Goal: Task Accomplishment & Management: Manage account settings

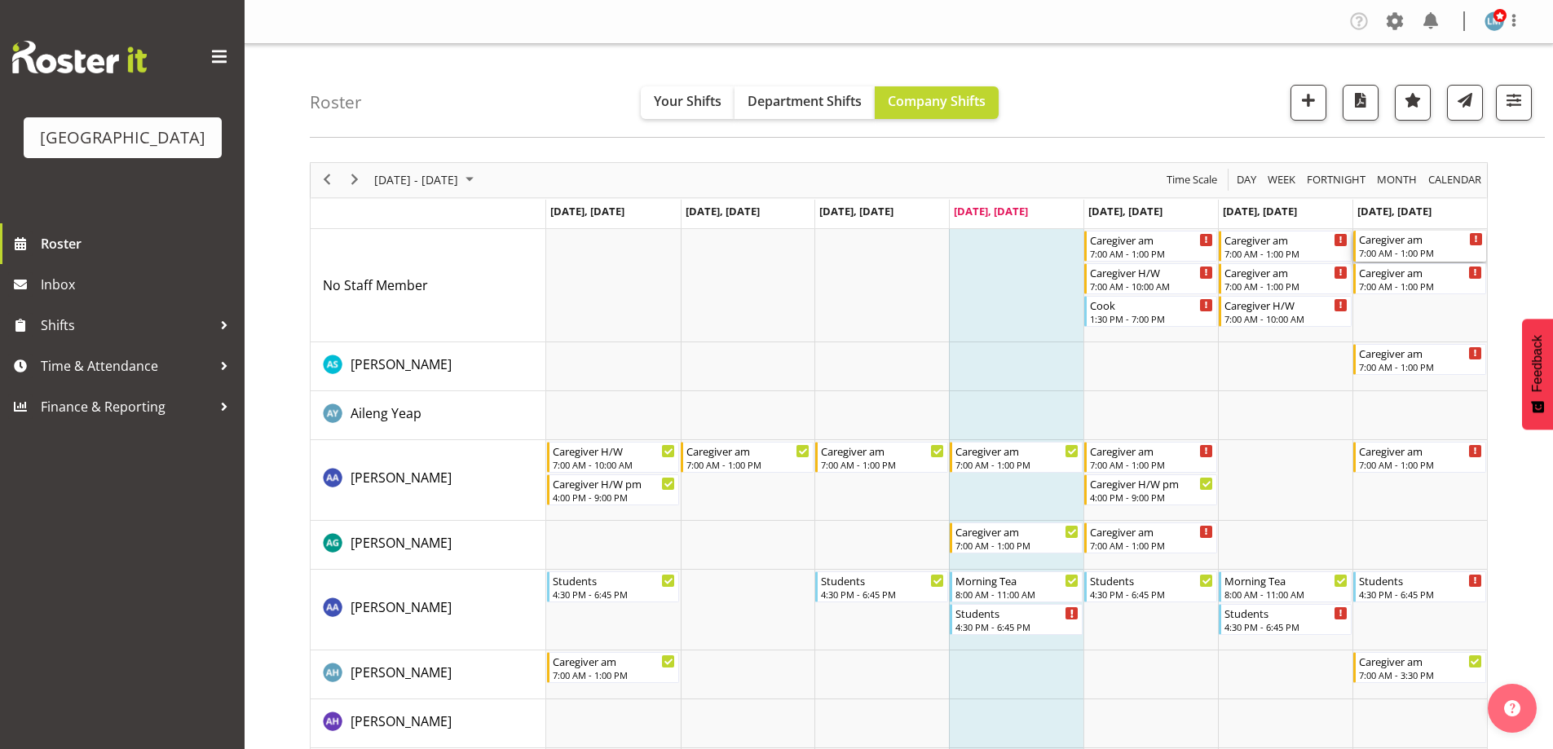
click at [1397, 243] on div "Caregiver am" at bounding box center [1421, 239] width 124 height 16
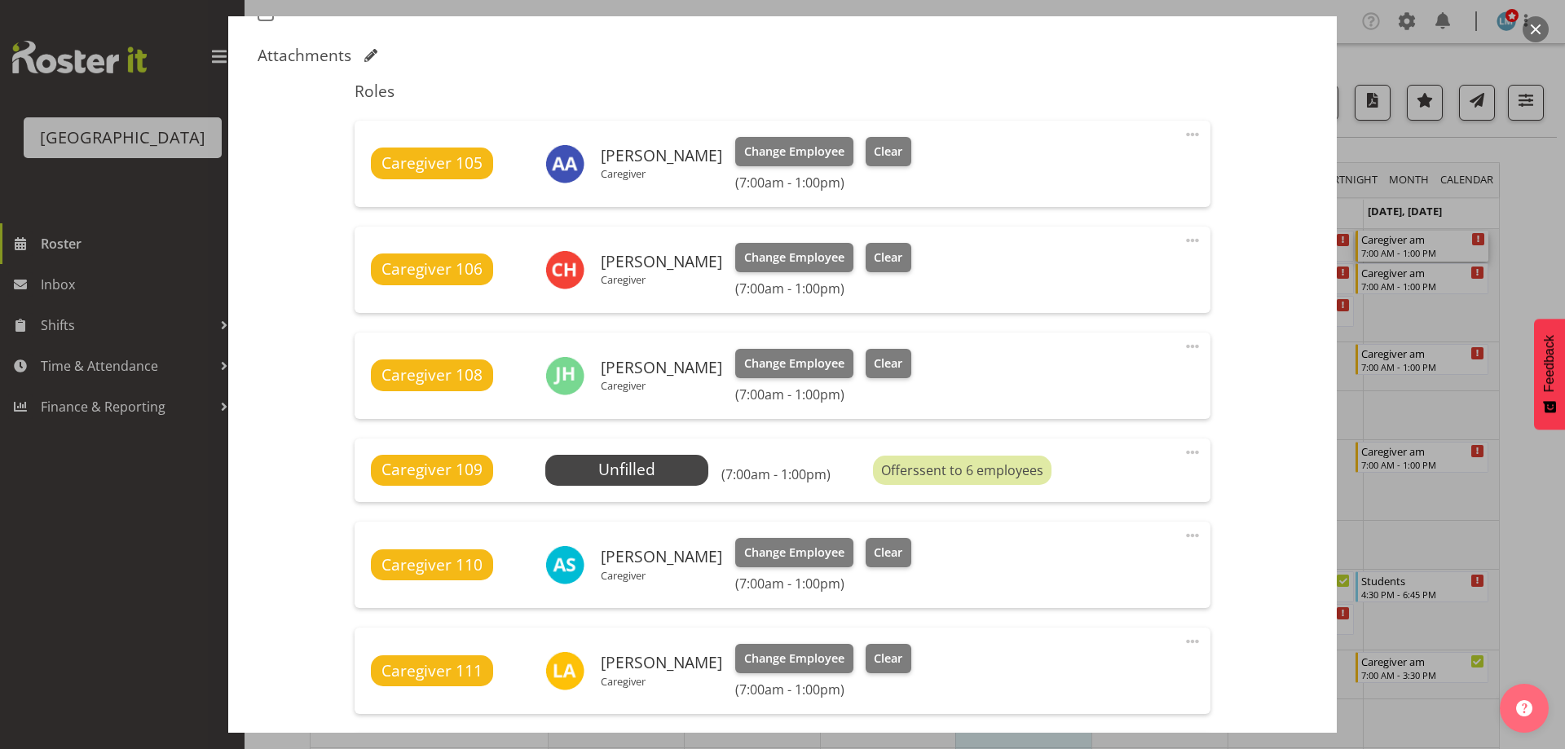
scroll to position [815, 0]
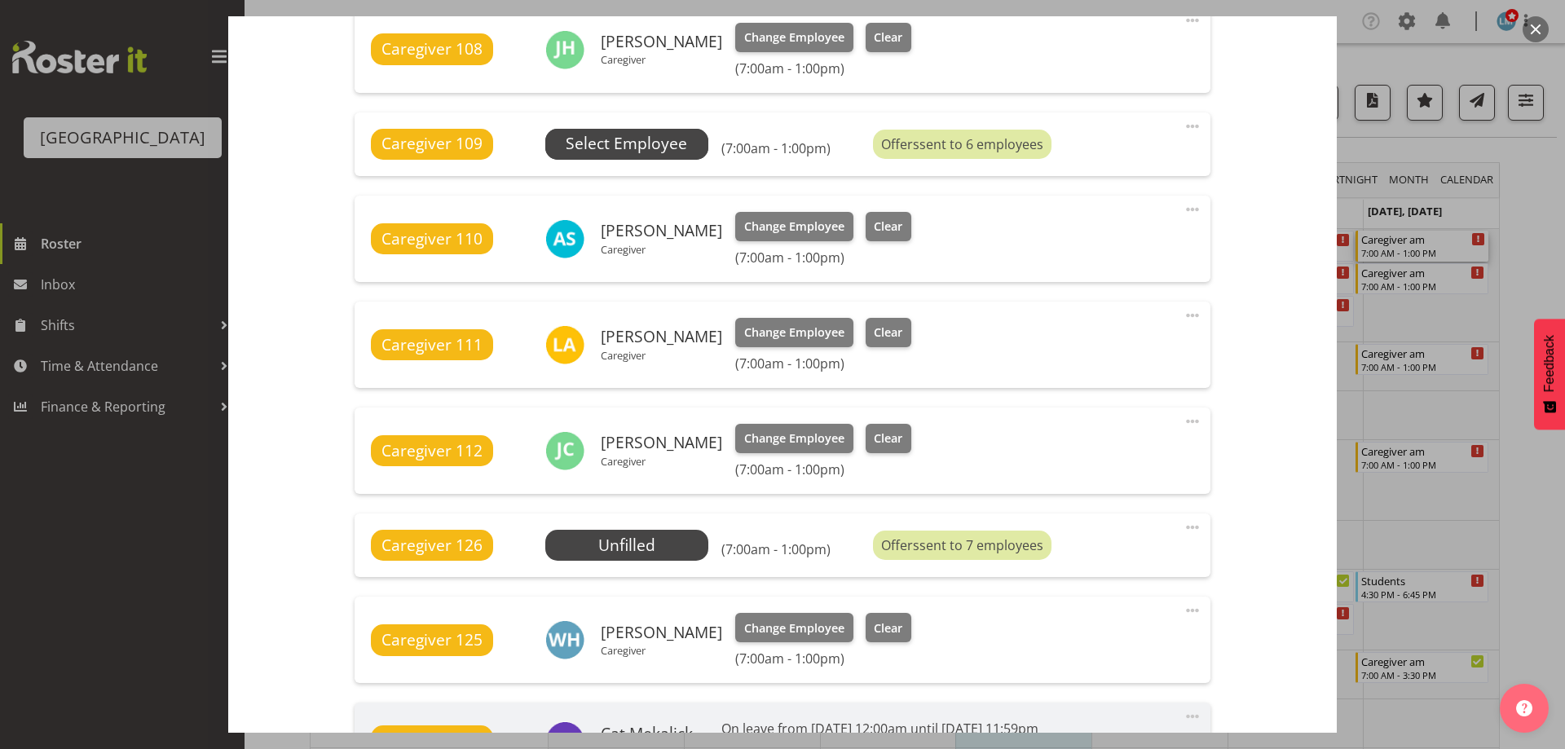
click at [633, 141] on span "Select Employee" at bounding box center [626, 144] width 121 height 24
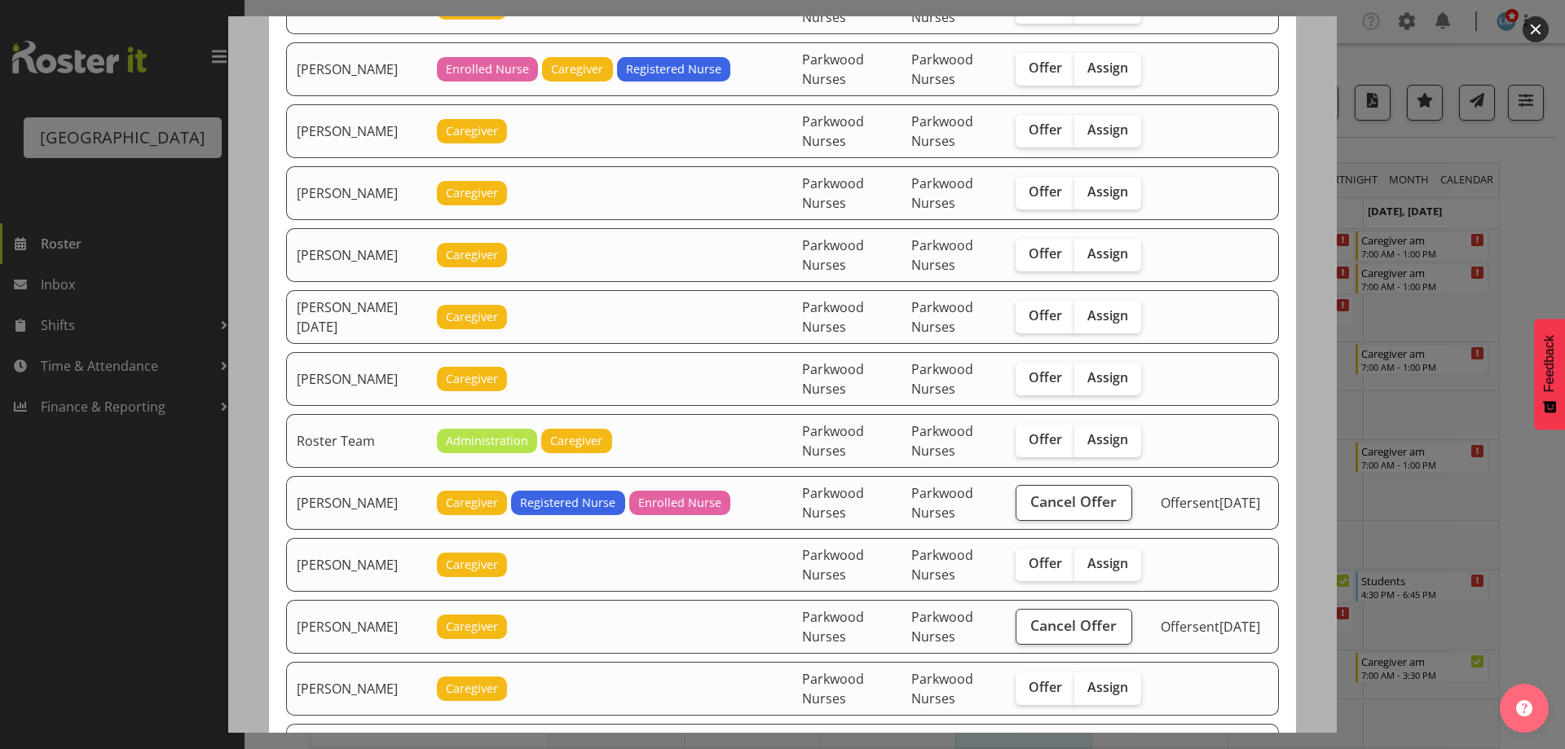
scroll to position [1956, 0]
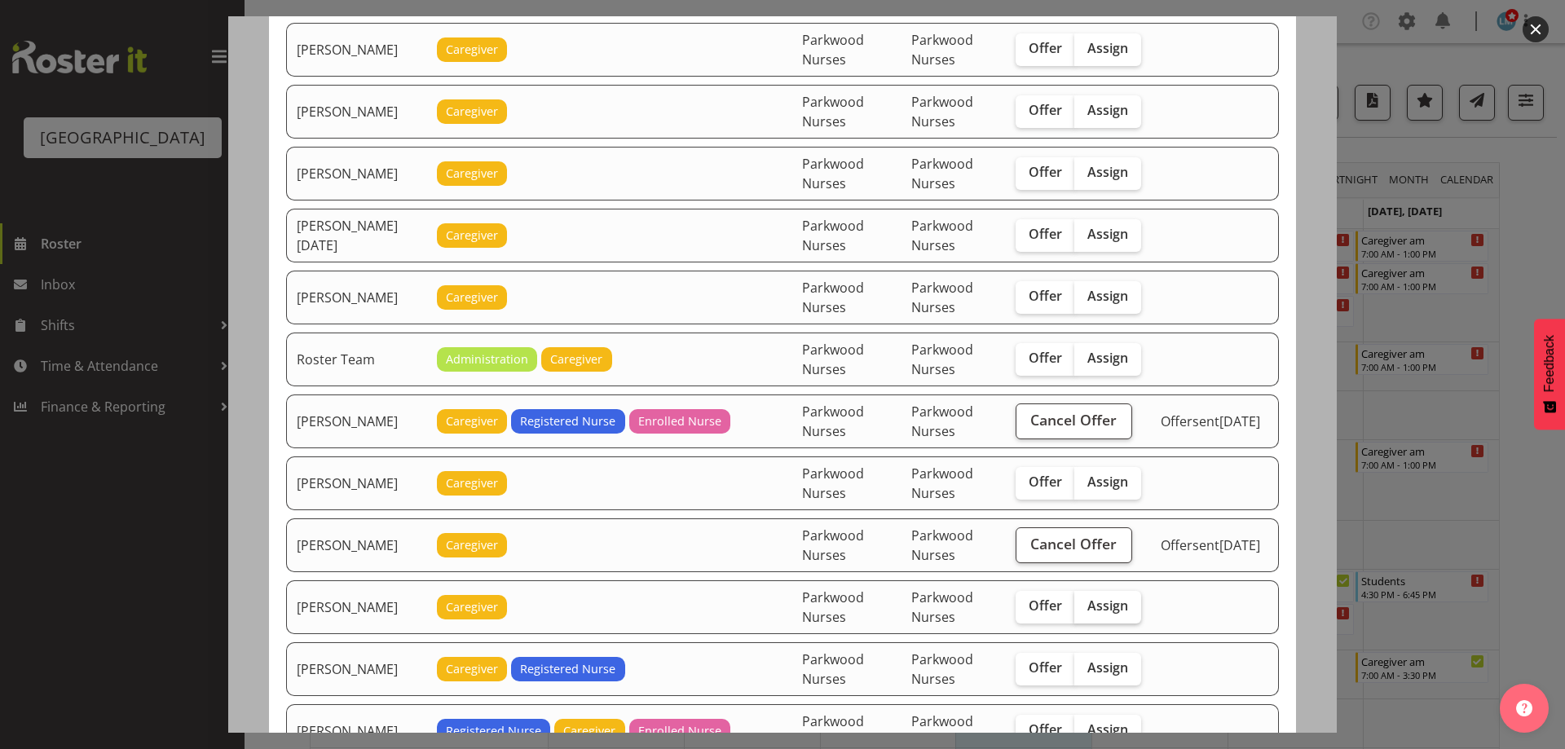
click at [1126, 610] on span "Assign" at bounding box center [1107, 605] width 41 height 16
click at [1085, 610] on input "Assign" at bounding box center [1079, 606] width 11 height 11
checkbox input "true"
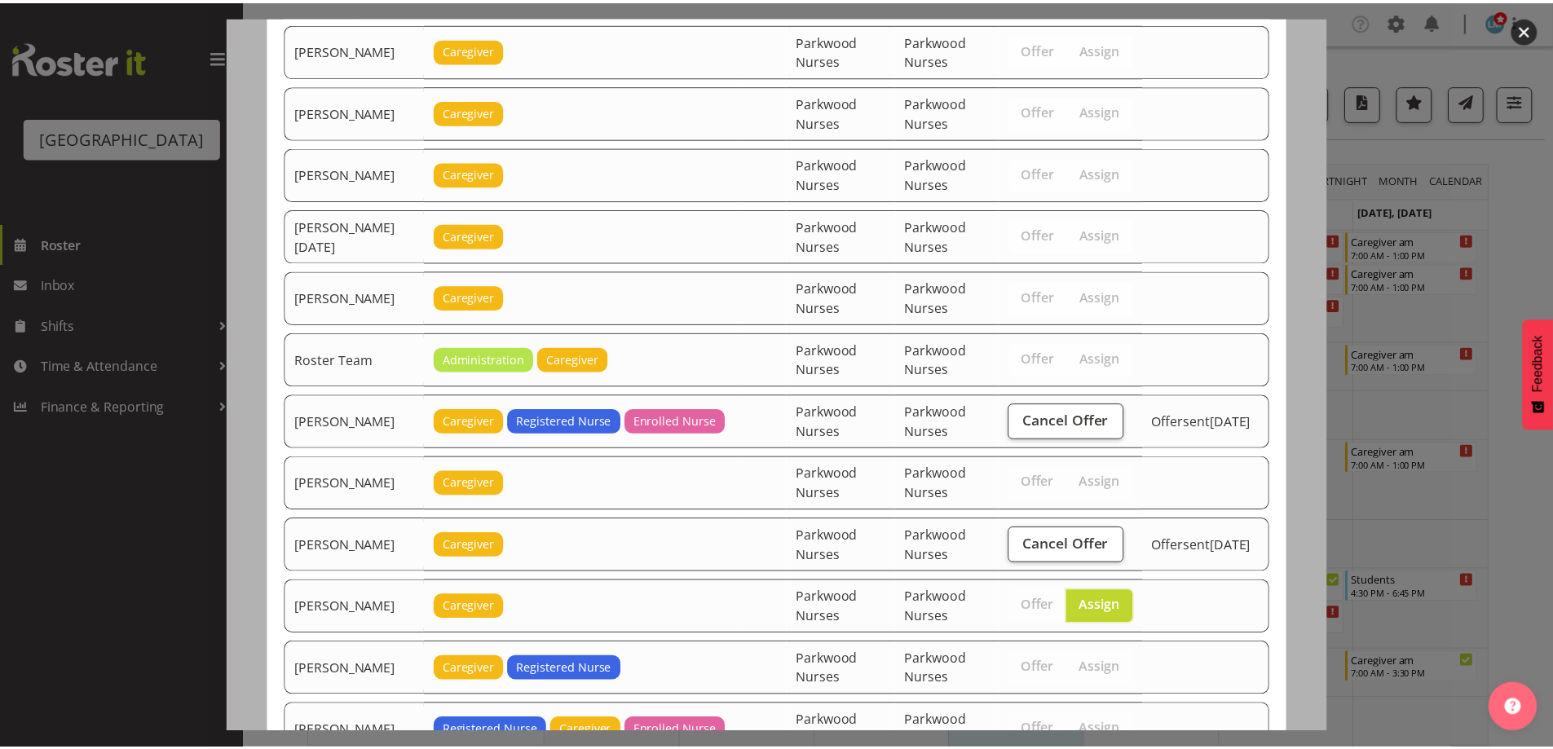
scroll to position [2083, 0]
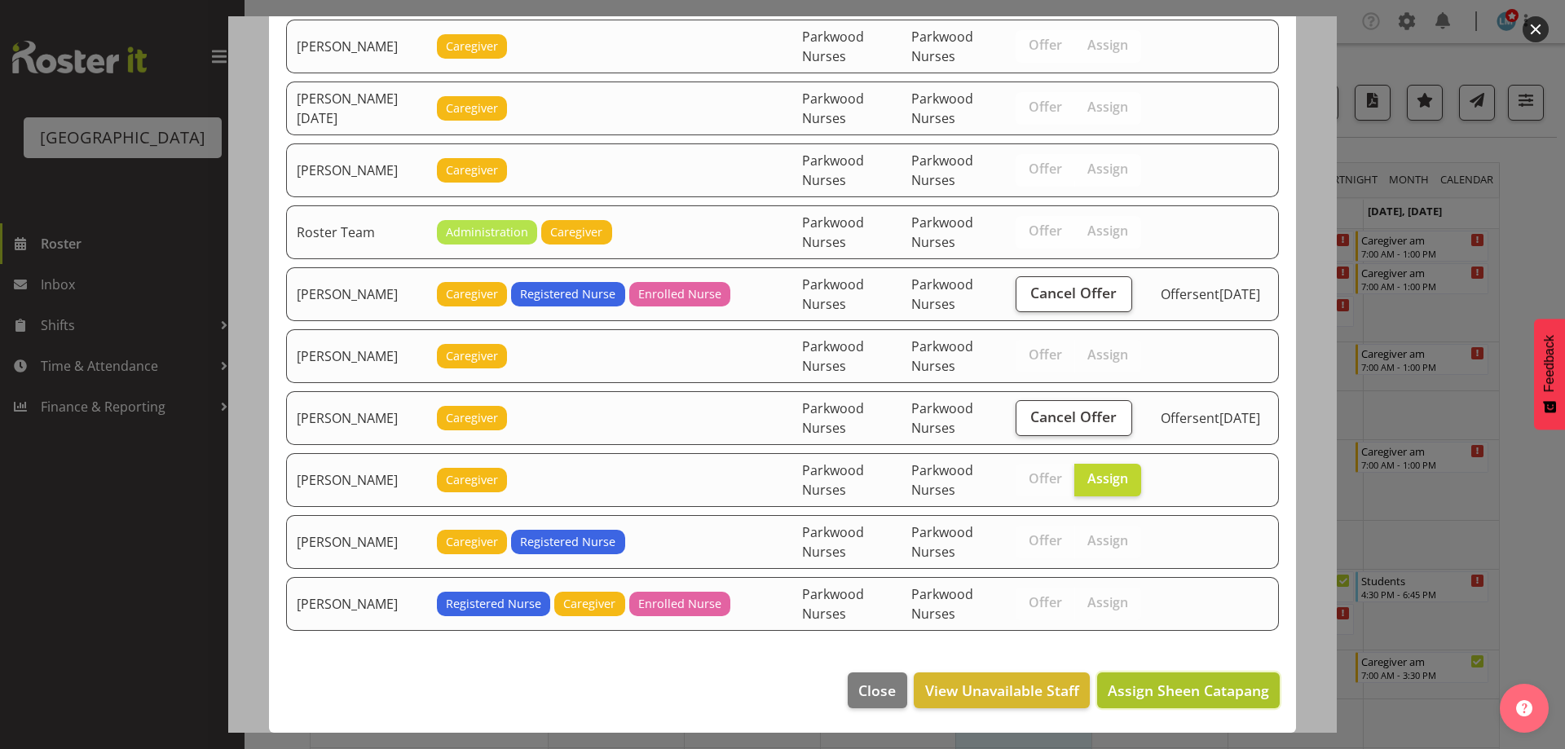
click at [1229, 693] on span "Assign Sheen Catapang" at bounding box center [1188, 691] width 161 height 20
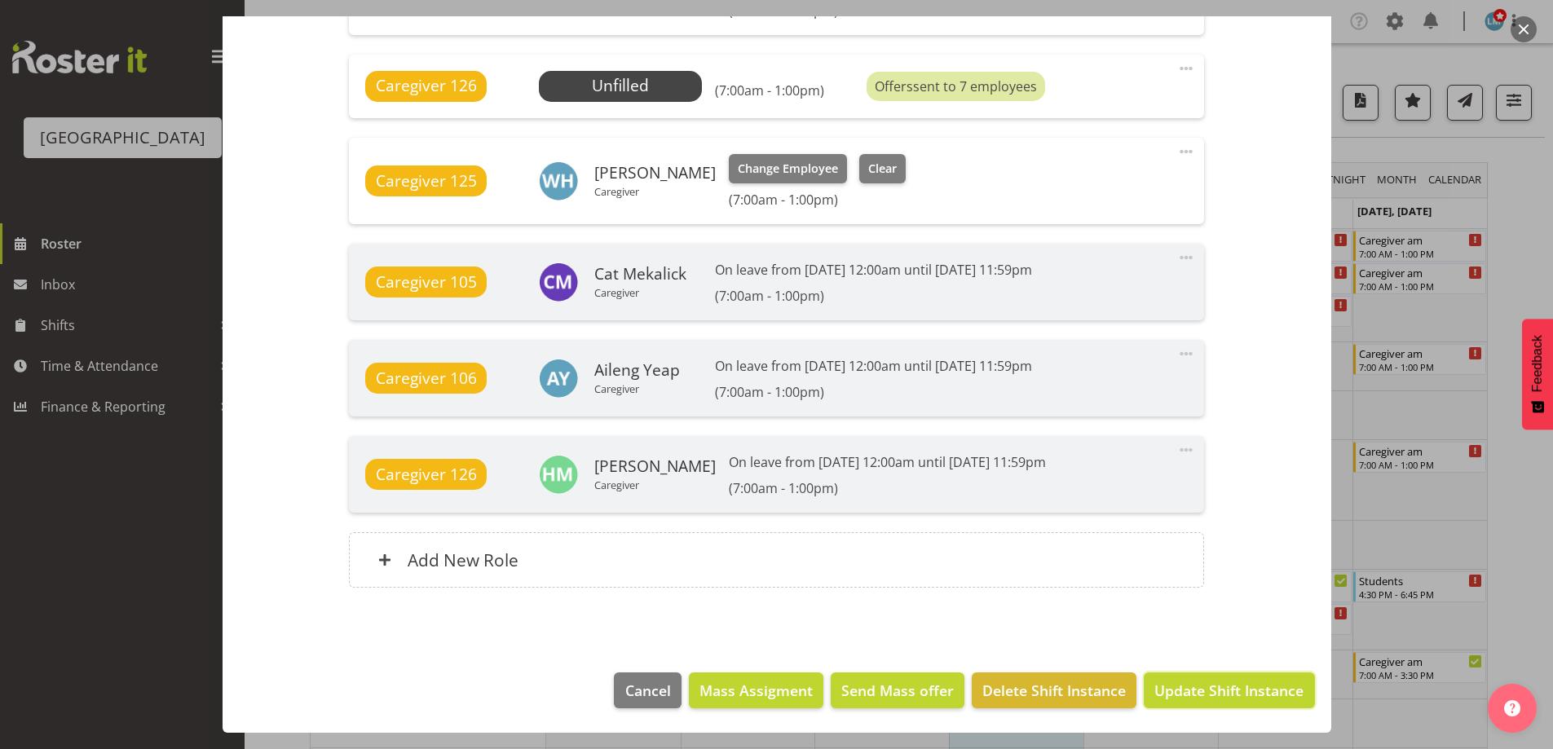
click at [1229, 693] on span "Update Shift Instance" at bounding box center [1228, 690] width 149 height 21
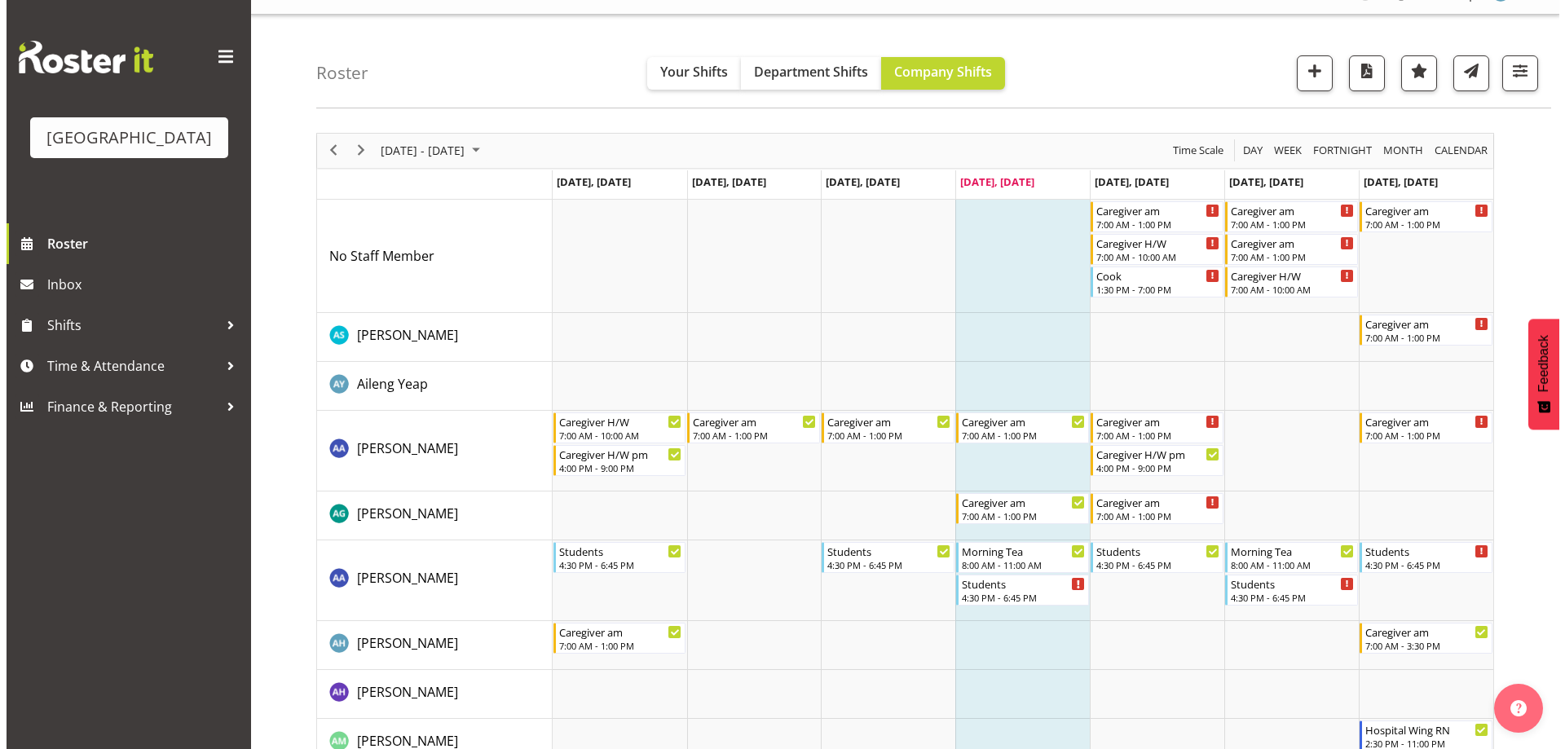
scroll to position [0, 0]
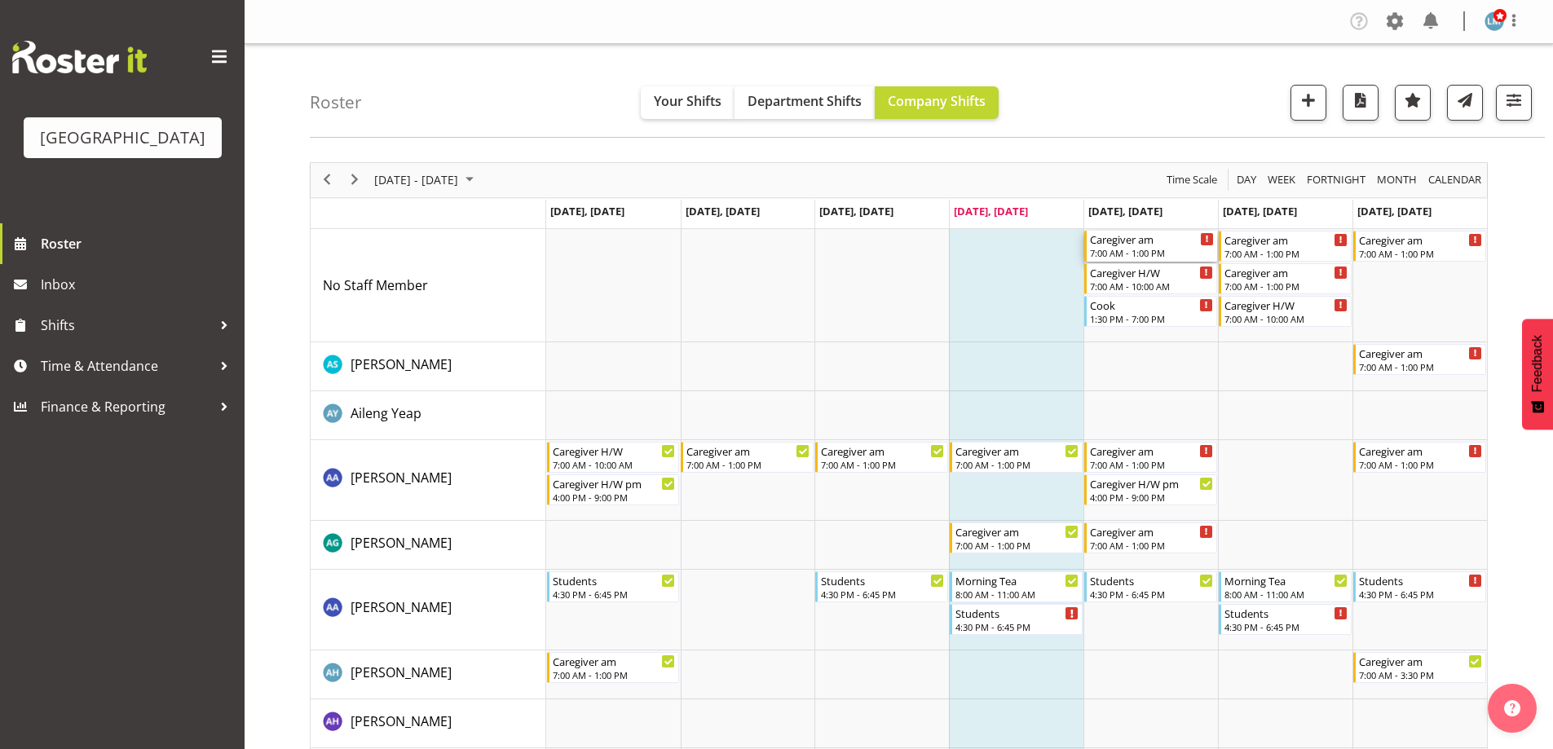
click at [1166, 251] on div "7:00 AM - 1:00 PM" at bounding box center [1152, 252] width 124 height 13
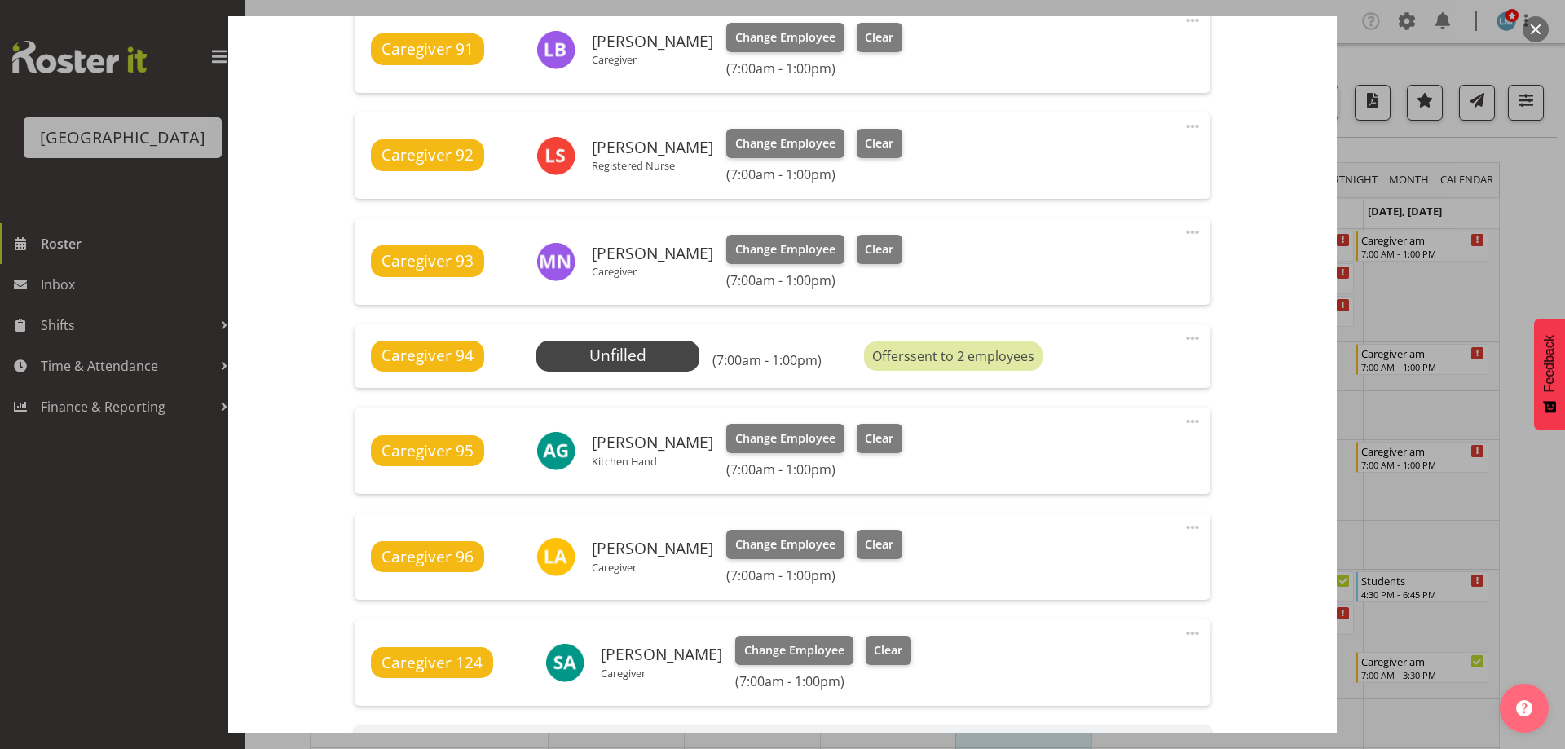
scroll to position [1223, 0]
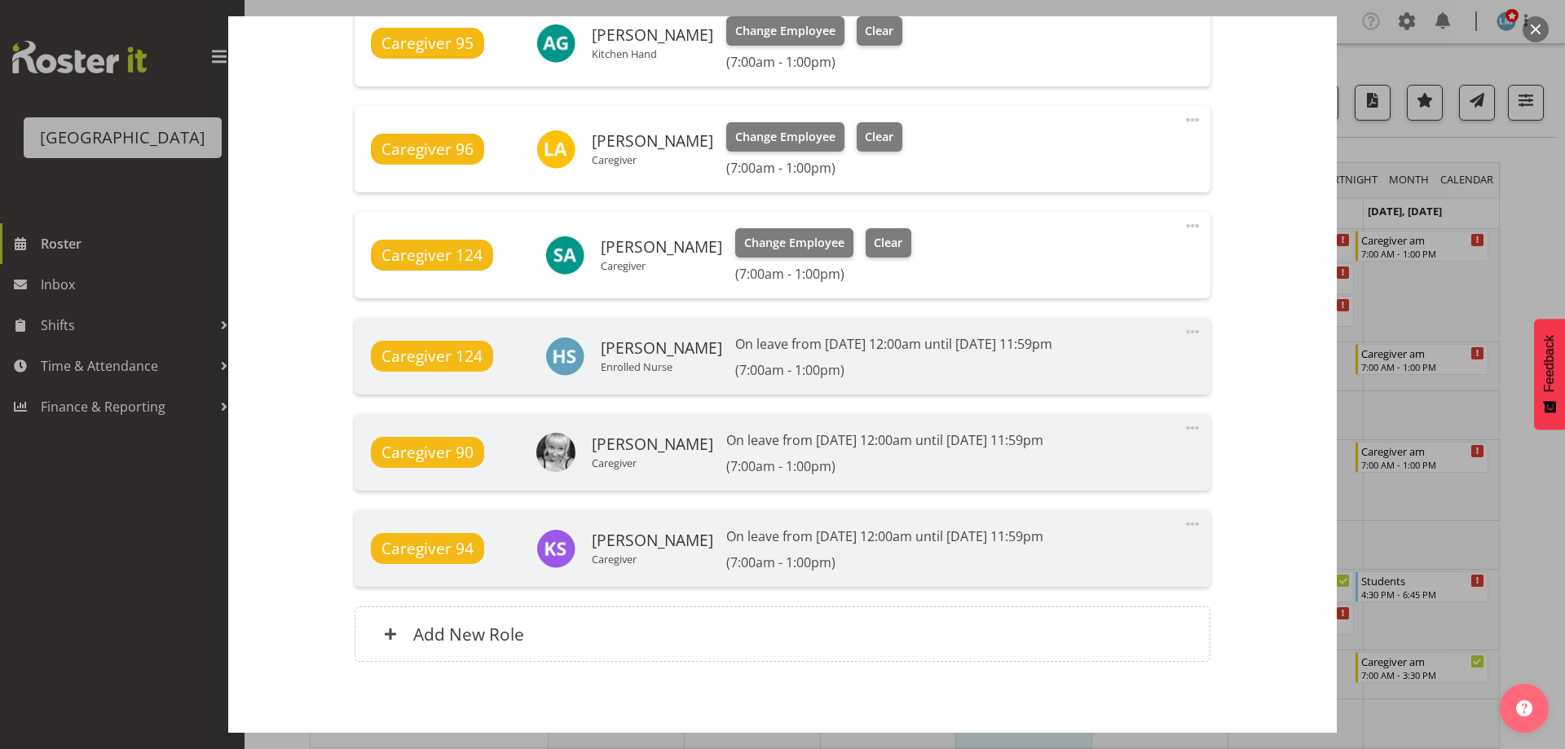
click at [1509, 209] on div at bounding box center [782, 374] width 1565 height 749
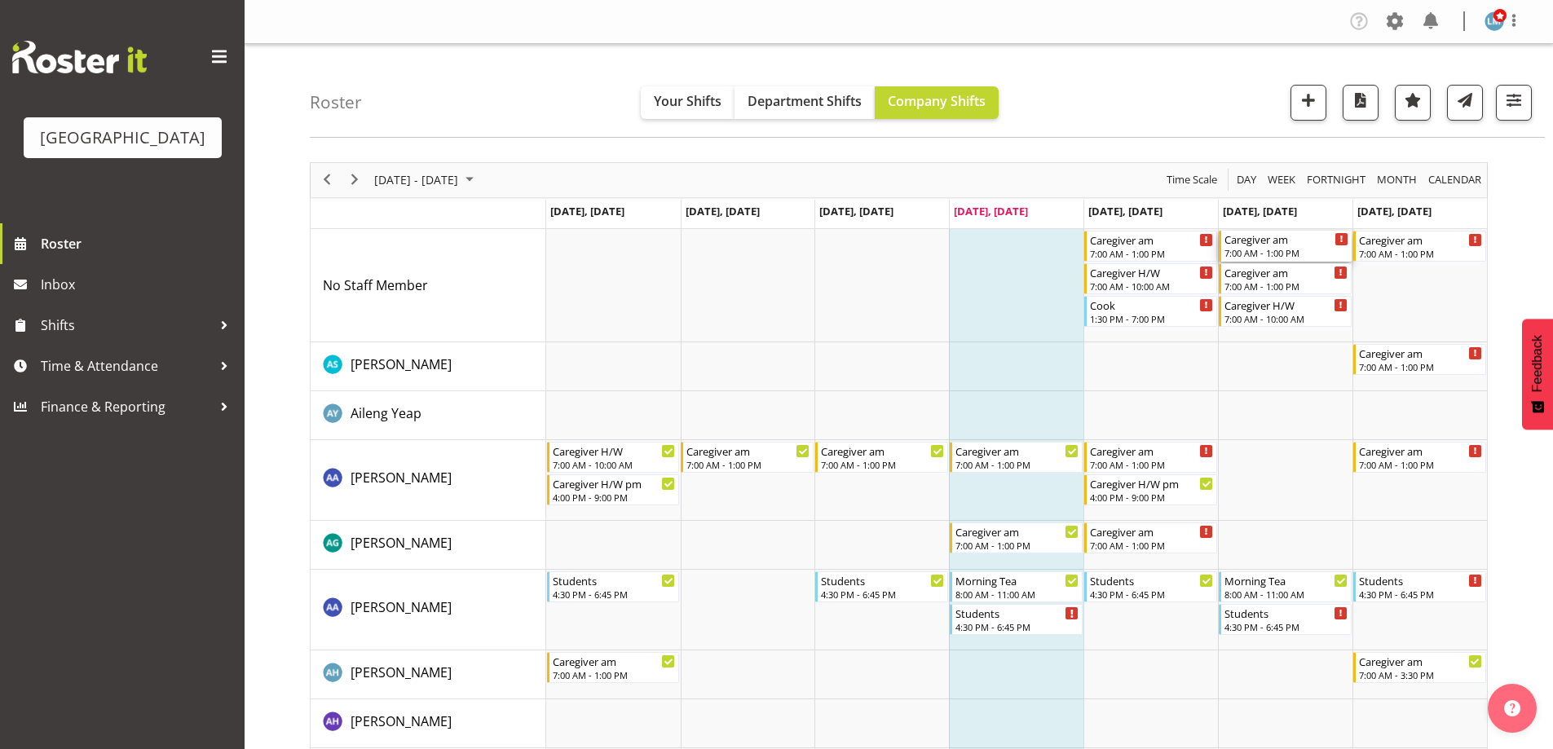
click at [1292, 245] on div "Caregiver am" at bounding box center [1286, 239] width 124 height 16
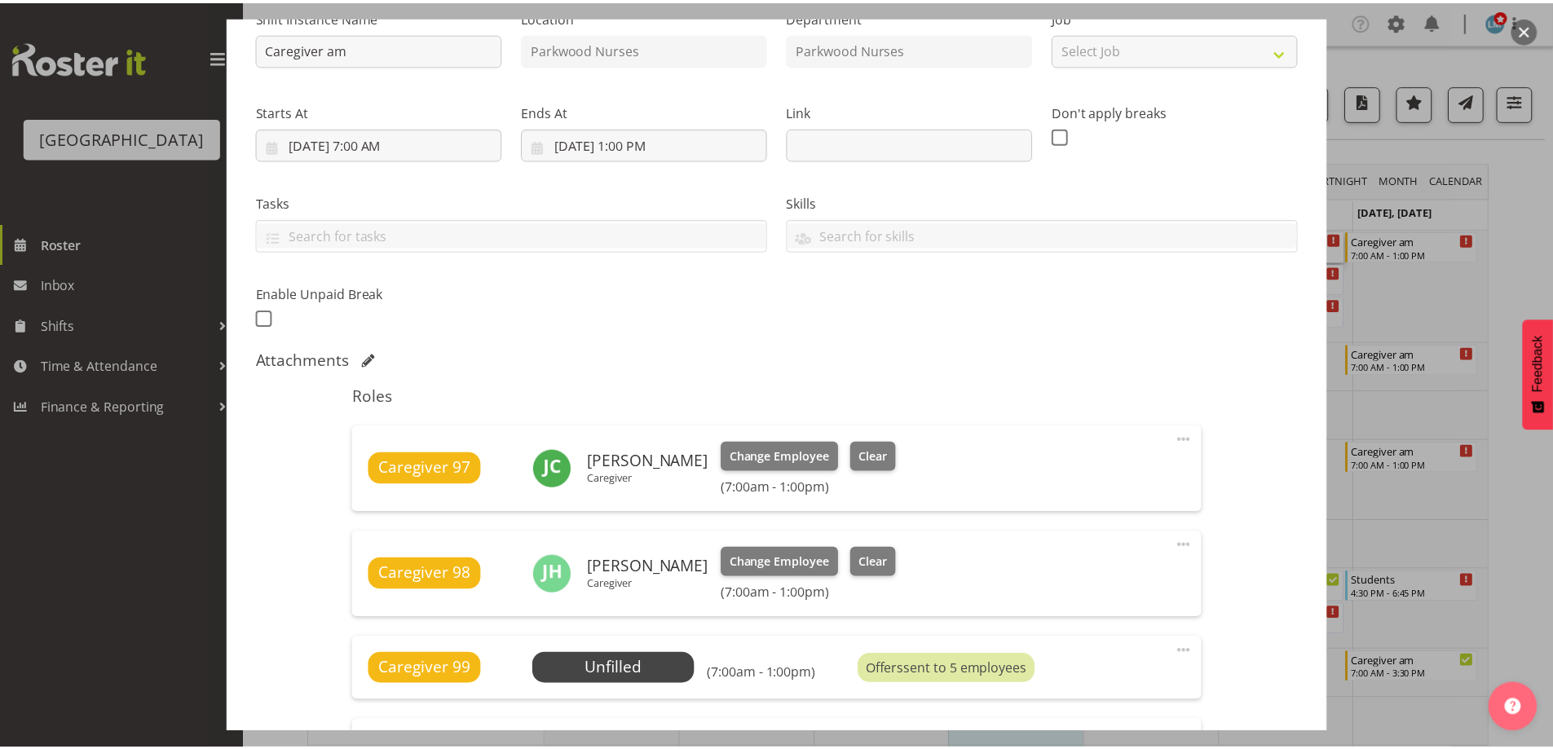
scroll to position [326, 0]
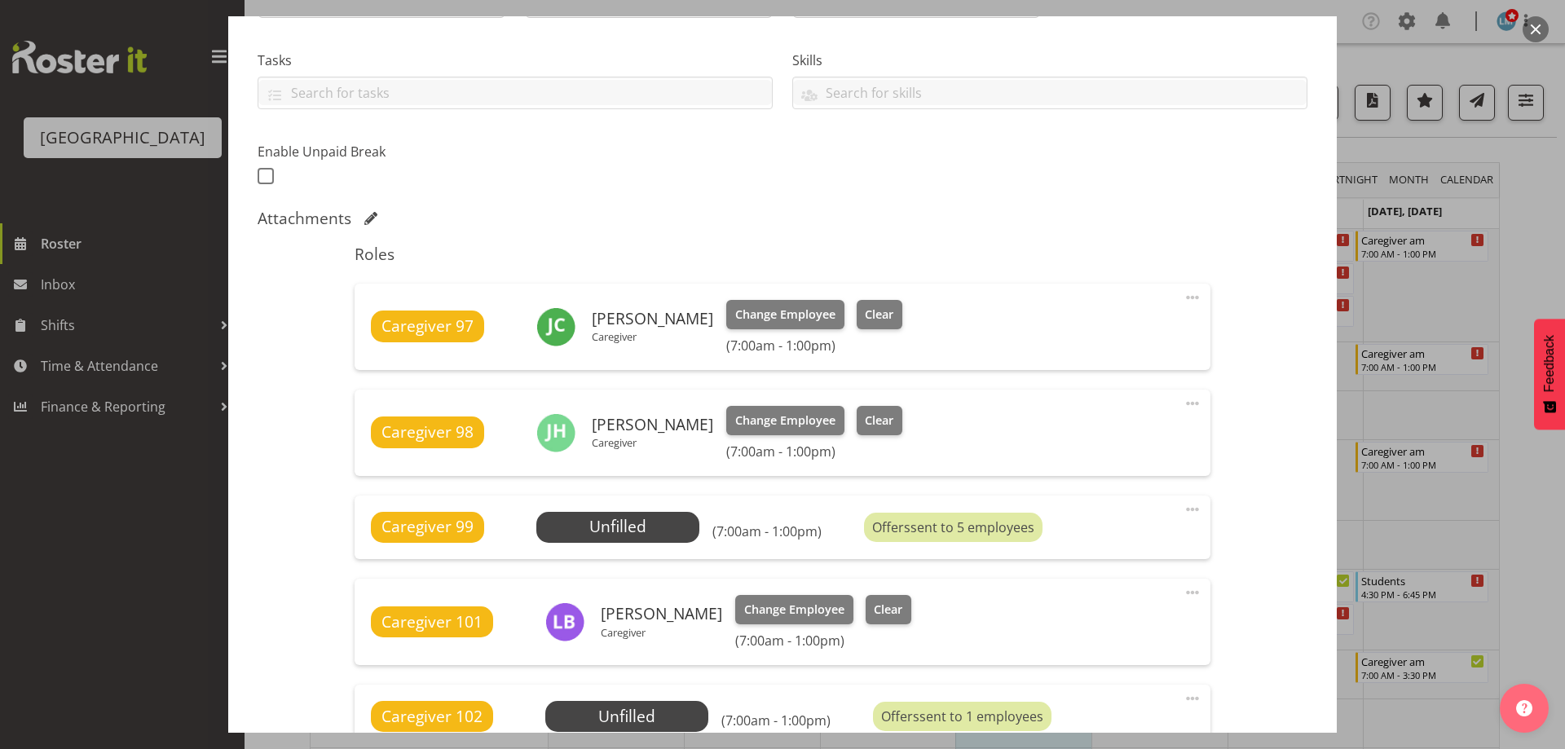
click at [49, 306] on div at bounding box center [782, 374] width 1565 height 749
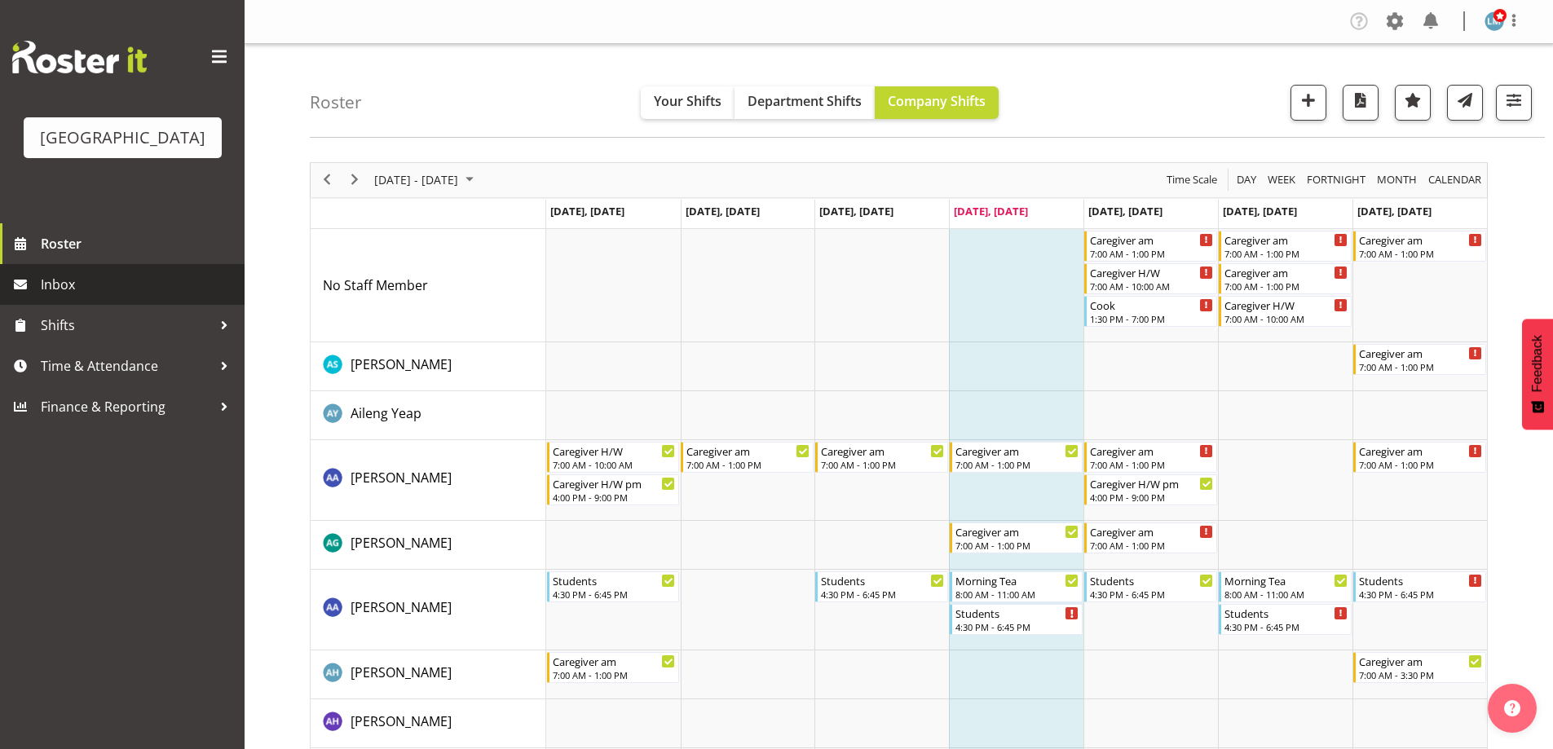
click at [50, 297] on span "Inbox" at bounding box center [139, 284] width 196 height 24
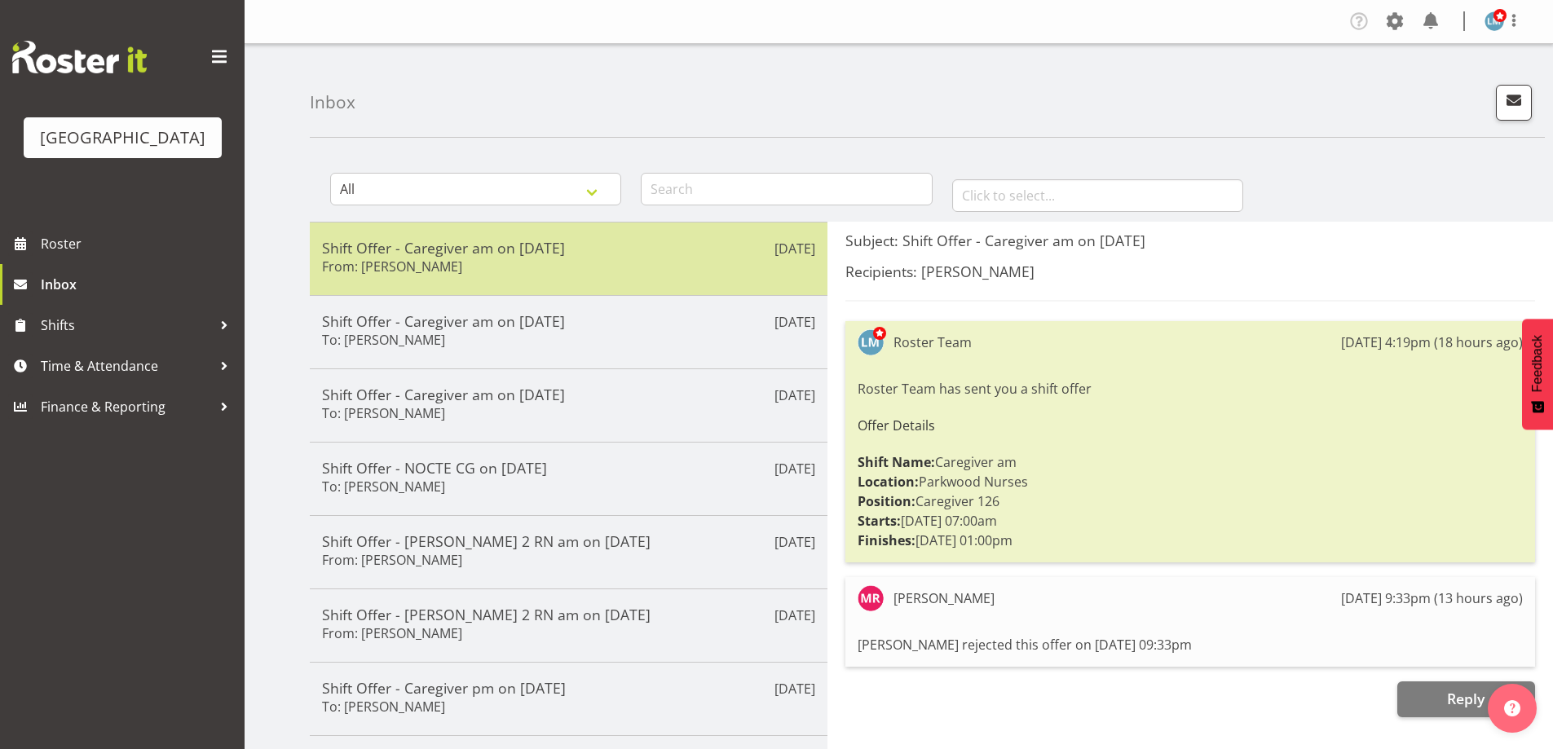
click at [402, 276] on div "Shift Offer - Caregiver am on [DATE] From: [PERSON_NAME]" at bounding box center [568, 259] width 493 height 40
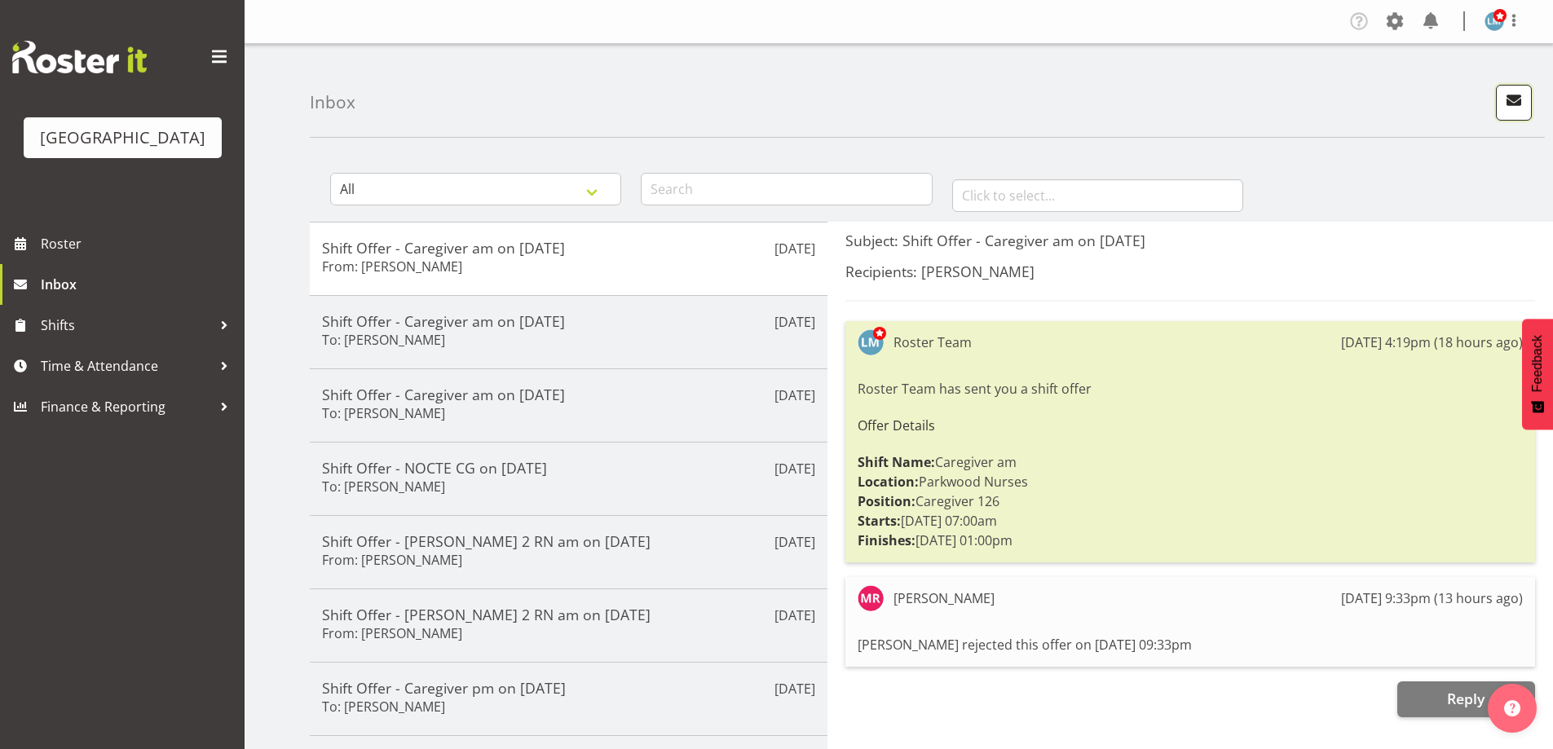
click at [1514, 110] on span "button" at bounding box center [1513, 100] width 21 height 21
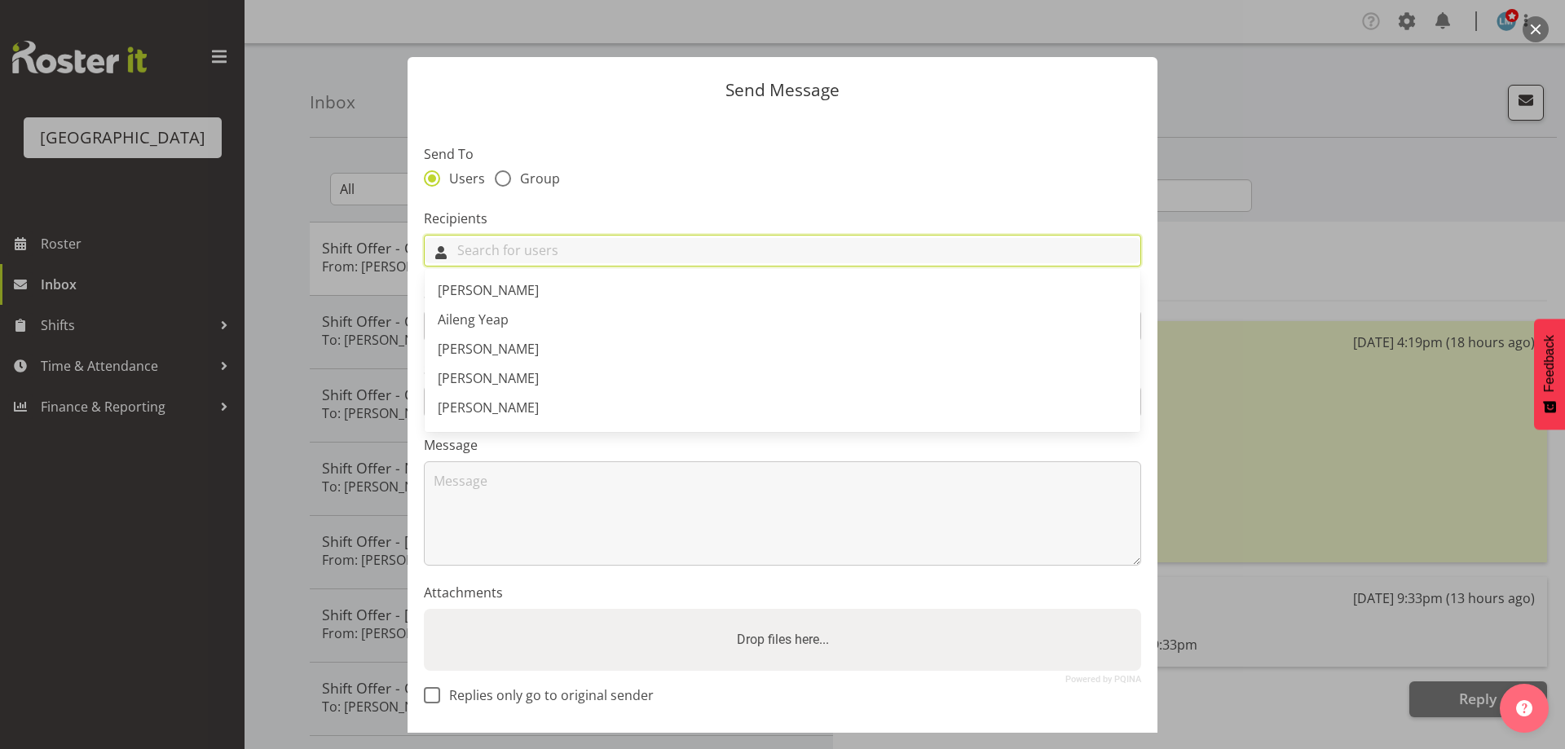
click at [578, 247] on input "text" at bounding box center [783, 250] width 716 height 25
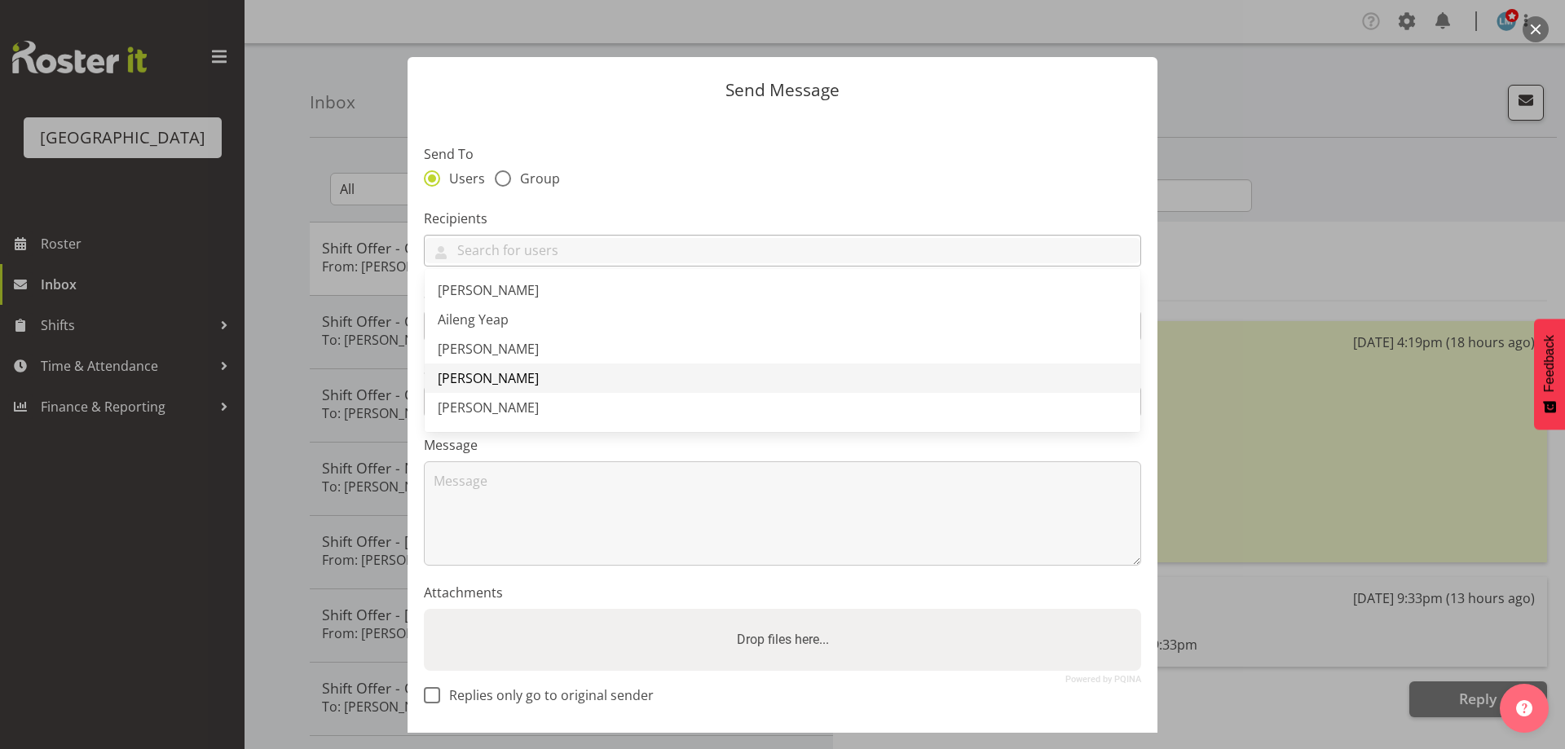
click at [460, 368] on link "[PERSON_NAME]" at bounding box center [783, 378] width 716 height 29
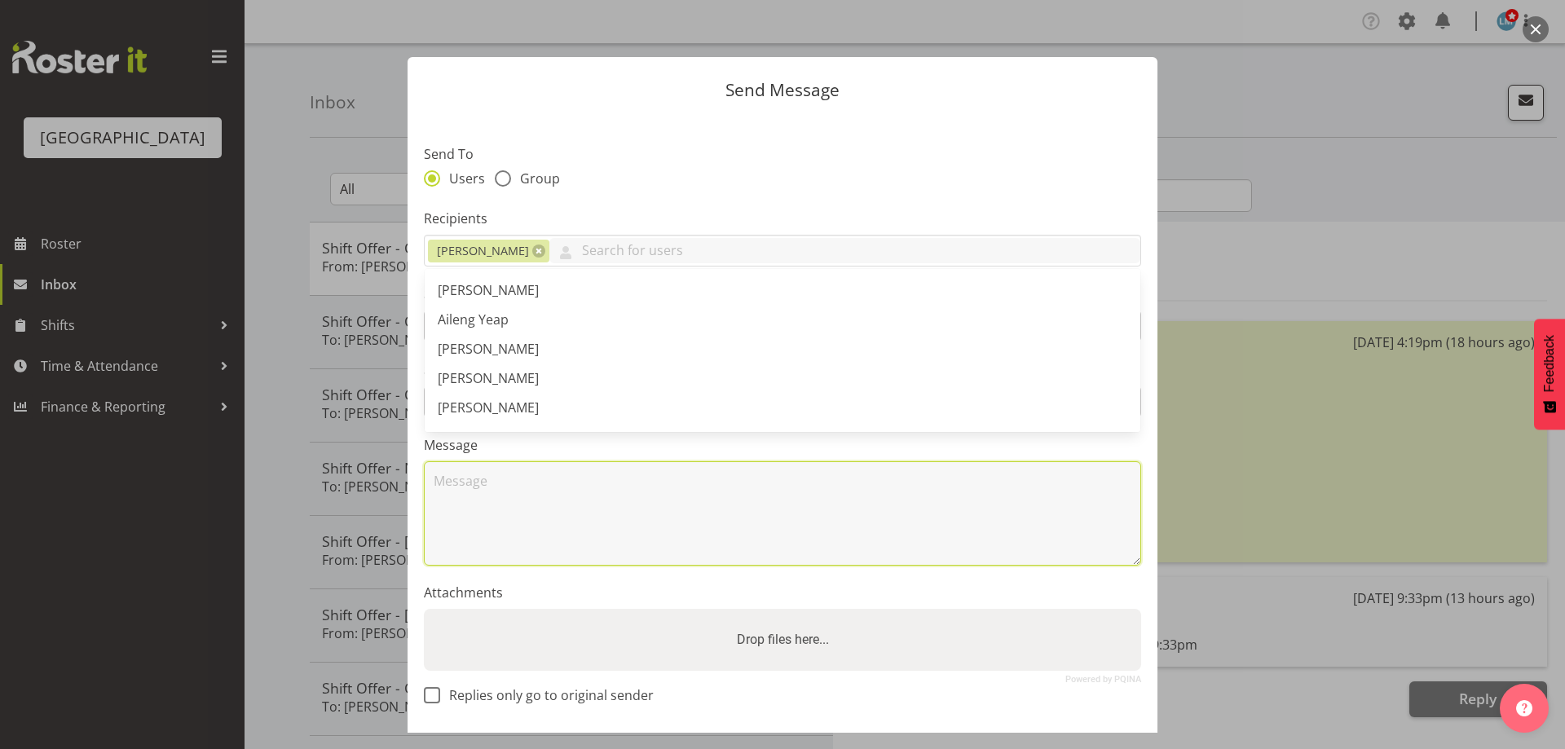
click at [481, 541] on textarea at bounding box center [782, 513] width 717 height 104
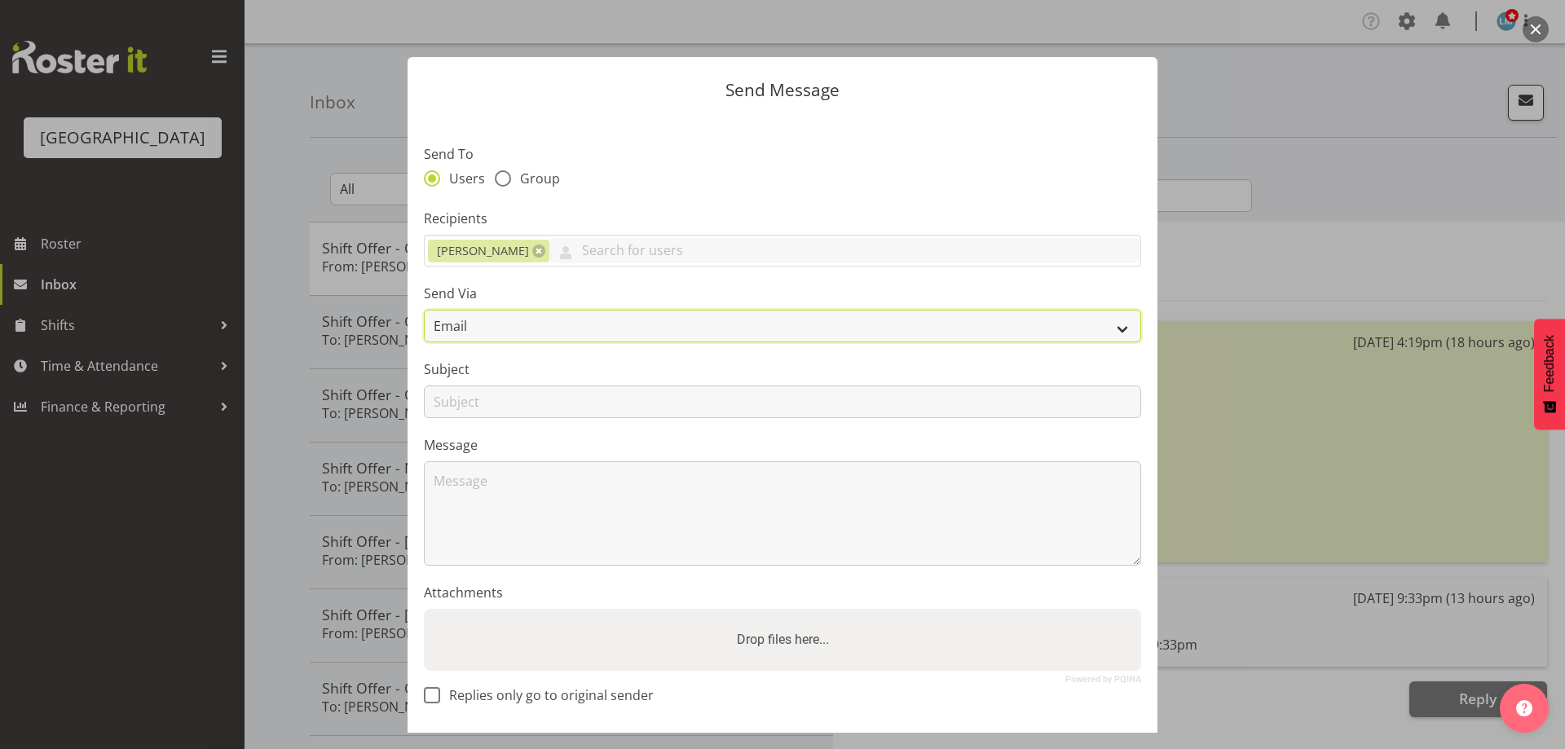
click at [447, 323] on select "Email SMS" at bounding box center [782, 326] width 717 height 33
select select "sms"
click at [424, 310] on select "Email SMS" at bounding box center [782, 326] width 717 height 33
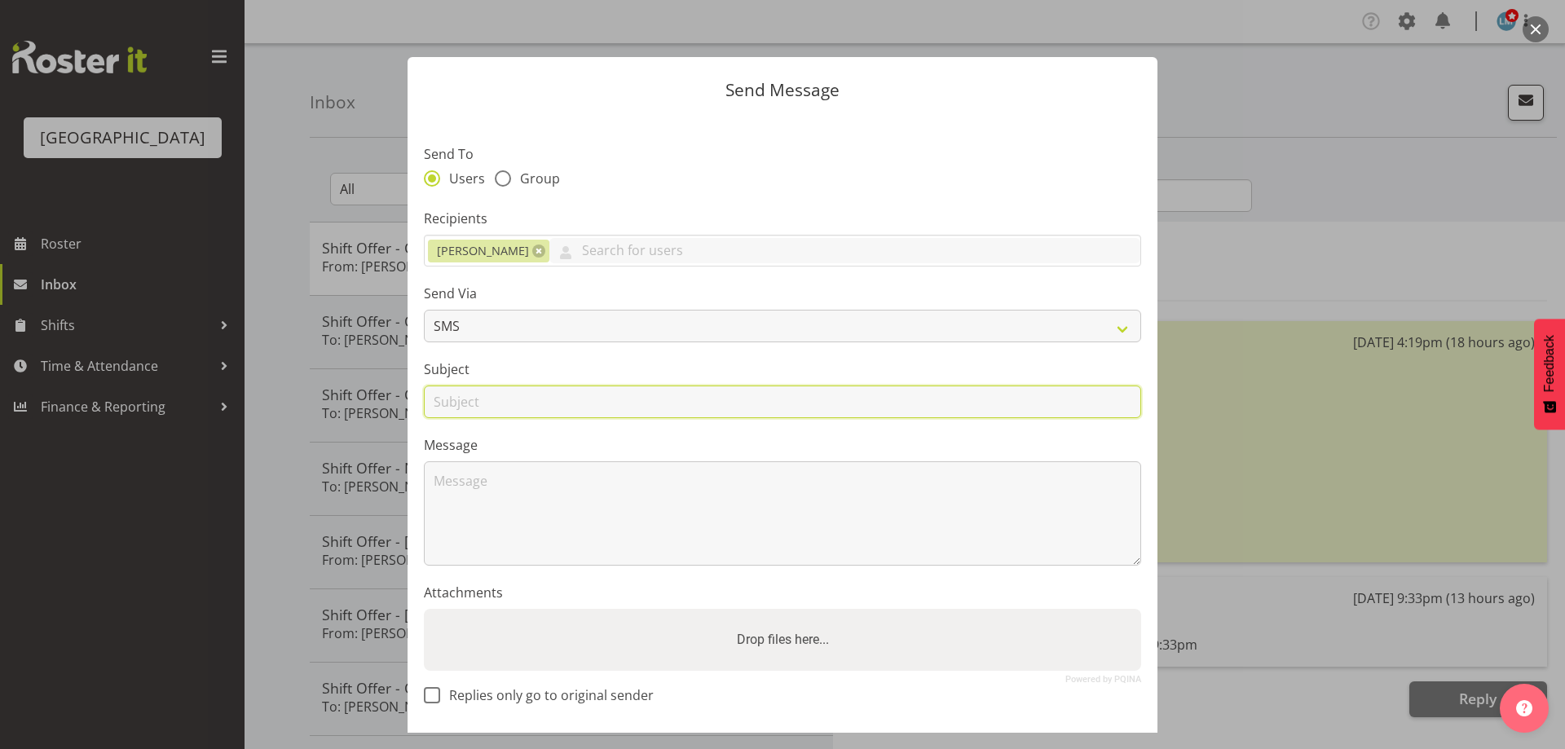
click at [453, 403] on input "text" at bounding box center [782, 402] width 717 height 33
type input "shift"
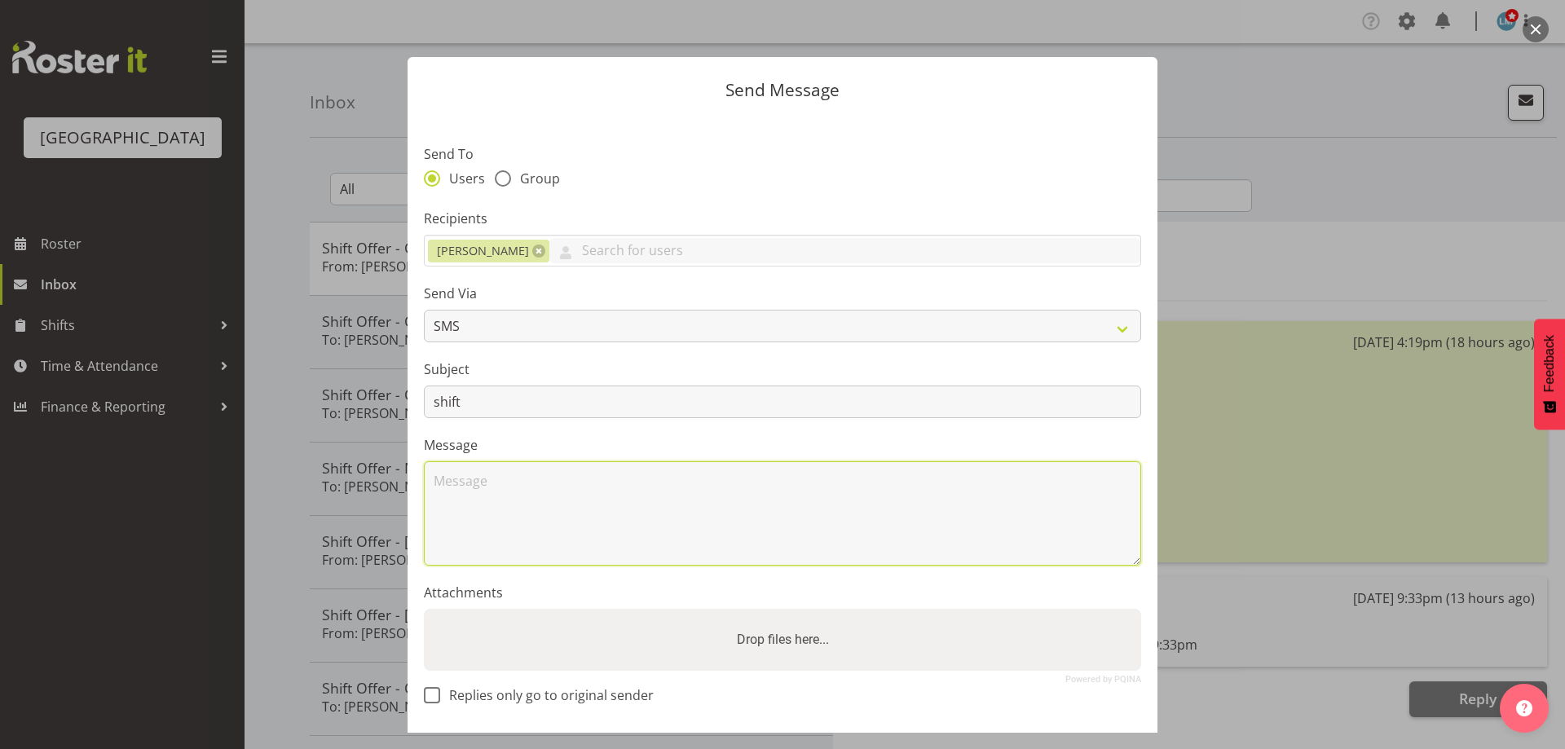
click at [465, 502] on textarea at bounding box center [782, 513] width 717 height 104
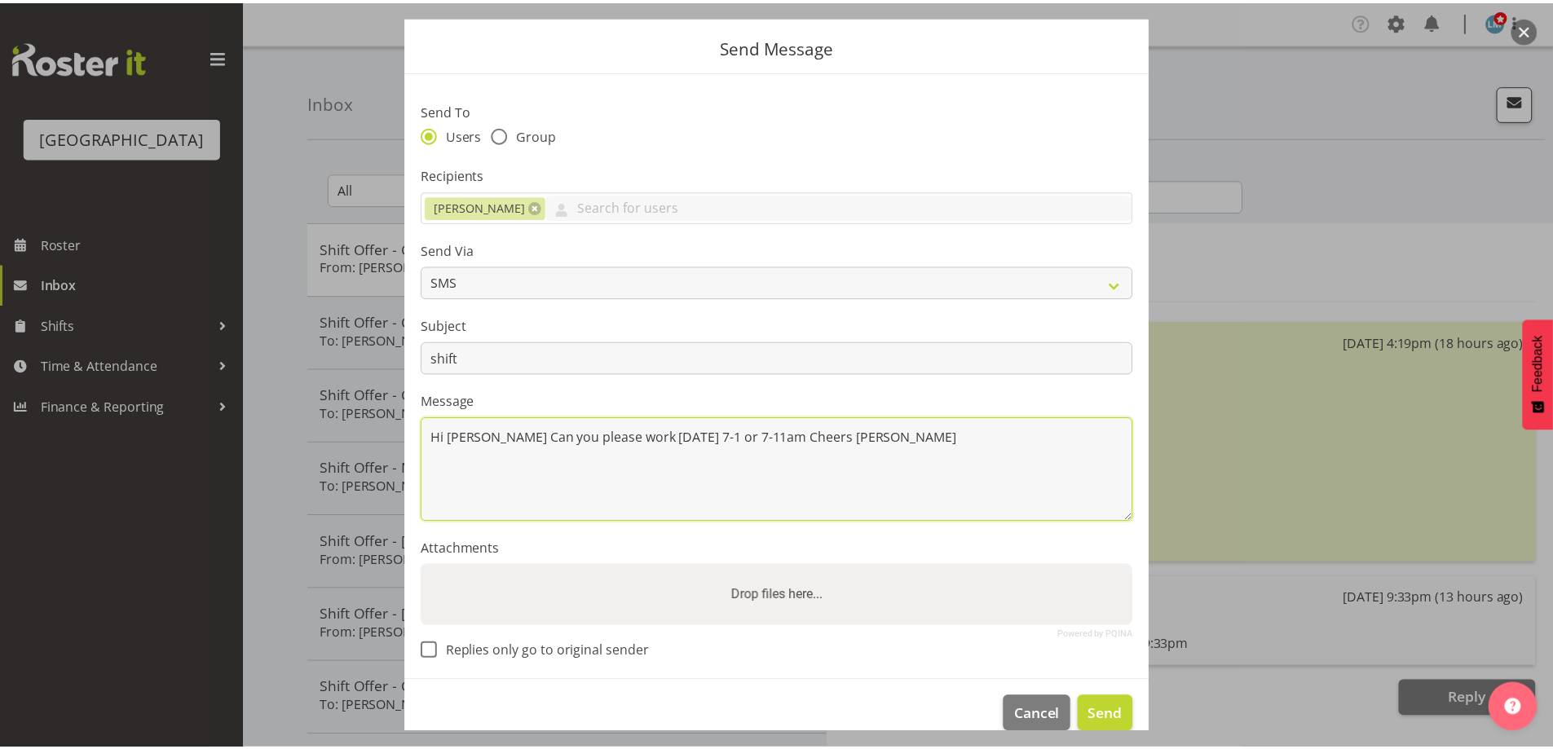
scroll to position [68, 0]
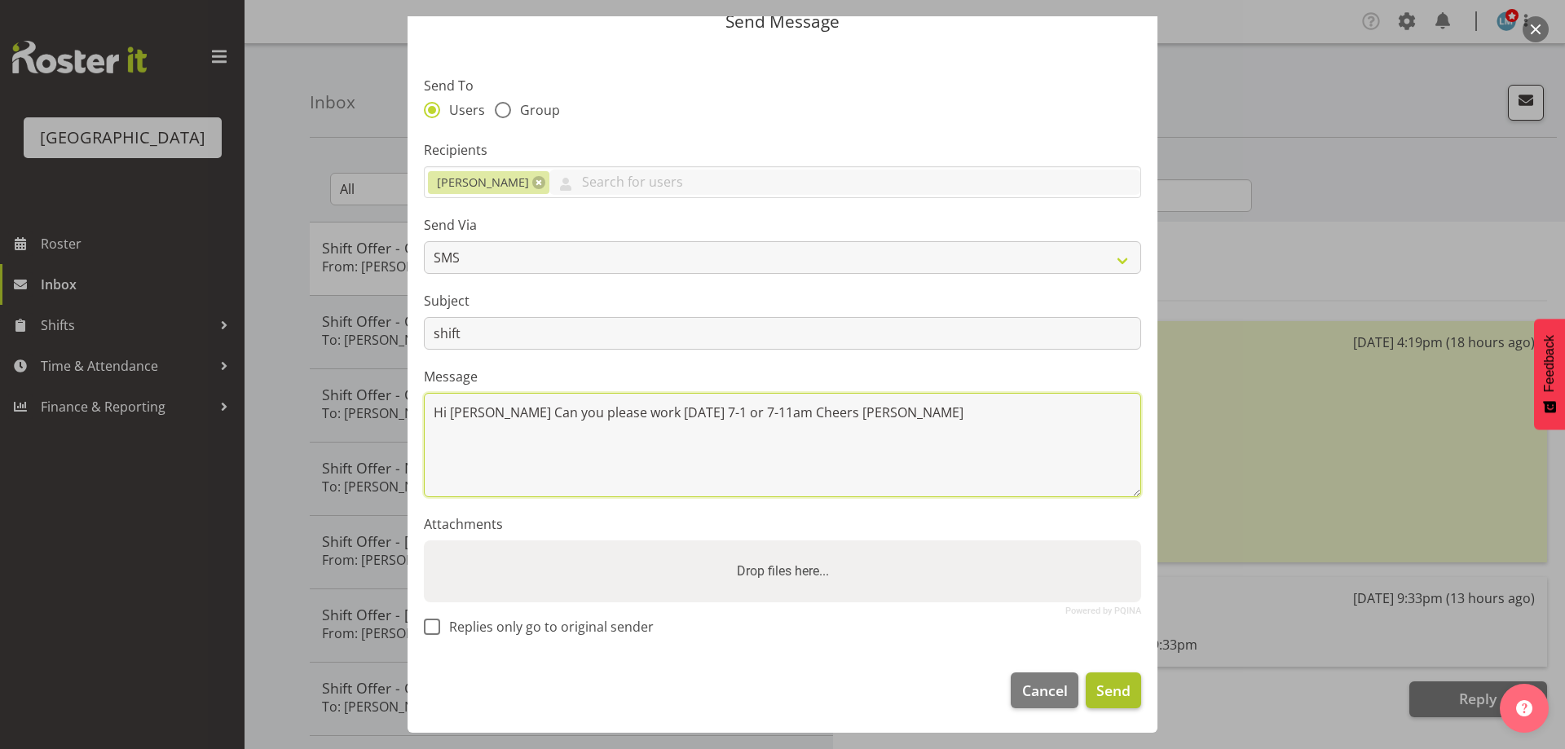
type textarea "Hi Alex Can you please work this Saturday 7-1 or 7-11am Cheers Wendy"
click at [1122, 688] on button "Send" at bounding box center [1113, 690] width 55 height 36
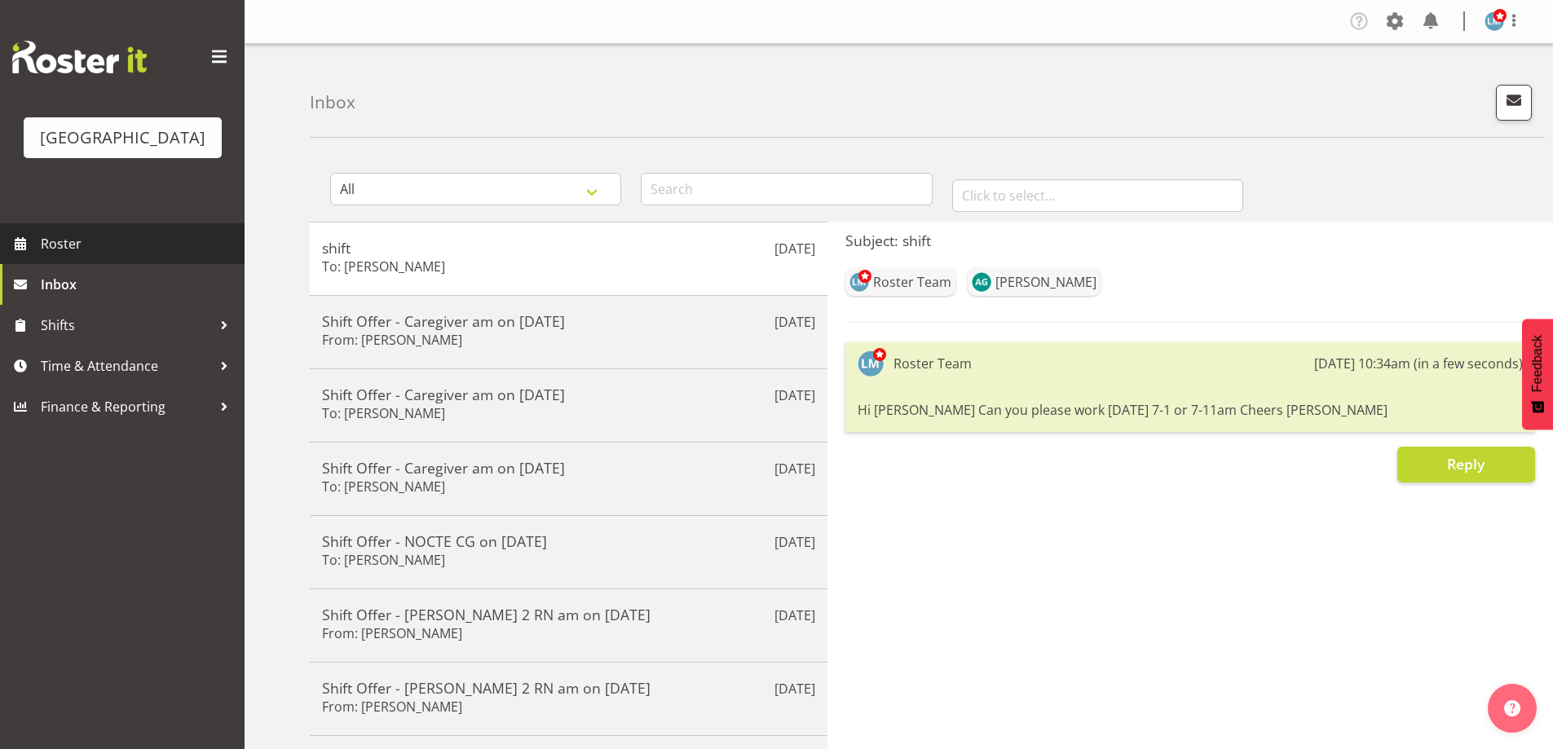
click at [50, 256] on span "Roster" at bounding box center [139, 243] width 196 height 24
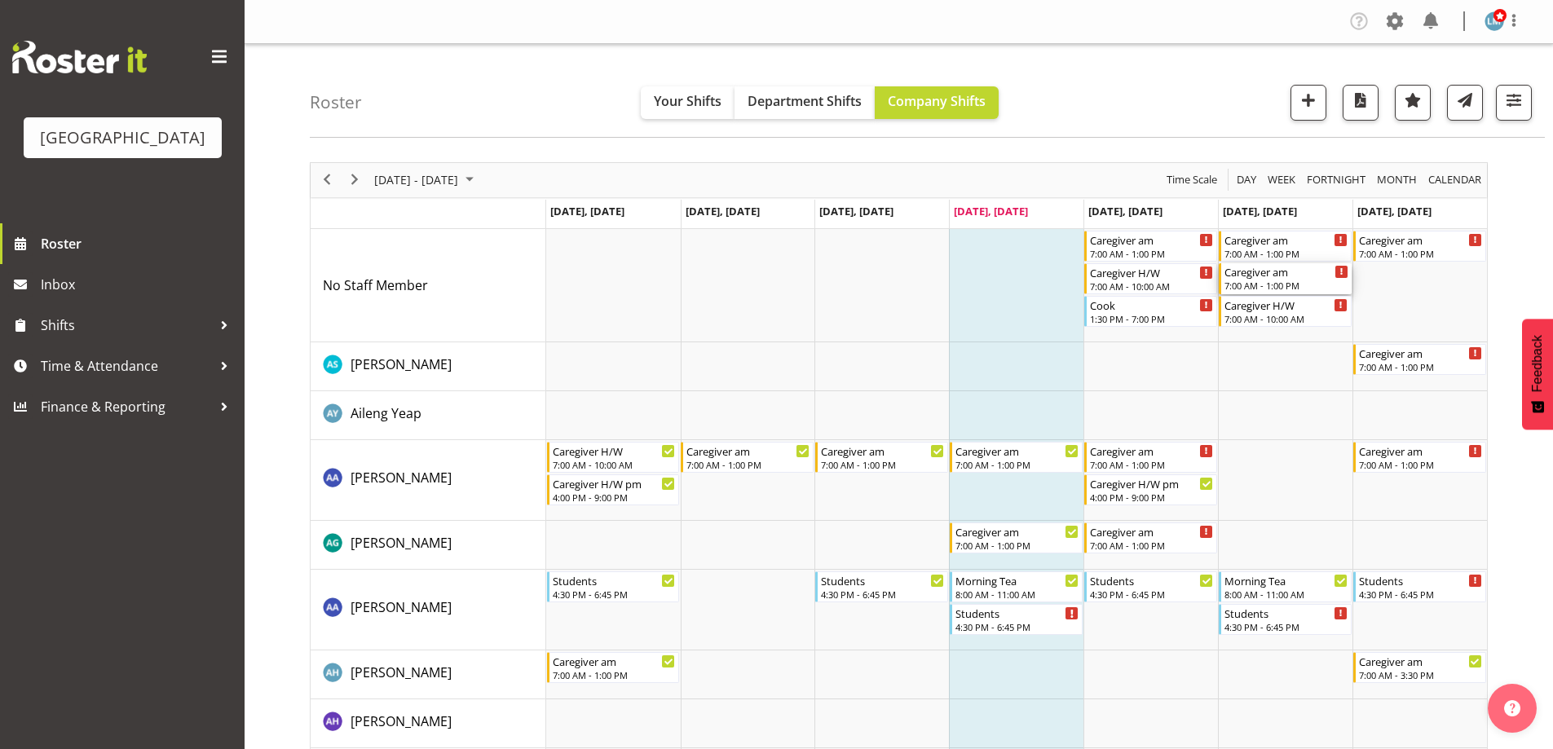
click at [1269, 284] on div "7:00 AM - 1:00 PM" at bounding box center [1286, 285] width 124 height 13
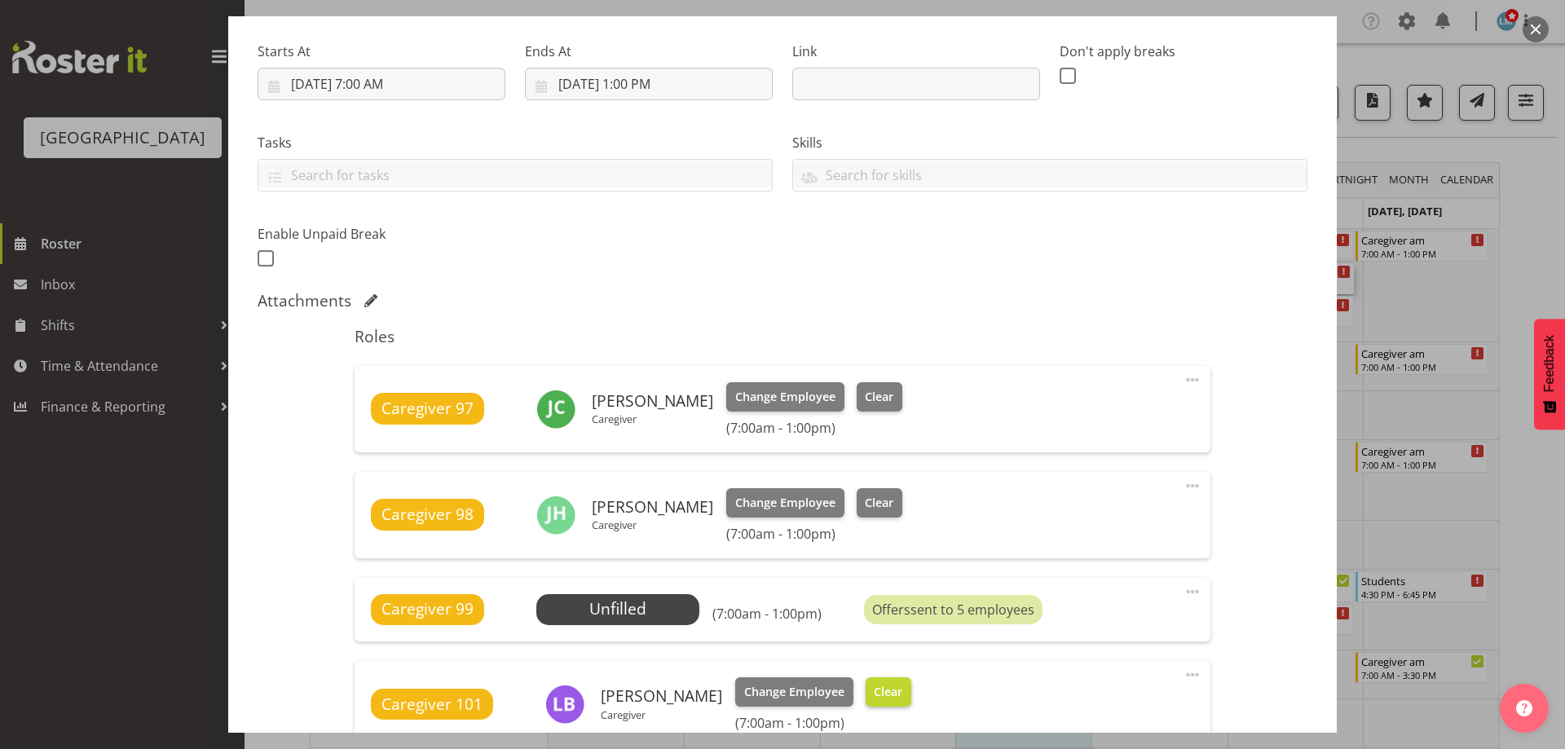
scroll to position [408, 0]
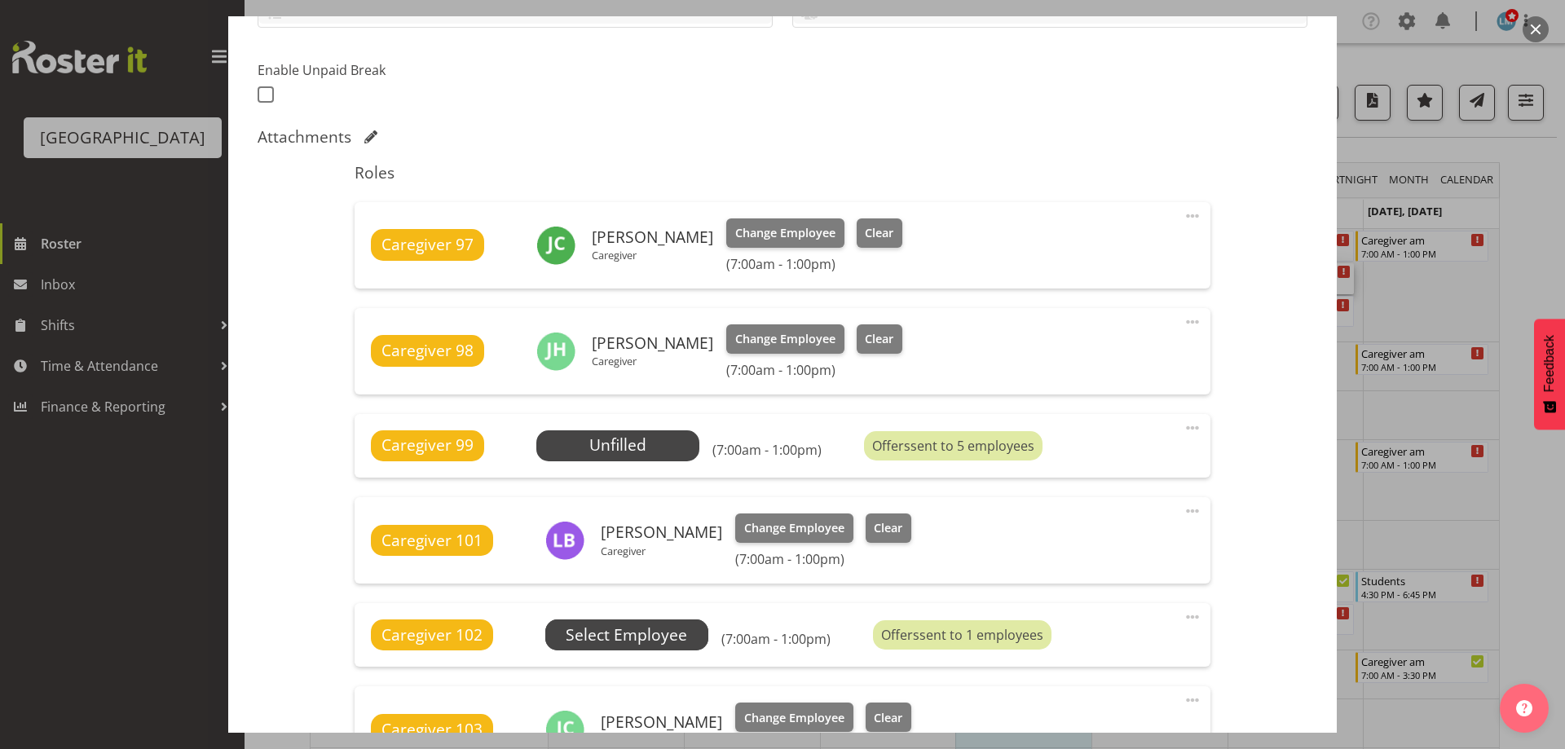
click at [651, 633] on span "Select Employee" at bounding box center [626, 636] width 121 height 24
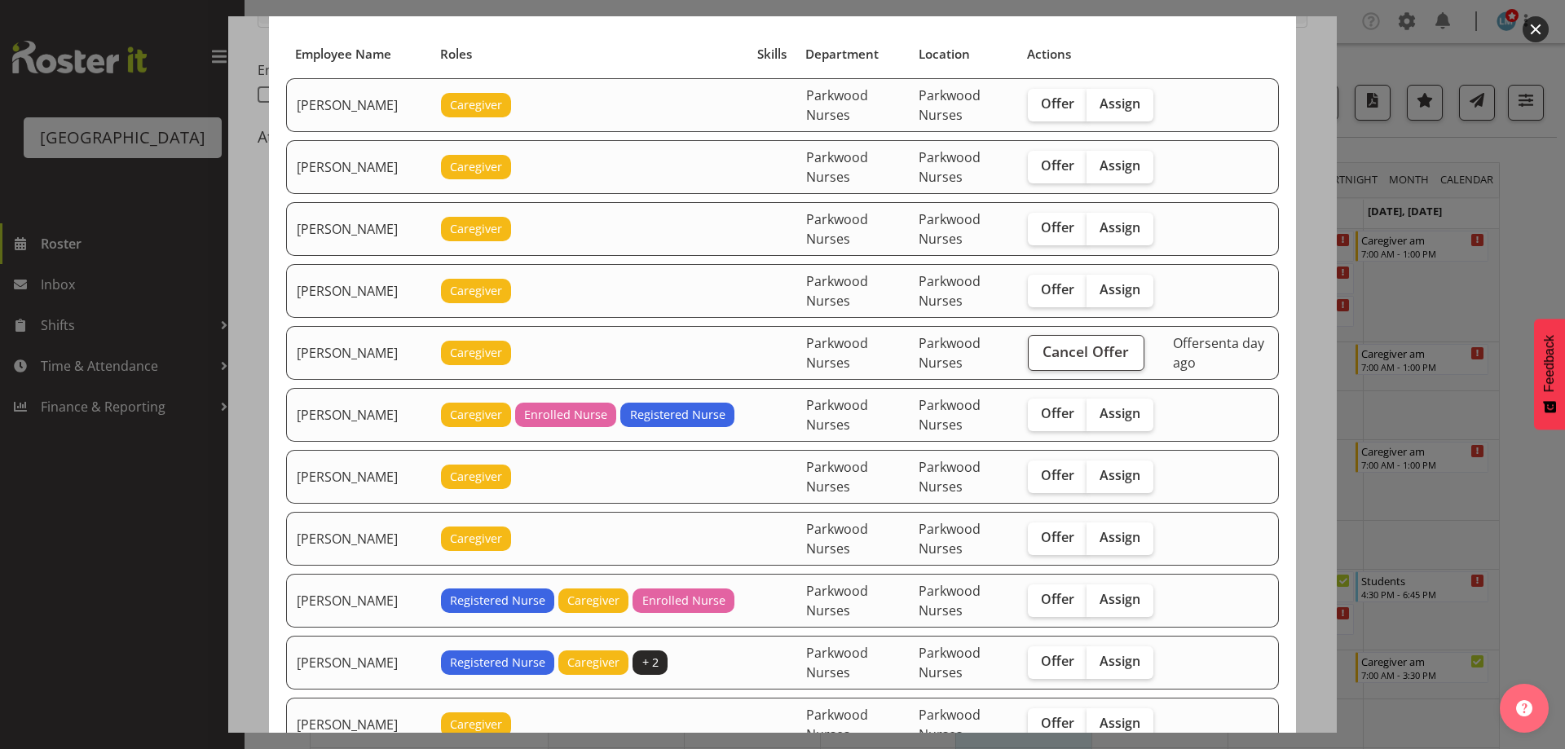
scroll to position [163, 0]
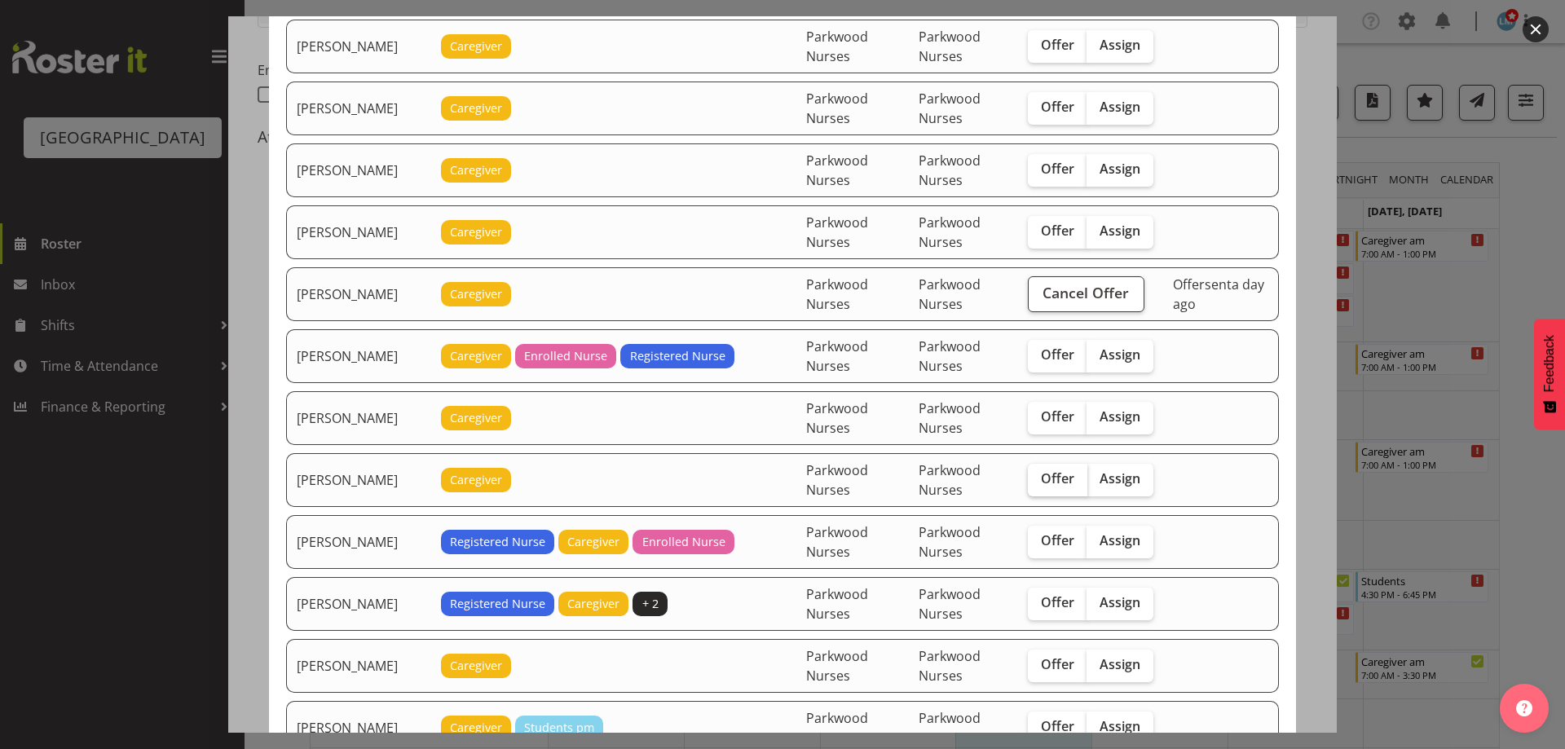
click at [1050, 481] on span "Offer" at bounding box center [1057, 478] width 33 height 16
click at [1038, 481] on input "Offer" at bounding box center [1033, 479] width 11 height 11
checkbox input "true"
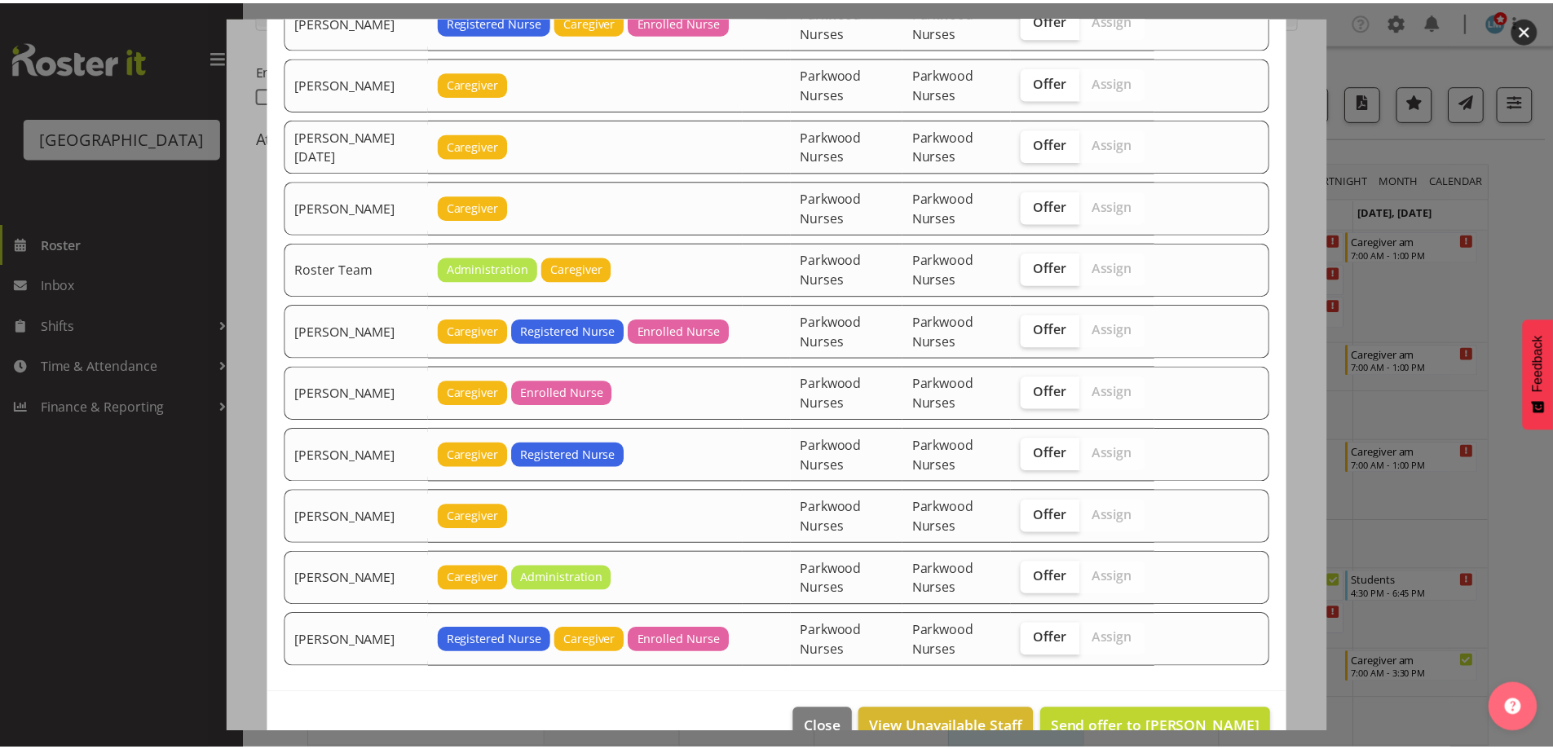
scroll to position [2083, 0]
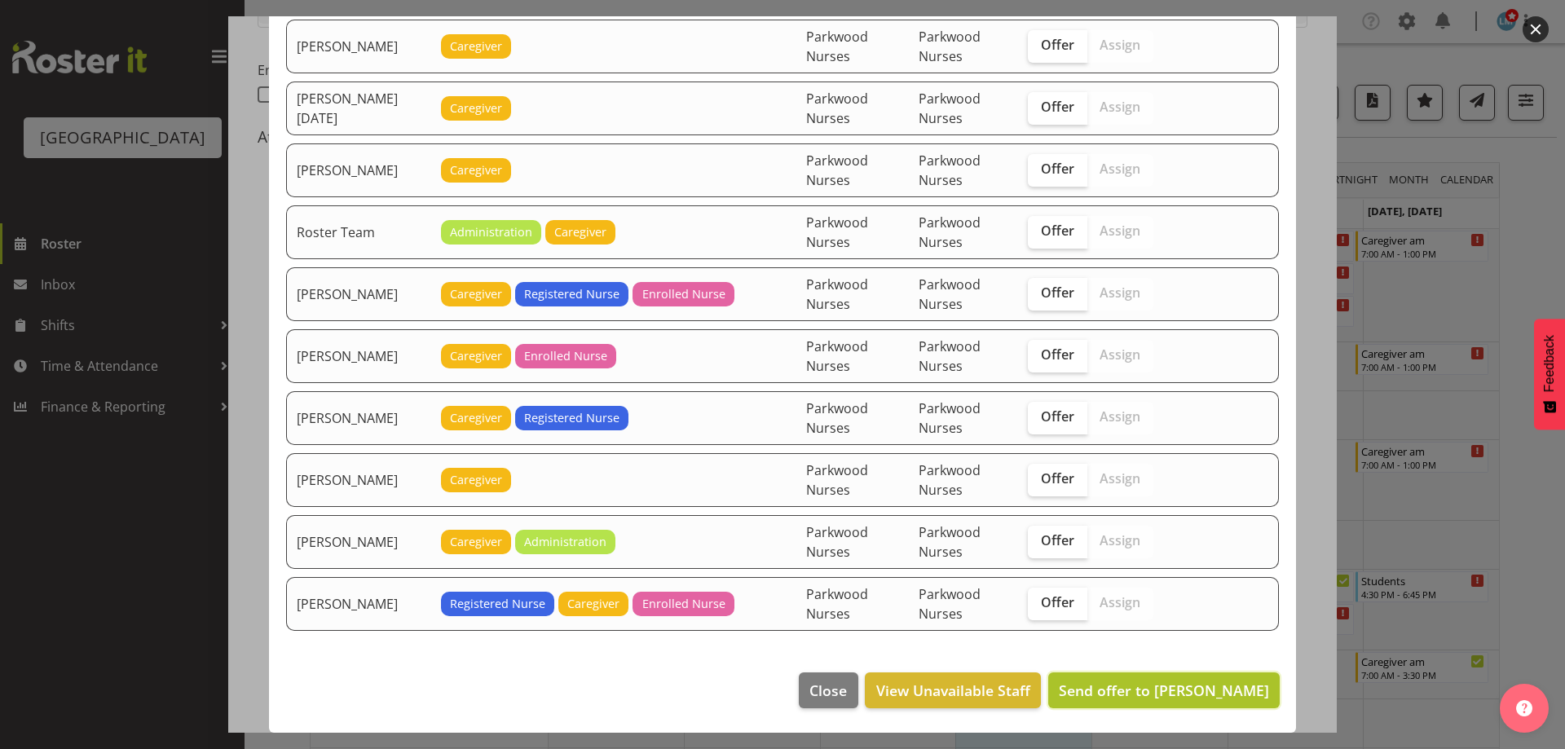
click at [1226, 697] on span "Send offer to [PERSON_NAME]" at bounding box center [1164, 691] width 210 height 20
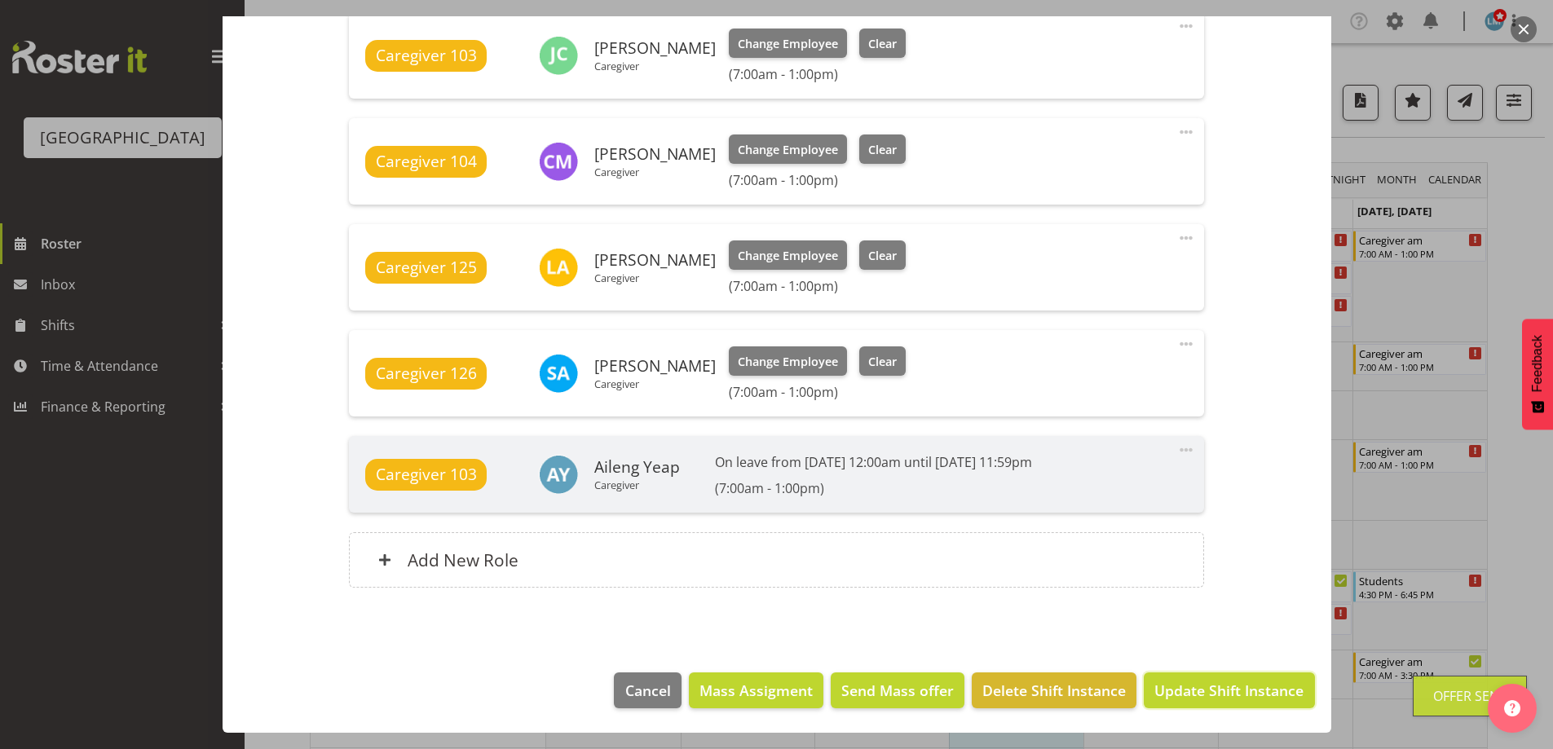
click at [1226, 697] on span "Update Shift Instance" at bounding box center [1228, 690] width 149 height 21
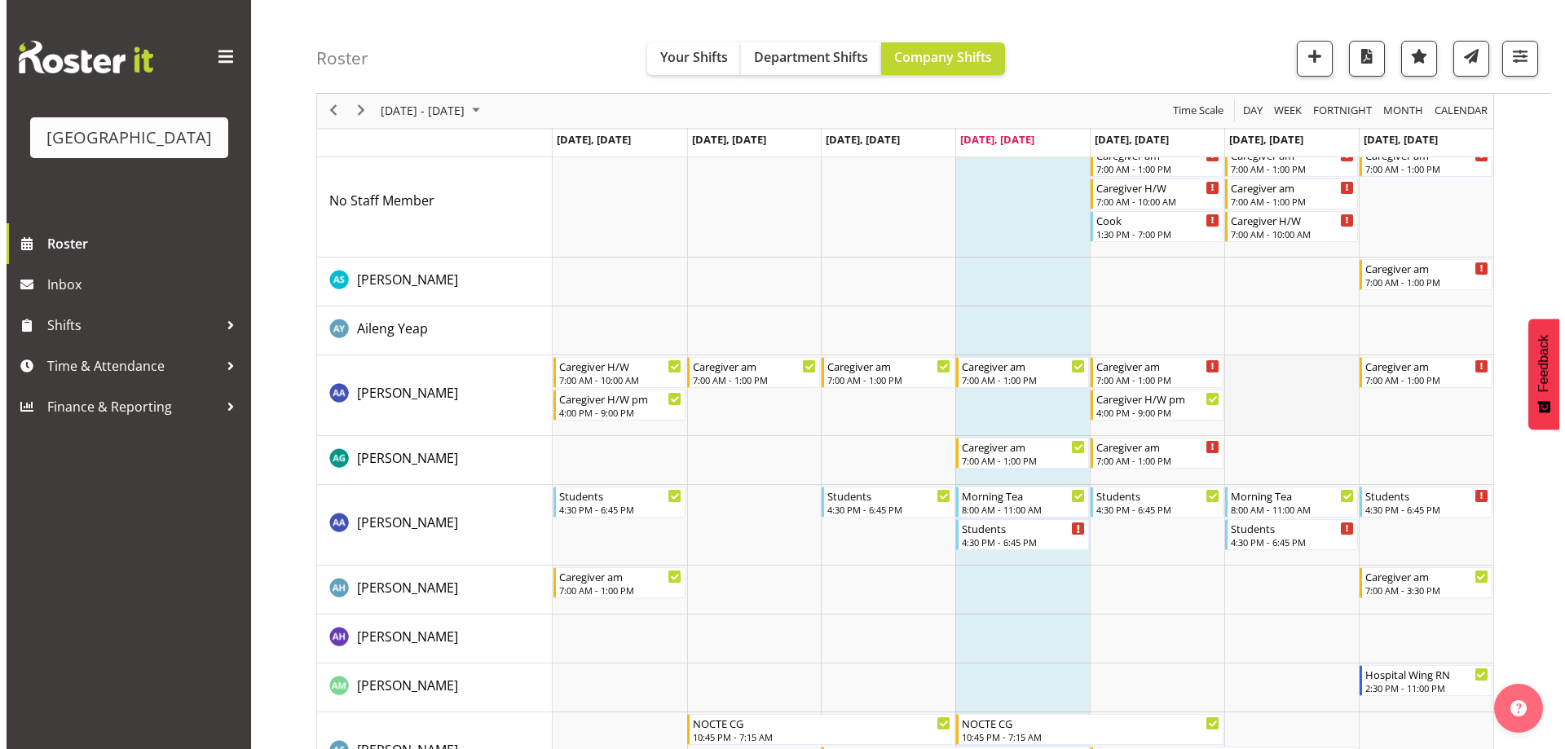
scroll to position [0, 0]
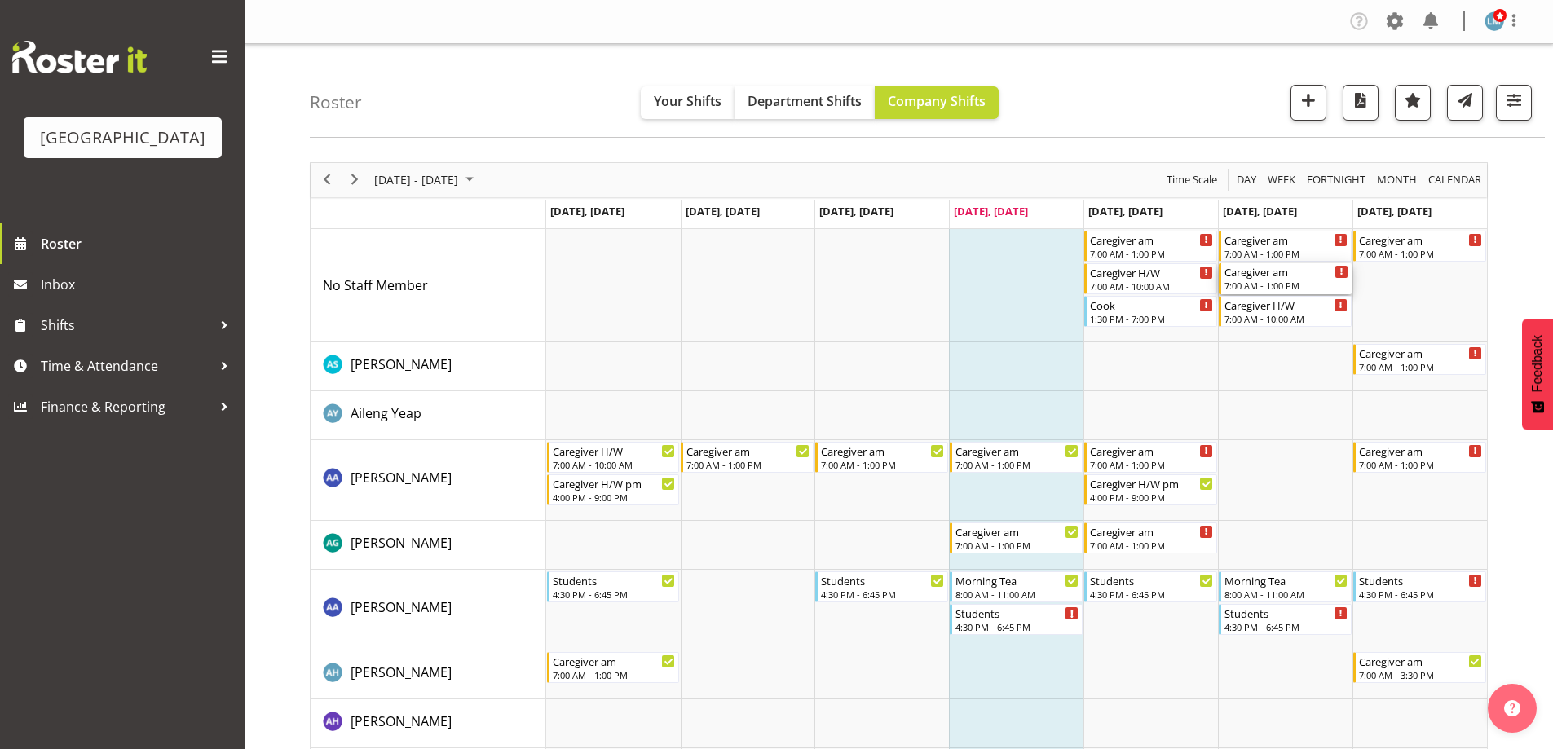
click at [1286, 264] on div "Caregiver am" at bounding box center [1286, 271] width 124 height 16
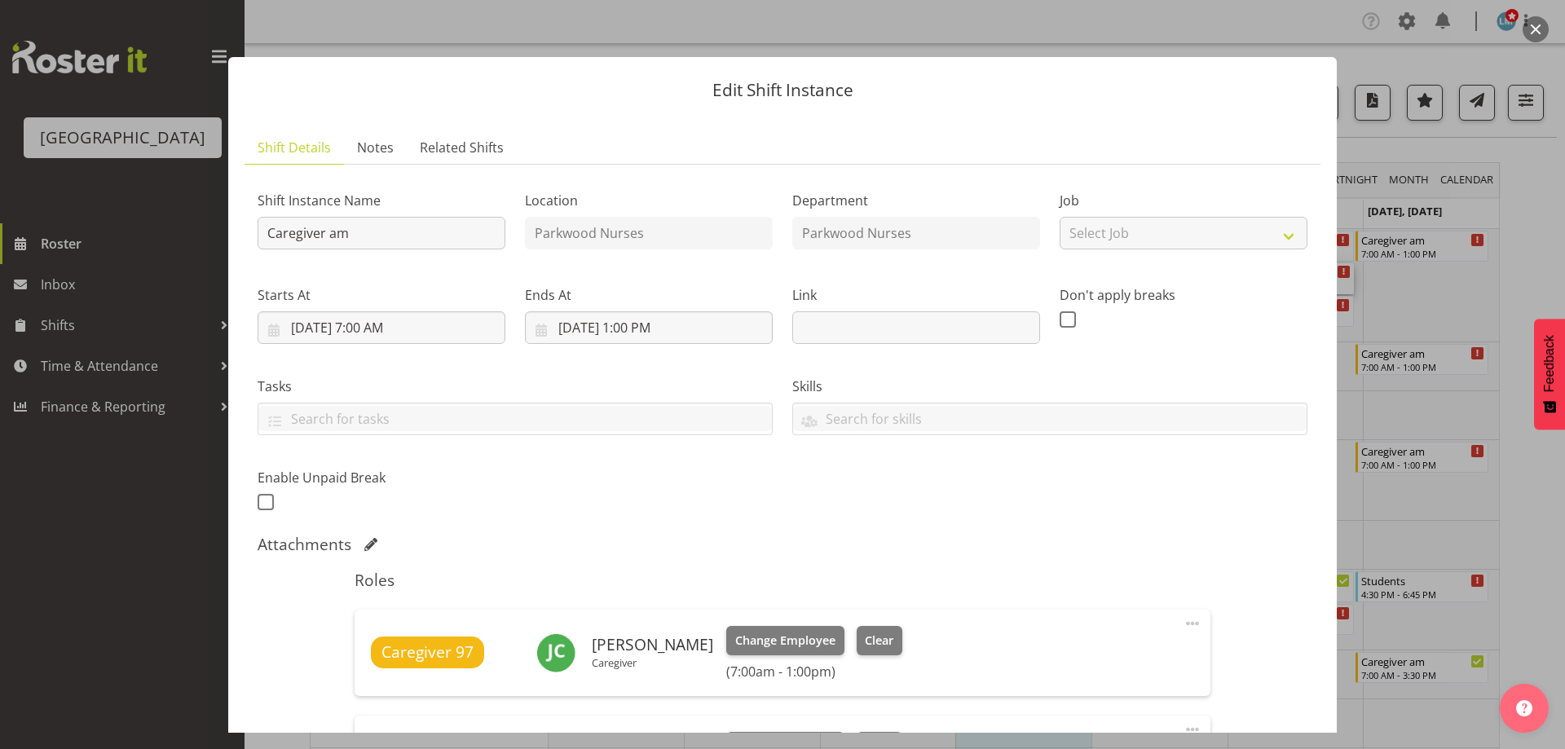
scroll to position [408, 0]
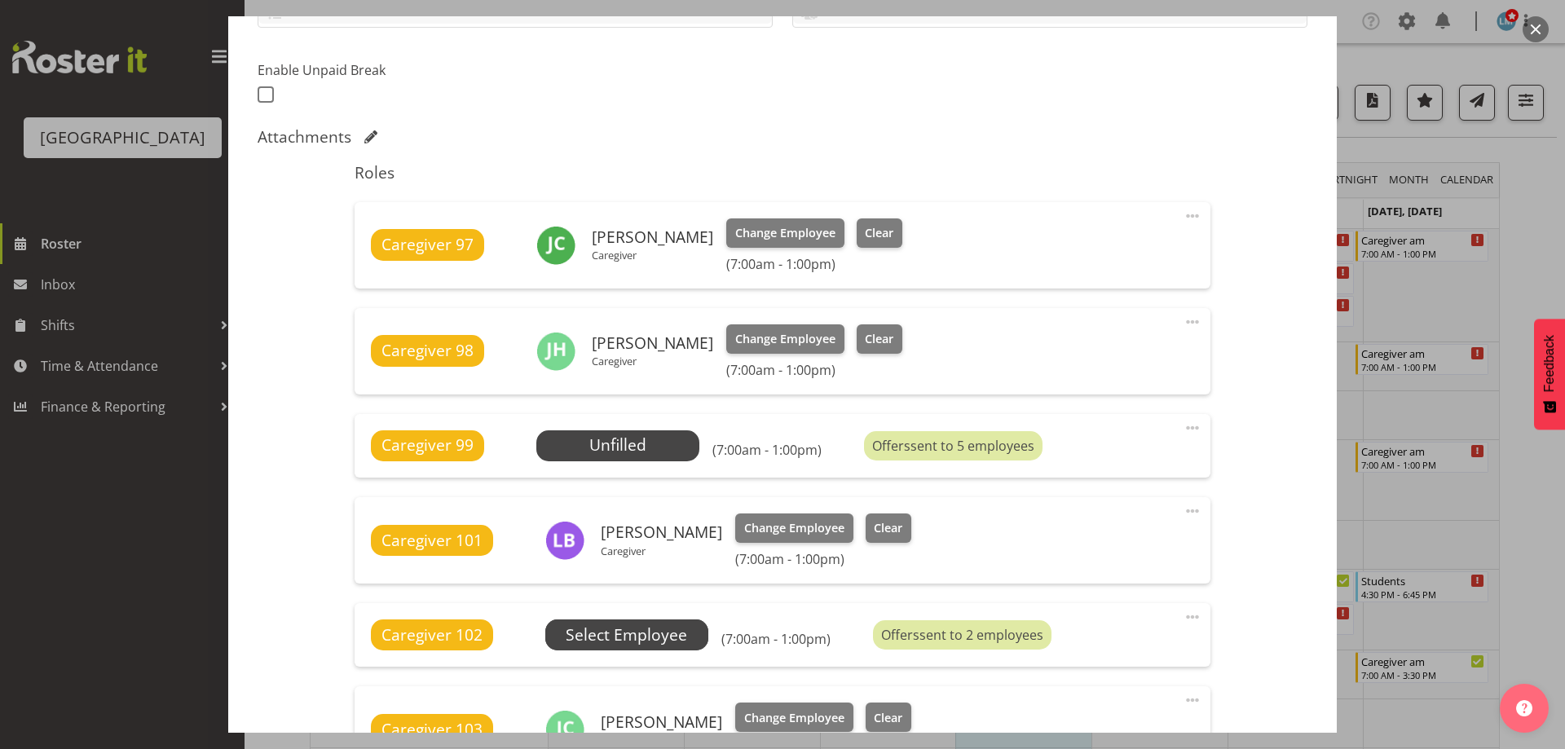
click at [601, 635] on span "Select Employee" at bounding box center [626, 636] width 121 height 24
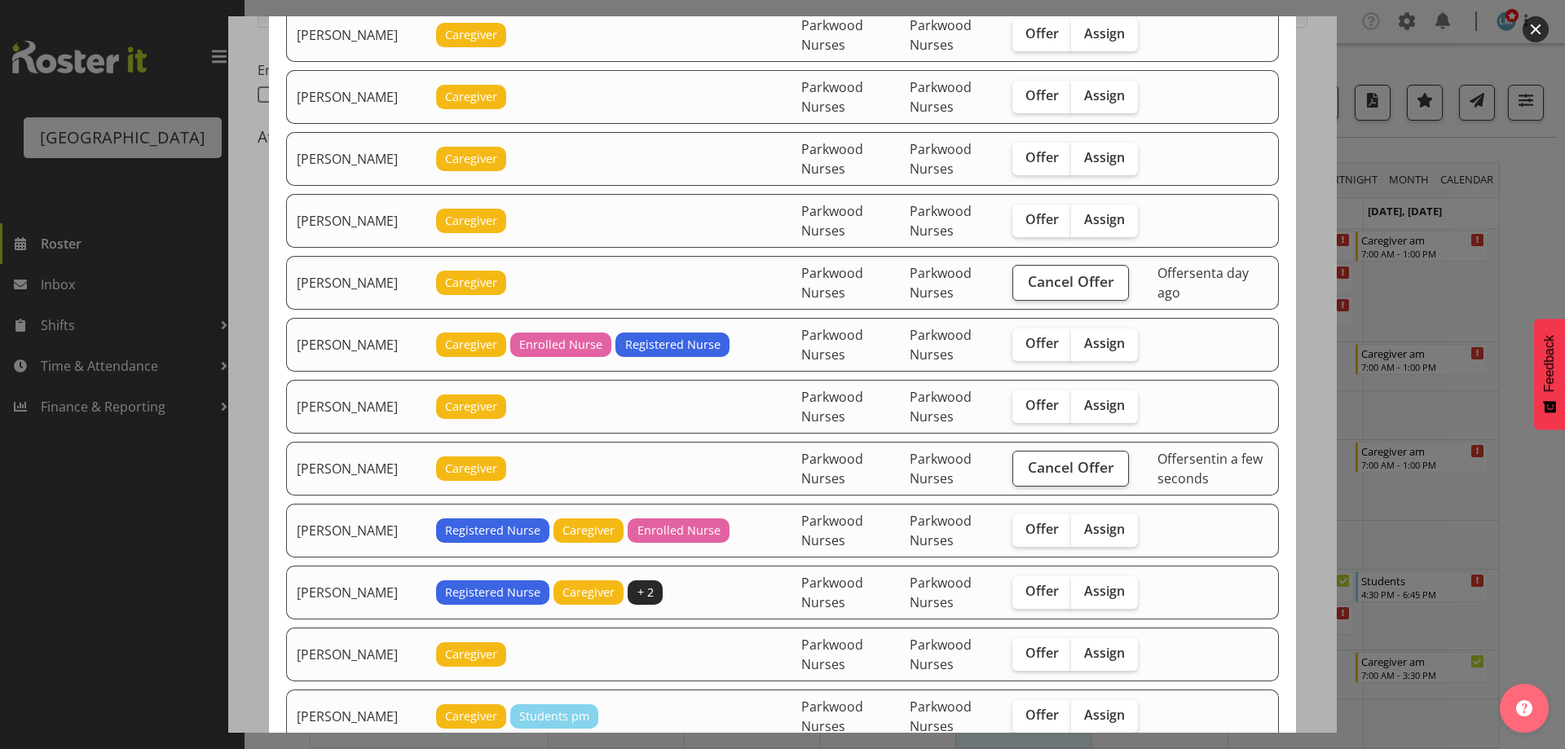
scroll to position [245, 0]
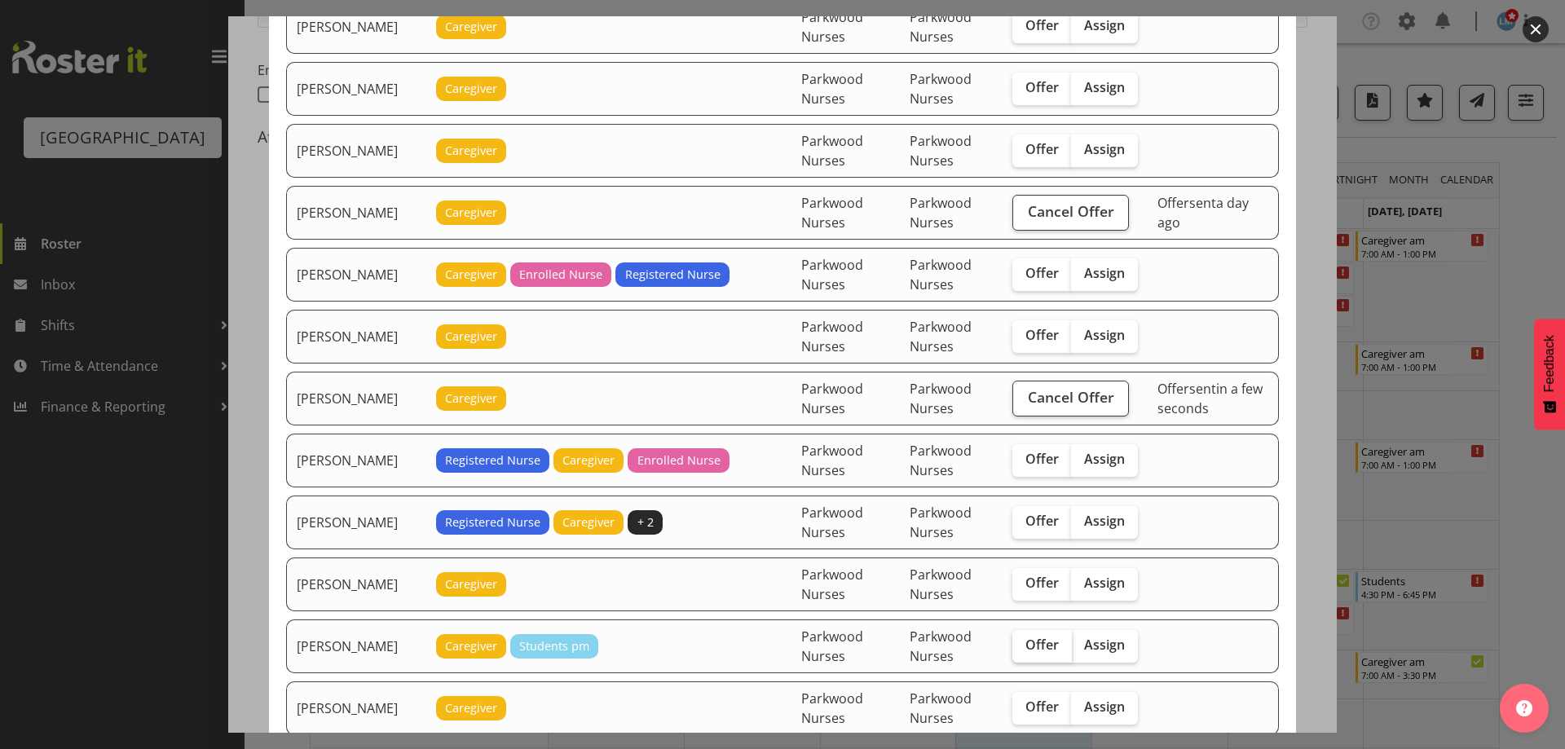
click at [1044, 645] on span "Offer" at bounding box center [1041, 645] width 33 height 16
click at [1023, 645] on input "Offer" at bounding box center [1017, 645] width 11 height 11
checkbox input "true"
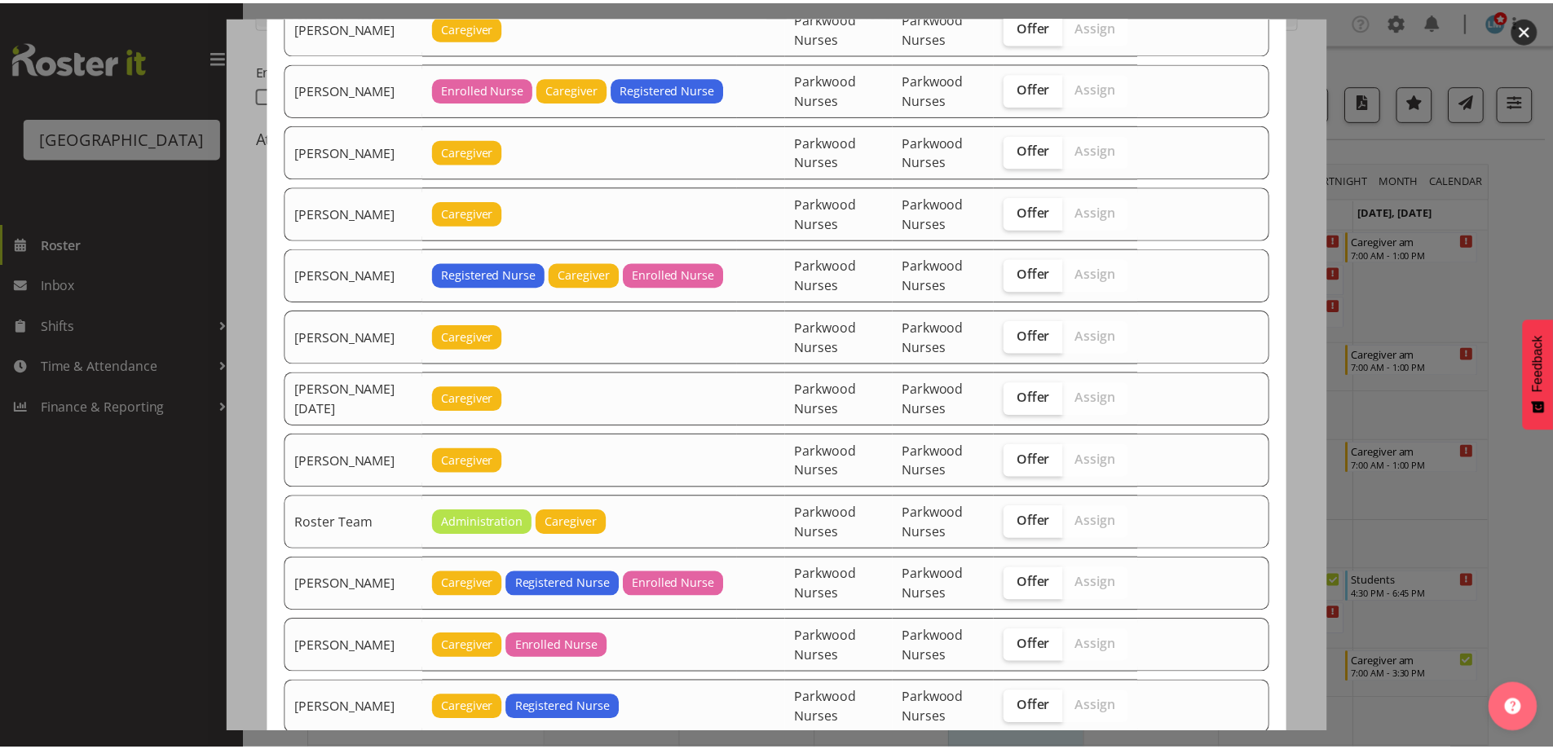
scroll to position [2083, 0]
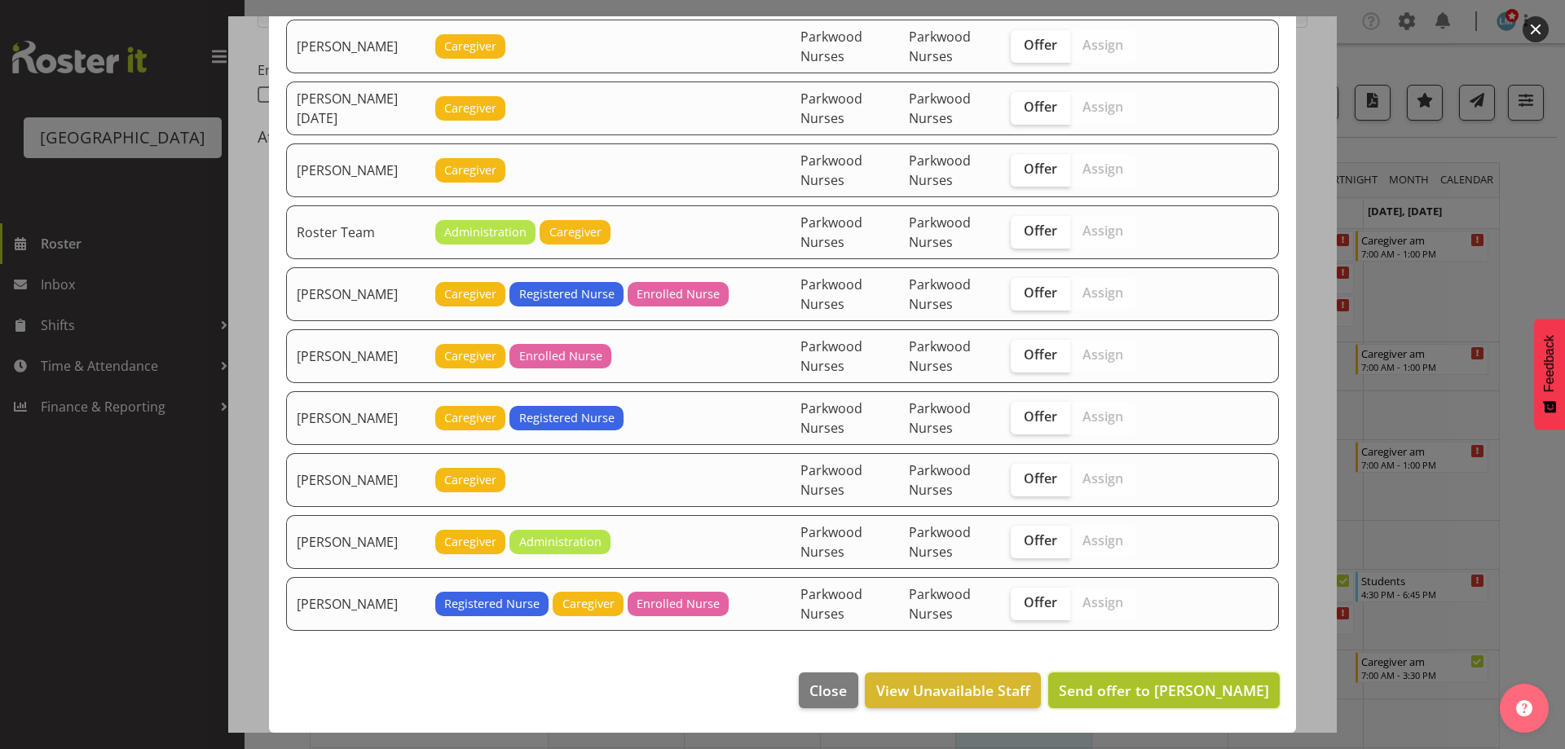
click at [1144, 699] on span "Send offer to Chrislyn-ann Saquilayan" at bounding box center [1164, 691] width 210 height 20
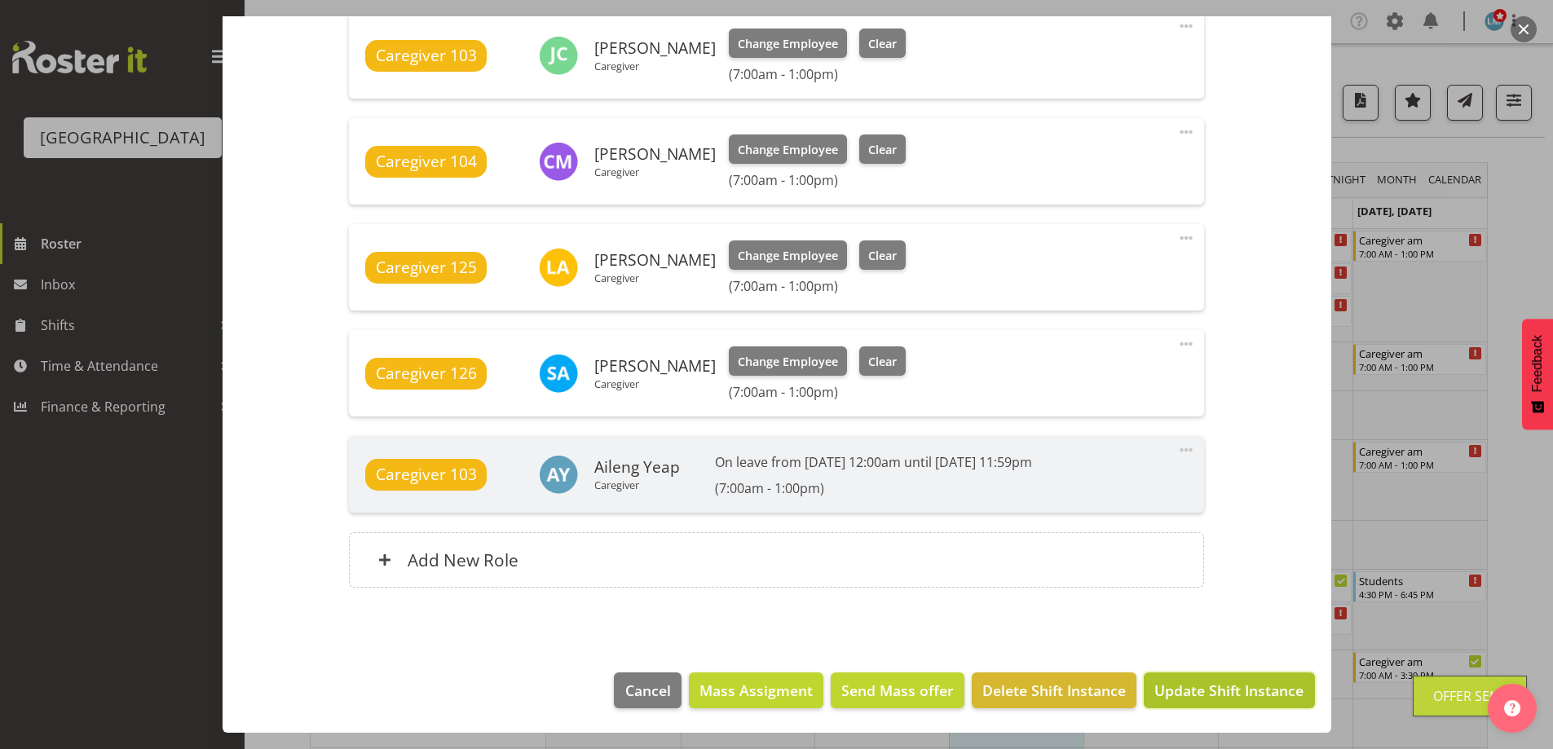
click at [1193, 694] on span "Update Shift Instance" at bounding box center [1228, 690] width 149 height 21
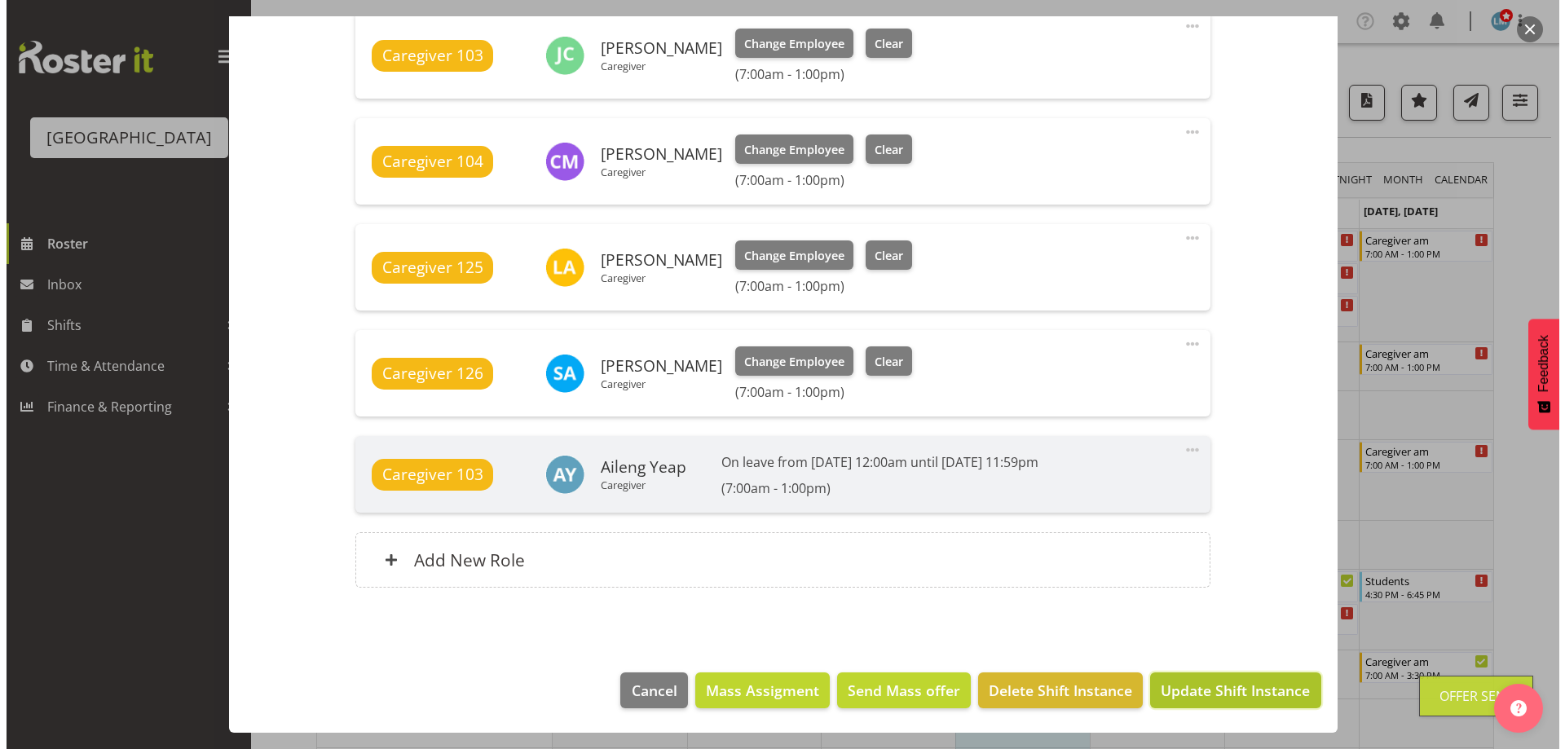
scroll to position [1016, 0]
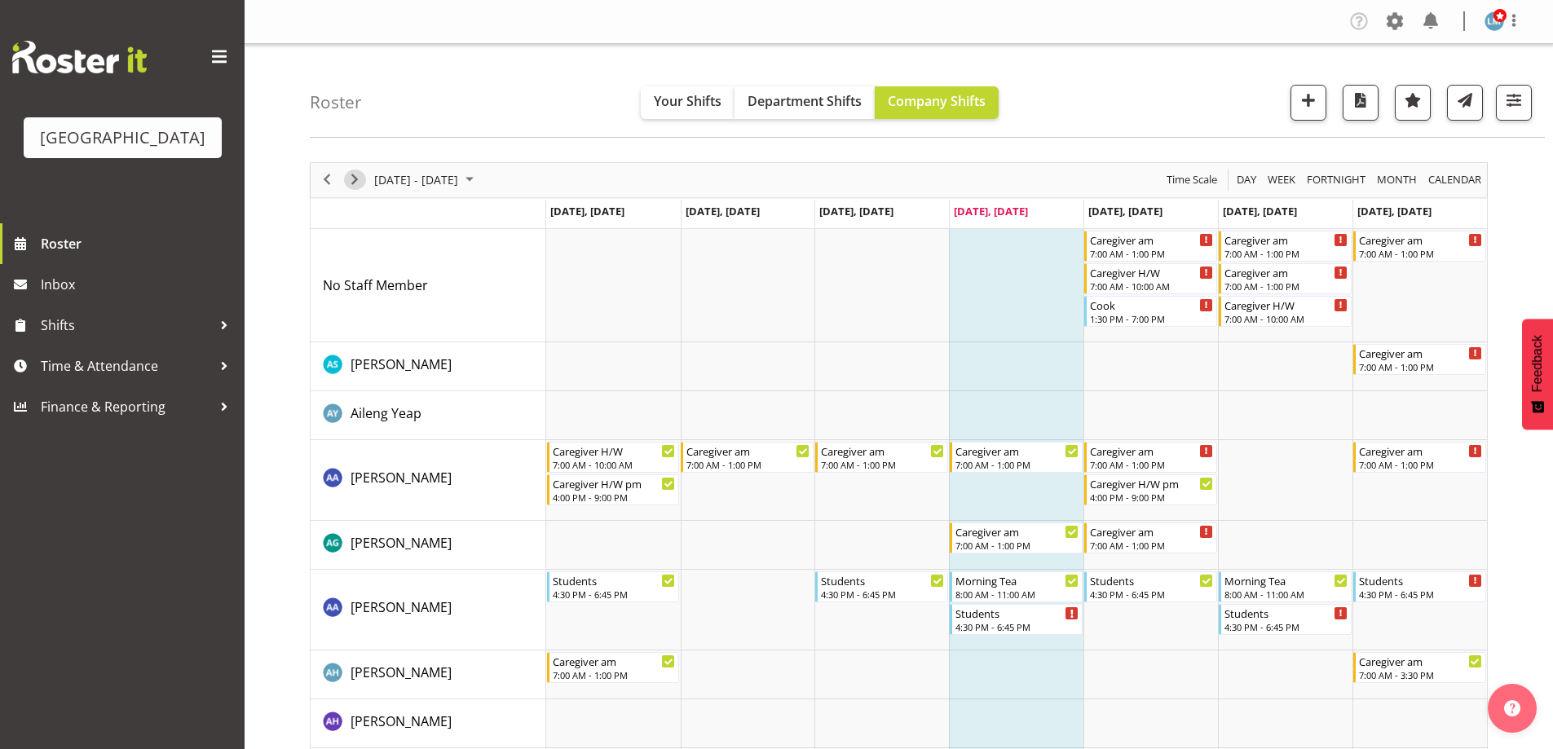
click at [351, 175] on span "Next" at bounding box center [355, 180] width 20 height 20
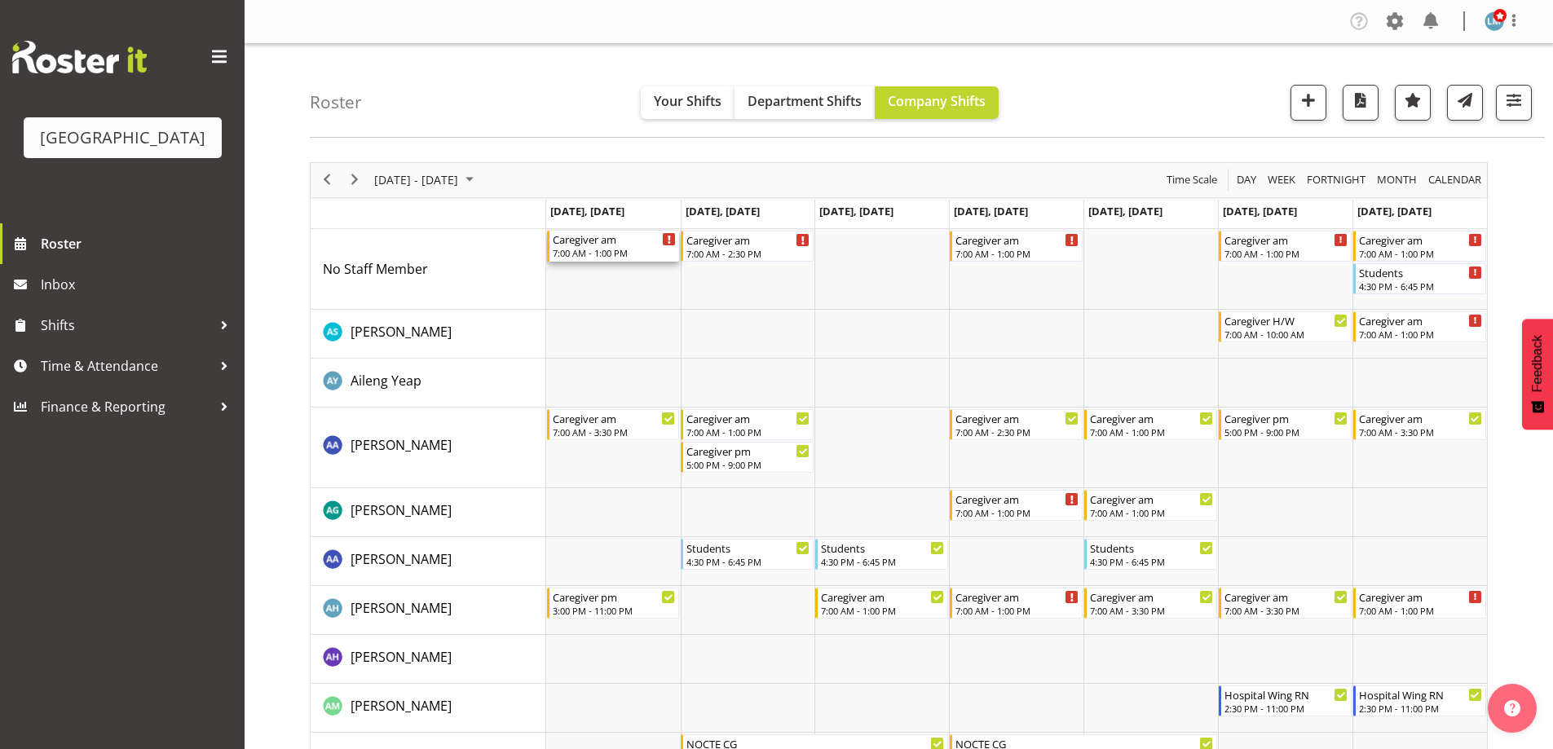
click at [583, 255] on div "7:00 AM - 1:00 PM" at bounding box center [615, 252] width 124 height 13
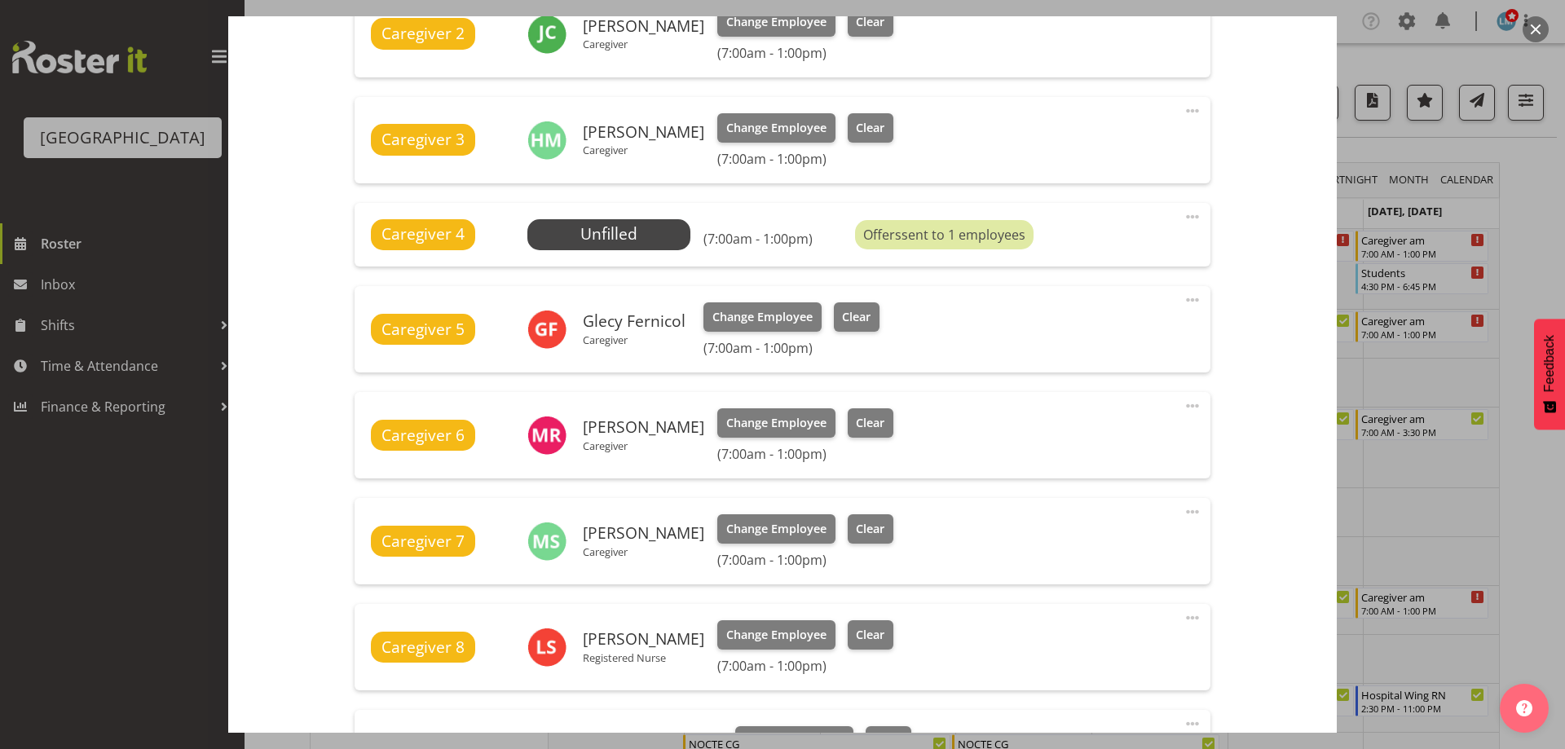
scroll to position [571, 0]
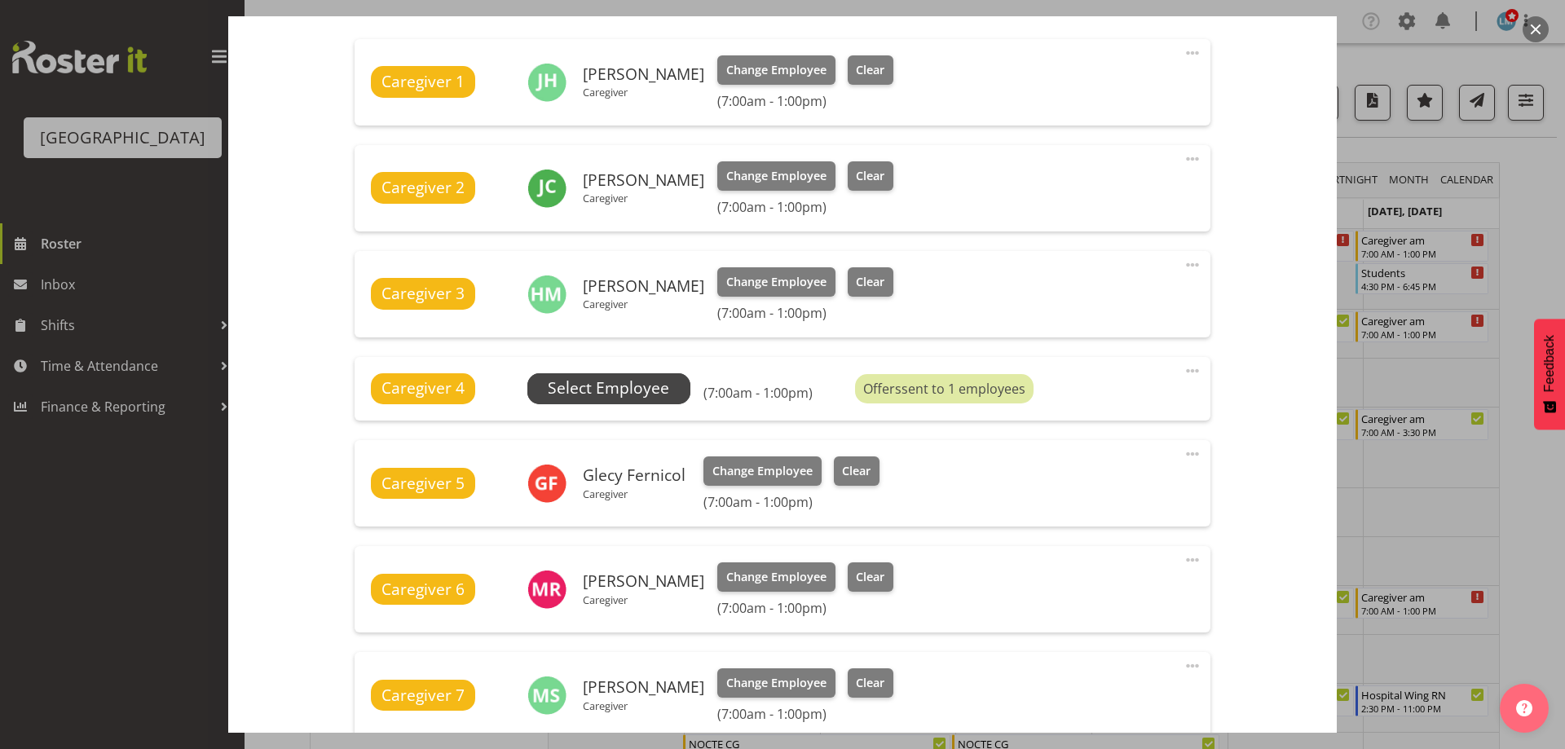
click at [623, 391] on span "Select Employee" at bounding box center [608, 389] width 121 height 24
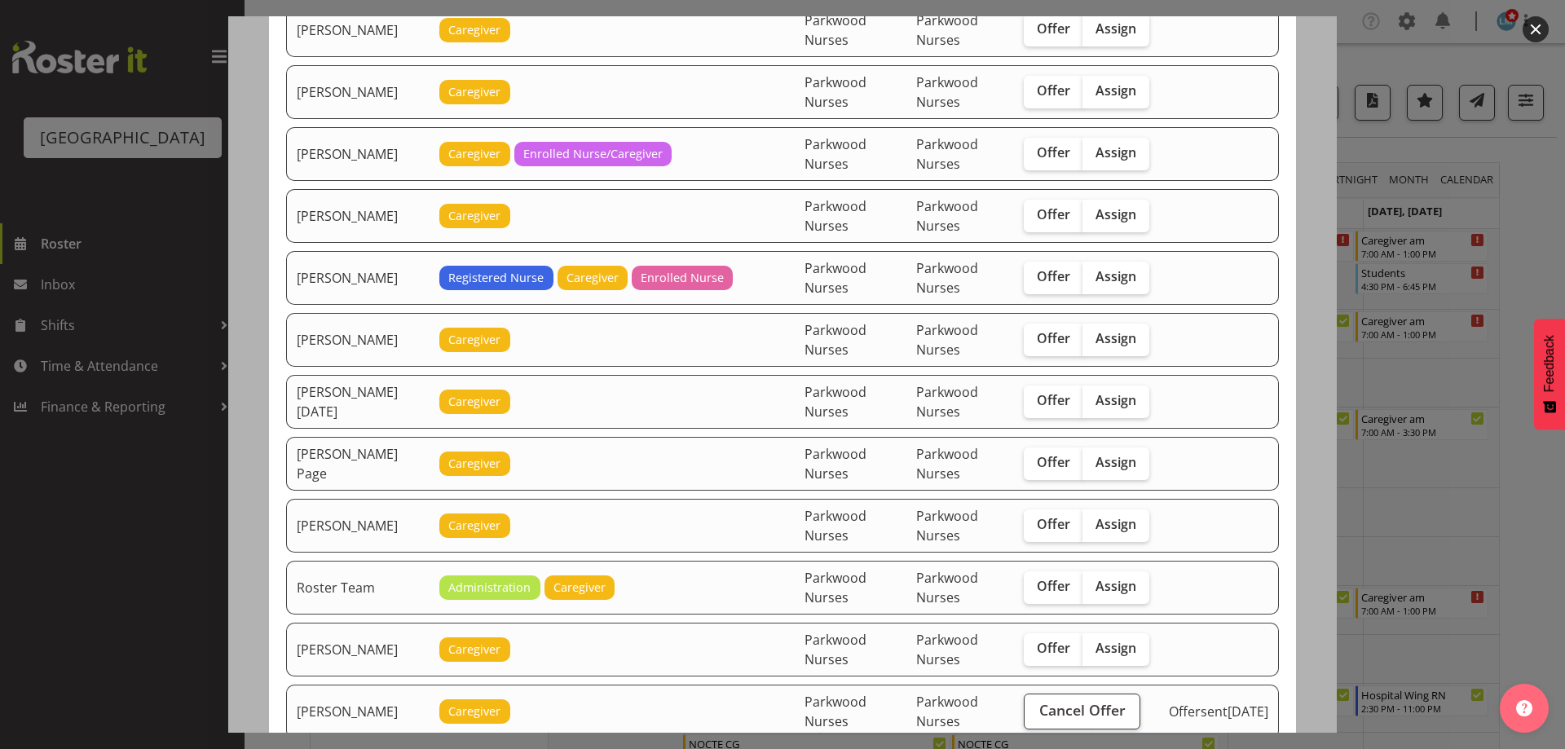
scroll to position [2207, 0]
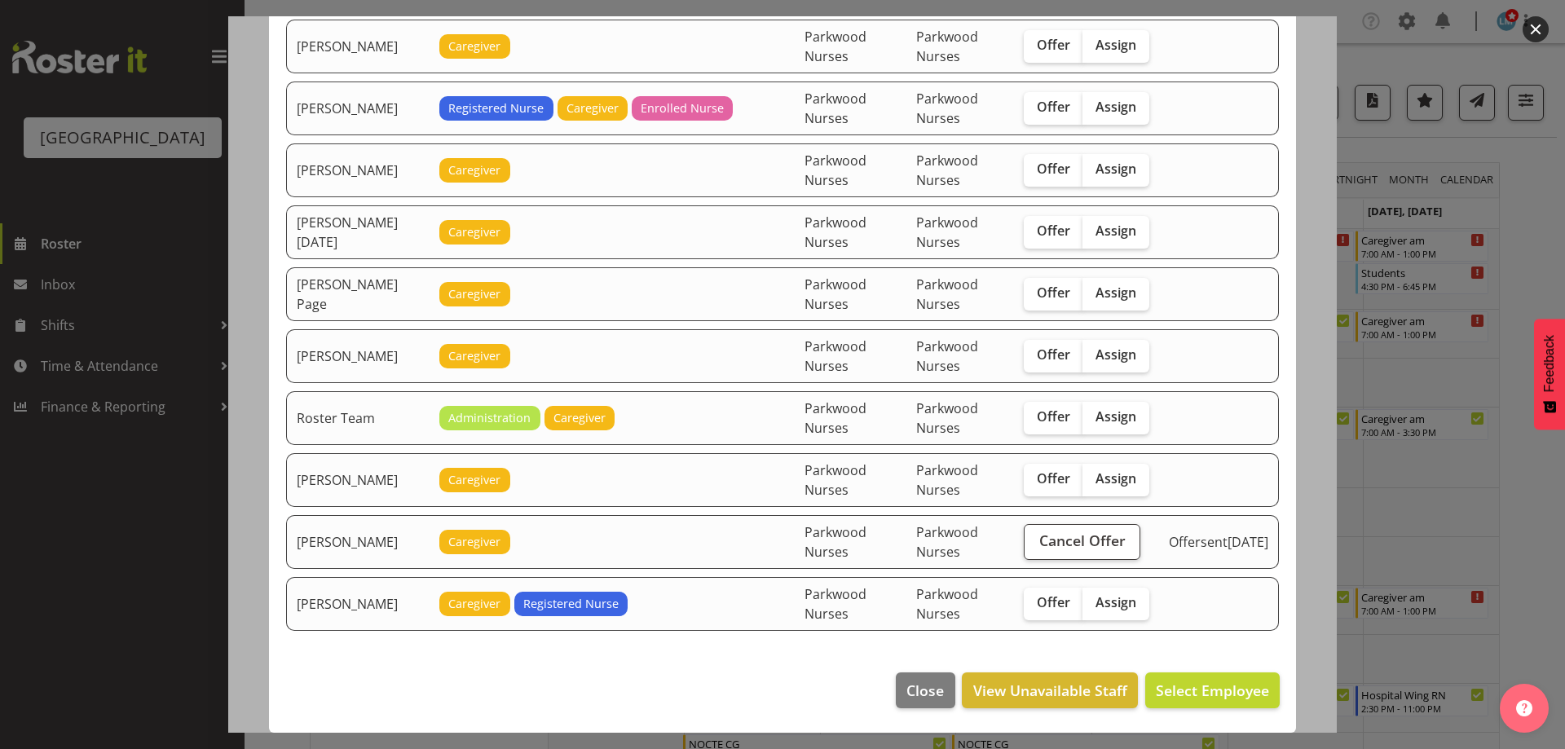
click at [1528, 187] on div at bounding box center [782, 374] width 1565 height 749
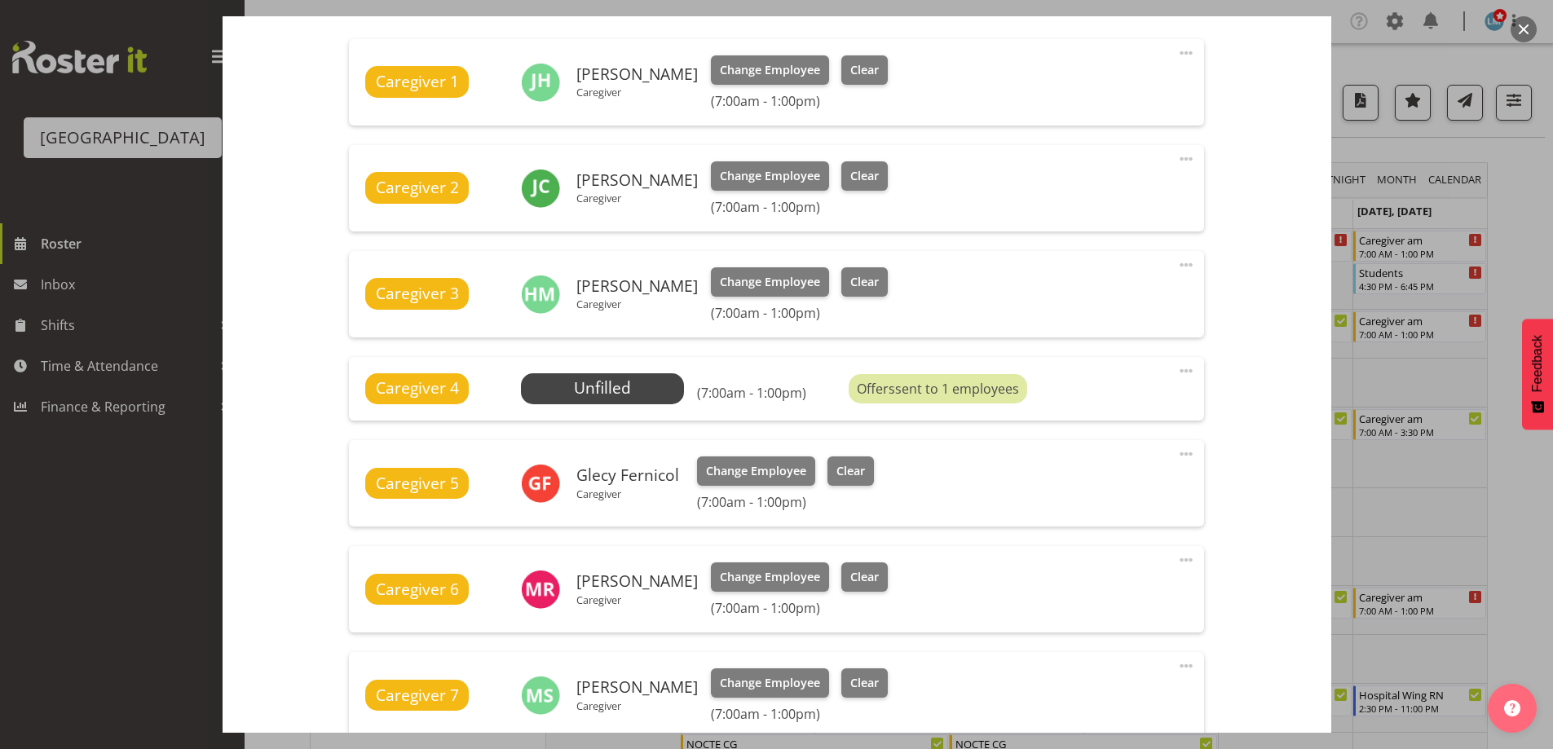
click at [1528, 187] on div at bounding box center [776, 374] width 1553 height 749
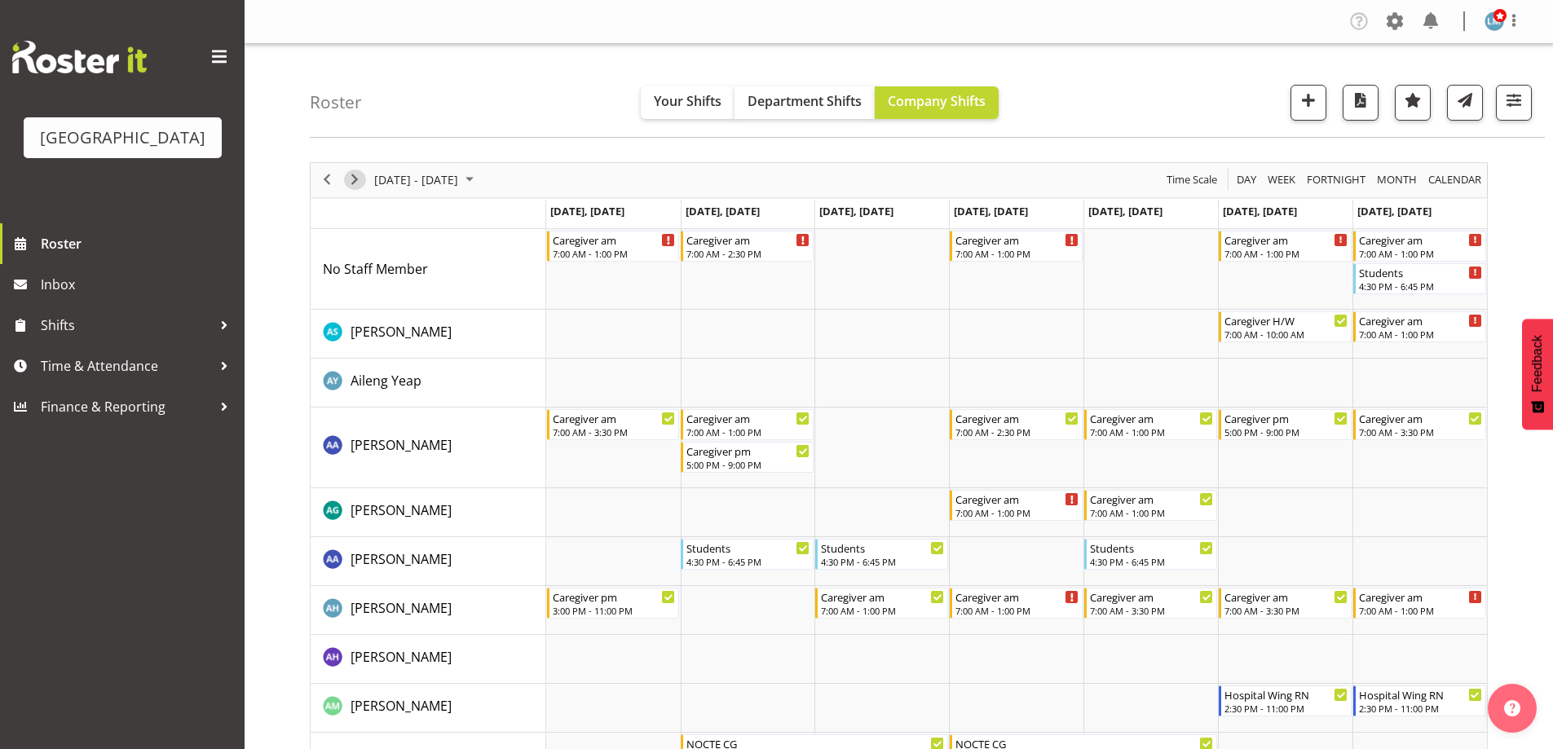
click at [359, 178] on span "Next" at bounding box center [355, 180] width 20 height 20
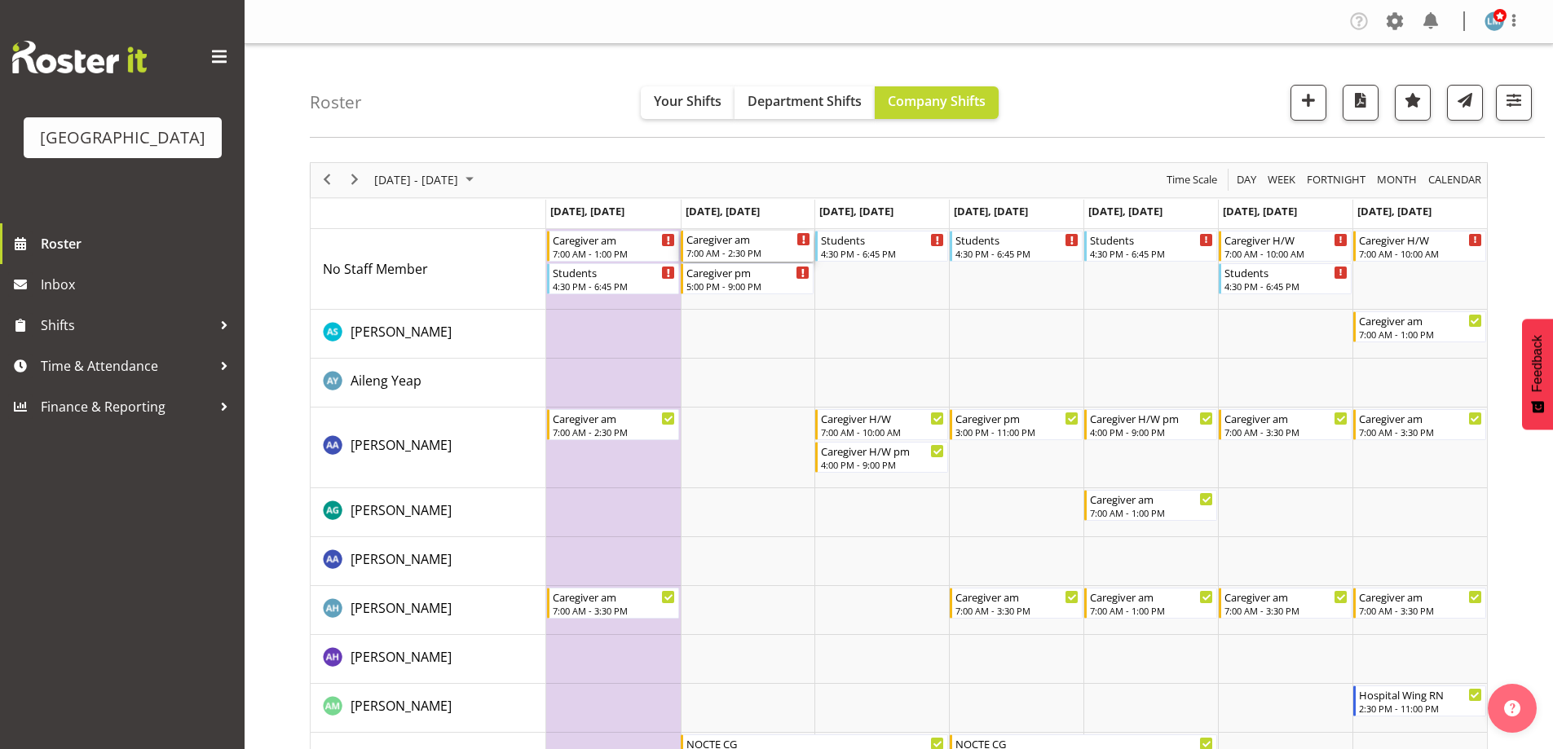
click at [716, 246] on div "Caregiver am" at bounding box center [748, 239] width 124 height 16
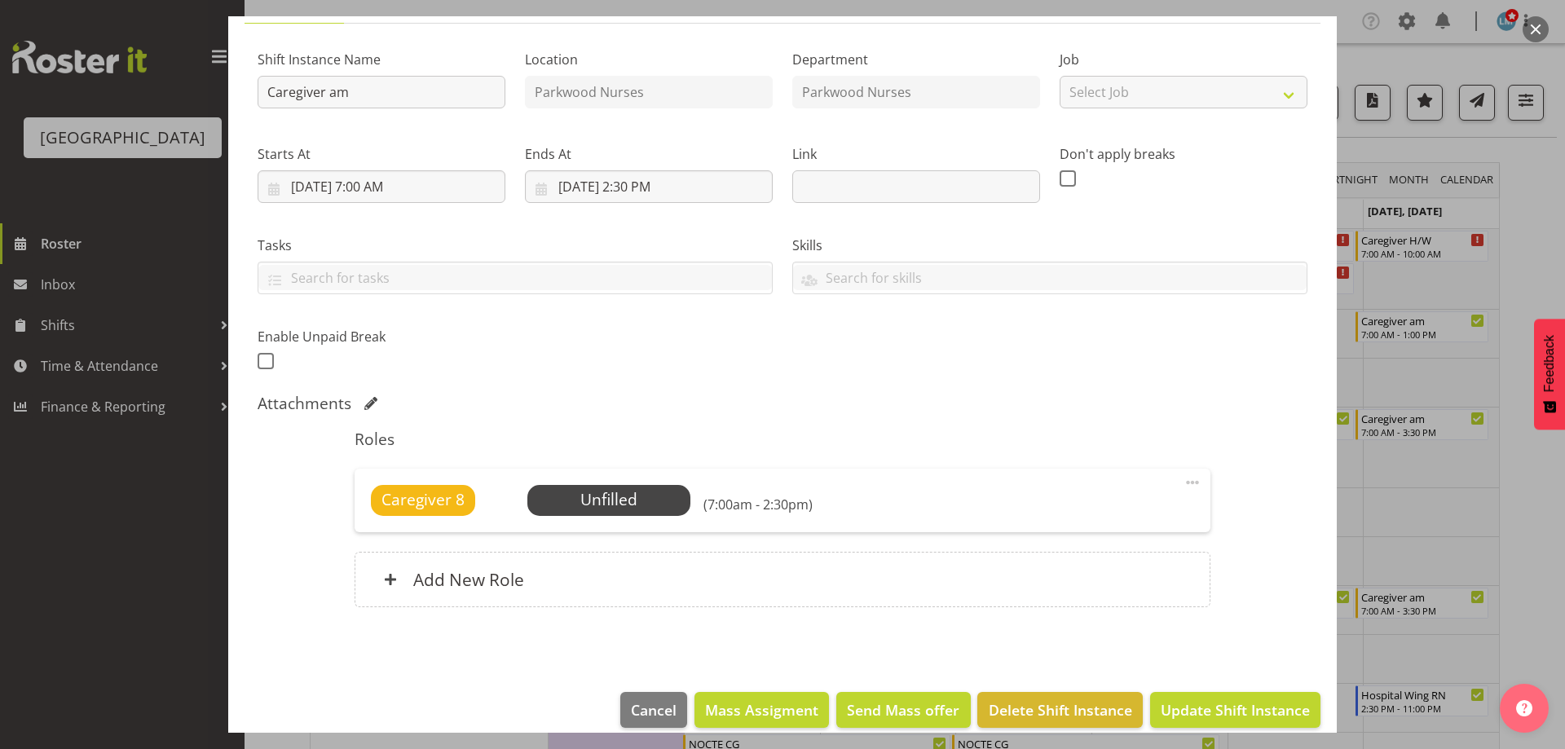
scroll to position [161, 0]
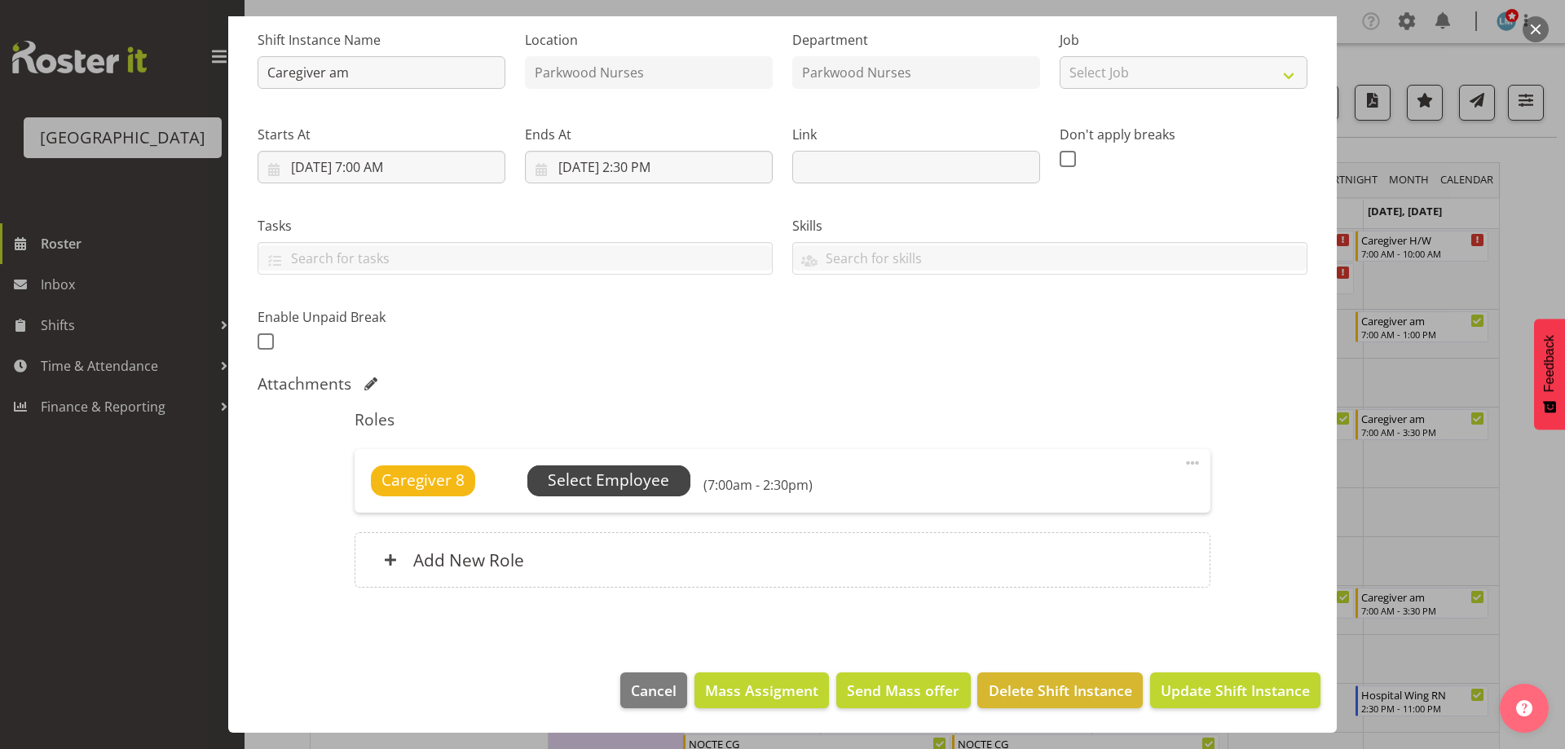
click at [637, 483] on span "Select Employee" at bounding box center [608, 481] width 121 height 24
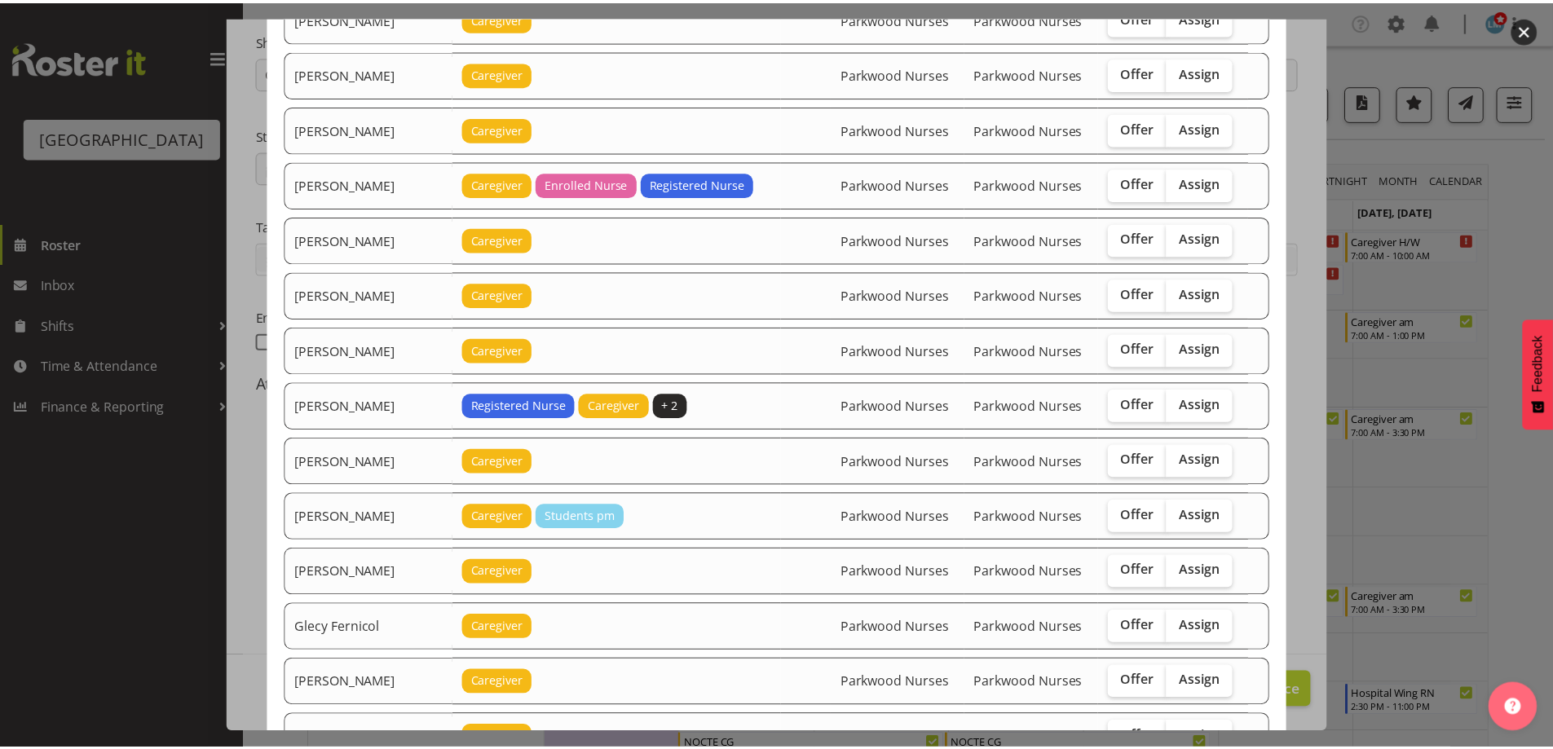
scroll to position [245, 0]
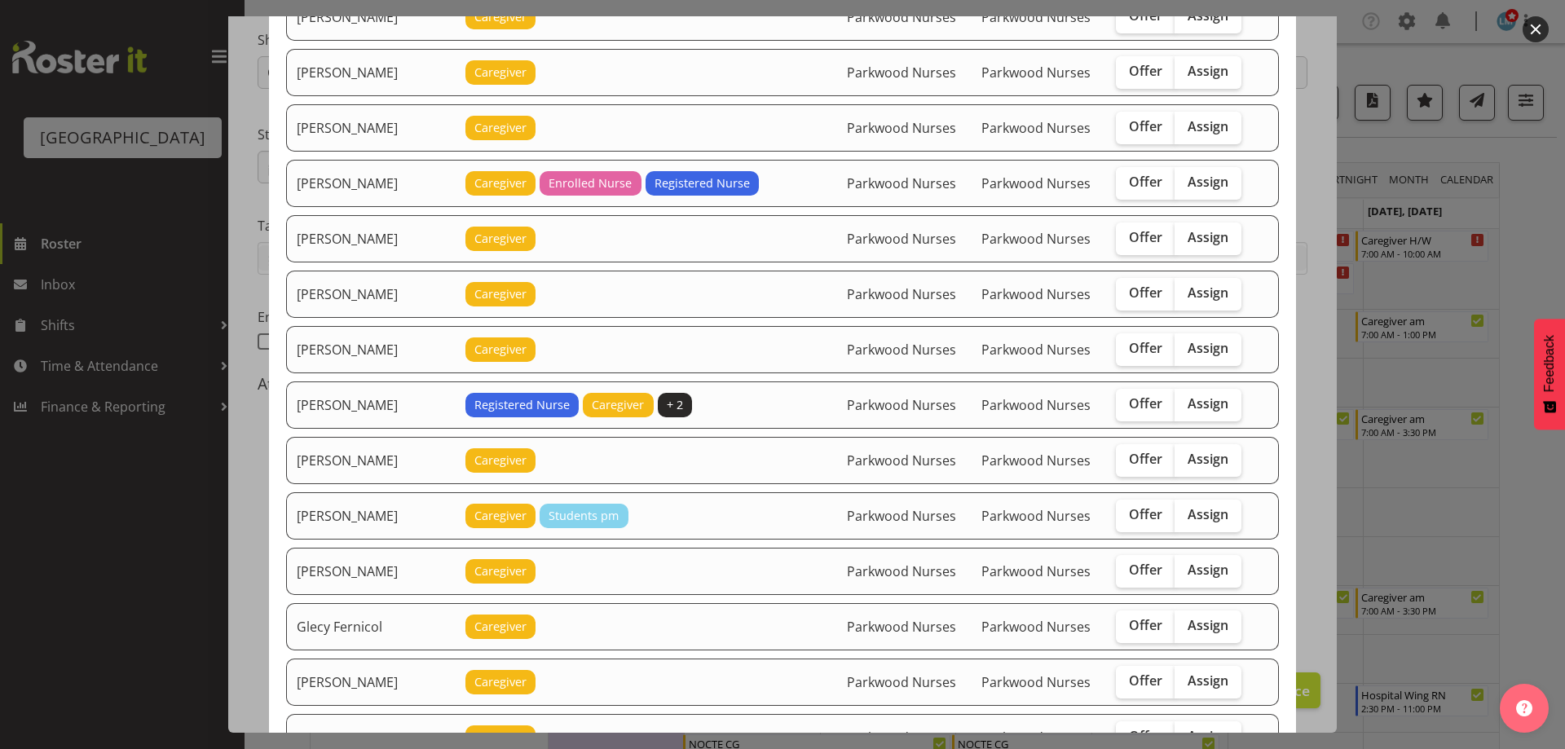
click at [1542, 213] on div at bounding box center [782, 374] width 1565 height 749
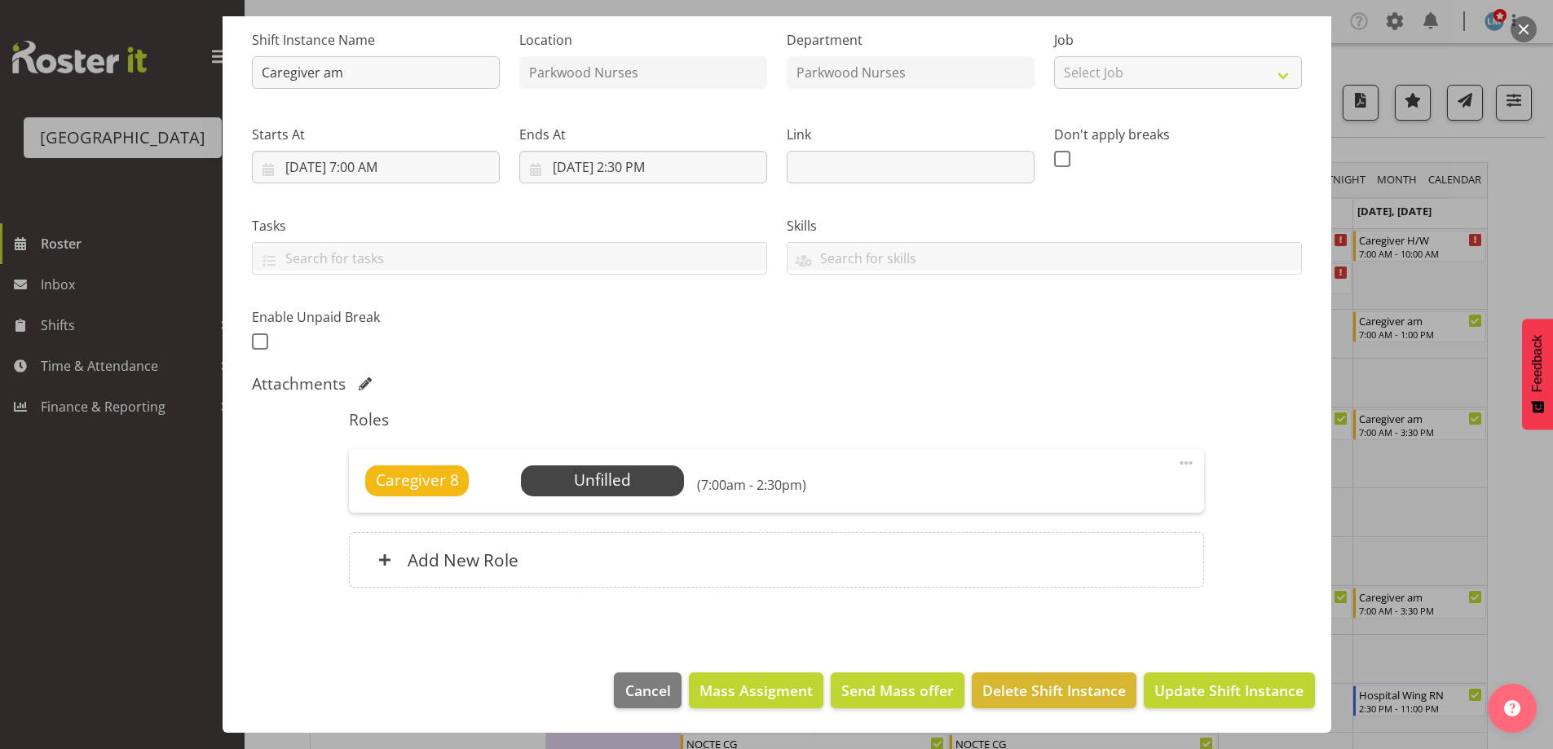
click at [1536, 215] on div at bounding box center [776, 374] width 1553 height 749
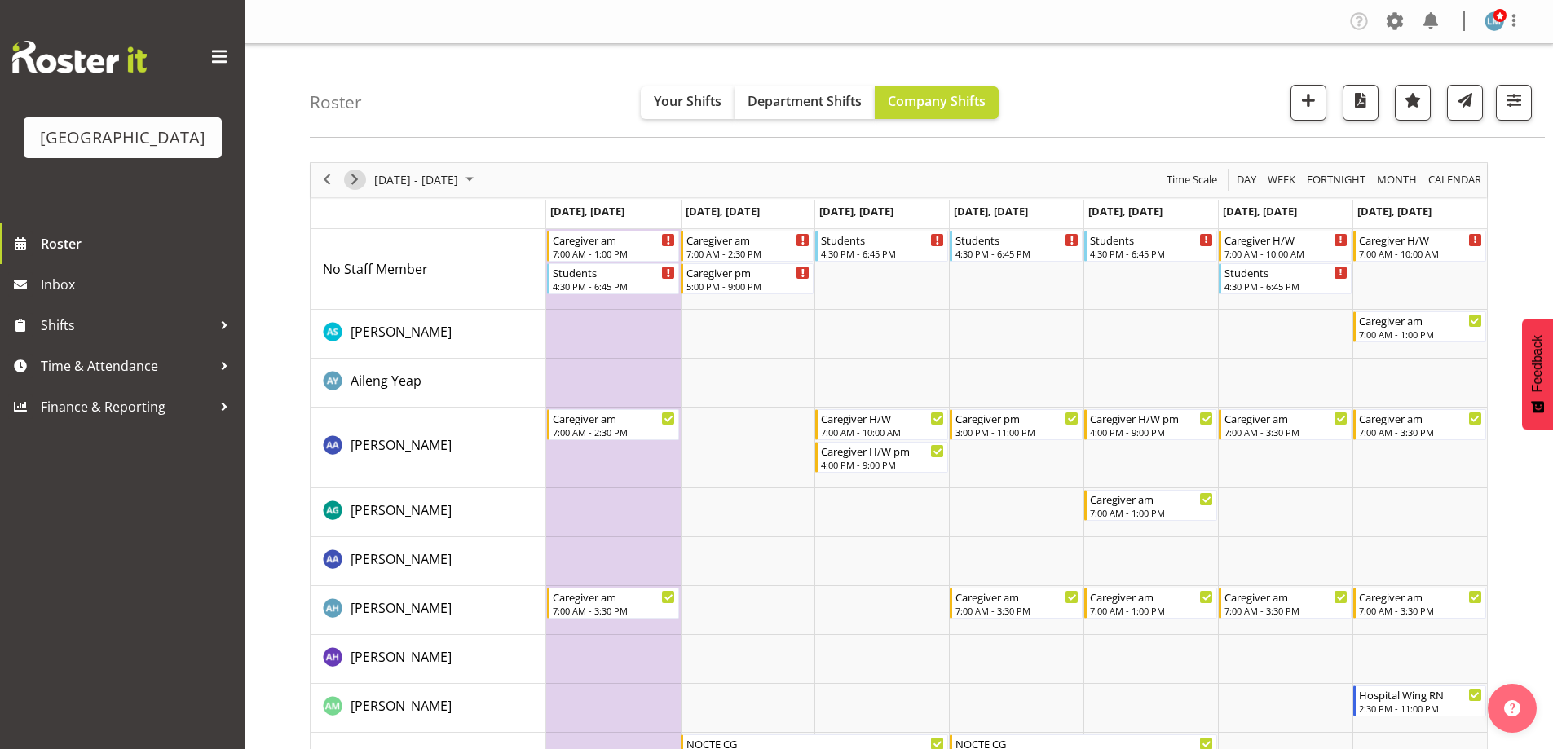
click at [351, 178] on span "Next" at bounding box center [355, 180] width 20 height 20
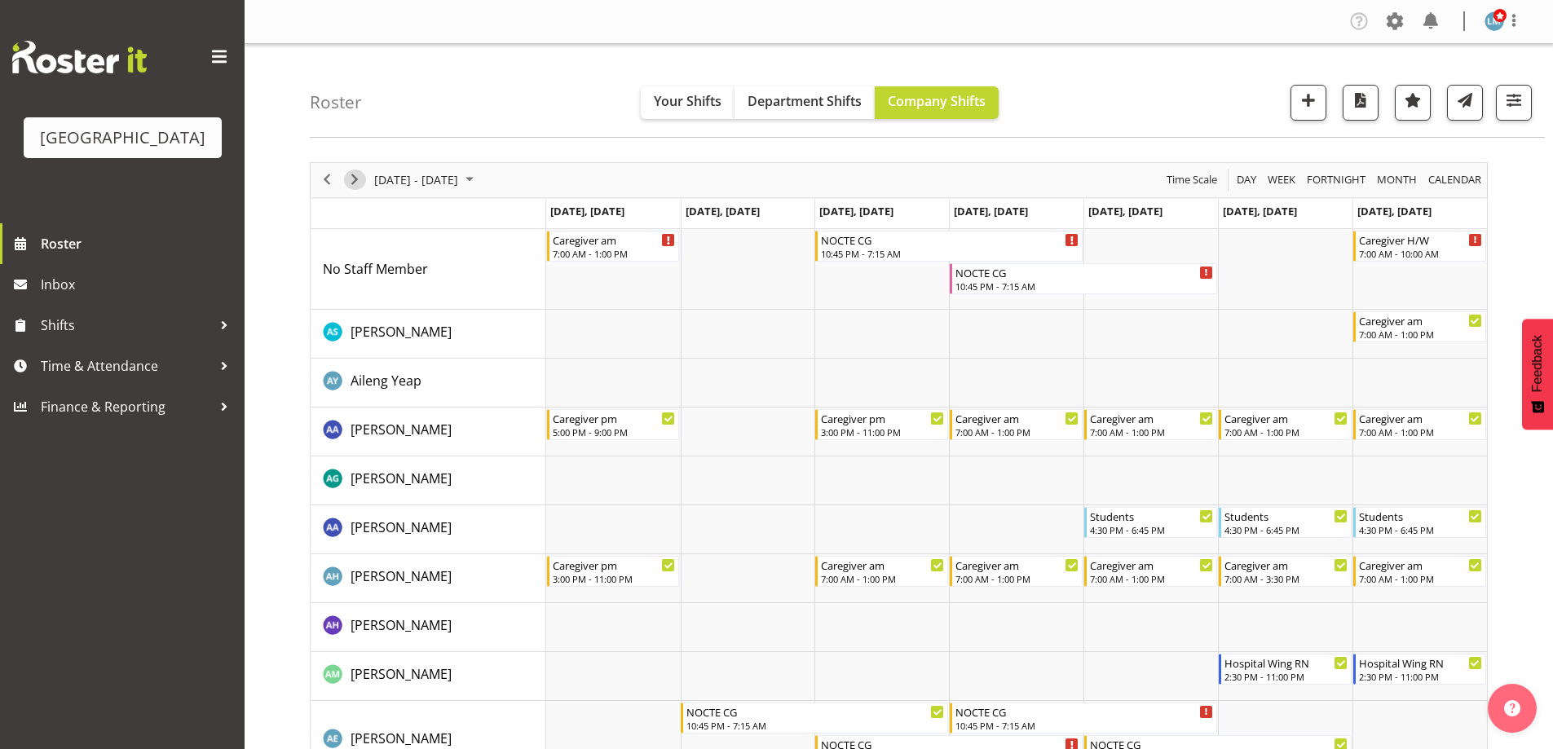
click at [355, 176] on span "Next" at bounding box center [355, 180] width 20 height 20
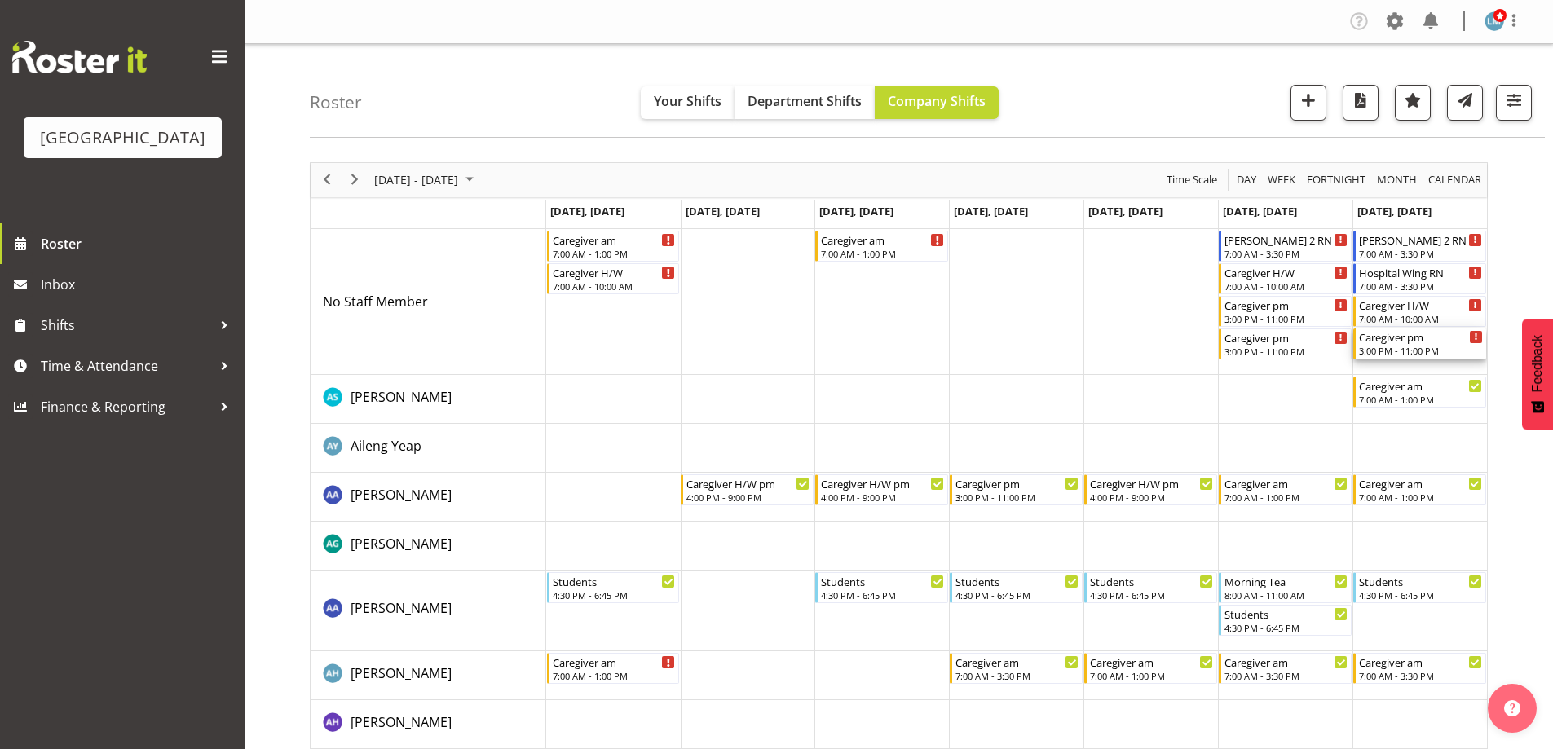
click at [1418, 349] on div "3:00 PM - 11:00 PM" at bounding box center [1421, 350] width 124 height 13
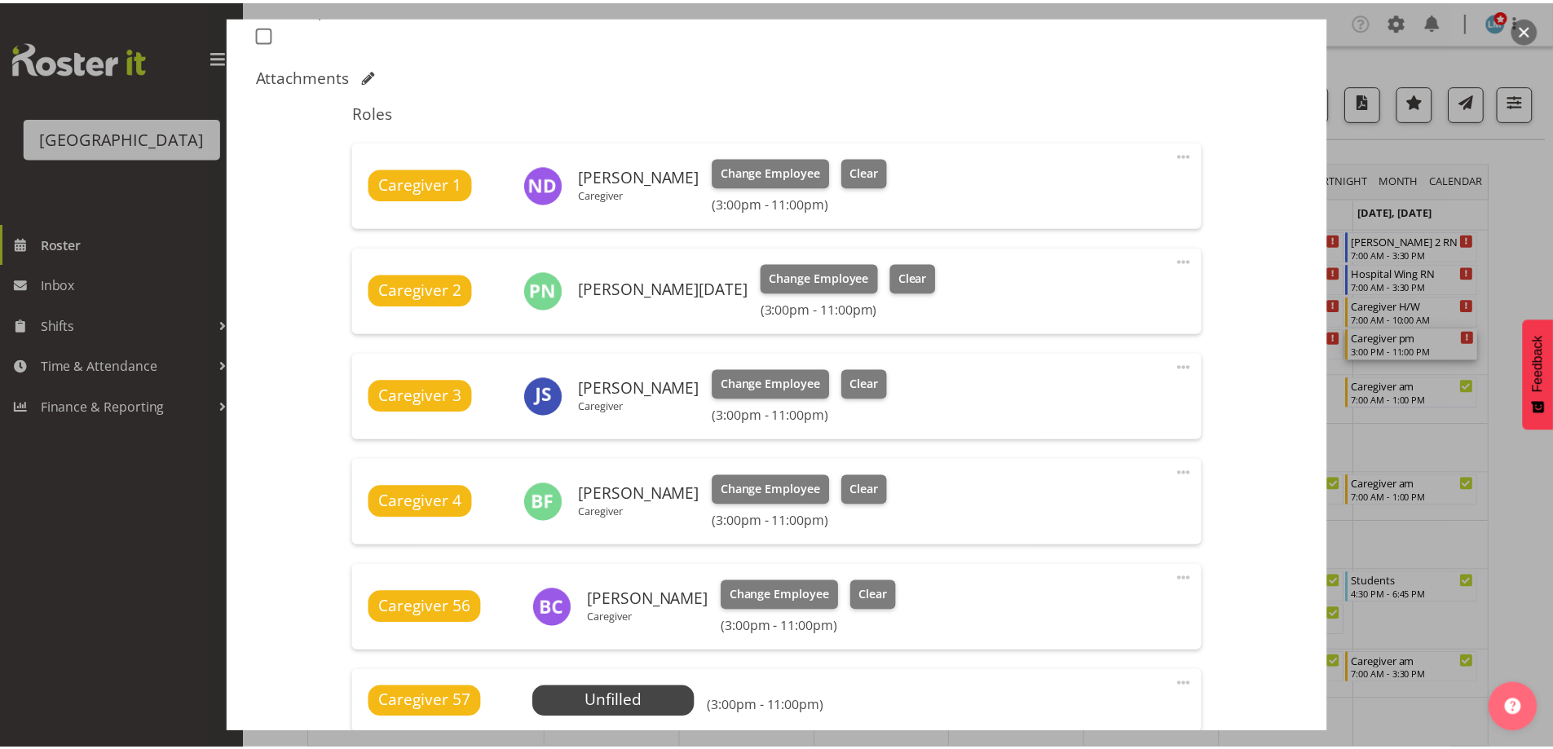
scroll to position [571, 0]
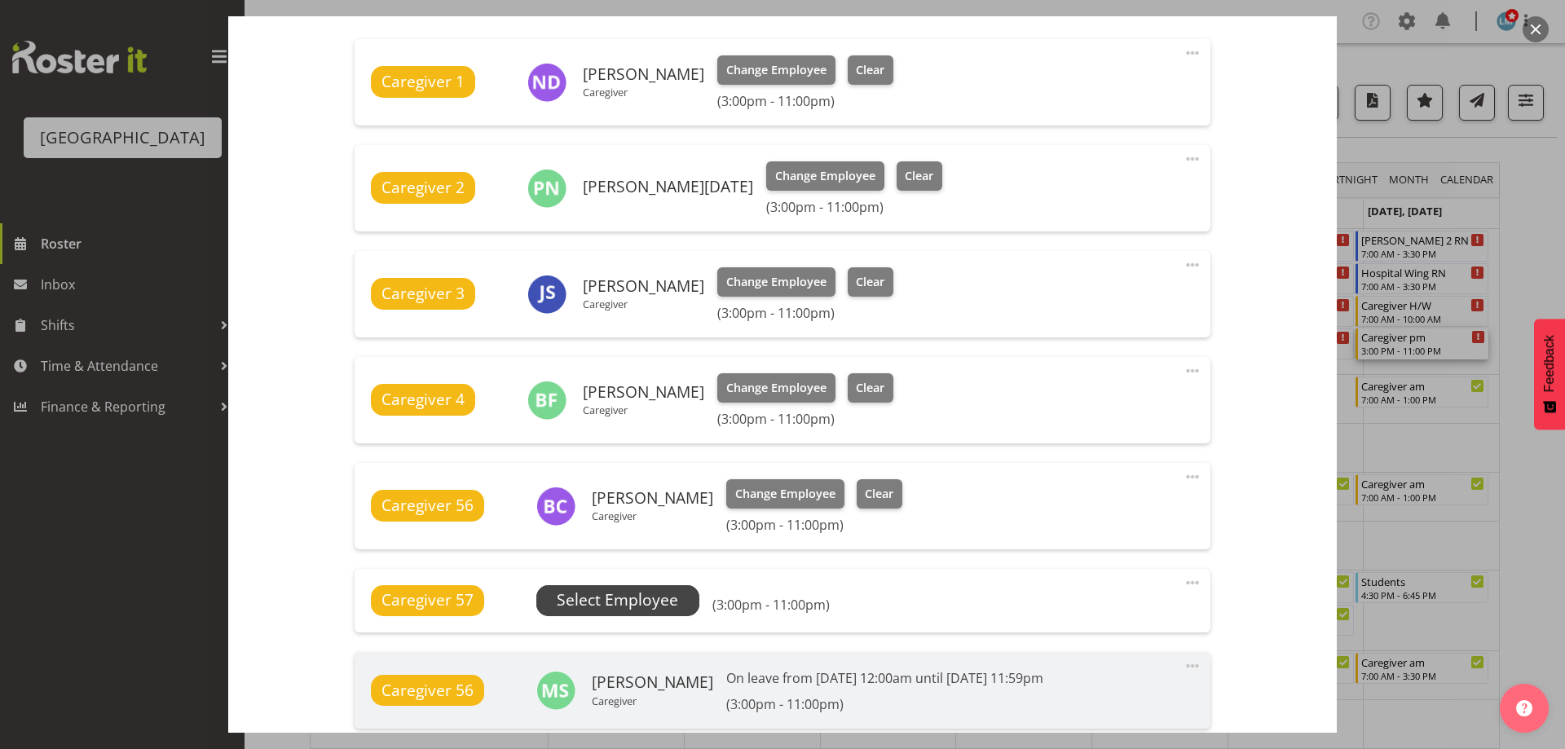
click at [637, 596] on span "Select Employee" at bounding box center [617, 600] width 121 height 24
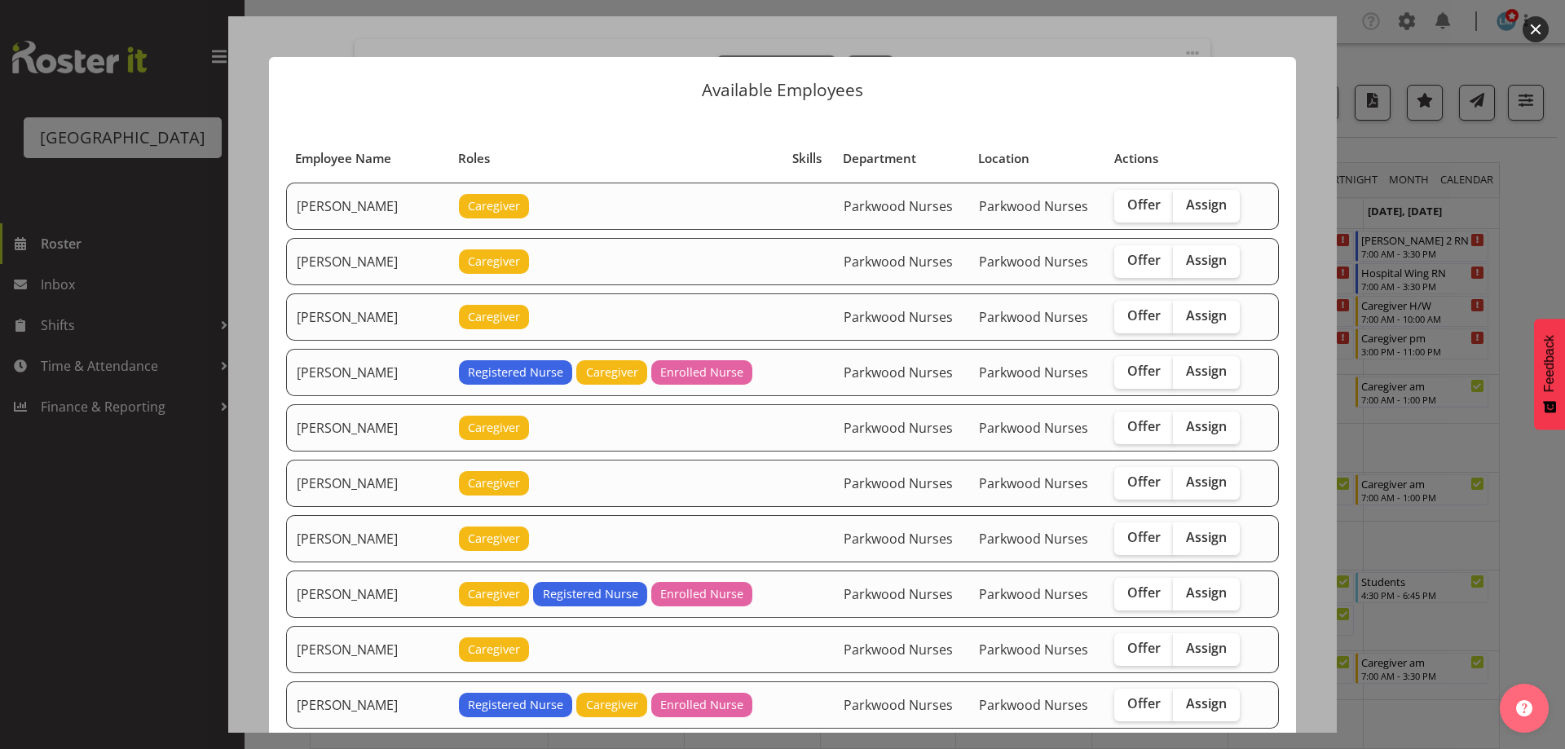
click at [1539, 223] on div at bounding box center [782, 374] width 1565 height 749
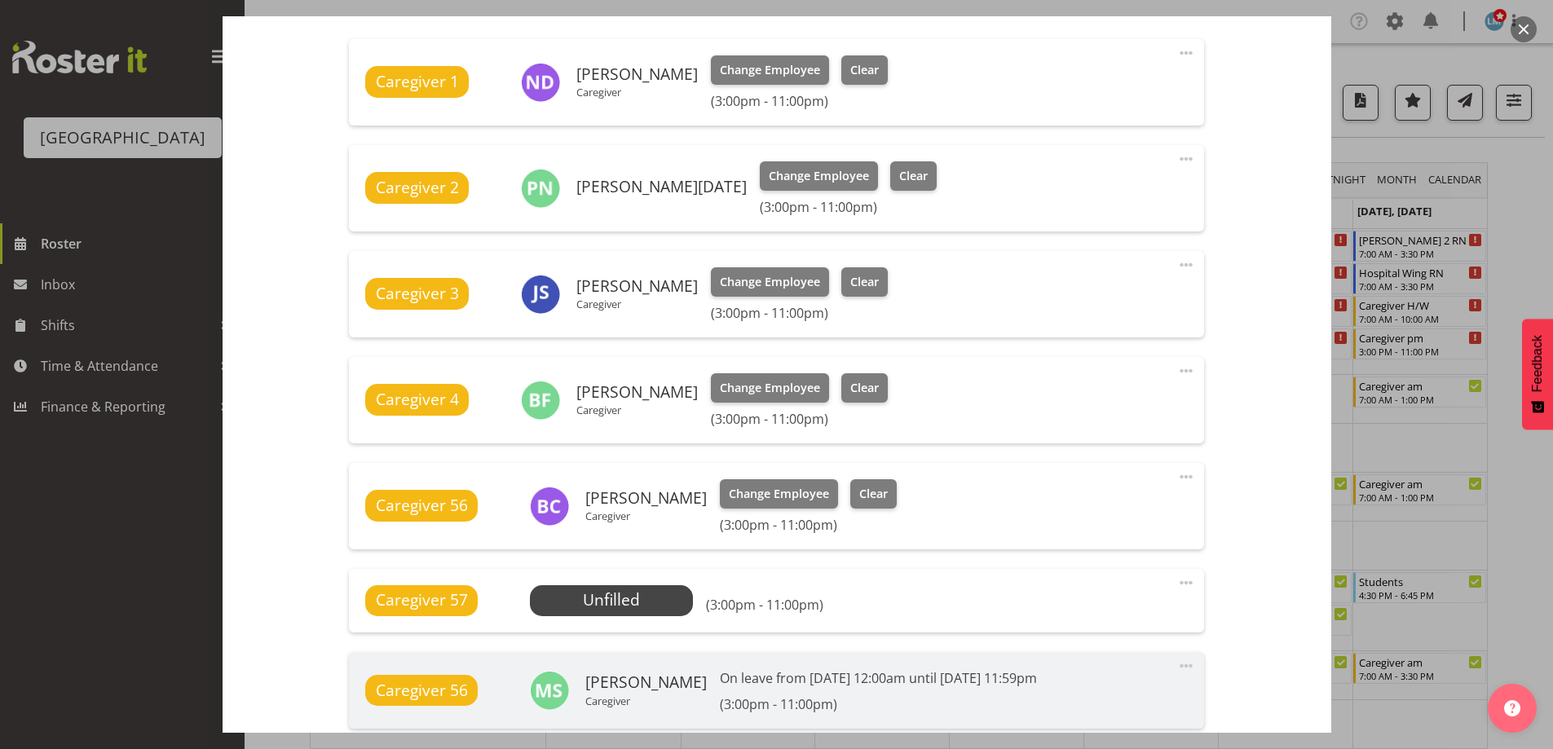
click at [1539, 223] on div at bounding box center [776, 374] width 1553 height 749
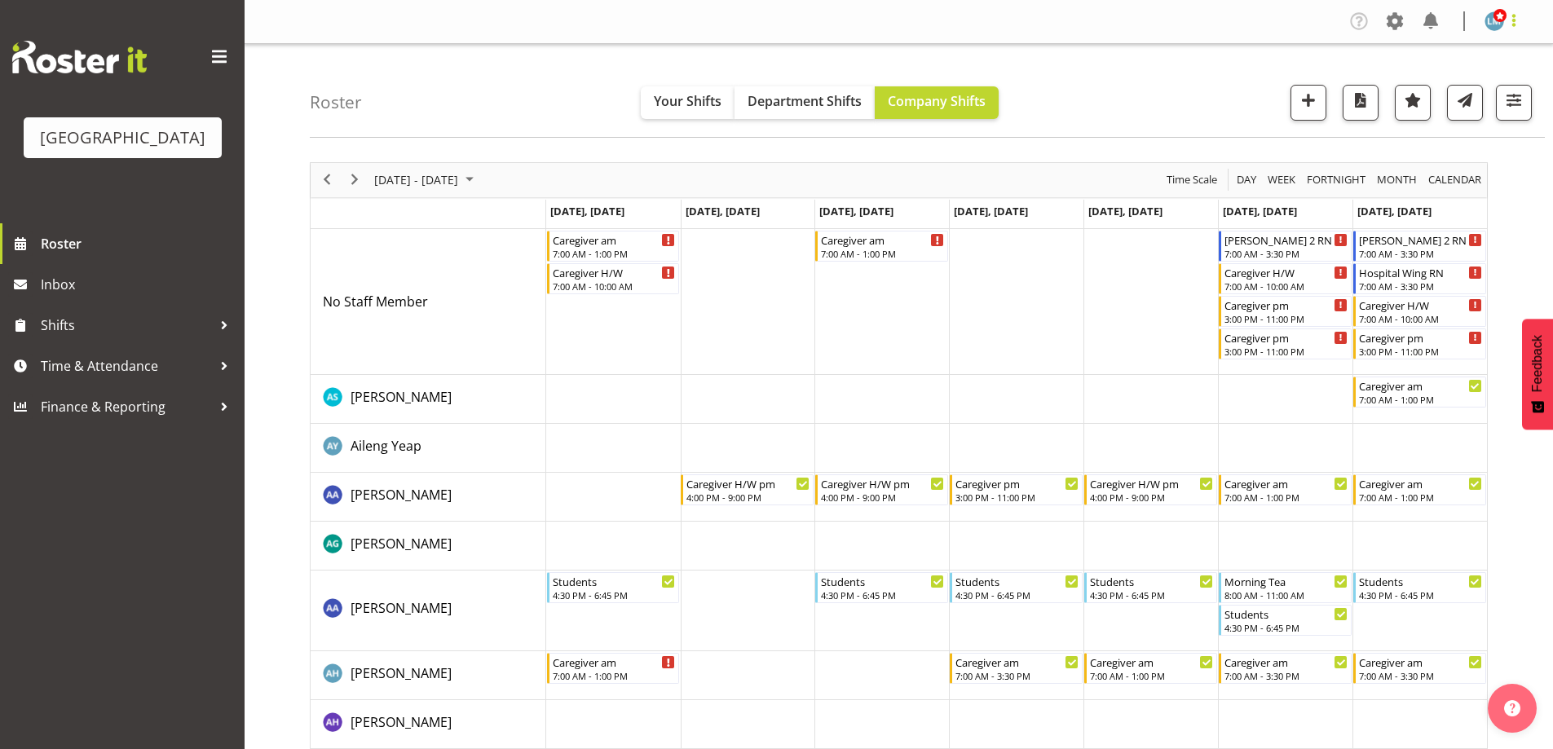
click at [1518, 26] on span at bounding box center [1514, 21] width 20 height 20
click at [1482, 95] on link "Log Out" at bounding box center [1445, 85] width 156 height 29
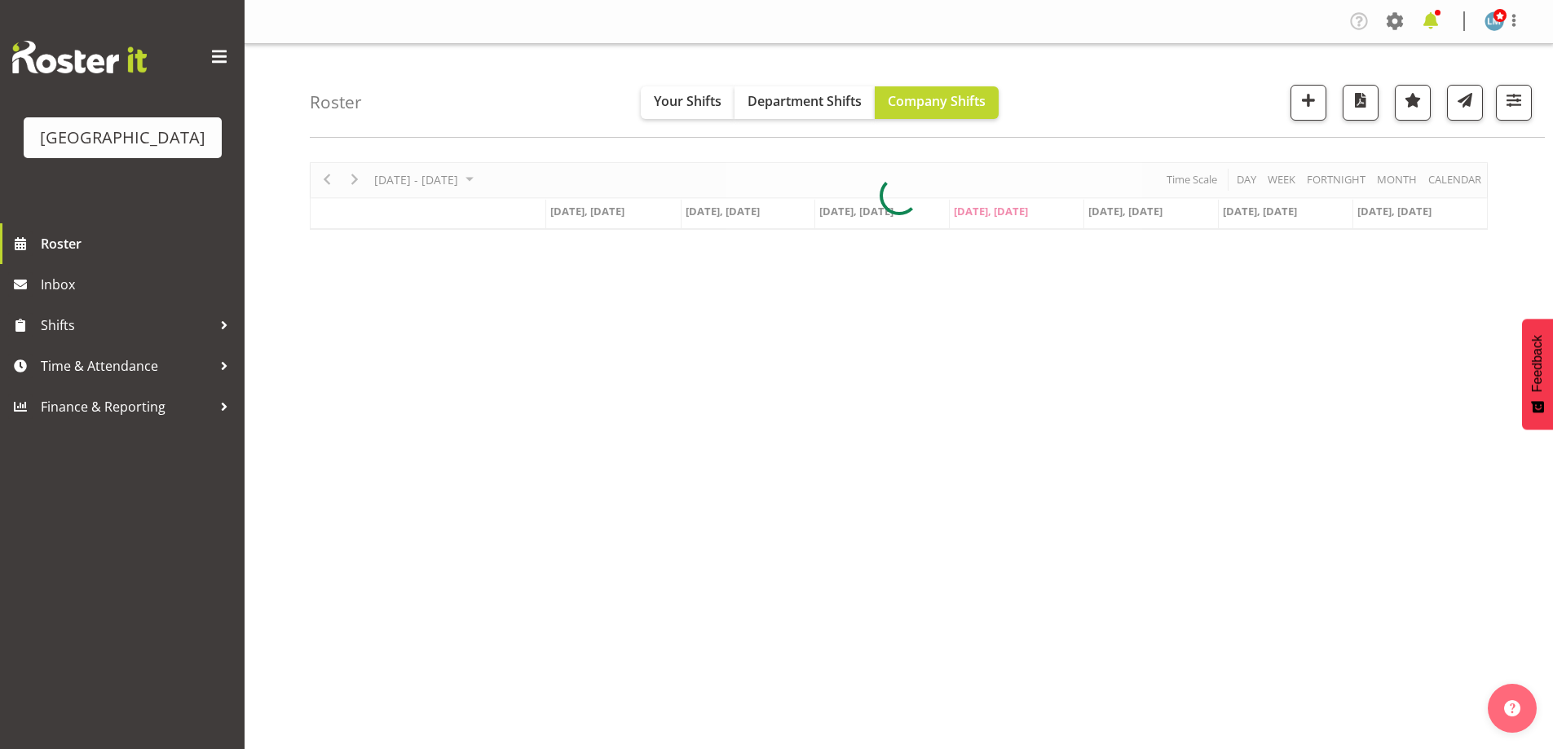
click at [1433, 20] on span at bounding box center [1430, 21] width 26 height 26
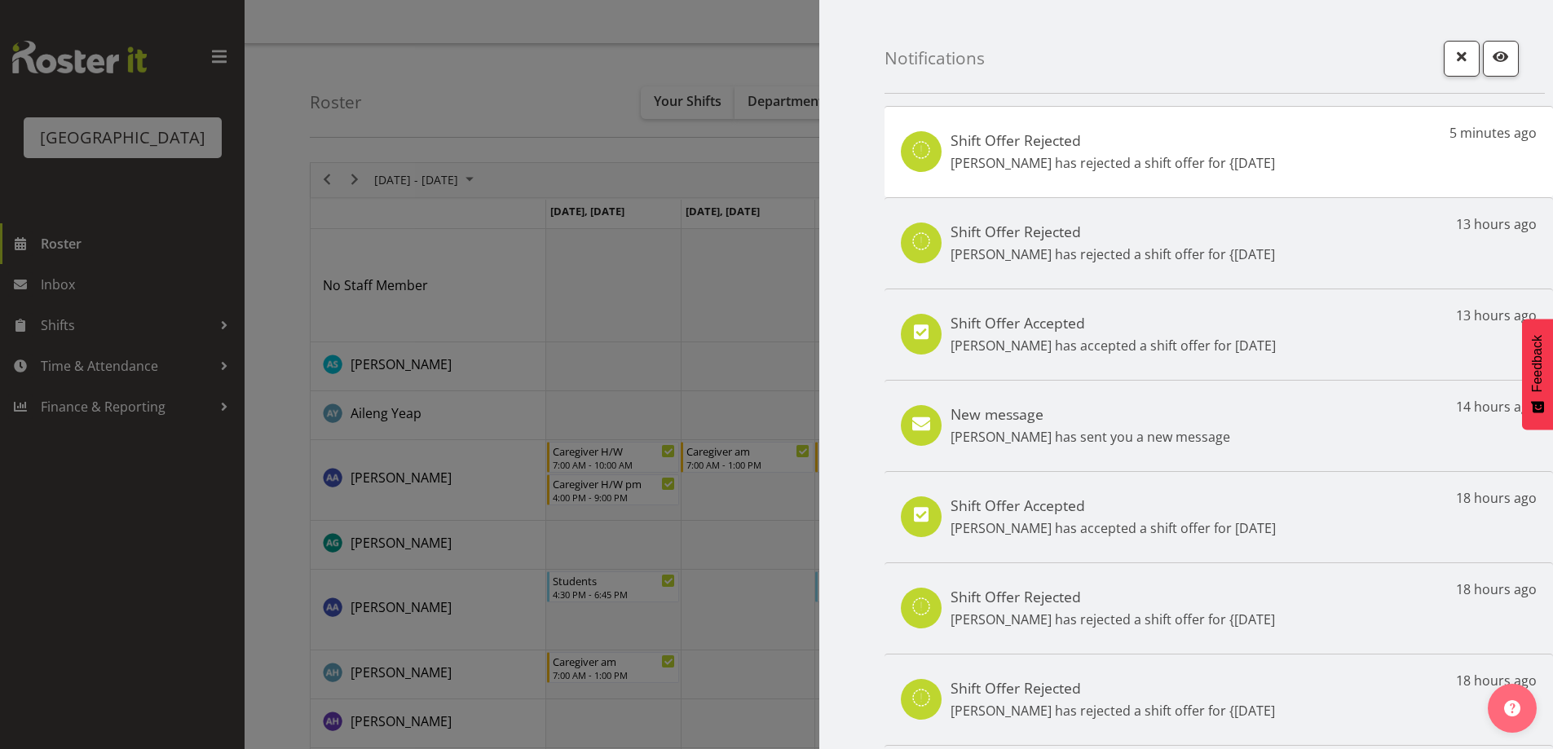
click at [64, 271] on div at bounding box center [776, 374] width 1553 height 749
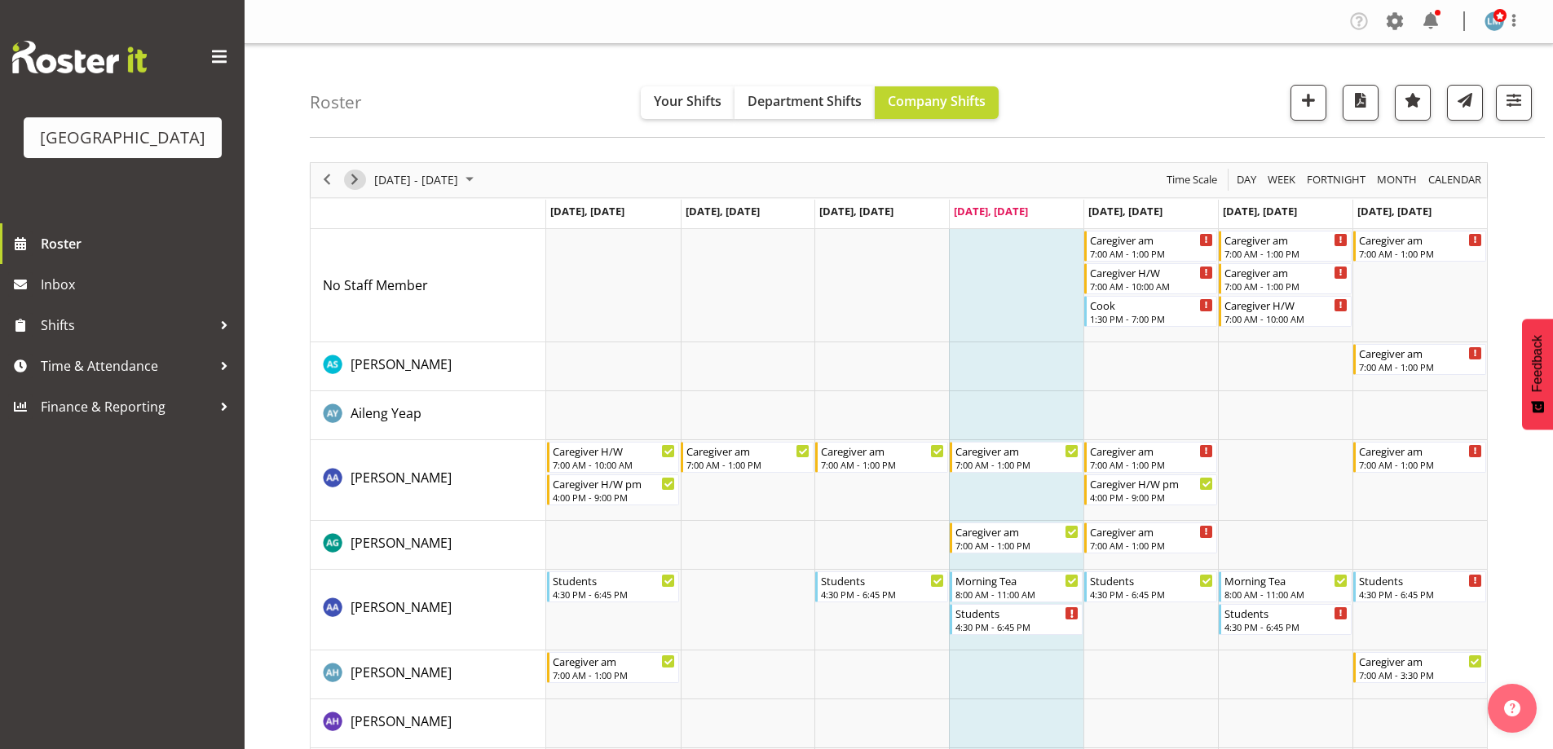
click at [359, 182] on span "Next" at bounding box center [355, 180] width 20 height 20
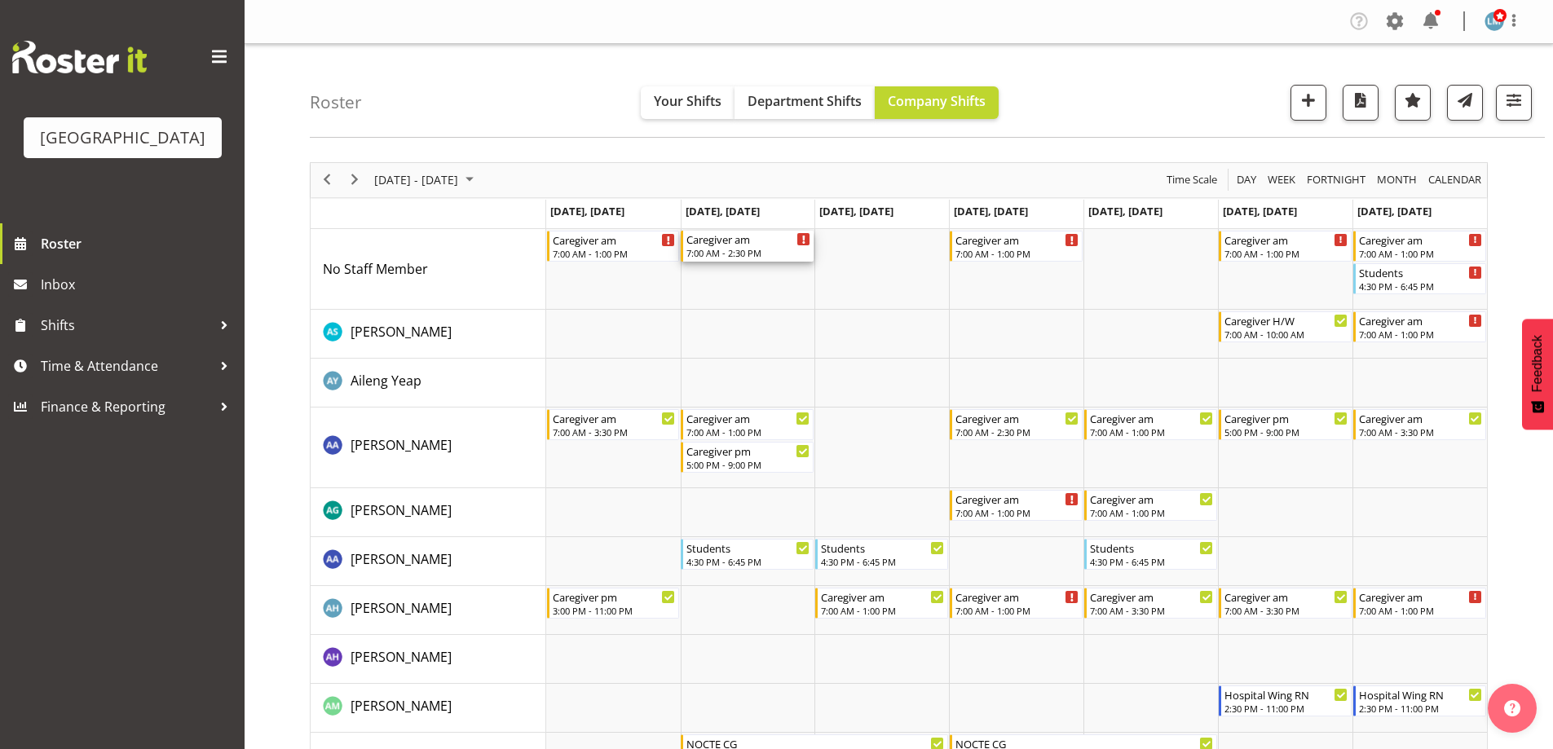
click at [723, 248] on div "7:00 AM - 2:30 PM" at bounding box center [748, 252] width 124 height 13
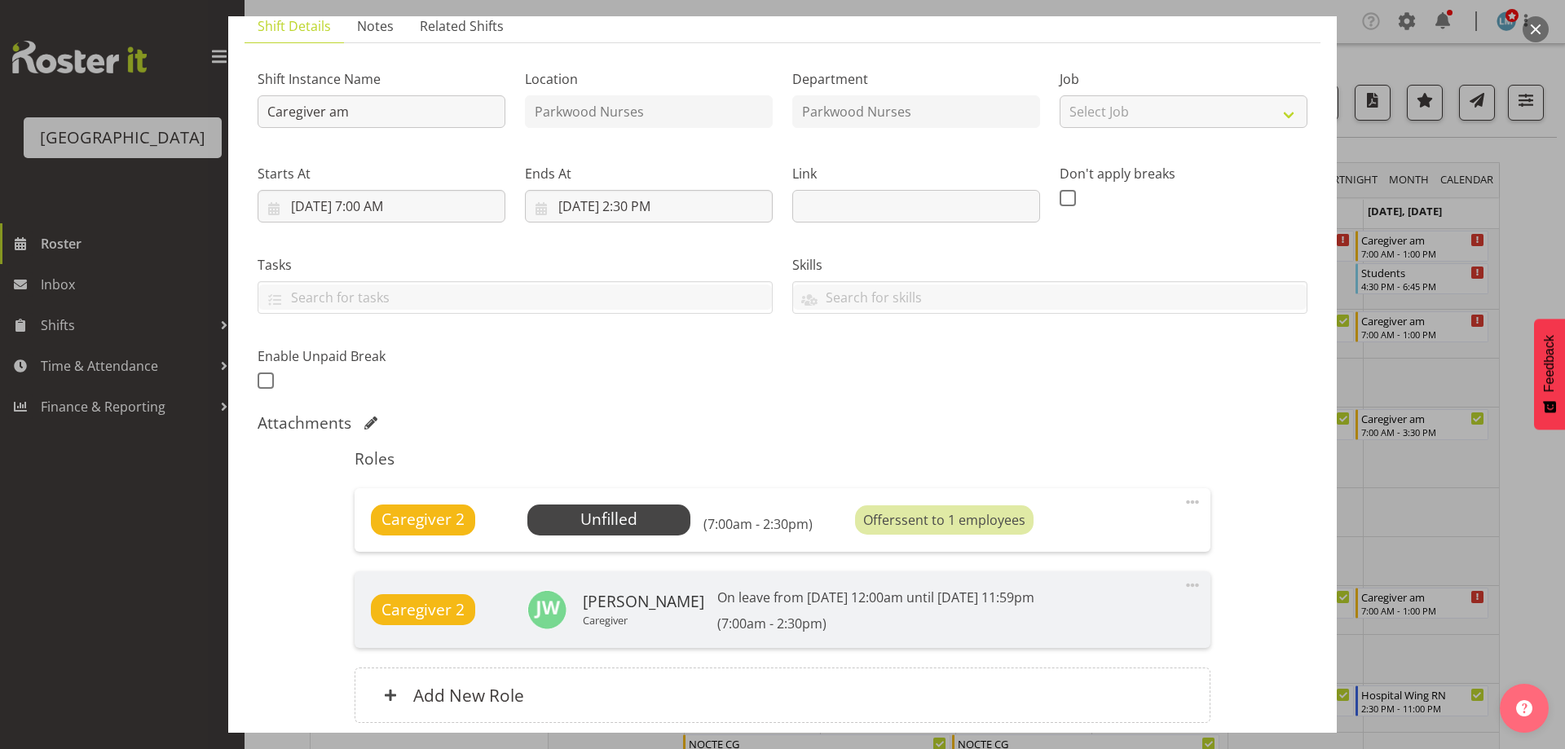
scroll to position [245, 0]
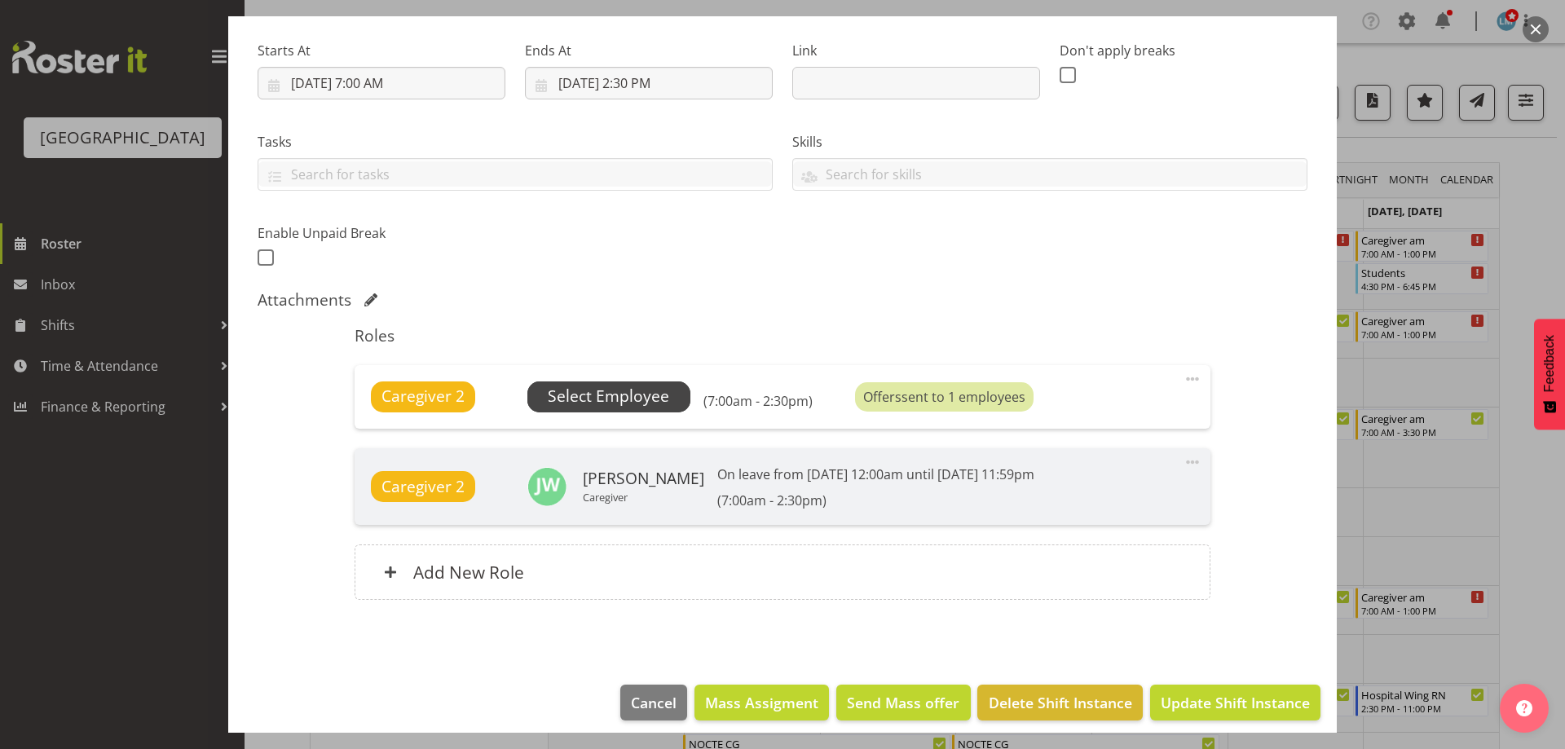
click at [627, 396] on span "Select Employee" at bounding box center [608, 397] width 121 height 24
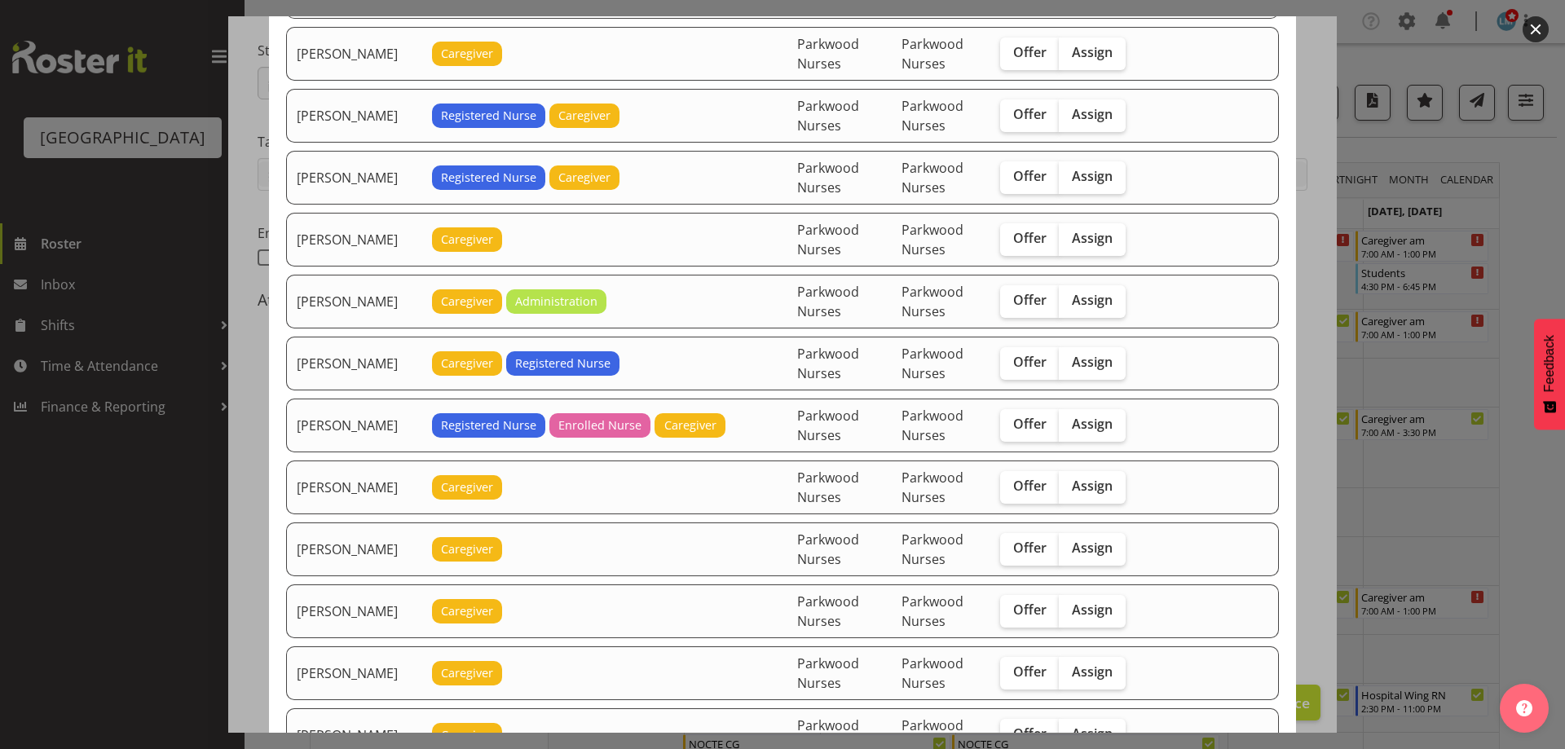
scroll to position [1223, 0]
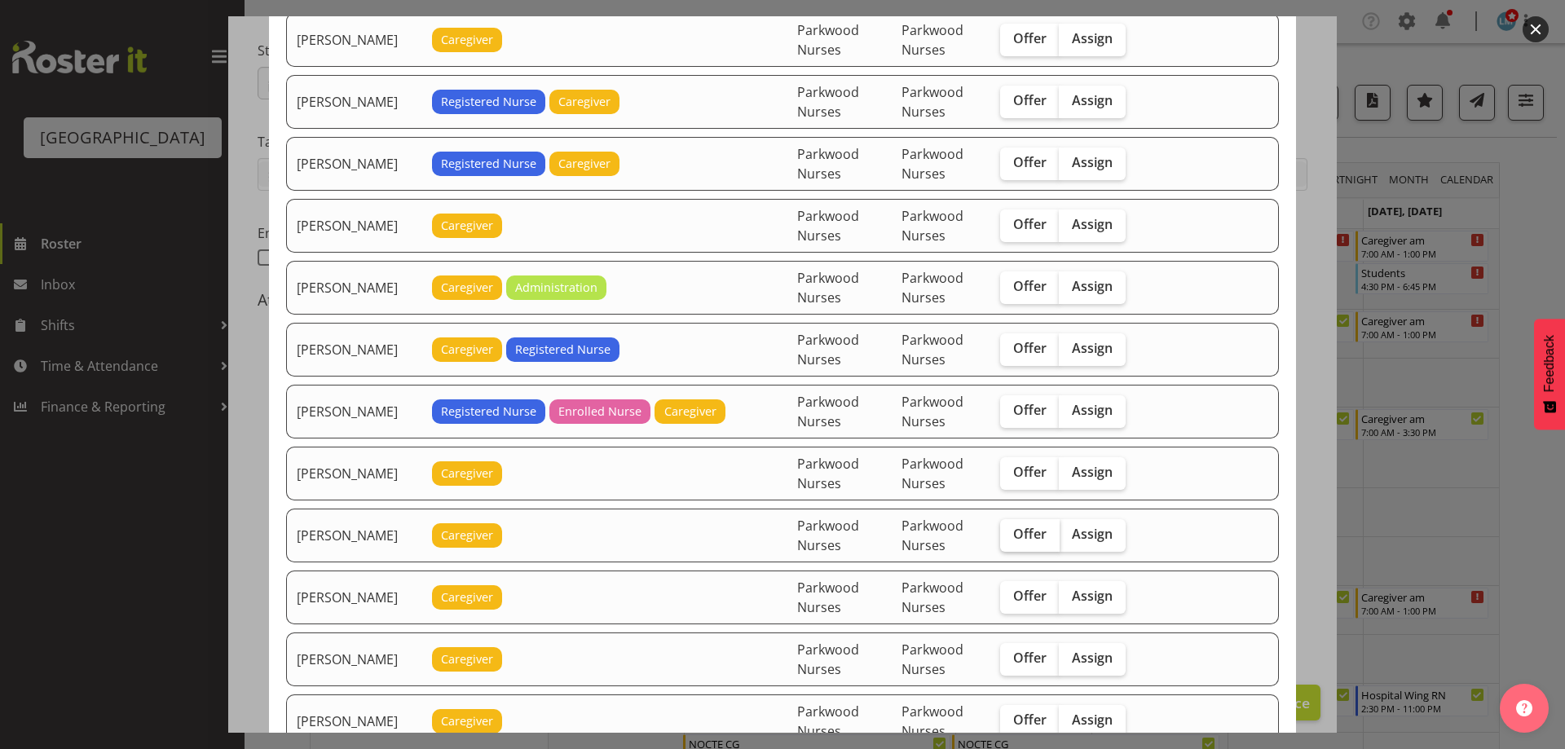
click at [1036, 536] on span "Offer" at bounding box center [1029, 534] width 33 height 16
click at [1011, 536] on input "Offer" at bounding box center [1005, 534] width 11 height 11
checkbox input "true"
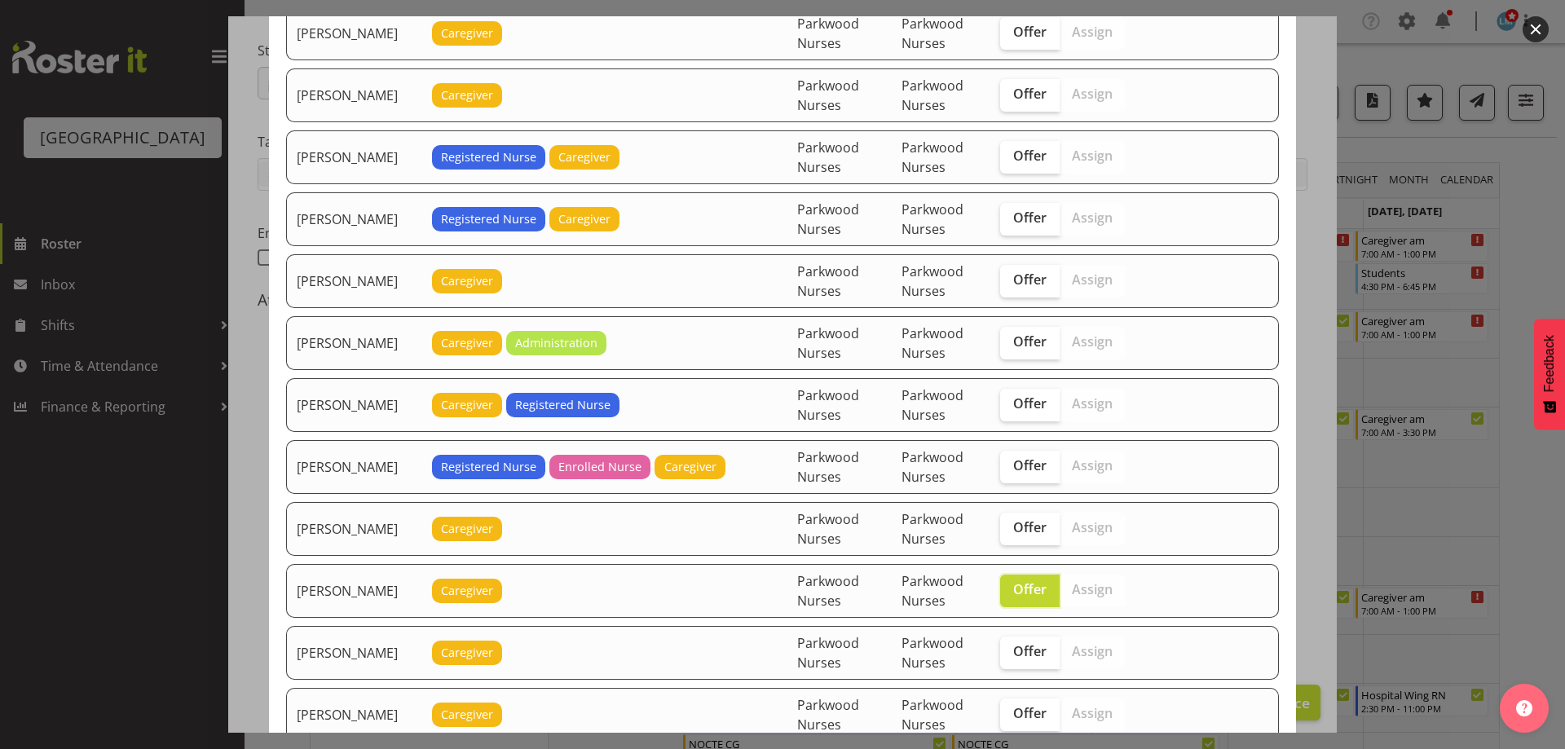
scroll to position [1086, 0]
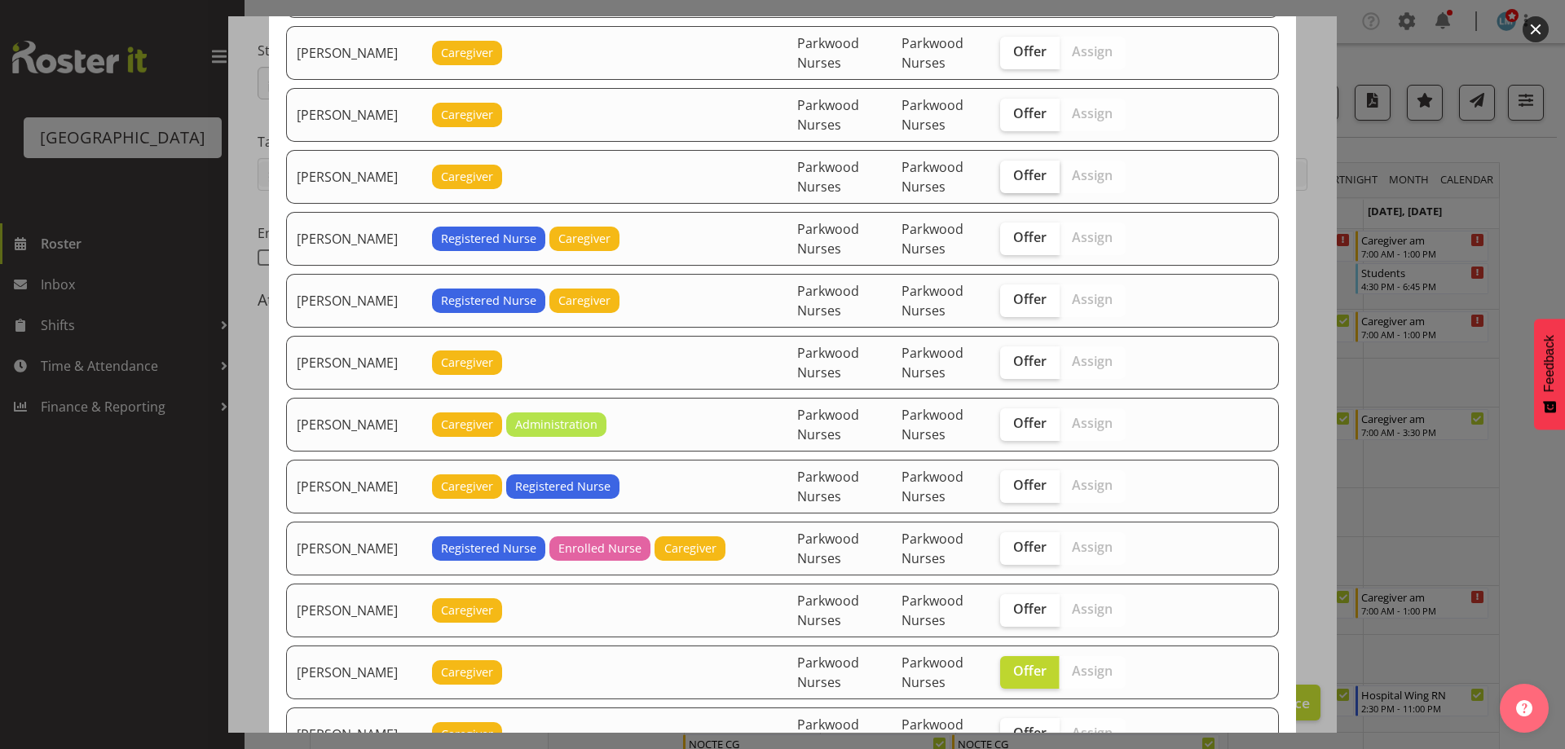
click at [1045, 185] on label "Offer" at bounding box center [1030, 177] width 60 height 33
click at [1011, 181] on input "Offer" at bounding box center [1005, 175] width 11 height 11
checkbox input "true"
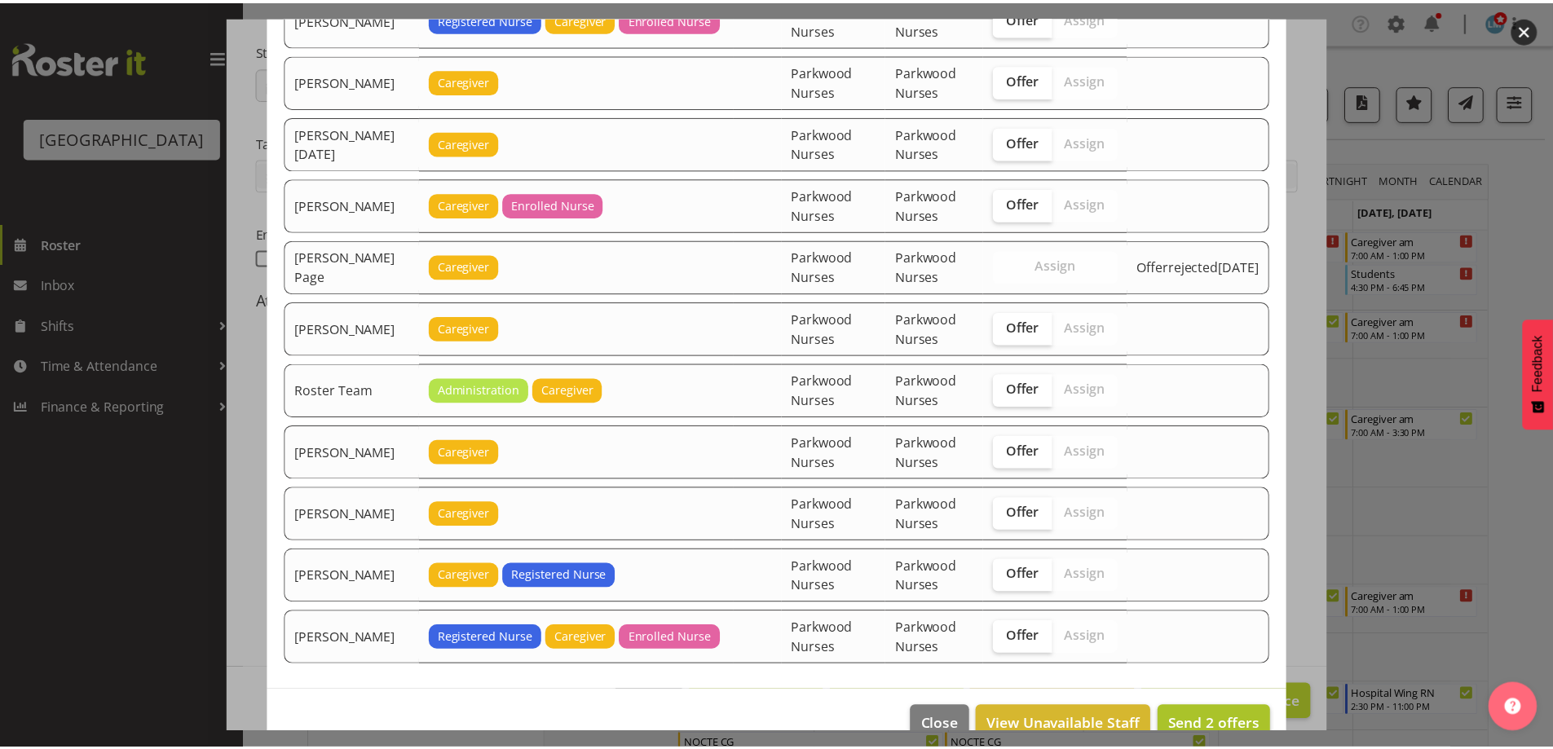
scroll to position [2145, 0]
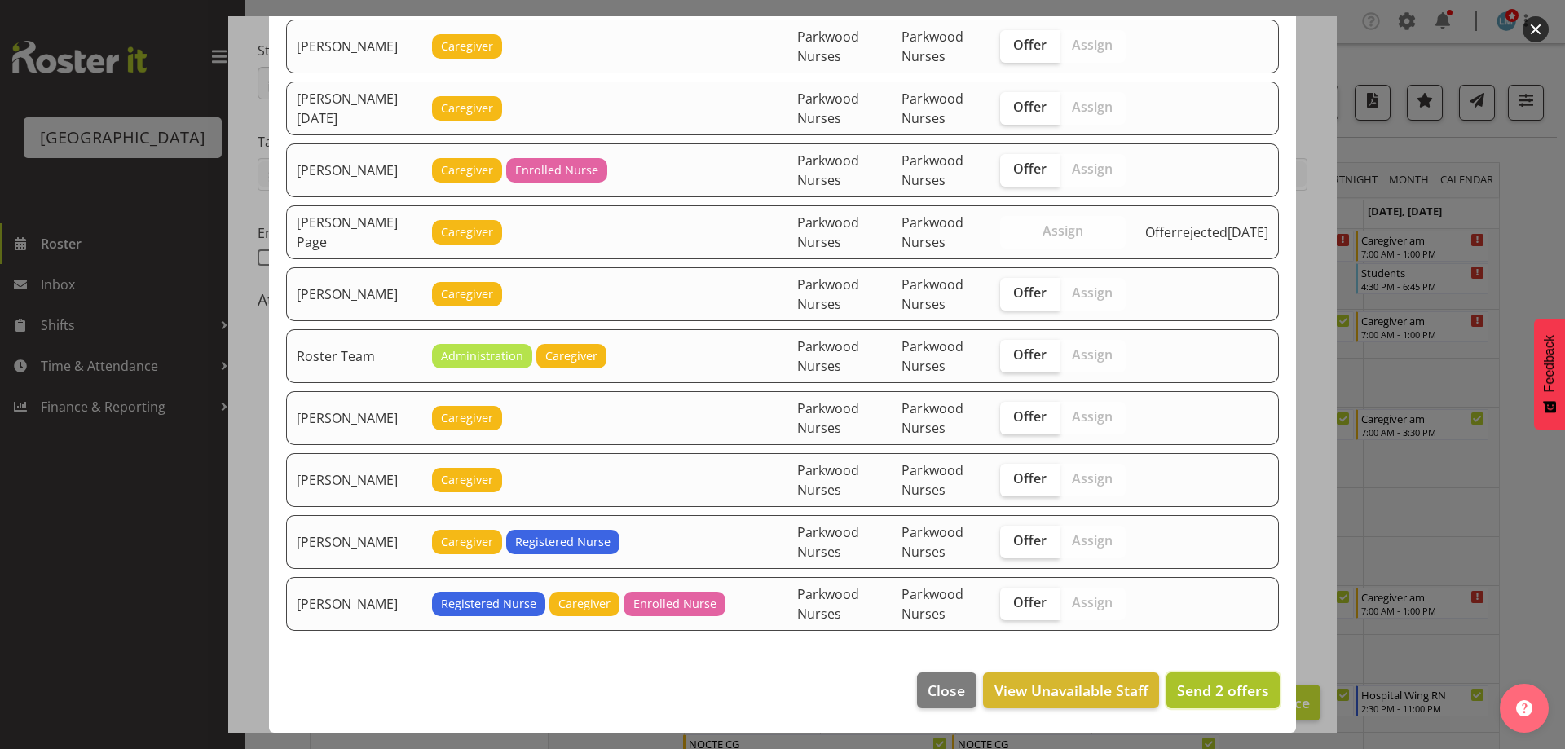
click at [1202, 690] on span "Send 2 offers" at bounding box center [1223, 691] width 92 height 20
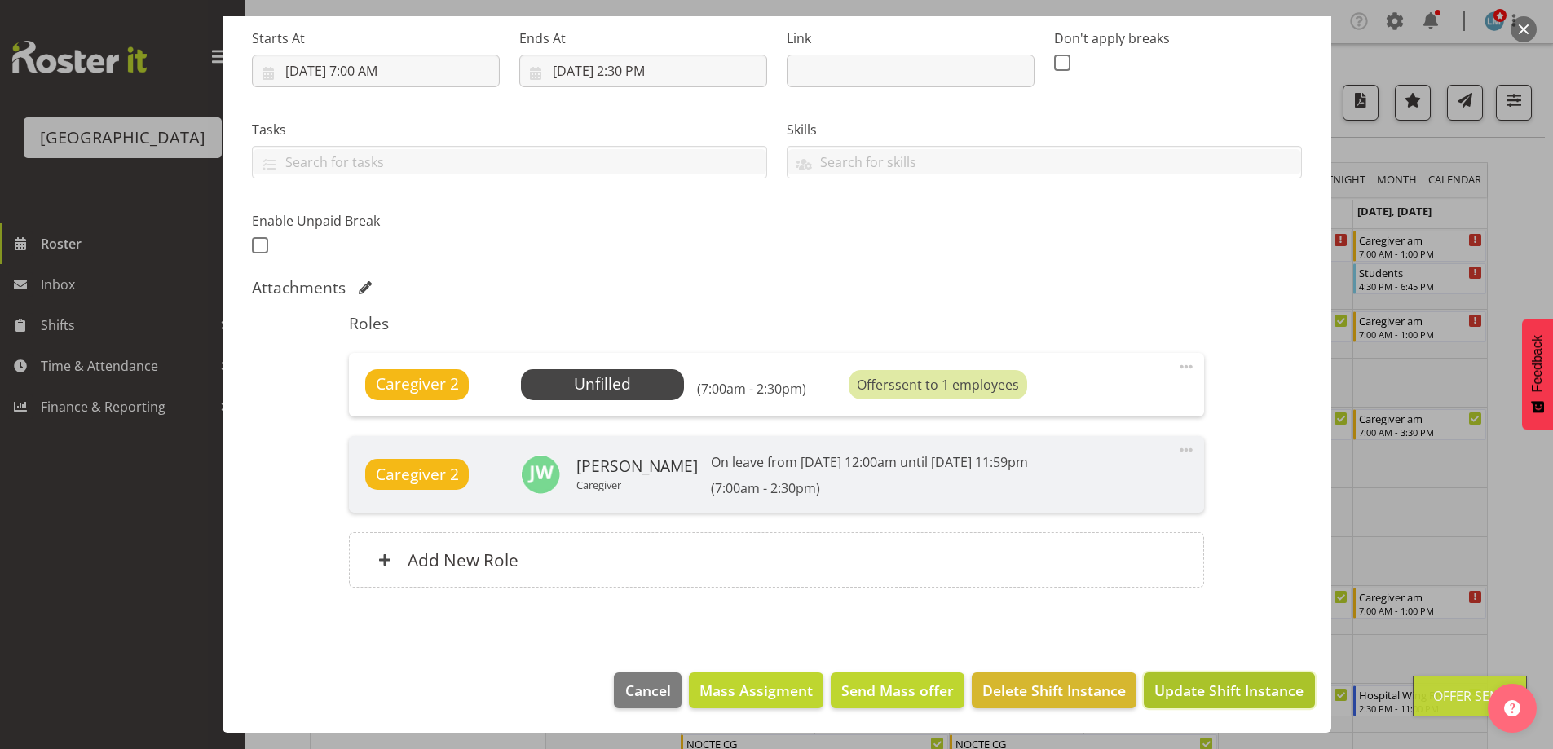
click at [1204, 692] on span "Update Shift Instance" at bounding box center [1228, 690] width 149 height 21
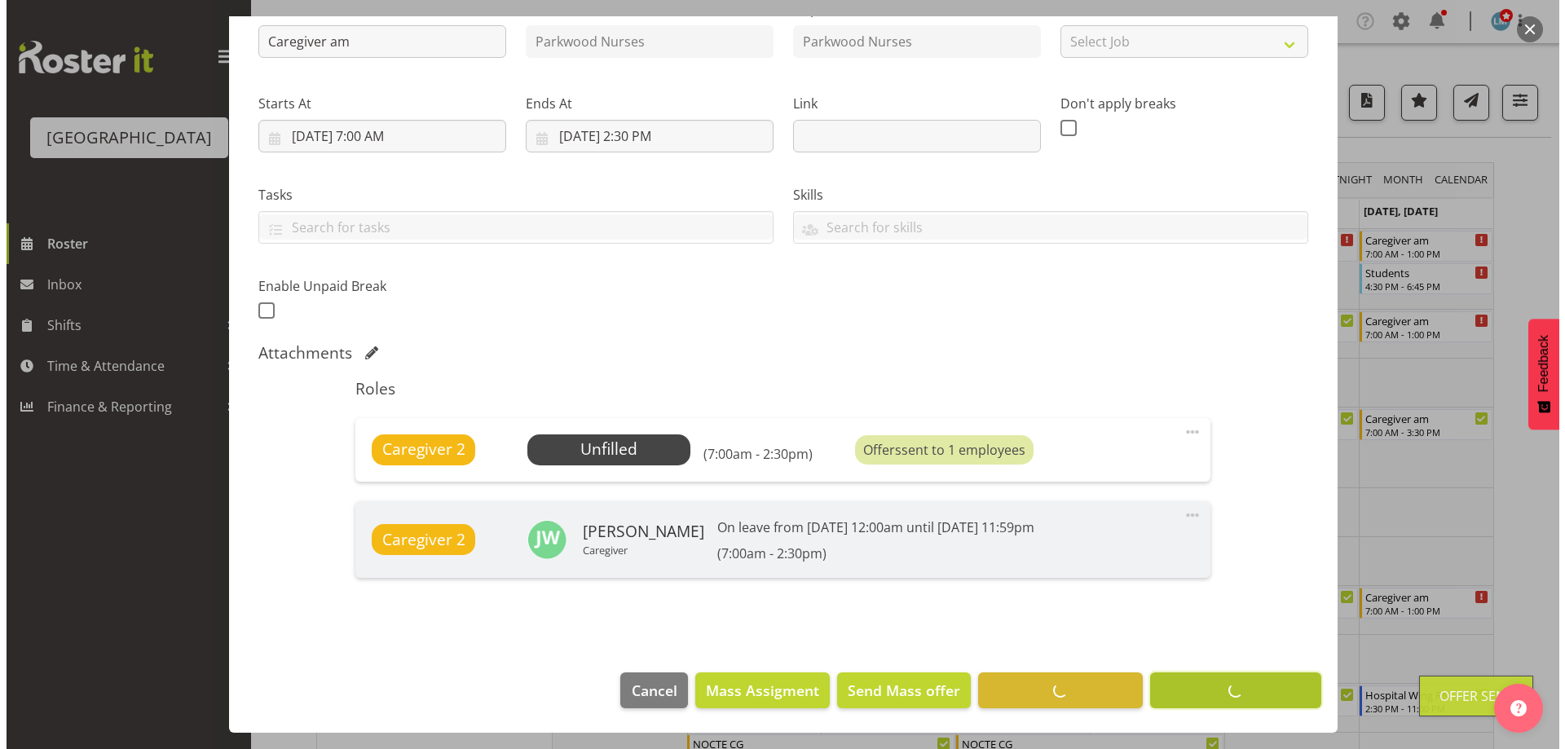
scroll to position [192, 0]
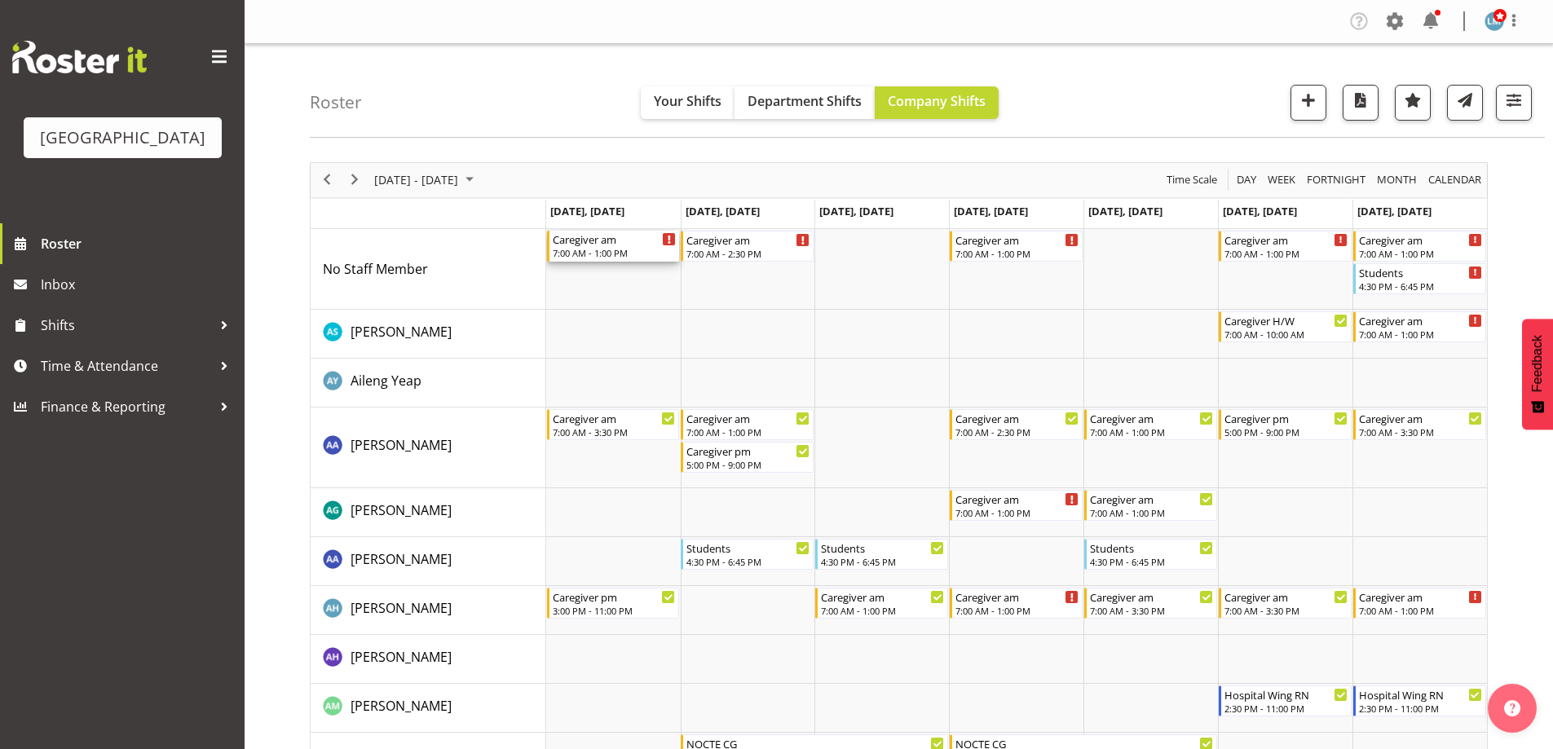
click at [600, 251] on div "7:00 AM - 1:00 PM" at bounding box center [615, 252] width 124 height 13
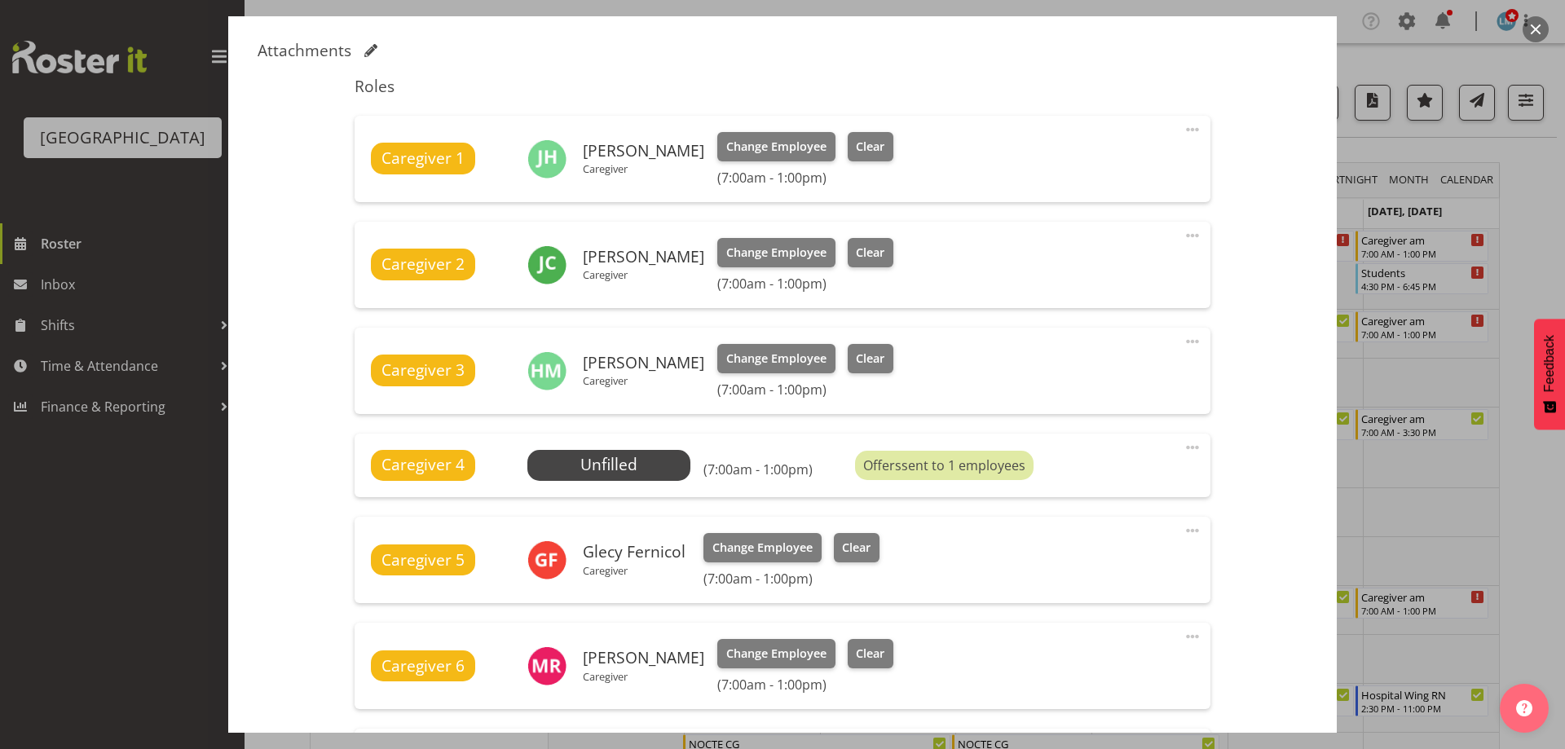
scroll to position [571, 0]
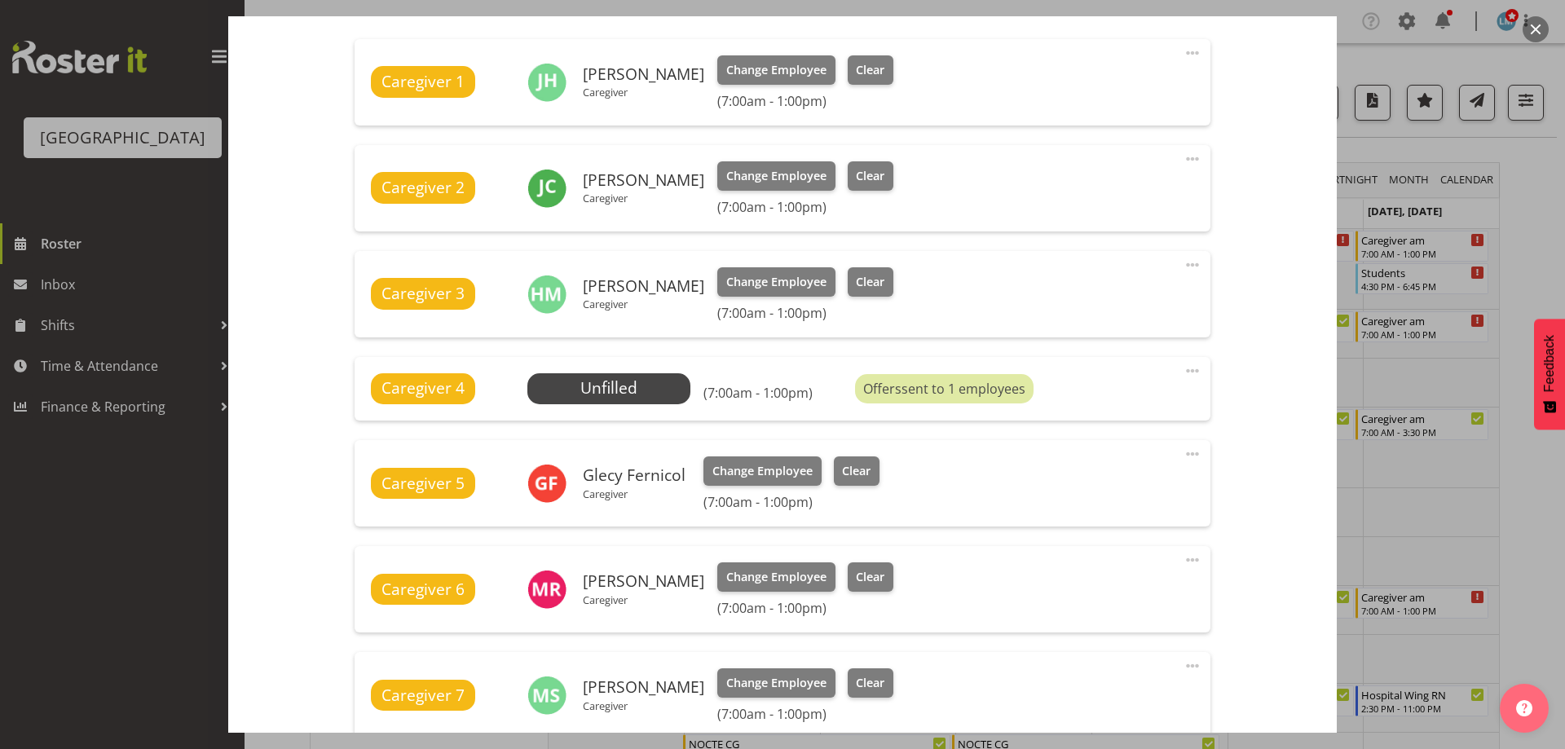
click at [1552, 198] on div at bounding box center [782, 374] width 1565 height 749
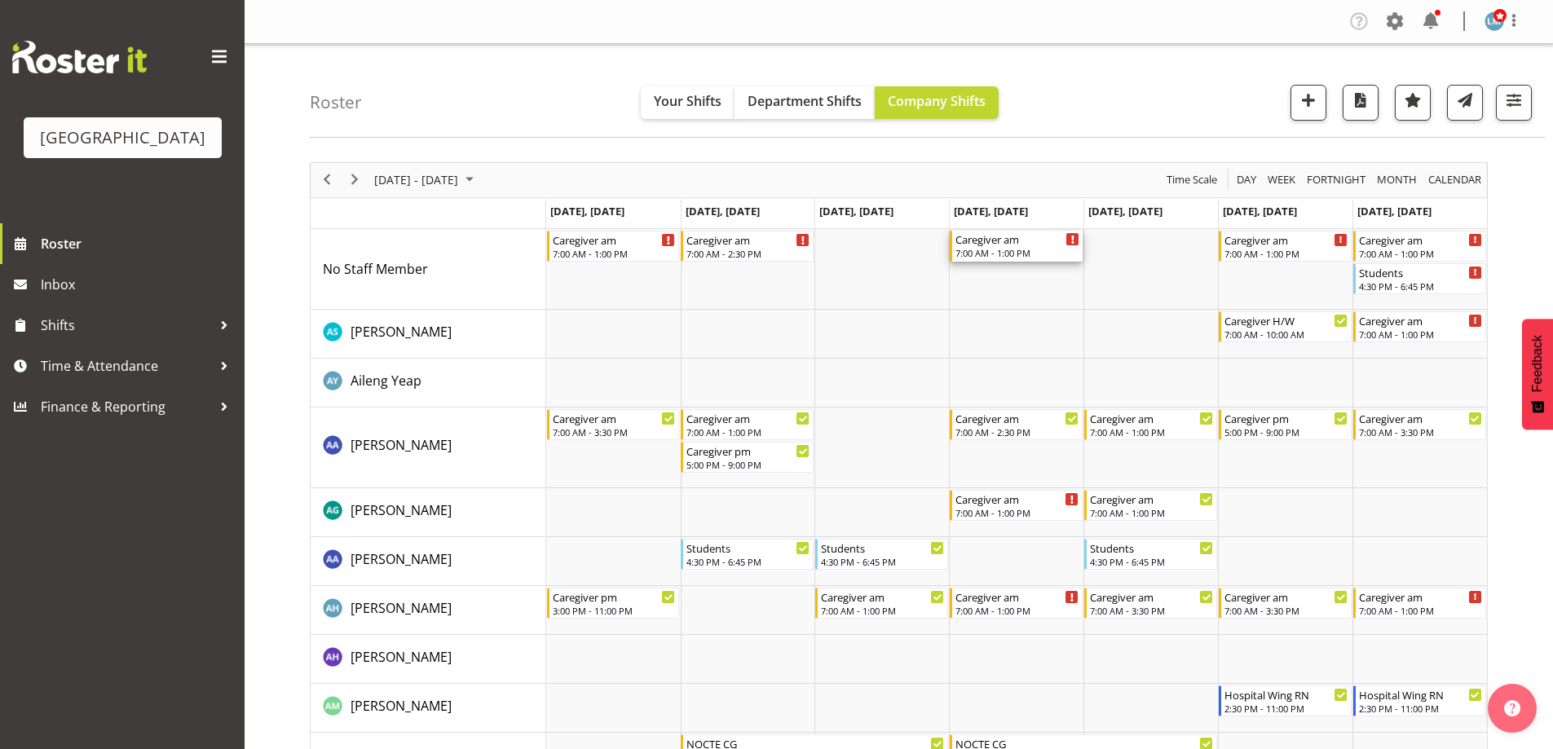
click at [1033, 245] on div "Caregiver am" at bounding box center [1017, 239] width 124 height 16
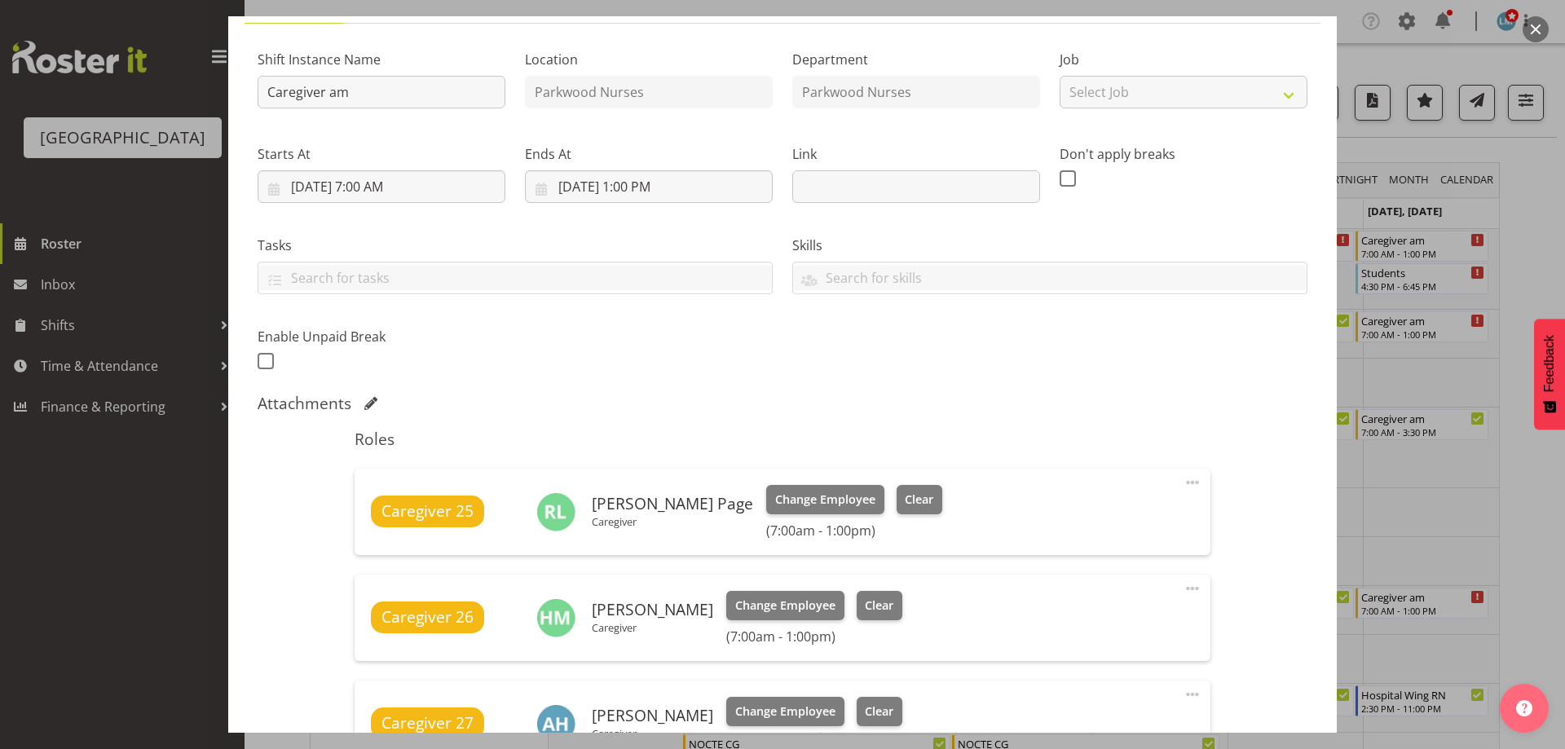
scroll to position [245, 0]
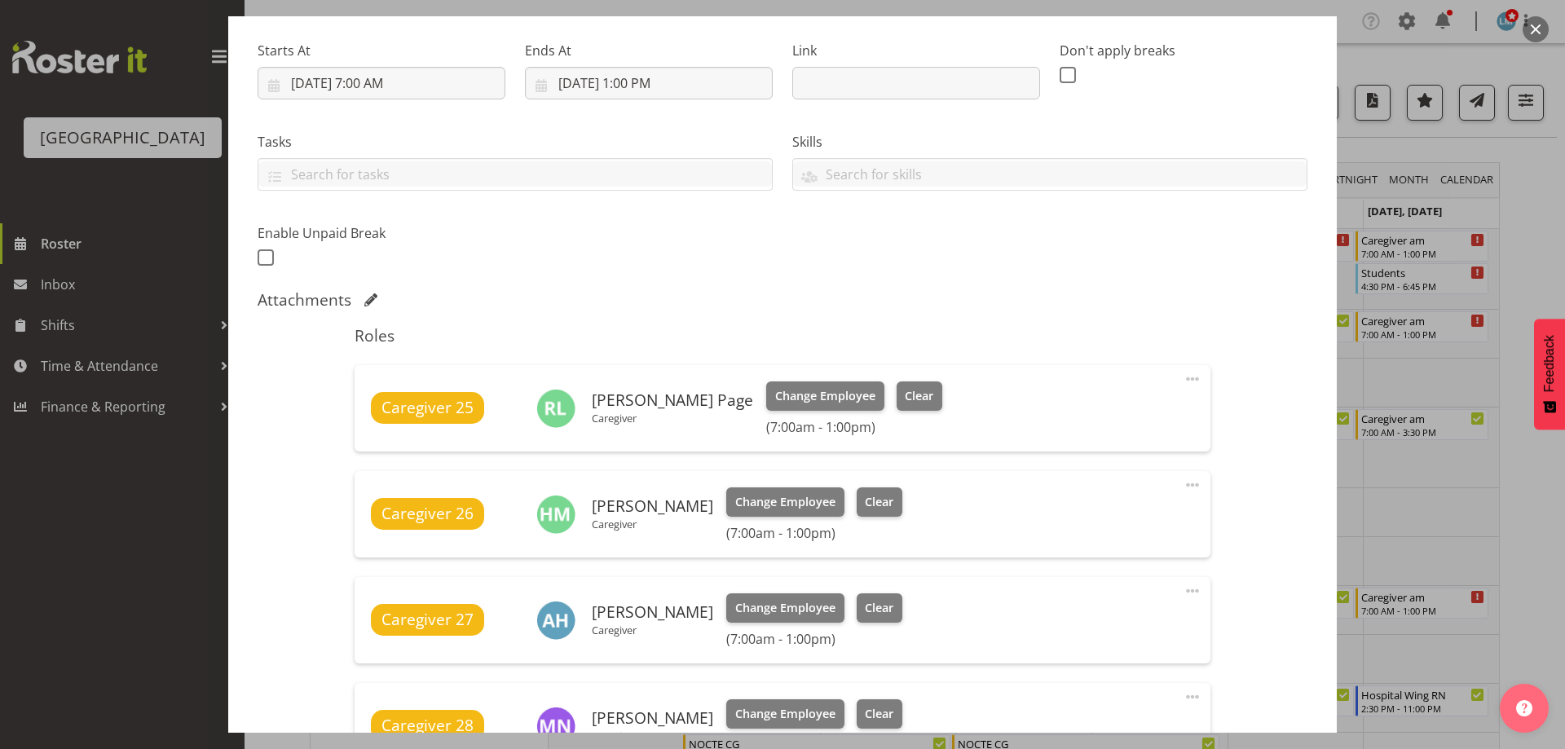
click at [1541, 241] on div at bounding box center [782, 374] width 1565 height 749
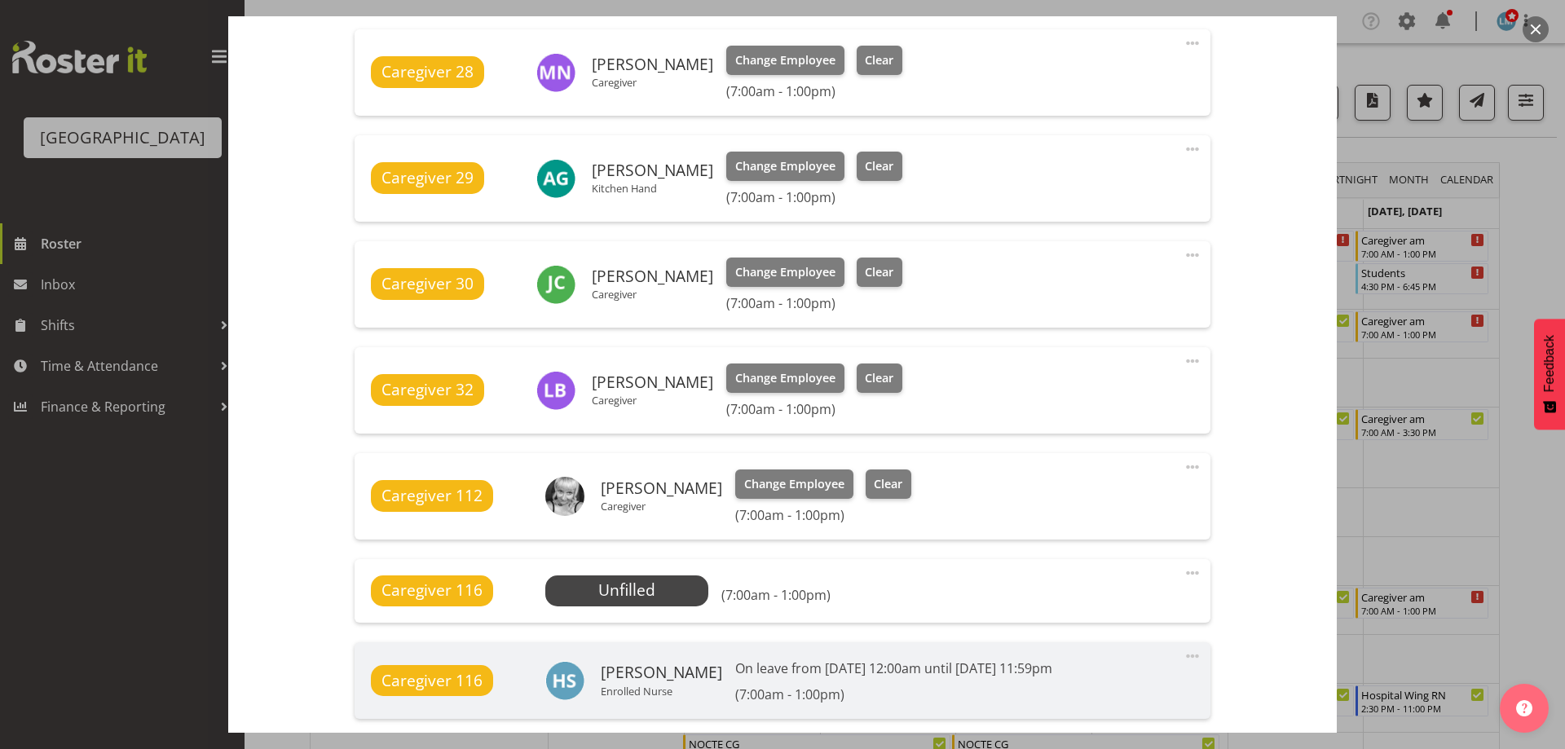
scroll to position [1060, 0]
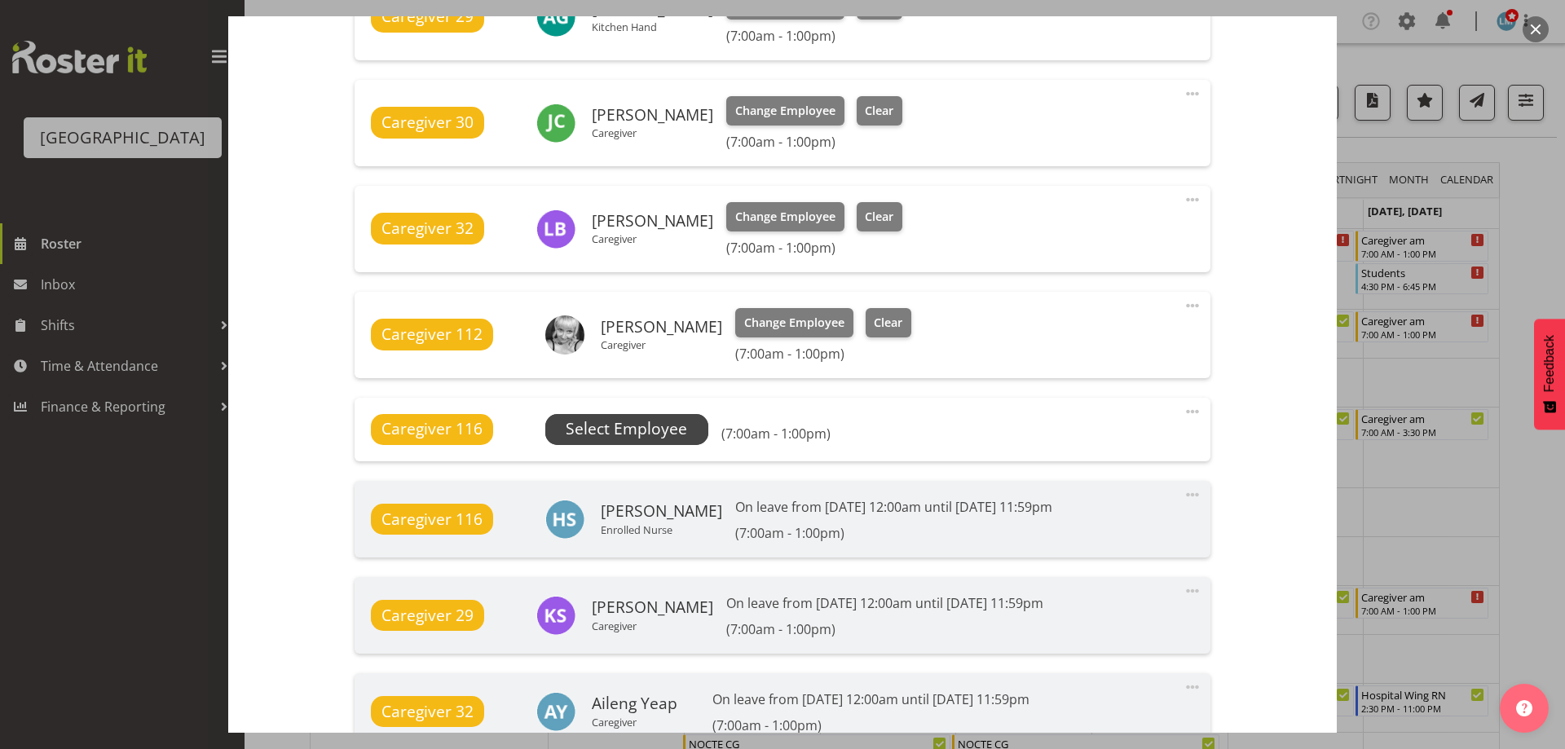
click at [688, 423] on span "Select Employee" at bounding box center [626, 429] width 163 height 31
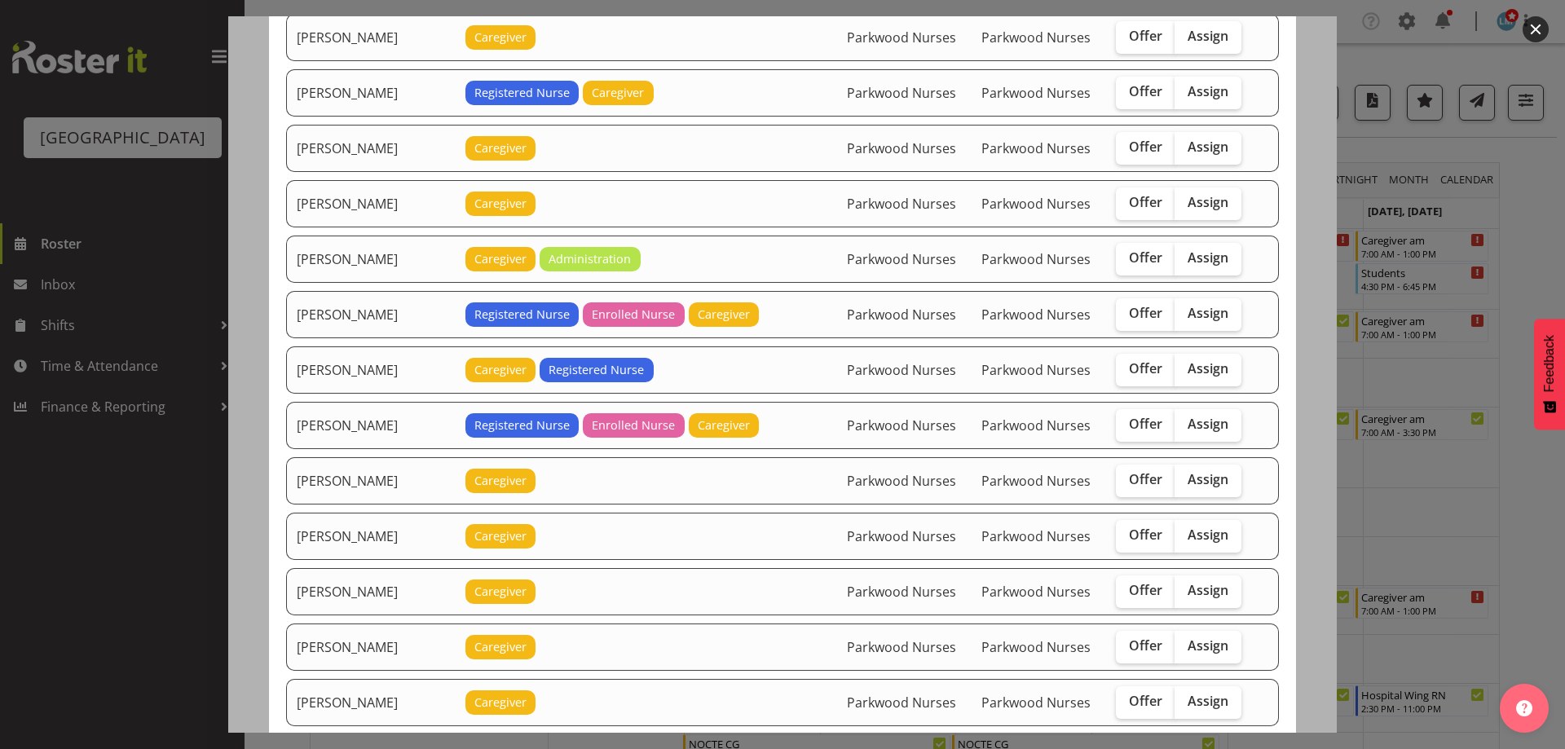
scroll to position [1223, 0]
drag, startPoint x: 1117, startPoint y: 698, endPoint x: 1172, endPoint y: 701, distance: 55.5
click at [1116, 698] on label "Offer" at bounding box center [1146, 701] width 60 height 33
click at [1116, 698] on input "Offer" at bounding box center [1121, 700] width 11 height 11
checkbox input "true"
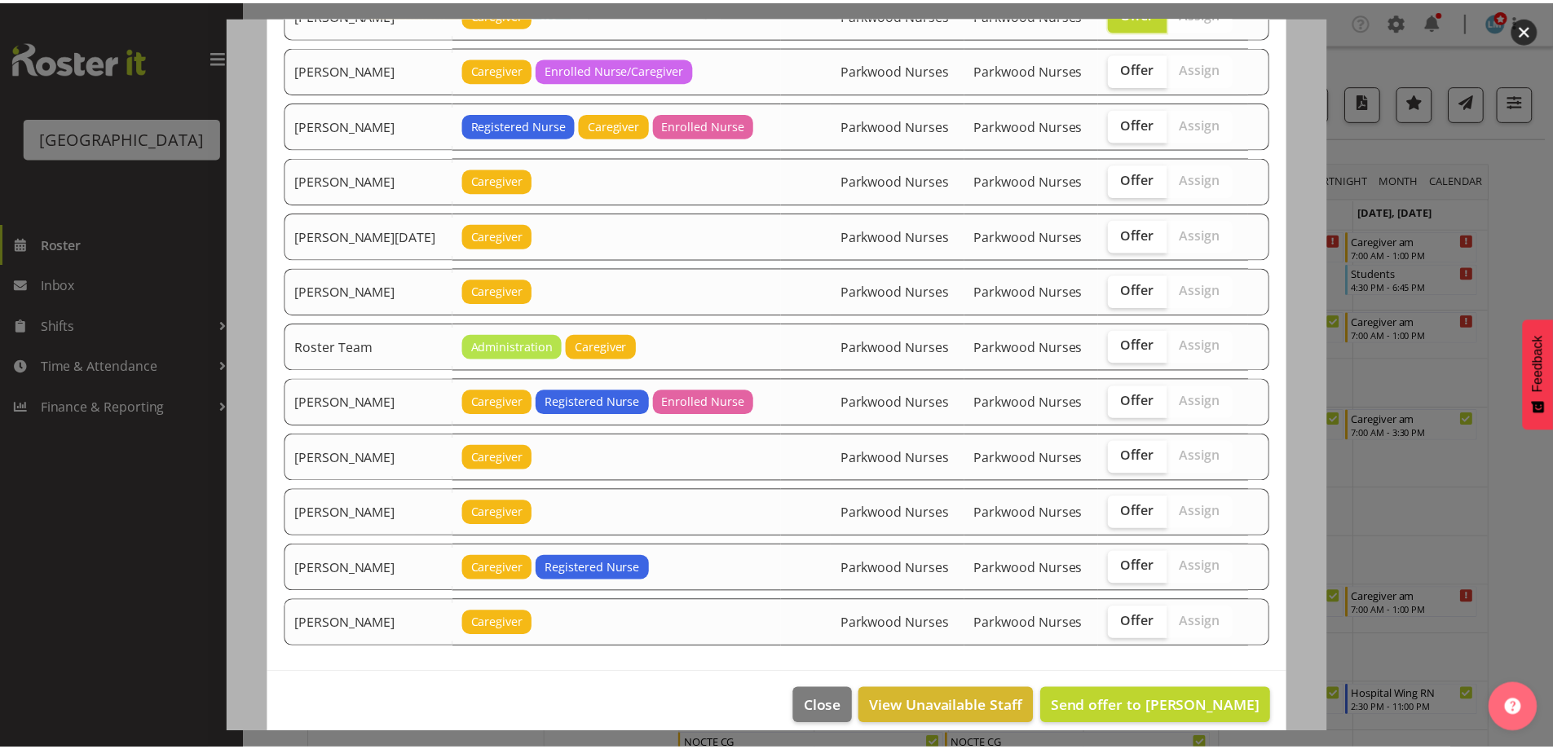
scroll to position [1927, 0]
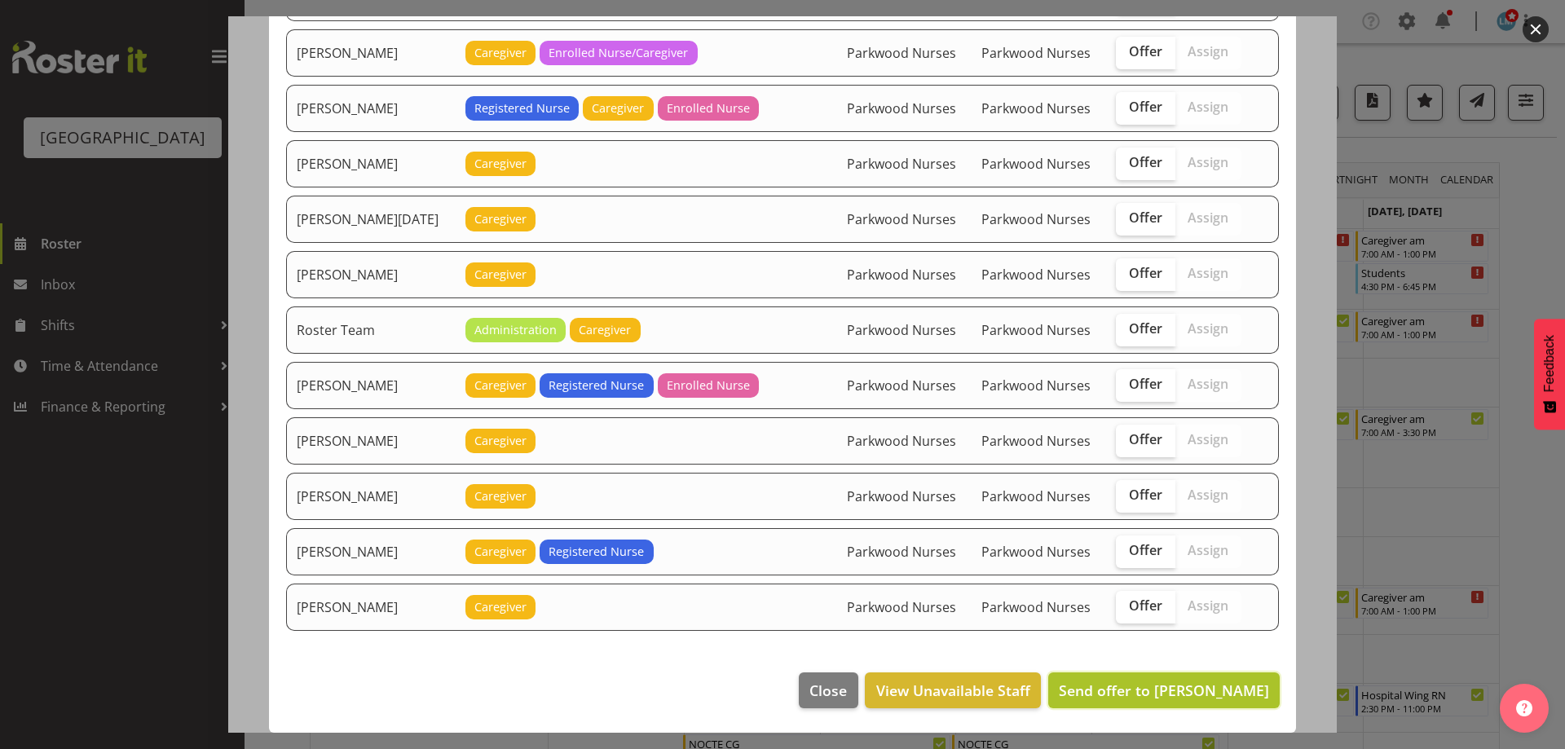
click at [1198, 681] on span "Send offer to Mary Smith" at bounding box center [1164, 691] width 210 height 20
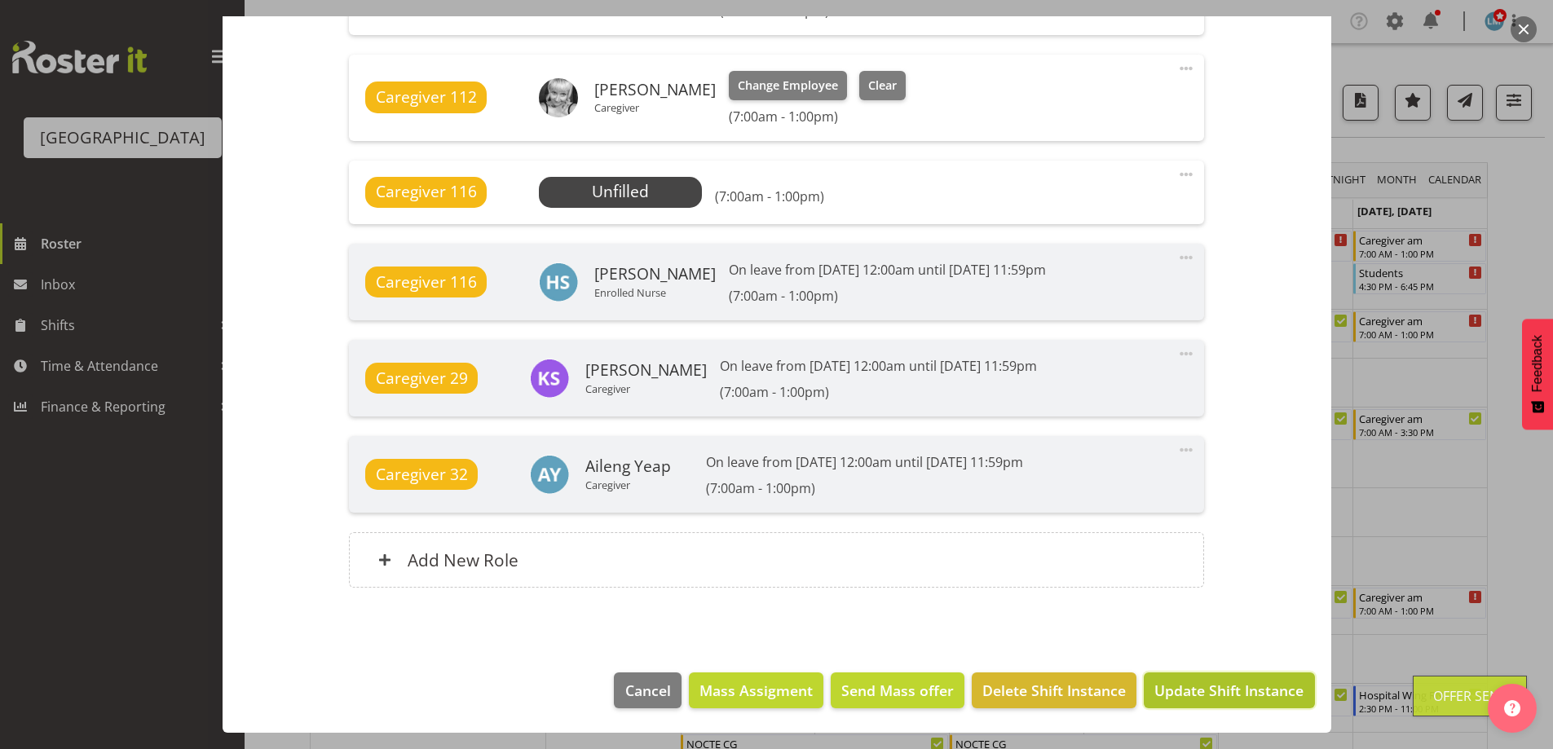
click at [1206, 687] on span "Update Shift Instance" at bounding box center [1228, 690] width 149 height 21
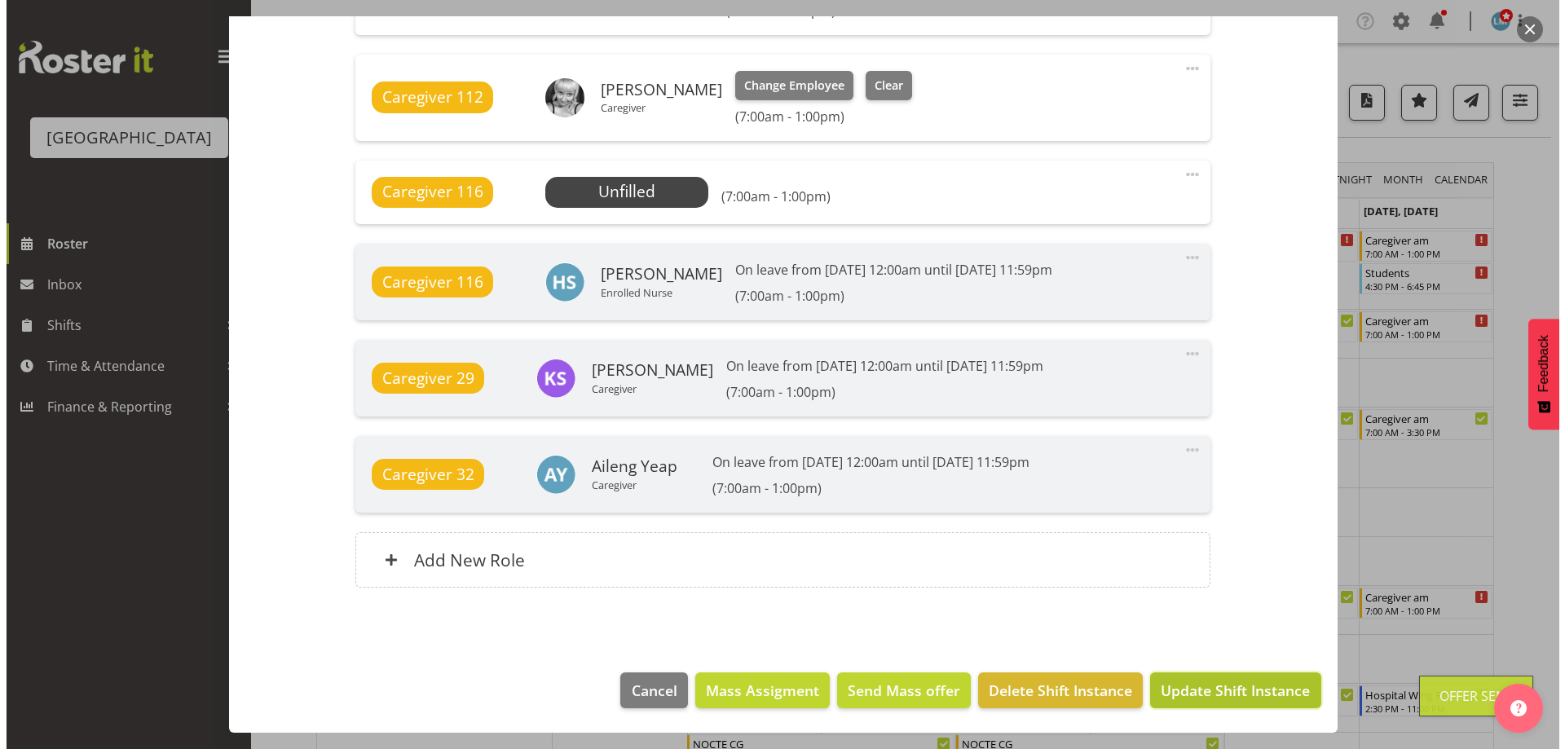
scroll to position [1232, 0]
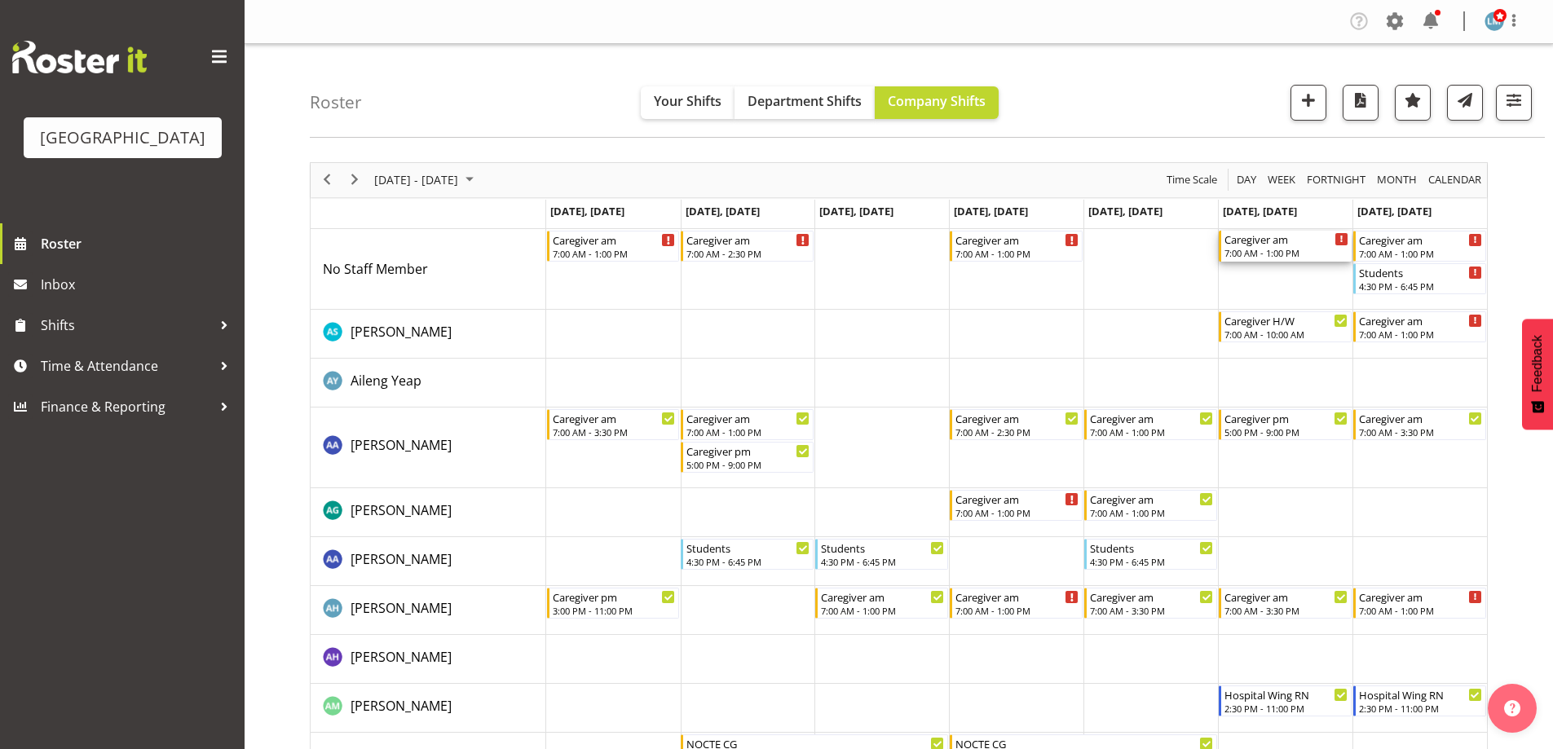
click at [1280, 250] on div "7:00 AM - 1:00 PM" at bounding box center [1286, 252] width 124 height 13
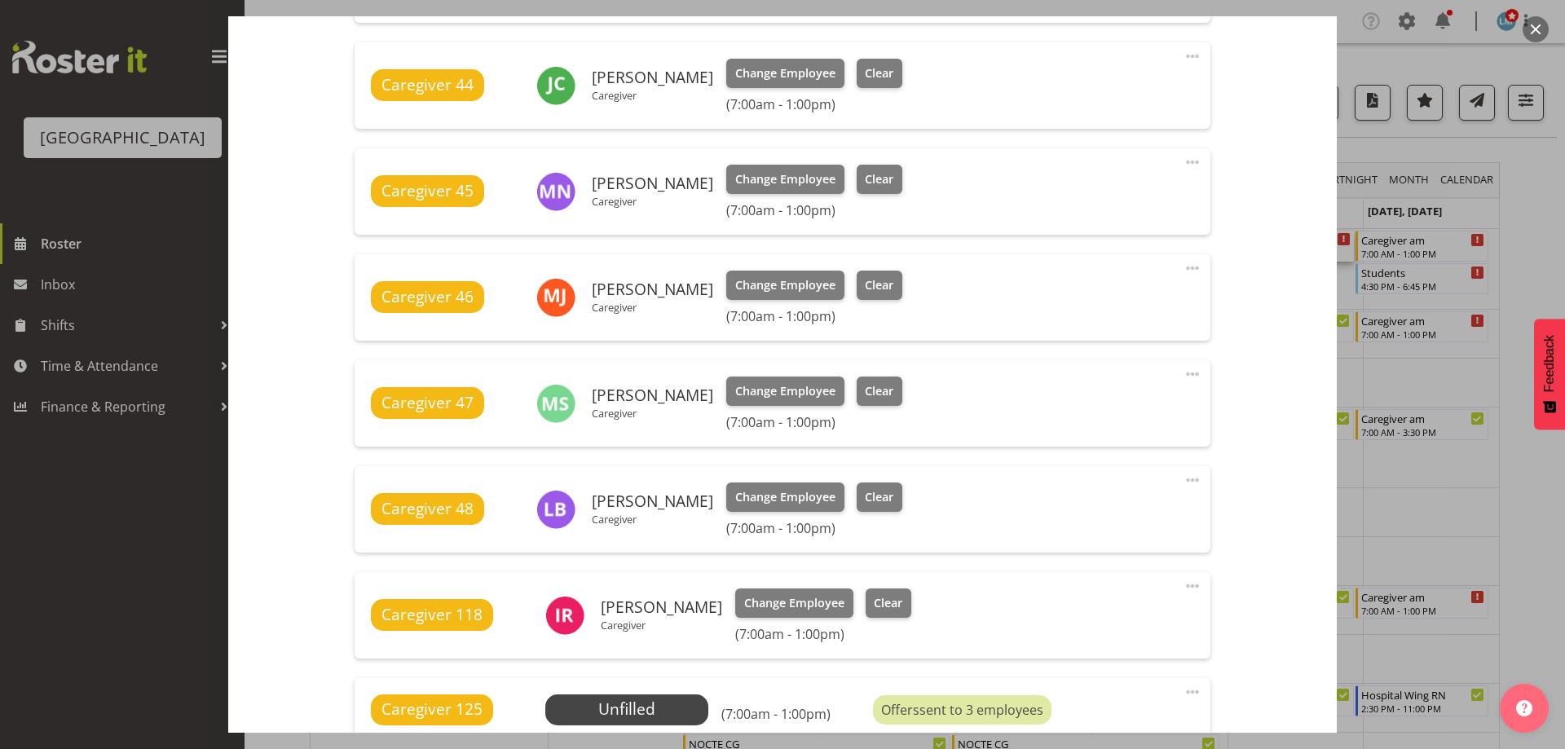
scroll to position [815, 0]
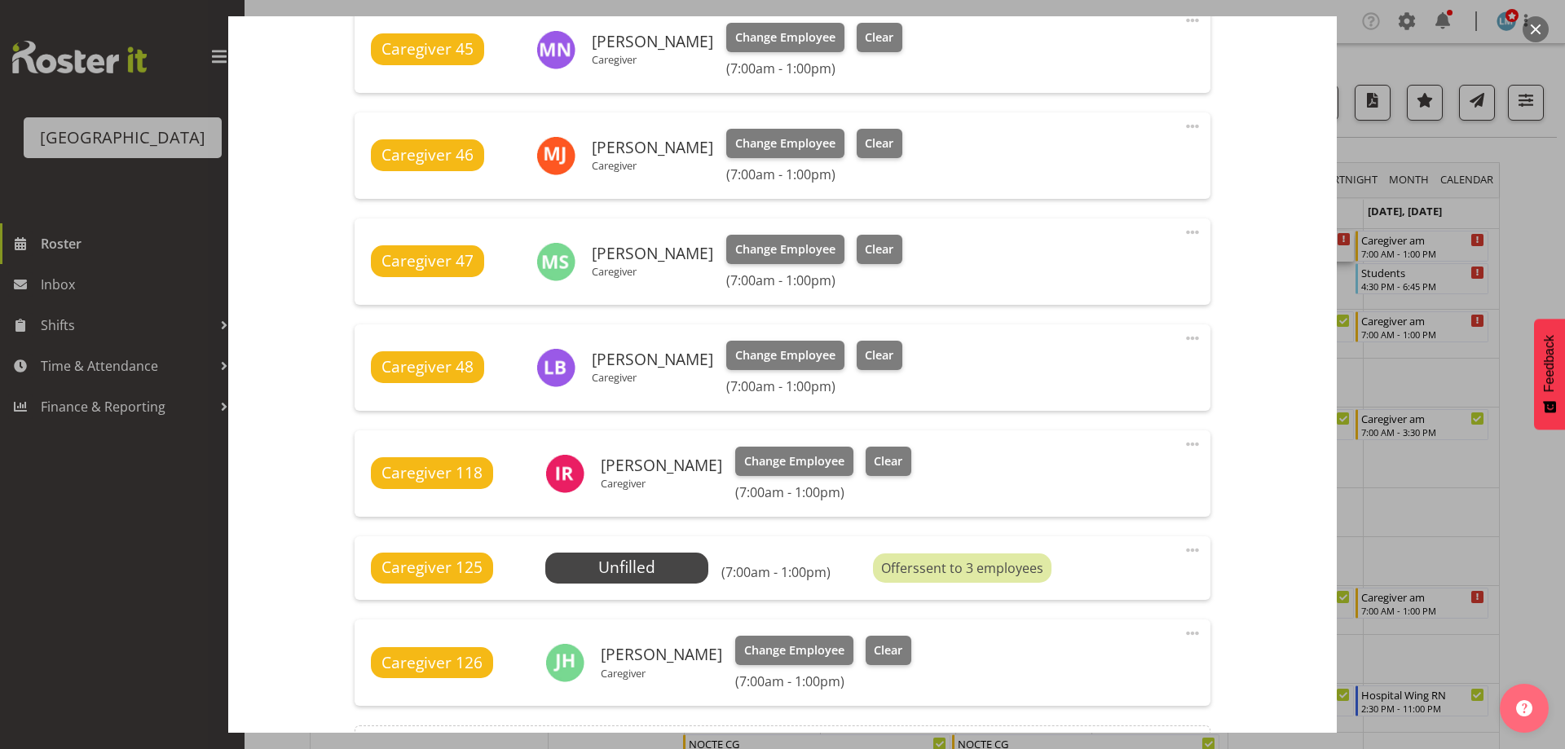
click at [1529, 227] on div at bounding box center [782, 374] width 1565 height 749
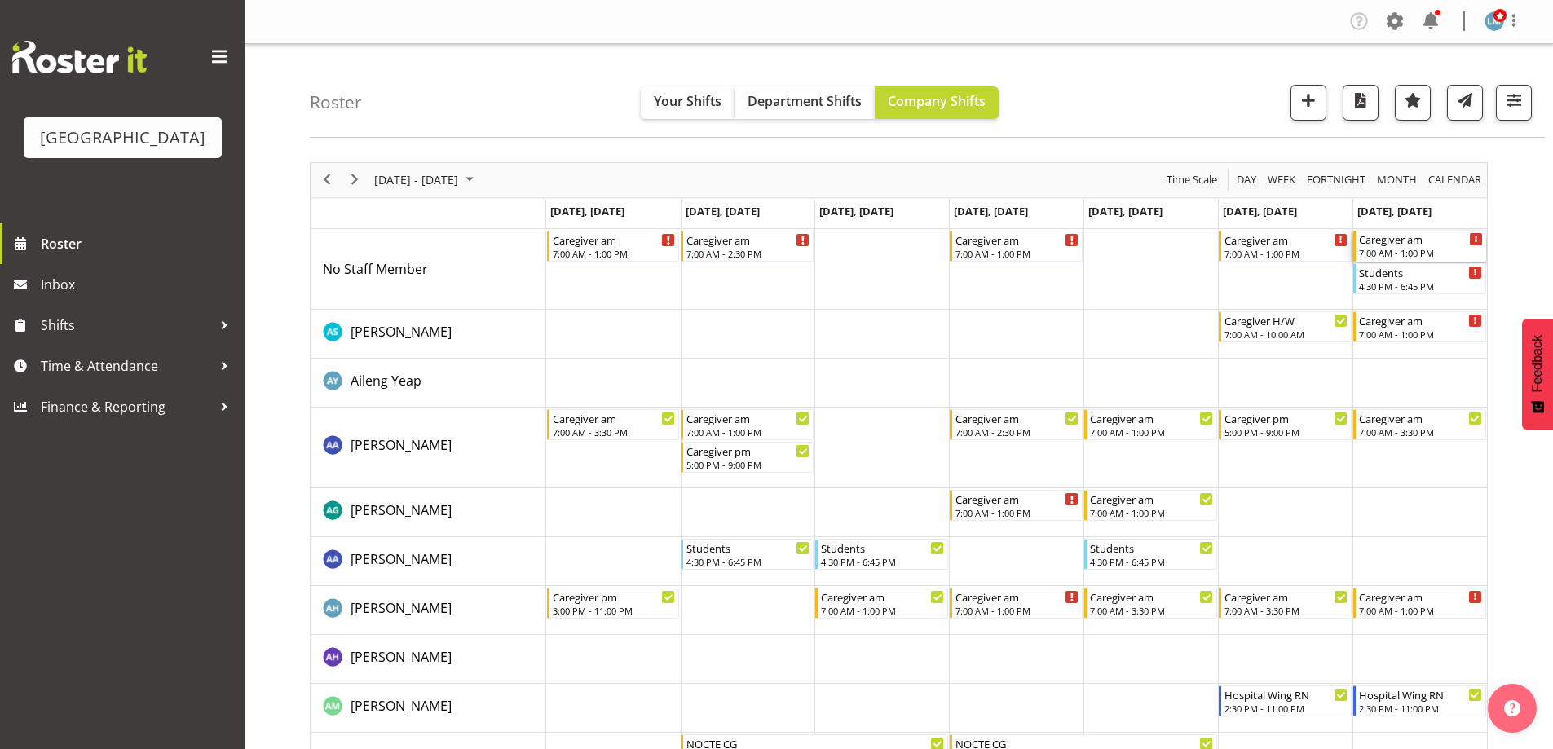
click at [1443, 243] on div "Caregiver am" at bounding box center [1421, 239] width 124 height 16
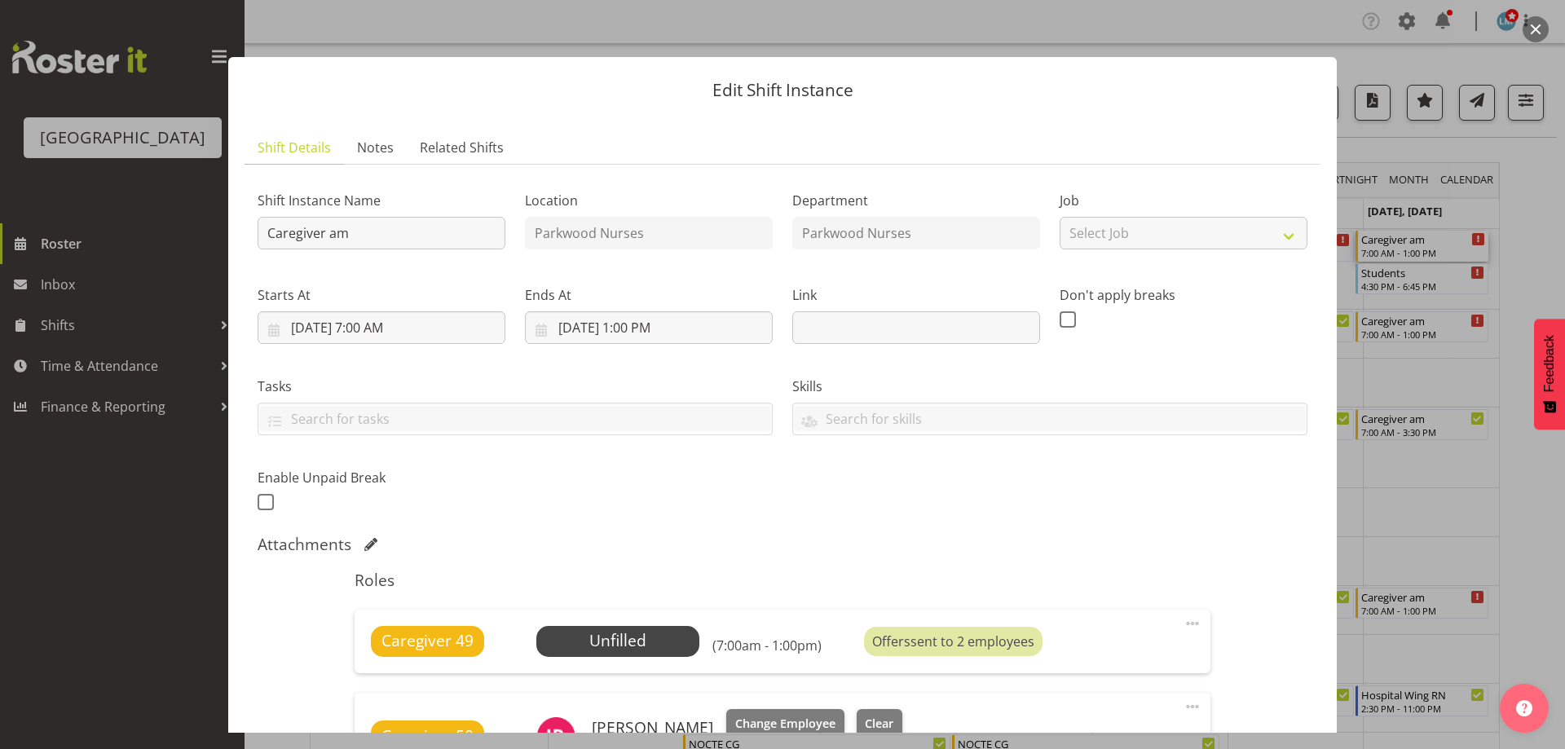
scroll to position [326, 0]
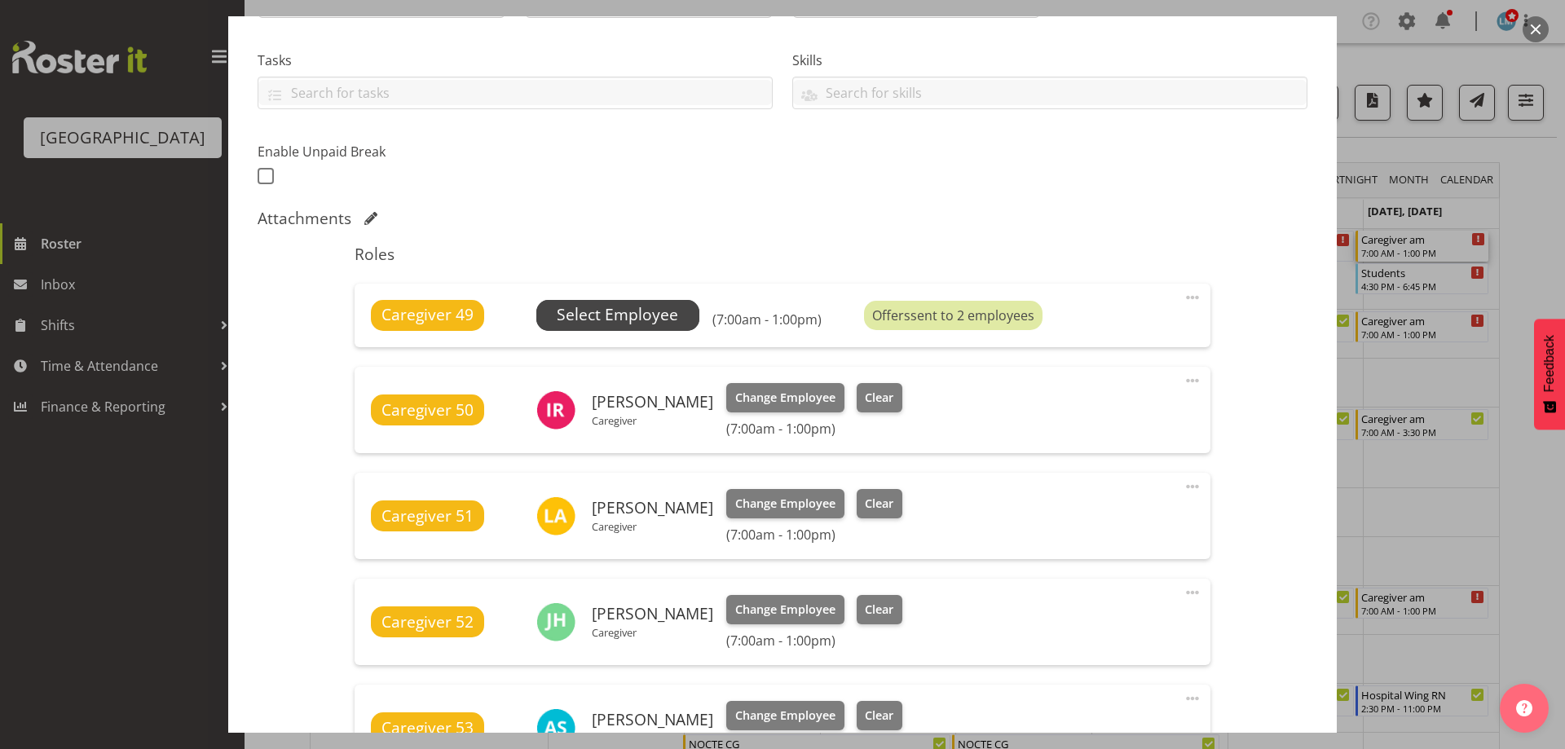
click at [681, 311] on span "Select Employee" at bounding box center [617, 315] width 163 height 31
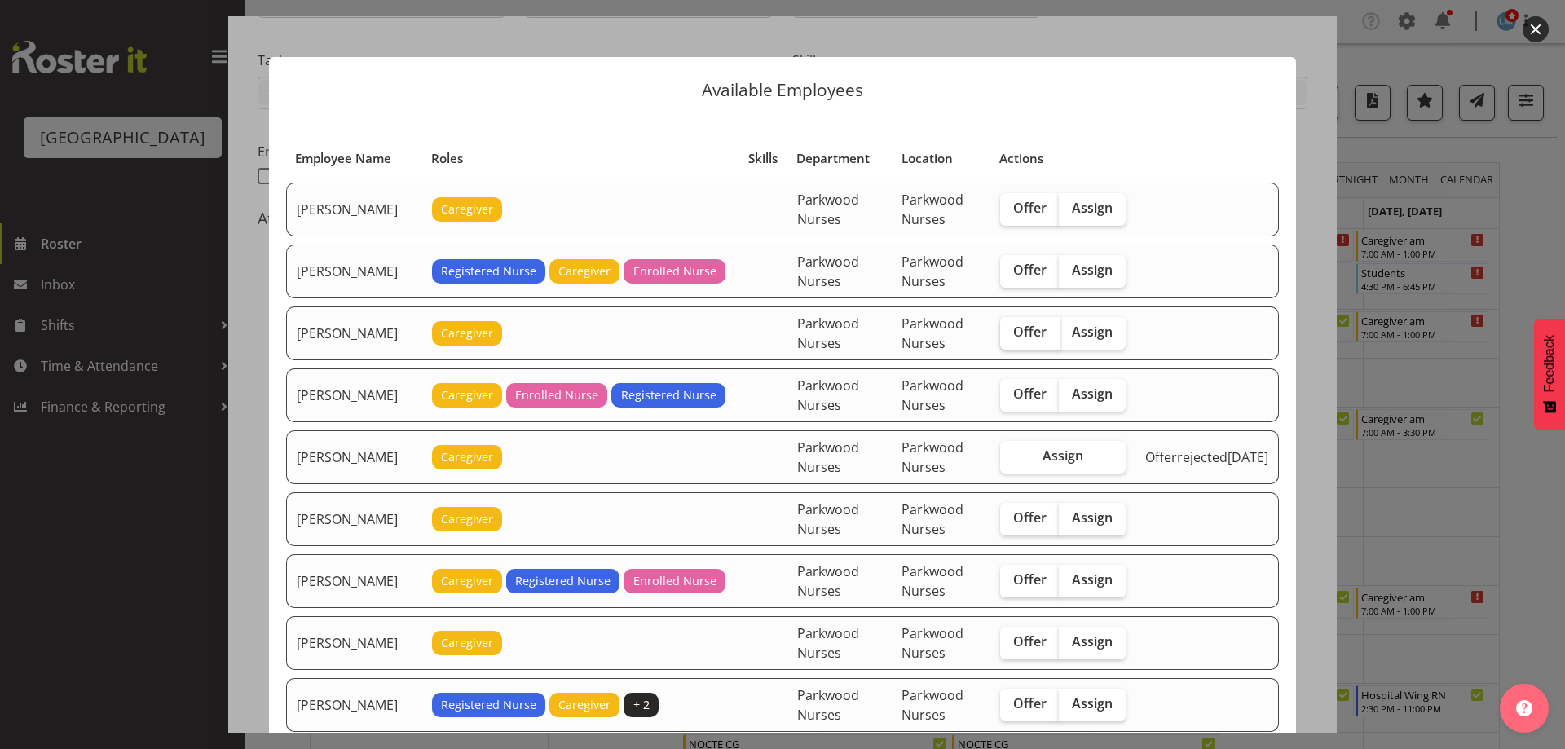
click at [1029, 335] on span "Offer" at bounding box center [1029, 332] width 33 height 16
click at [1011, 335] on input "Offer" at bounding box center [1005, 332] width 11 height 11
checkbox input "true"
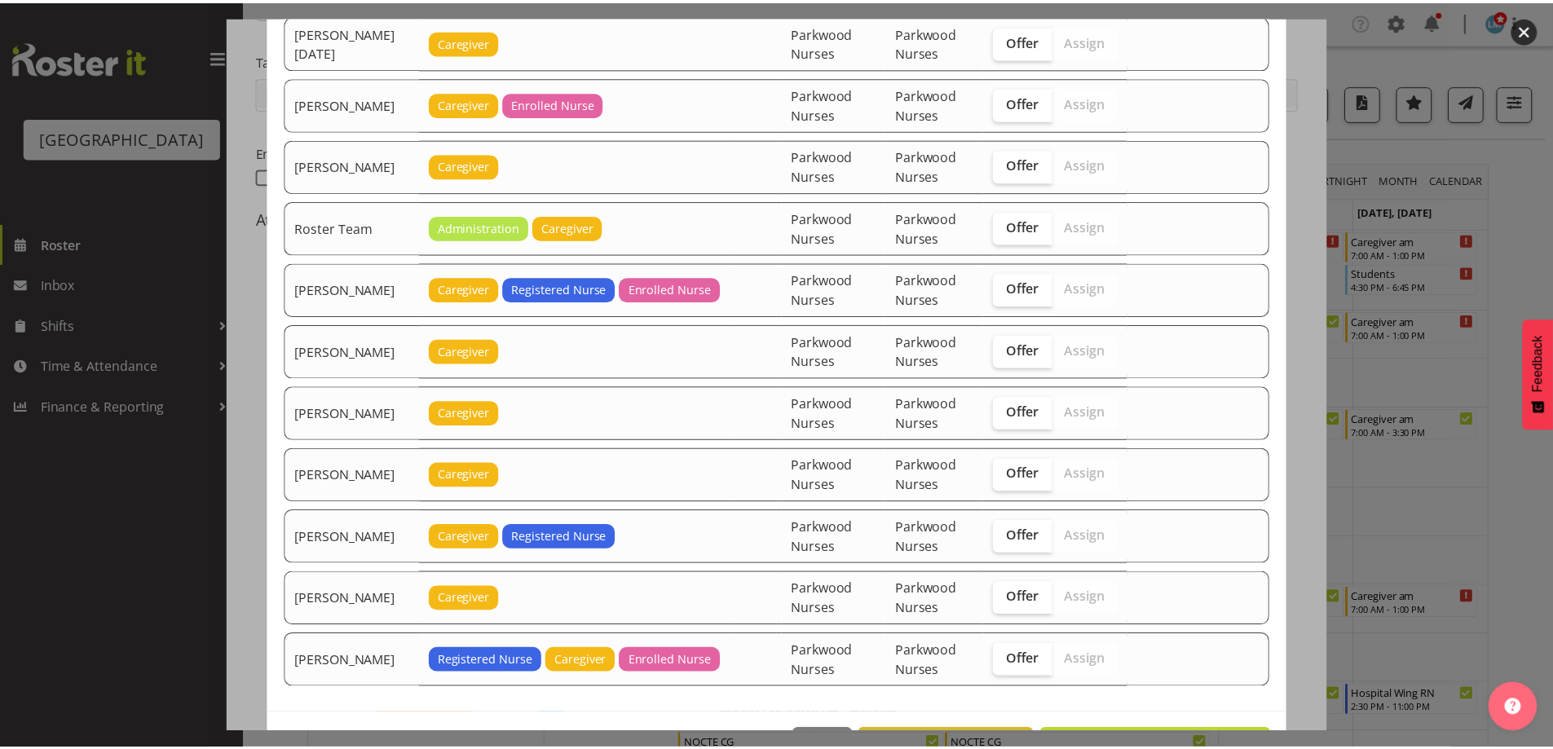
scroll to position [2269, 0]
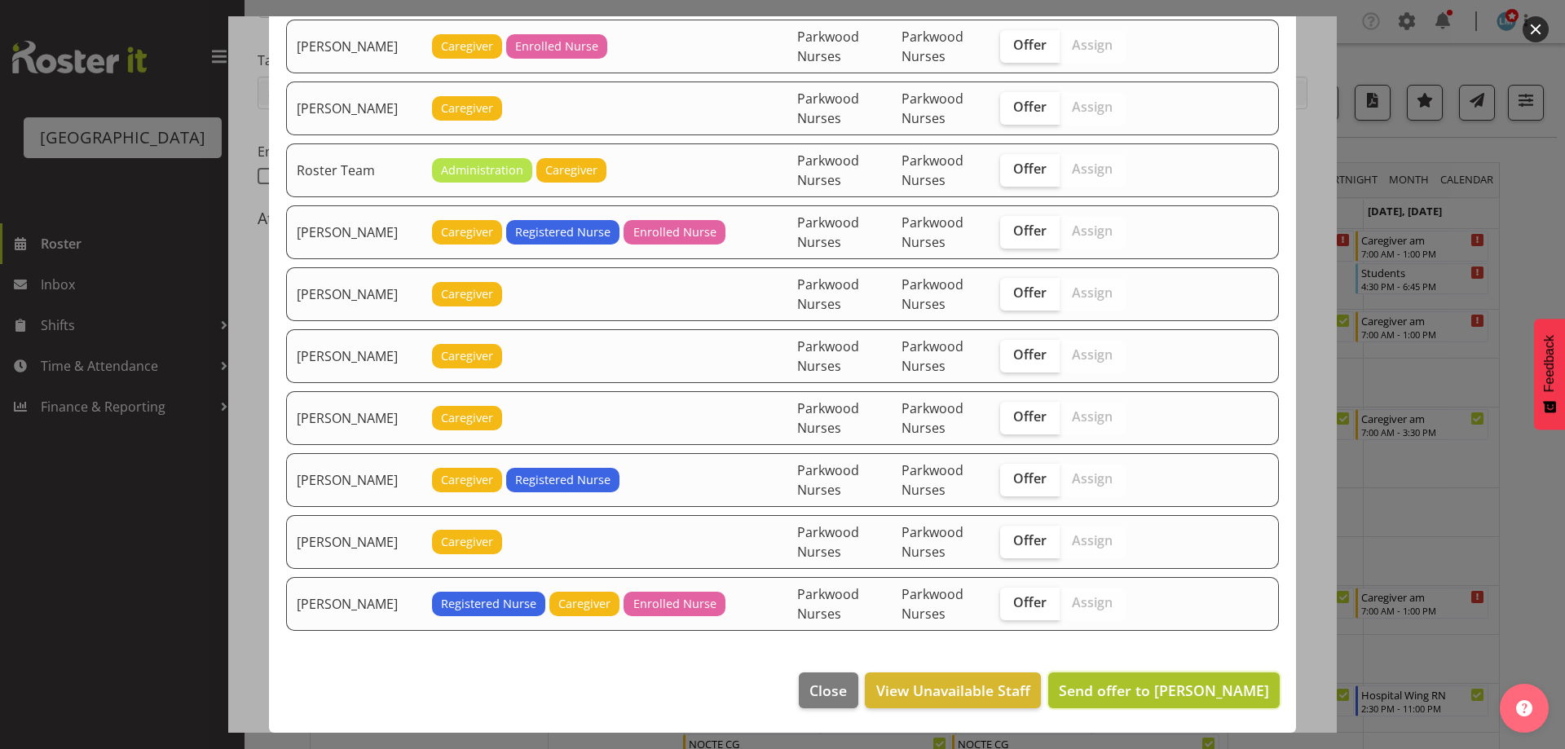
click at [1185, 693] on span "Send offer to Bailey Potter" at bounding box center [1164, 691] width 210 height 20
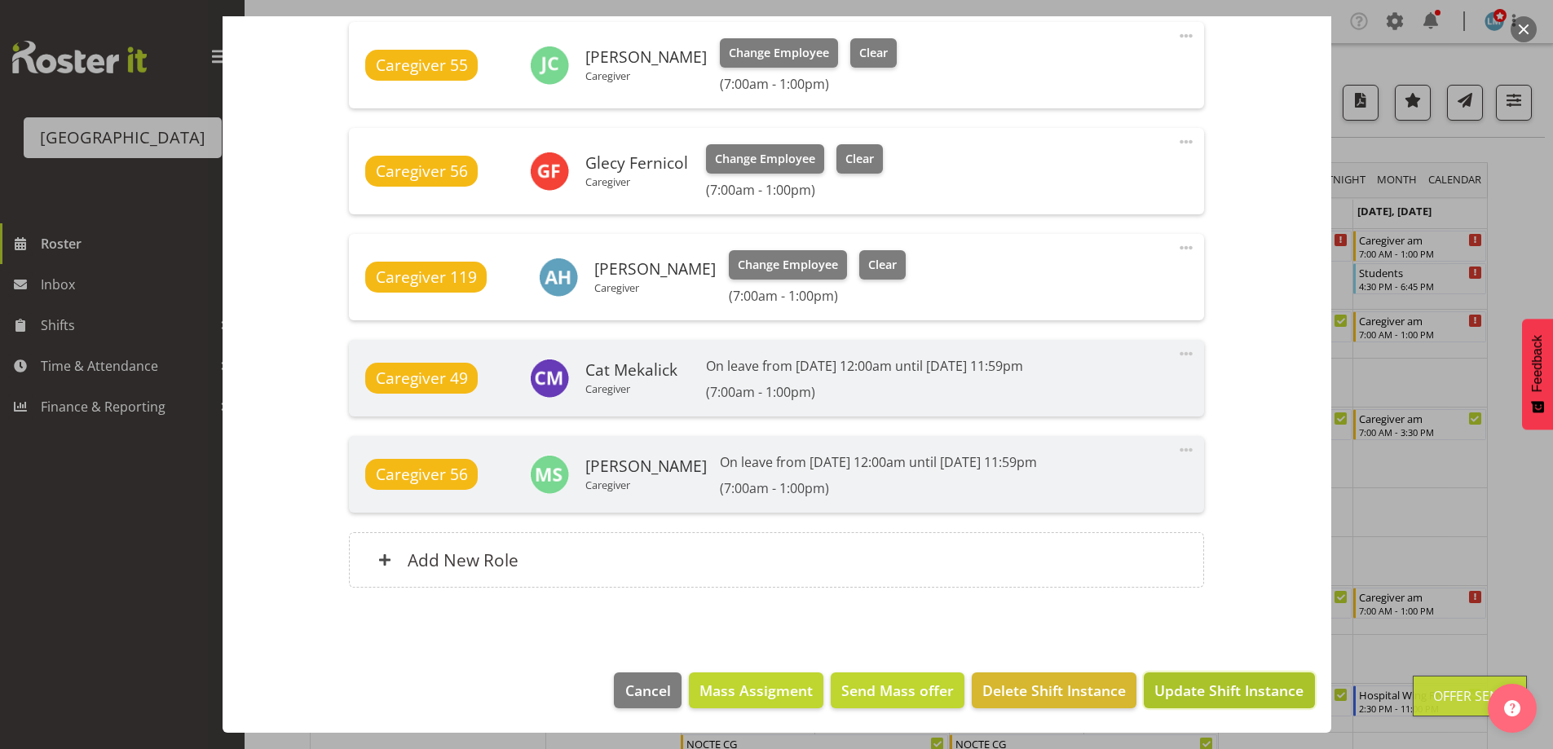
click at [1217, 686] on span "Update Shift Instance" at bounding box center [1228, 690] width 149 height 21
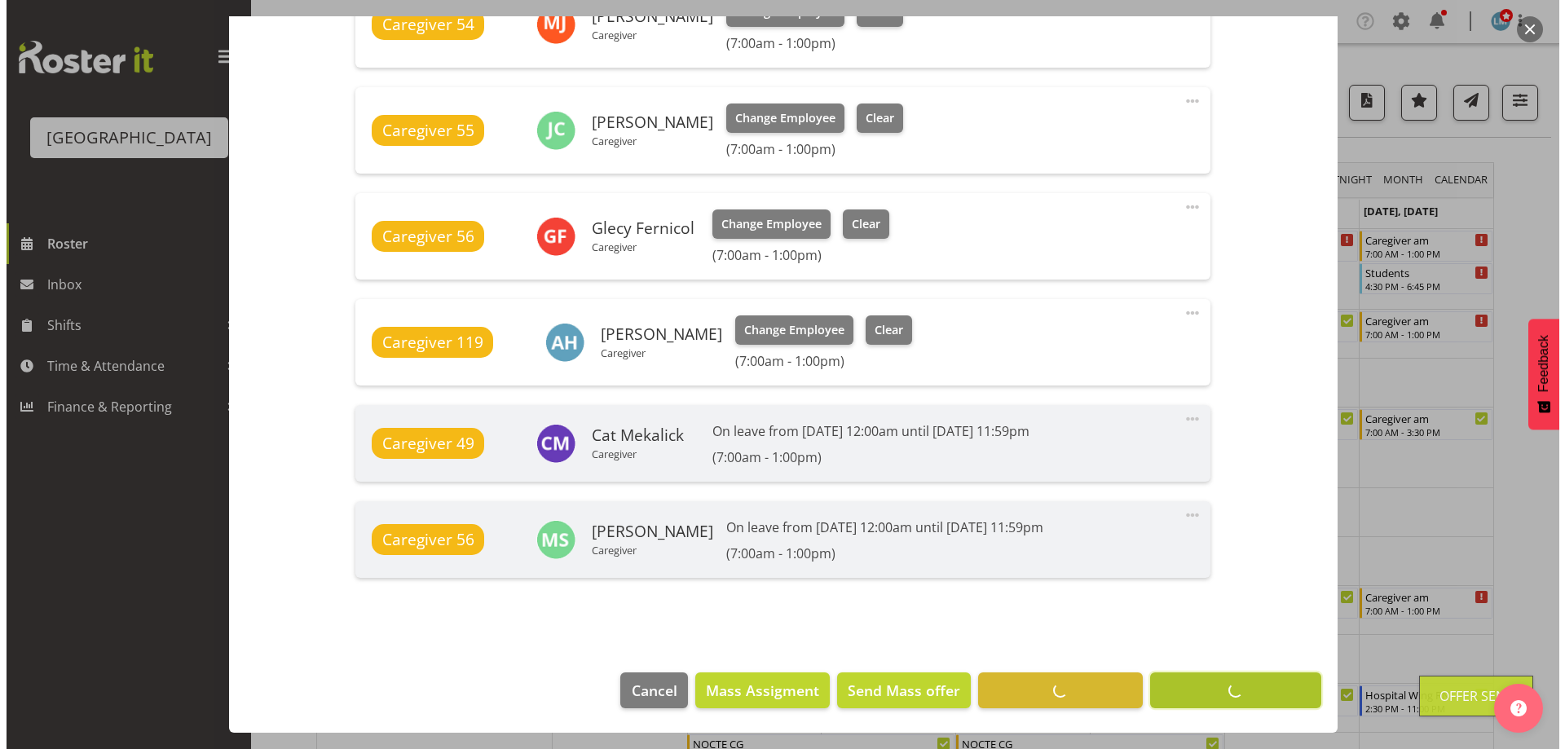
scroll to position [1135, 0]
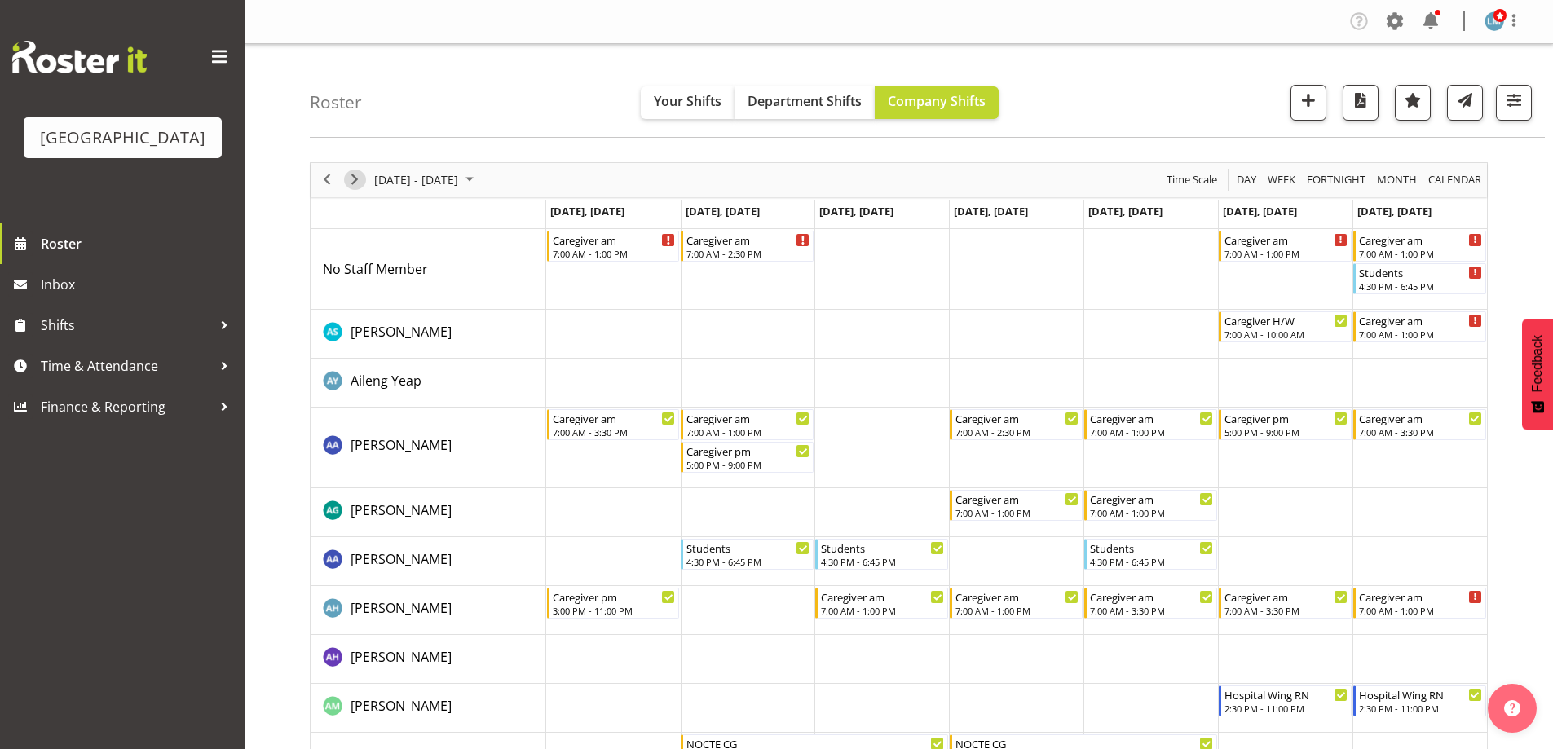
click at [357, 179] on span "Next" at bounding box center [355, 180] width 20 height 20
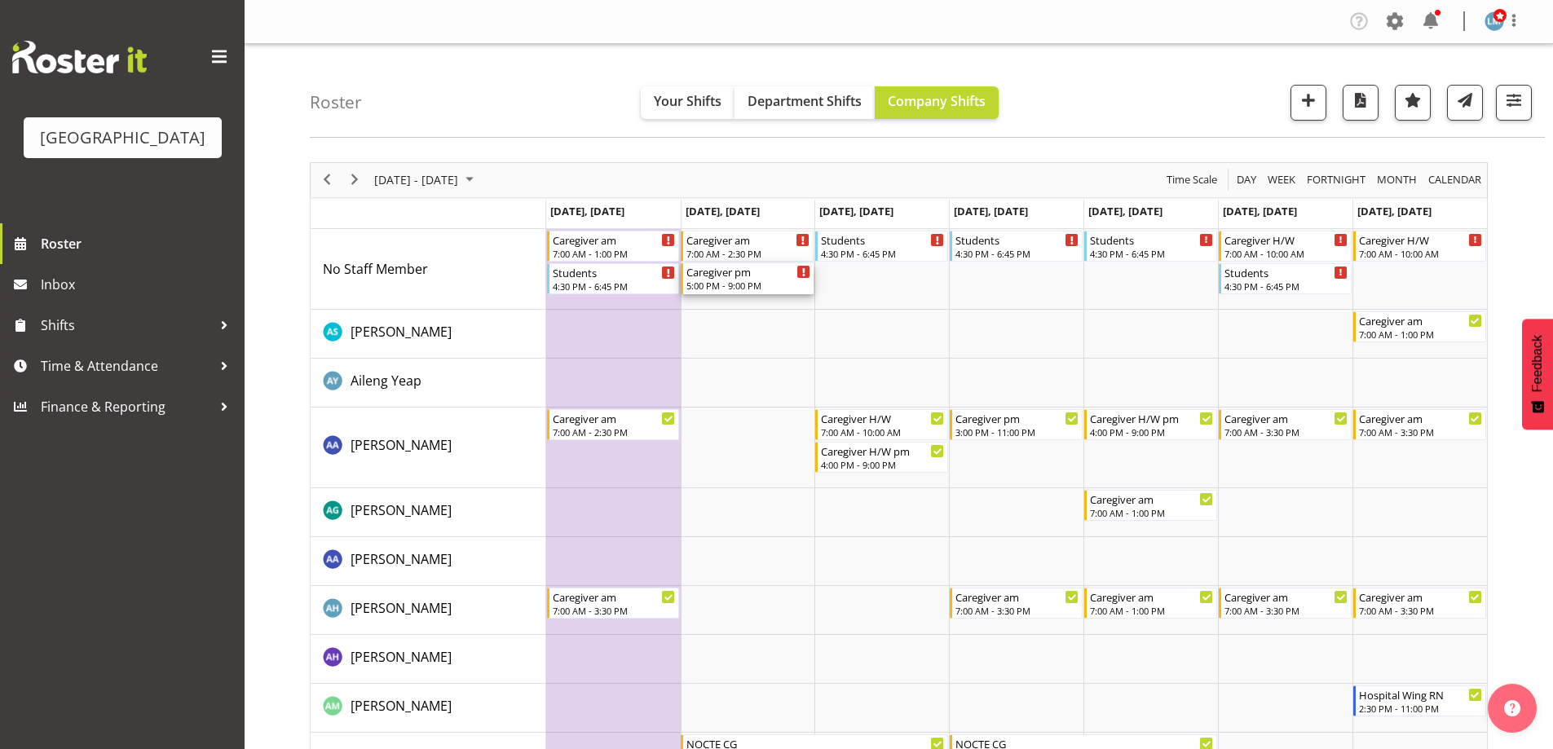
click at [725, 281] on div "5:00 PM - 9:00 PM" at bounding box center [748, 285] width 124 height 13
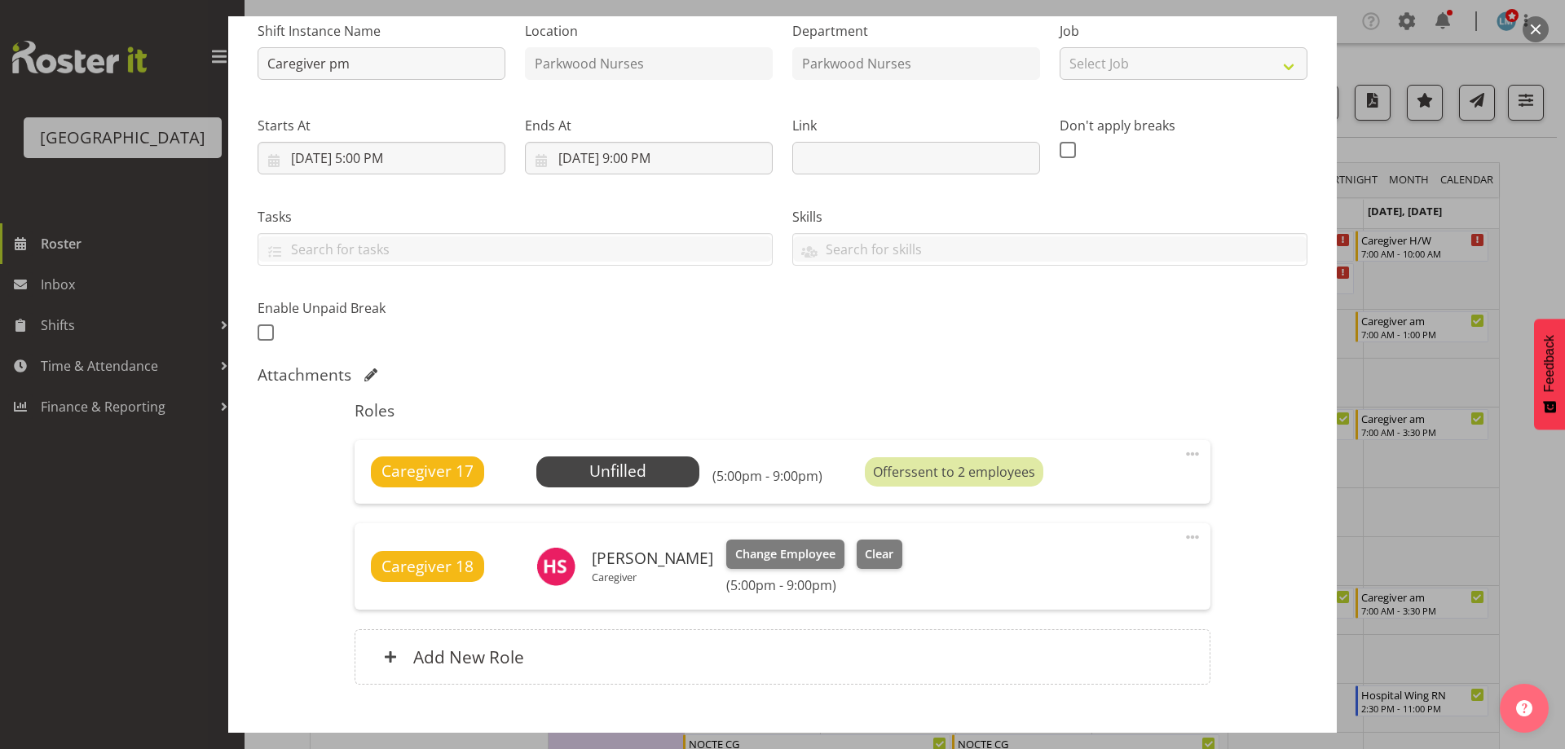
scroll to position [267, 0]
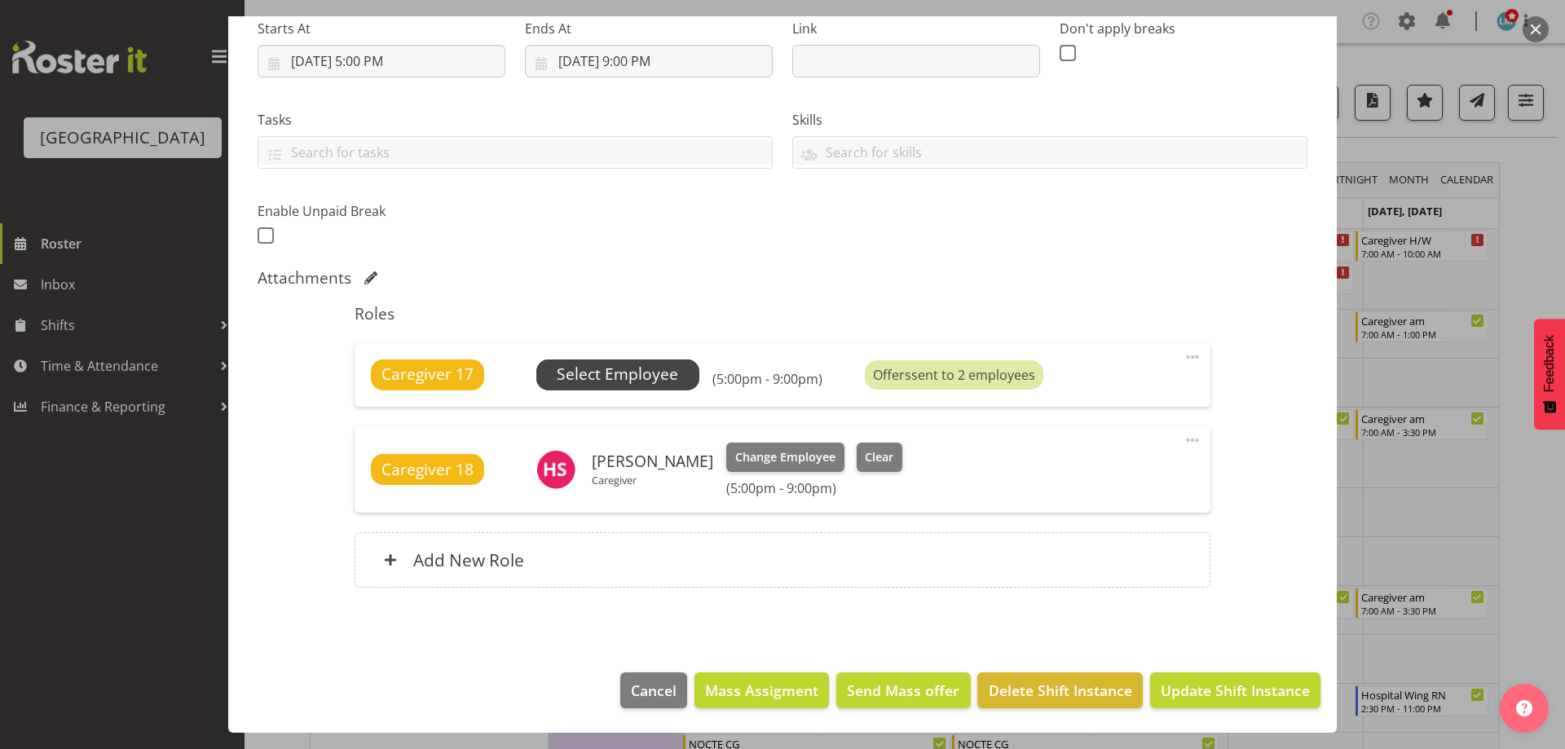
click at [667, 379] on span "Select Employee" at bounding box center [617, 375] width 121 height 24
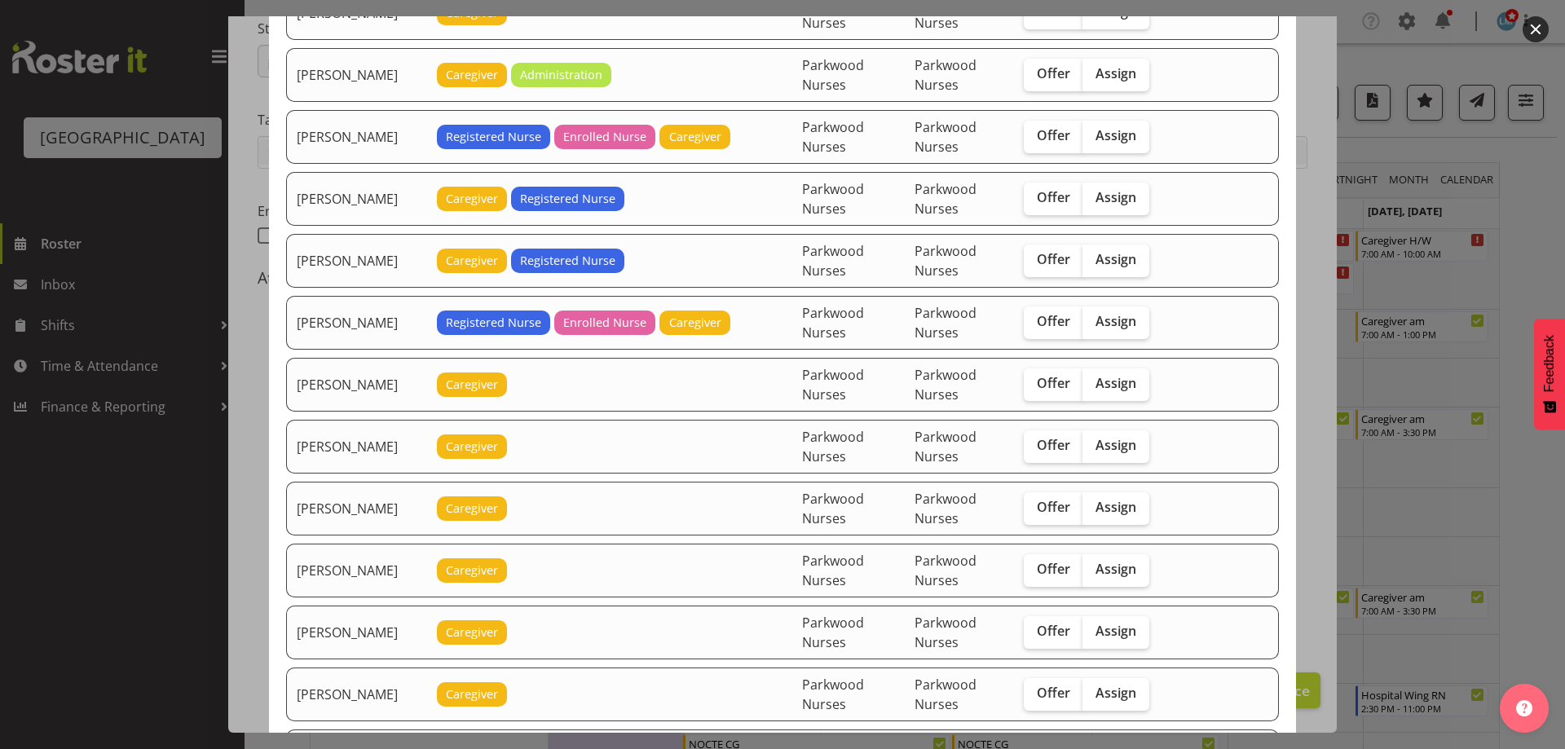
scroll to position [1875, 0]
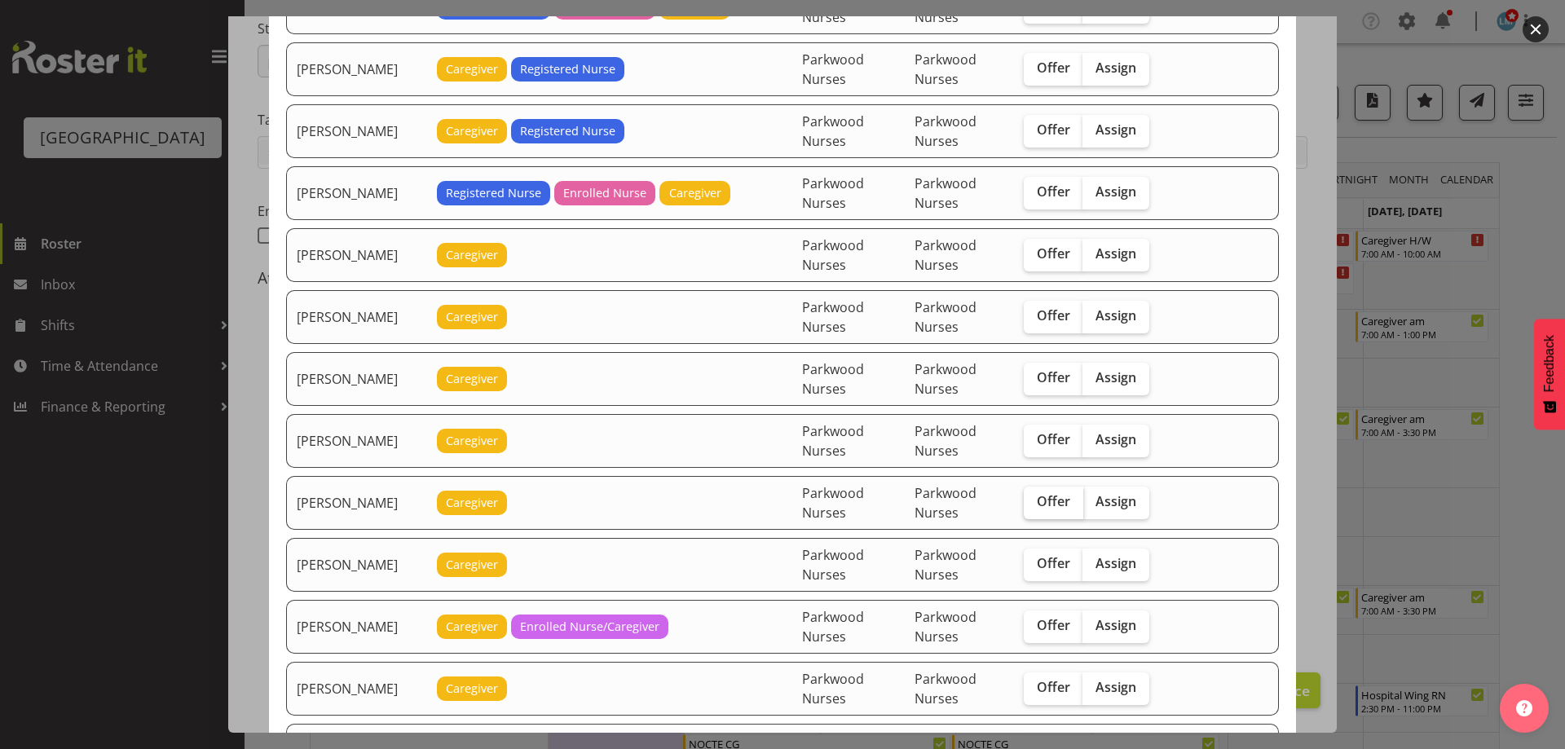
click at [1037, 493] on span "Offer" at bounding box center [1053, 501] width 33 height 16
click at [1034, 496] on input "Offer" at bounding box center [1029, 501] width 11 height 11
checkbox input "true"
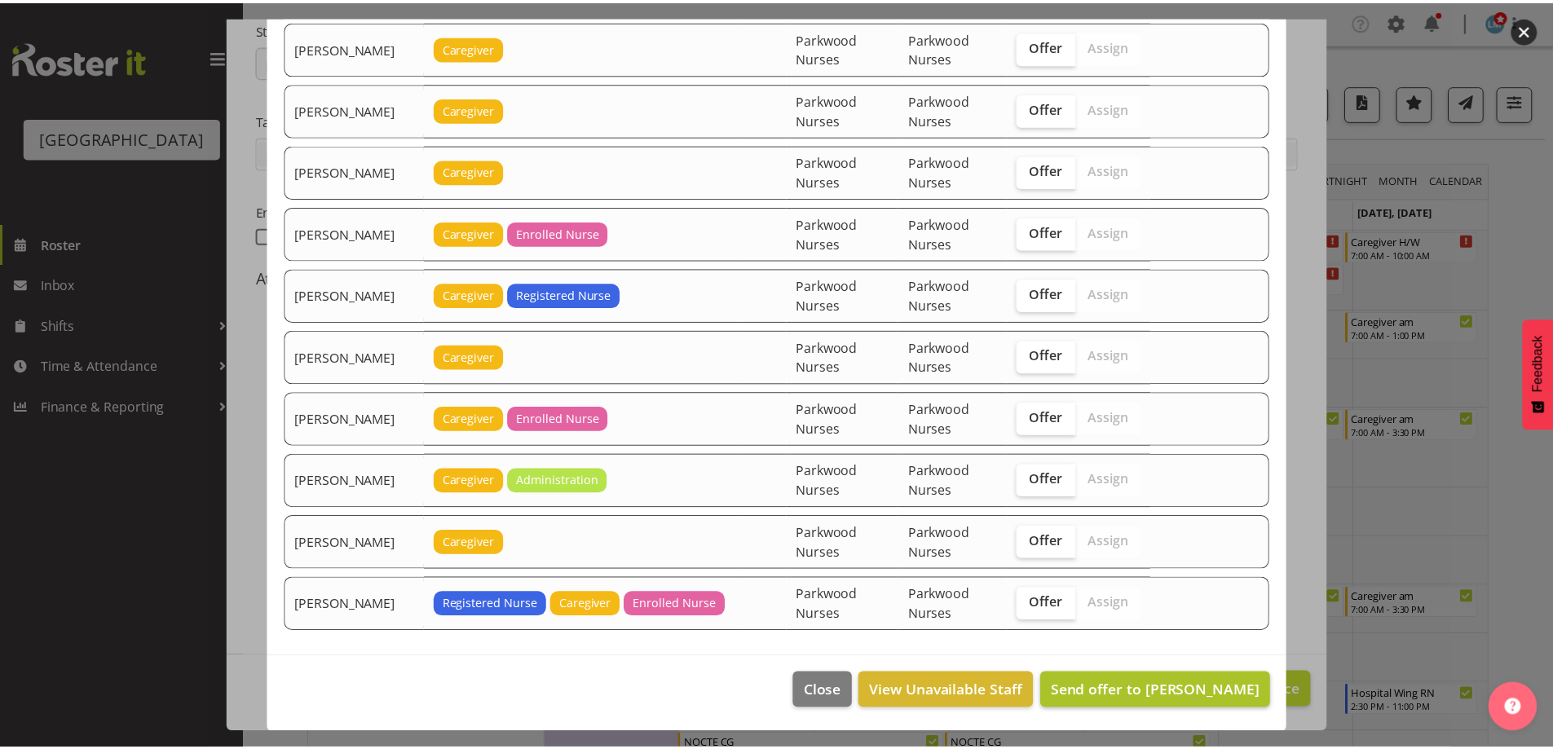
scroll to position [2951, 0]
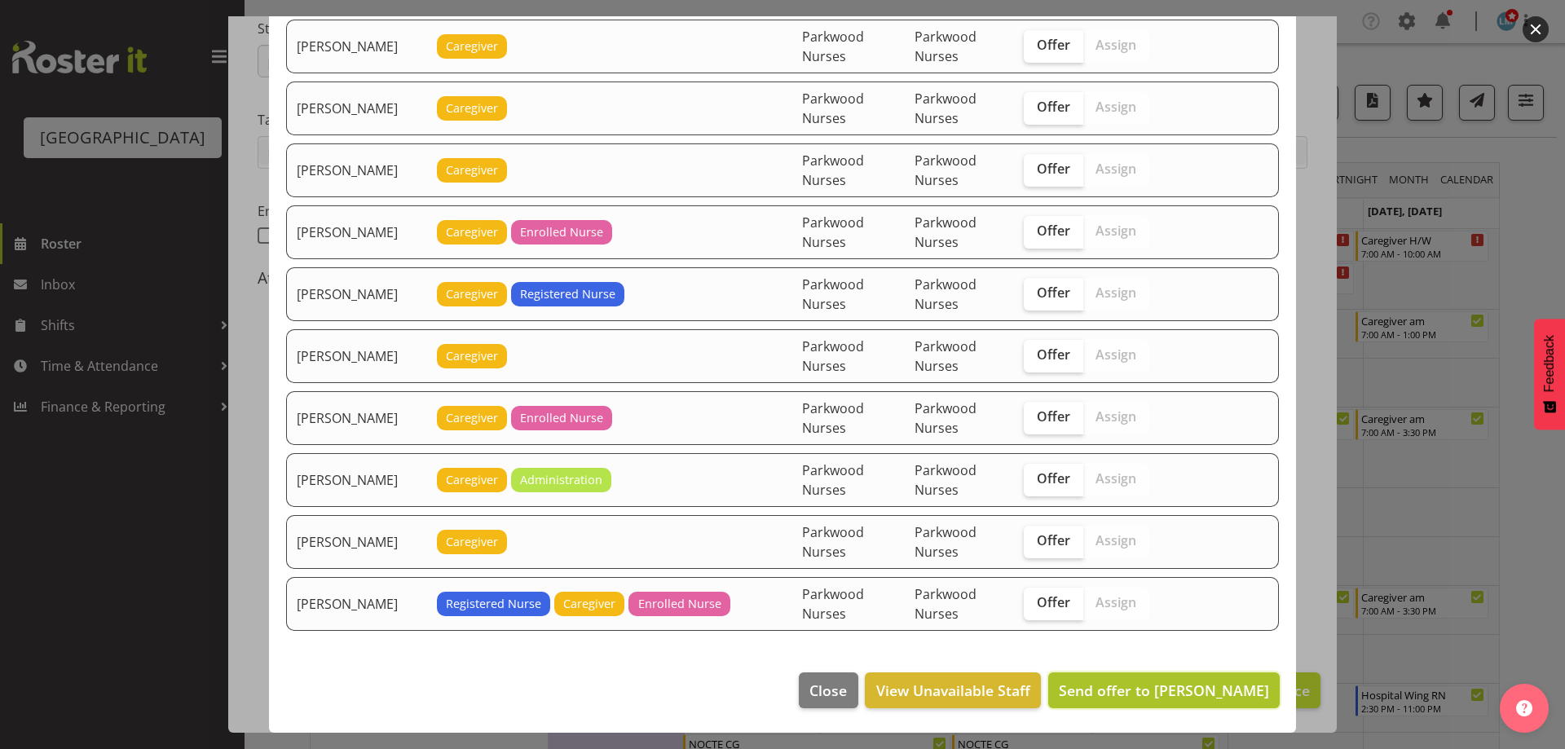
click at [1183, 681] on span "Send offer to Maricon Nillo" at bounding box center [1164, 691] width 210 height 20
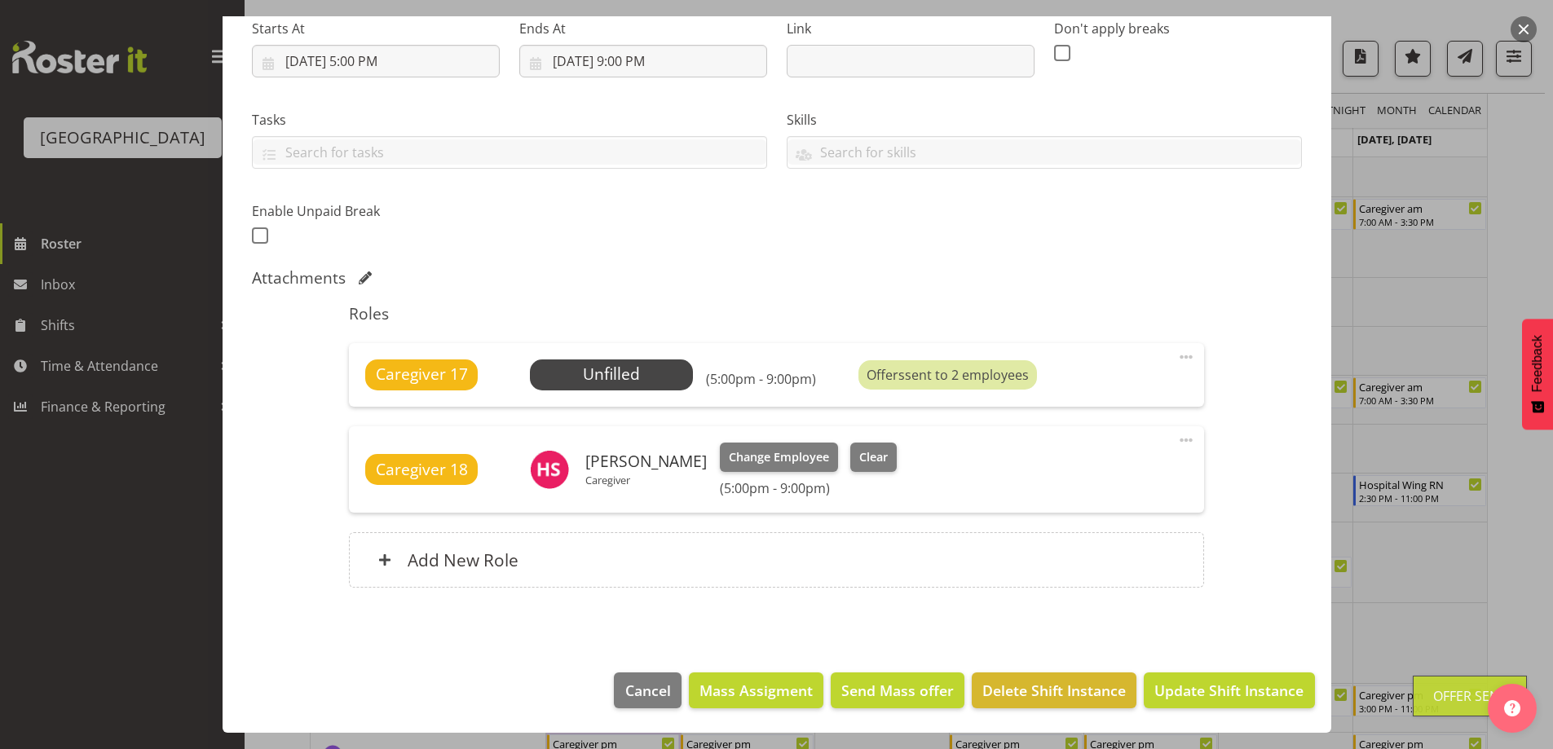
scroll to position [408, 0]
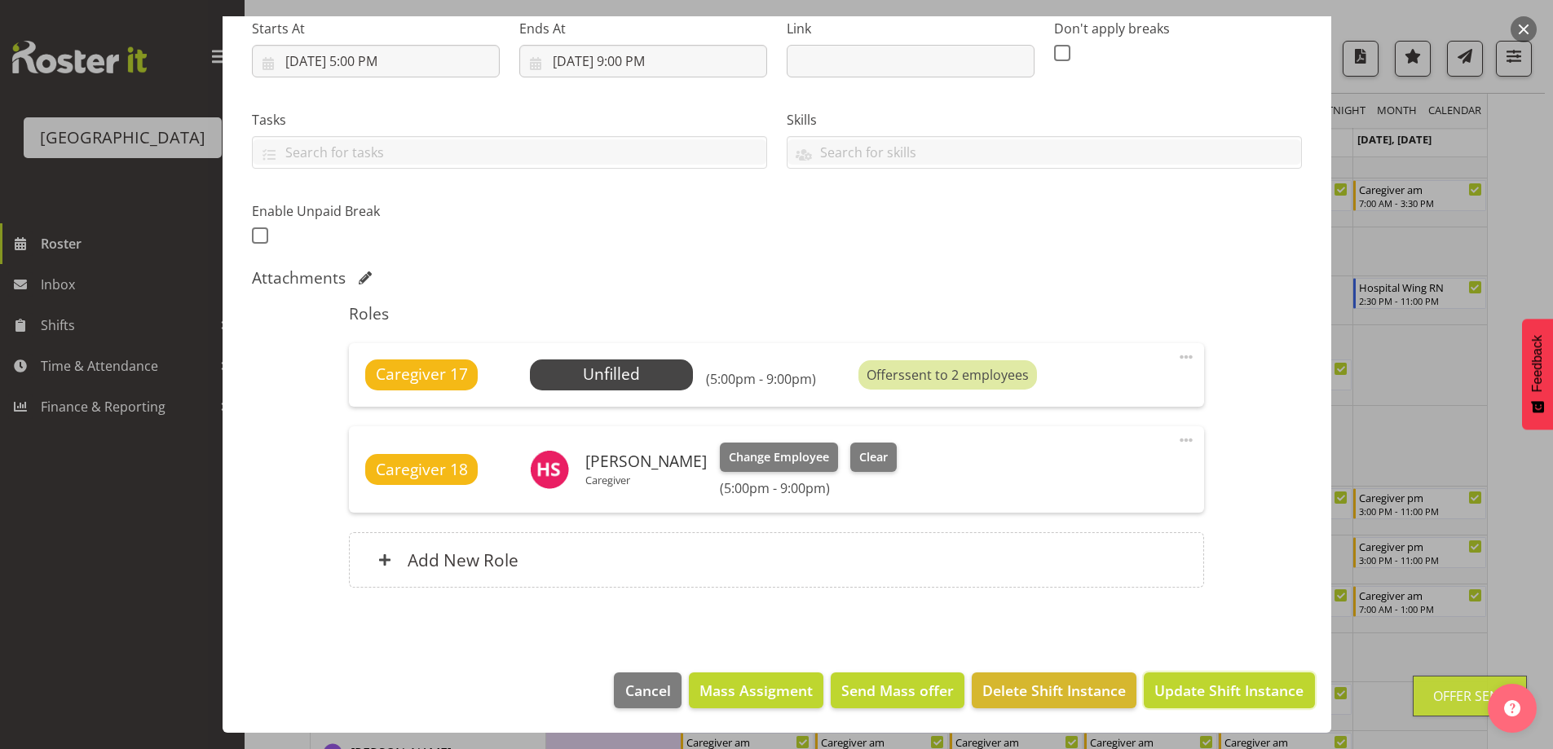
click at [1183, 681] on span "Update Shift Instance" at bounding box center [1228, 690] width 149 height 21
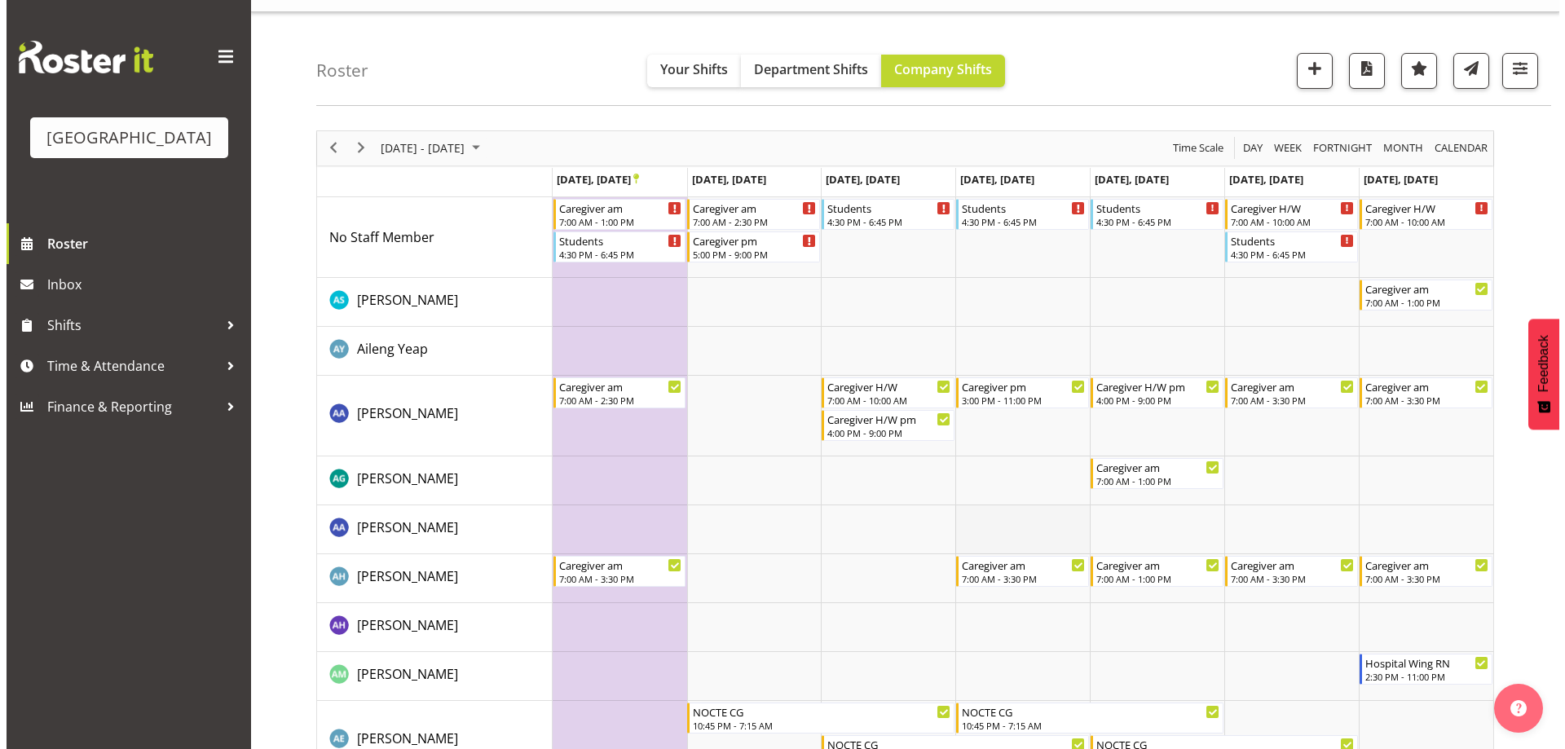
scroll to position [0, 0]
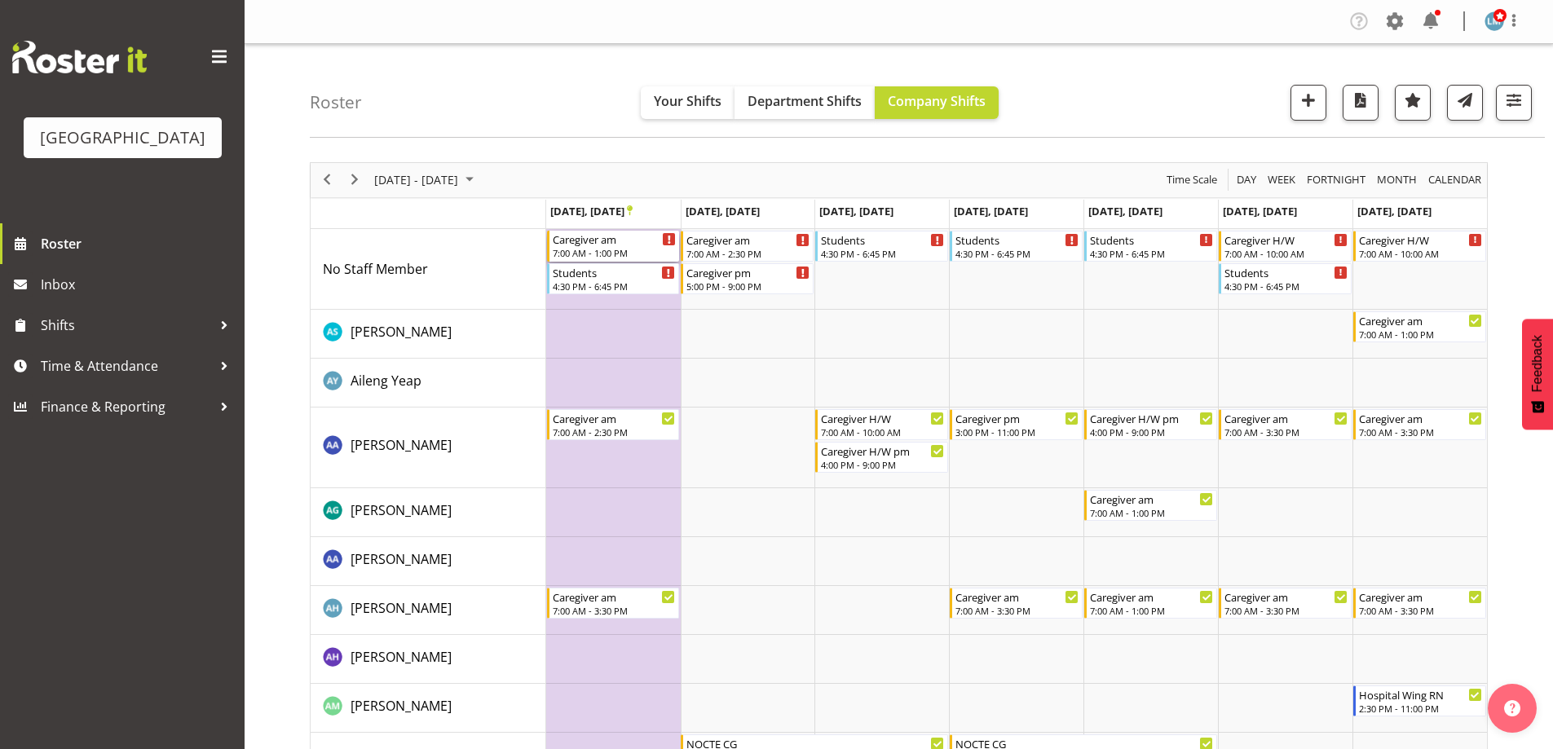
click at [607, 242] on div "Caregiver am" at bounding box center [615, 239] width 124 height 16
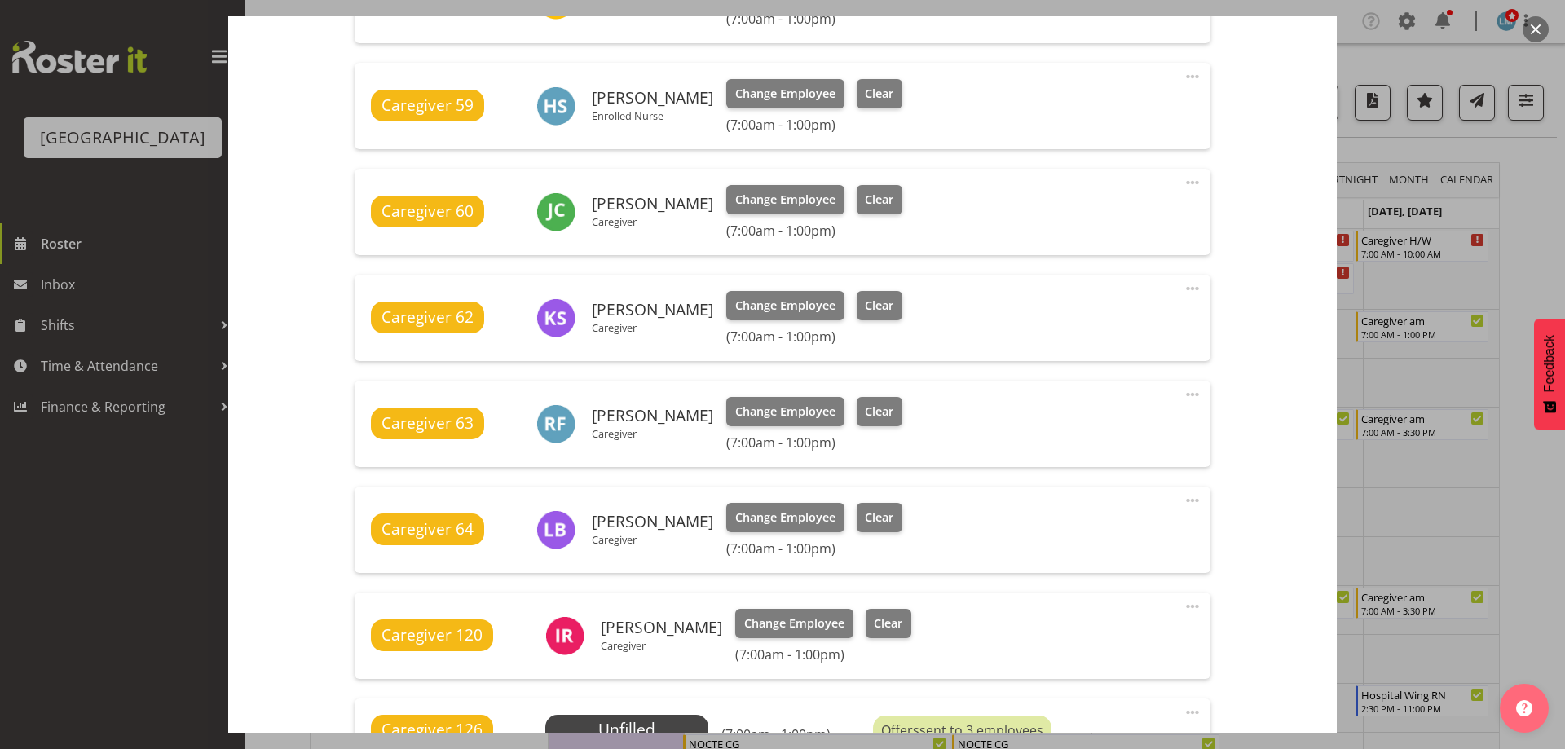
scroll to position [897, 0]
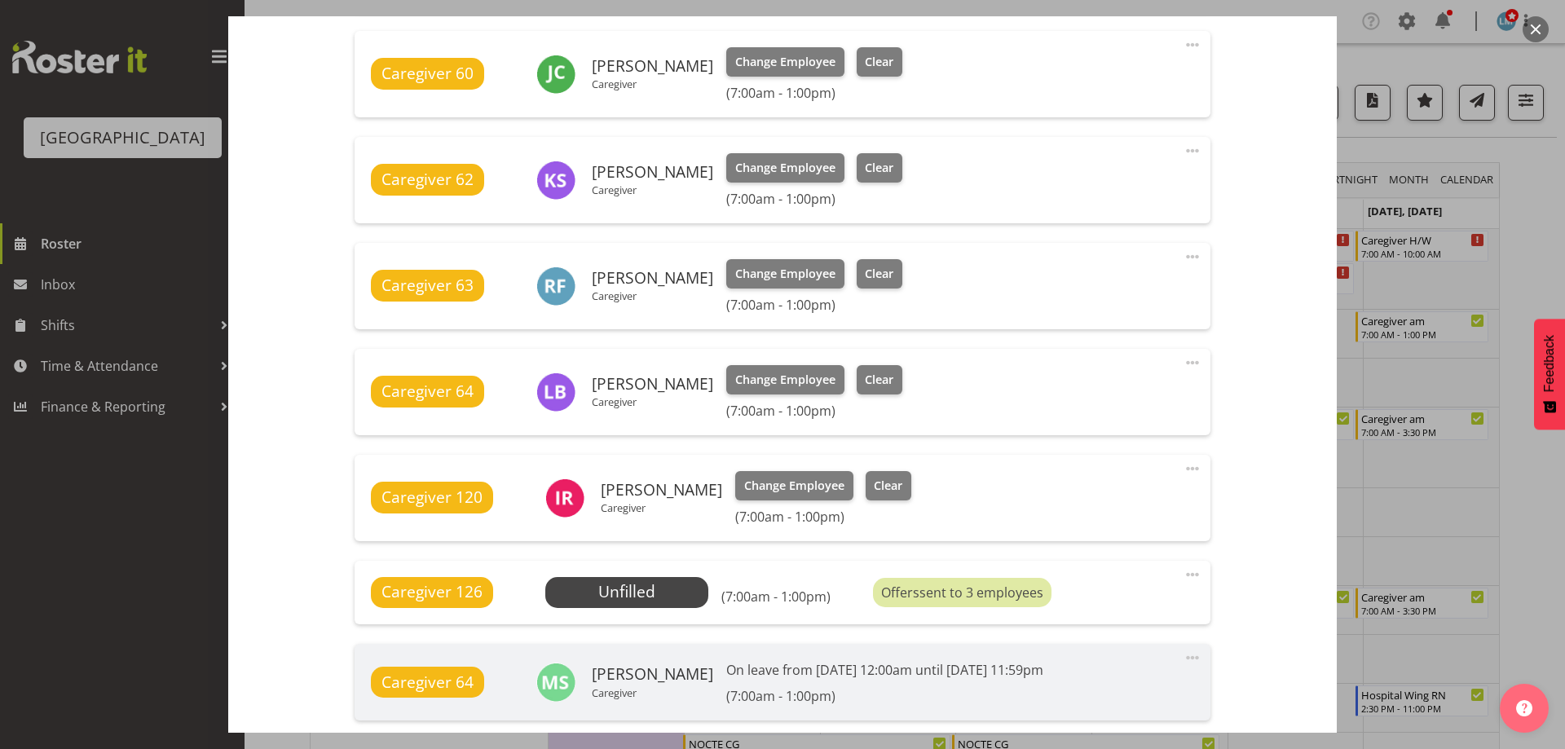
click at [1548, 254] on div at bounding box center [782, 374] width 1565 height 749
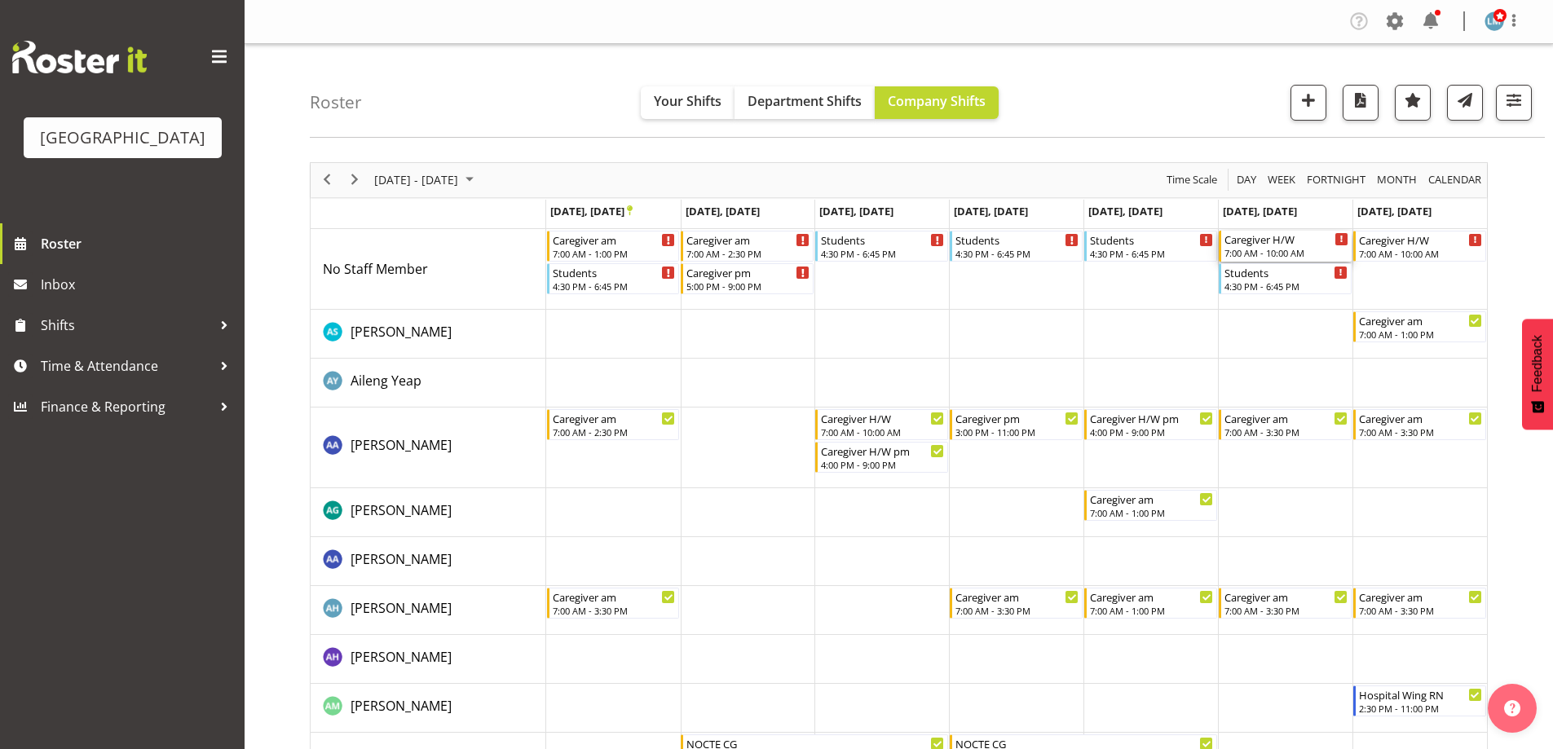
click at [1280, 251] on div "7:00 AM - 10:00 AM" at bounding box center [1286, 252] width 124 height 13
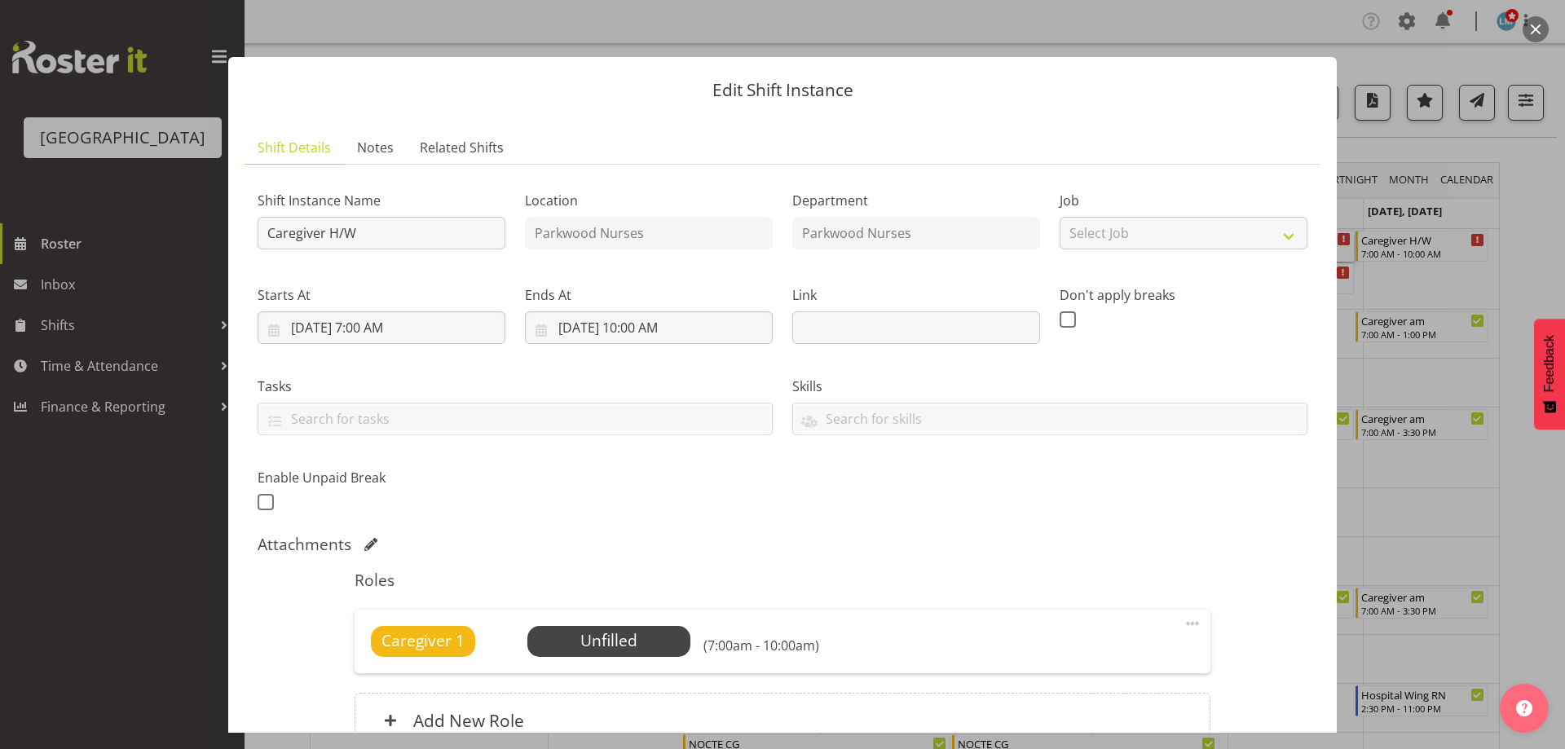
scroll to position [161, 0]
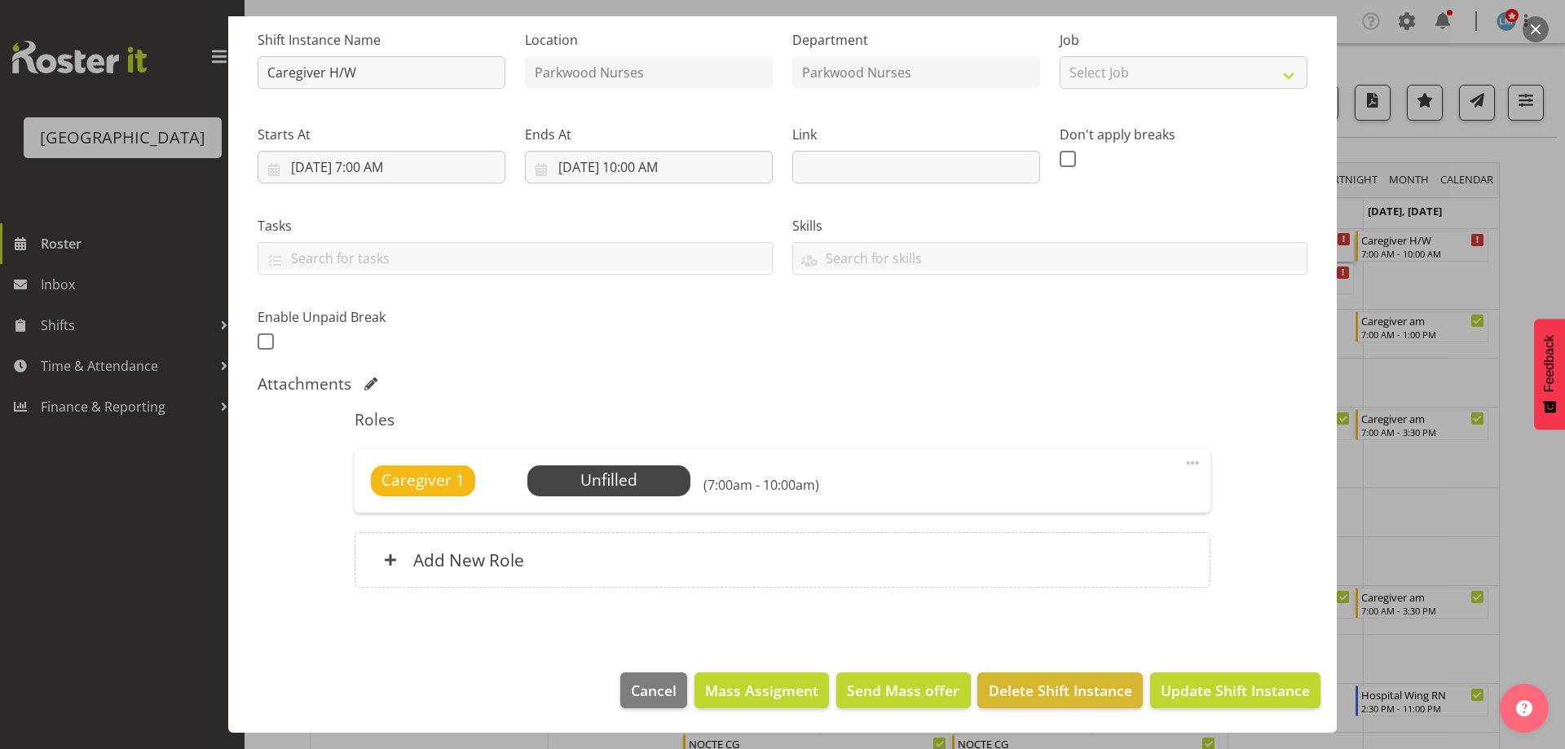
click at [1532, 255] on div at bounding box center [782, 374] width 1565 height 749
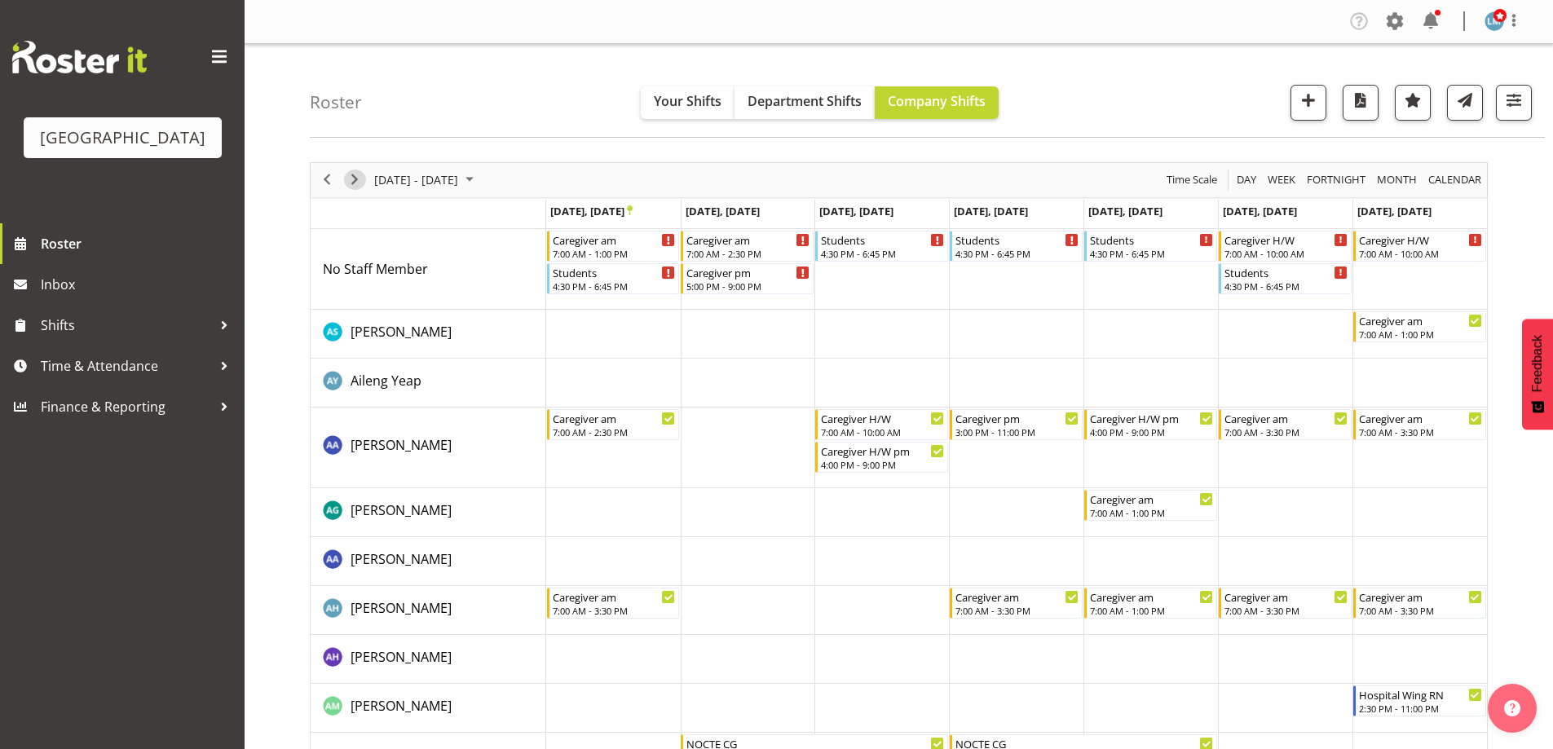
click at [351, 184] on span "Next" at bounding box center [355, 180] width 20 height 20
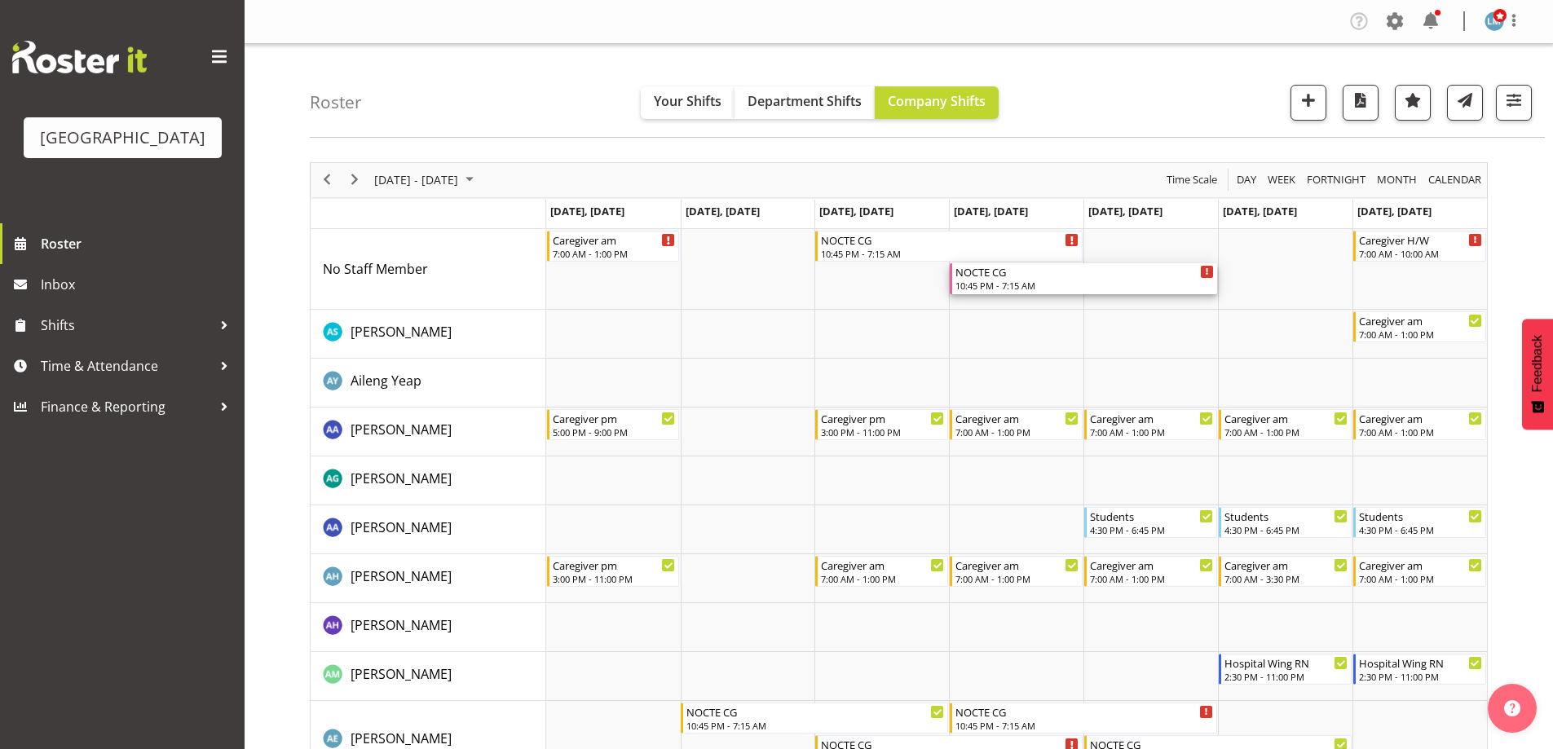
click at [1013, 284] on div "10:45 PM - 7:15 AM" at bounding box center [1084, 285] width 258 height 13
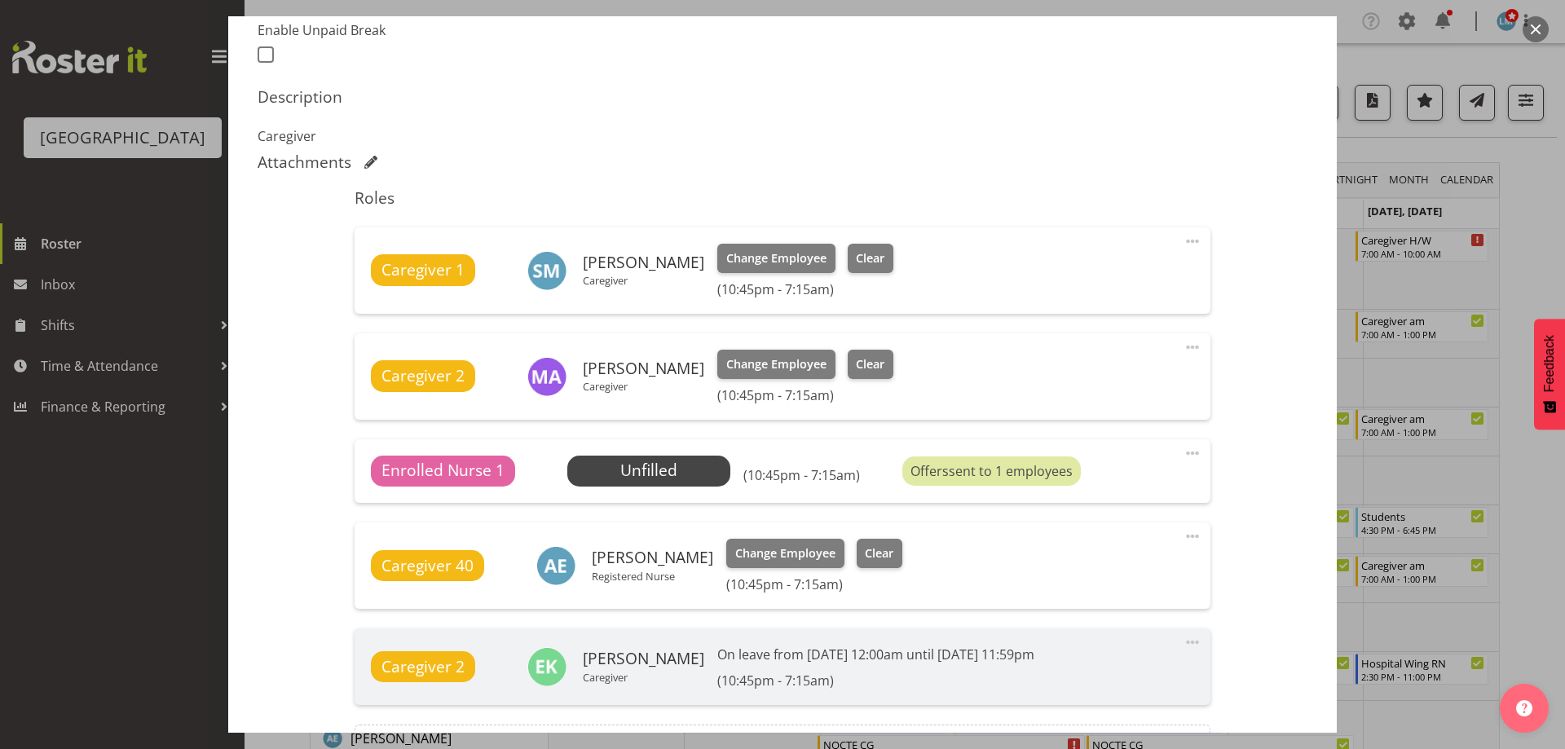
scroll to position [571, 0]
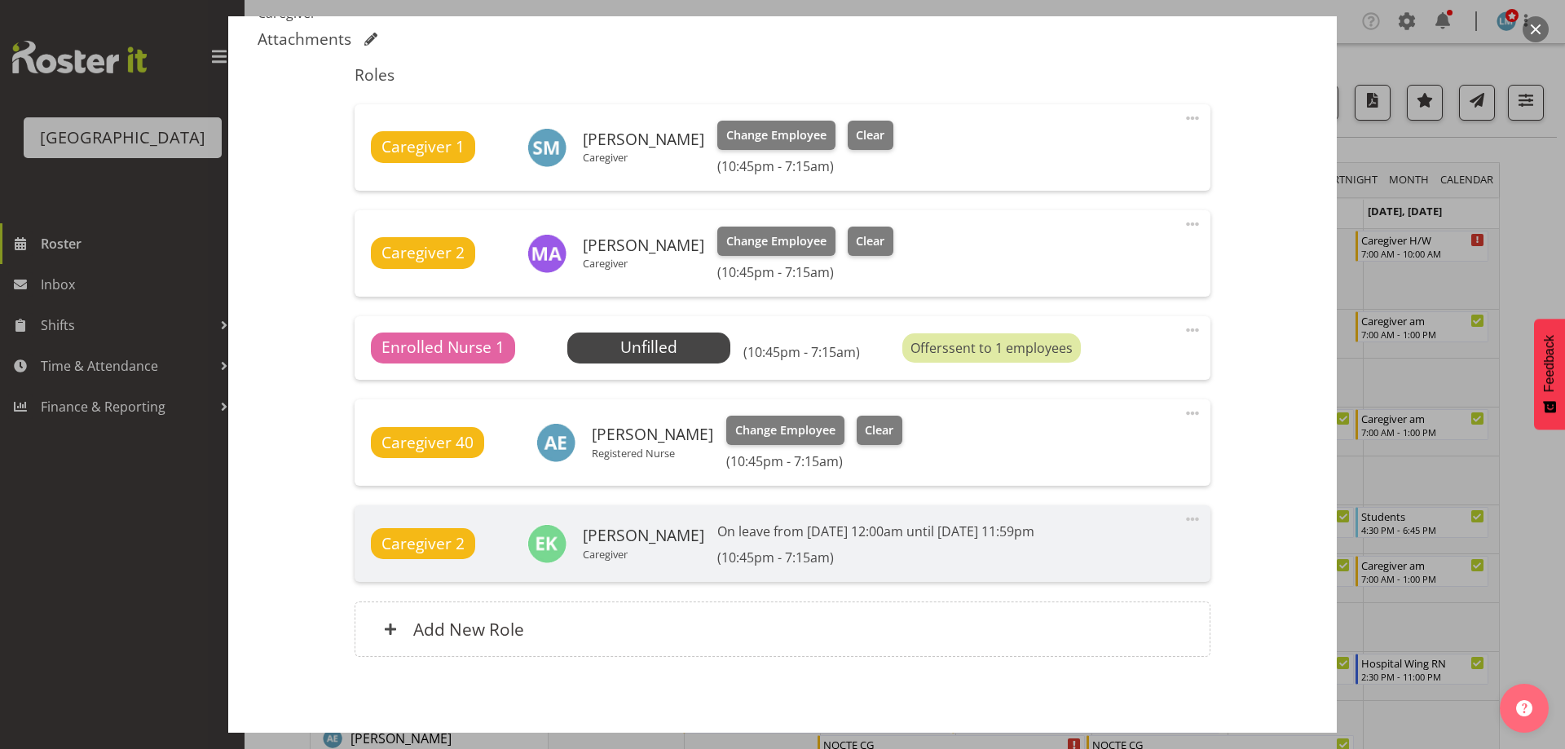
click at [1536, 238] on div at bounding box center [782, 374] width 1565 height 749
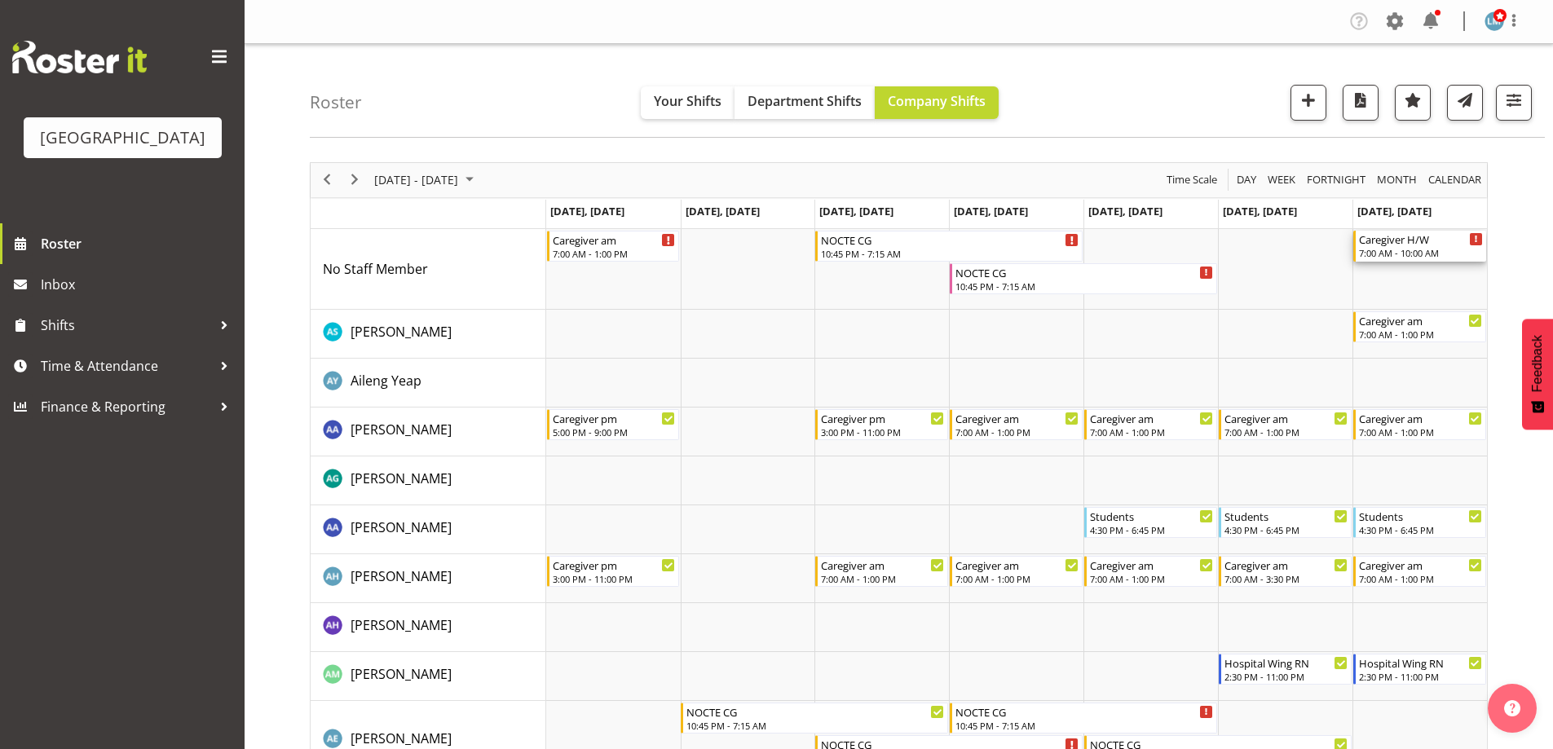
click at [1411, 252] on div "7:00 AM - 10:00 AM" at bounding box center [1421, 252] width 124 height 13
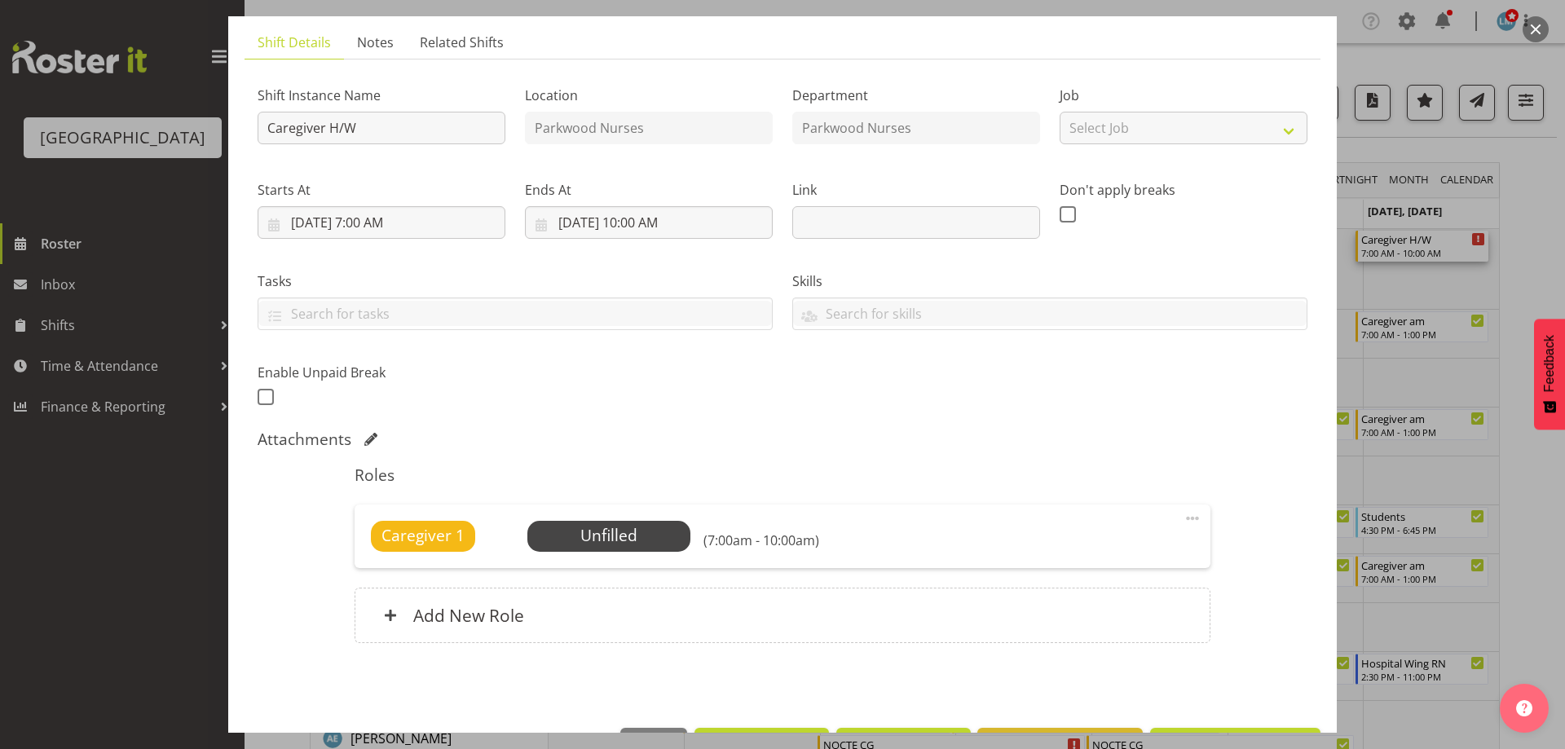
scroll to position [161, 0]
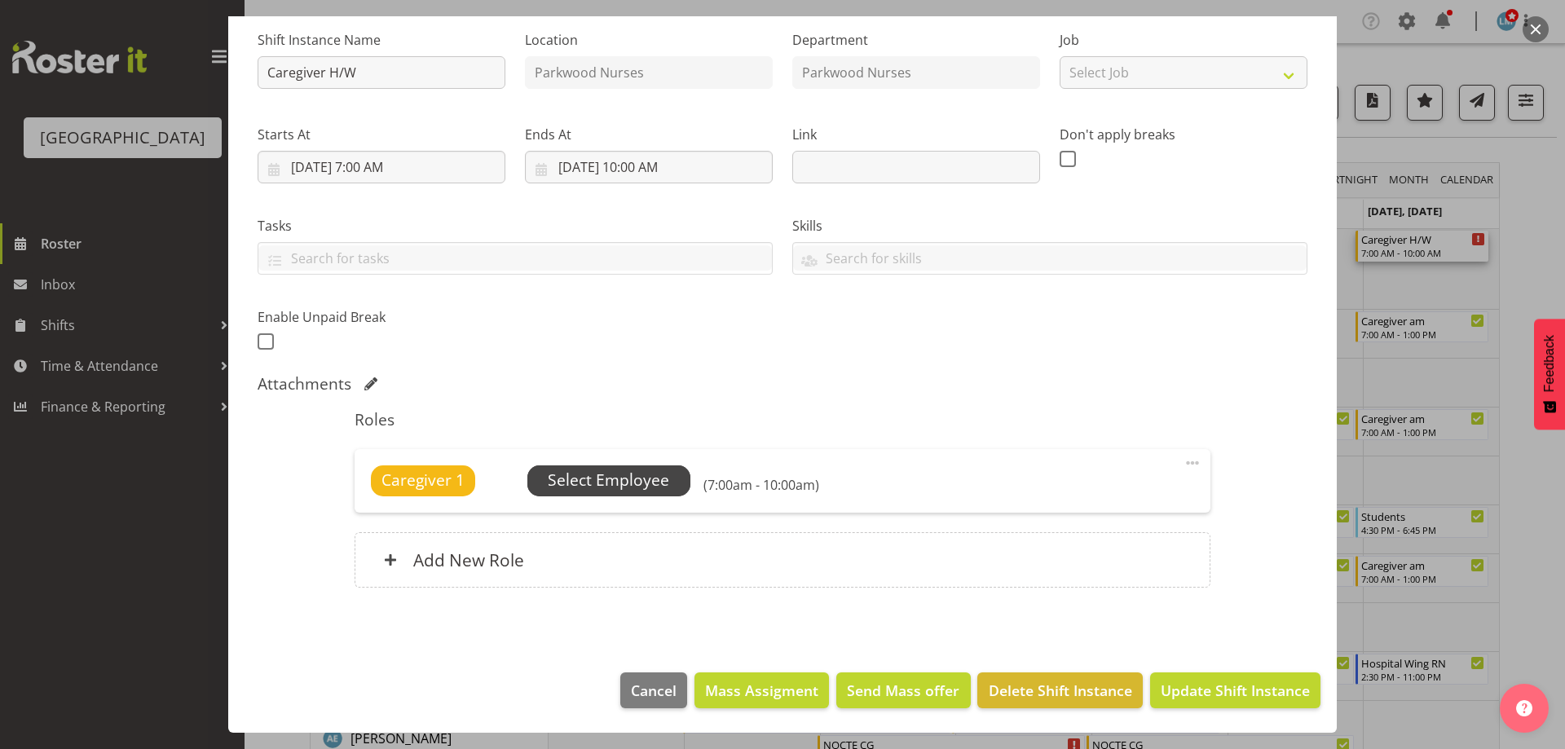
click at [640, 473] on span "Select Employee" at bounding box center [608, 481] width 121 height 24
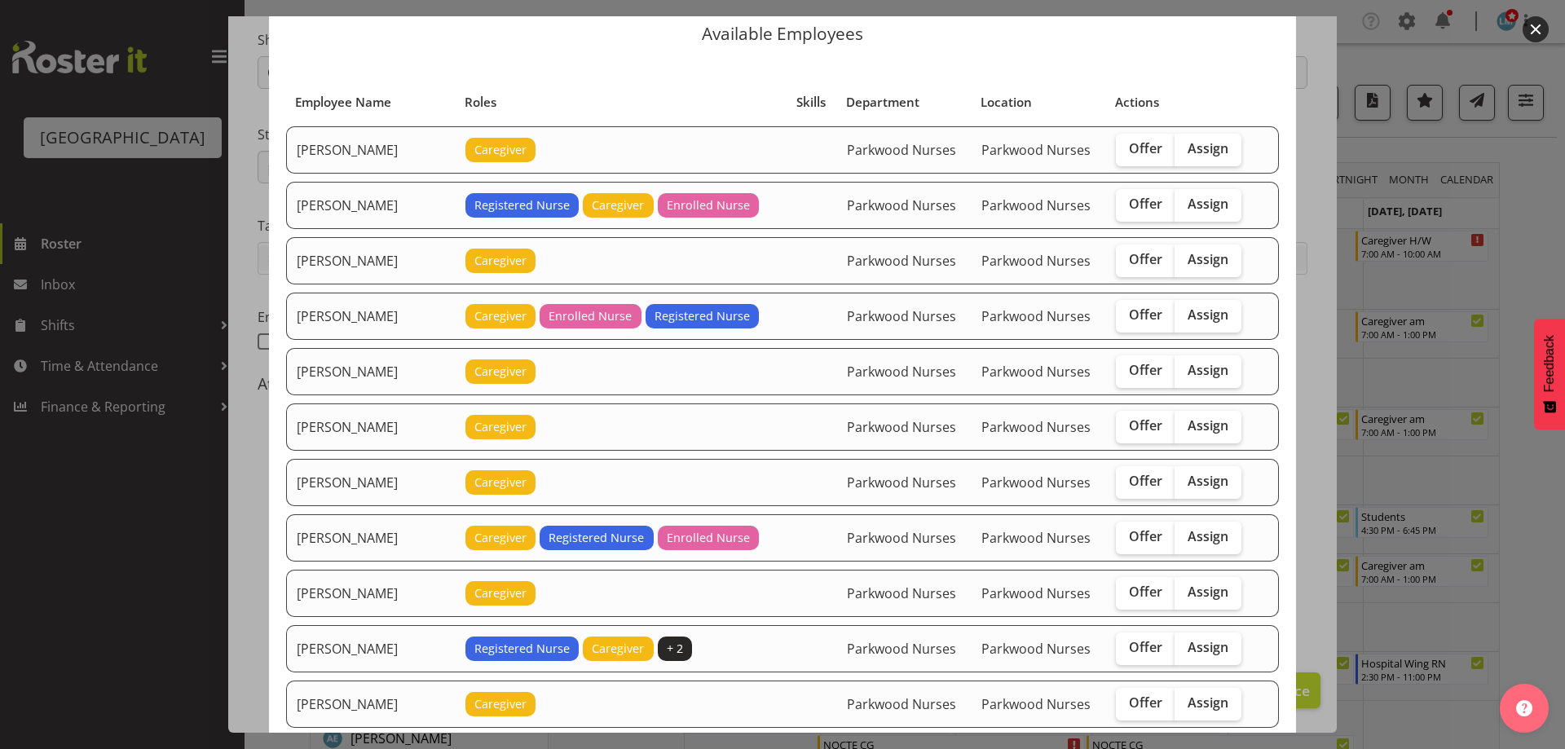
scroll to position [82, 0]
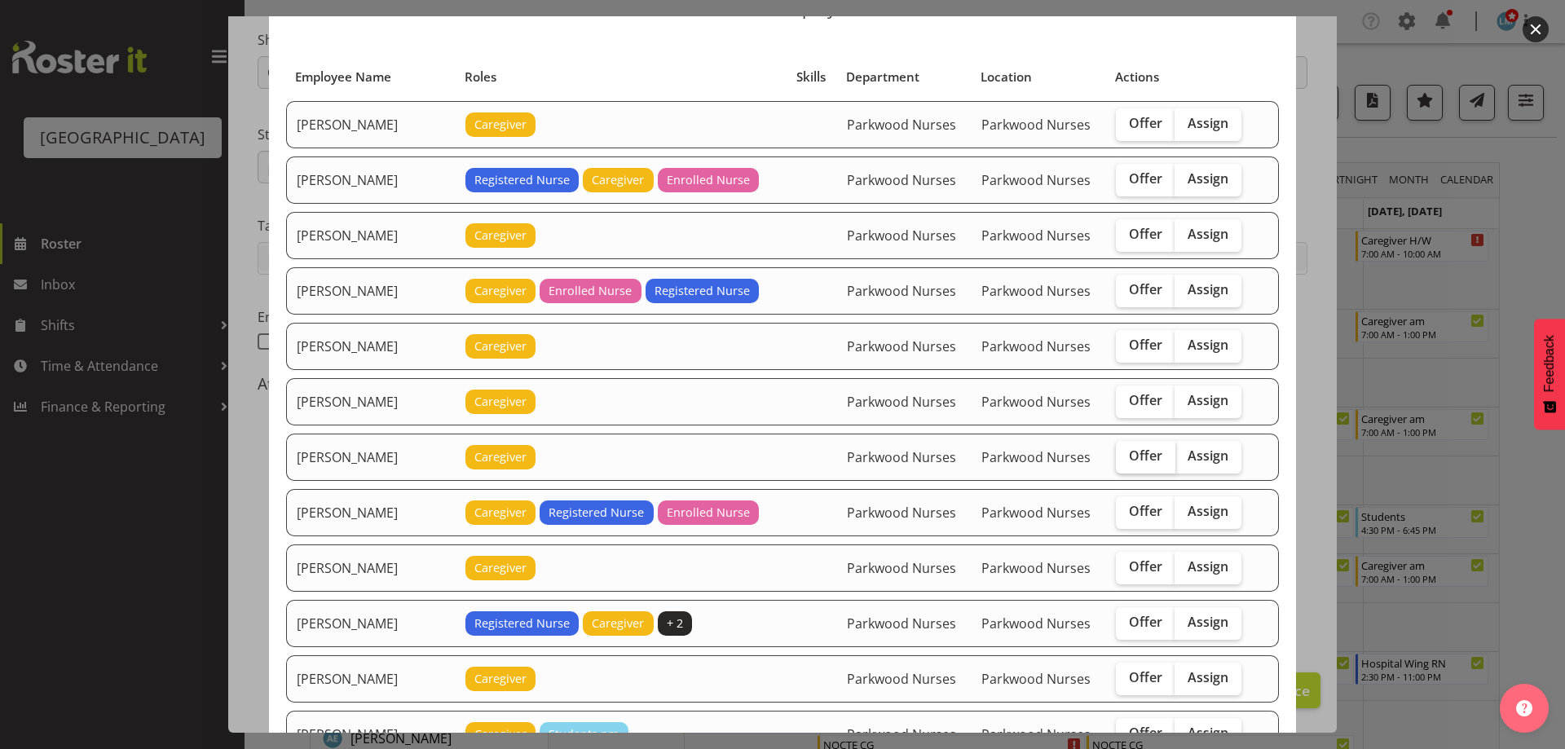
click at [1142, 460] on span "Offer" at bounding box center [1145, 455] width 33 height 16
click at [1126, 460] on input "Offer" at bounding box center [1121, 456] width 11 height 11
checkbox input "true"
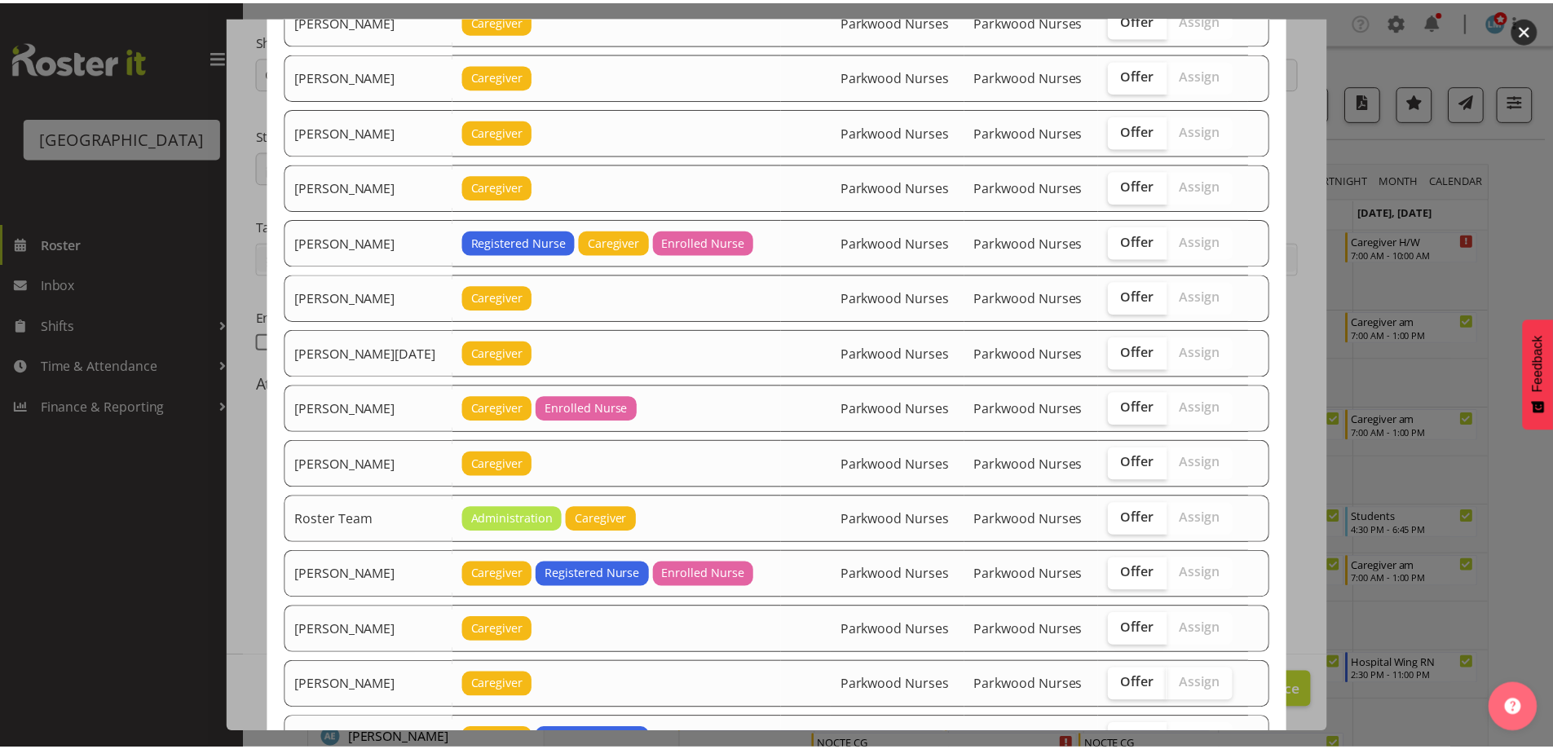
scroll to position [2093, 0]
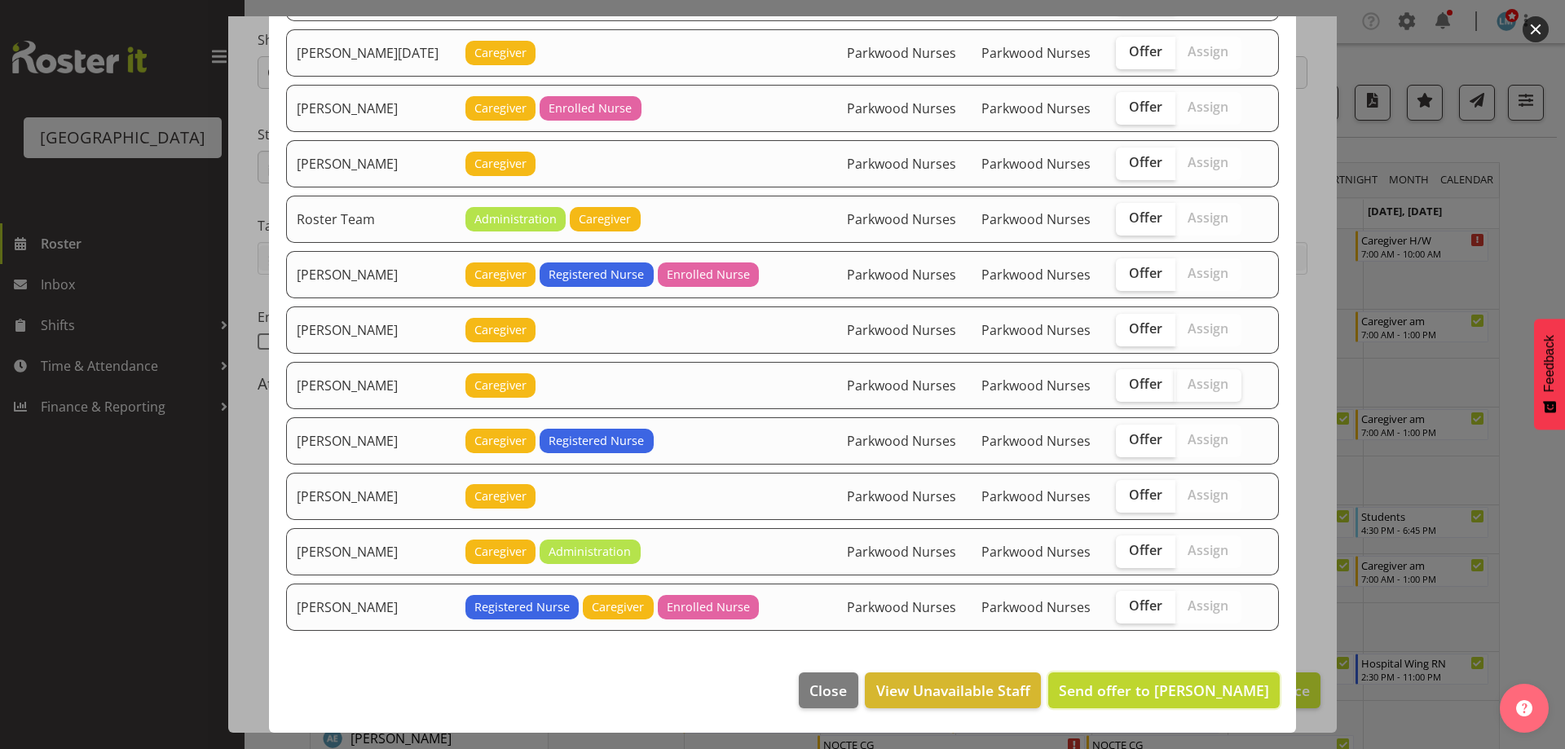
click at [1191, 694] on span "Send offer to Caitlin Huria" at bounding box center [1164, 691] width 210 height 20
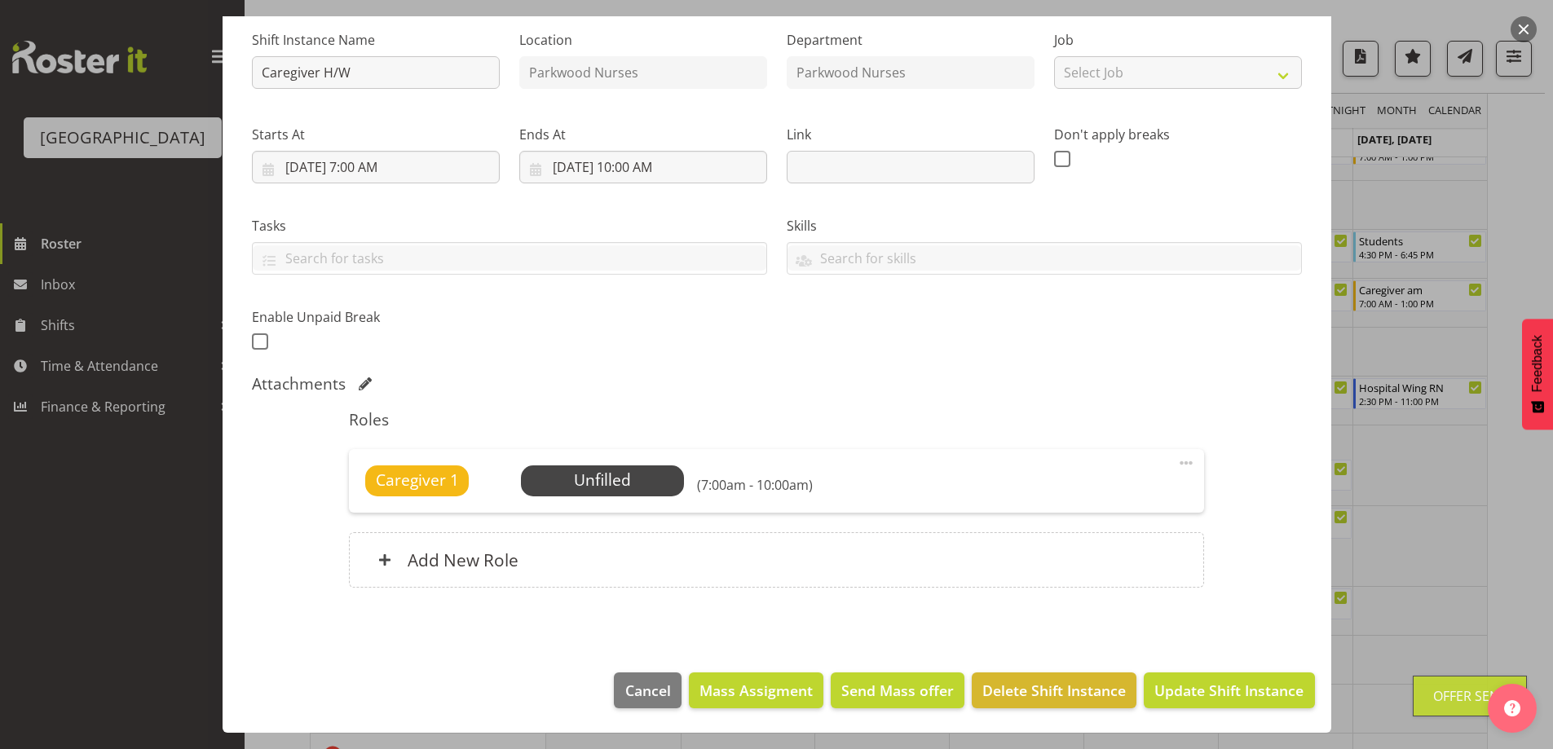
scroll to position [408, 0]
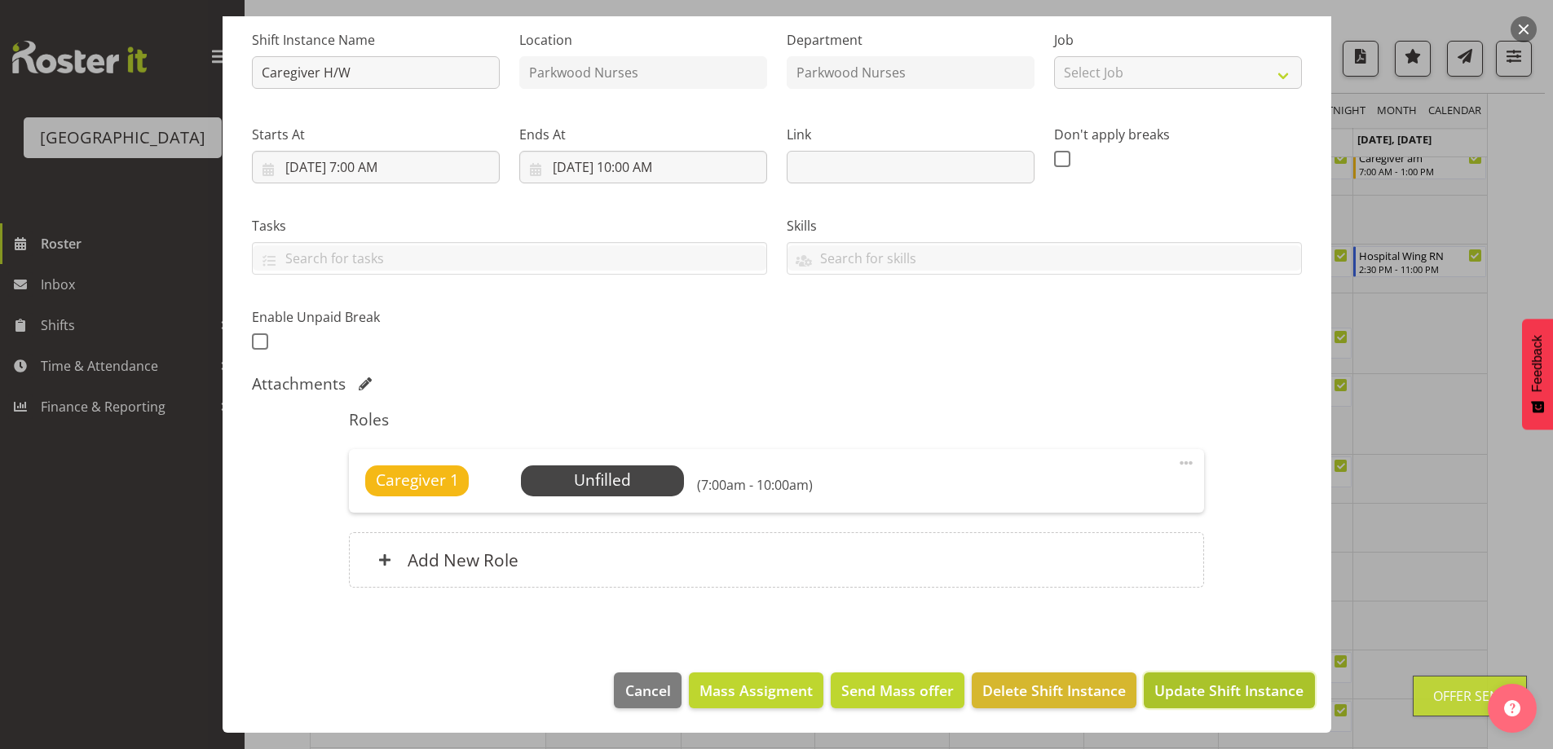
click at [1196, 688] on span "Update Shift Instance" at bounding box center [1228, 690] width 149 height 21
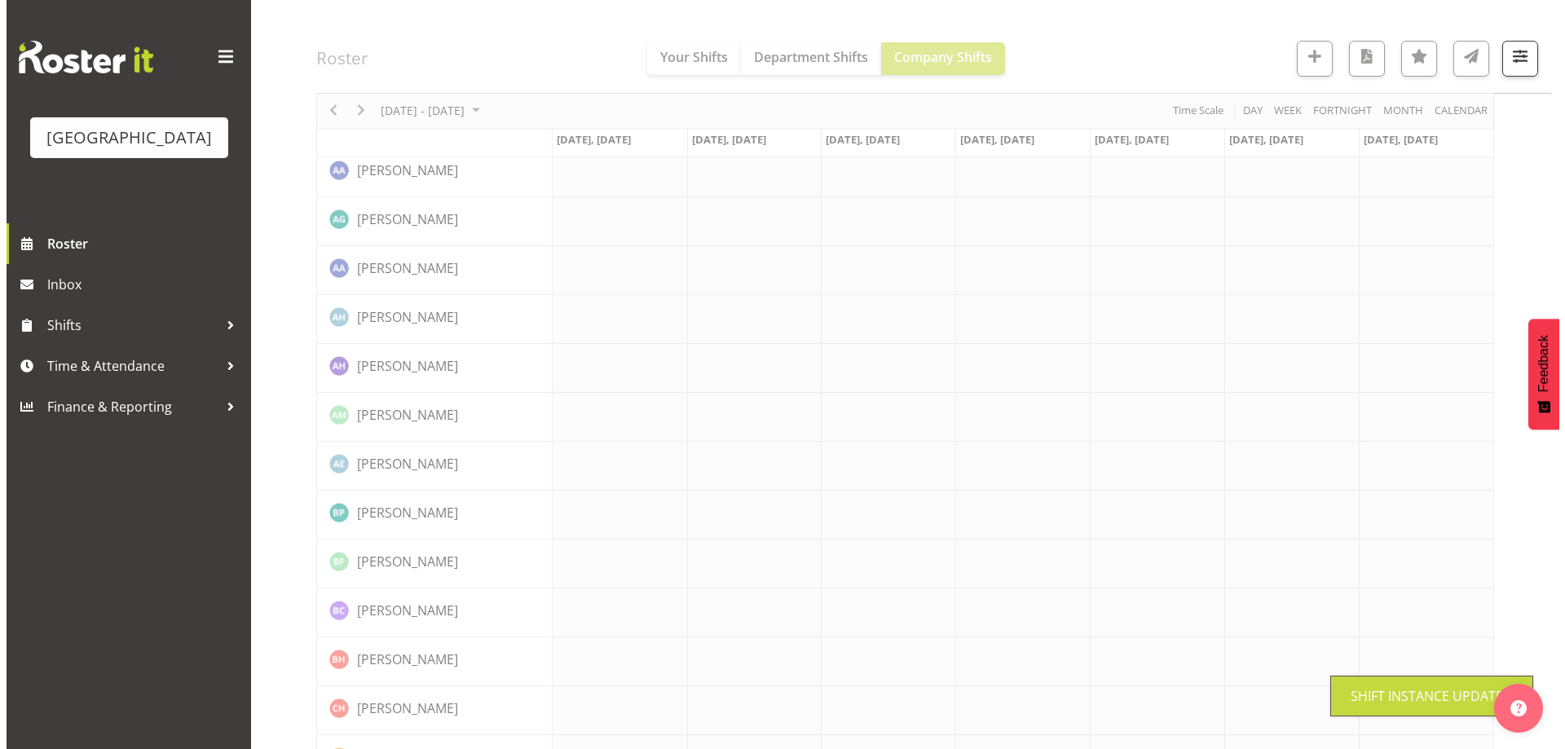
scroll to position [50, 0]
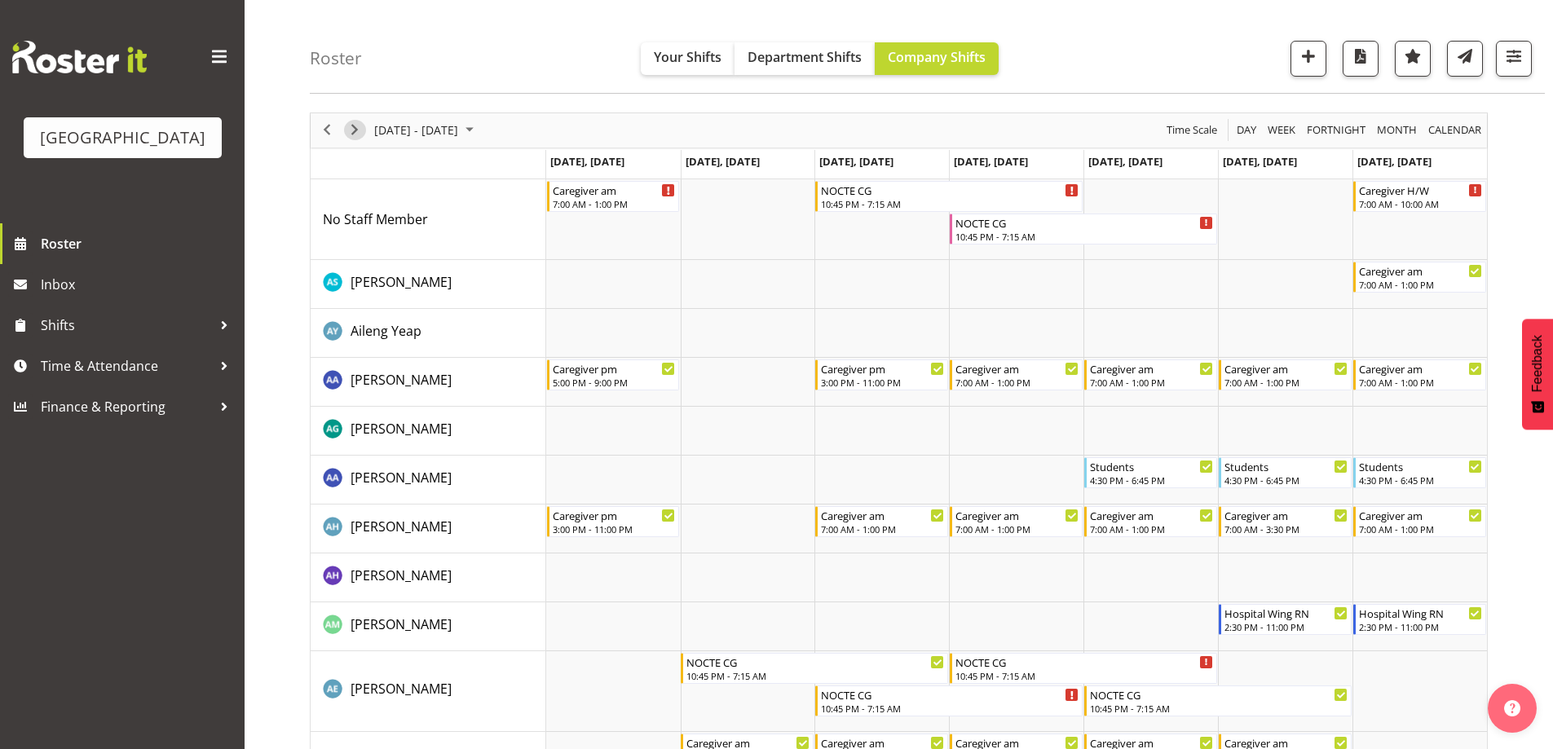
click at [350, 130] on span "Next" at bounding box center [355, 130] width 20 height 20
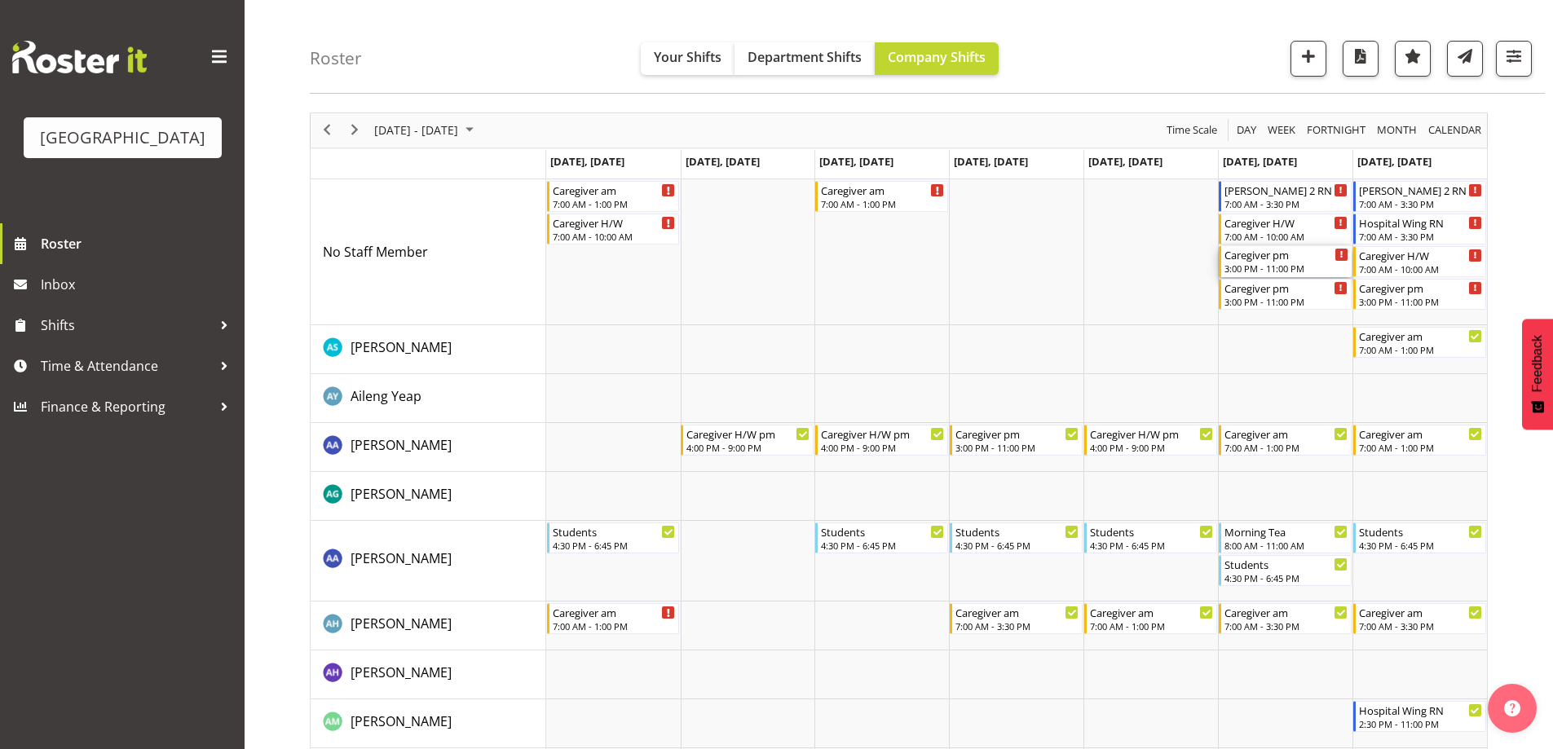
click at [1259, 262] on div "Caregiver pm" at bounding box center [1286, 254] width 124 height 16
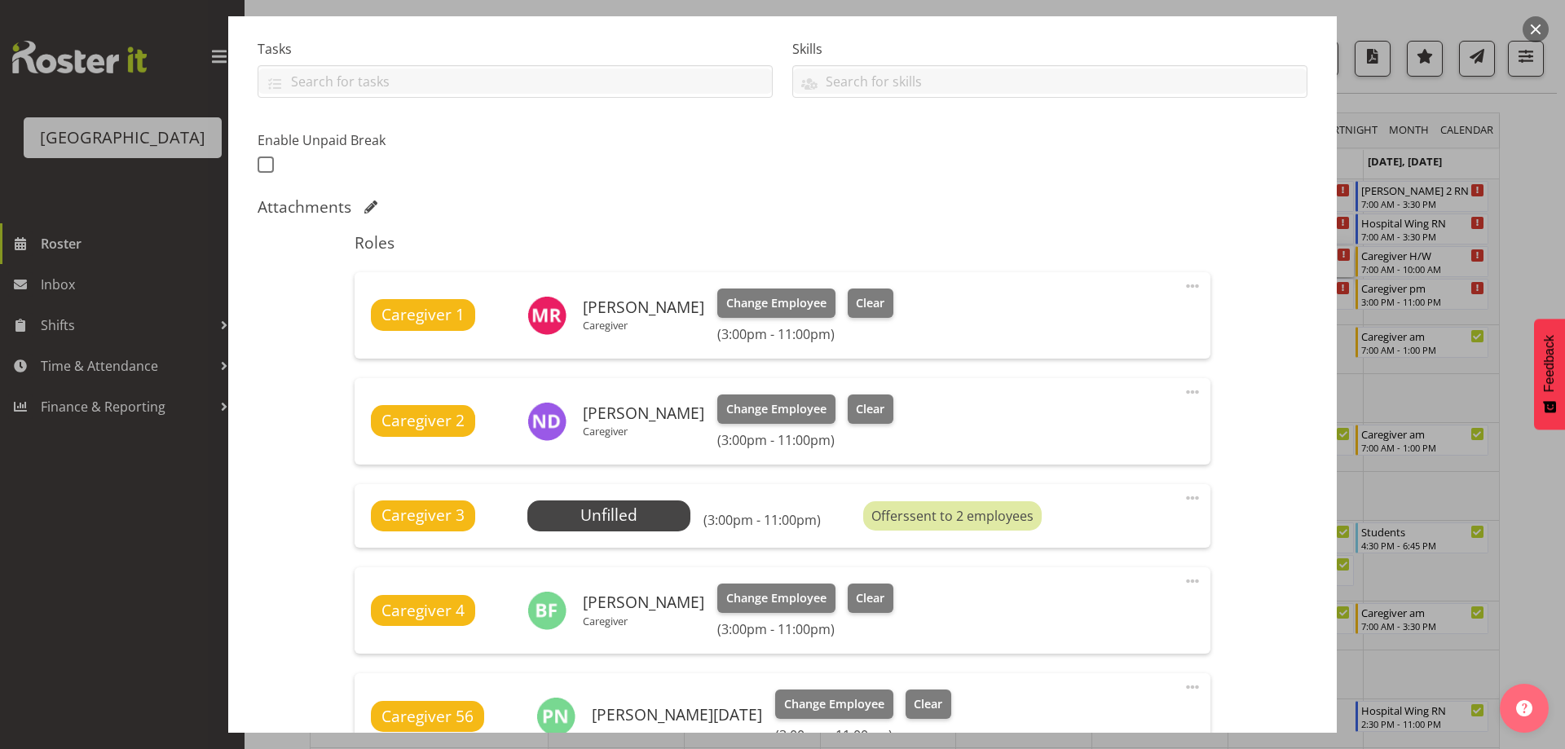
scroll to position [571, 0]
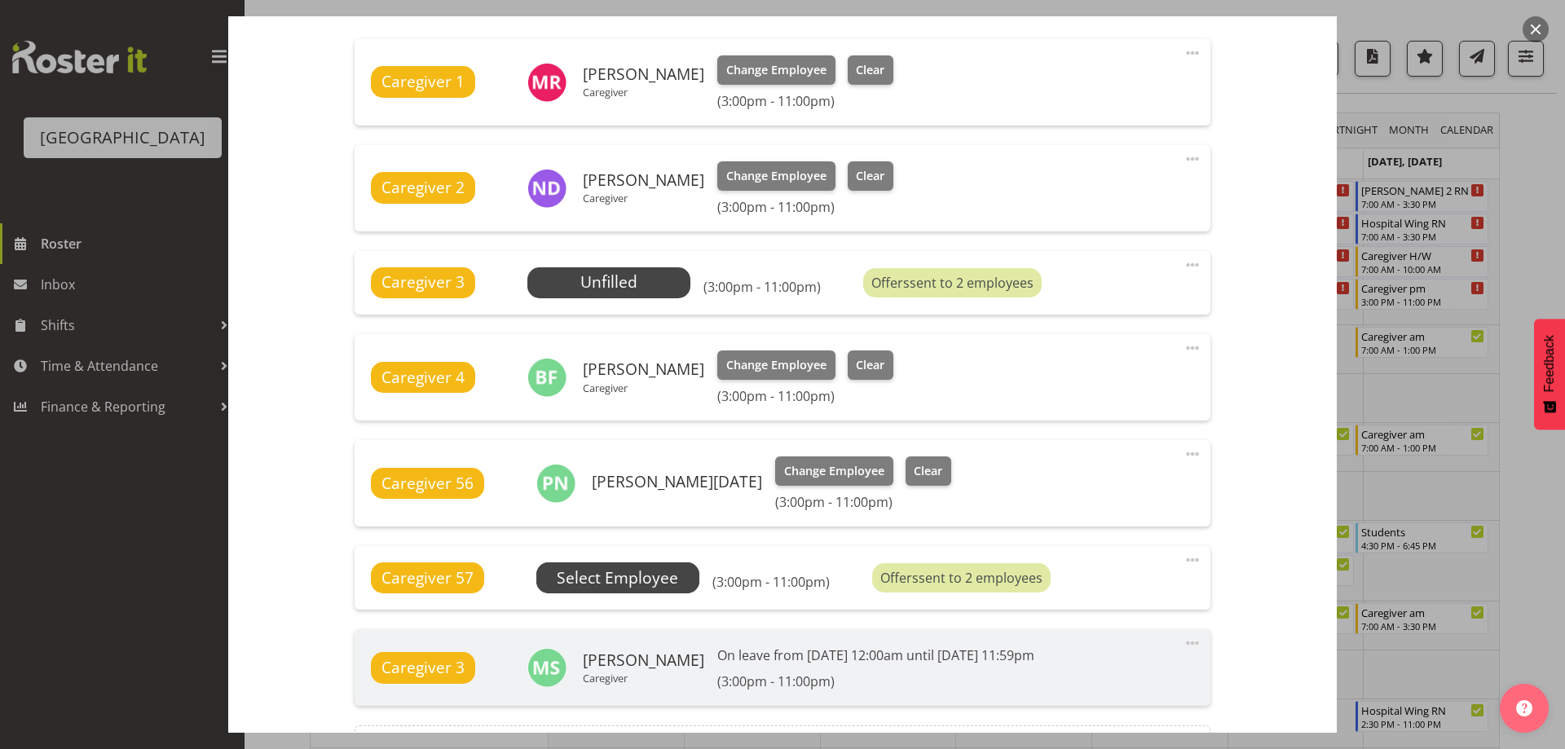
click at [615, 581] on span "Select Employee" at bounding box center [617, 578] width 121 height 24
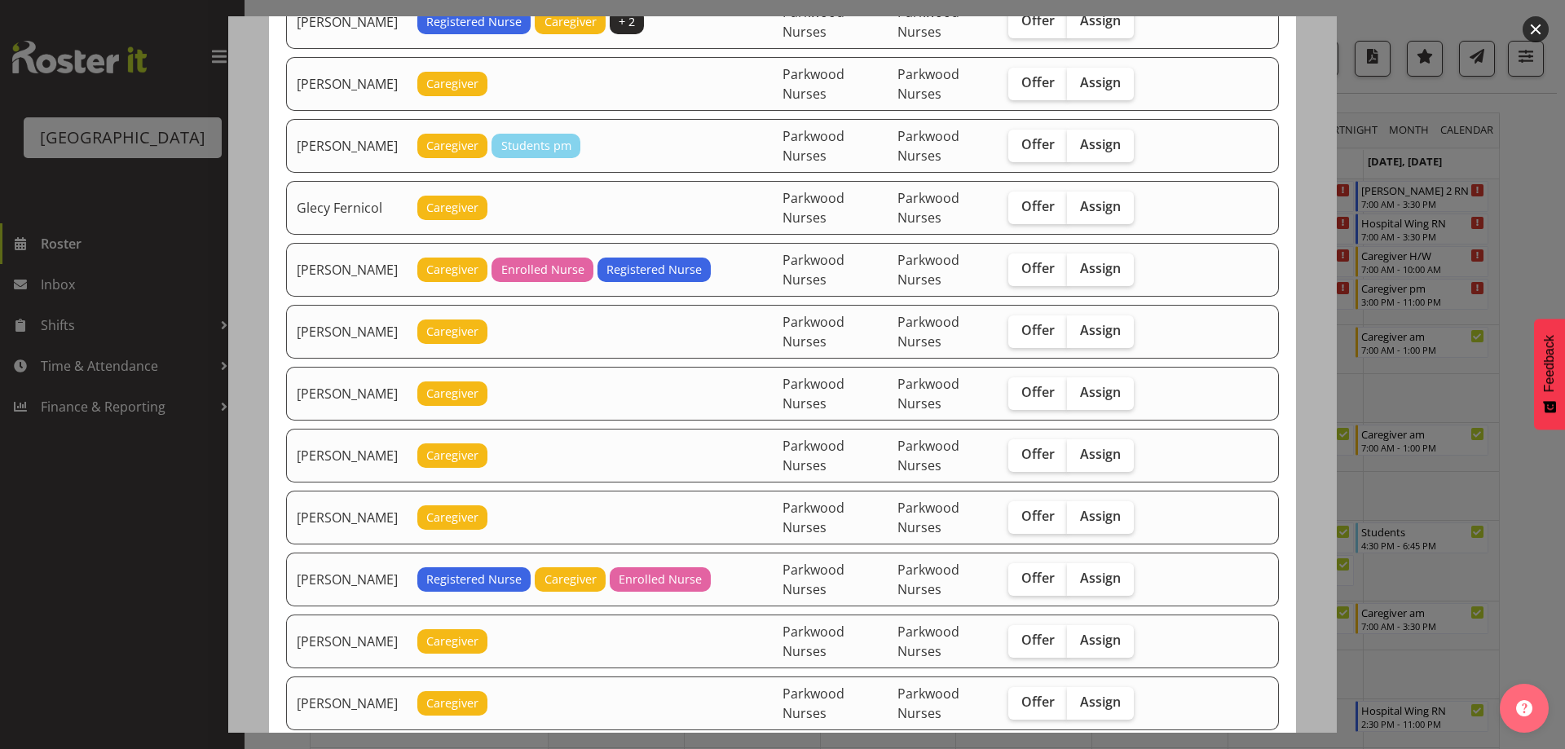
scroll to position [897, 0]
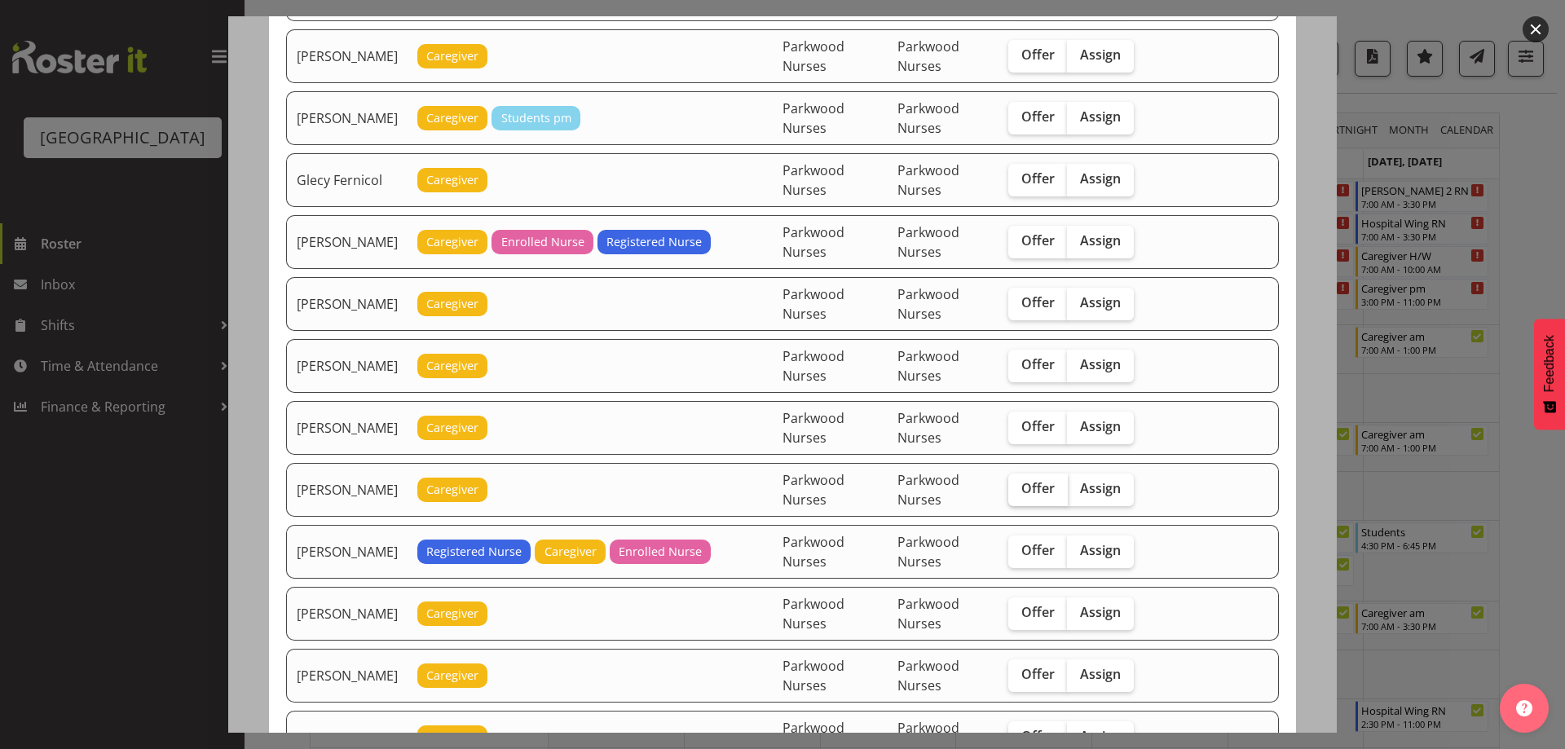
click at [1042, 491] on span "Offer" at bounding box center [1037, 488] width 33 height 16
click at [1019, 491] on input "Offer" at bounding box center [1013, 488] width 11 height 11
checkbox input "true"
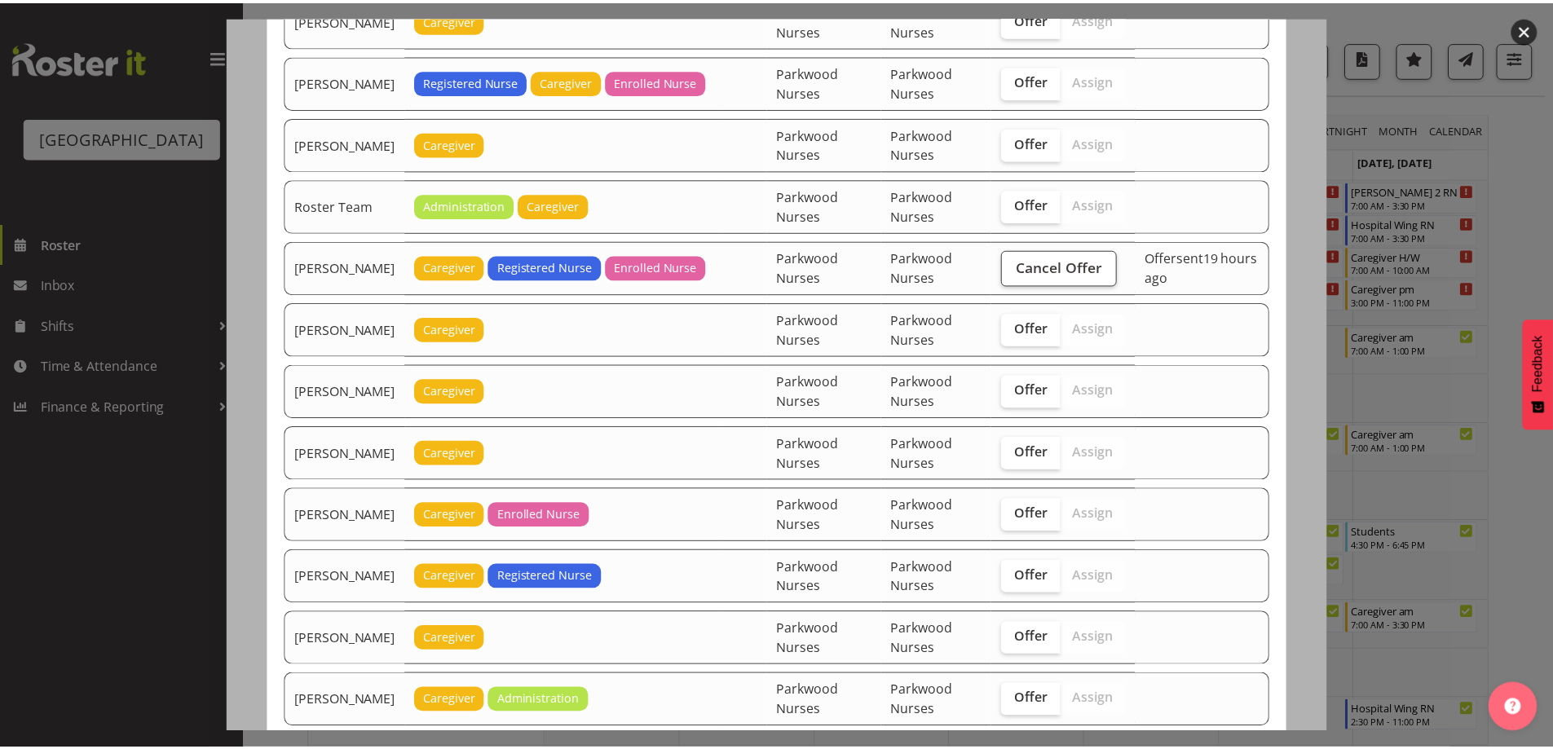
scroll to position [2455, 0]
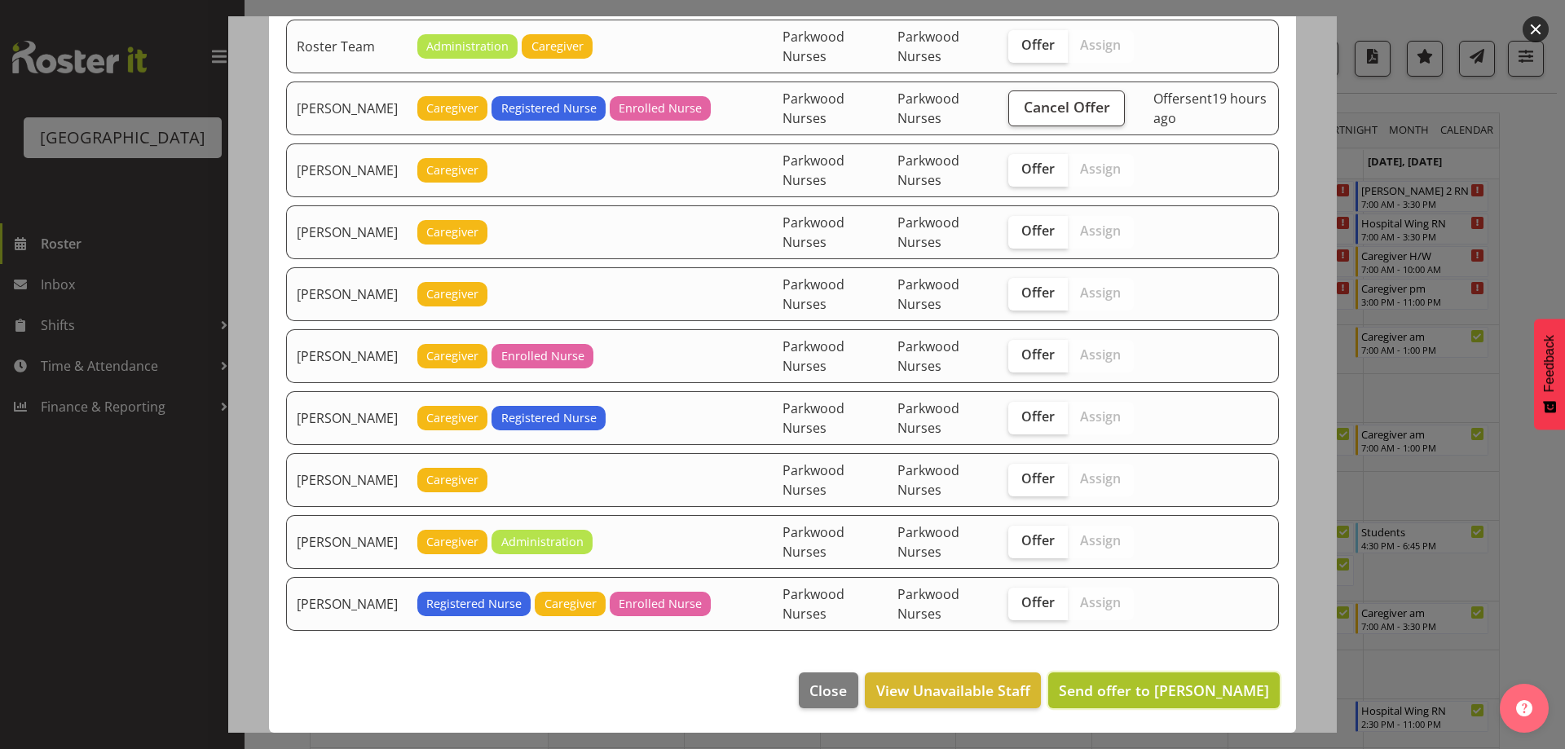
click at [1159, 688] on span "Send offer to Jamilla Lockyer" at bounding box center [1164, 691] width 210 height 20
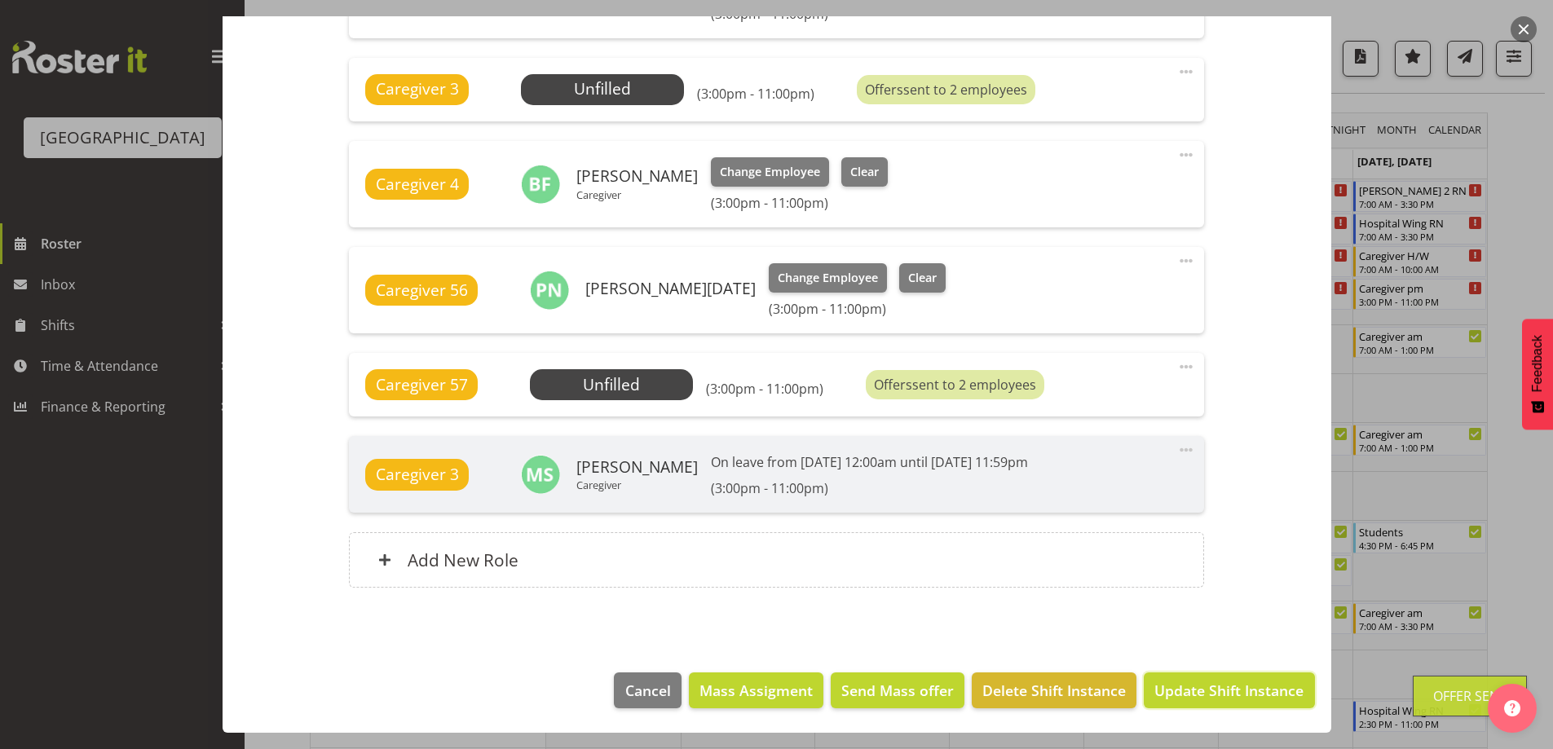
click at [1159, 688] on span "Update Shift Instance" at bounding box center [1228, 690] width 149 height 21
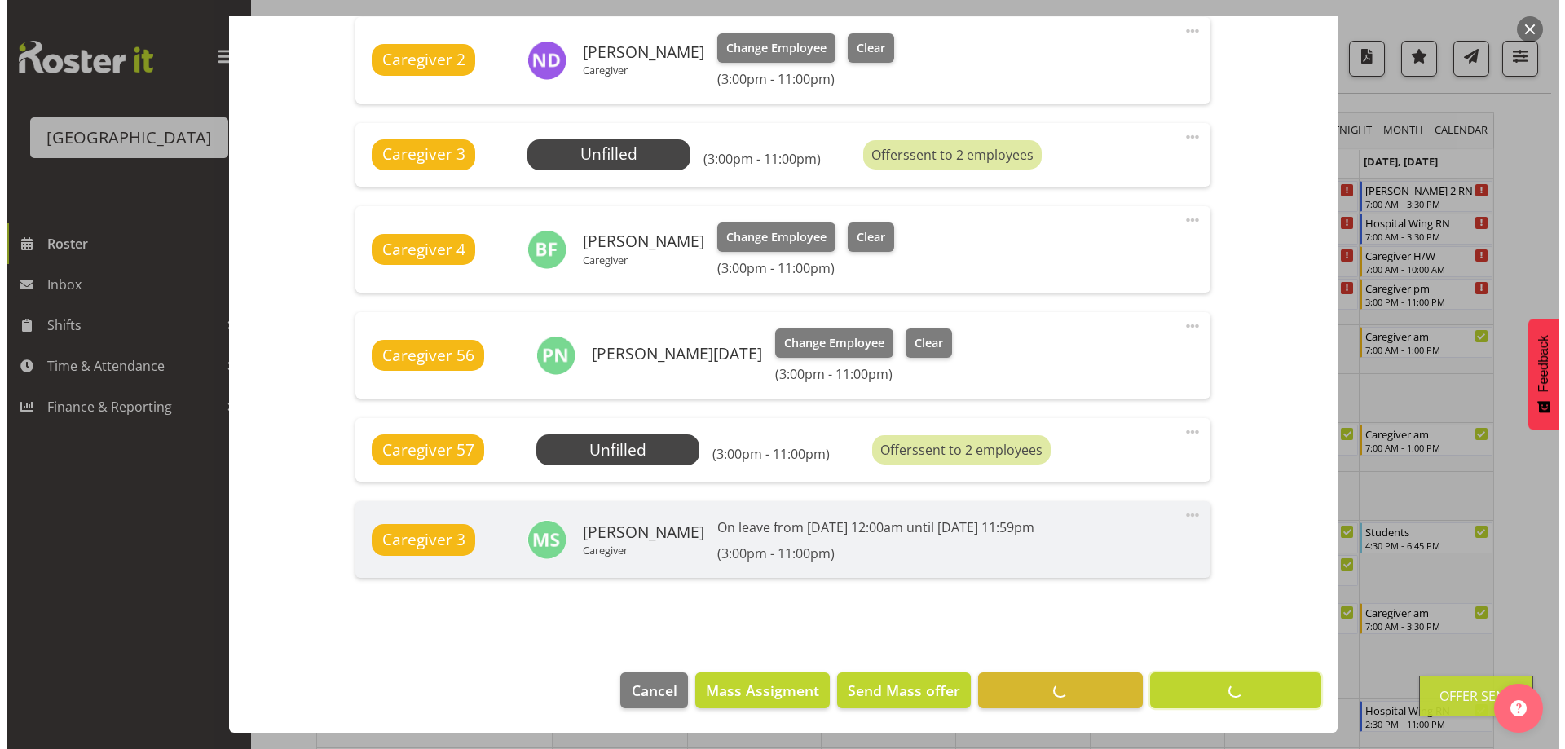
scroll to position [699, 0]
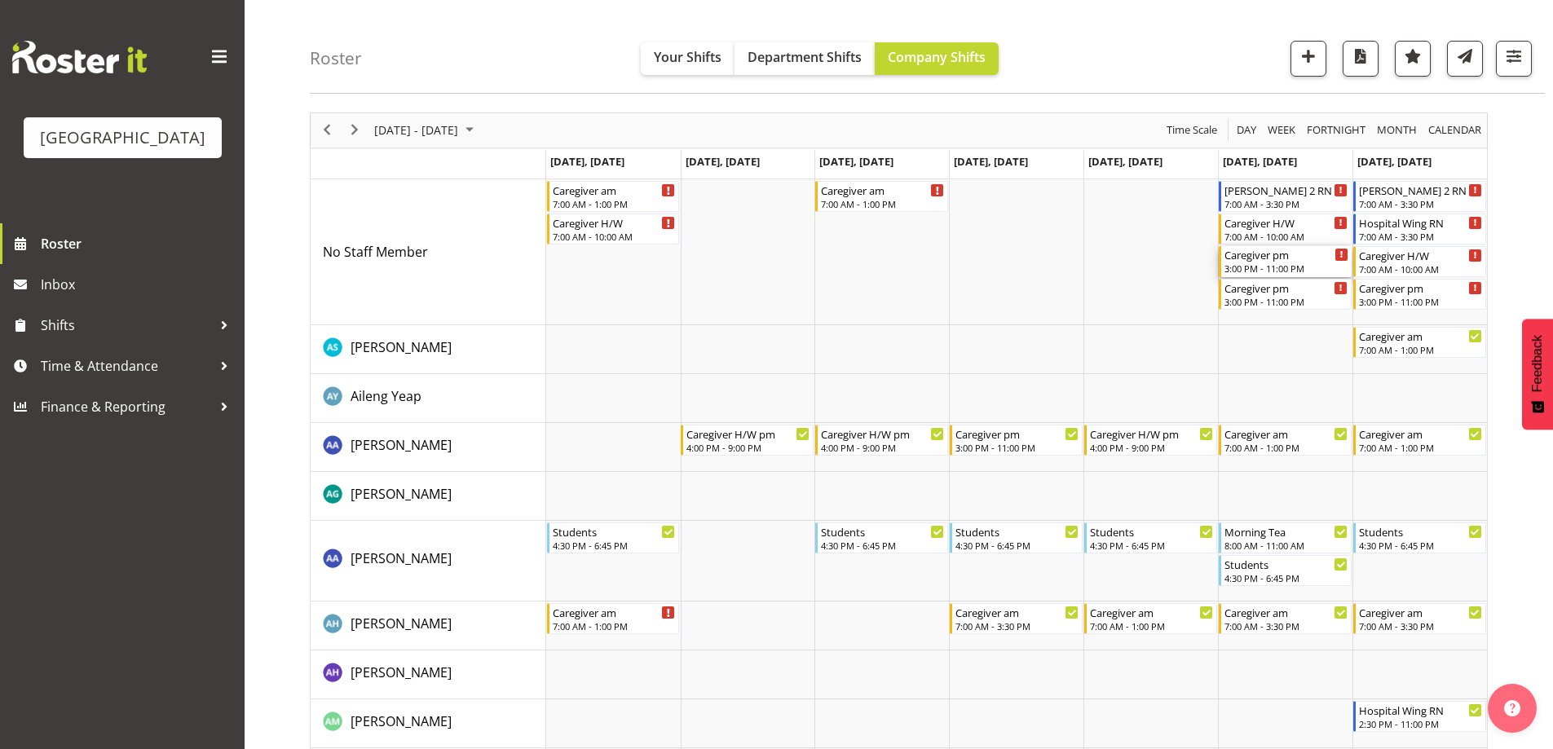
click at [1272, 262] on div "Caregiver pm" at bounding box center [1286, 254] width 124 height 16
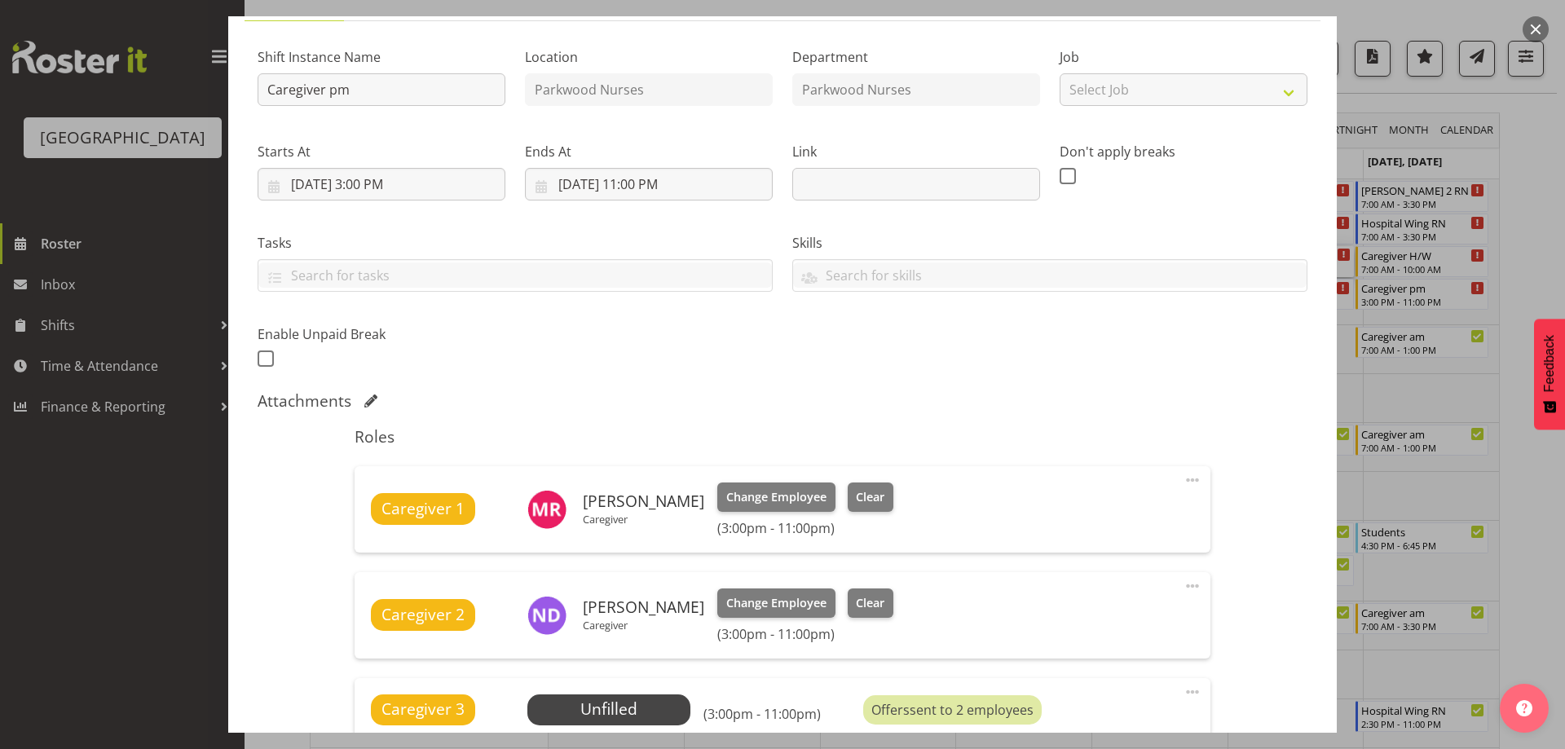
scroll to position [326, 0]
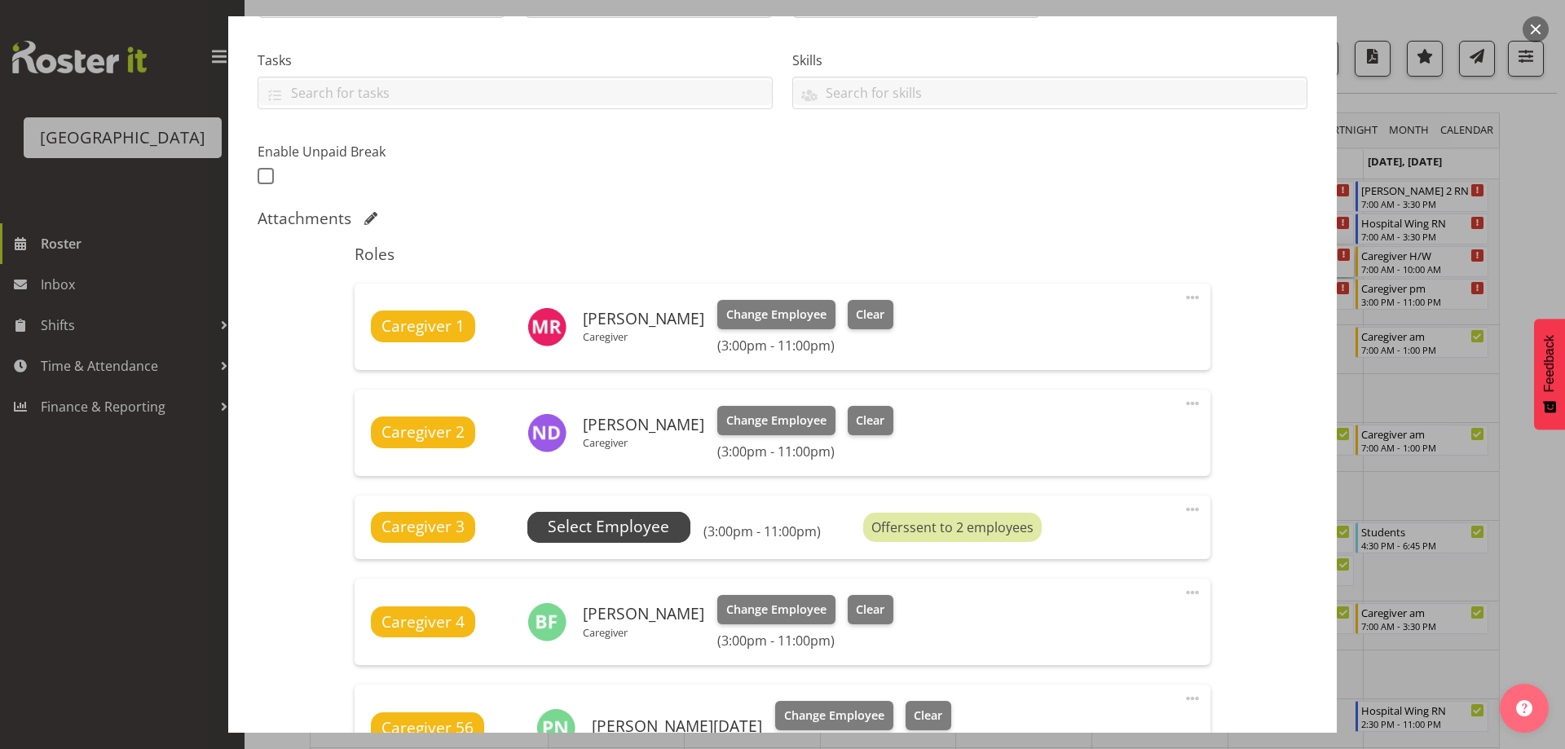
click at [635, 534] on span "Select Employee" at bounding box center [608, 527] width 121 height 24
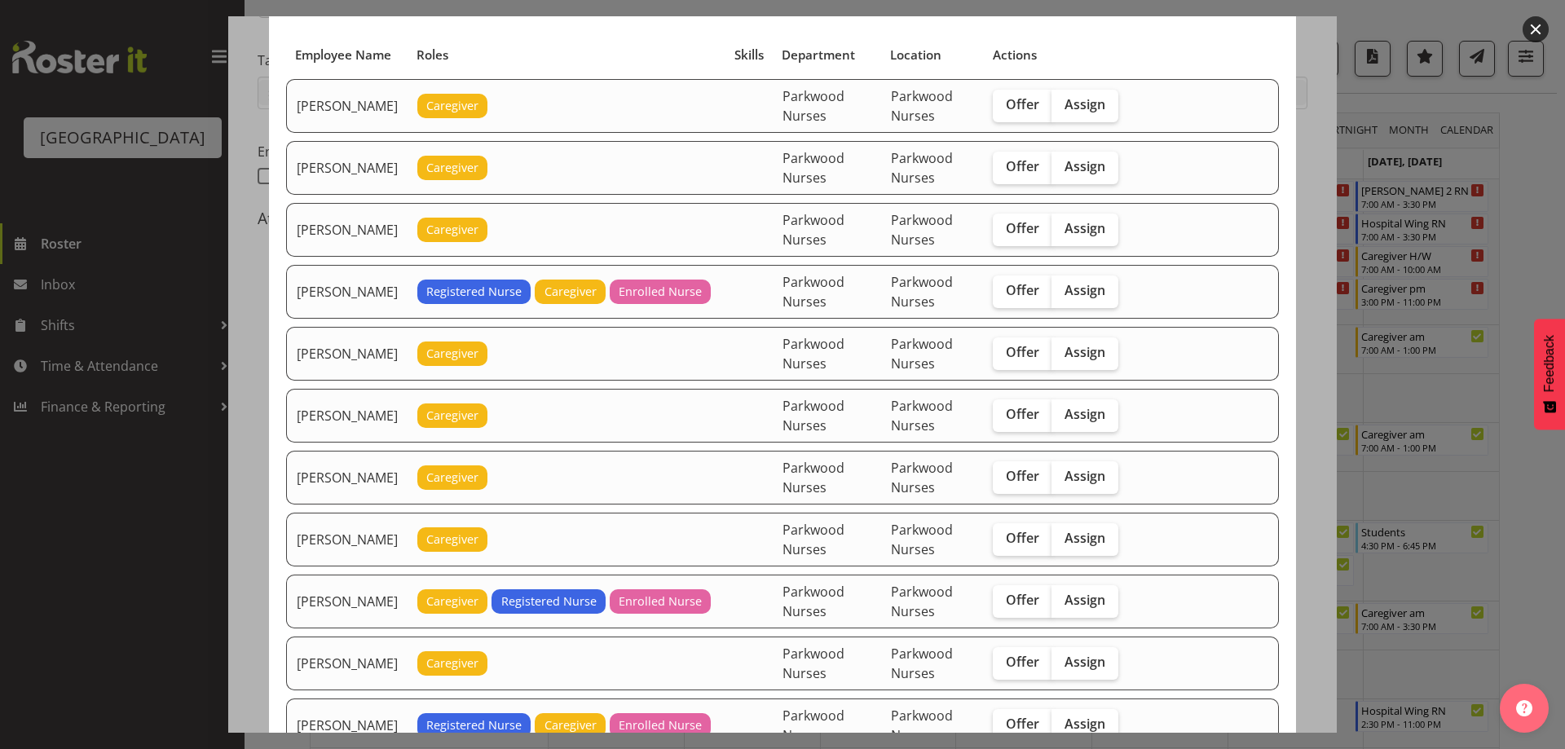
scroll to position [245, 0]
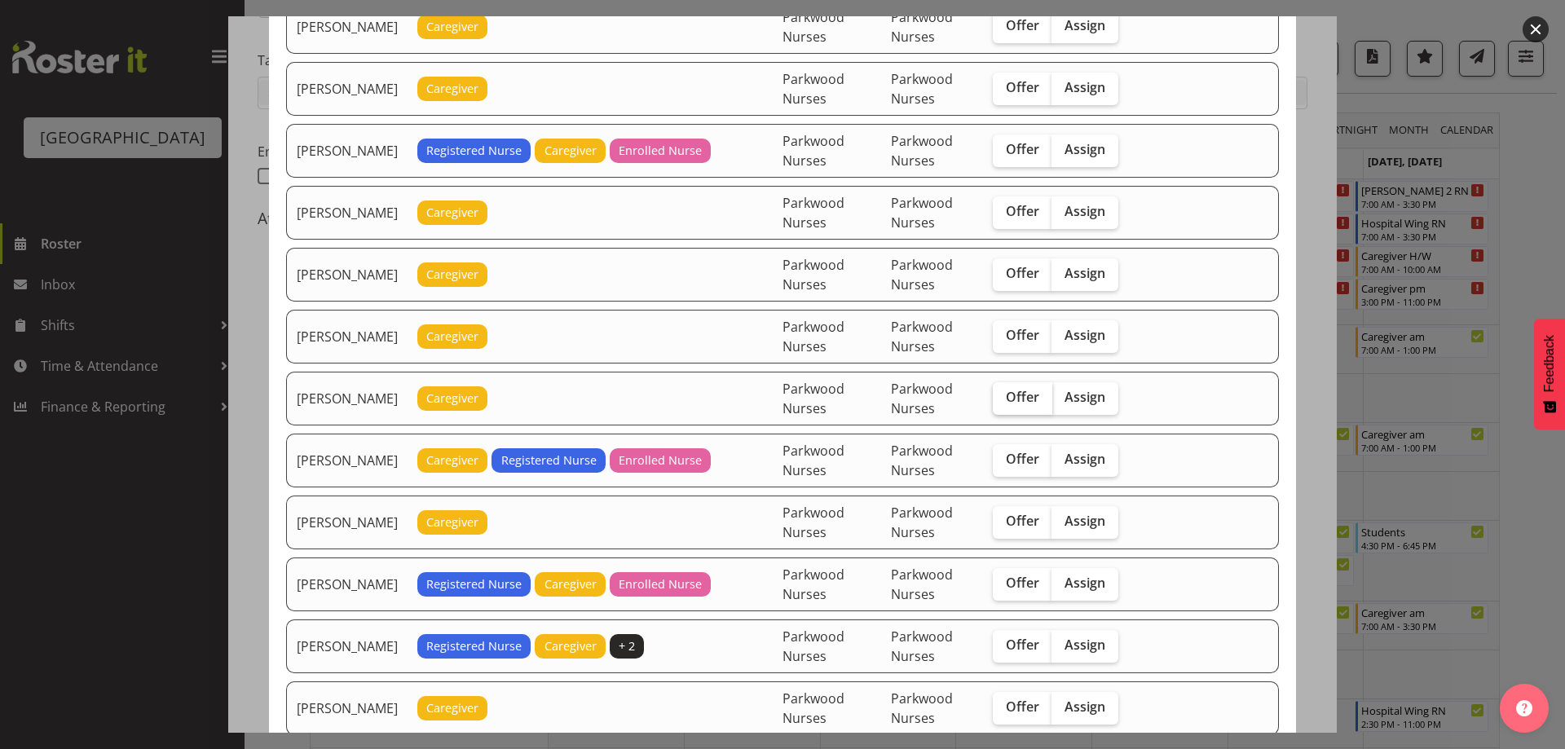
click at [1038, 397] on span "Offer" at bounding box center [1022, 397] width 33 height 16
click at [1003, 397] on input "Offer" at bounding box center [998, 397] width 11 height 11
checkbox input "true"
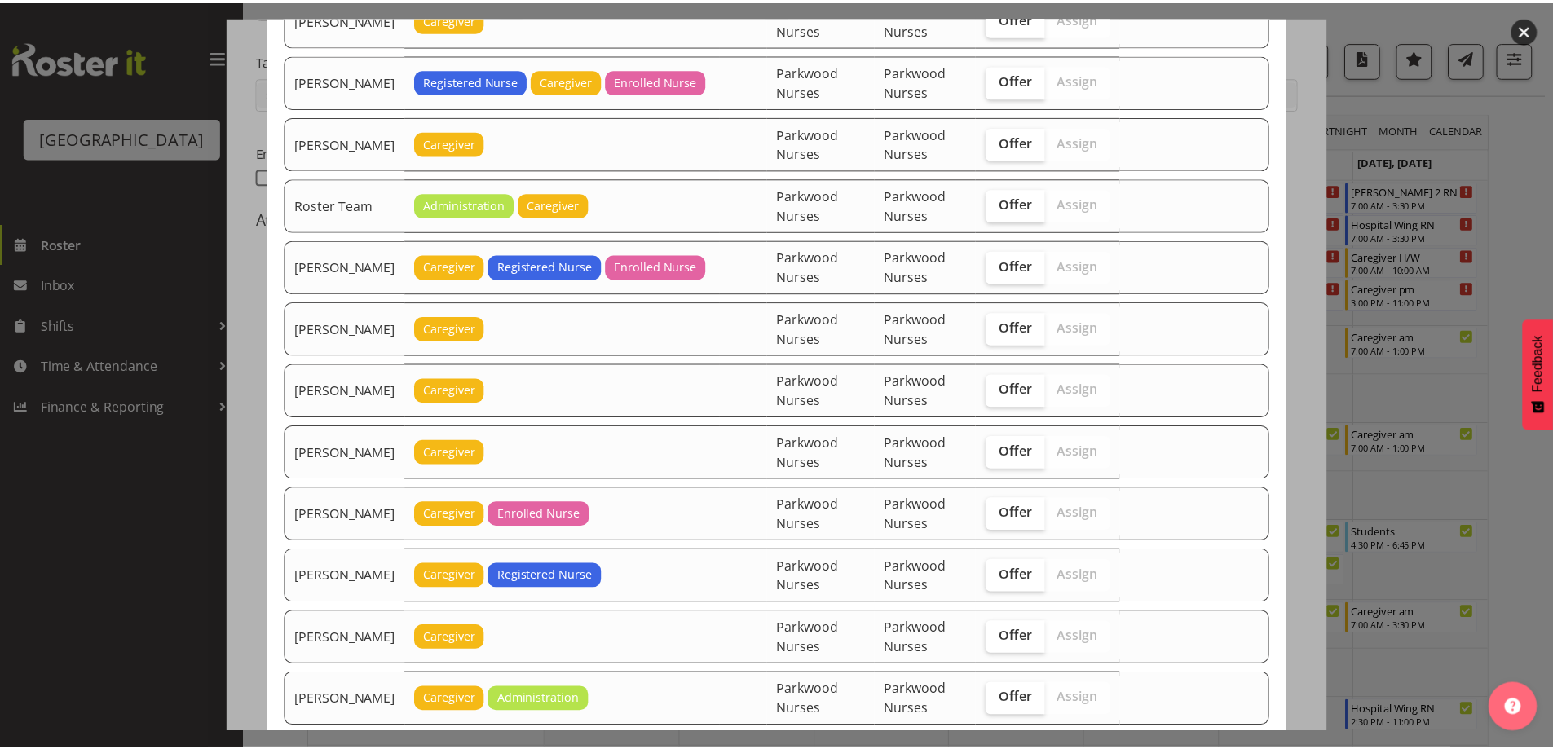
scroll to position [2455, 0]
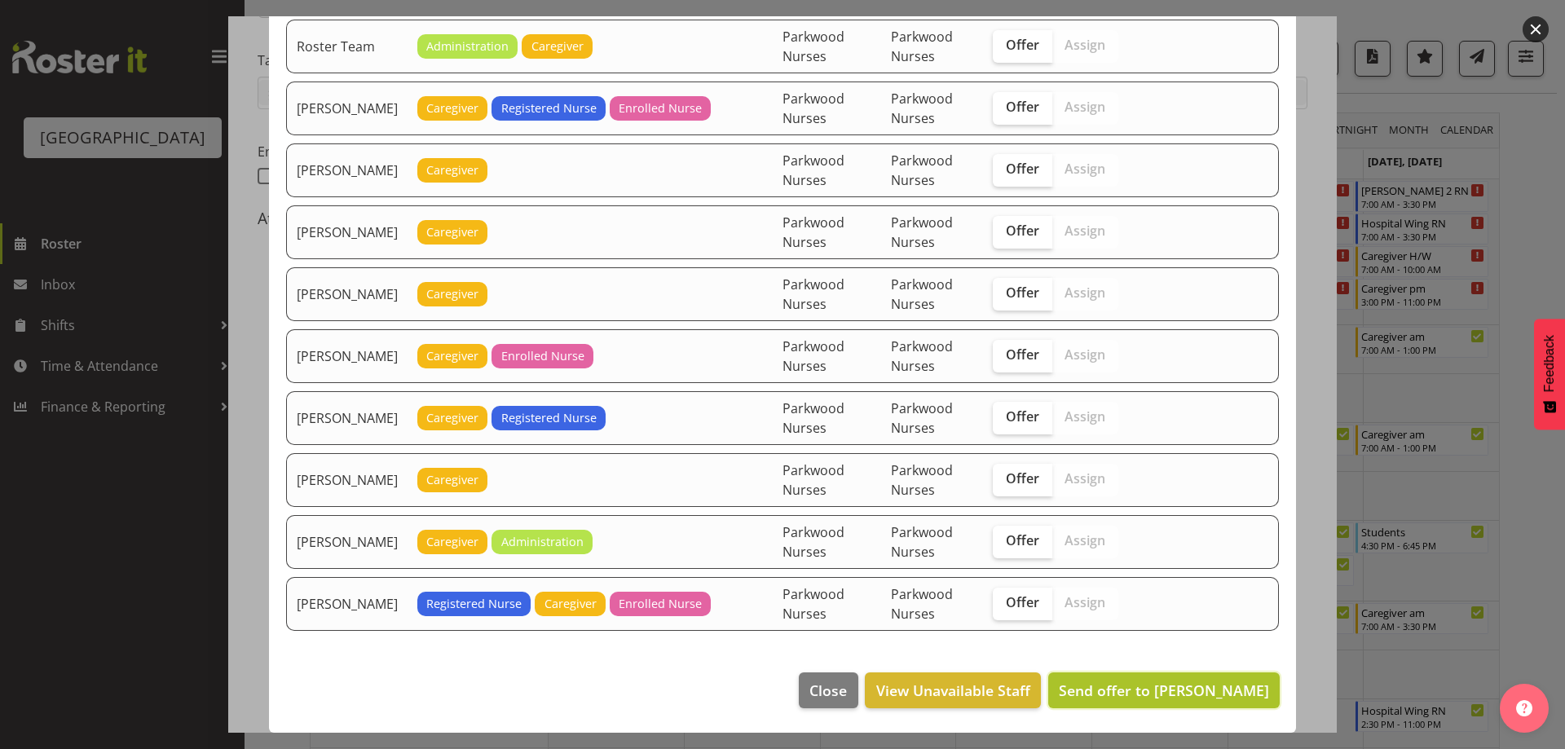
click at [1205, 693] on span "Send offer to Caitlin Huria" at bounding box center [1164, 691] width 210 height 20
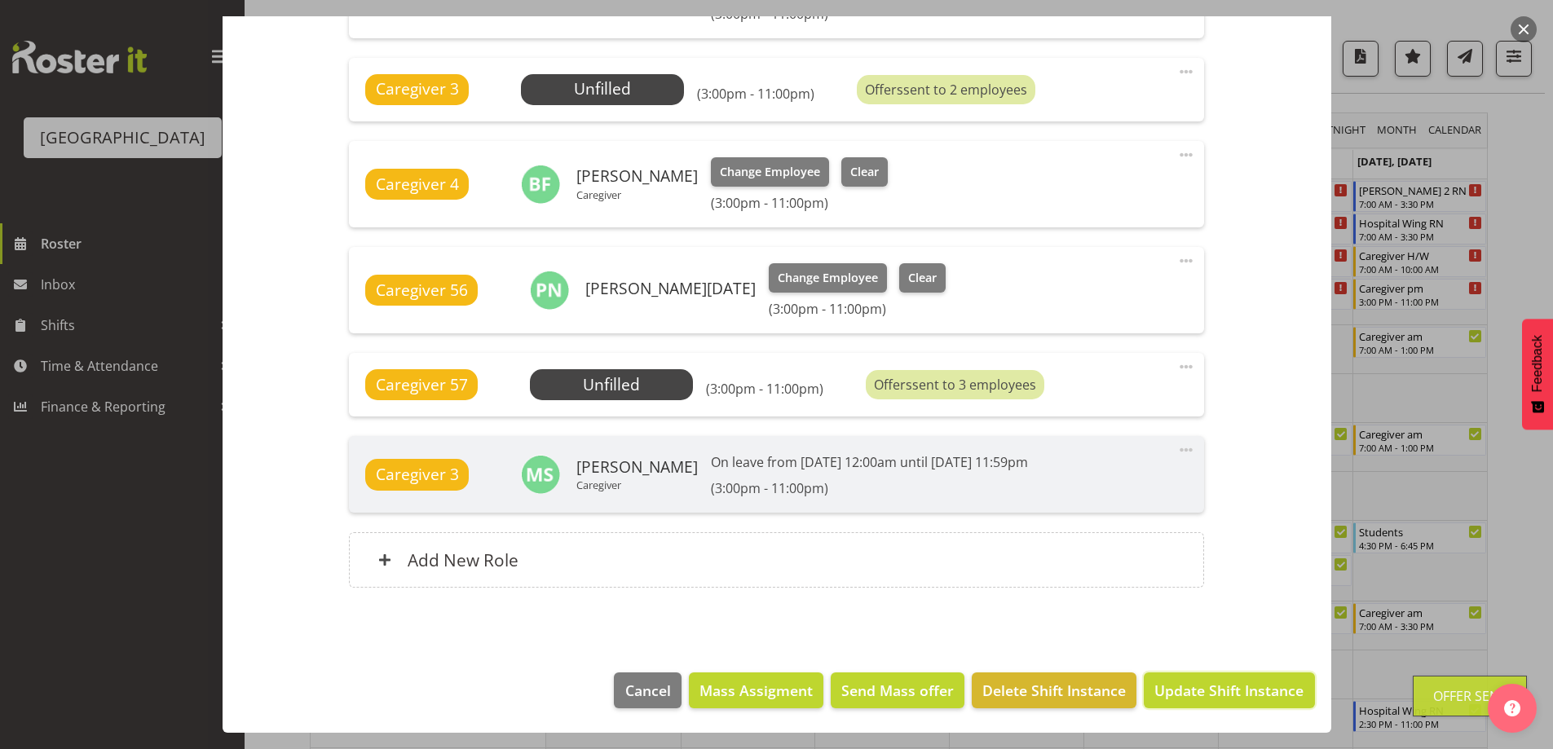
click at [1205, 693] on span "Update Shift Instance" at bounding box center [1228, 690] width 149 height 21
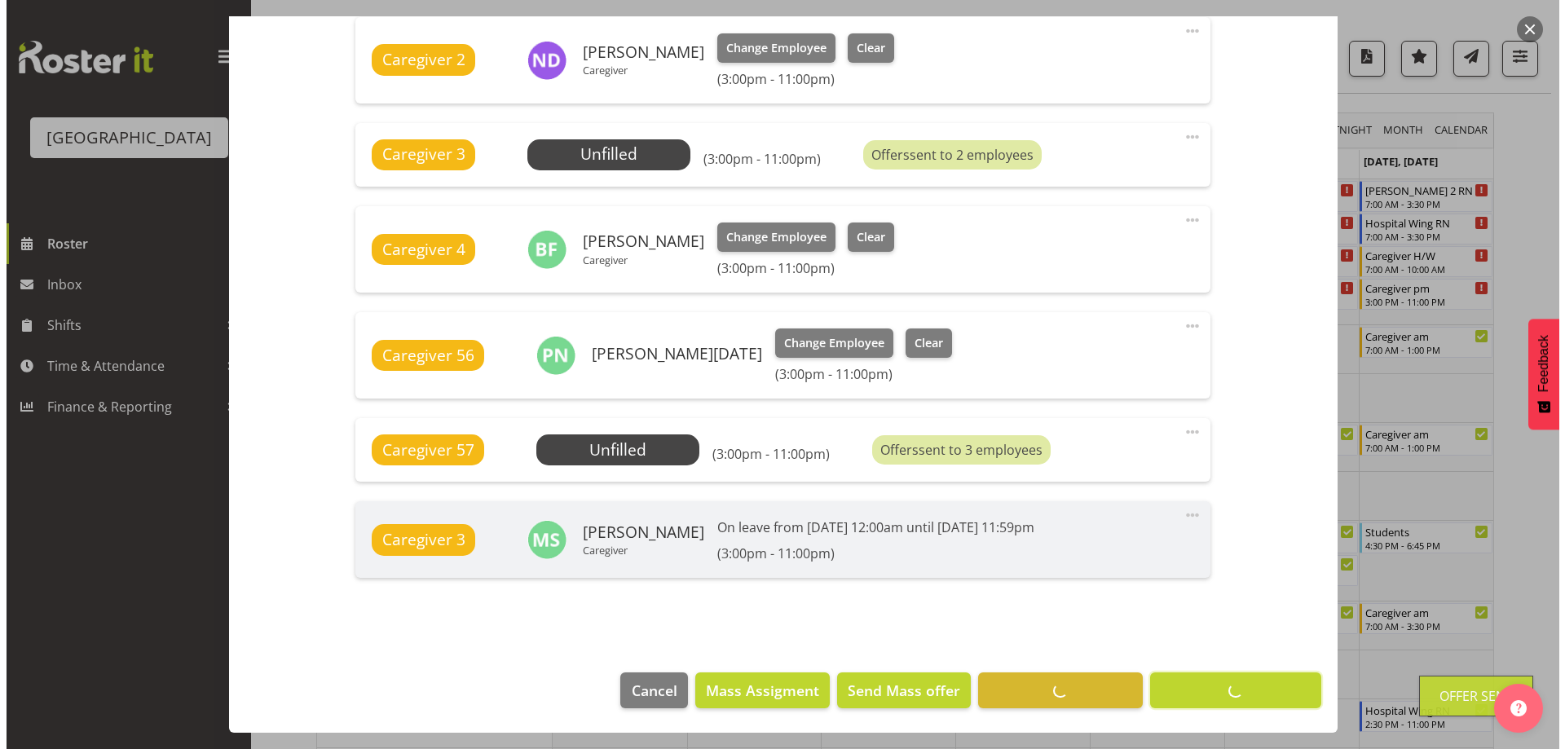
scroll to position [699, 0]
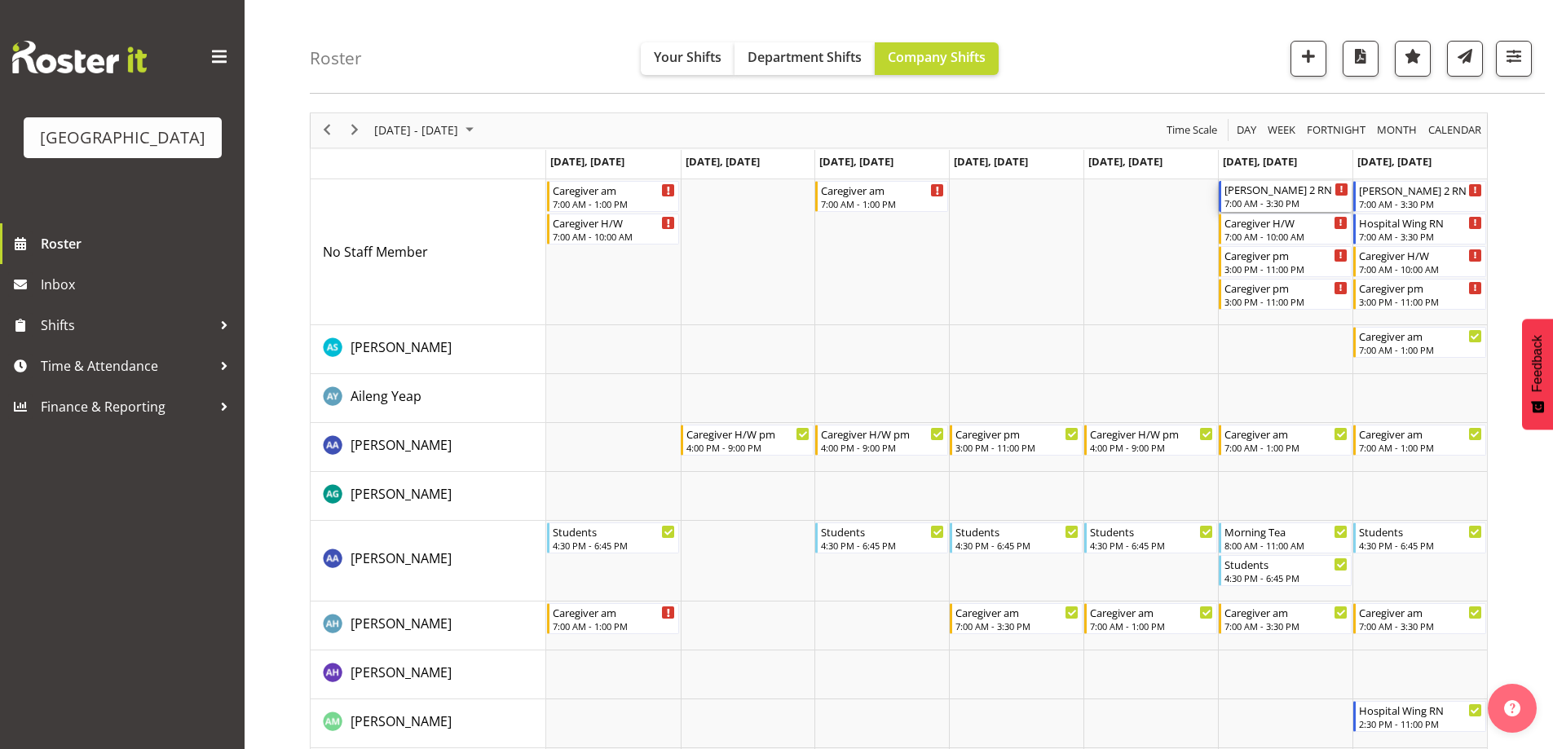
click at [1286, 194] on div "Ressie 2 RN am" at bounding box center [1286, 189] width 124 height 16
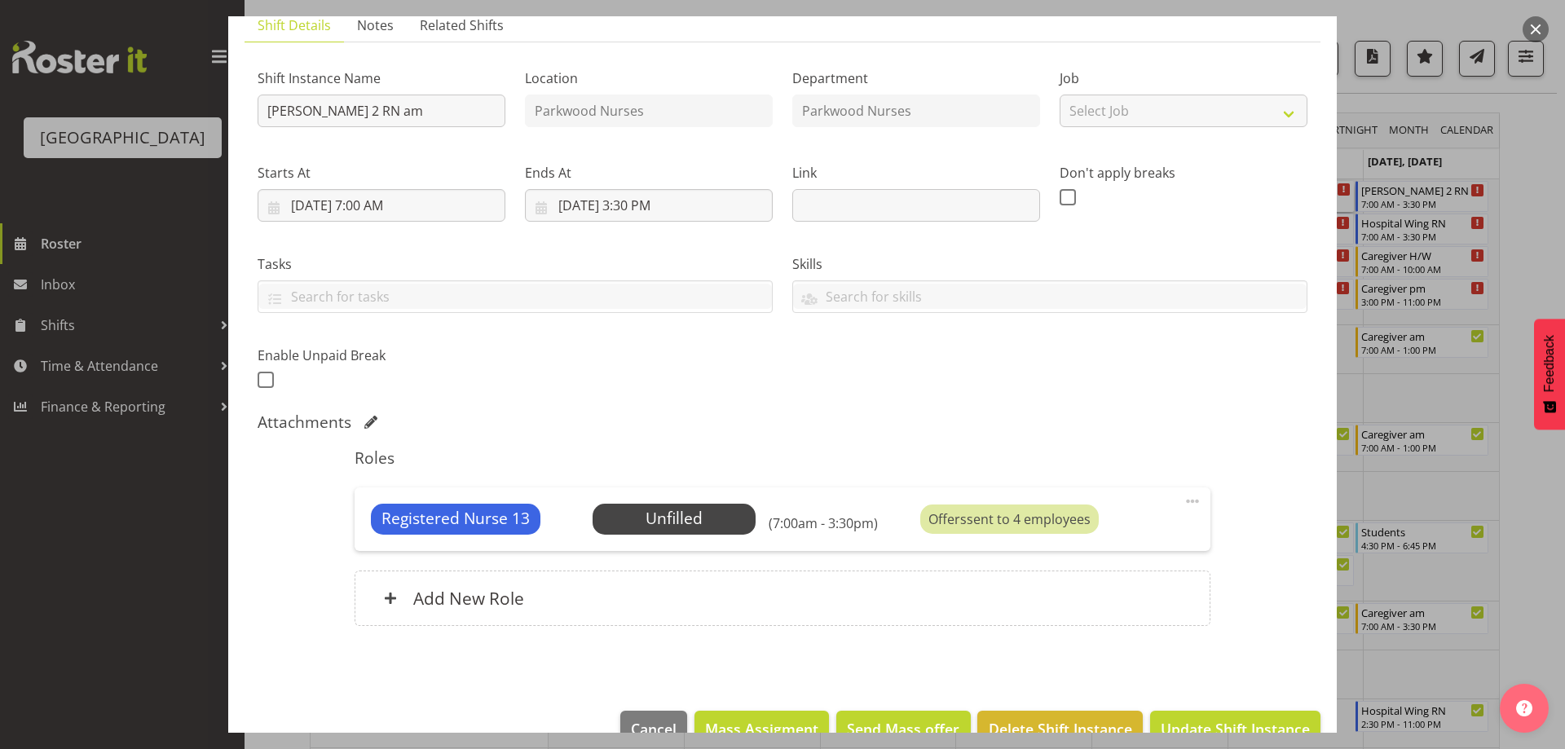
scroll to position [161, 0]
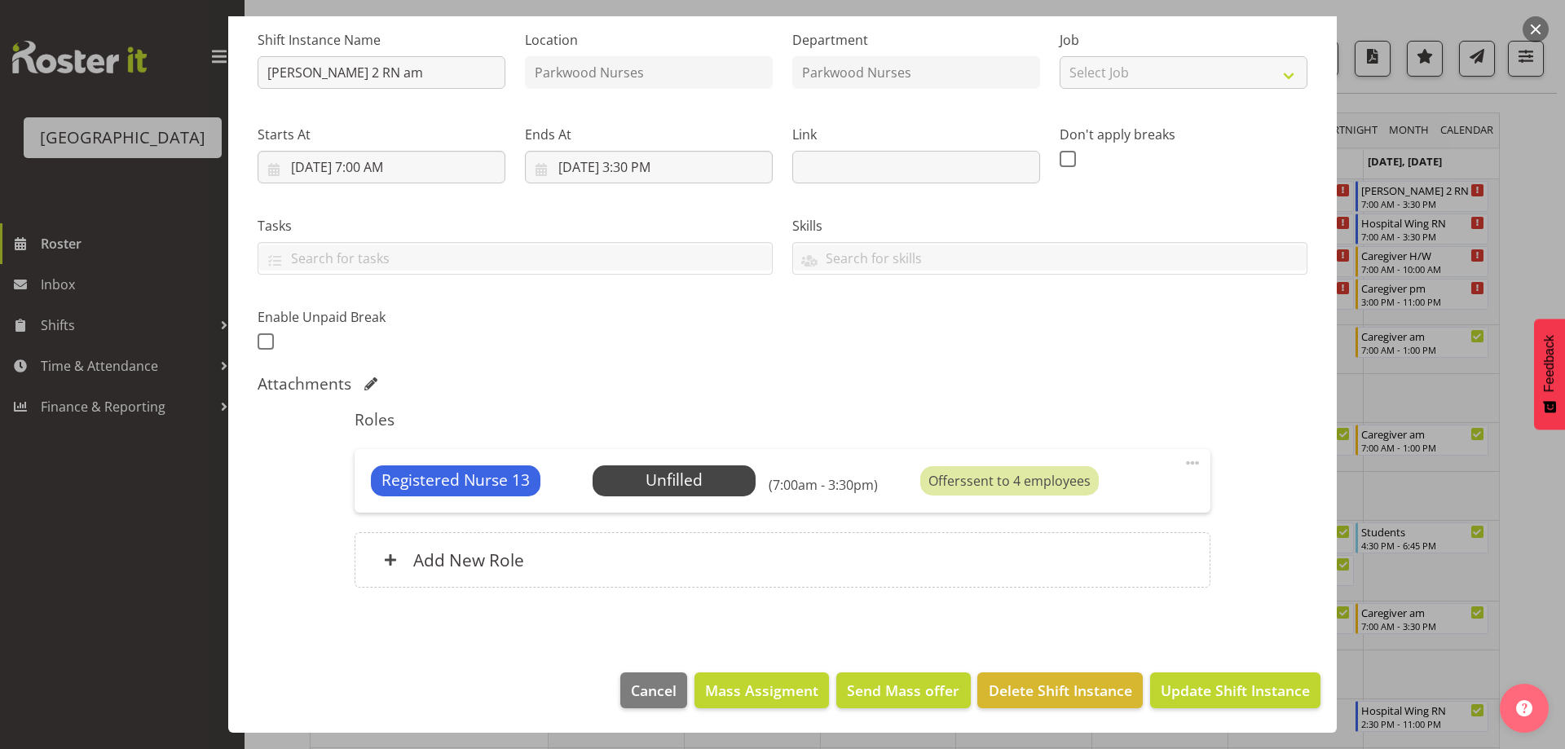
click at [1530, 257] on div at bounding box center [782, 374] width 1565 height 749
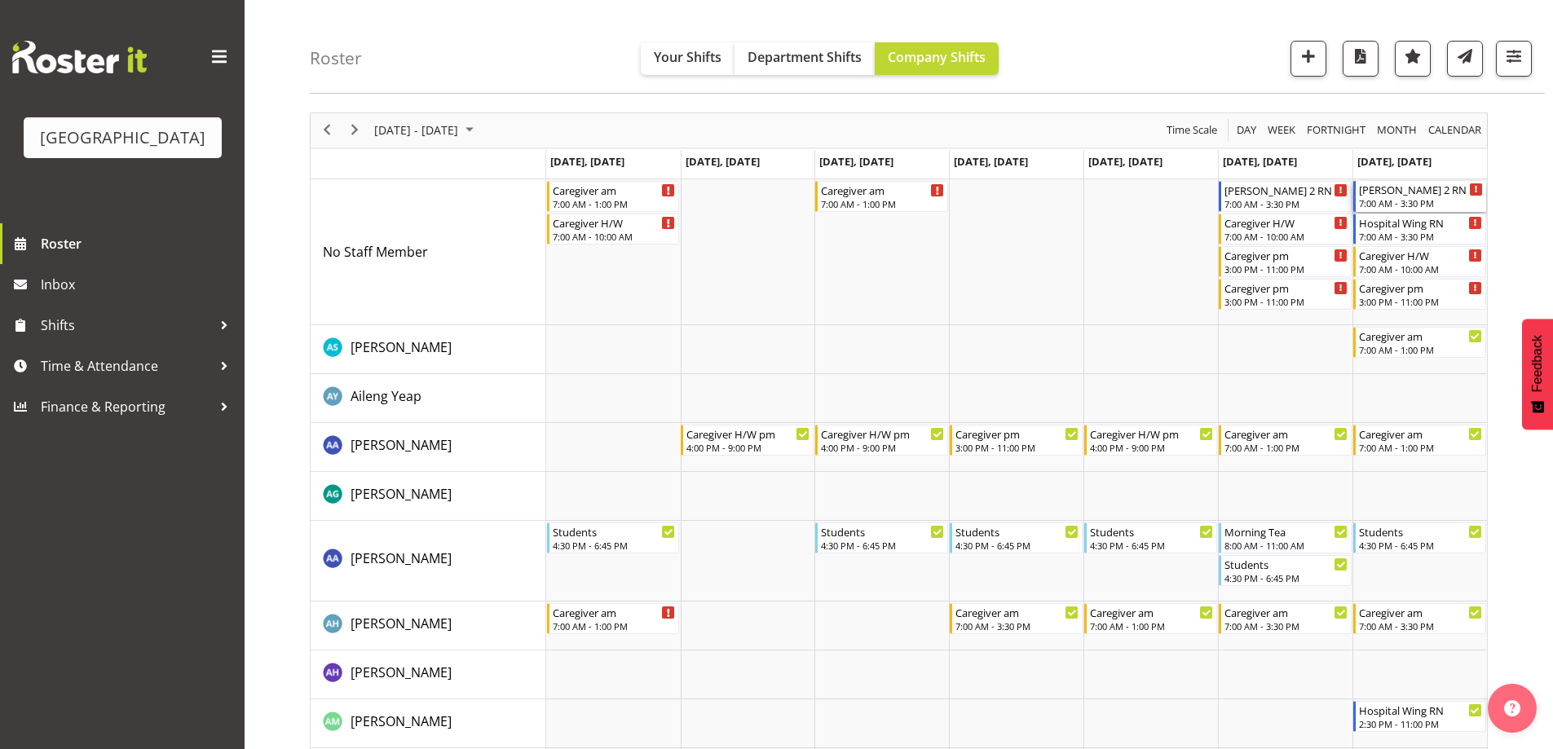
click at [1421, 199] on div "7:00 AM - 3:30 PM" at bounding box center [1421, 202] width 124 height 13
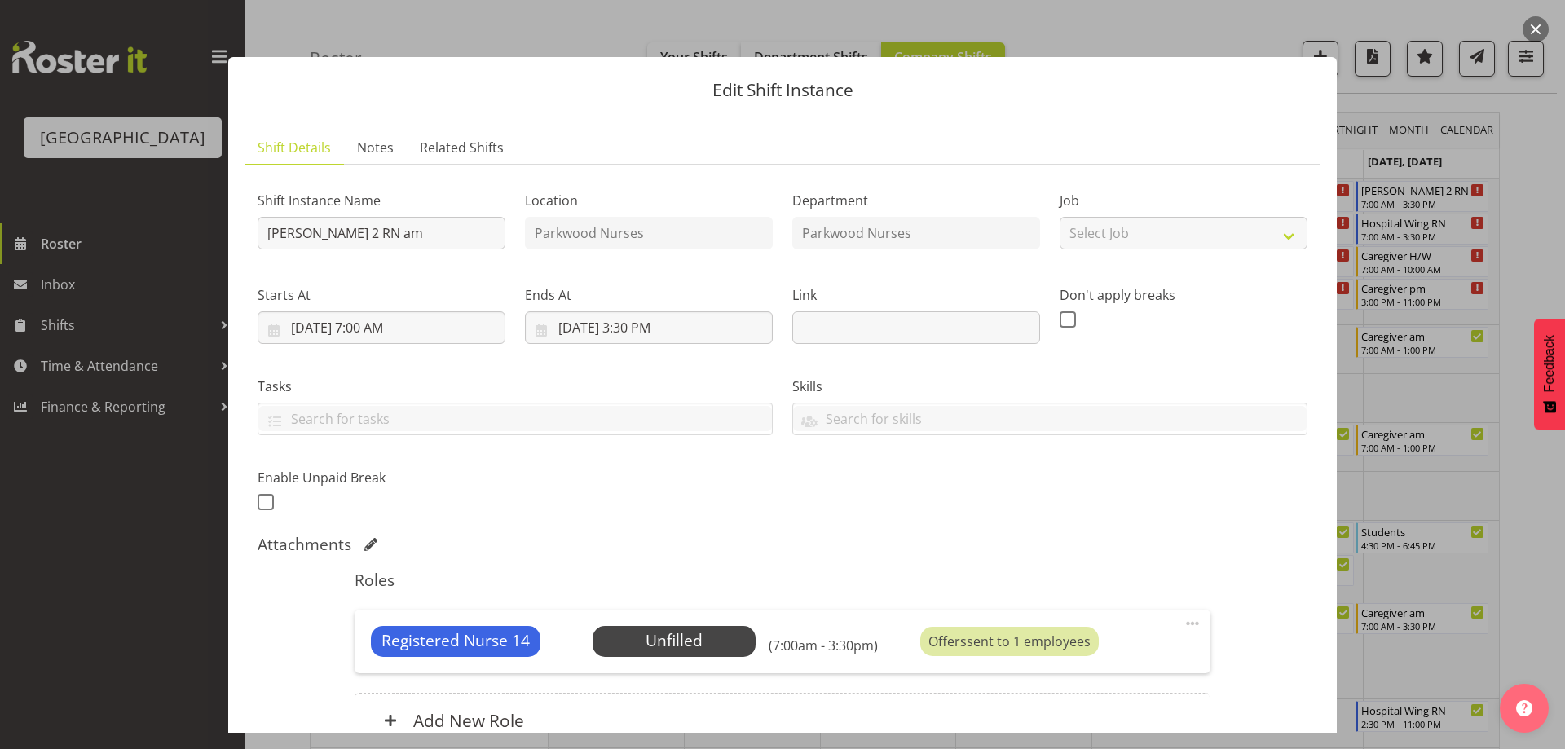
click at [1536, 238] on div at bounding box center [782, 374] width 1565 height 749
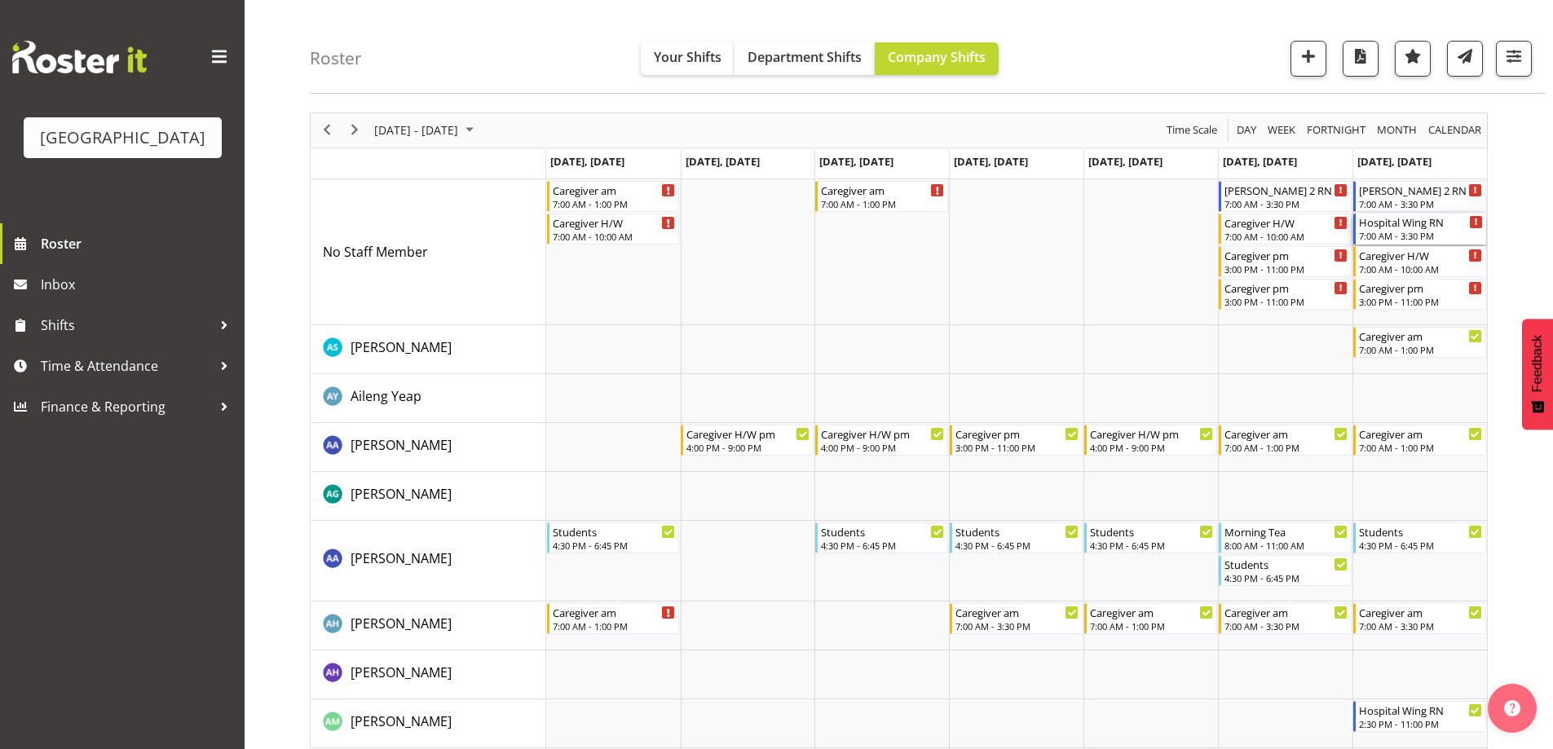
click at [1443, 220] on div "Hospital Wing RN" at bounding box center [1421, 222] width 124 height 16
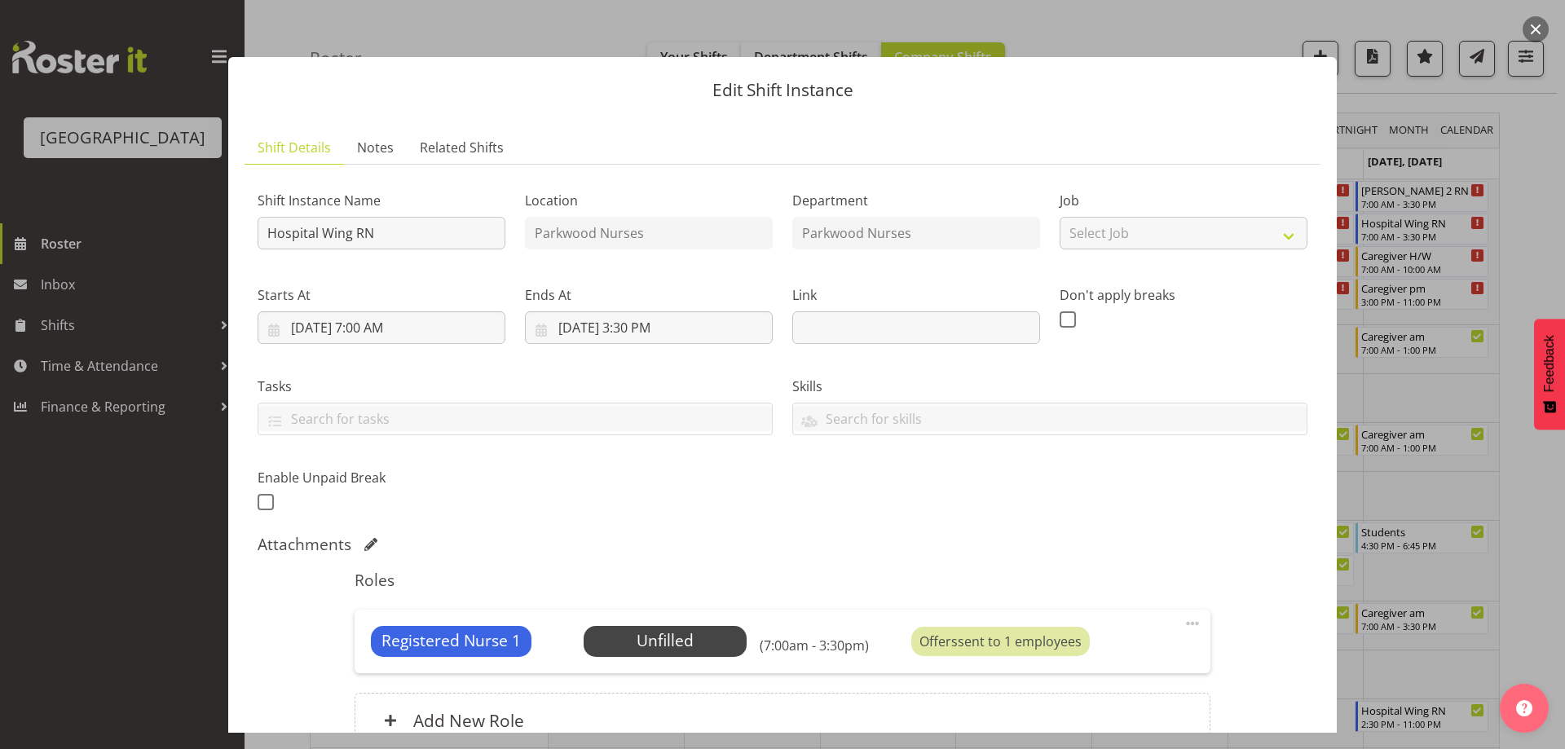
click at [1525, 222] on div at bounding box center [782, 374] width 1565 height 749
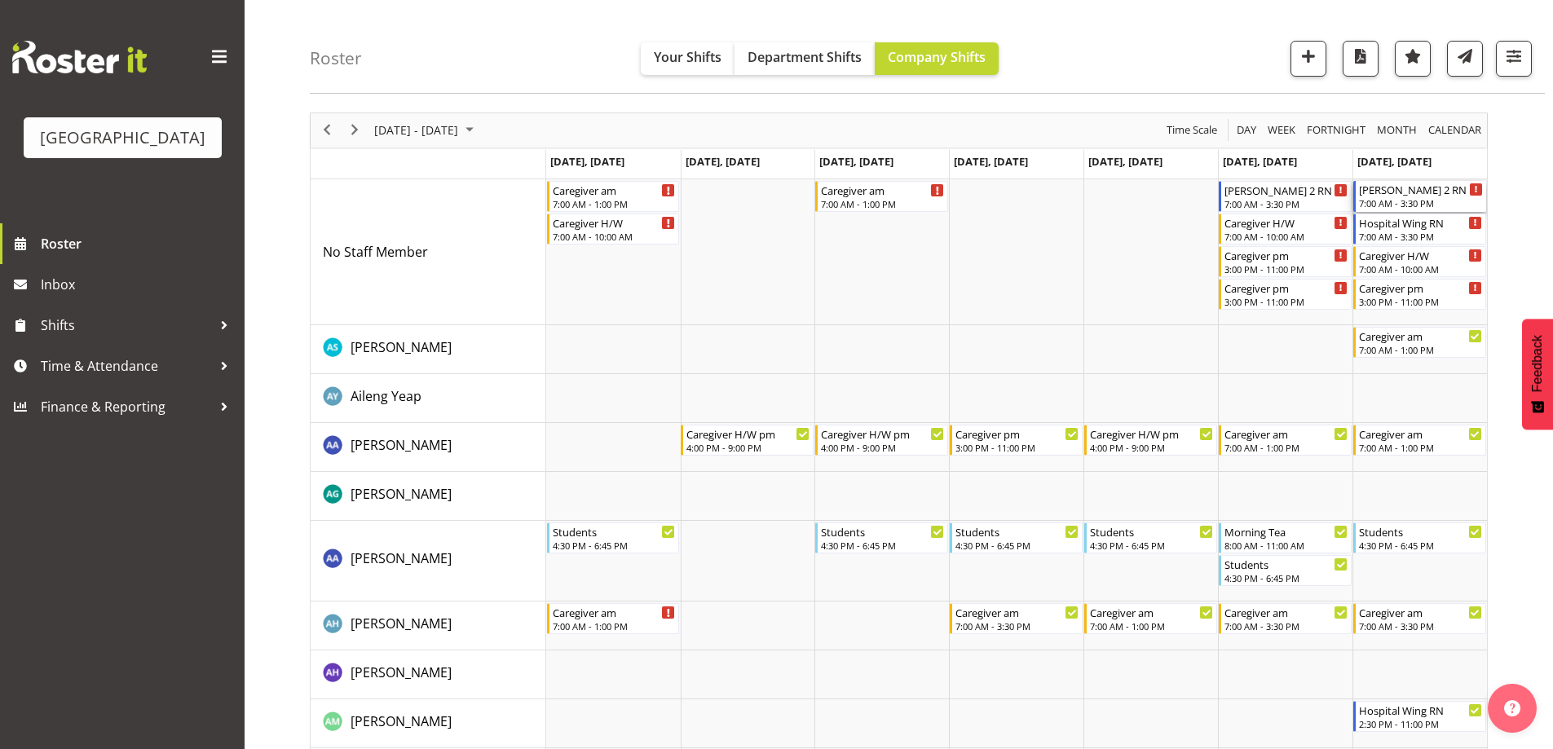
click at [1426, 202] on div "7:00 AM - 3:30 PM" at bounding box center [1421, 202] width 124 height 13
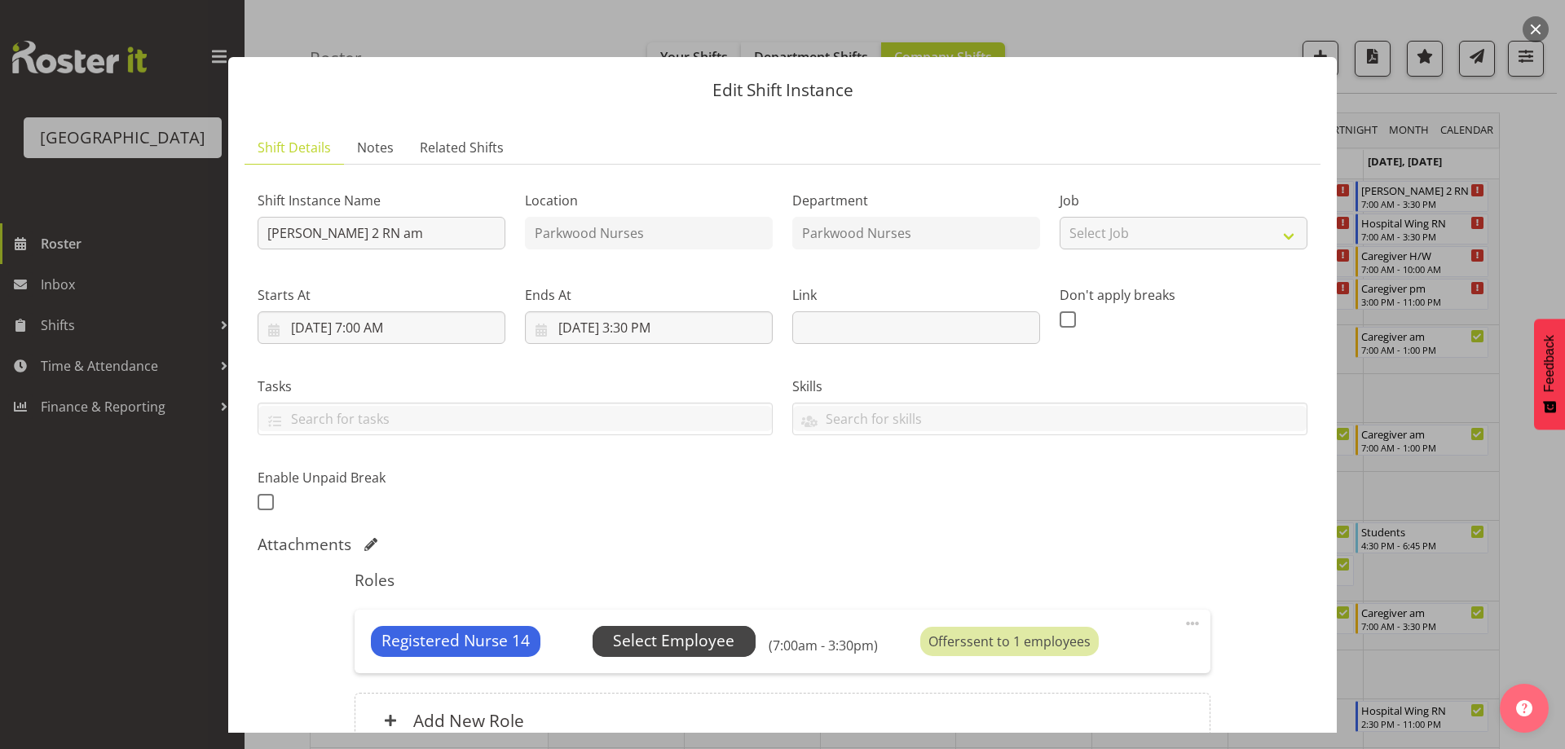
click at [700, 649] on span "Select Employee" at bounding box center [673, 641] width 121 height 24
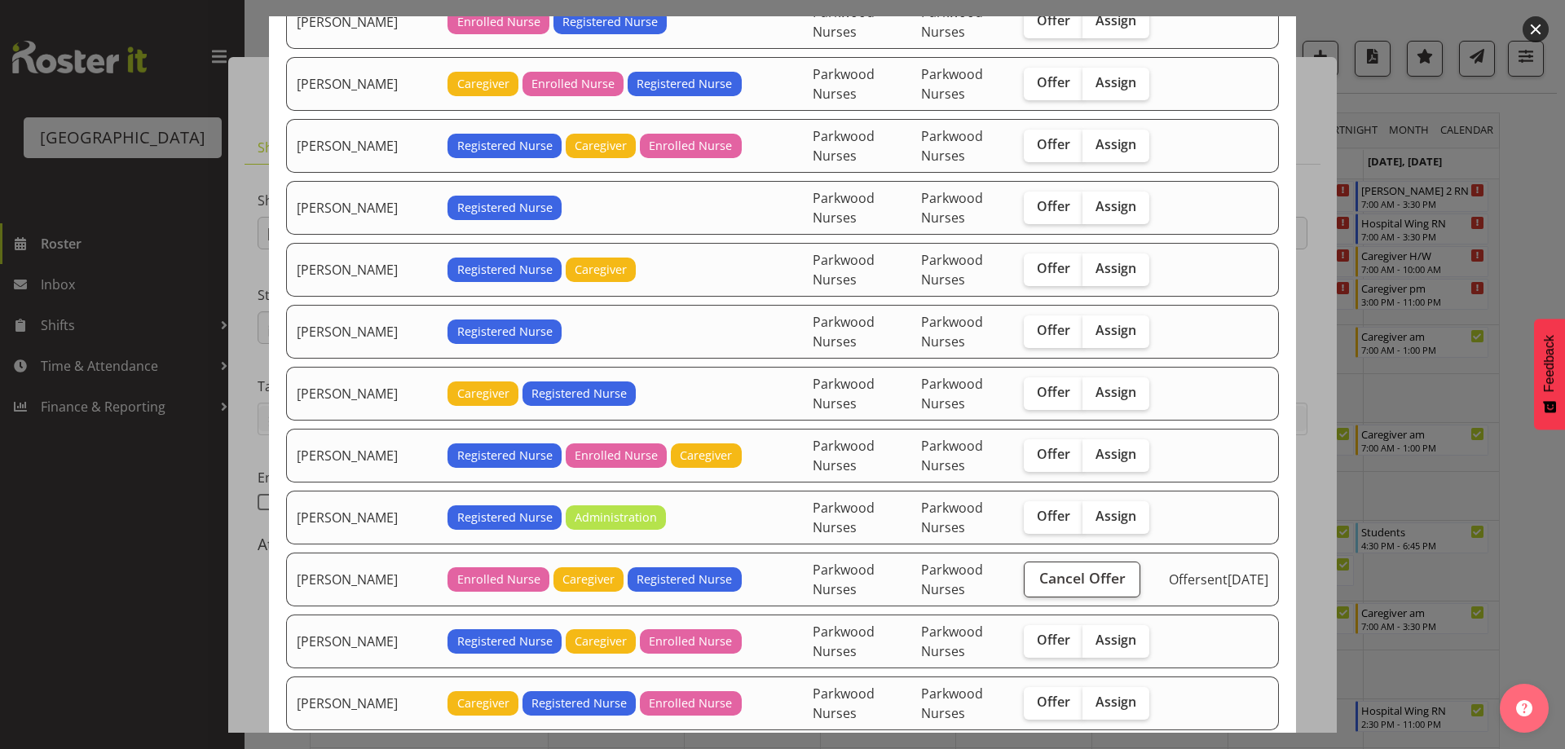
scroll to position [408, 0]
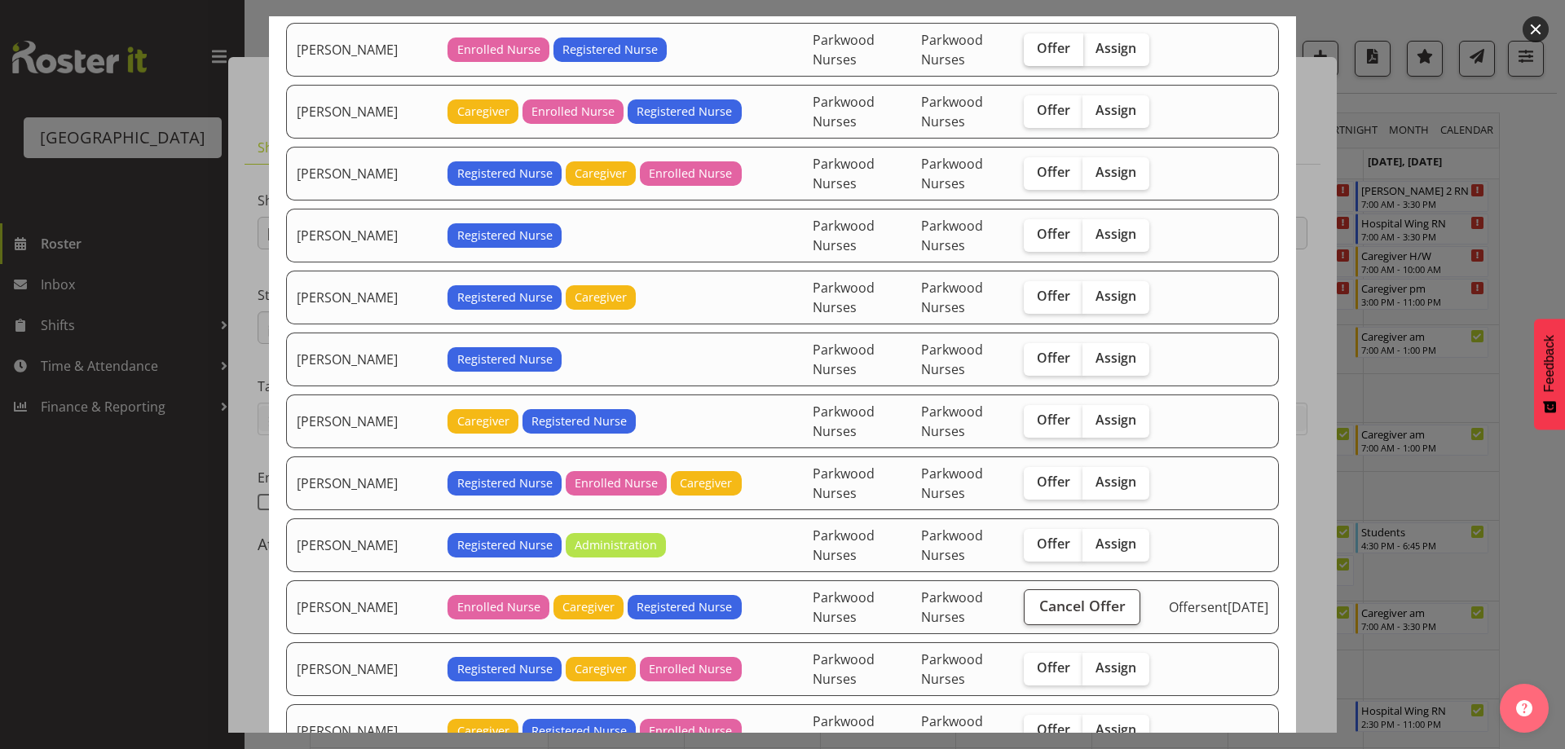
click at [1041, 51] on span "Offer" at bounding box center [1053, 48] width 33 height 16
click at [1034, 51] on input "Offer" at bounding box center [1029, 48] width 11 height 11
checkbox input "true"
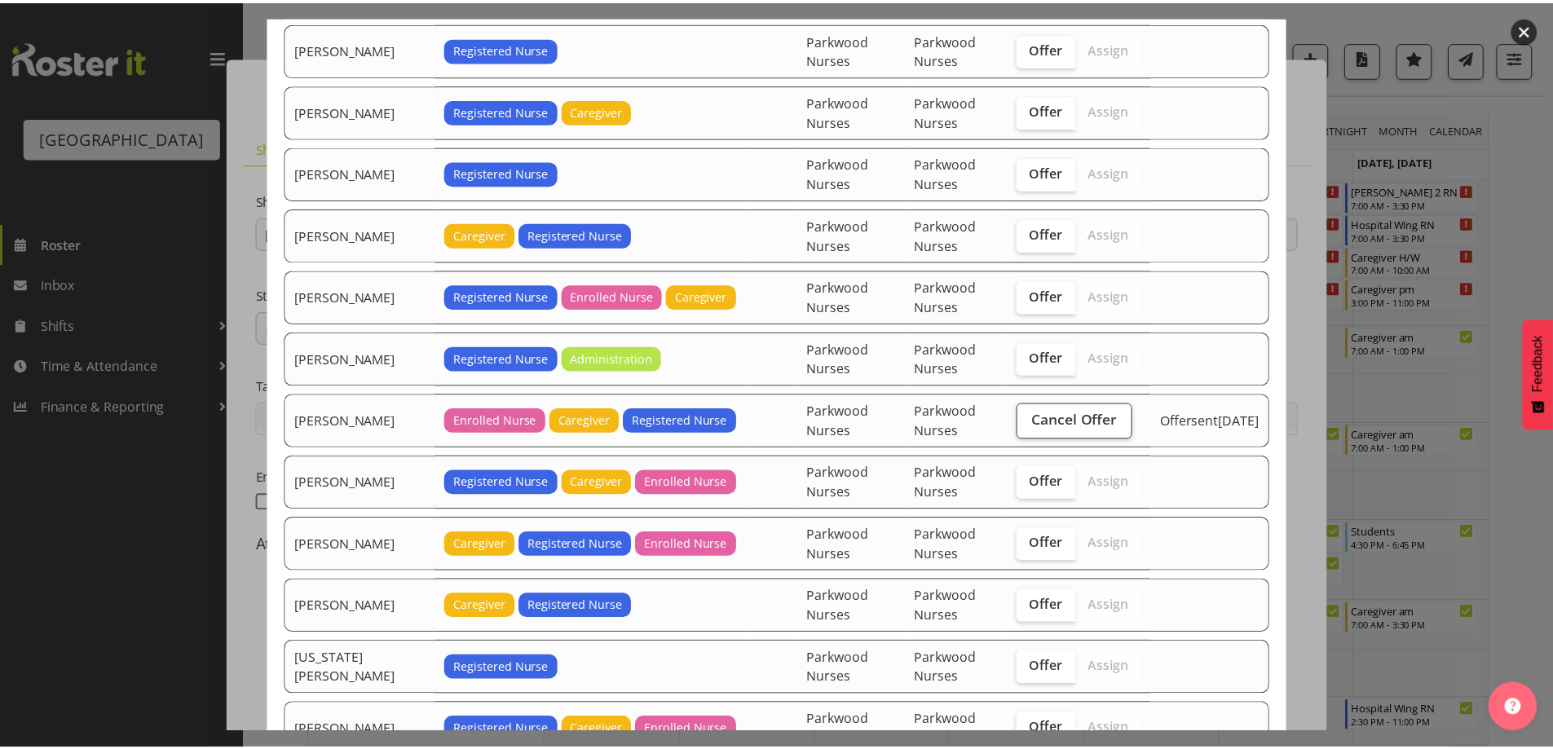
scroll to position [721, 0]
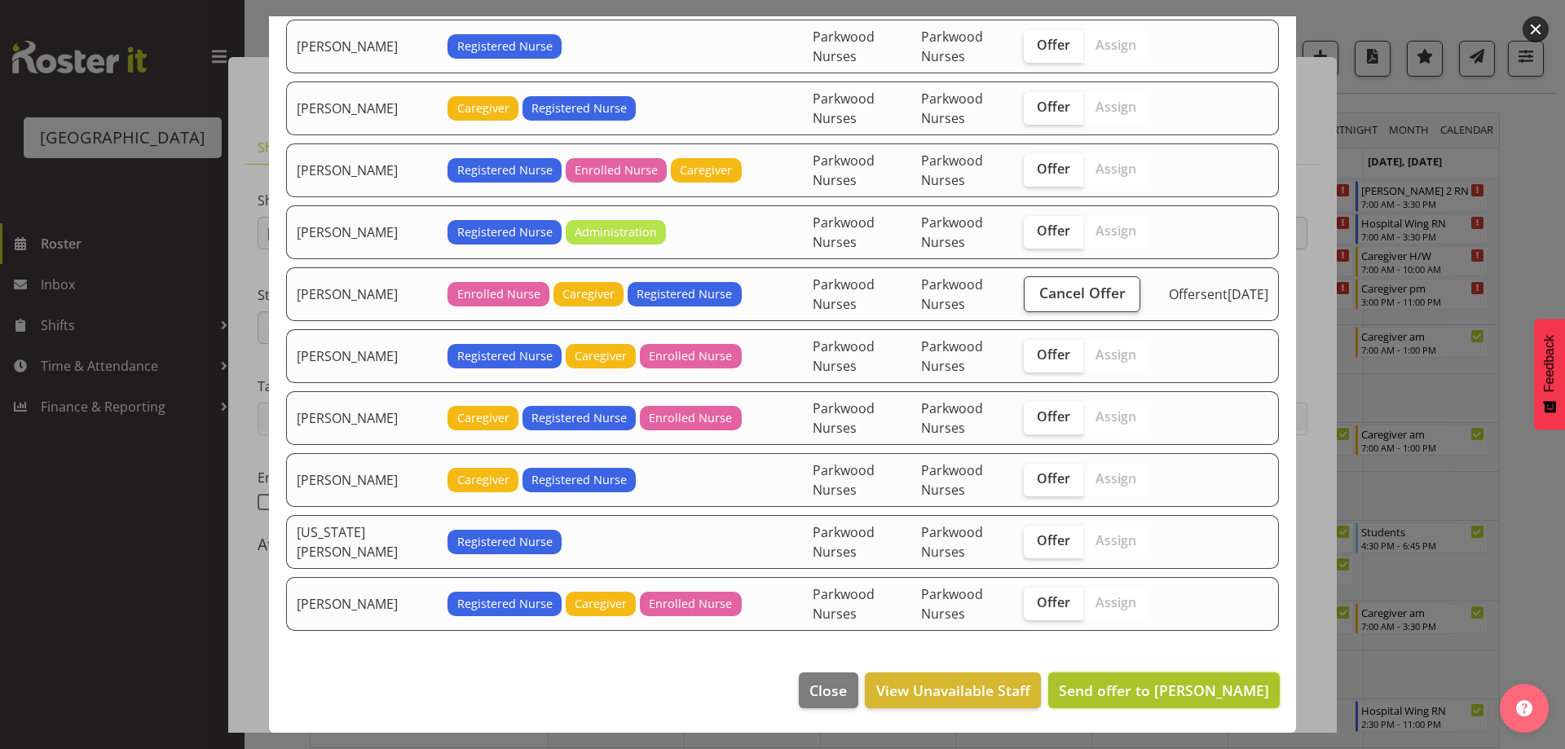
click at [1173, 697] on span "Send offer to Freya Horder" at bounding box center [1164, 691] width 210 height 20
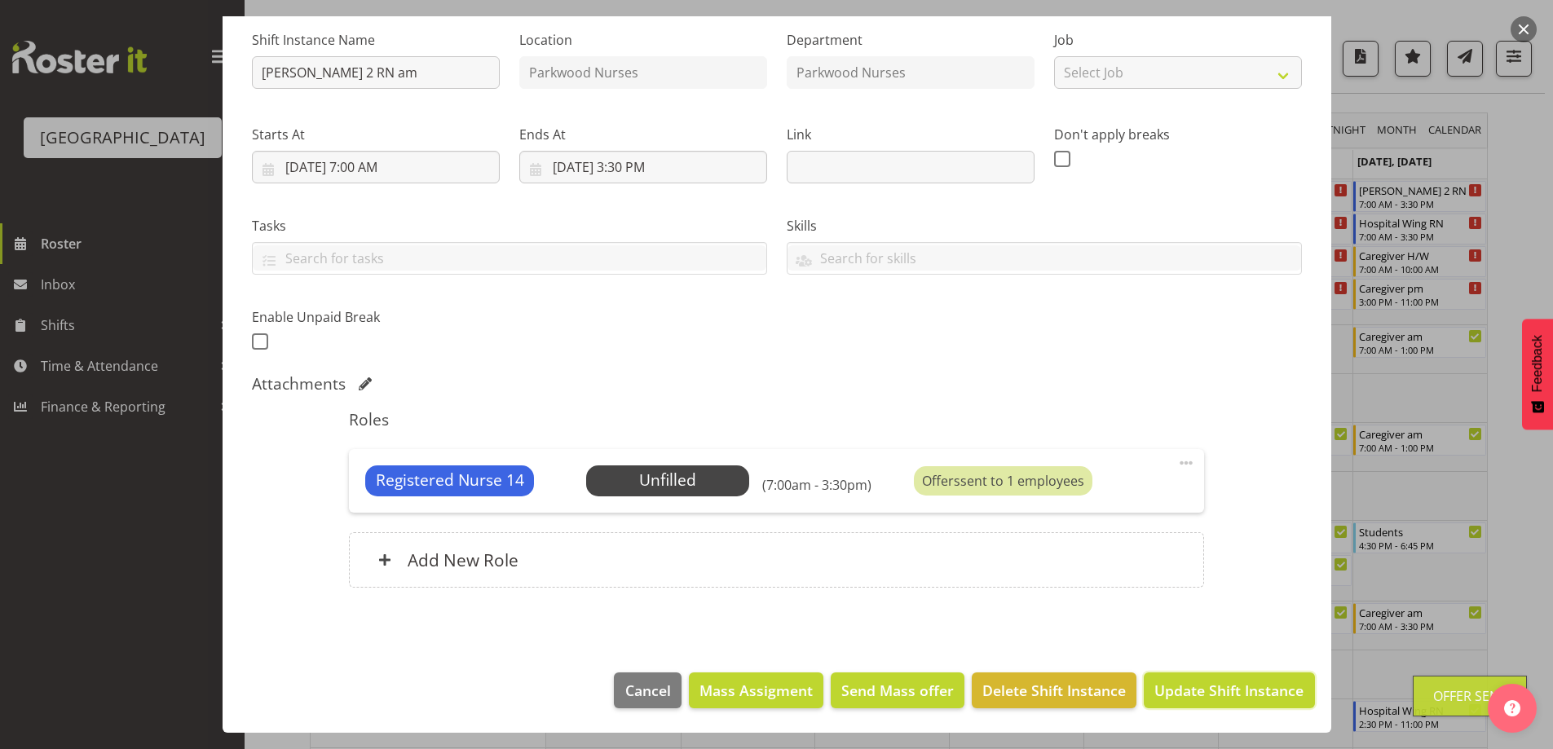
click at [1173, 697] on span "Update Shift Instance" at bounding box center [1228, 690] width 149 height 21
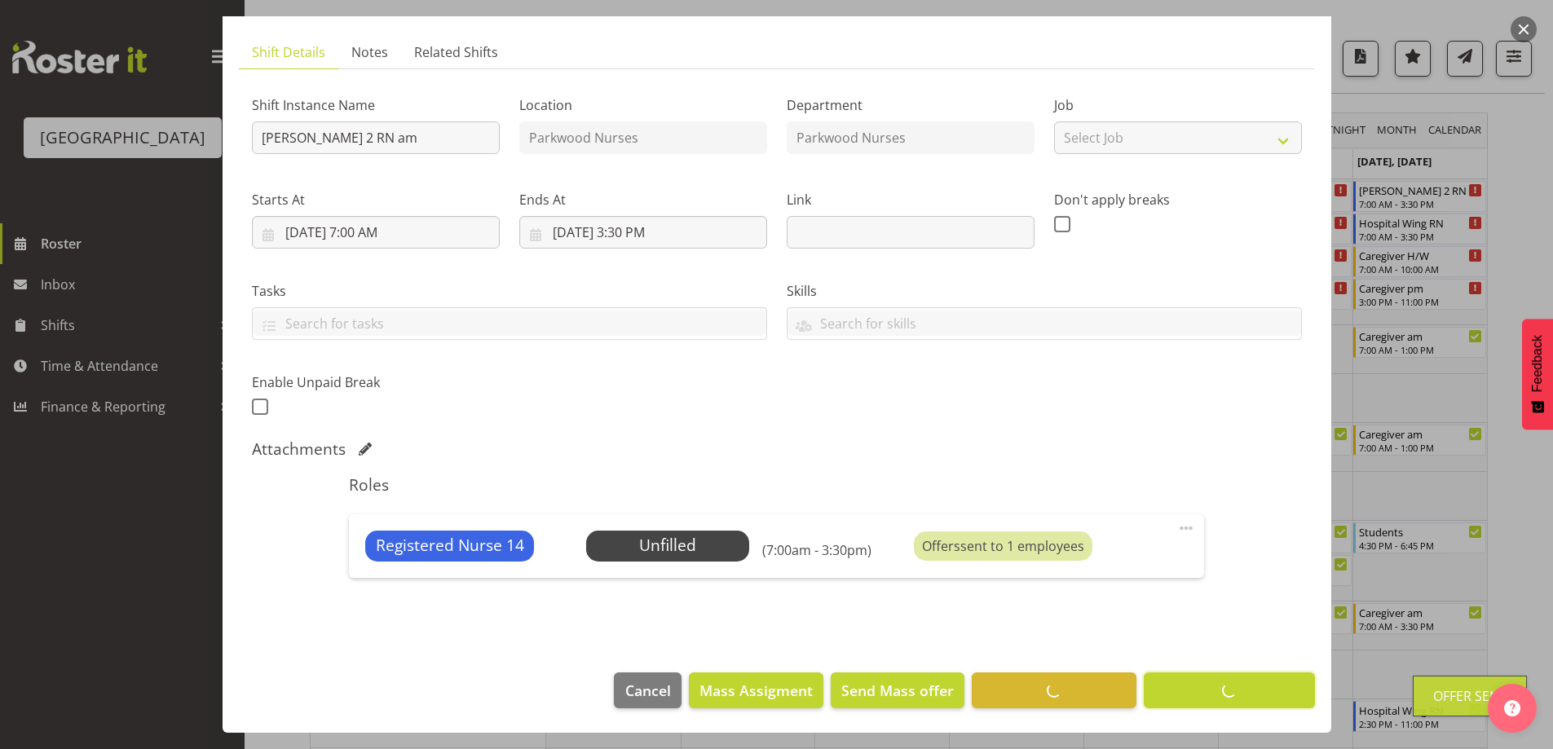
scroll to position [95, 0]
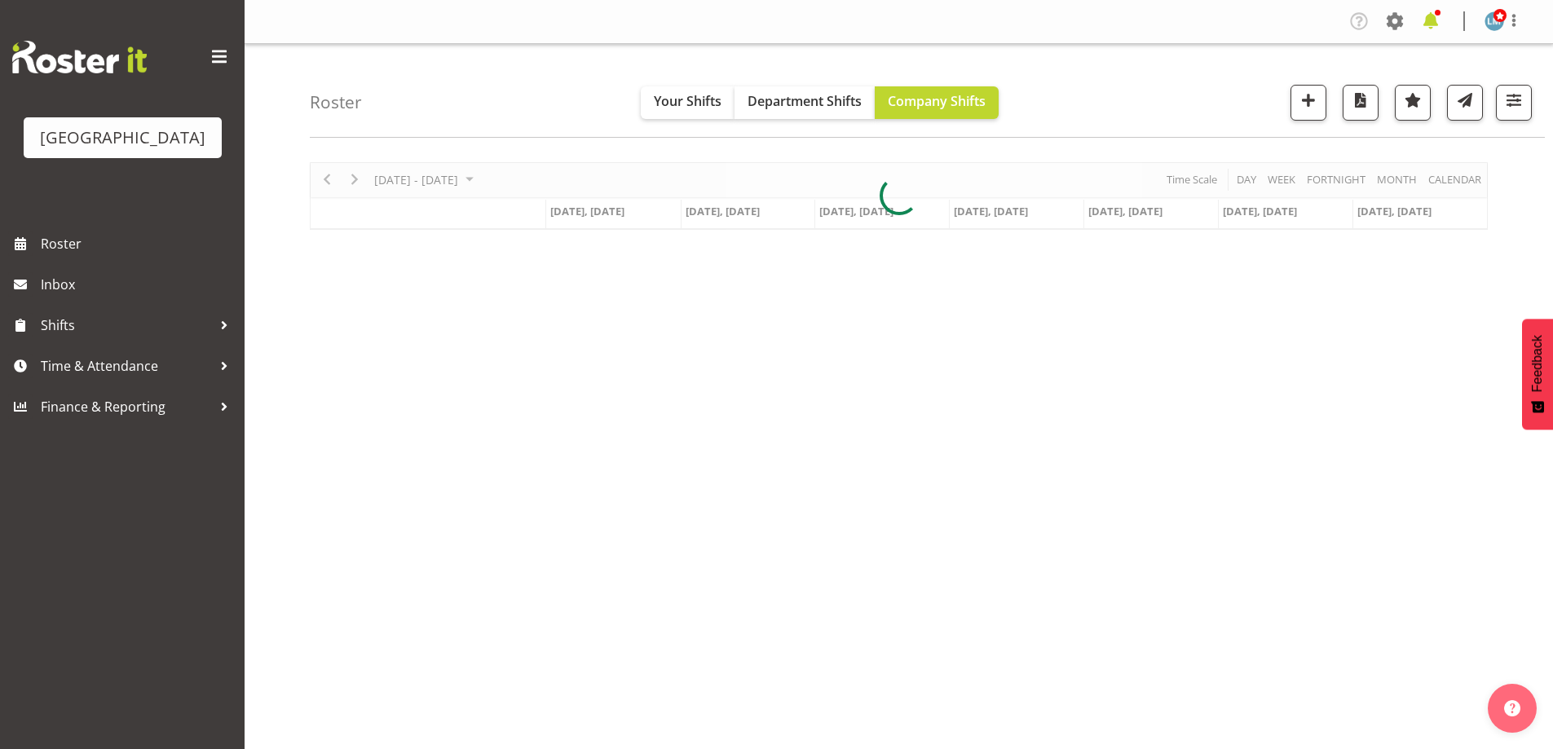
click at [1439, 20] on span at bounding box center [1430, 21] width 26 height 26
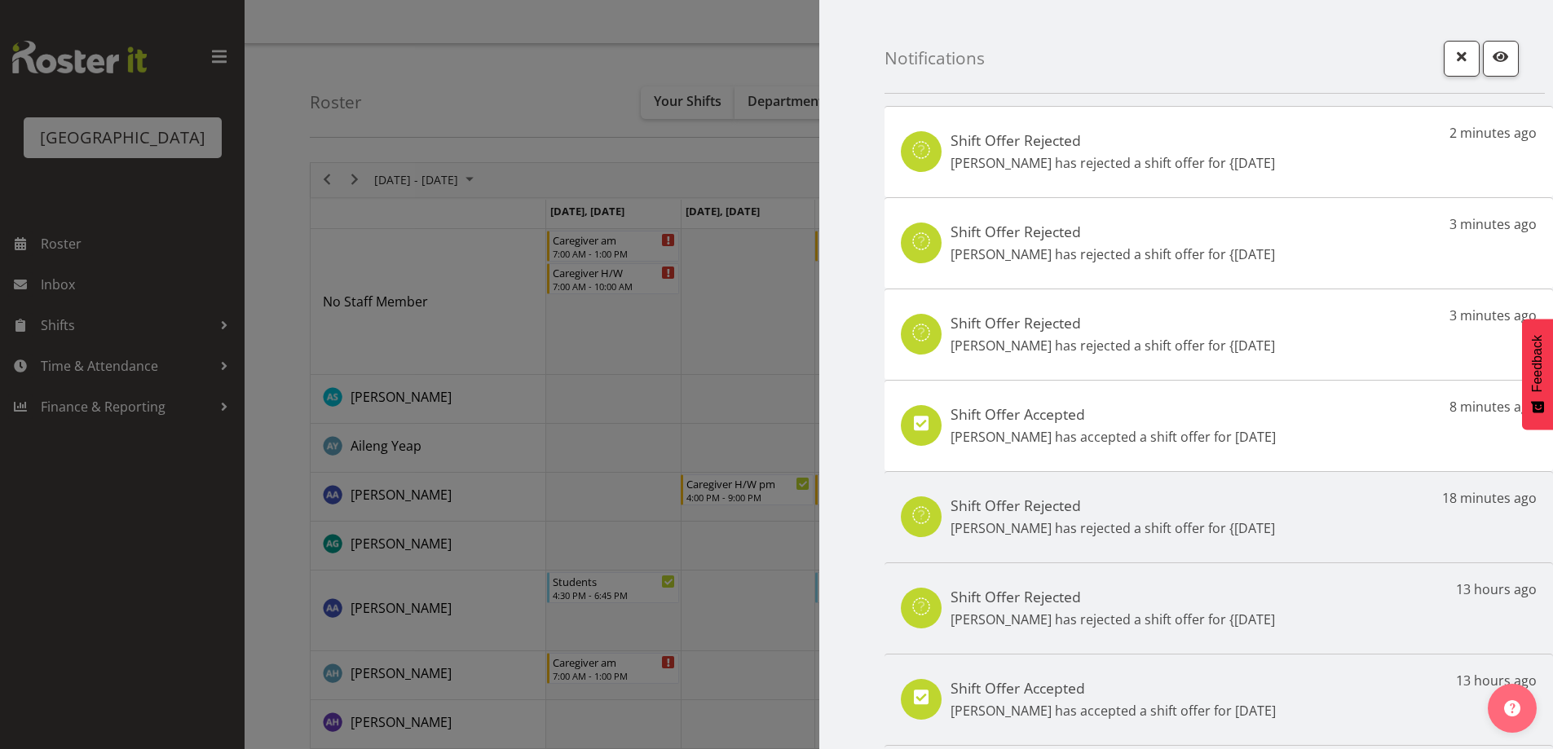
click at [1162, 448] on div "Shift Offer Accepted Mary Smith has accepted a shift offer for 18th Sep 8 minut…" at bounding box center [1218, 425] width 668 height 91
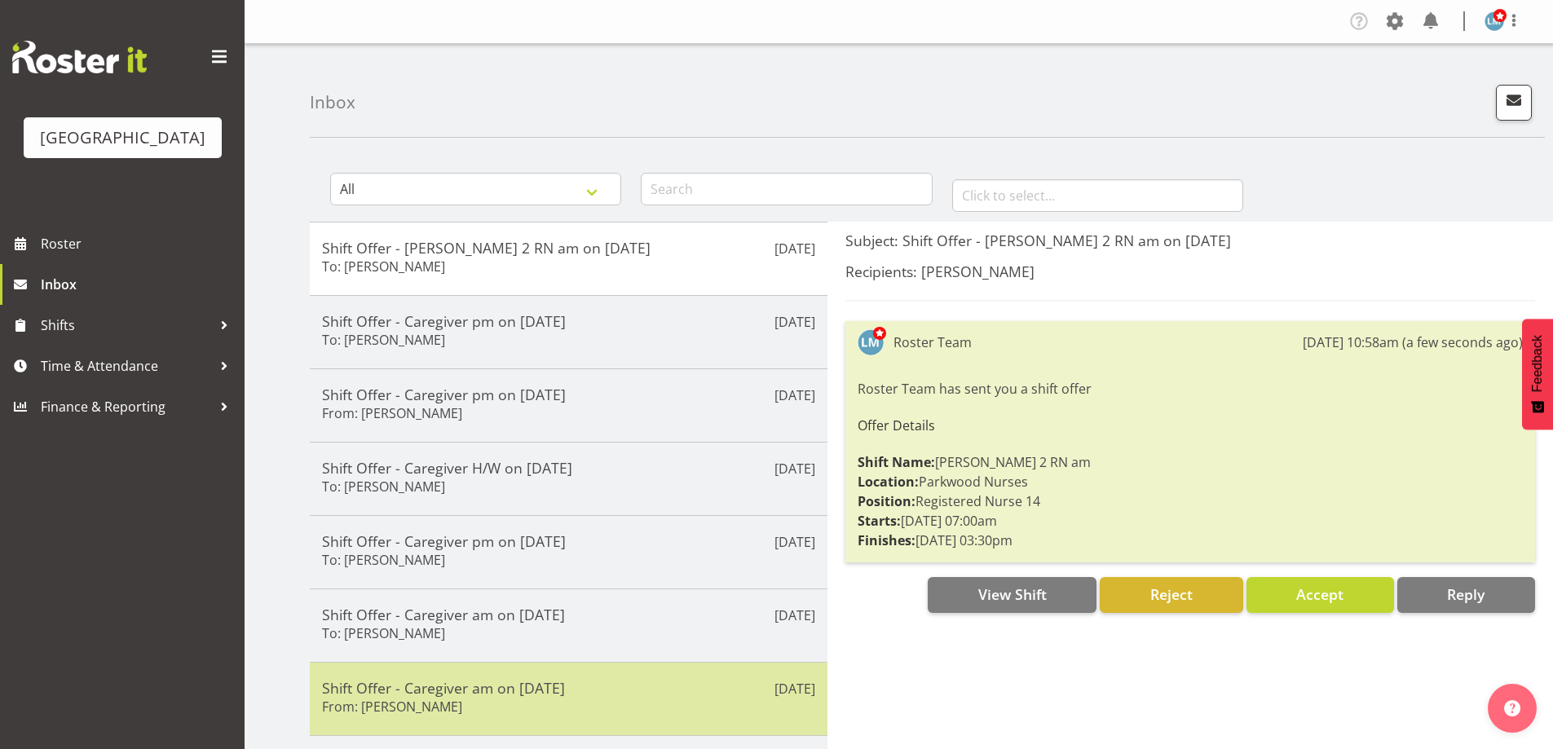
click at [444, 708] on div "Shift Offer - Caregiver am on [DATE] From: [PERSON_NAME]" at bounding box center [568, 699] width 493 height 40
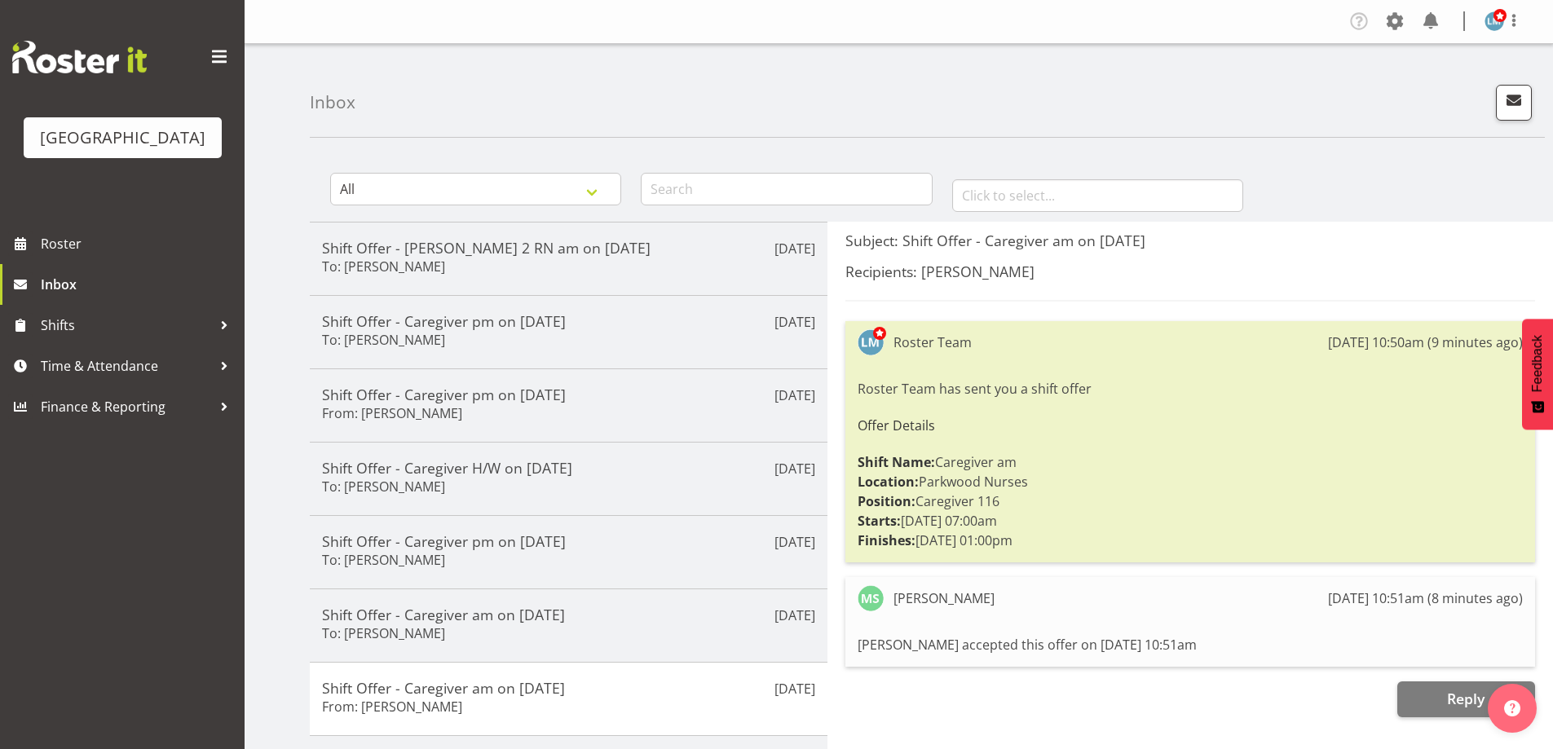
drag, startPoint x: 51, startPoint y: 562, endPoint x: 57, endPoint y: 571, distance: 11.3
click at [52, 562] on div "Parkwood Retirement Village Roster Inbox Shifts Time & Attendance Finance & Rep…" at bounding box center [122, 374] width 245 height 749
click at [76, 256] on span "Roster" at bounding box center [139, 243] width 196 height 24
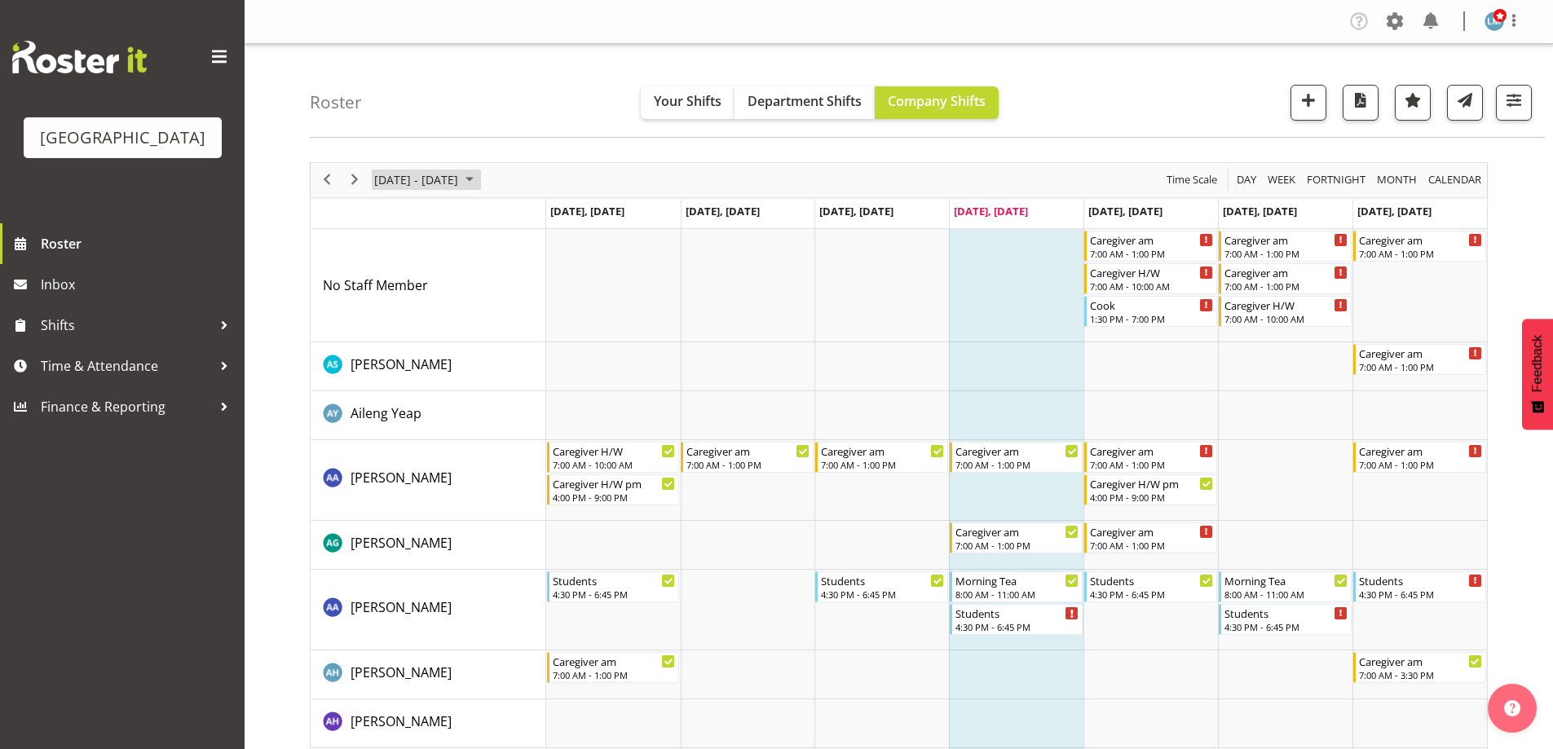
click at [479, 179] on span "September 2025" at bounding box center [470, 180] width 20 height 20
click at [540, 219] on span "next month" at bounding box center [545, 220] width 29 height 29
click at [543, 306] on span "12" at bounding box center [548, 305] width 24 height 24
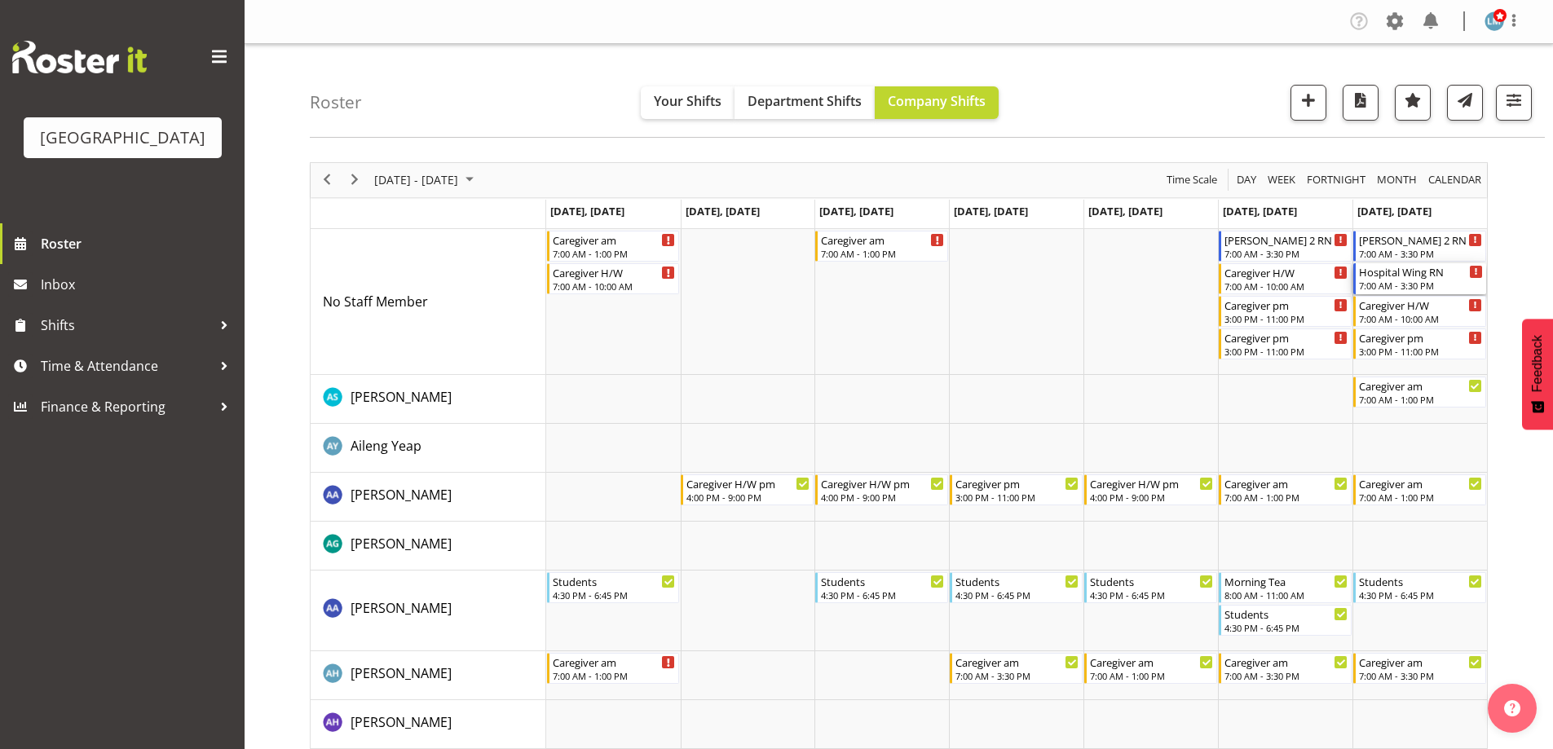
click at [1412, 284] on div "7:00 AM - 3:30 PM" at bounding box center [1421, 285] width 124 height 13
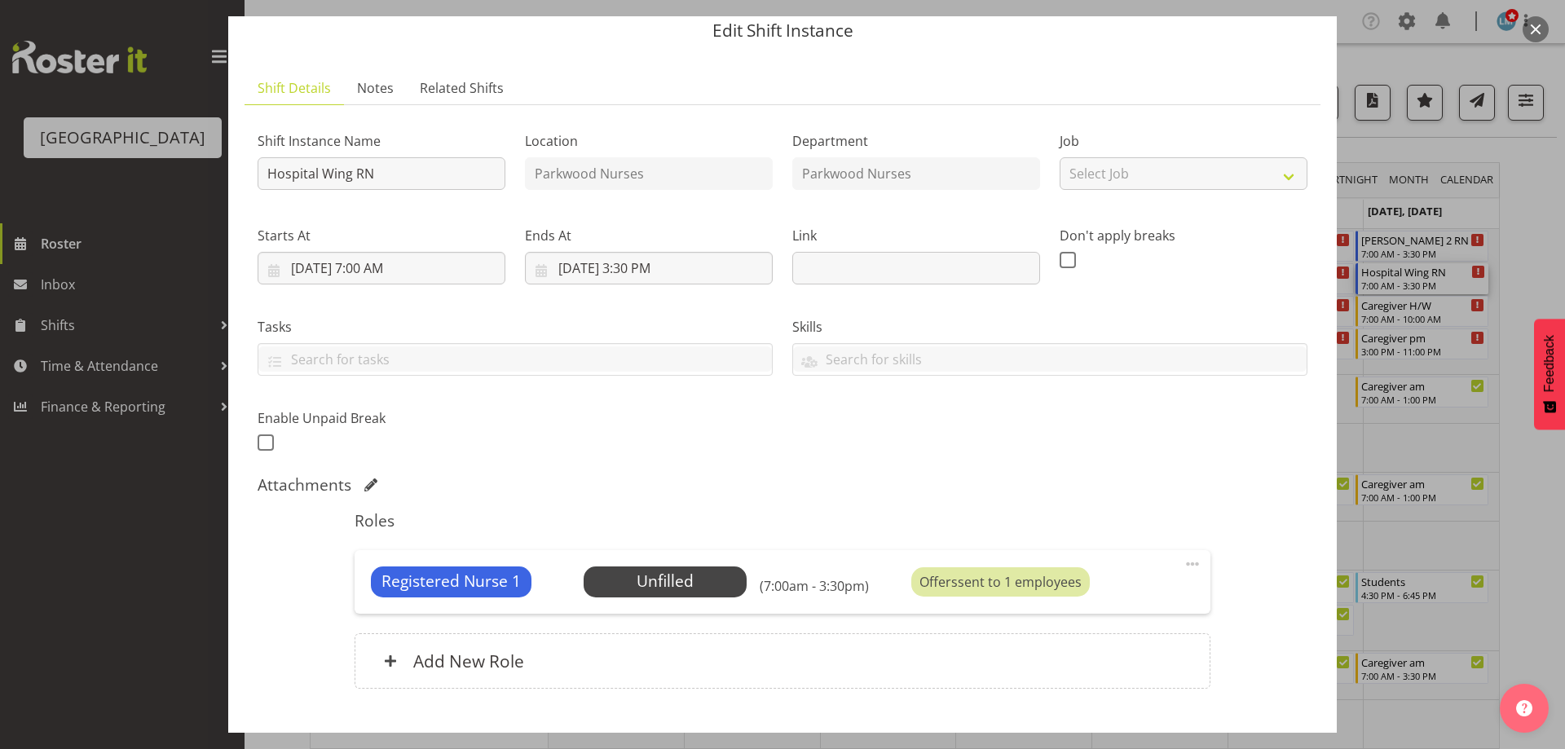
scroll to position [82, 0]
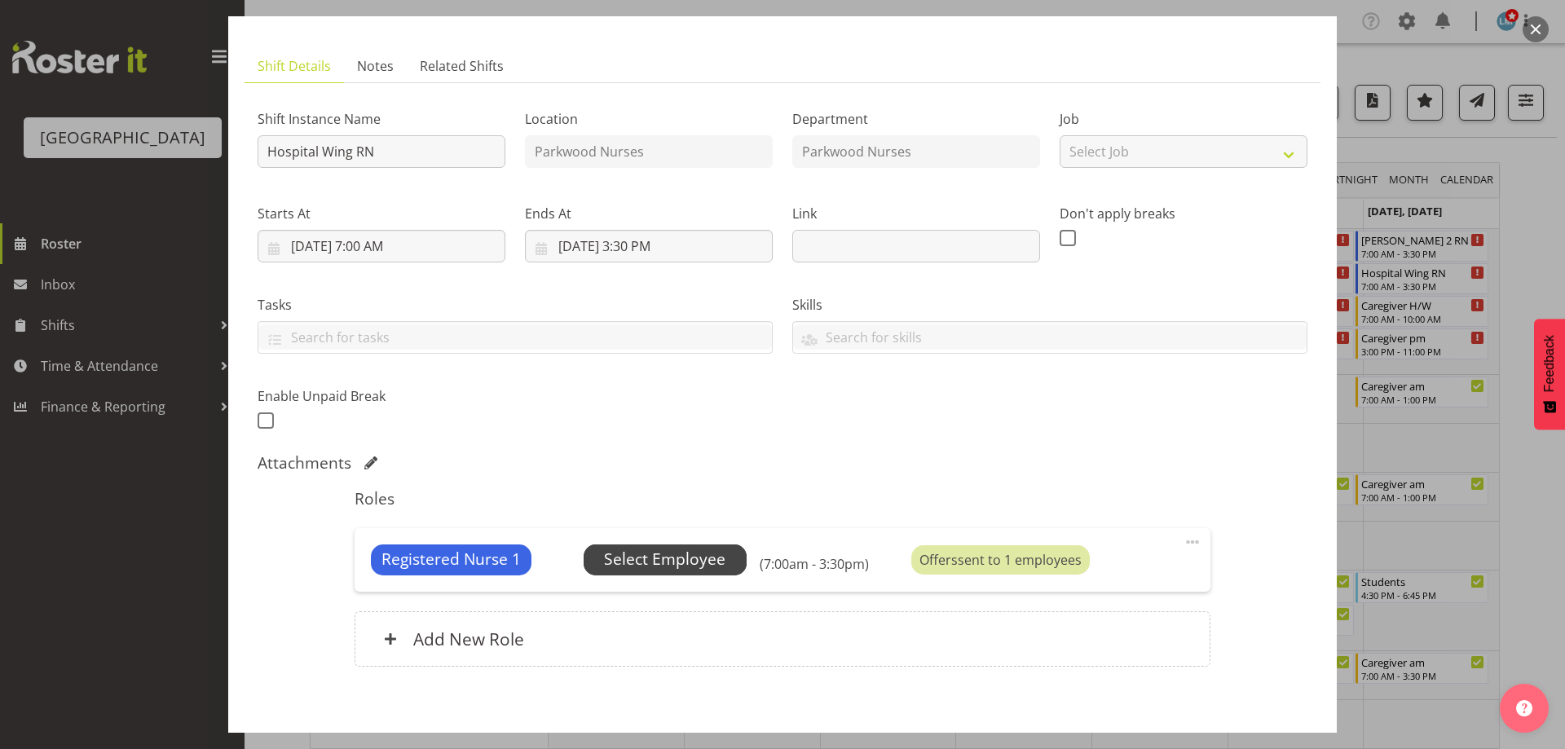
click at [680, 555] on span "Select Employee" at bounding box center [664, 560] width 121 height 24
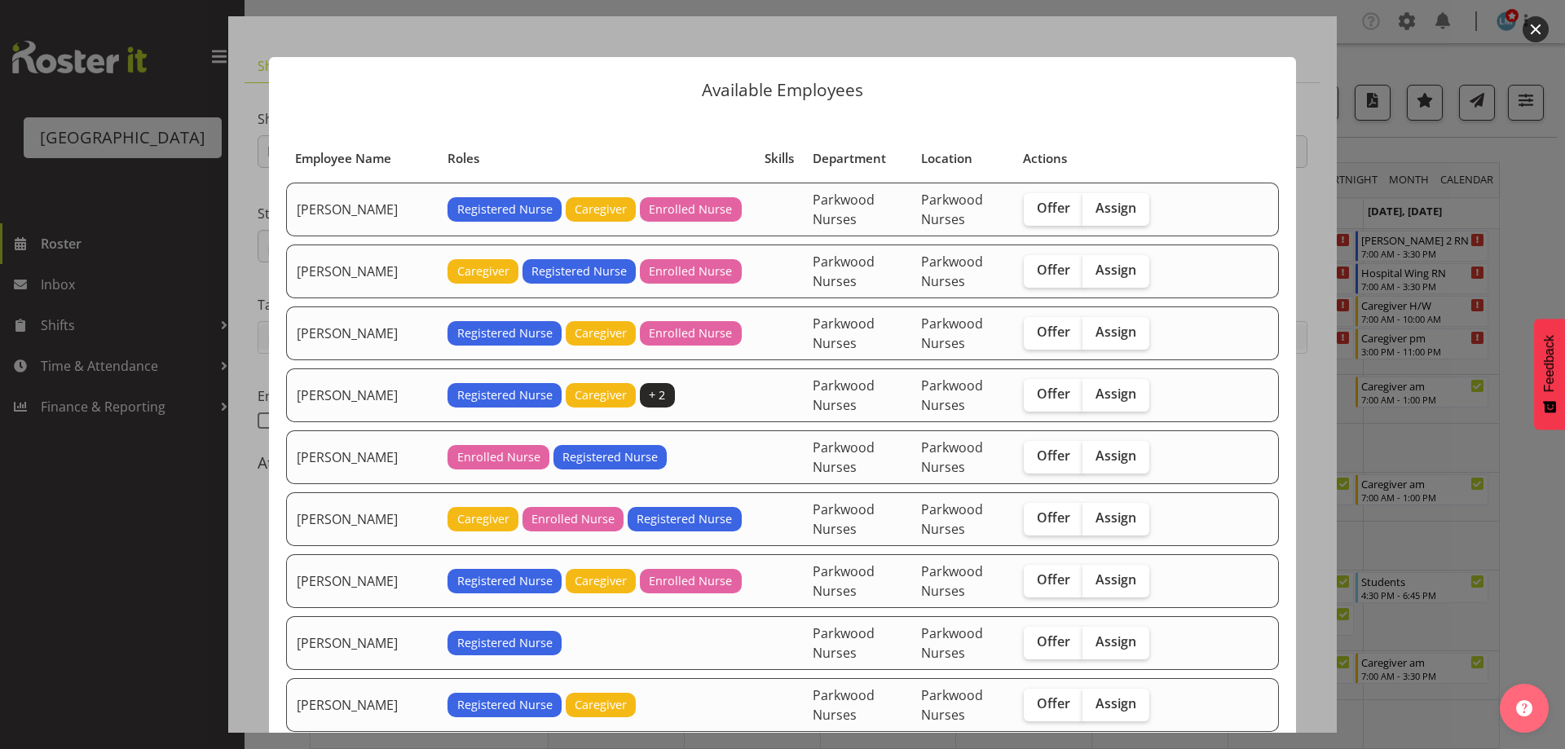
scroll to position [245, 0]
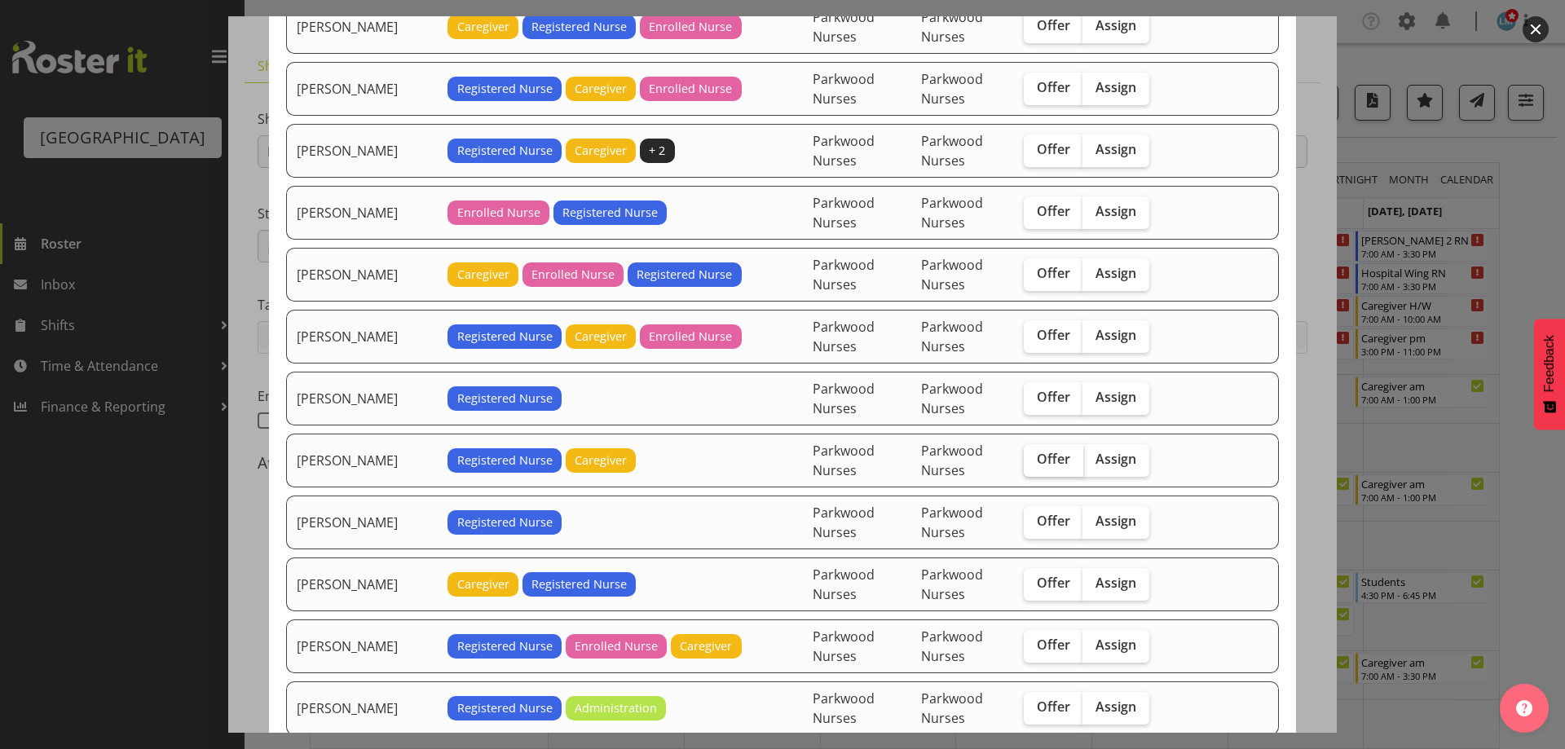
click at [1037, 465] on span "Offer" at bounding box center [1053, 459] width 33 height 16
click at [1033, 465] on input "Offer" at bounding box center [1029, 459] width 11 height 11
checkbox input "true"
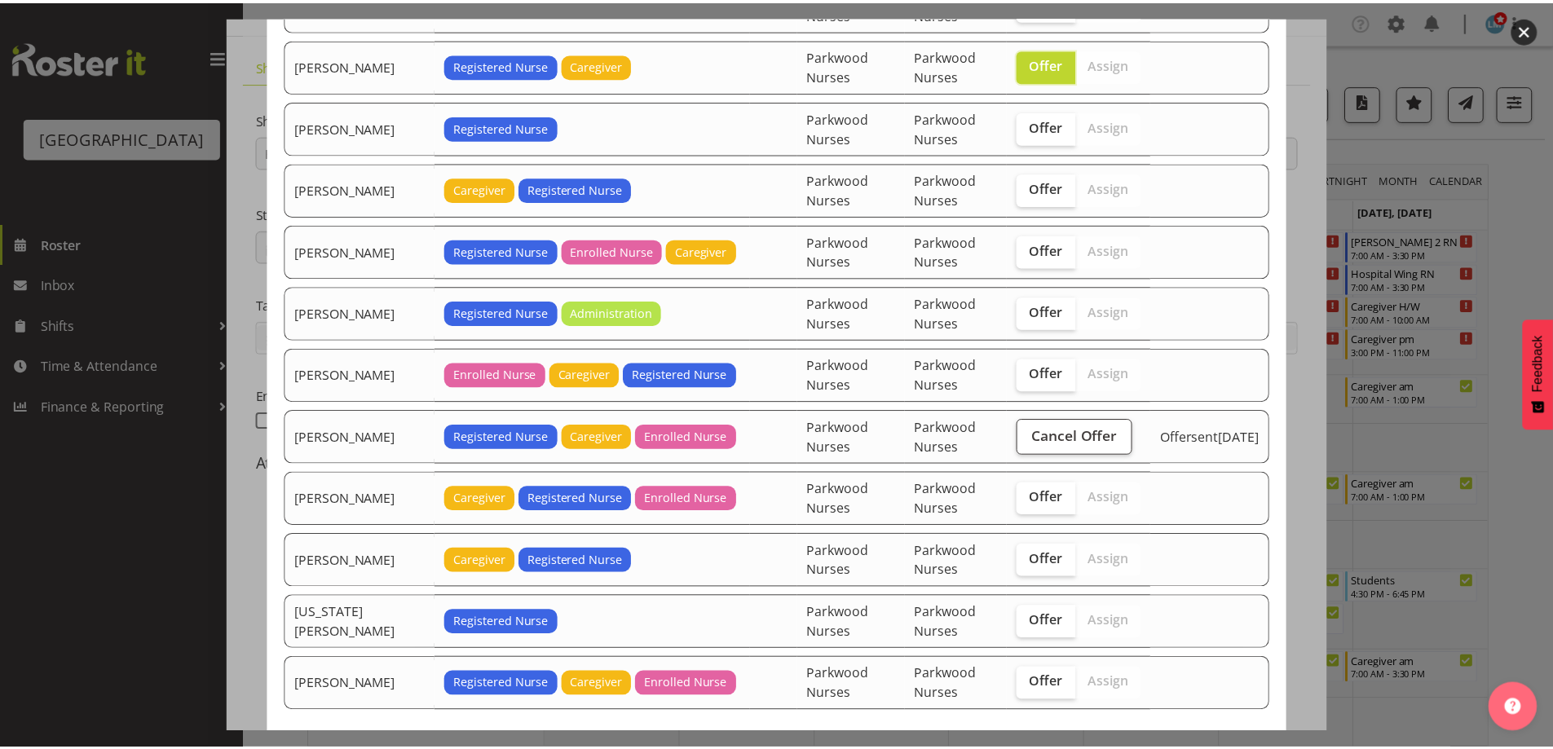
scroll to position [721, 0]
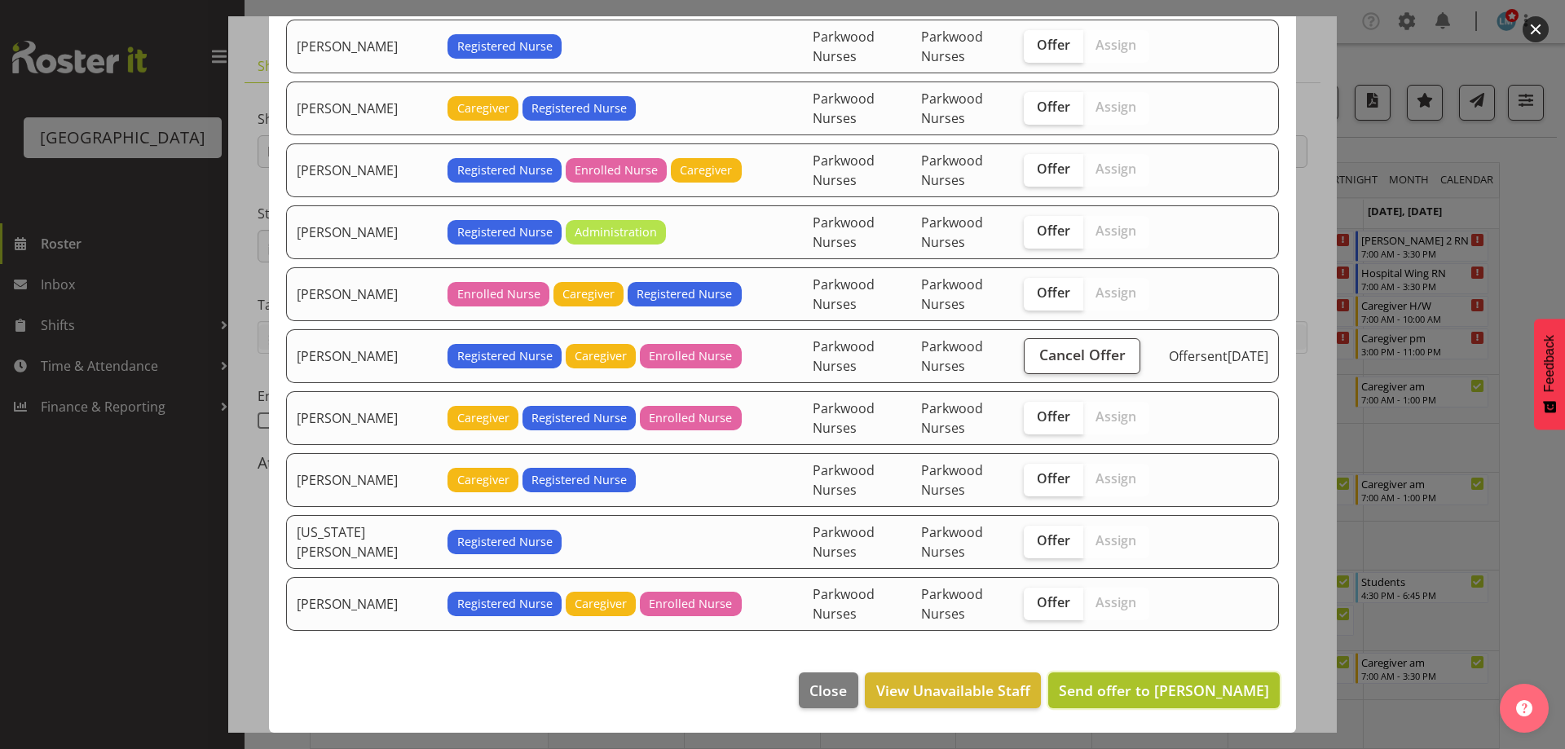
click at [1179, 691] on span "Send offer to Jessica Ransfield" at bounding box center [1164, 691] width 210 height 20
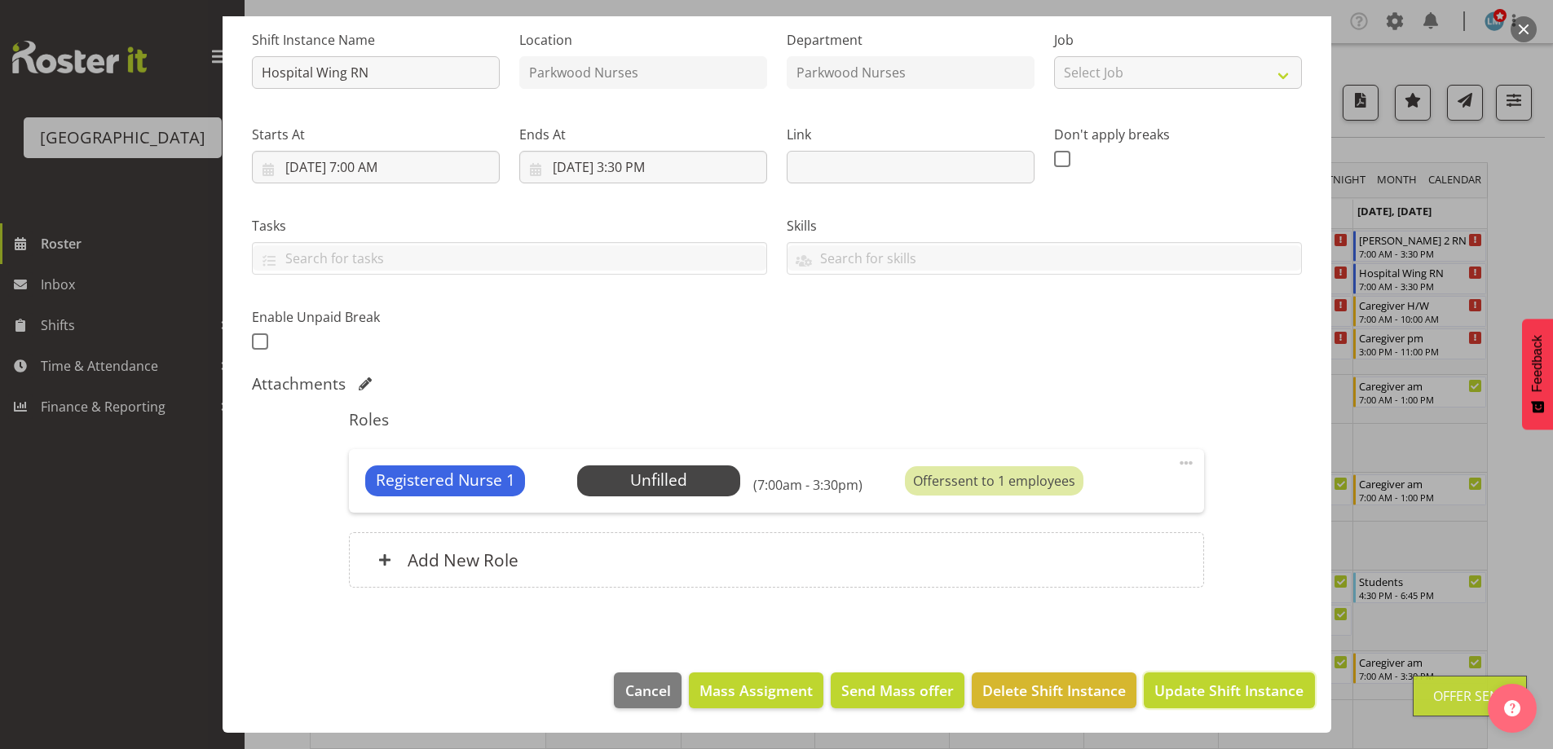
click at [1179, 690] on span "Update Shift Instance" at bounding box center [1228, 690] width 149 height 21
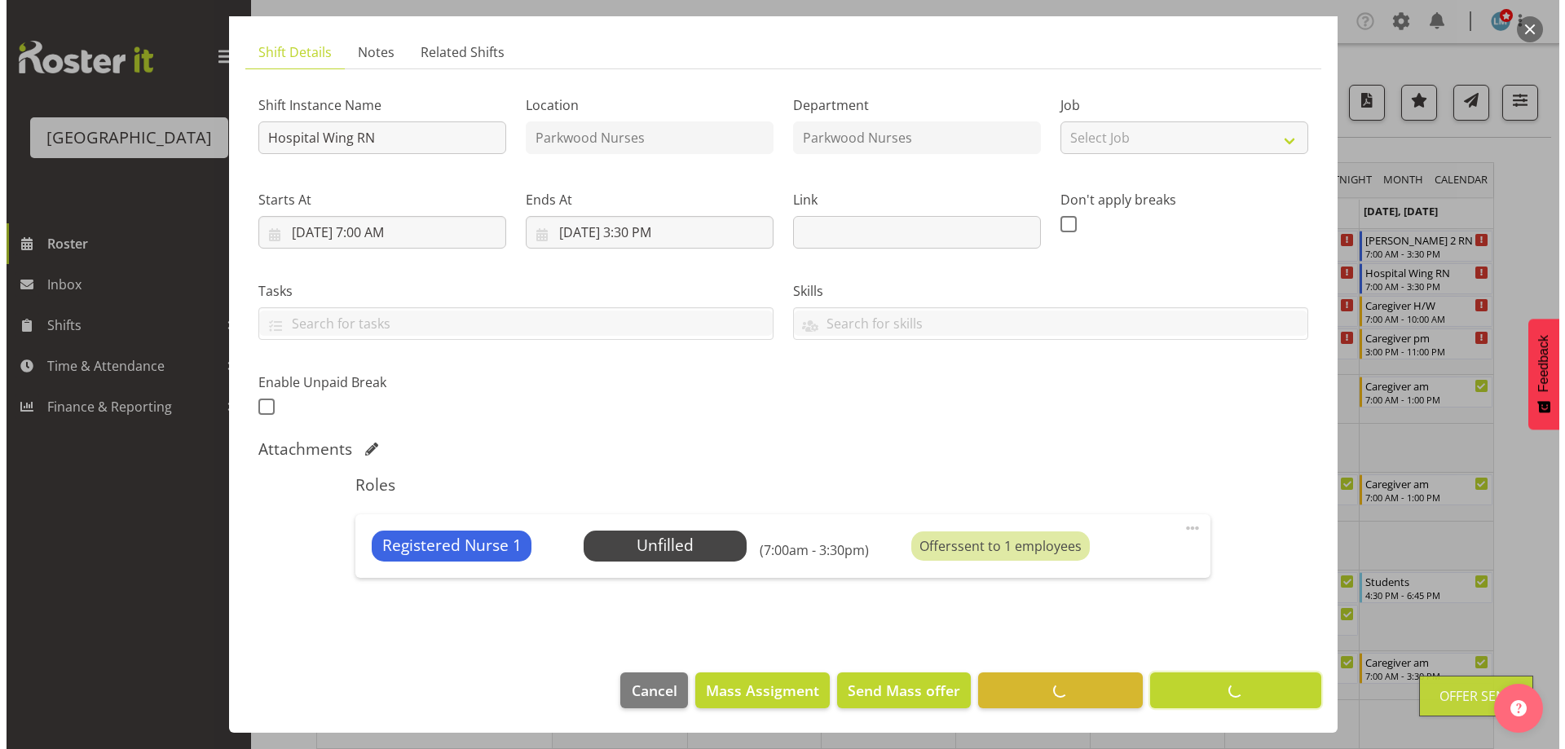
scroll to position [95, 0]
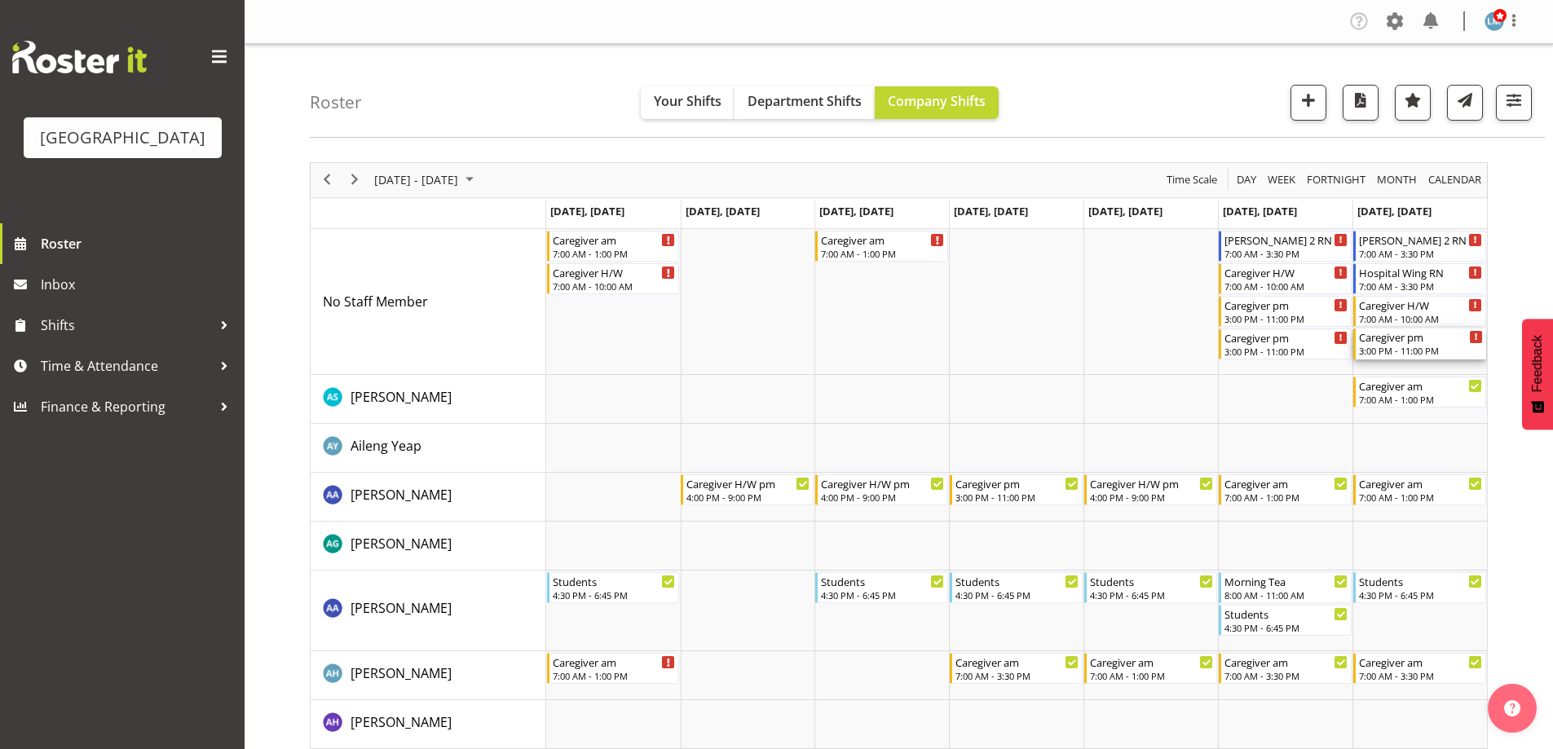
click at [1397, 350] on div "3:00 PM - 11:00 PM" at bounding box center [1421, 350] width 124 height 13
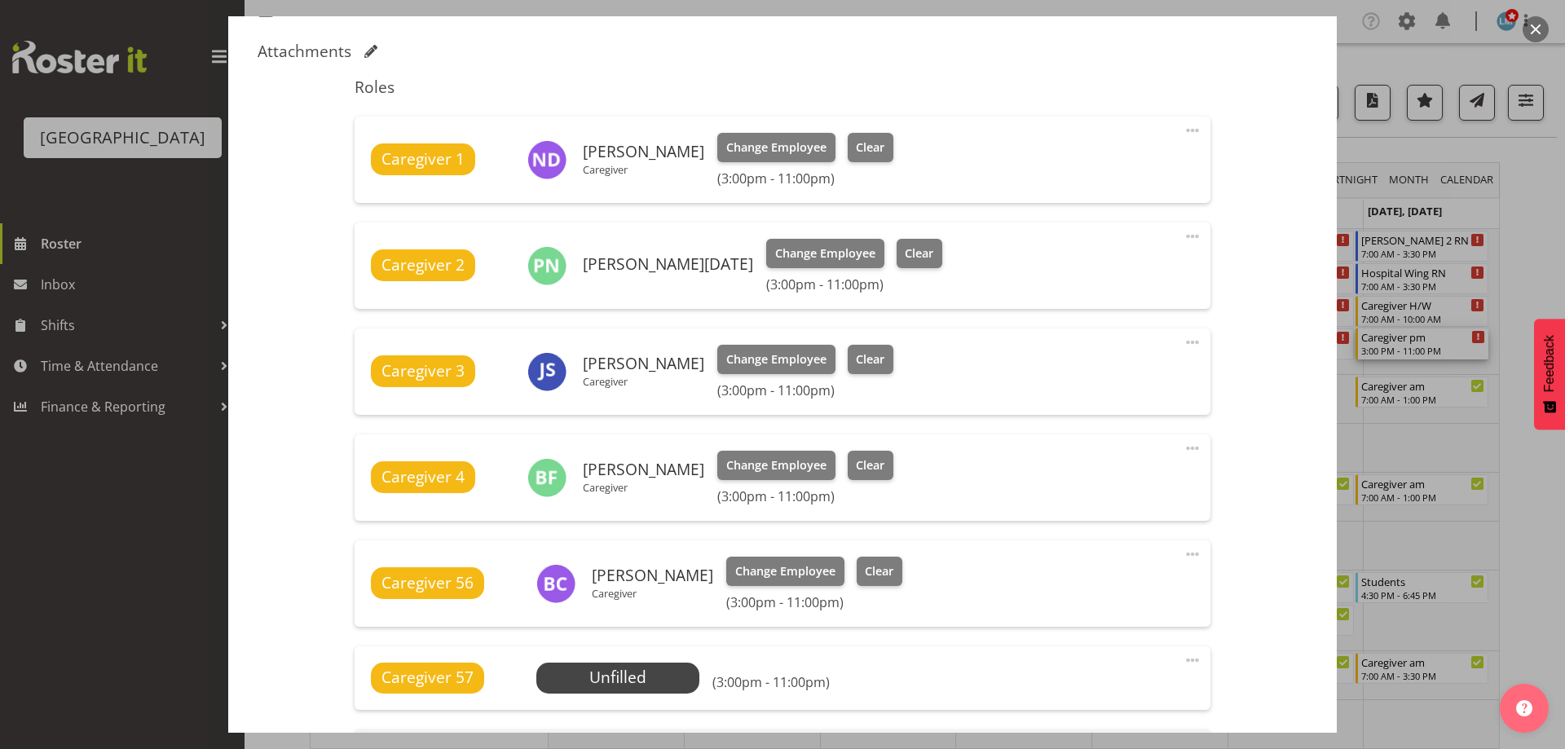
scroll to position [571, 0]
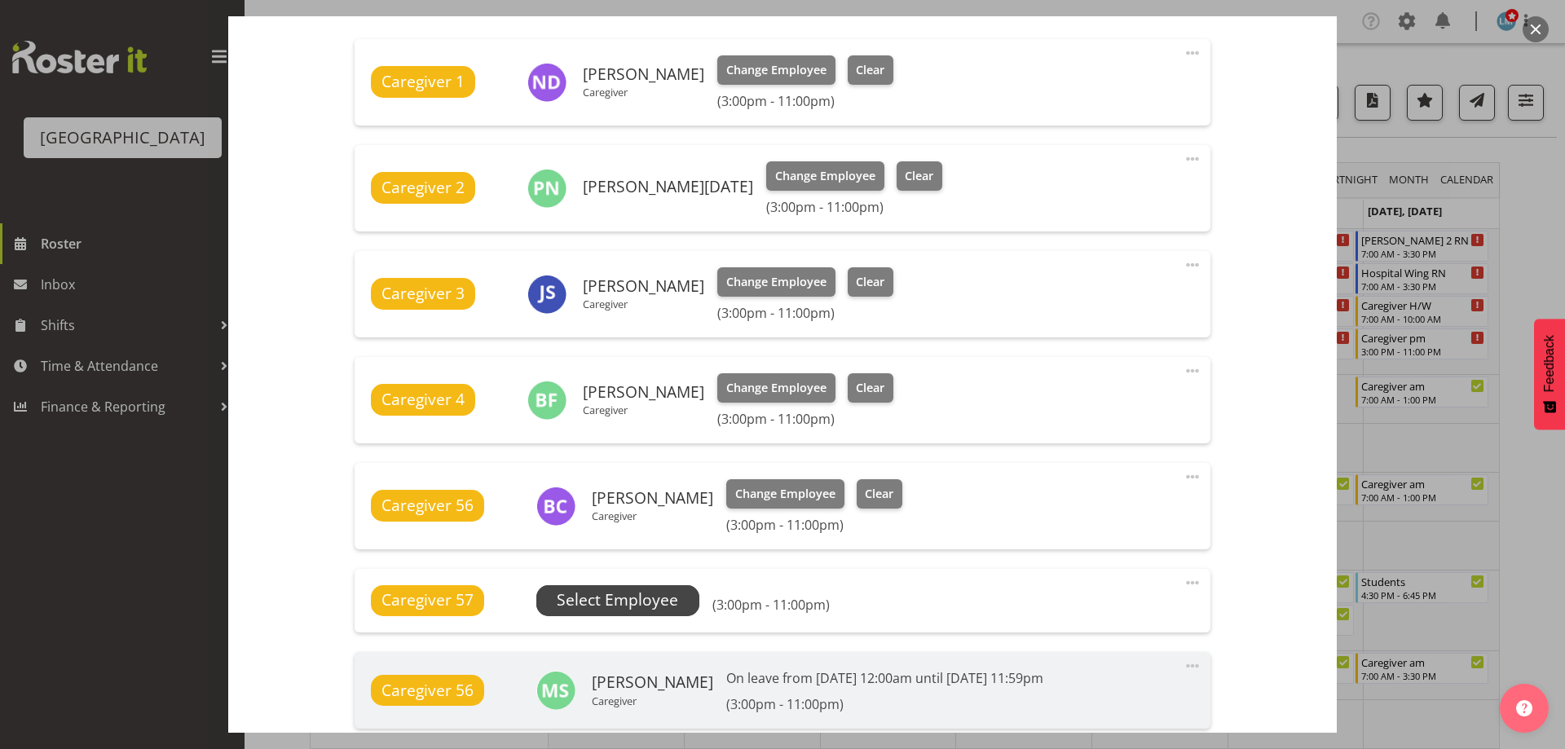
click at [616, 600] on span "Select Employee" at bounding box center [617, 600] width 121 height 24
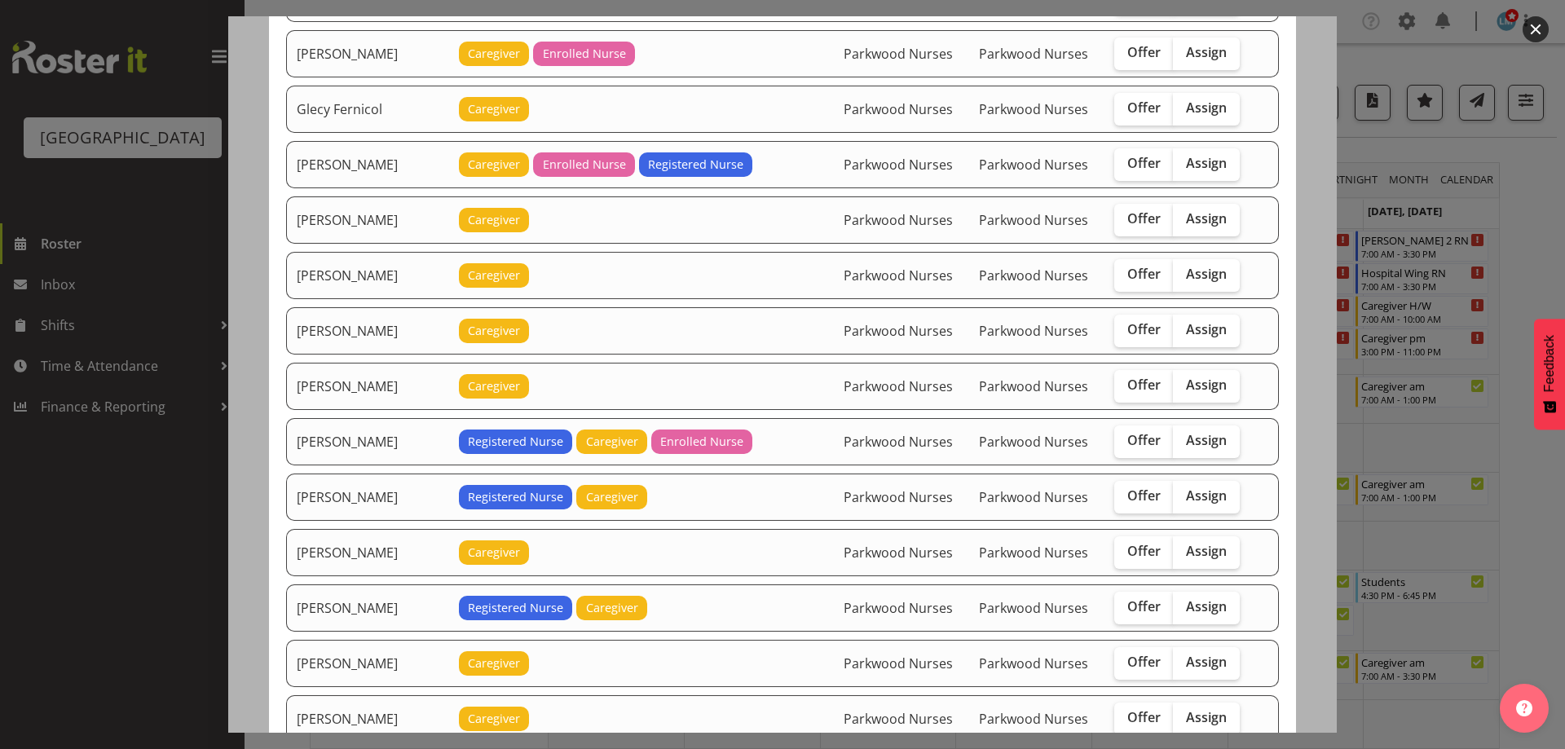
scroll to position [897, 0]
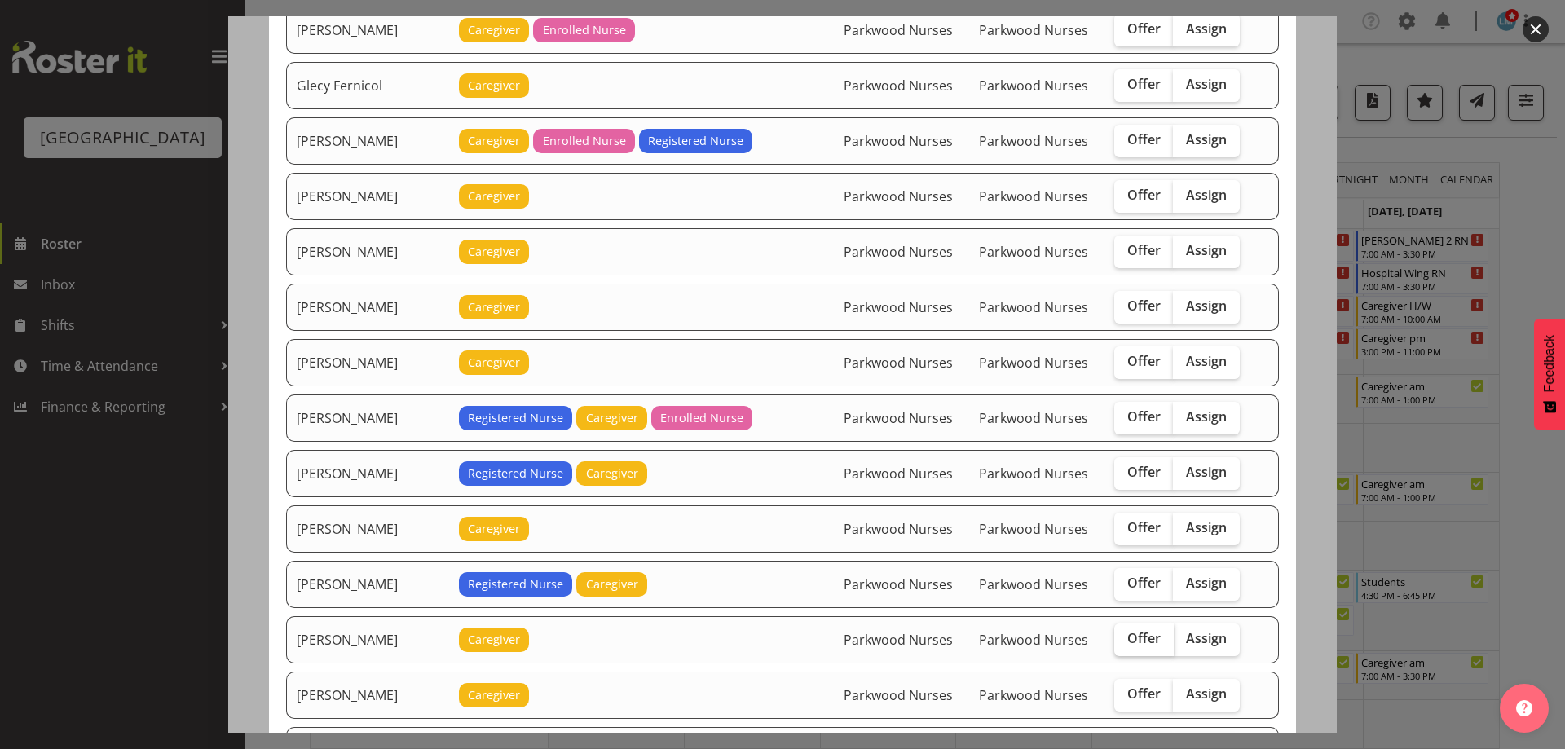
click at [1135, 630] on span "Offer" at bounding box center [1143, 638] width 33 height 16
click at [1125, 633] on input "Offer" at bounding box center [1119, 638] width 11 height 11
checkbox input "true"
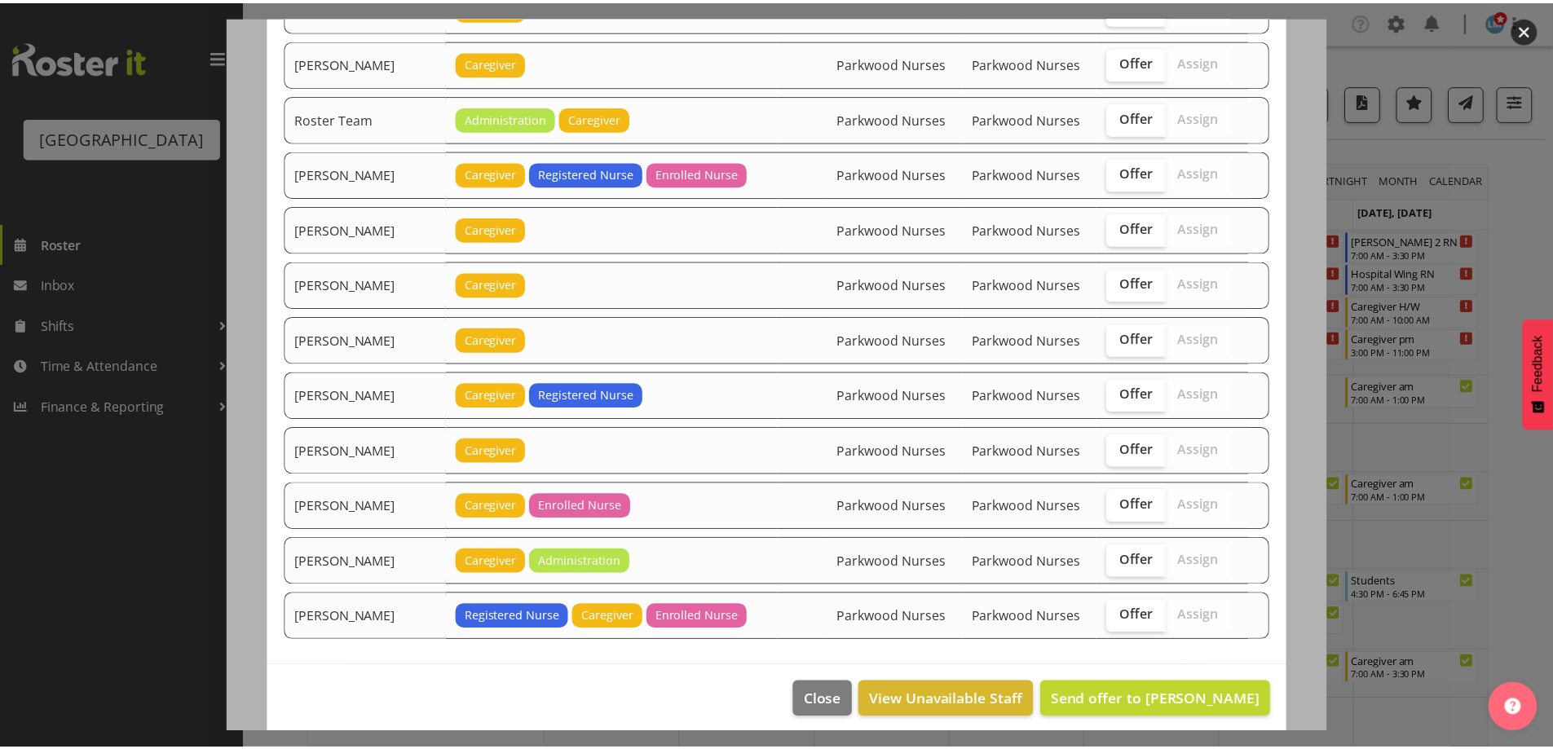
scroll to position [2315, 0]
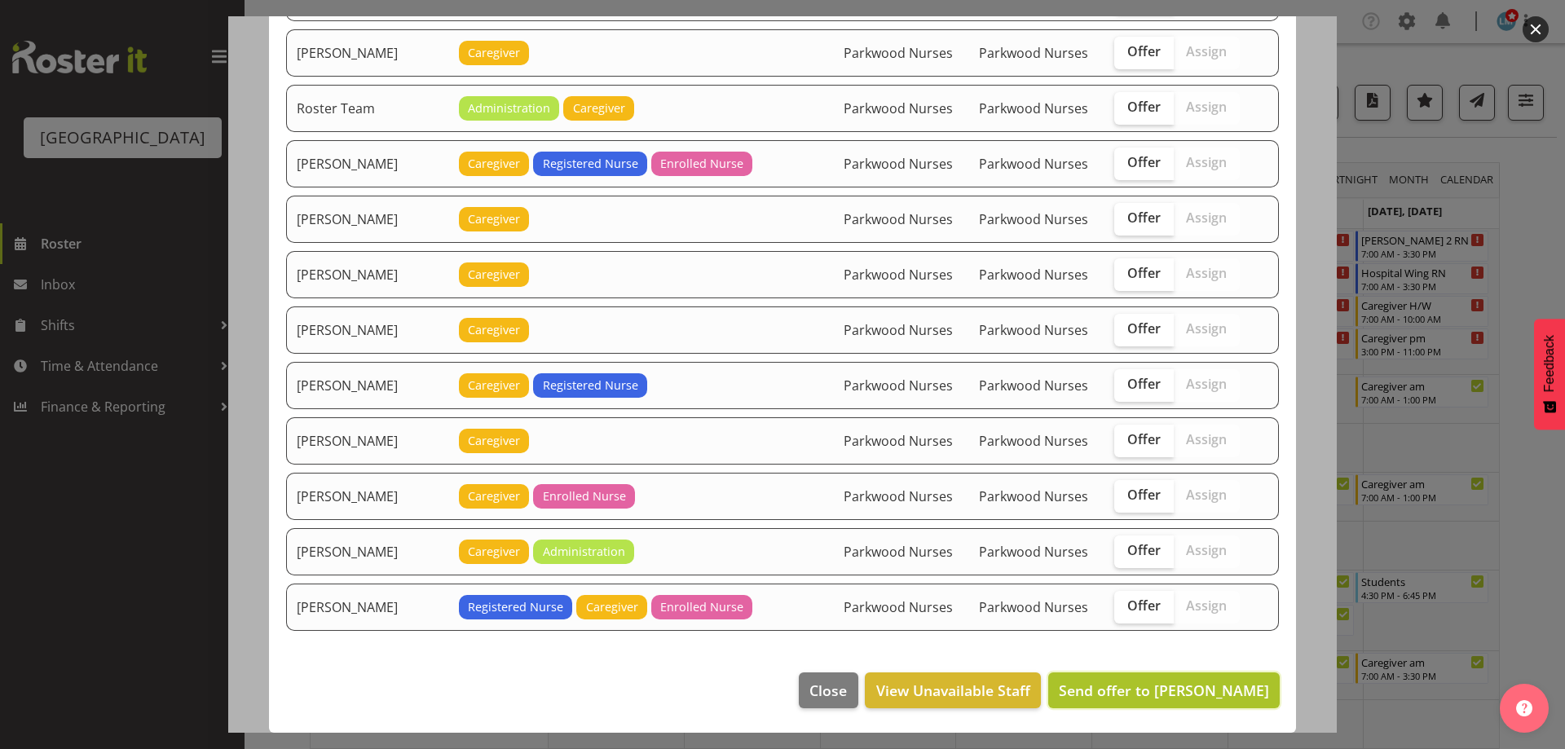
click at [1242, 695] on span "Send offer to Joanna Shore" at bounding box center [1164, 691] width 210 height 20
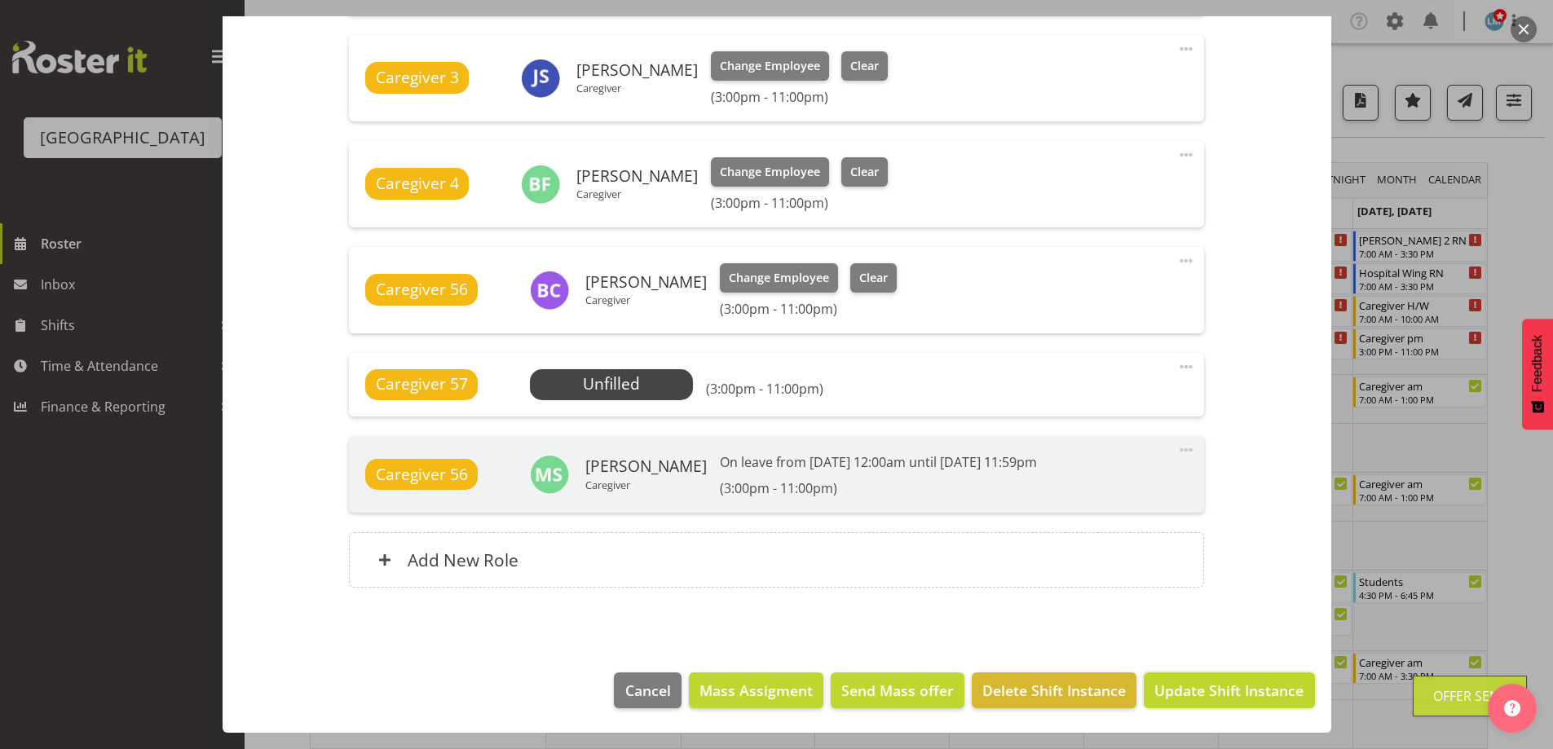
click at [1242, 695] on span "Update Shift Instance" at bounding box center [1228, 690] width 149 height 21
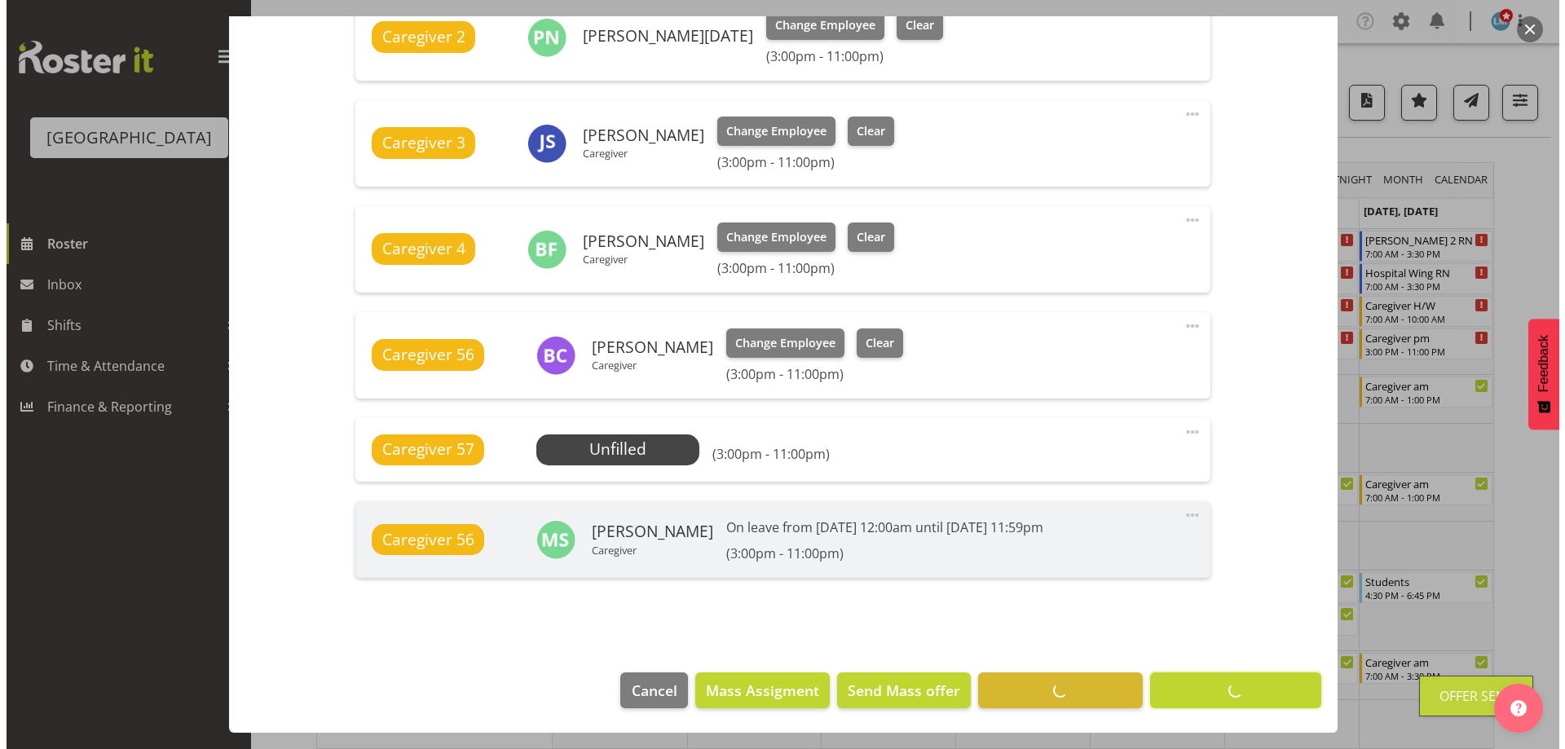
scroll to position [721, 0]
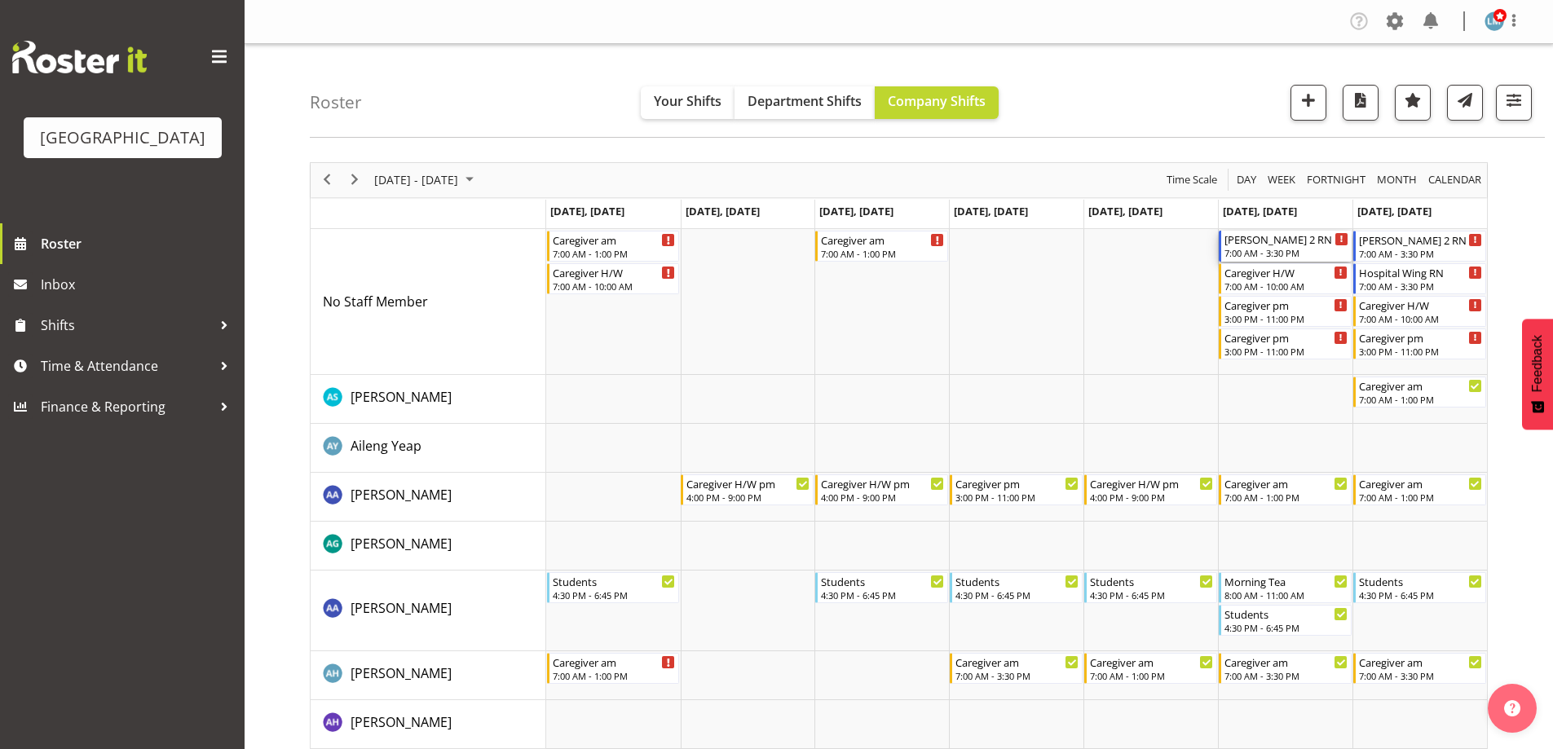
click at [1266, 233] on div "Ressie 2 RN am" at bounding box center [1286, 239] width 124 height 16
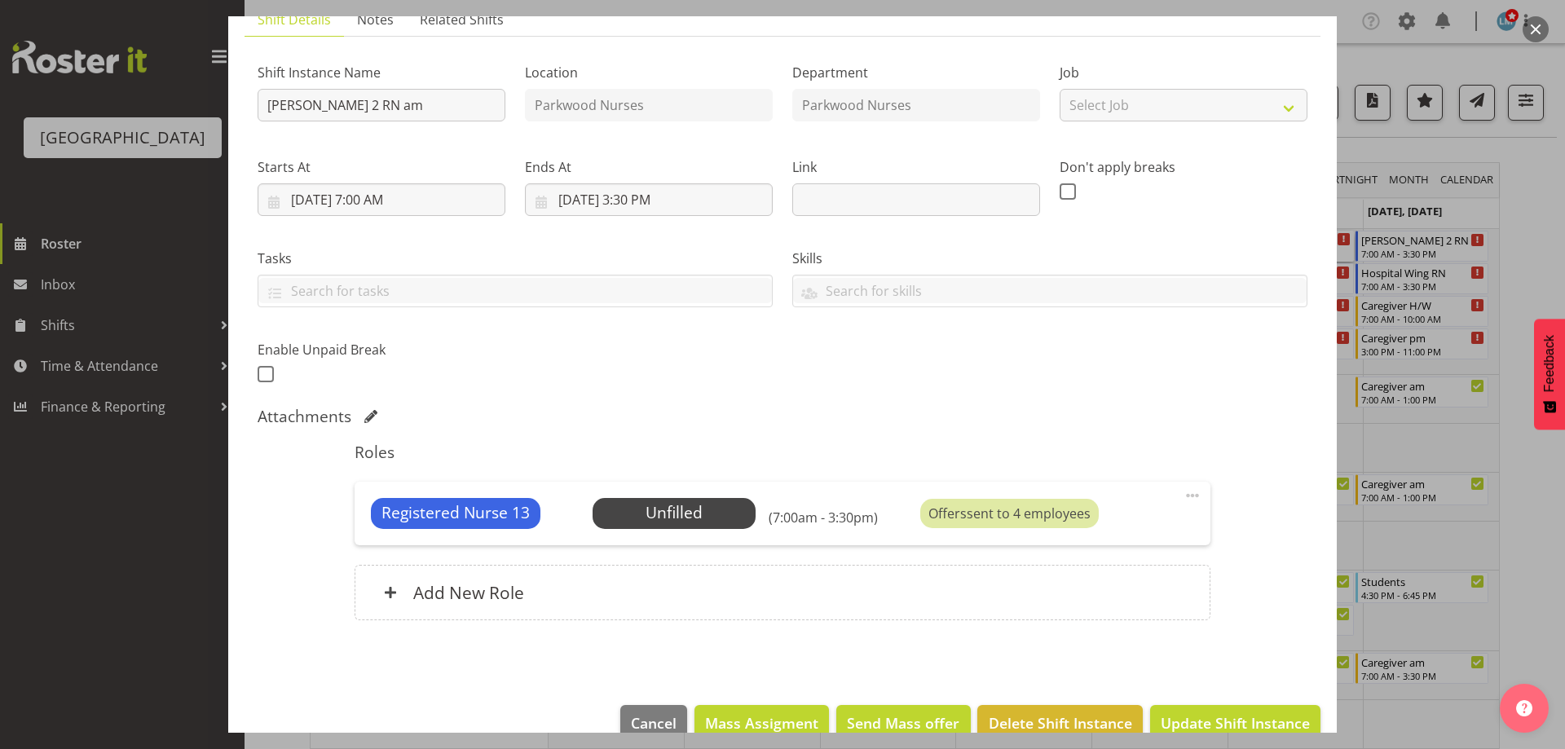
scroll to position [161, 0]
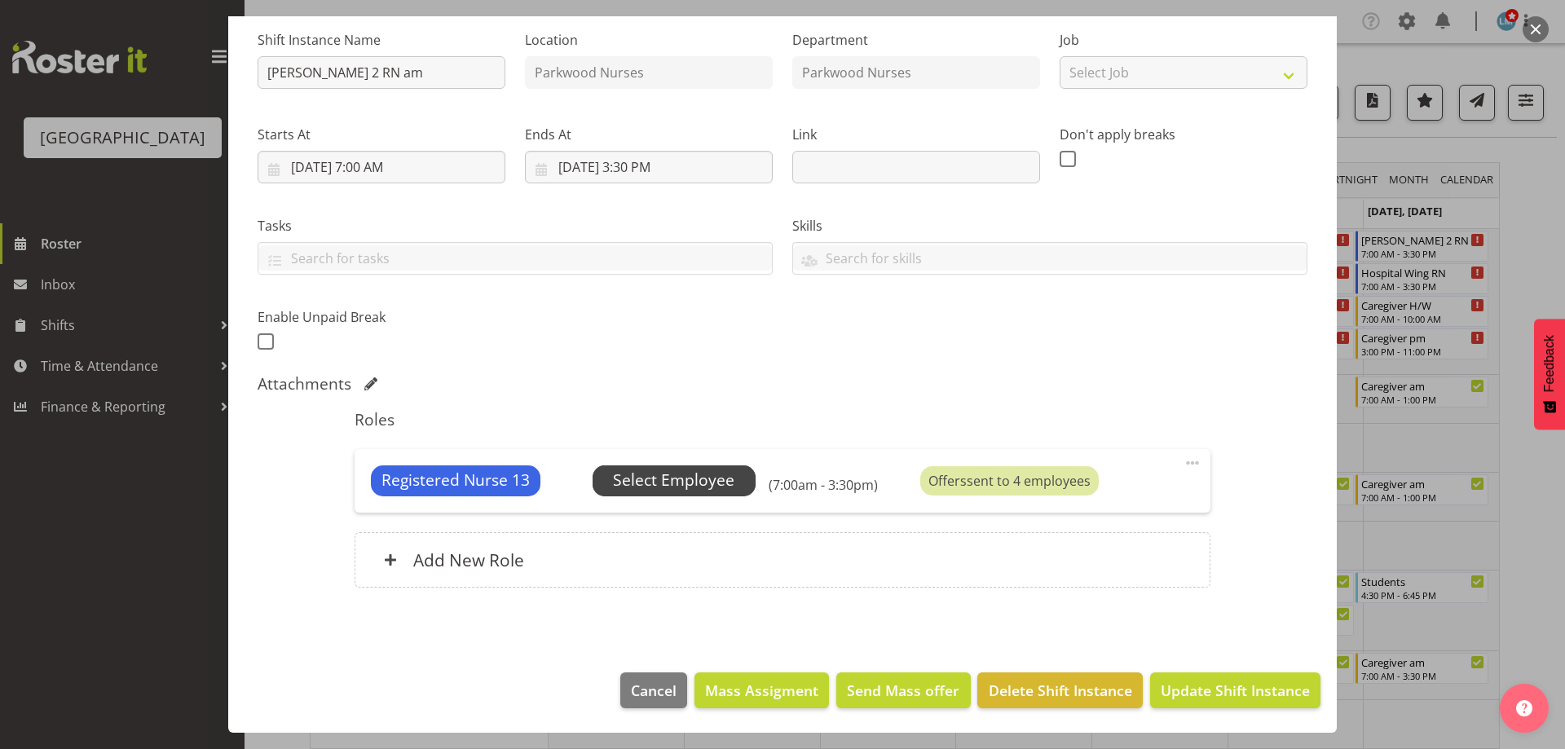
click at [700, 478] on span "Select Employee" at bounding box center [673, 481] width 121 height 24
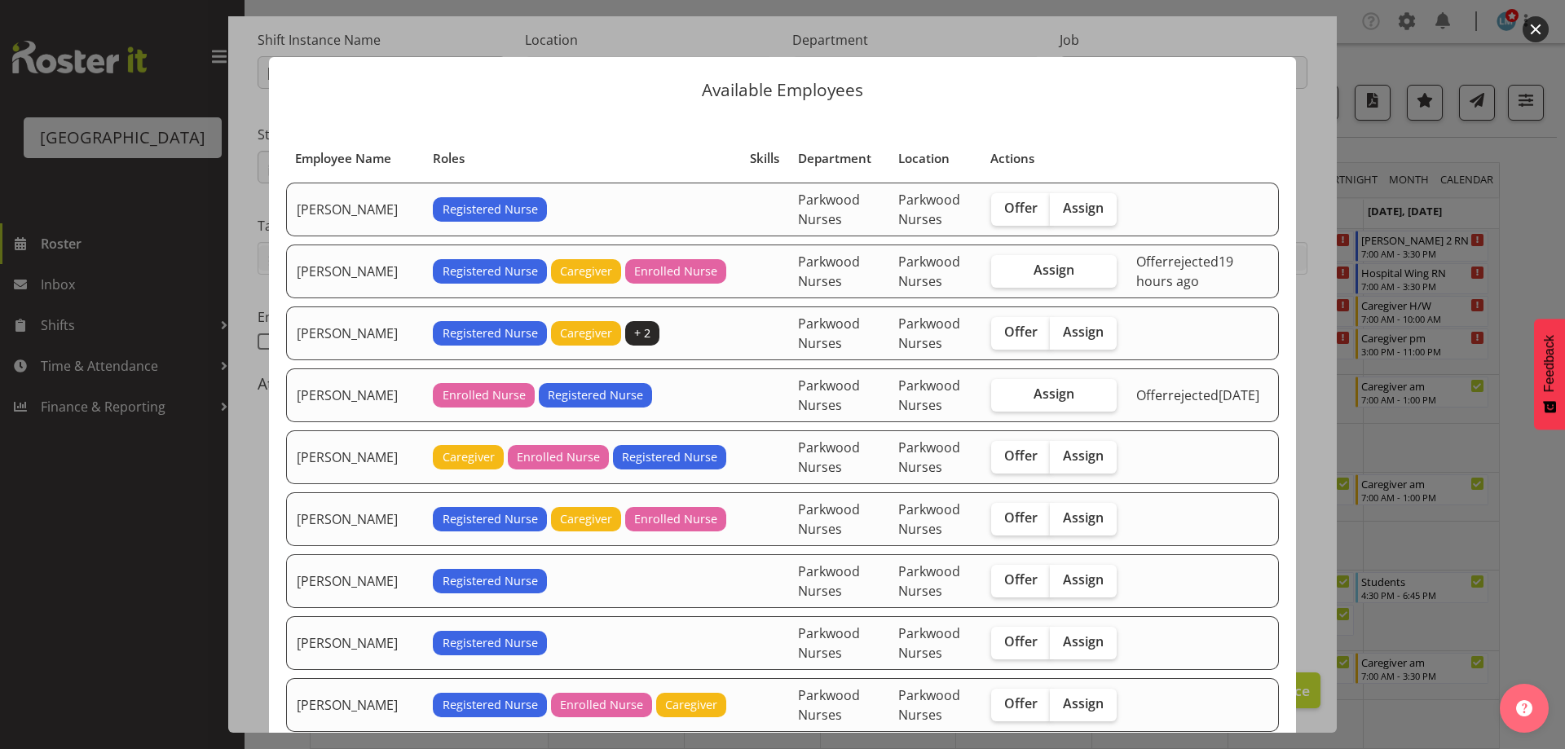
click at [1180, 267] on span "rejected" at bounding box center [1193, 262] width 51 height 18
click at [1539, 504] on div at bounding box center [782, 374] width 1565 height 749
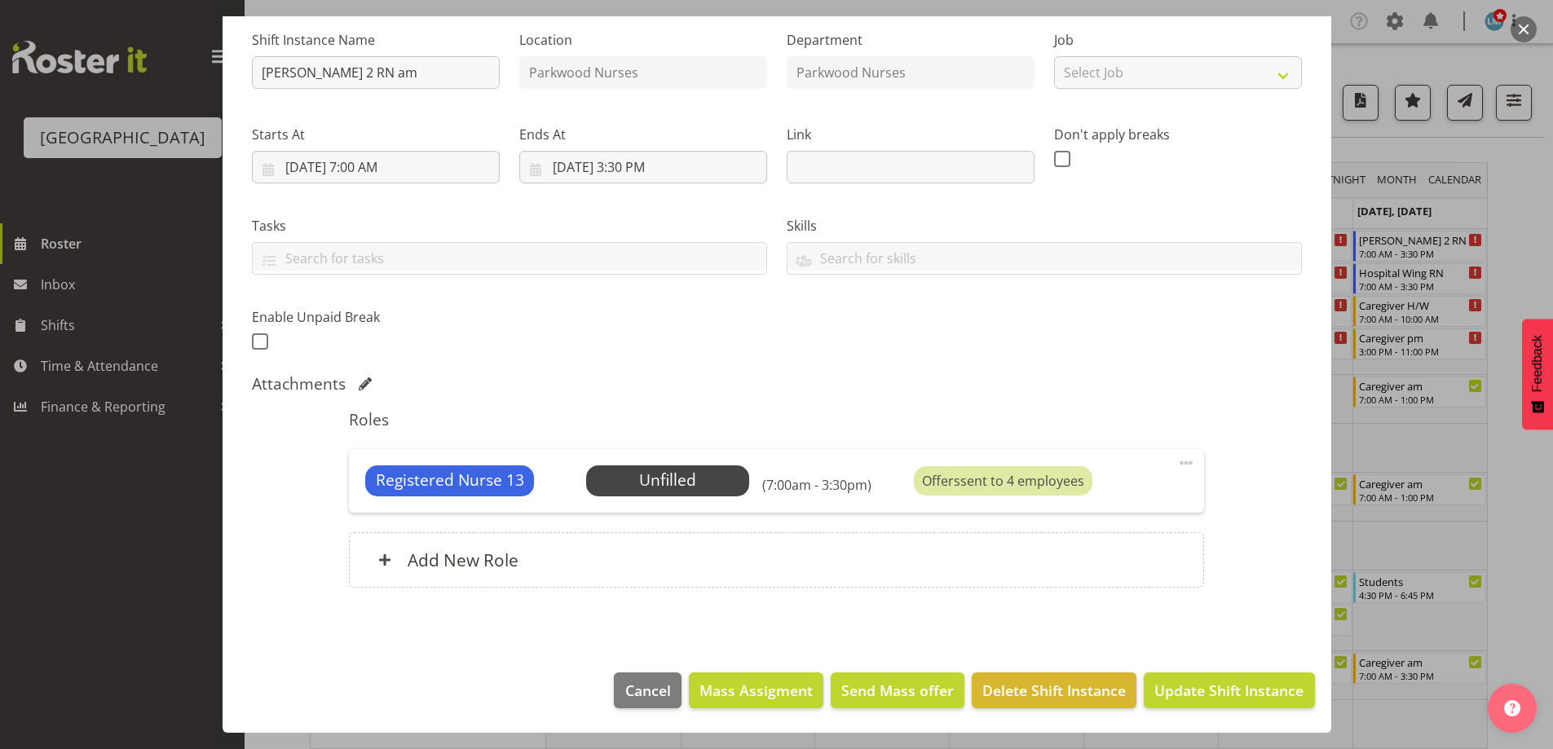
click at [1539, 504] on div at bounding box center [776, 374] width 1553 height 749
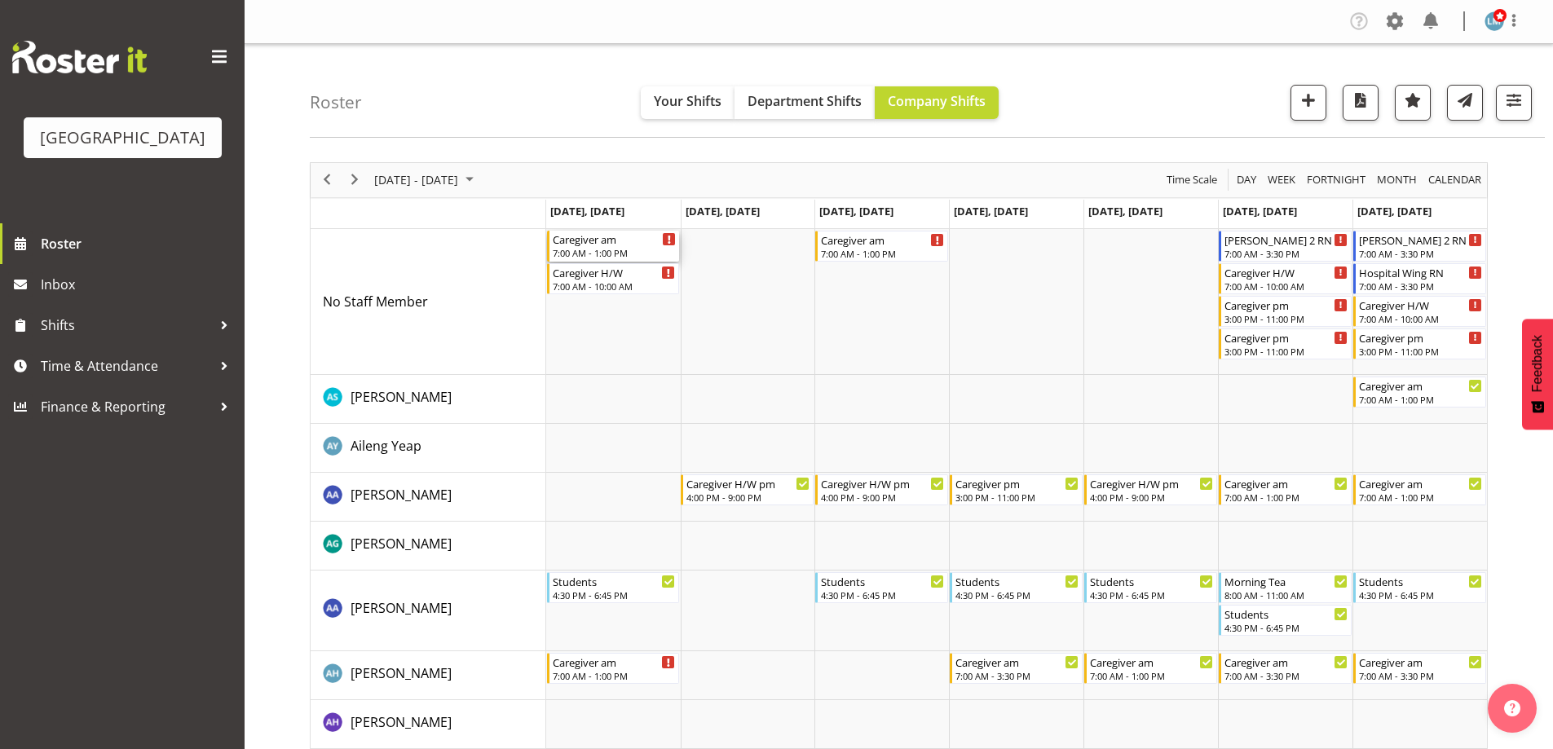
click at [553, 241] on div "Caregiver am" at bounding box center [615, 239] width 124 height 16
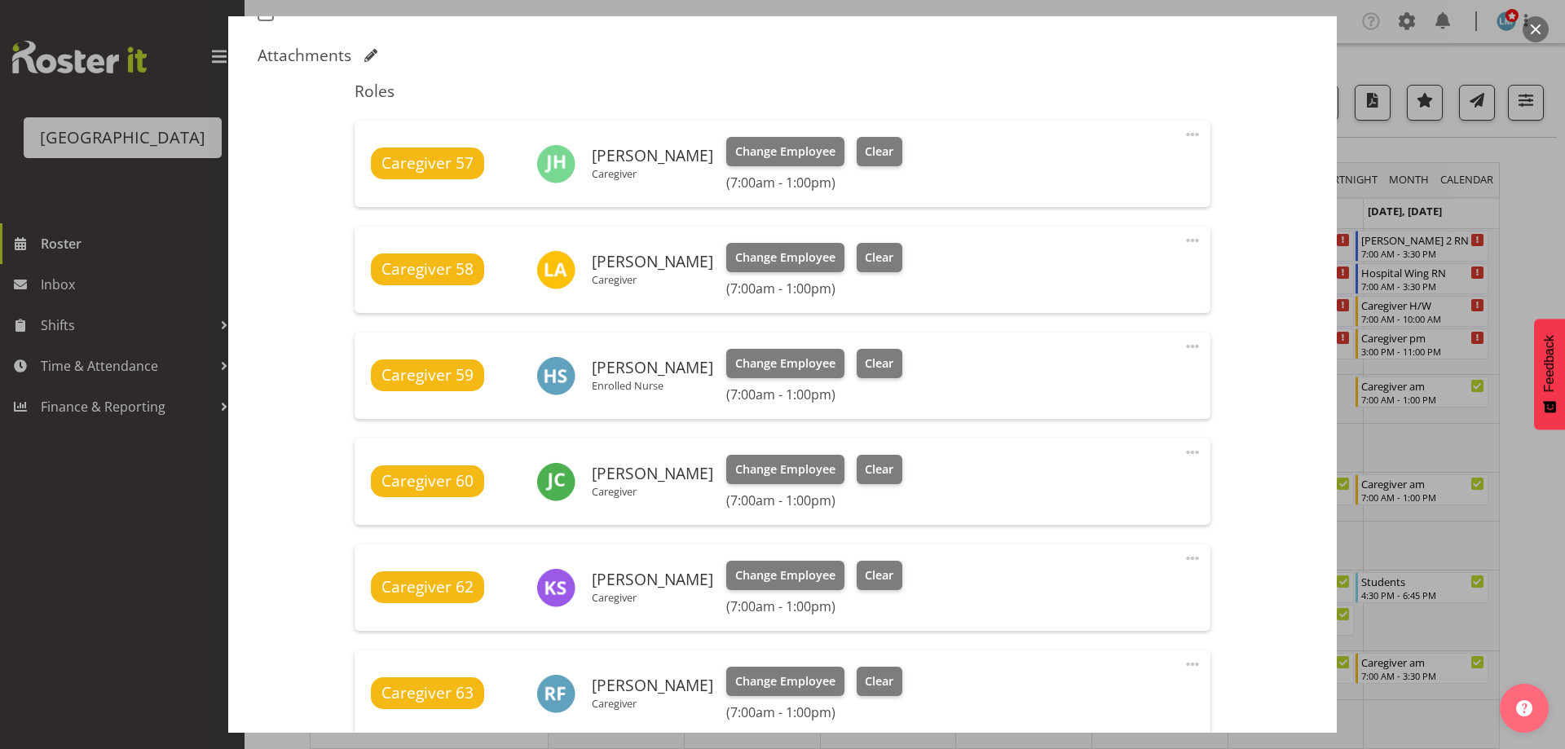
scroll to position [815, 0]
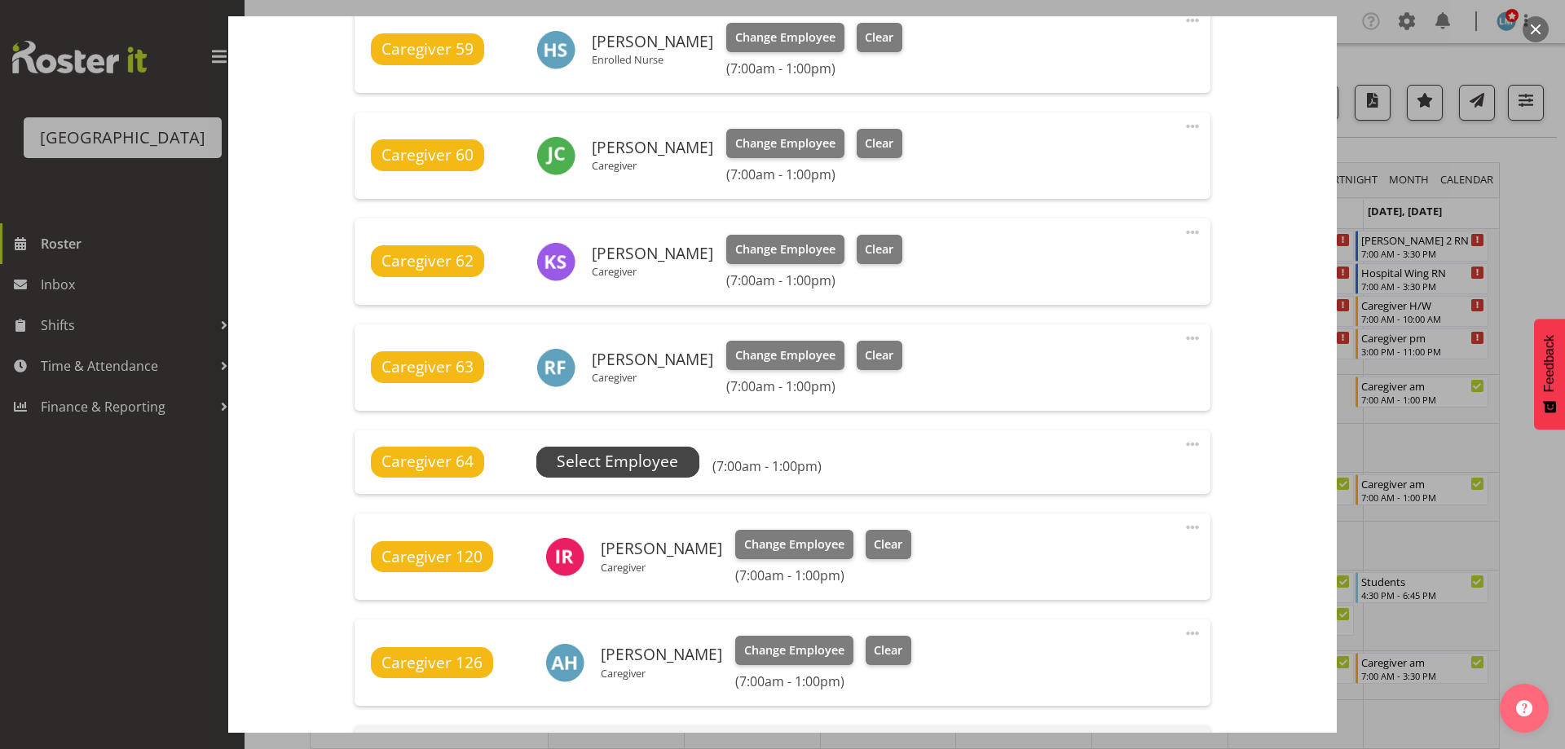
click at [672, 460] on span "Select Employee" at bounding box center [617, 462] width 121 height 24
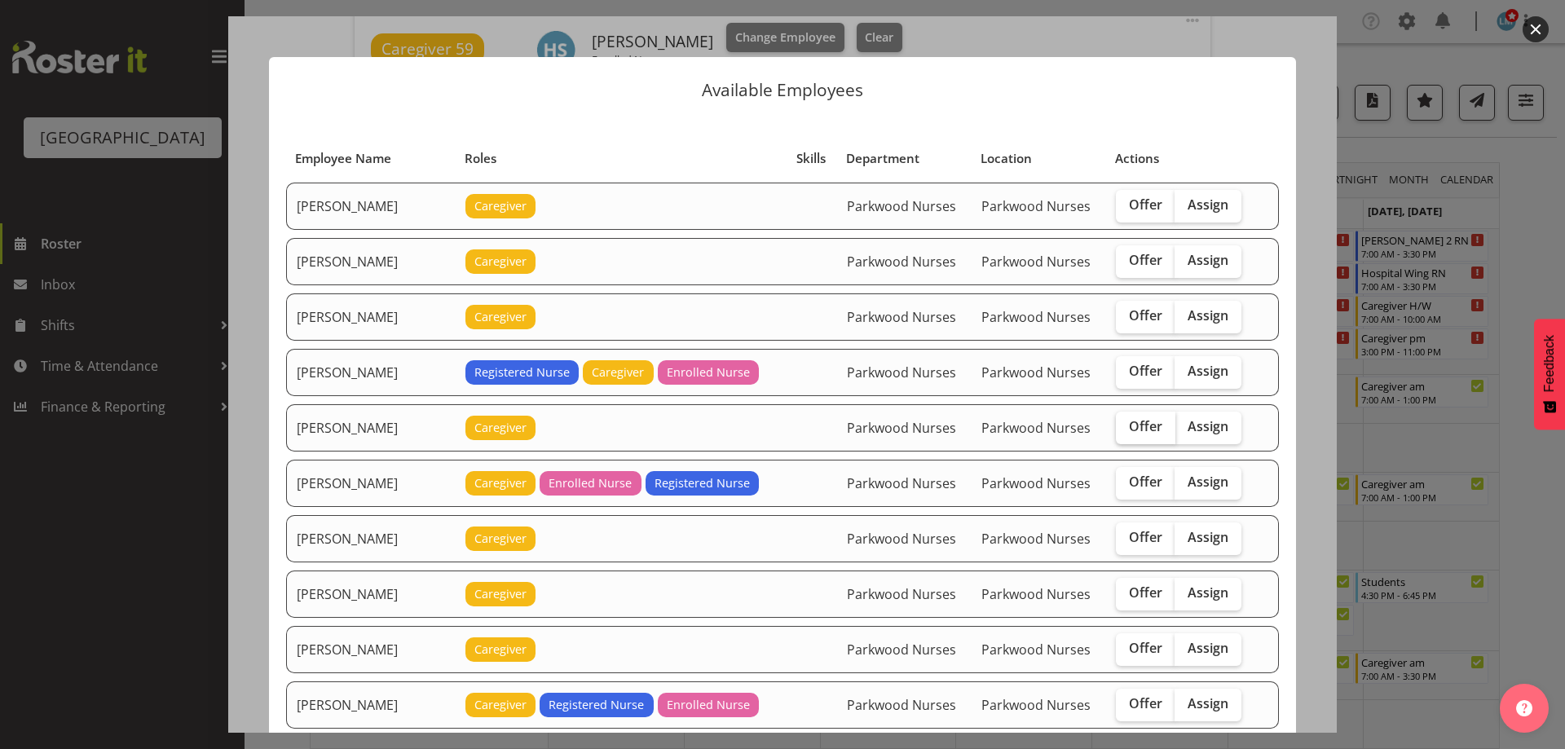
click at [1142, 430] on span "Offer" at bounding box center [1145, 426] width 33 height 16
click at [1126, 430] on input "Offer" at bounding box center [1121, 426] width 11 height 11
checkbox input "true"
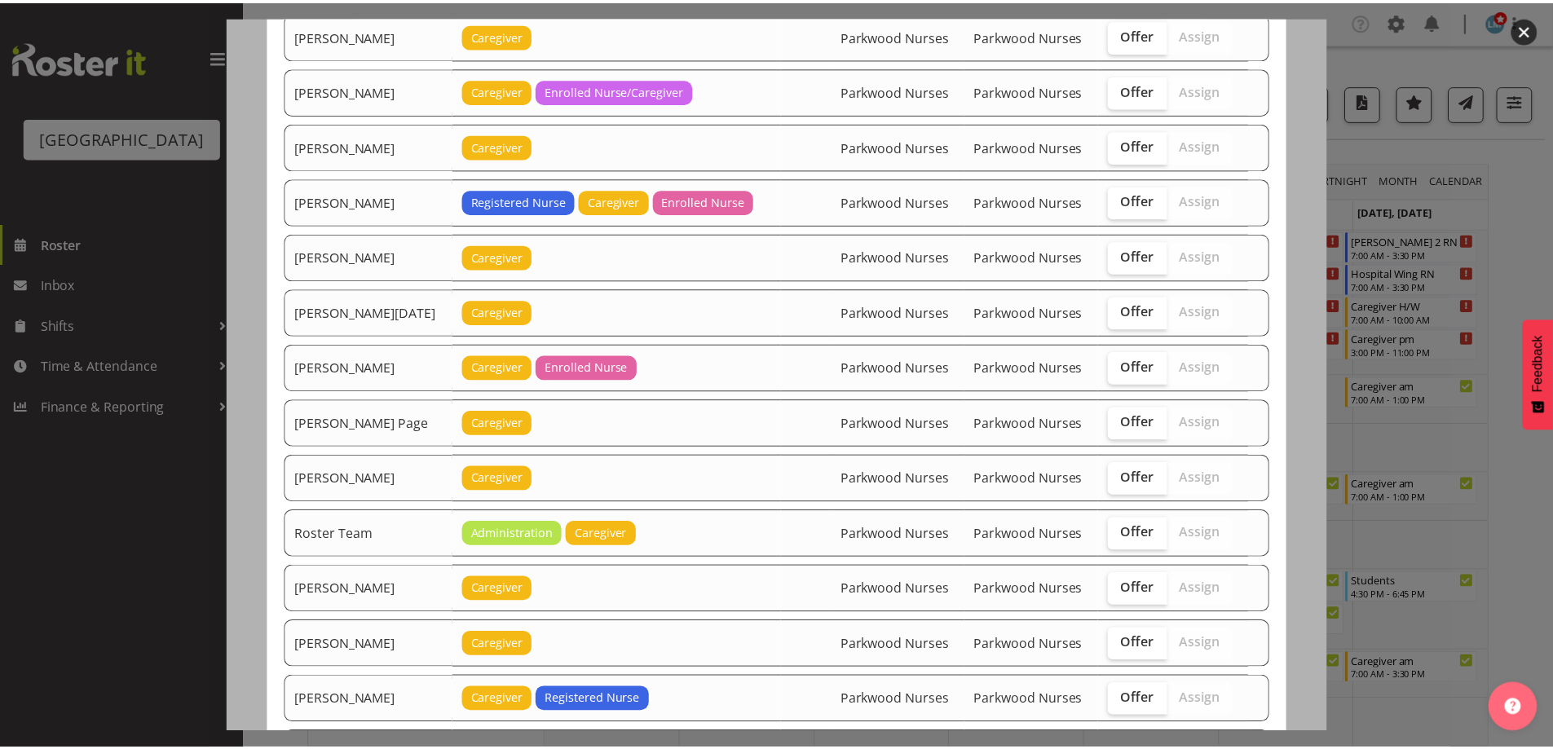
scroll to position [2204, 0]
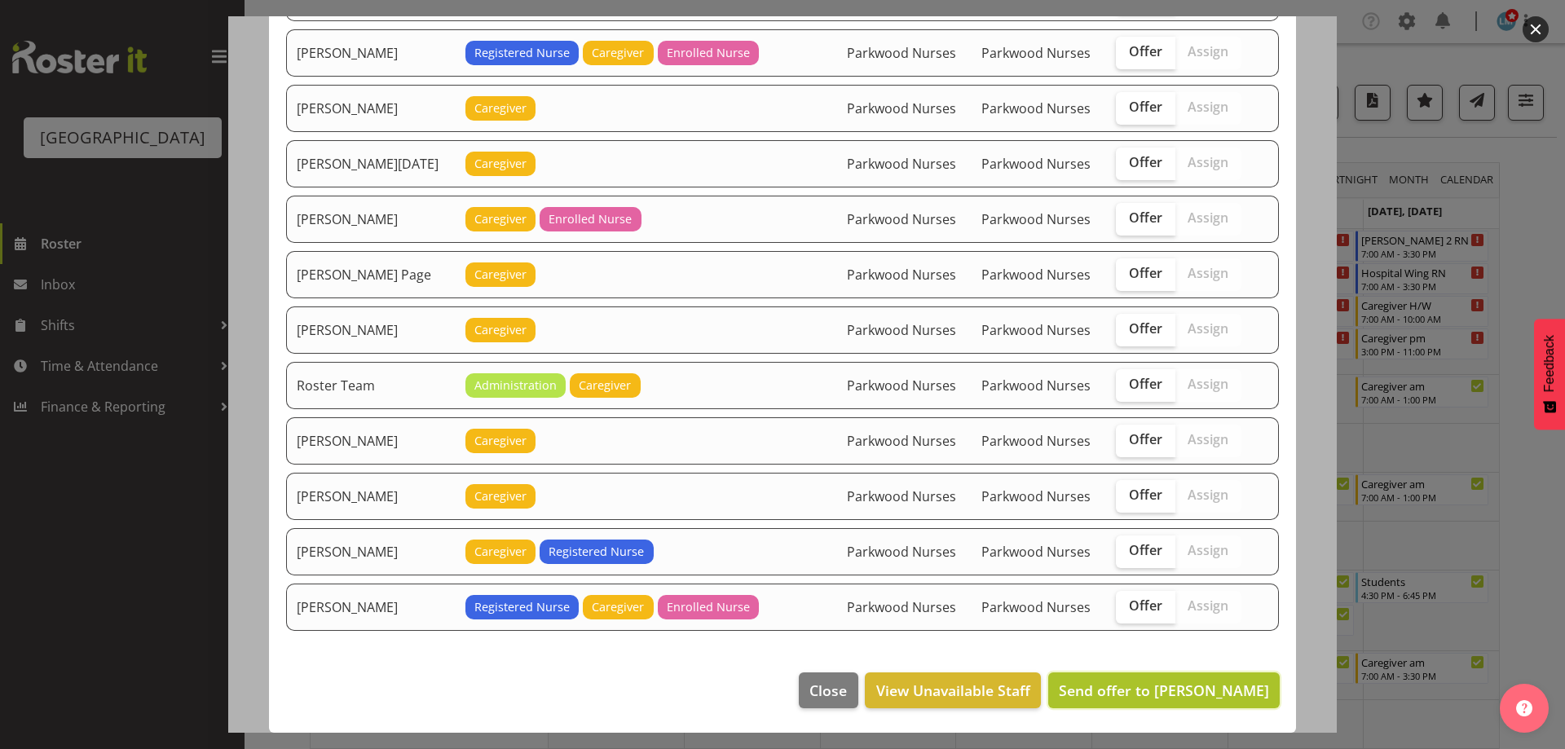
click at [1215, 681] on span "Send offer to Bailey Potter" at bounding box center [1164, 691] width 210 height 20
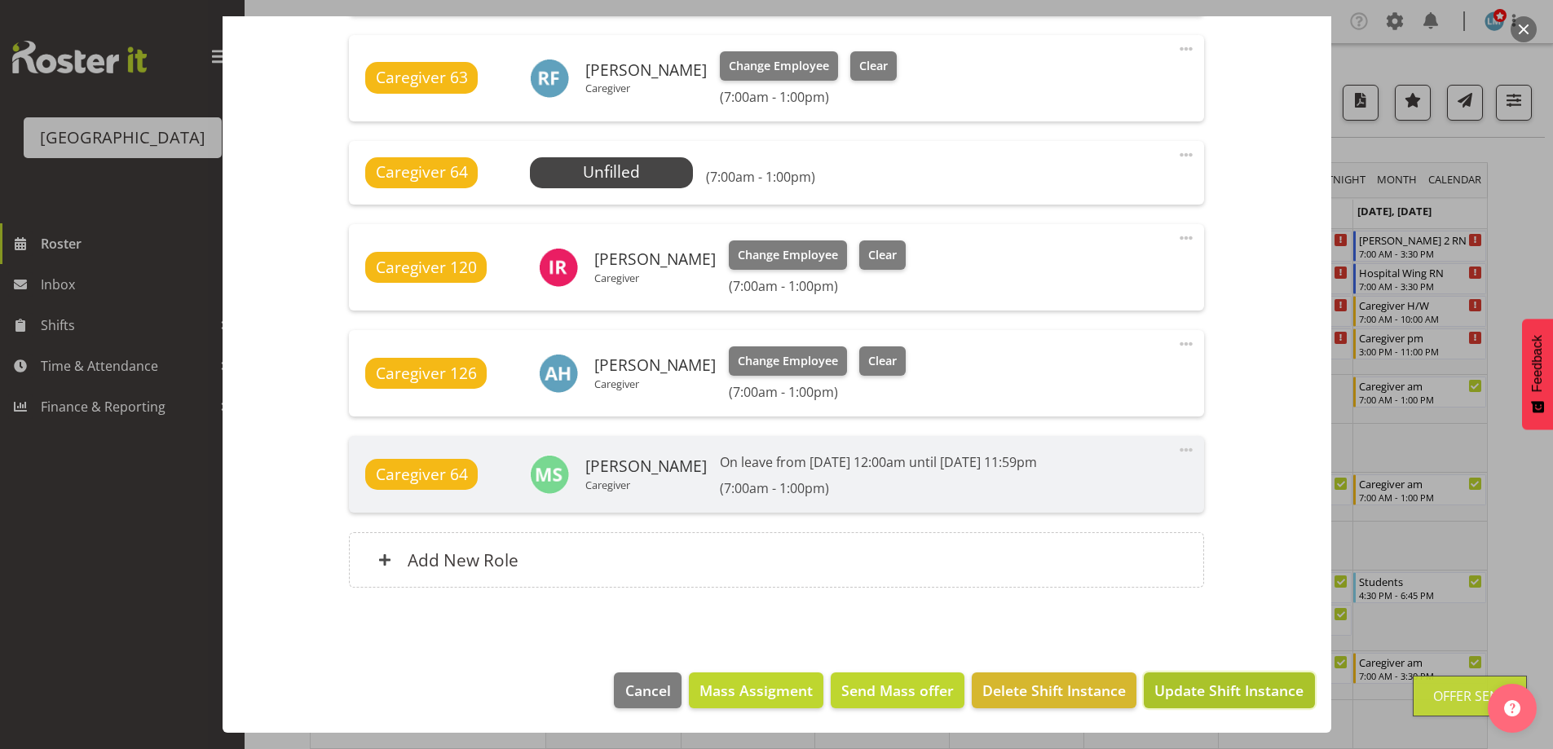
click at [1235, 693] on span "Update Shift Instance" at bounding box center [1228, 690] width 149 height 21
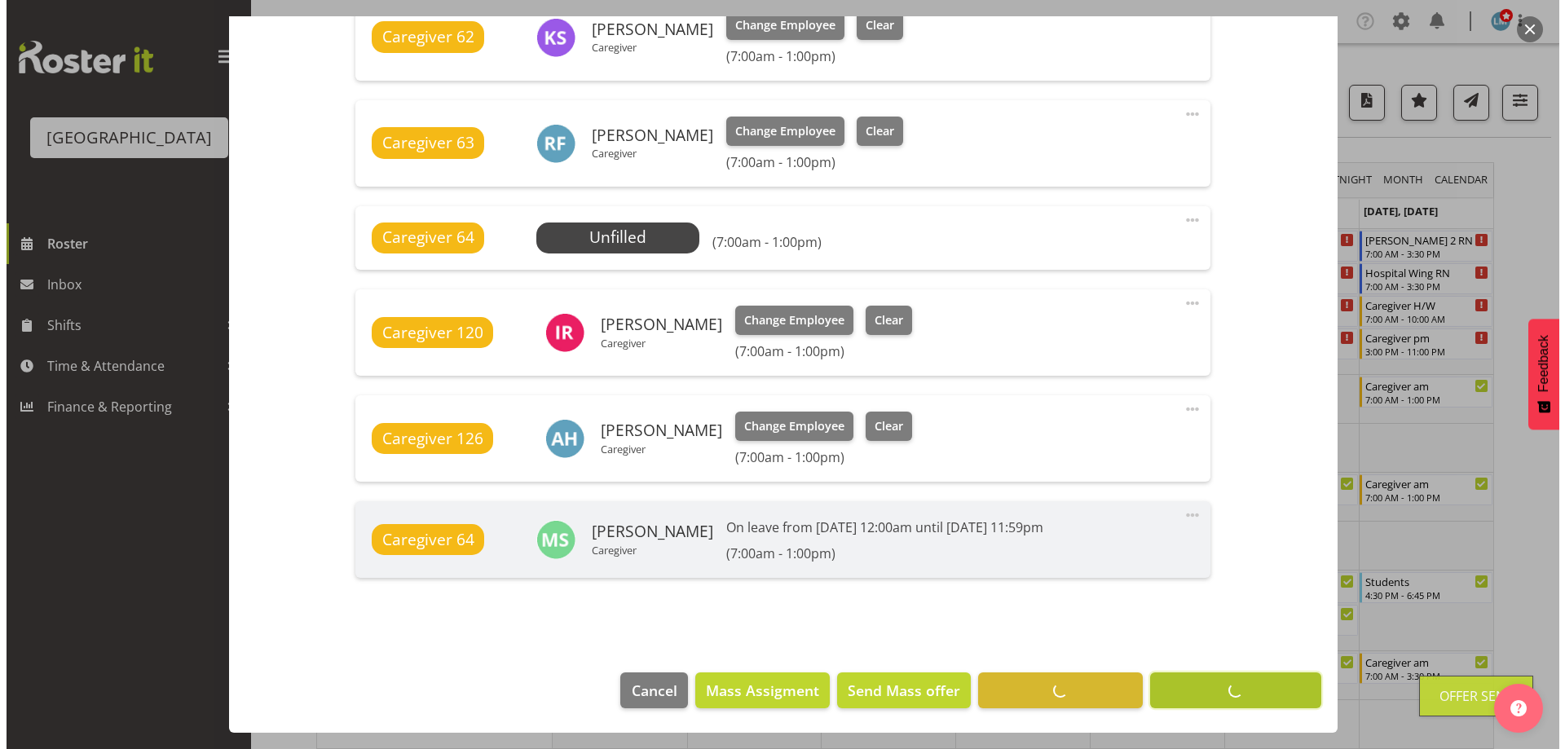
scroll to position [1039, 0]
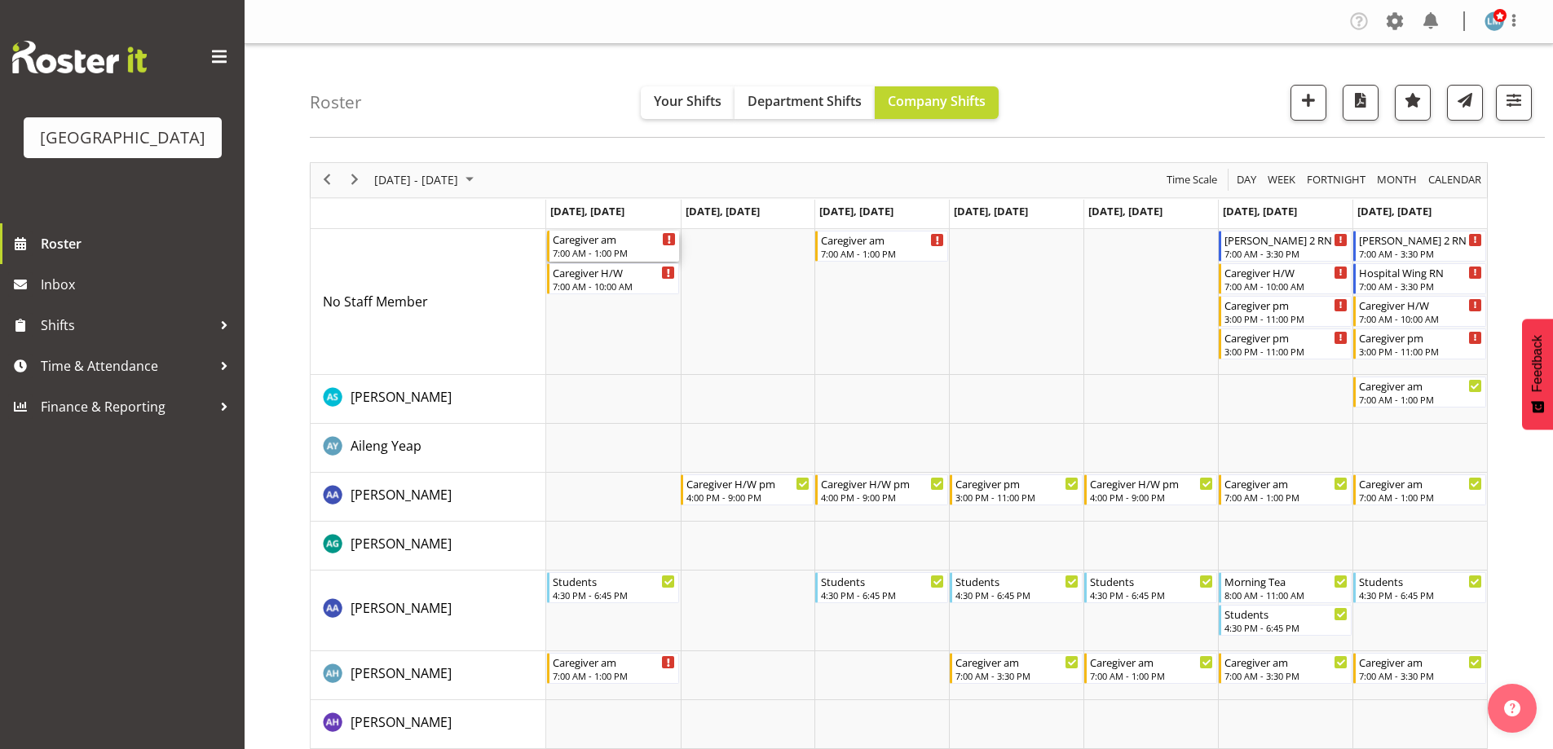
click at [571, 240] on div "Caregiver am" at bounding box center [615, 239] width 124 height 16
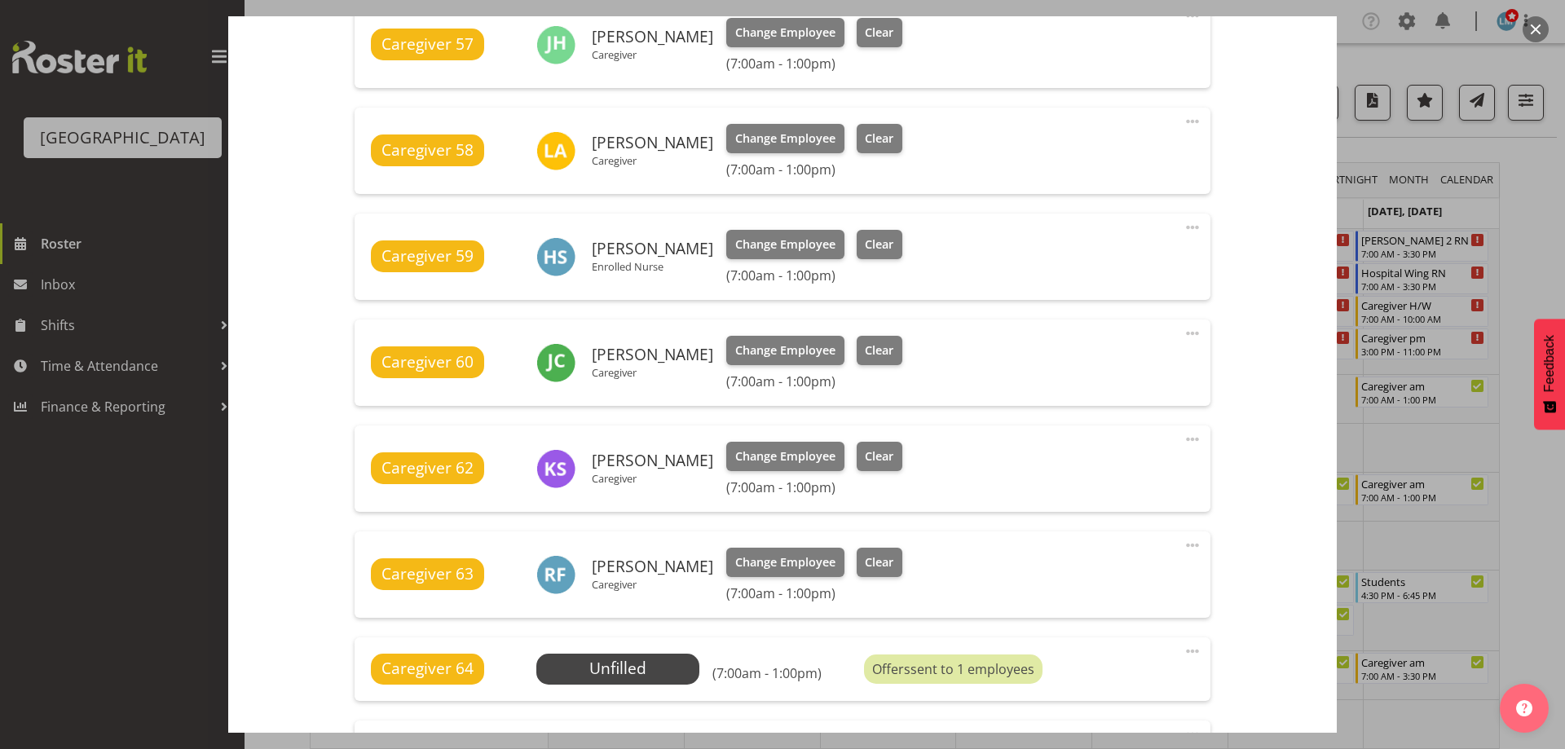
scroll to position [734, 0]
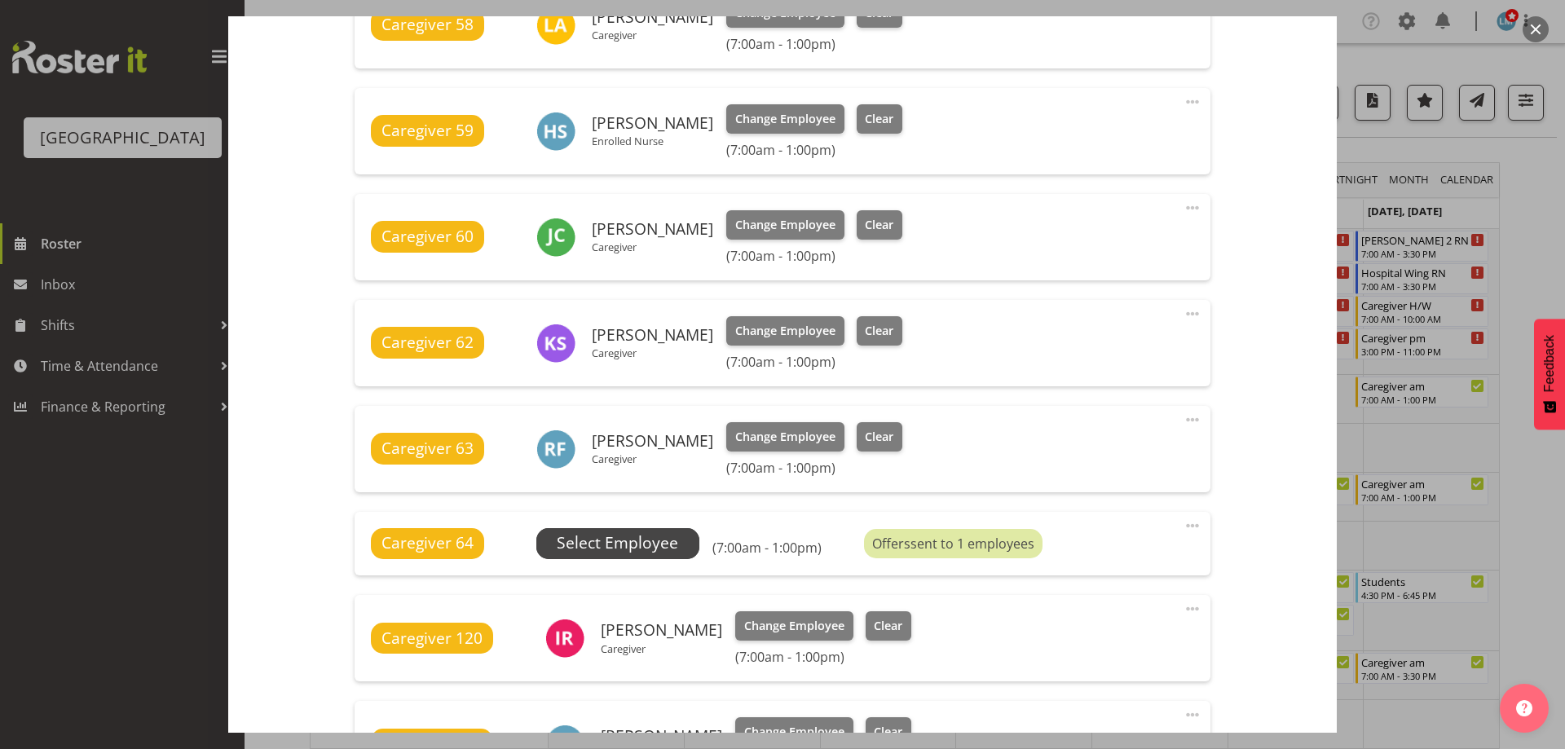
click at [627, 552] on span "Select Employee" at bounding box center [617, 543] width 121 height 24
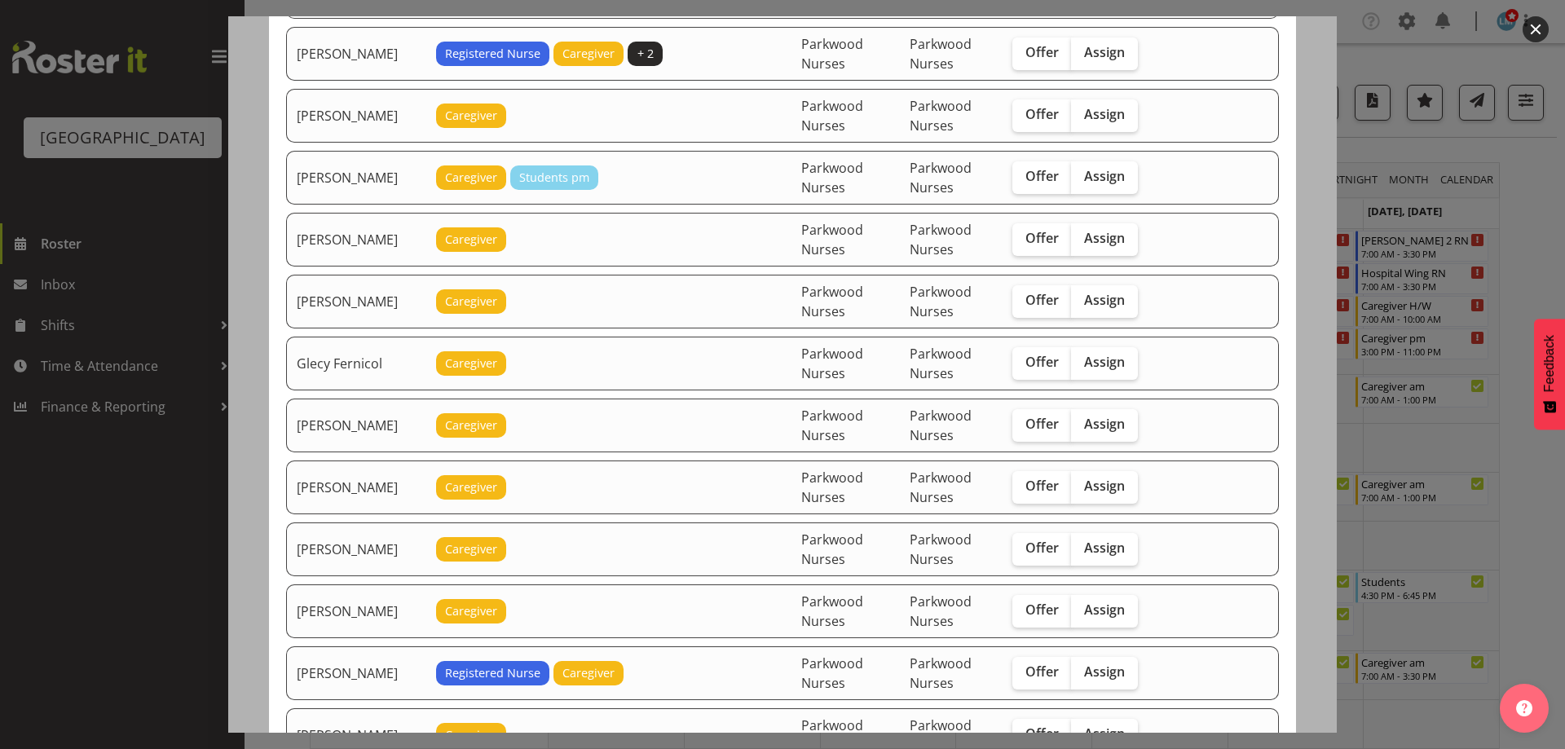
scroll to position [897, 0]
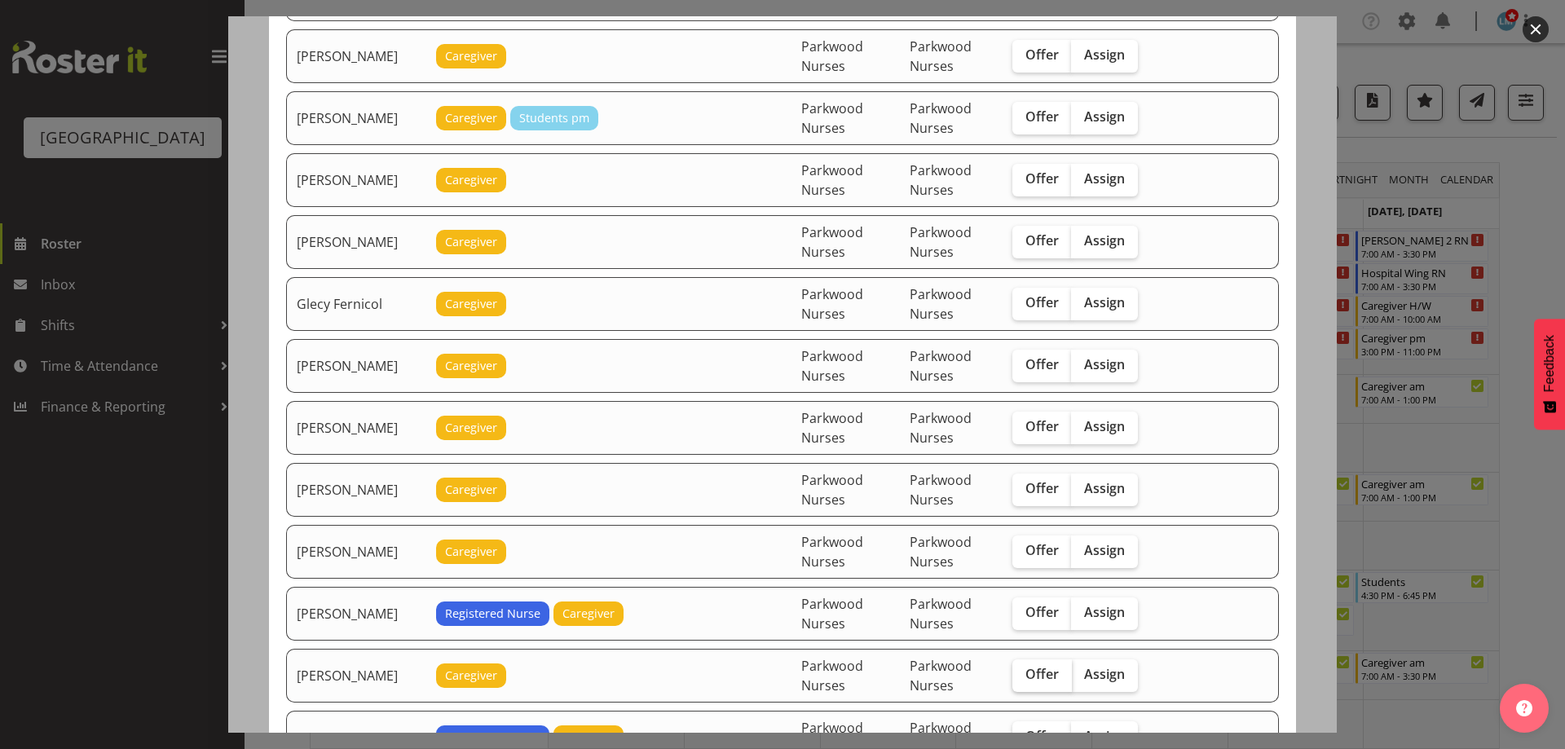
click at [1033, 675] on span "Offer" at bounding box center [1041, 674] width 33 height 16
click at [1023, 675] on input "Offer" at bounding box center [1017, 674] width 11 height 11
checkbox input "true"
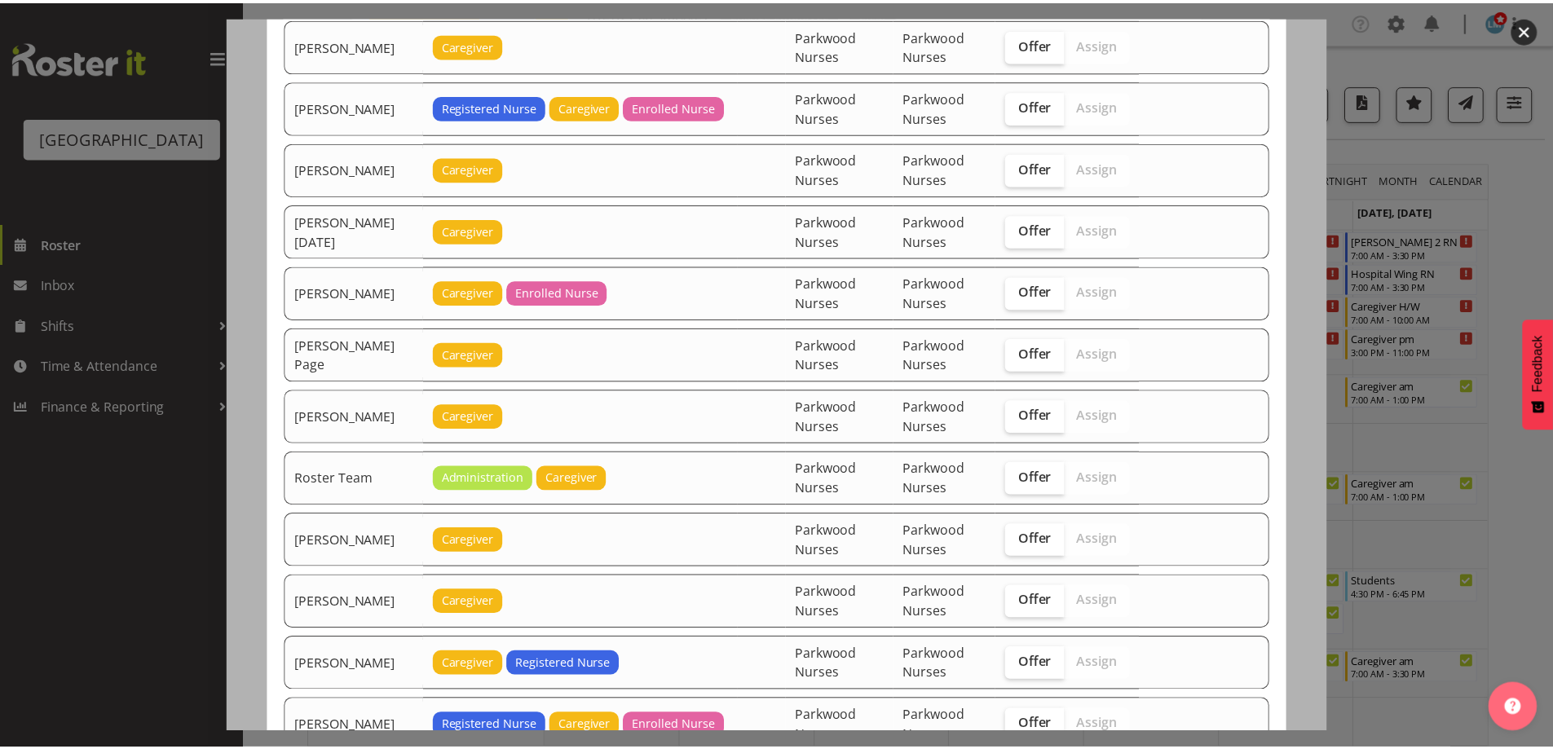
scroll to position [2517, 0]
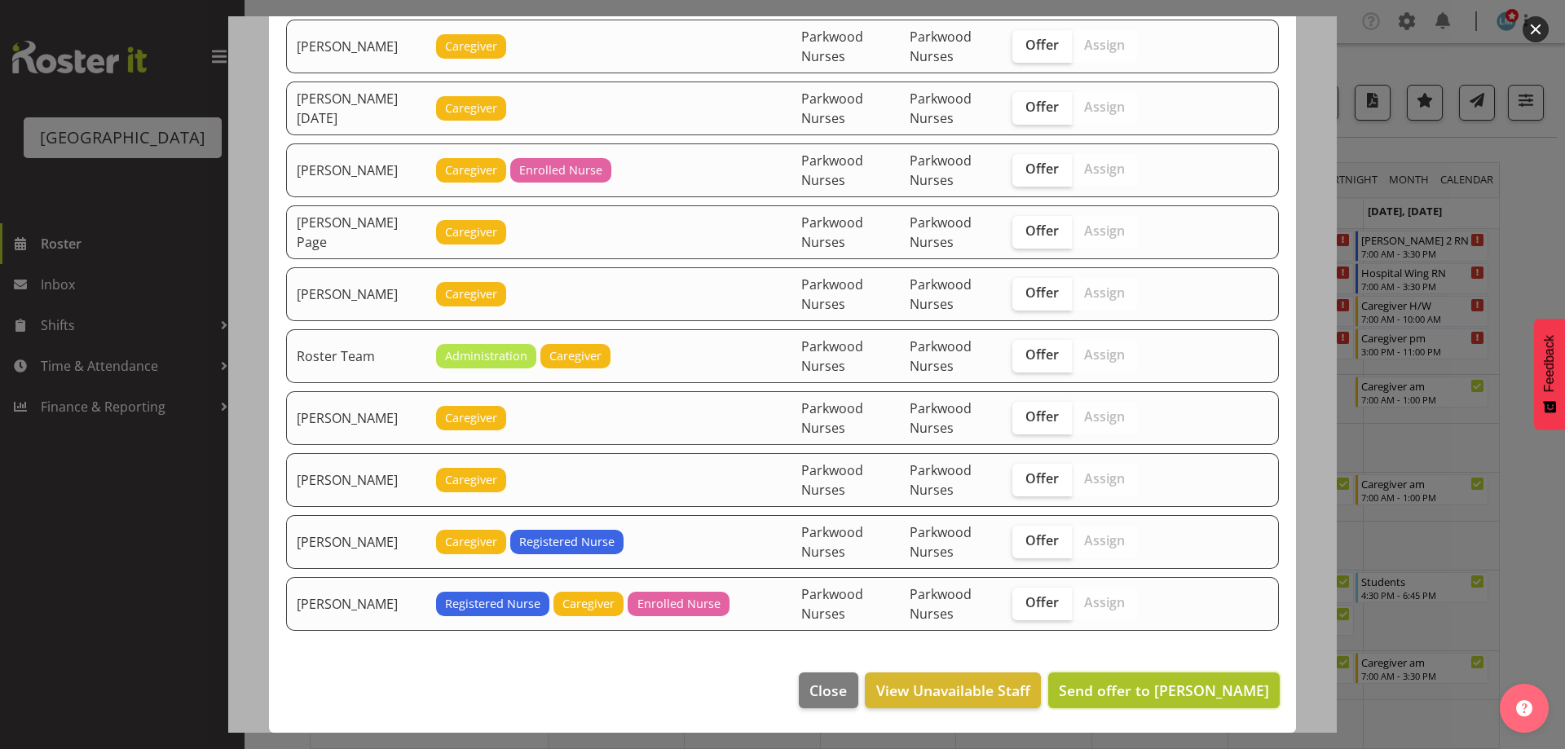
click at [1210, 695] on span "Send offer to Jessa Catapang" at bounding box center [1164, 691] width 210 height 20
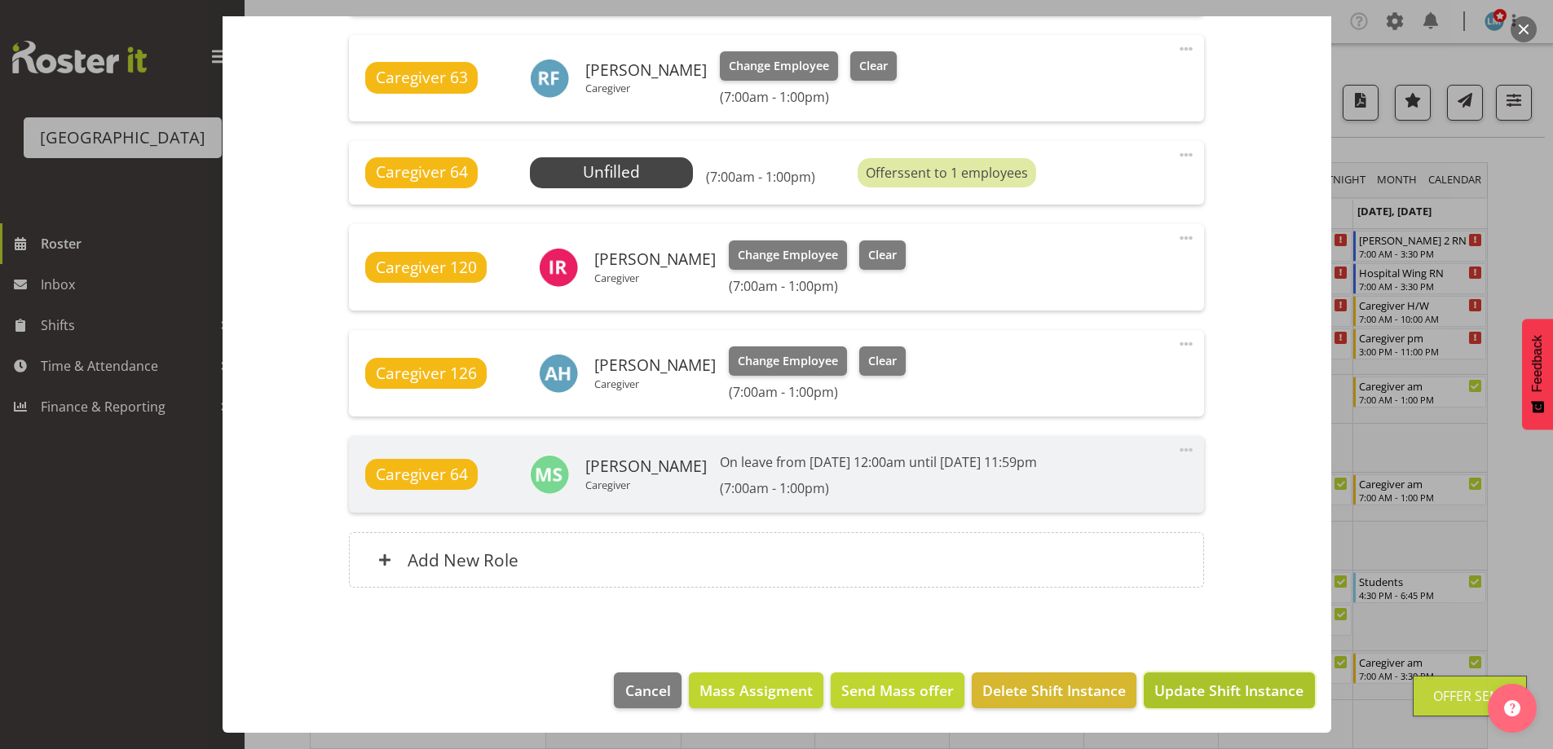
click at [1224, 689] on span "Update Shift Instance" at bounding box center [1228, 690] width 149 height 21
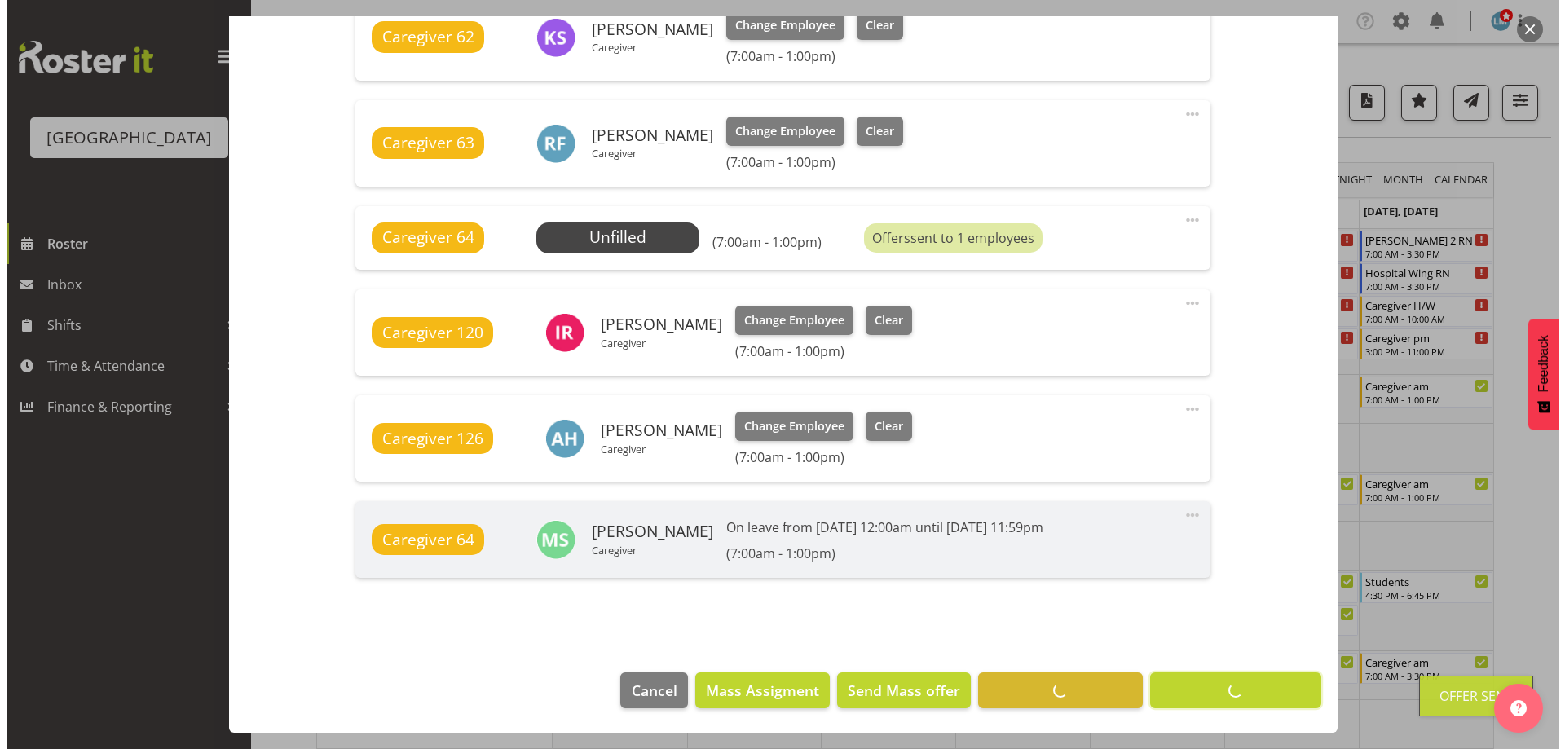
scroll to position [1039, 0]
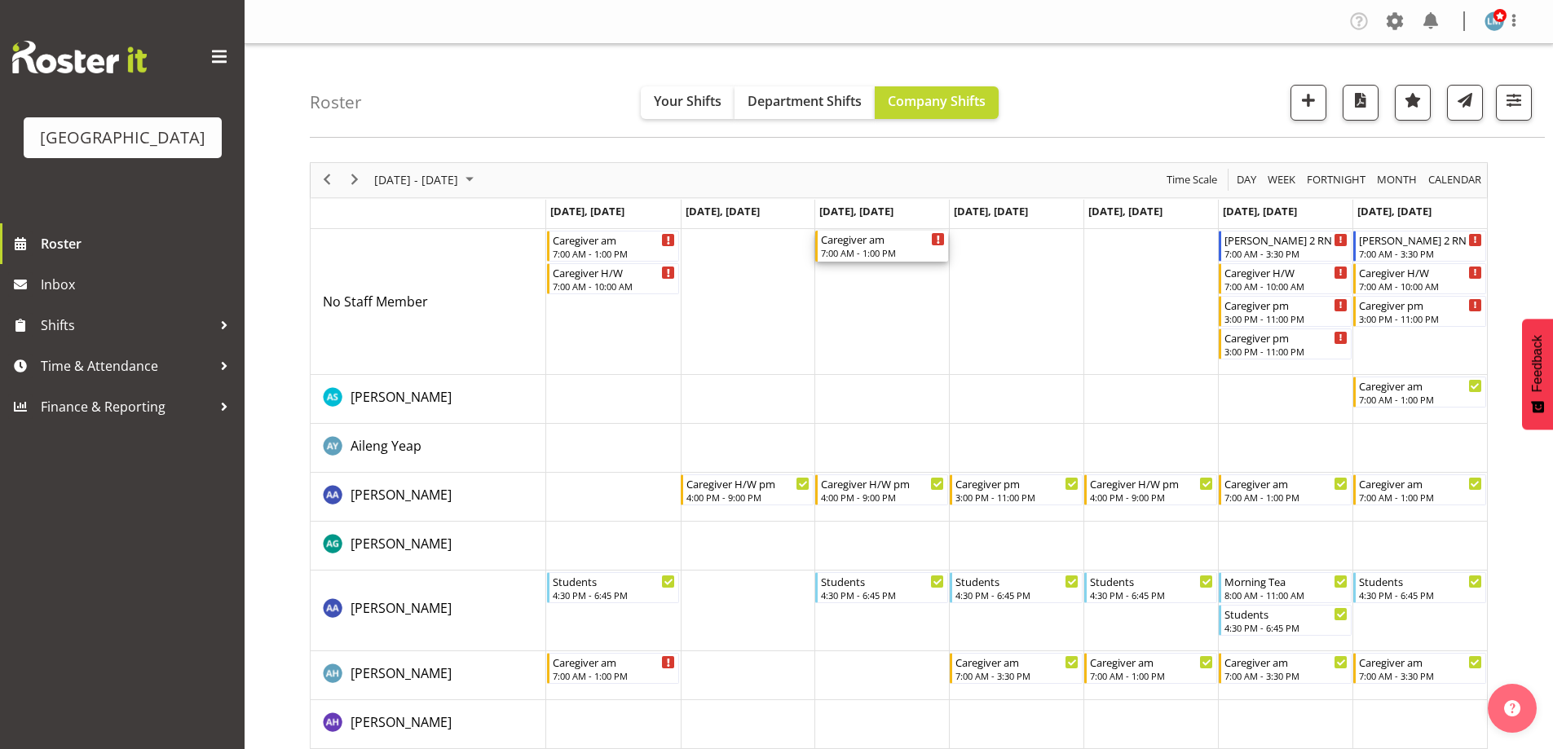
click at [889, 241] on div "Caregiver am" at bounding box center [883, 239] width 124 height 16
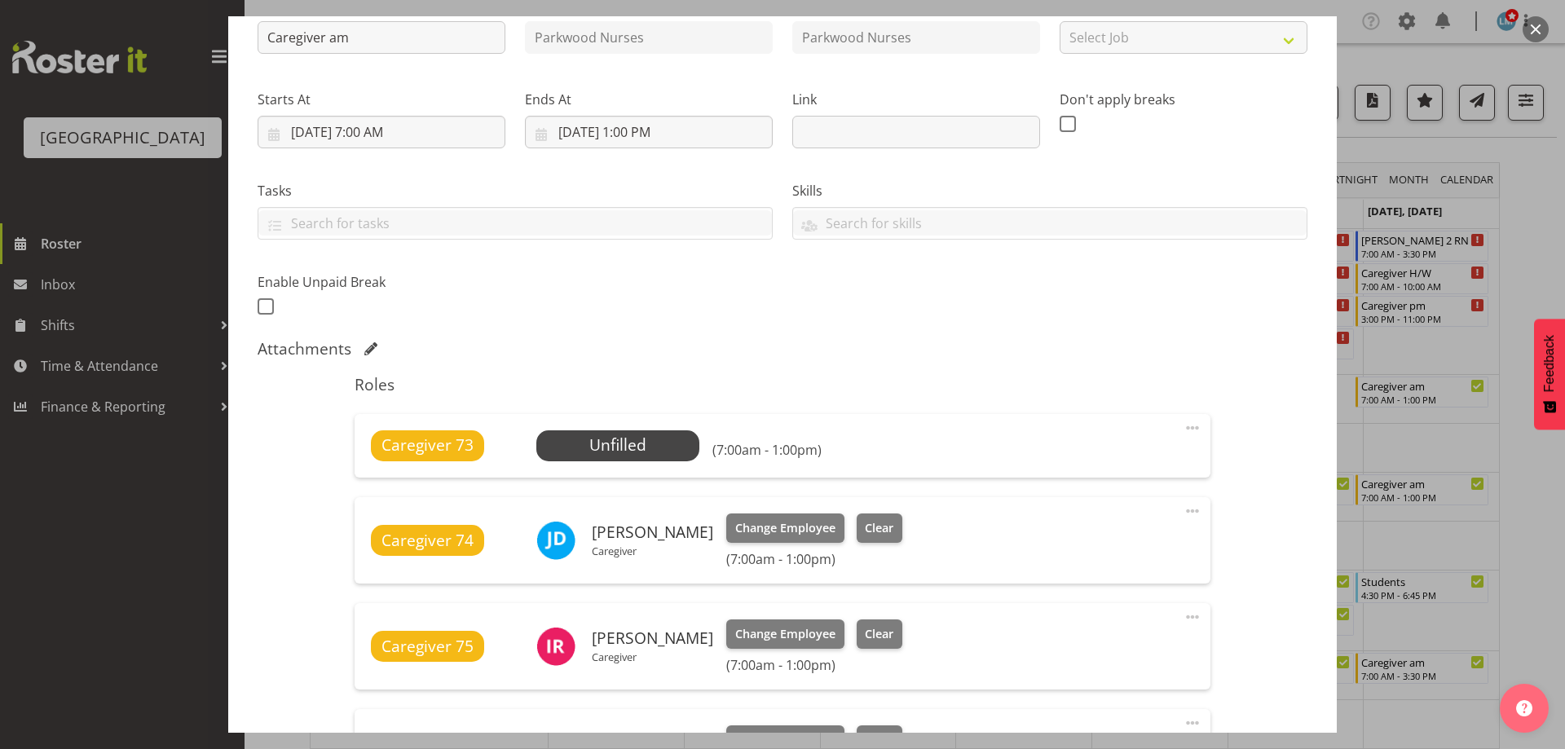
scroll to position [326, 0]
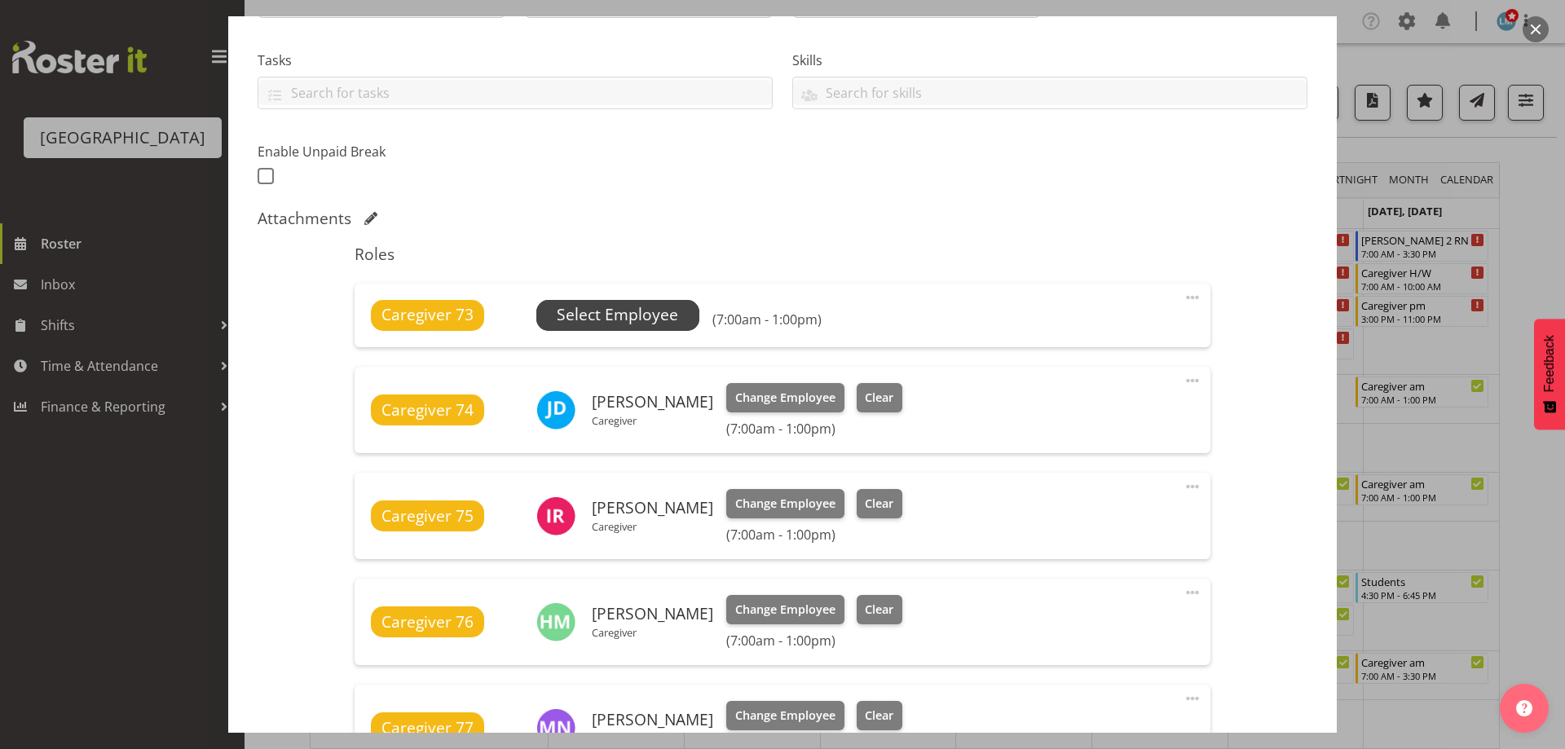
click at [655, 304] on span "Select Employee" at bounding box center [617, 315] width 121 height 24
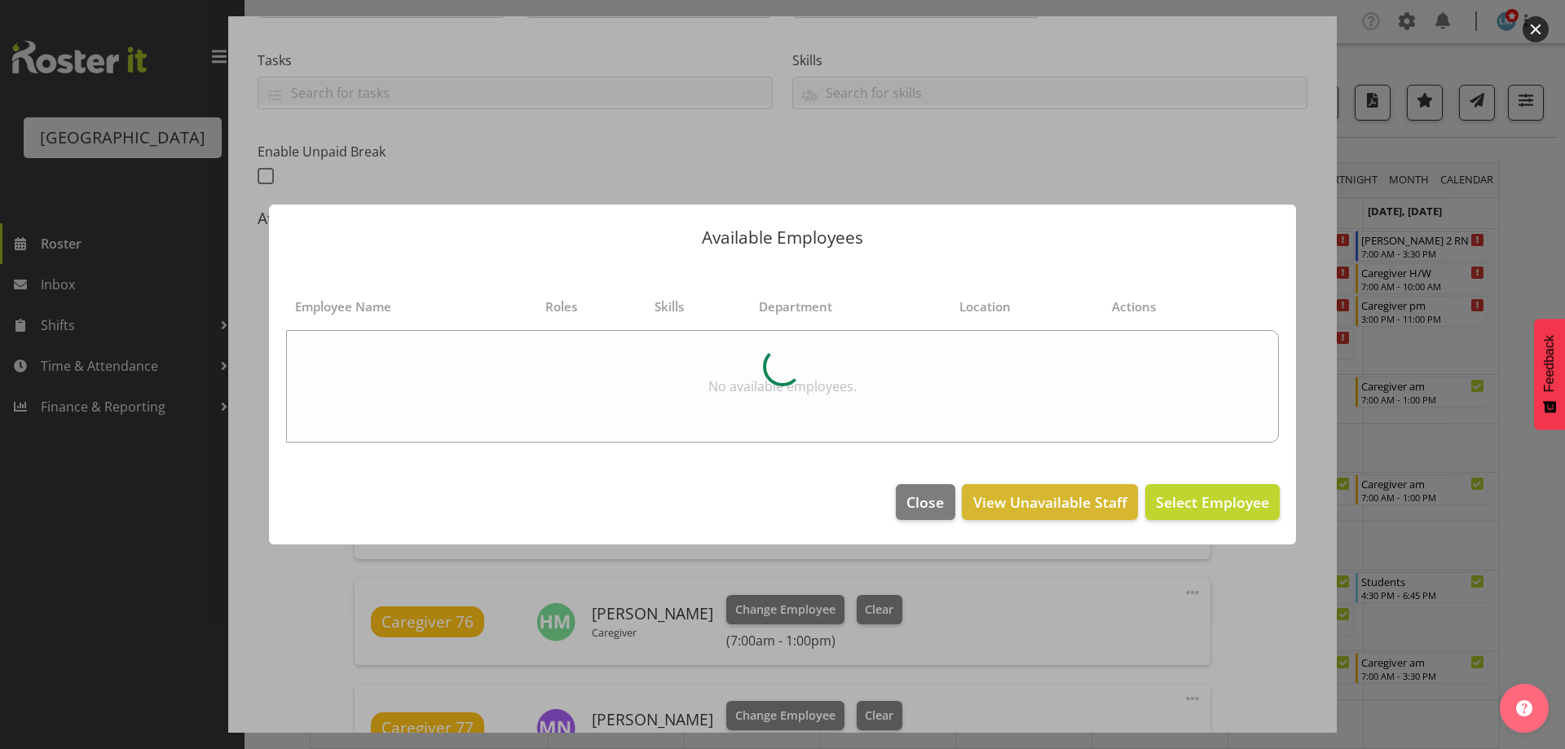
drag, startPoint x: 1563, startPoint y: 240, endPoint x: 1549, endPoint y: 245, distance: 14.4
click at [1552, 241] on div at bounding box center [782, 374] width 1565 height 749
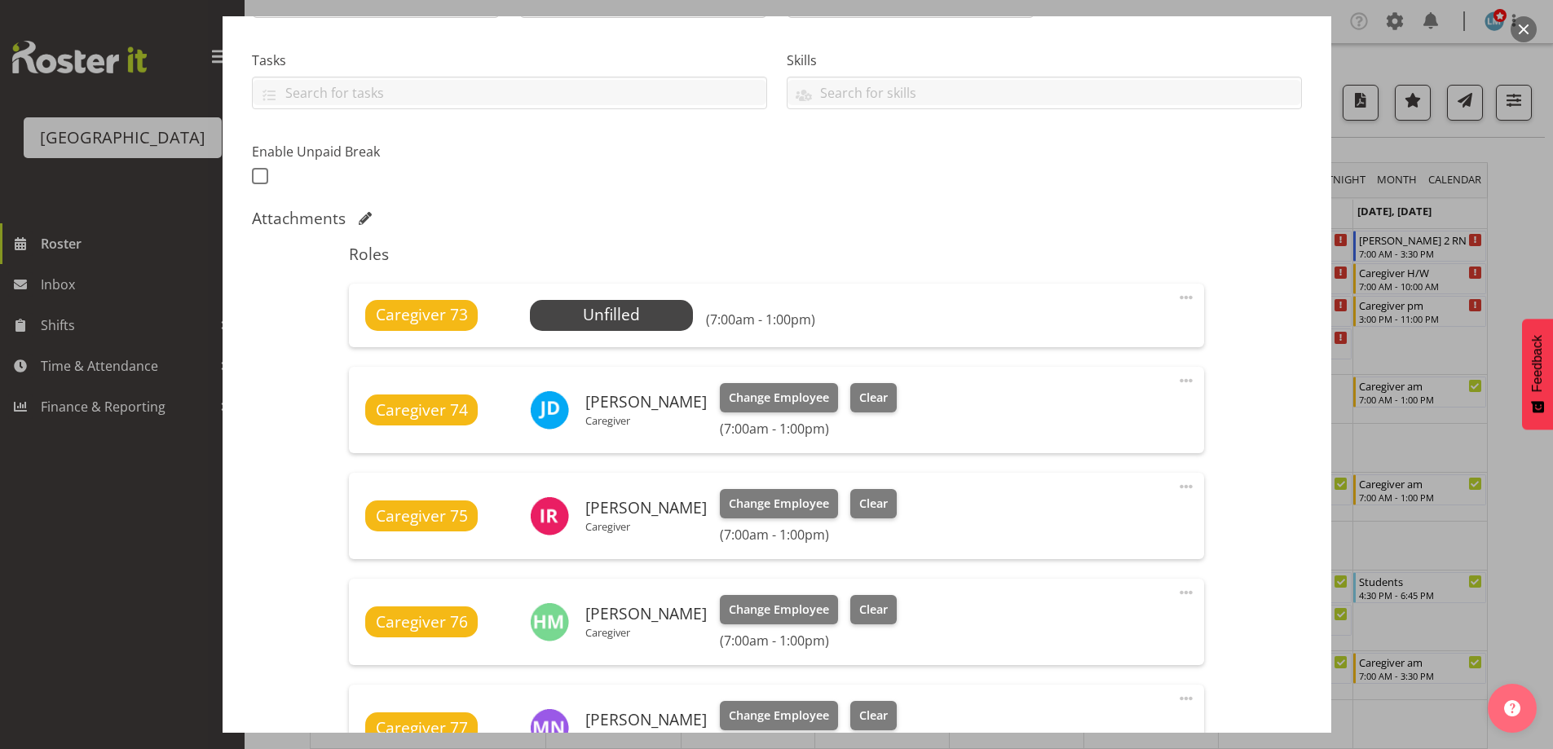
click at [1525, 252] on div at bounding box center [776, 374] width 1553 height 749
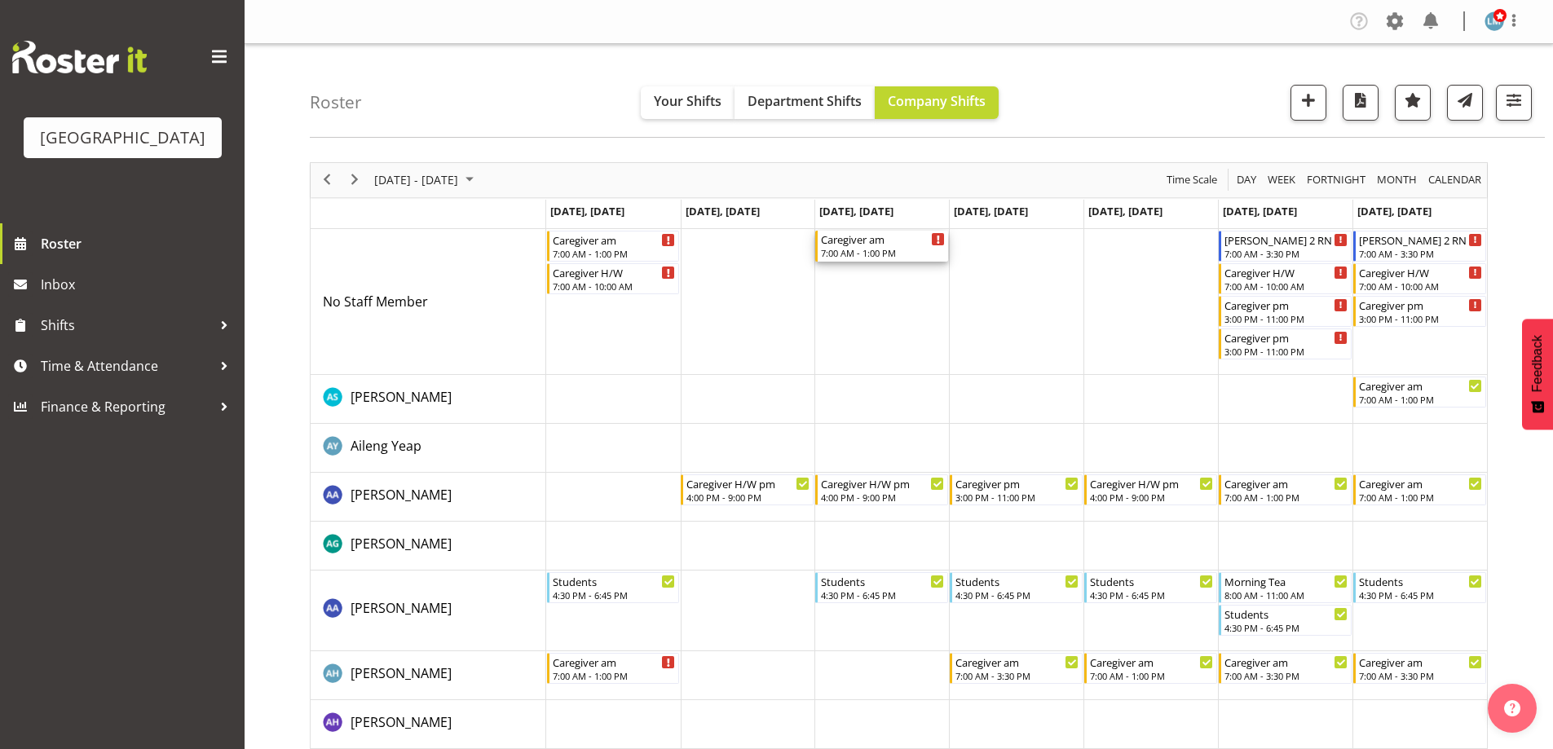
click at [893, 242] on div "Caregiver am" at bounding box center [883, 239] width 124 height 16
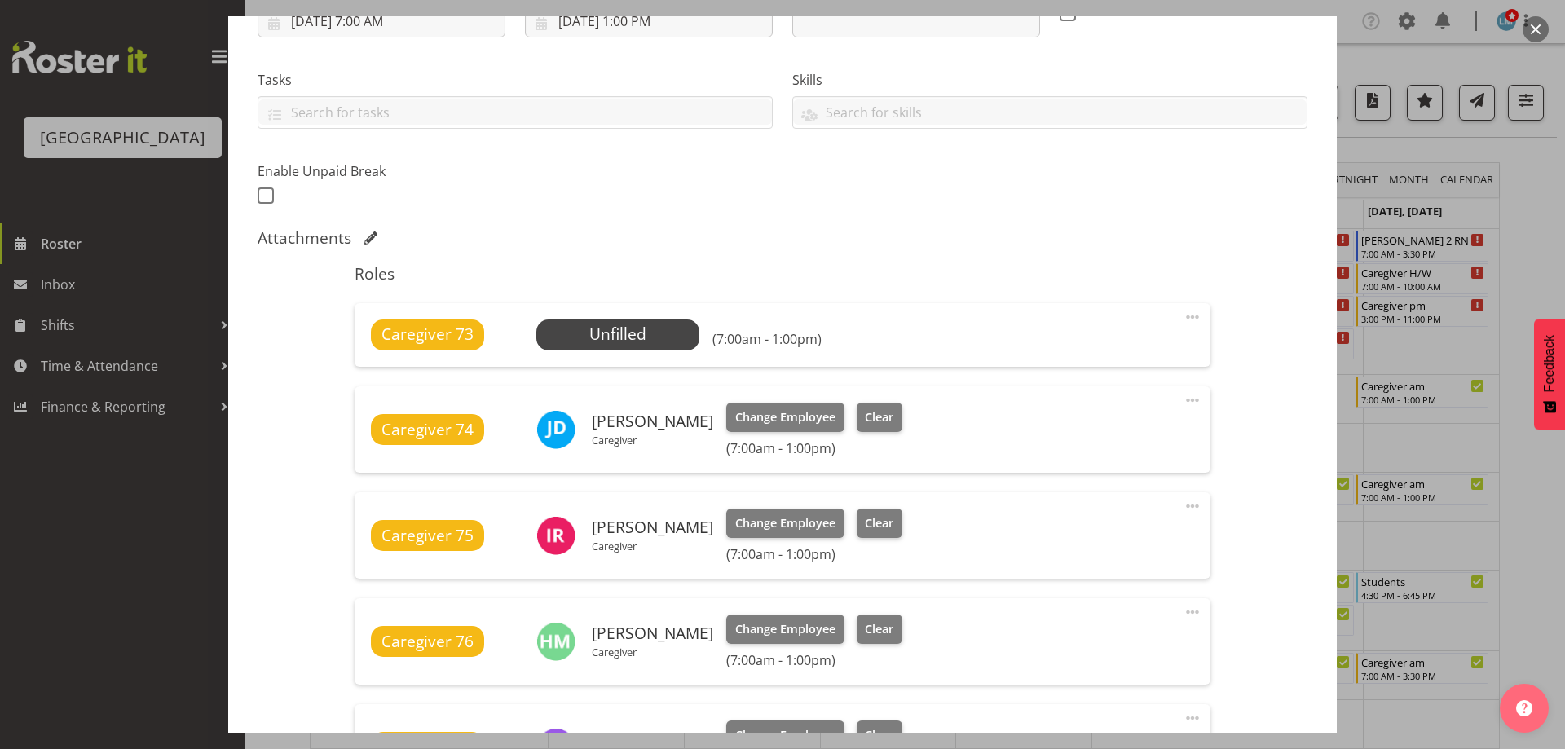
scroll to position [289, 0]
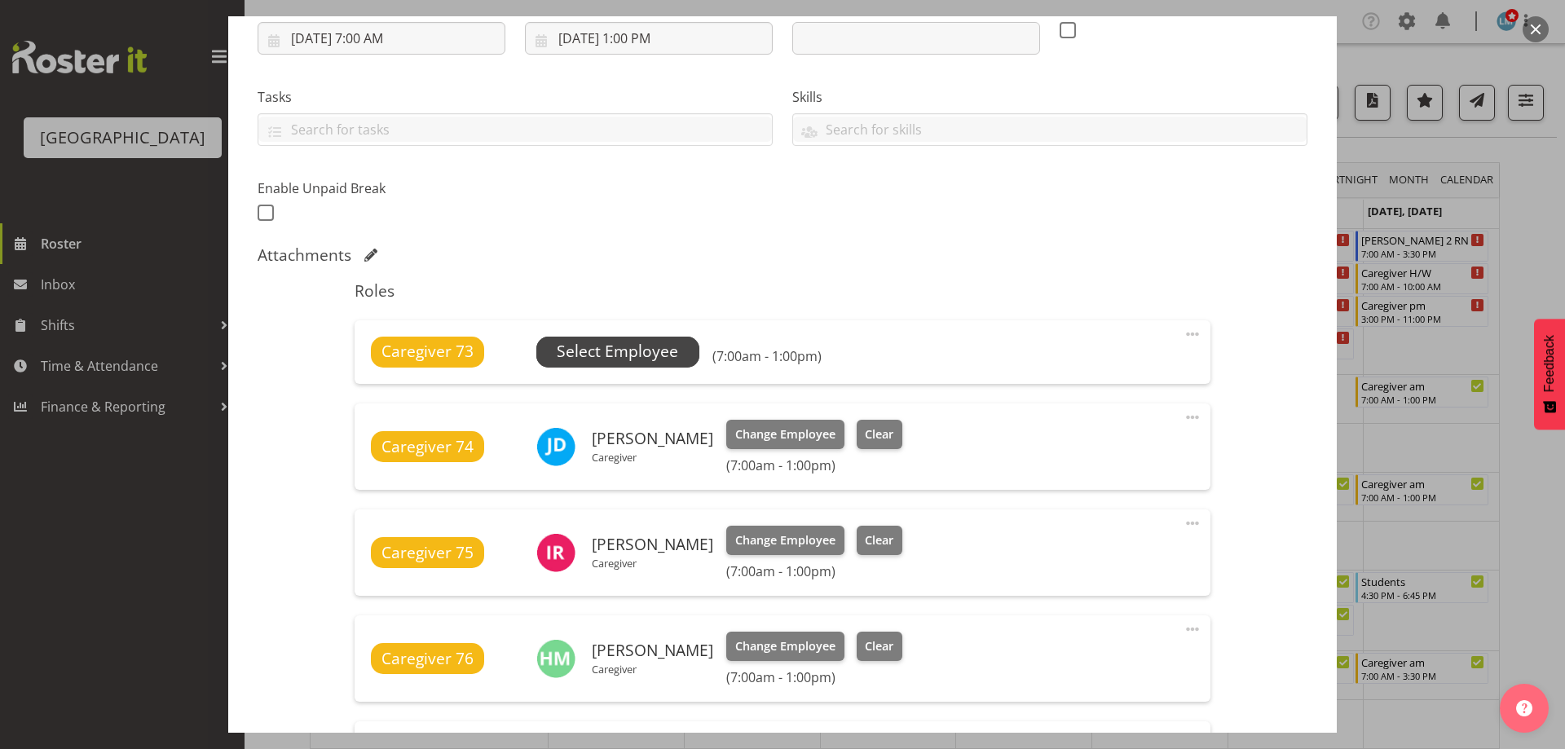
click at [650, 341] on span "Select Employee" at bounding box center [617, 352] width 121 height 24
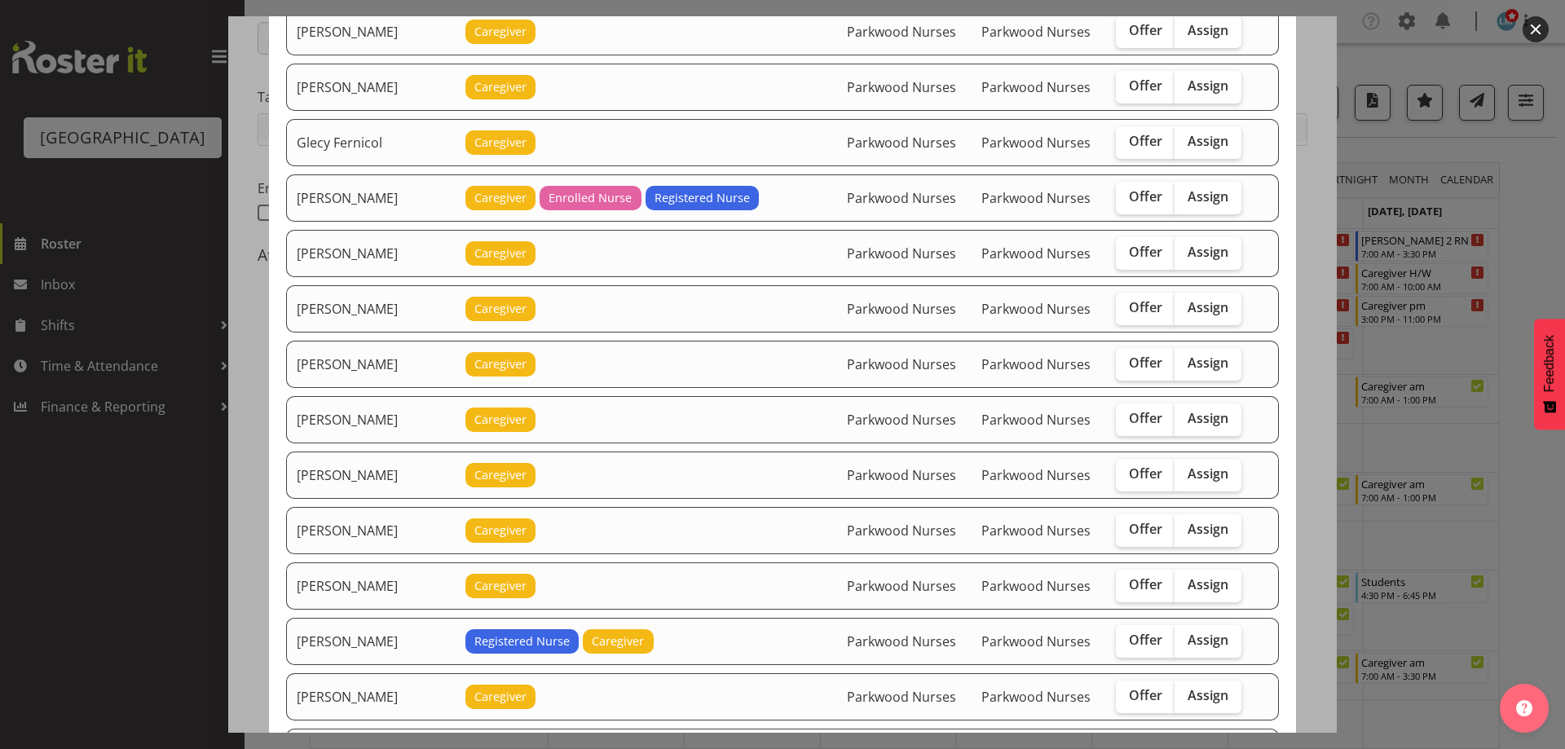
scroll to position [897, 0]
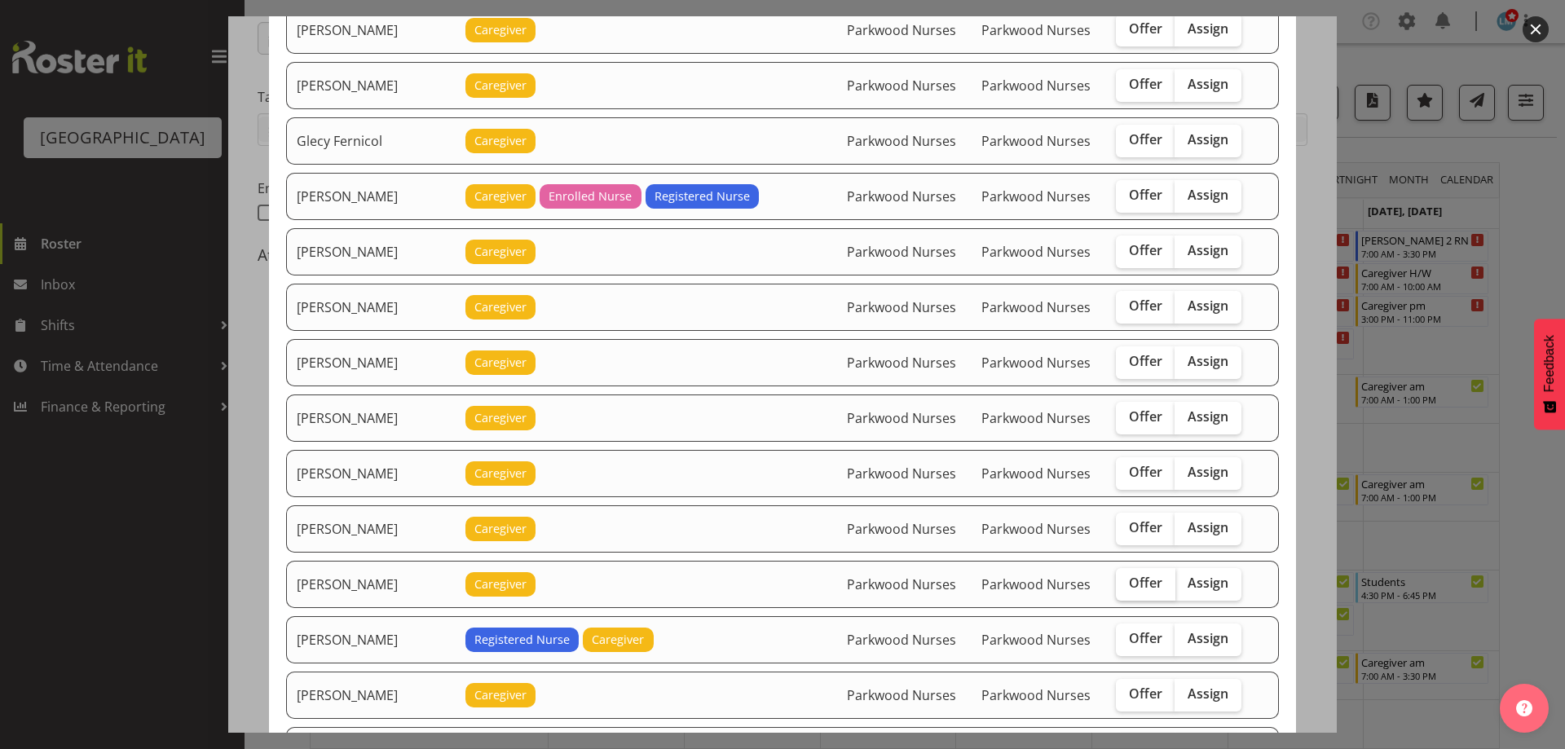
click at [1136, 583] on span "Offer" at bounding box center [1145, 583] width 33 height 16
click at [1126, 583] on input "Offer" at bounding box center [1121, 583] width 11 height 11
checkbox input "true"
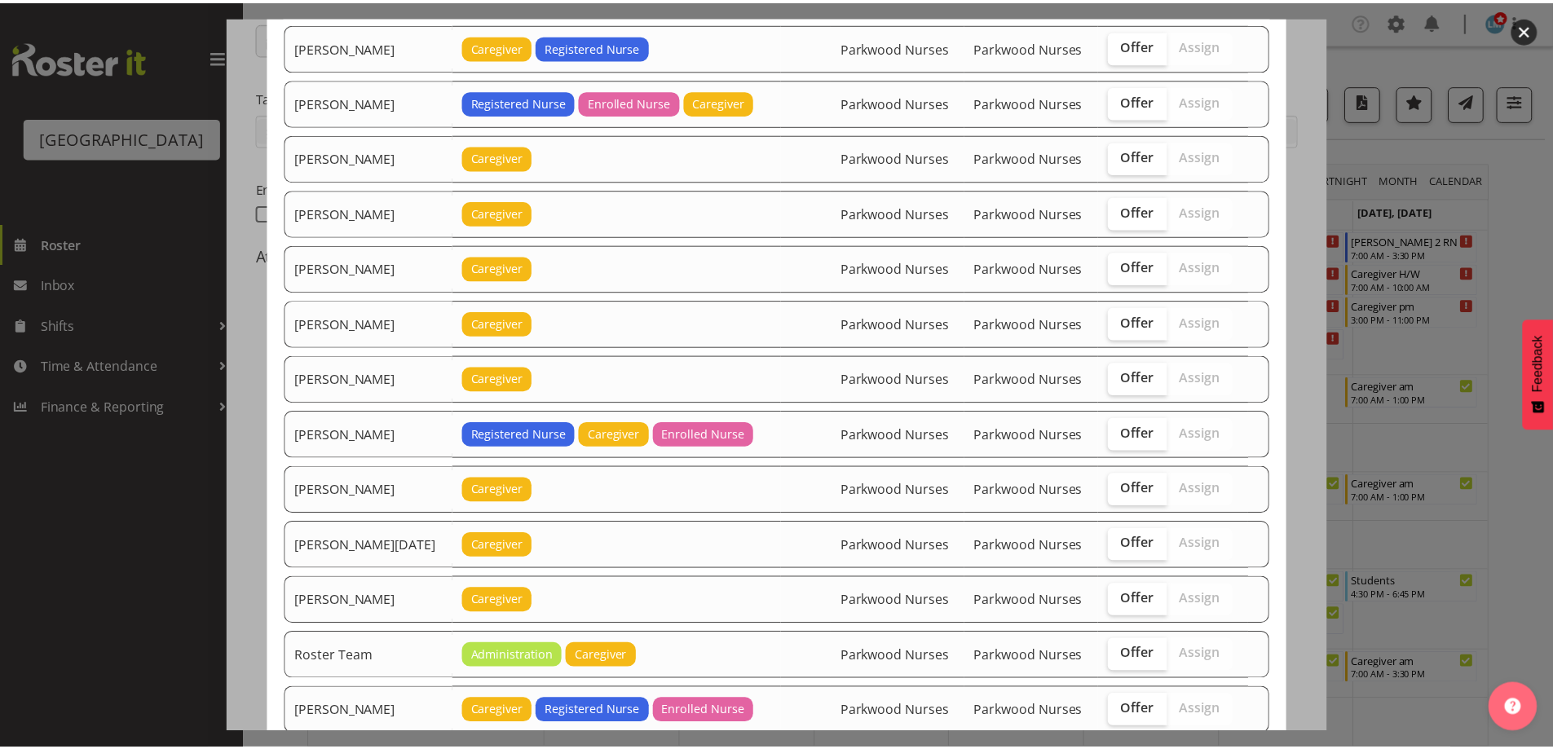
scroll to position [2038, 0]
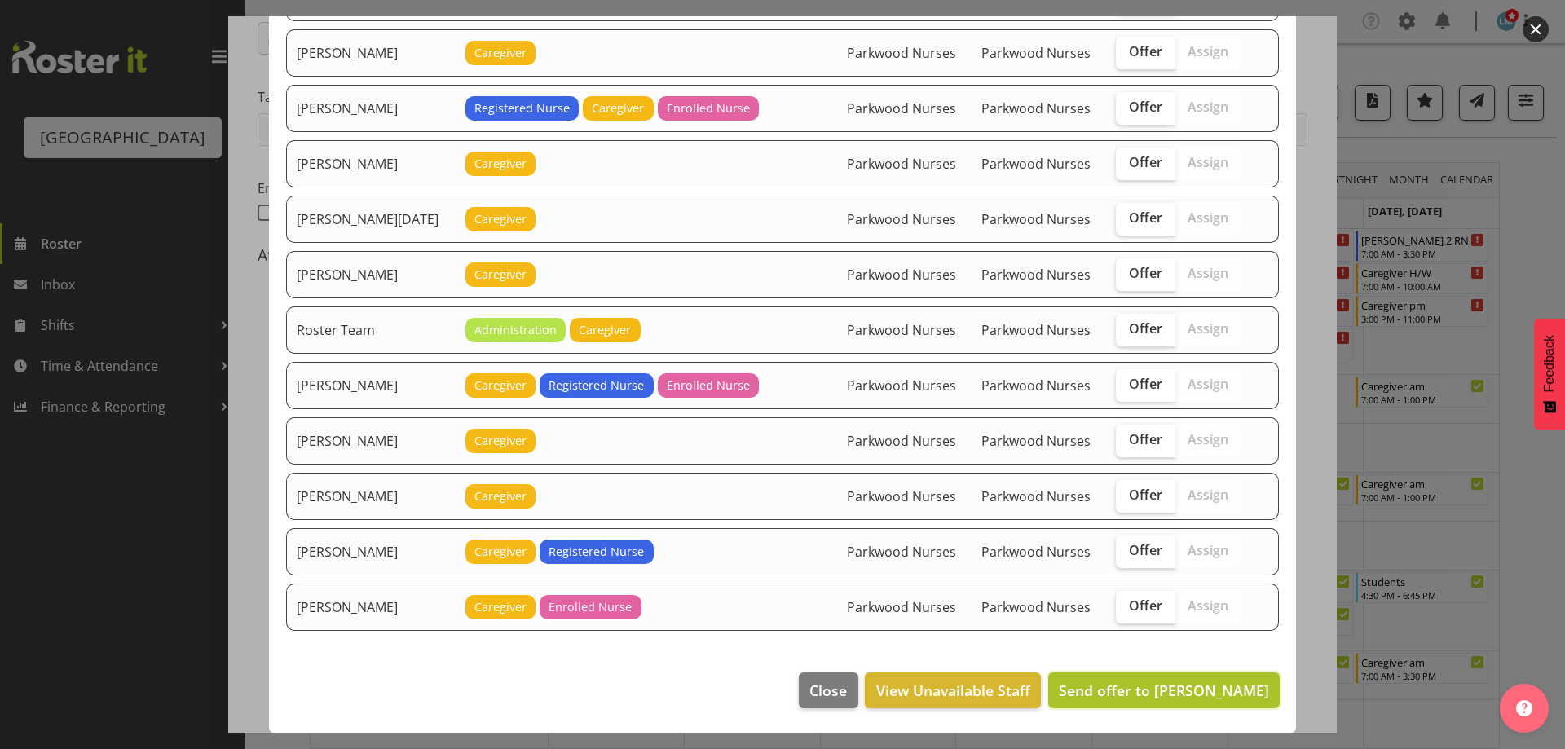
click at [1232, 683] on span "Send offer to Jessa Catapang" at bounding box center [1164, 691] width 210 height 20
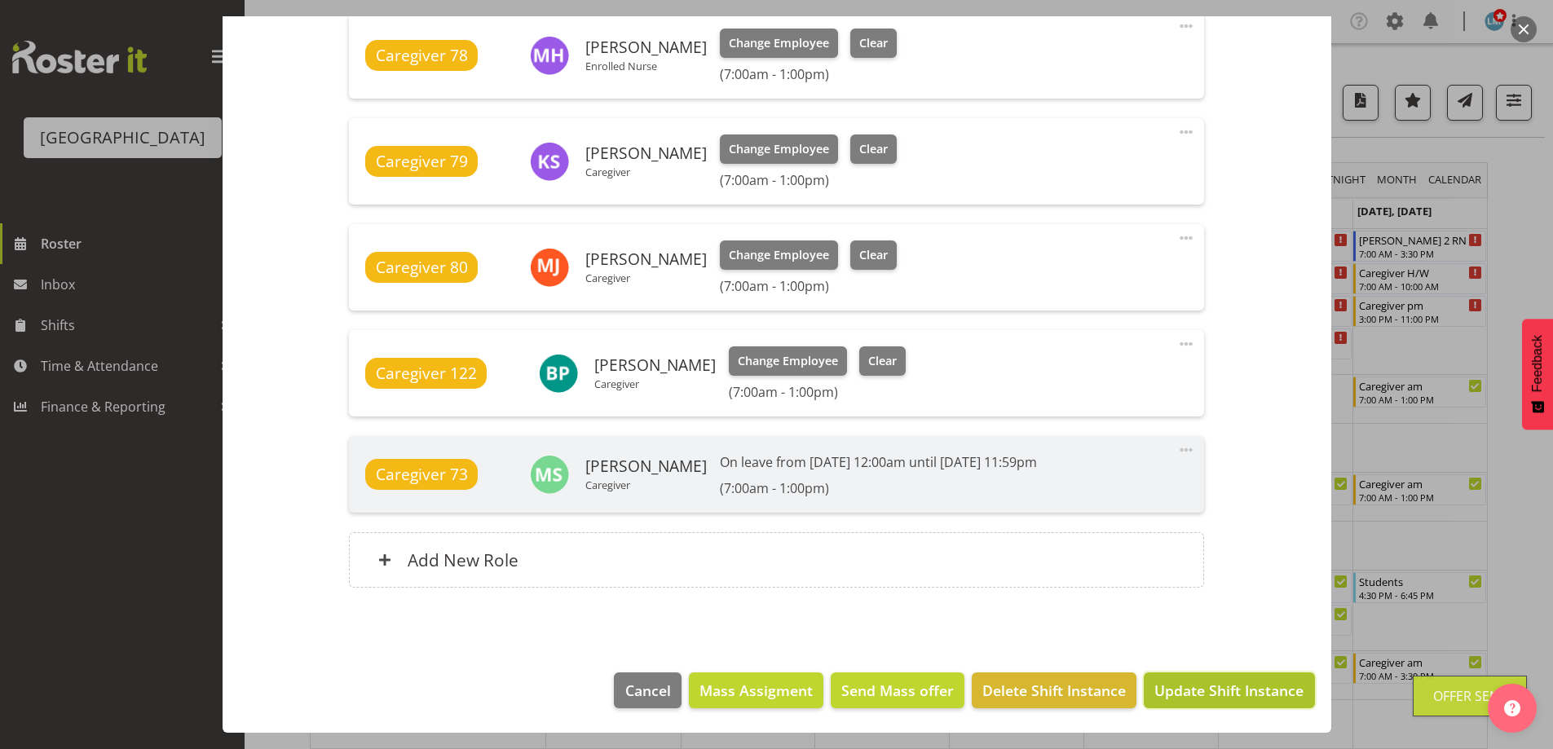
click at [1243, 690] on span "Update Shift Instance" at bounding box center [1228, 690] width 149 height 21
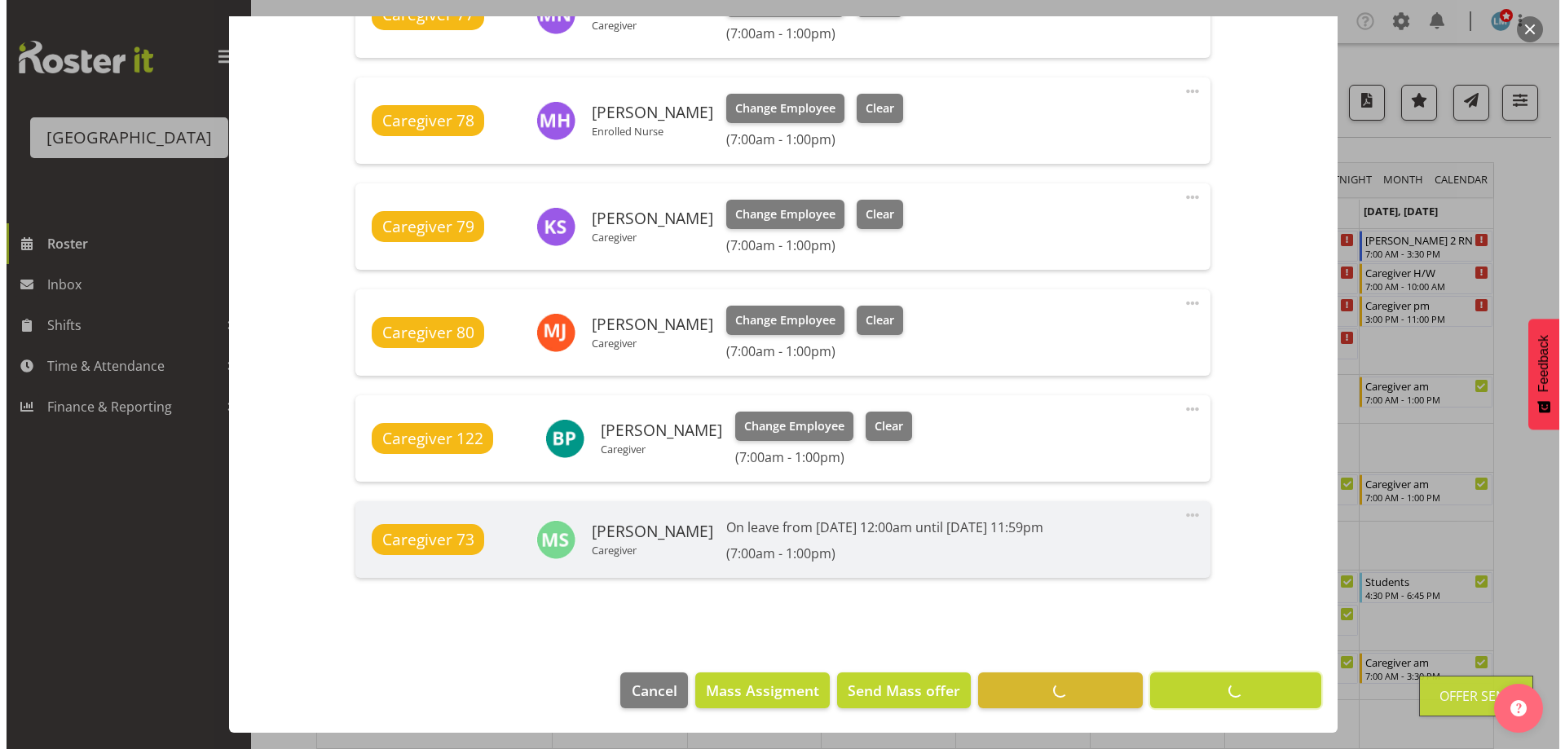
scroll to position [1039, 0]
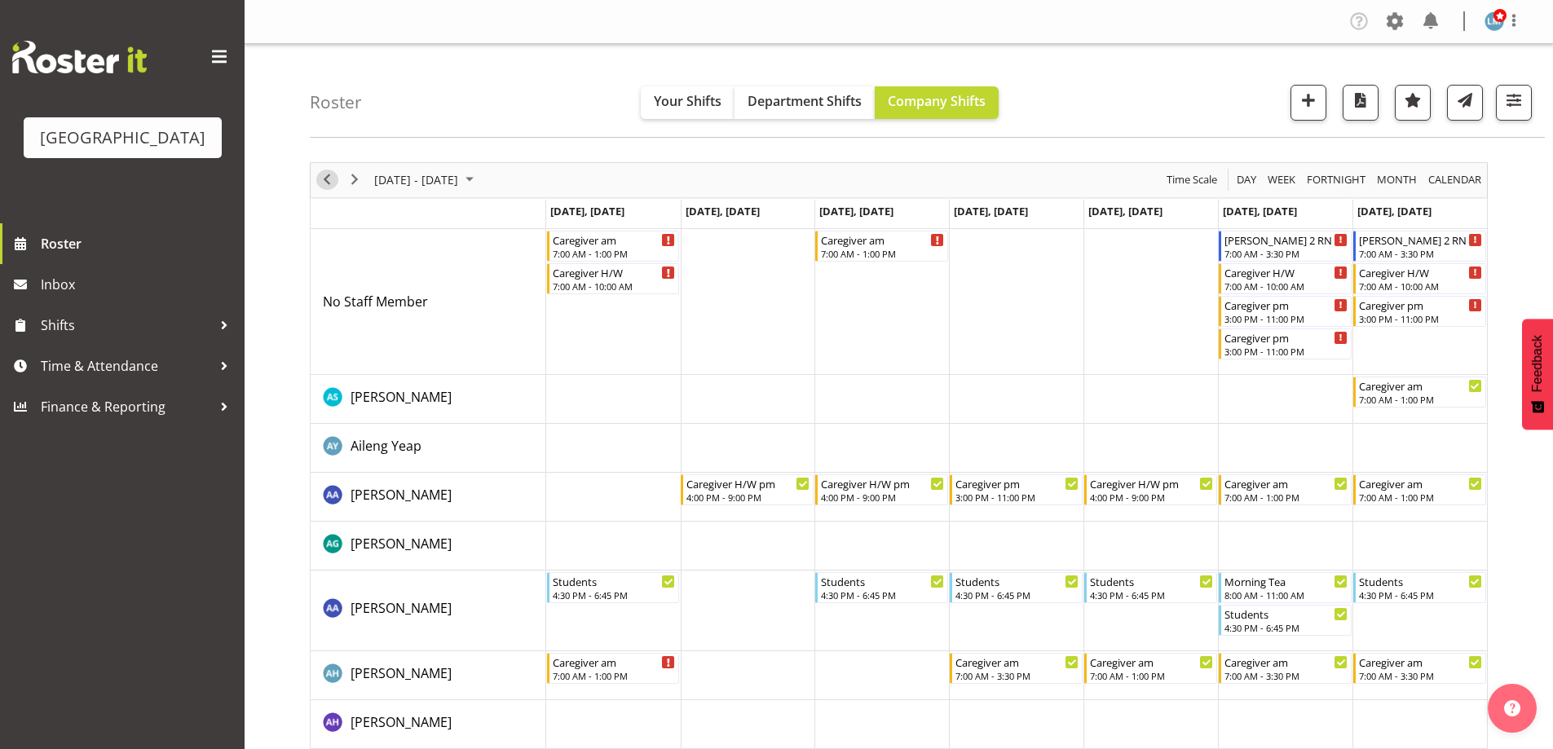
click at [319, 174] on span "Previous" at bounding box center [327, 180] width 20 height 20
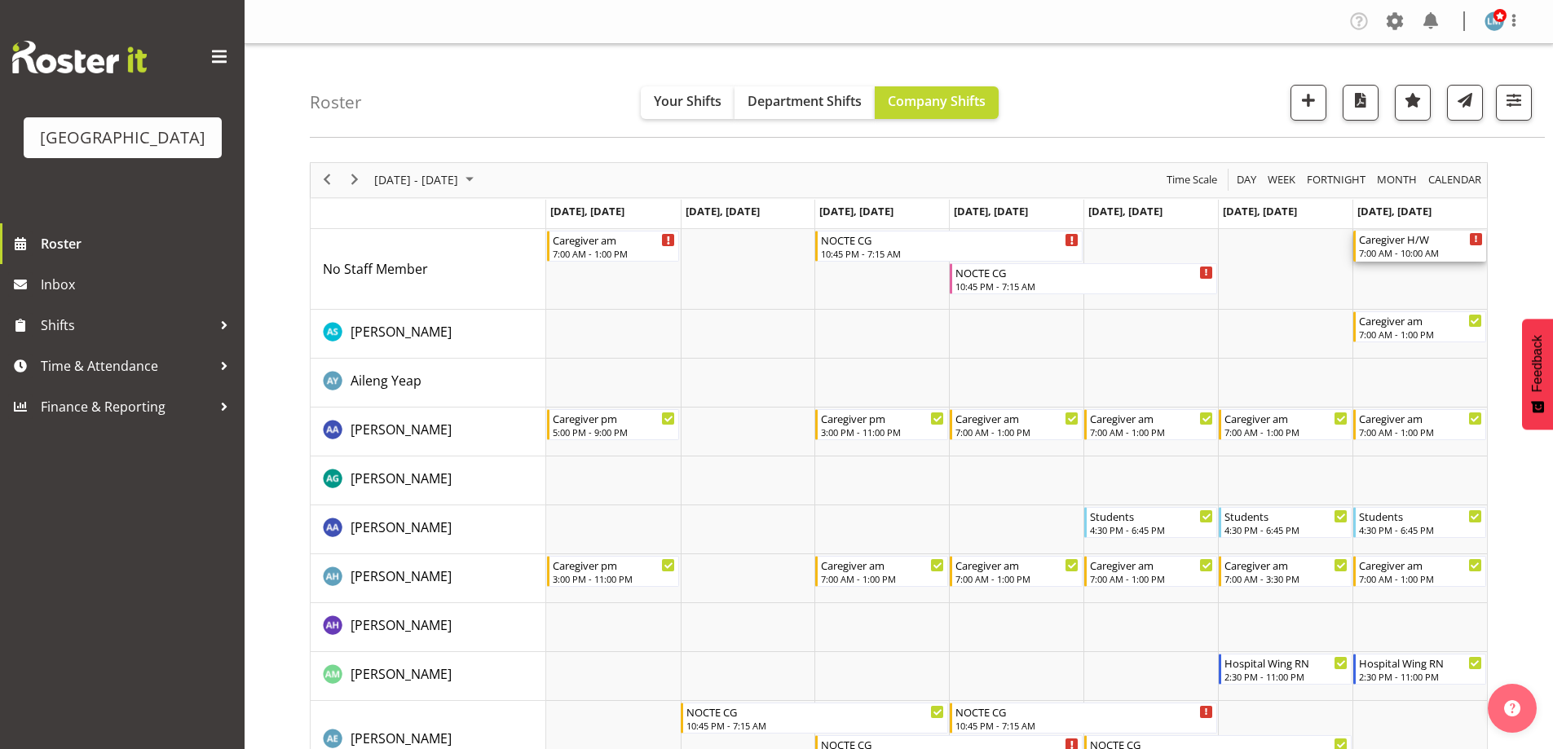
click at [1404, 249] on div "7:00 AM - 10:00 AM" at bounding box center [1421, 252] width 124 height 13
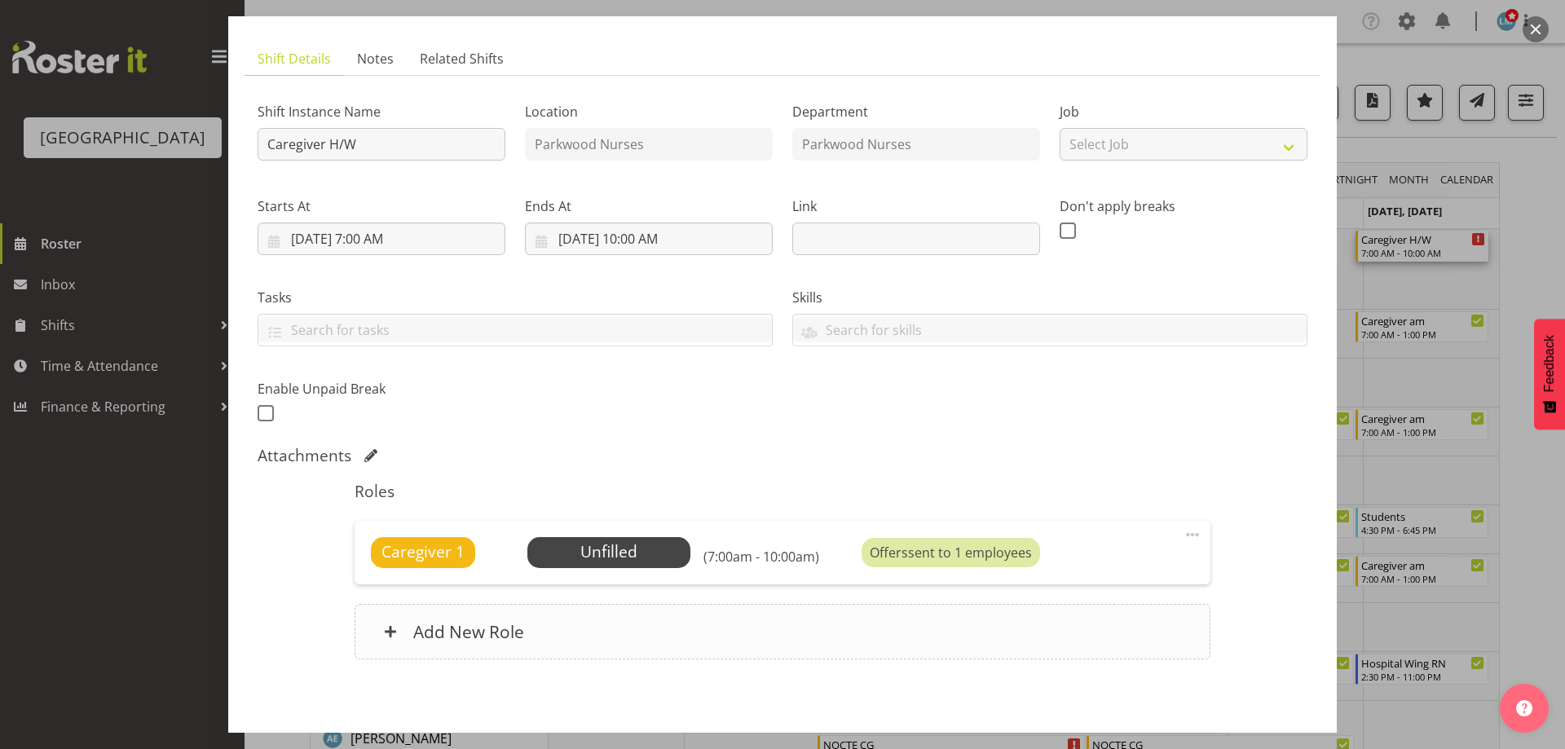
scroll to position [161, 0]
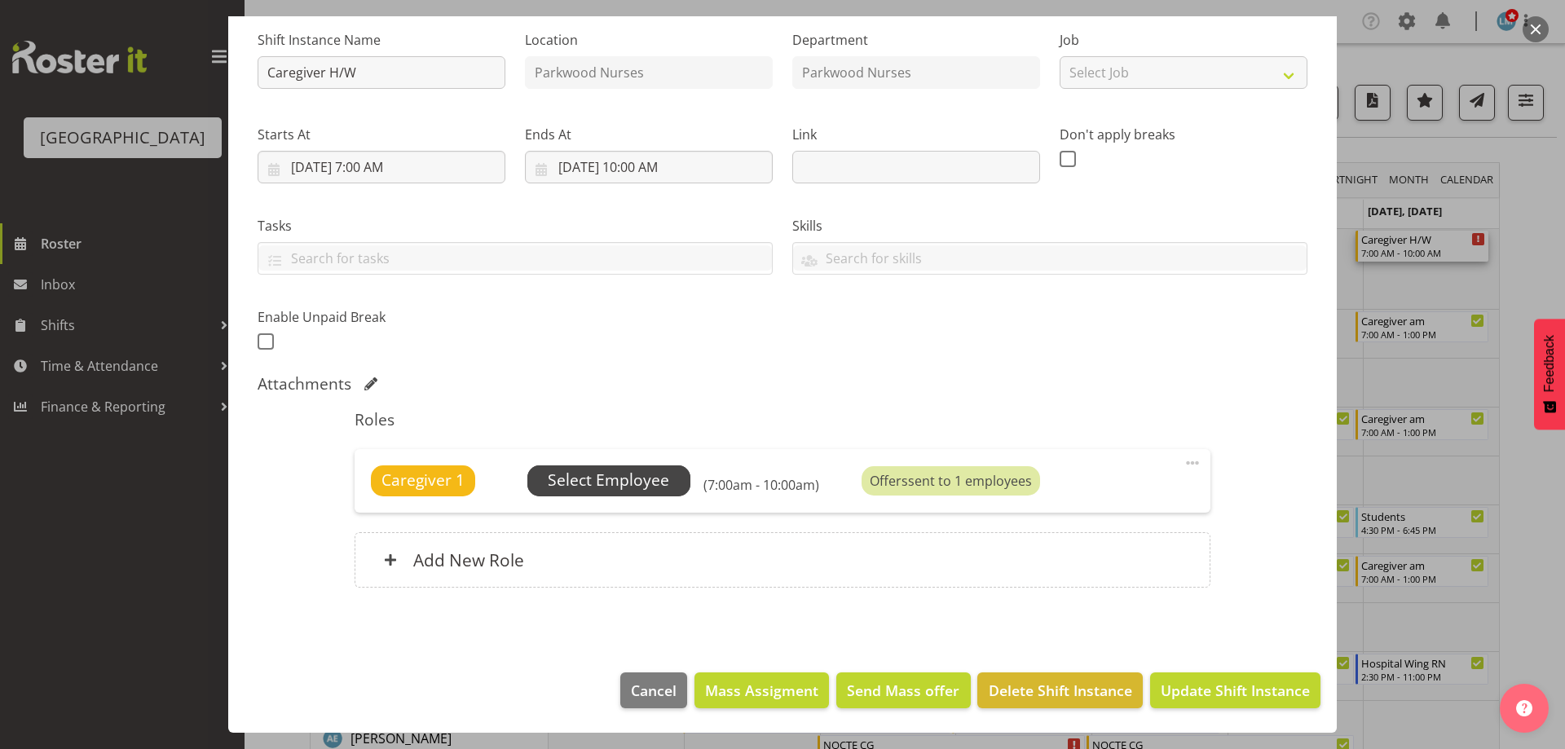
click at [609, 476] on span "Select Employee" at bounding box center [608, 481] width 121 height 24
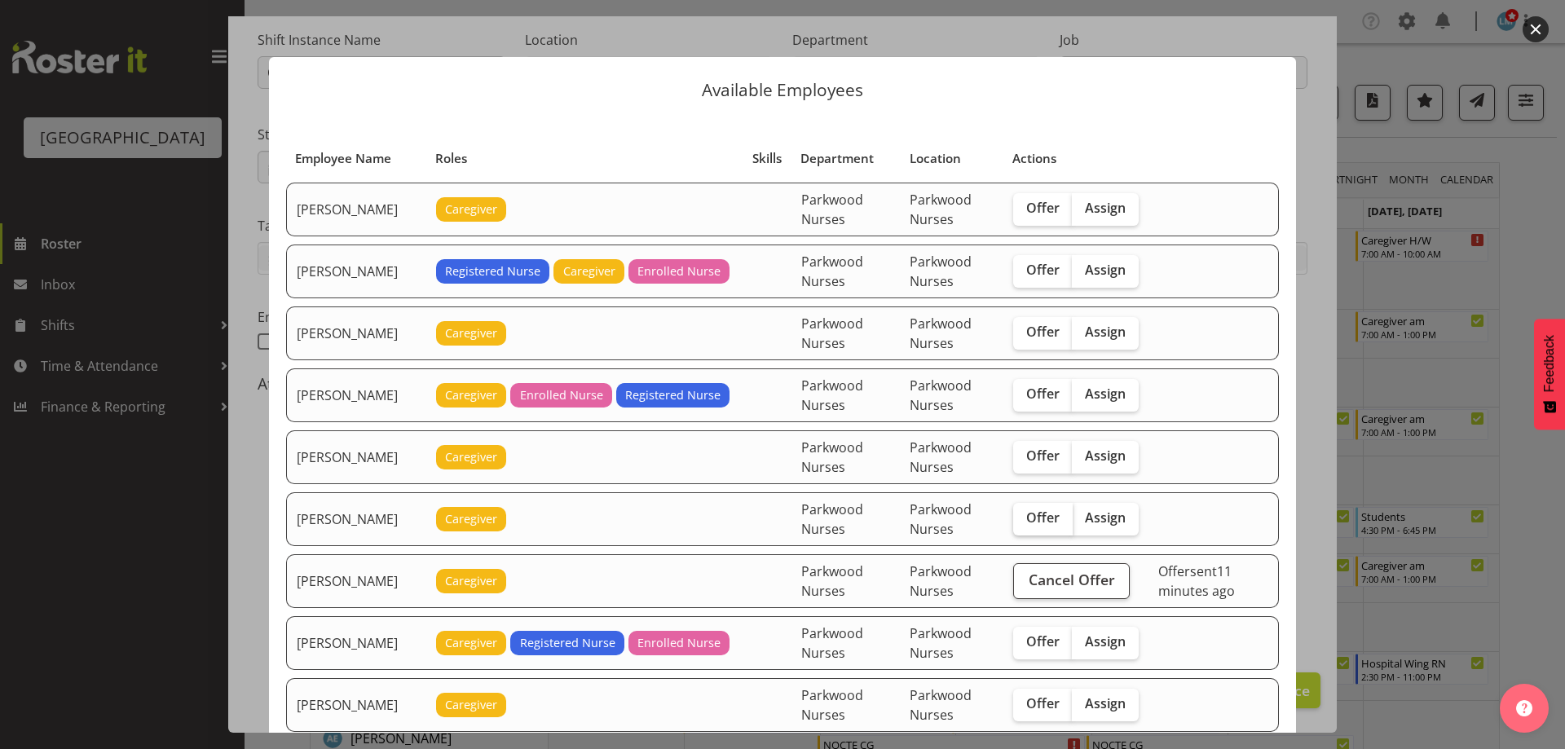
click at [1036, 511] on span "Offer" at bounding box center [1042, 517] width 33 height 16
click at [1024, 513] on input "Offer" at bounding box center [1018, 518] width 11 height 11
checkbox input "true"
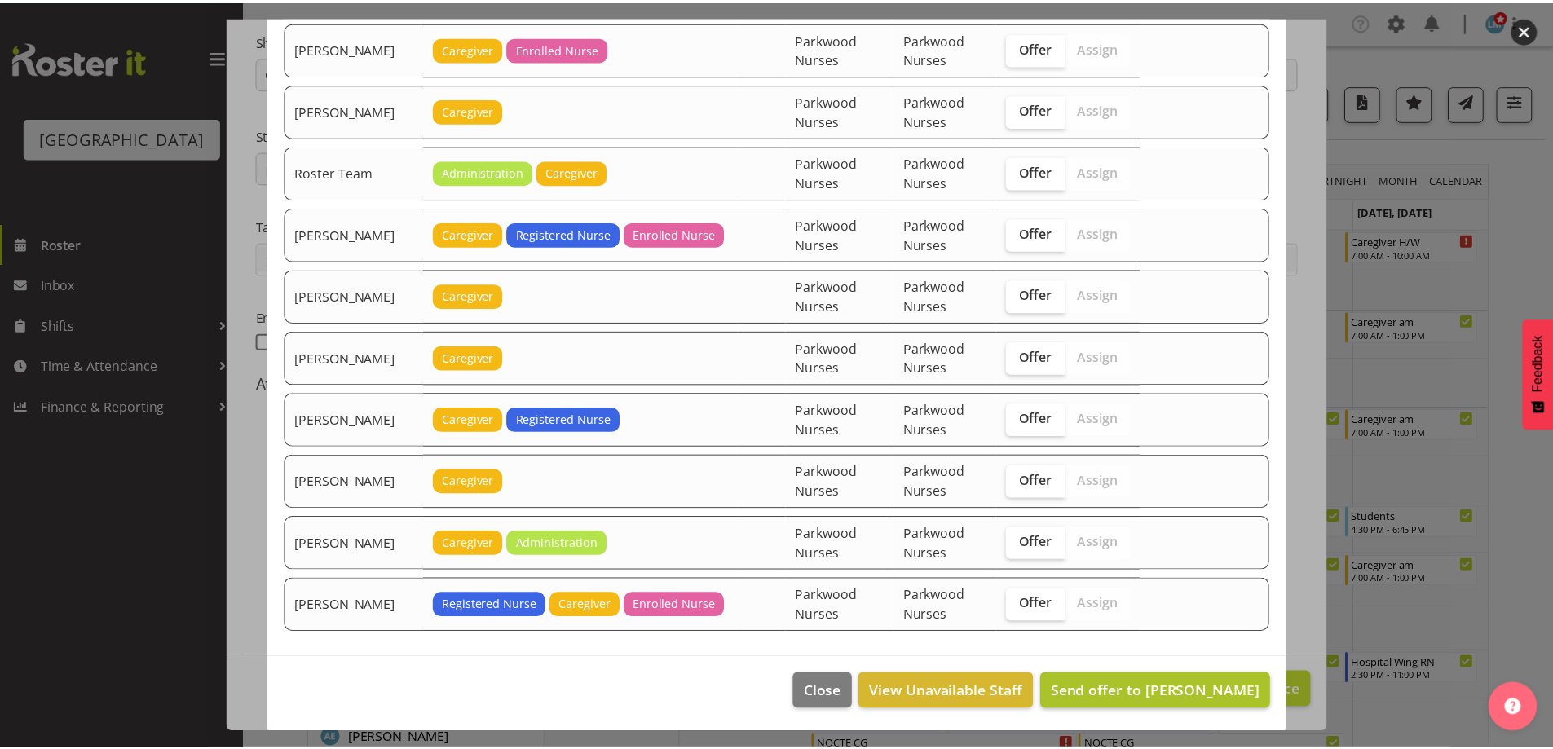
scroll to position [2393, 0]
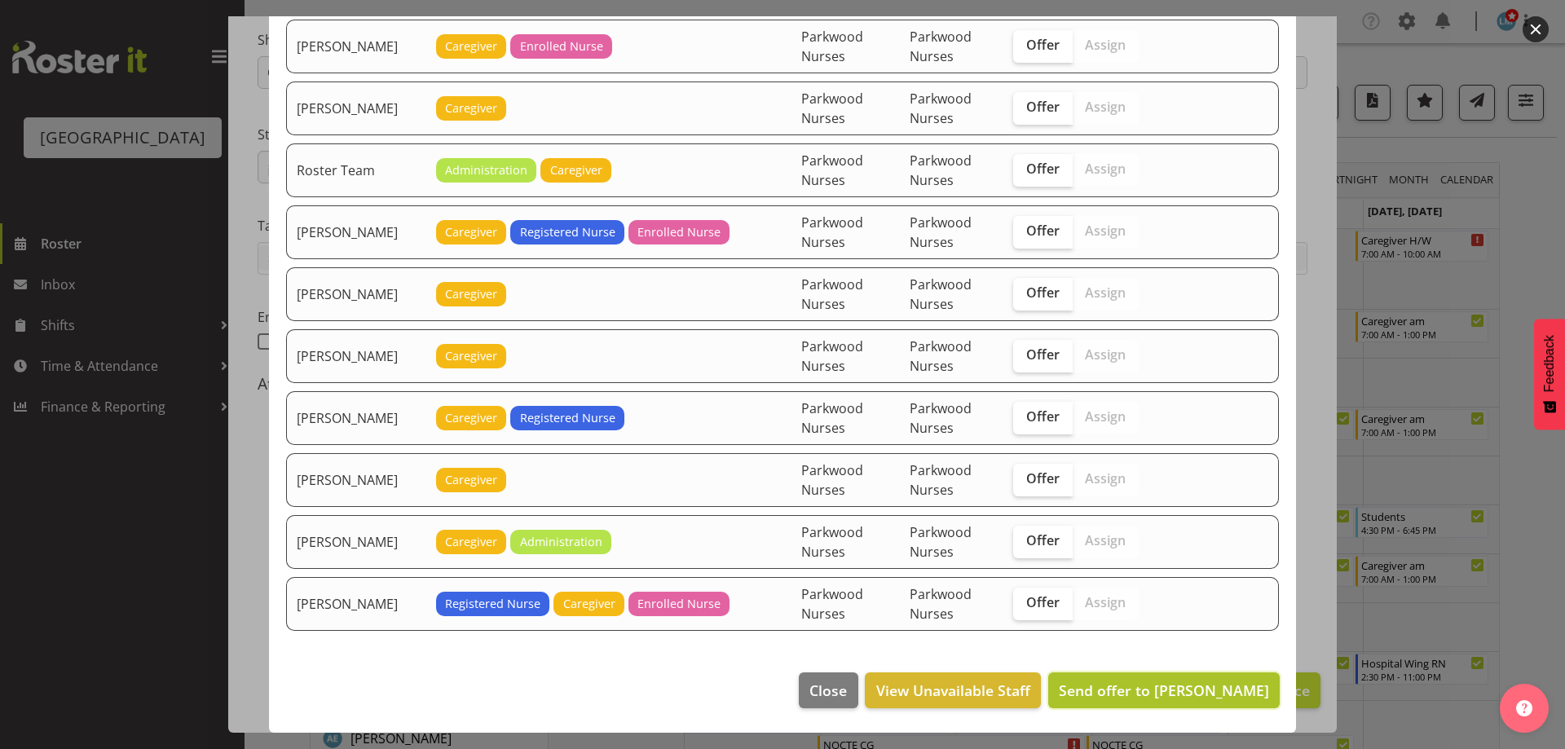
click at [1150, 689] on span "Send offer to Briar Hughes" at bounding box center [1164, 691] width 210 height 20
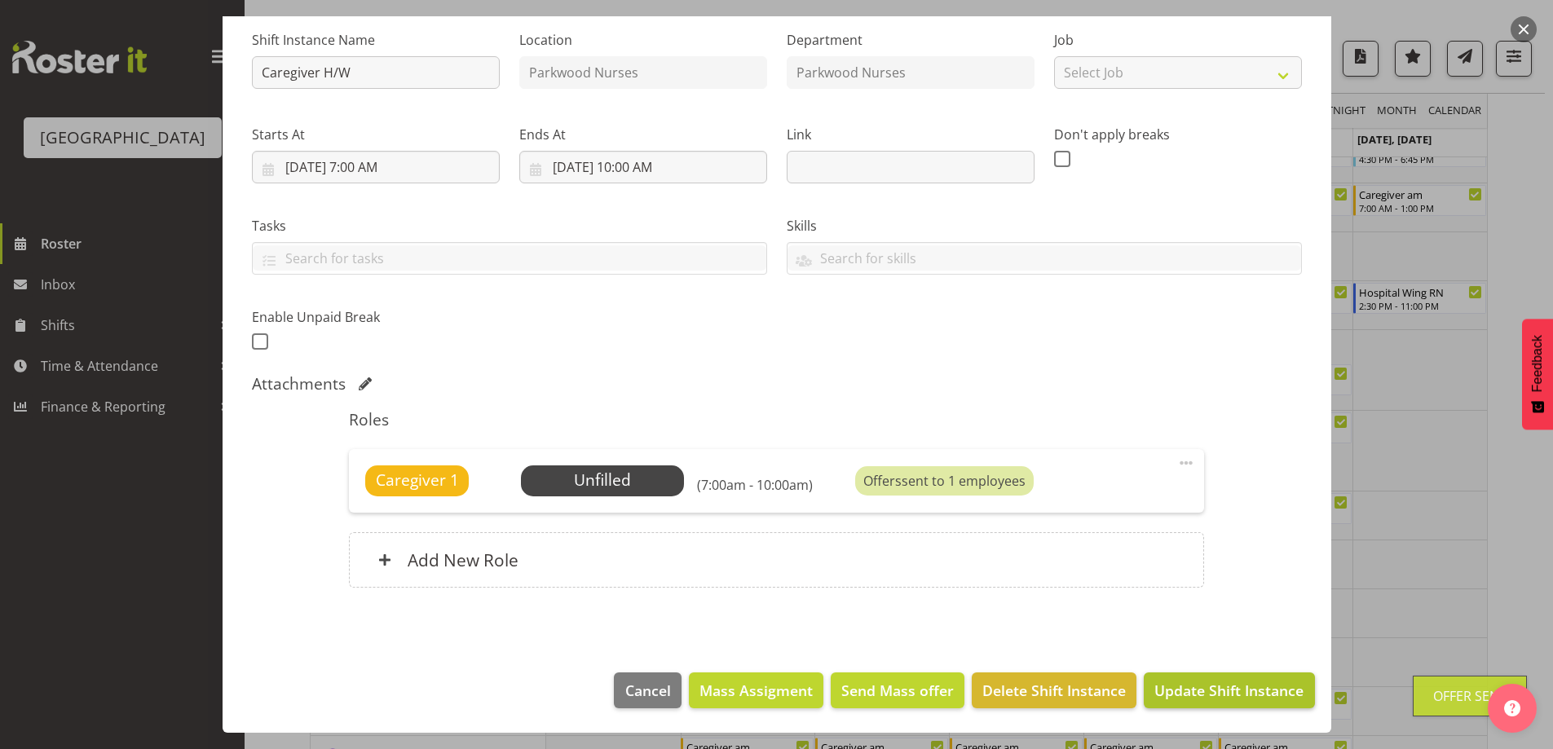
scroll to position [489, 0]
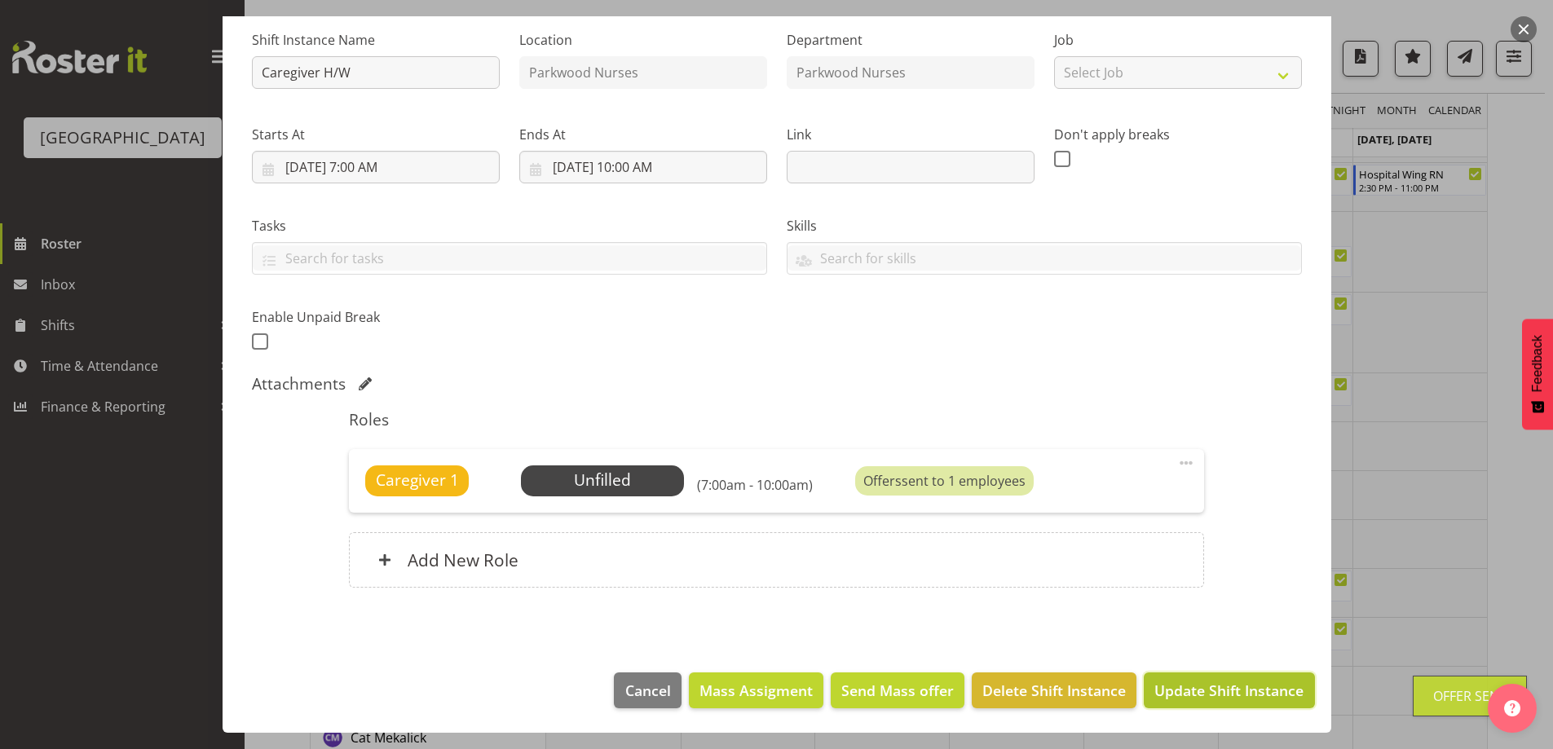
click at [1163, 692] on span "Update Shift Instance" at bounding box center [1228, 690] width 149 height 21
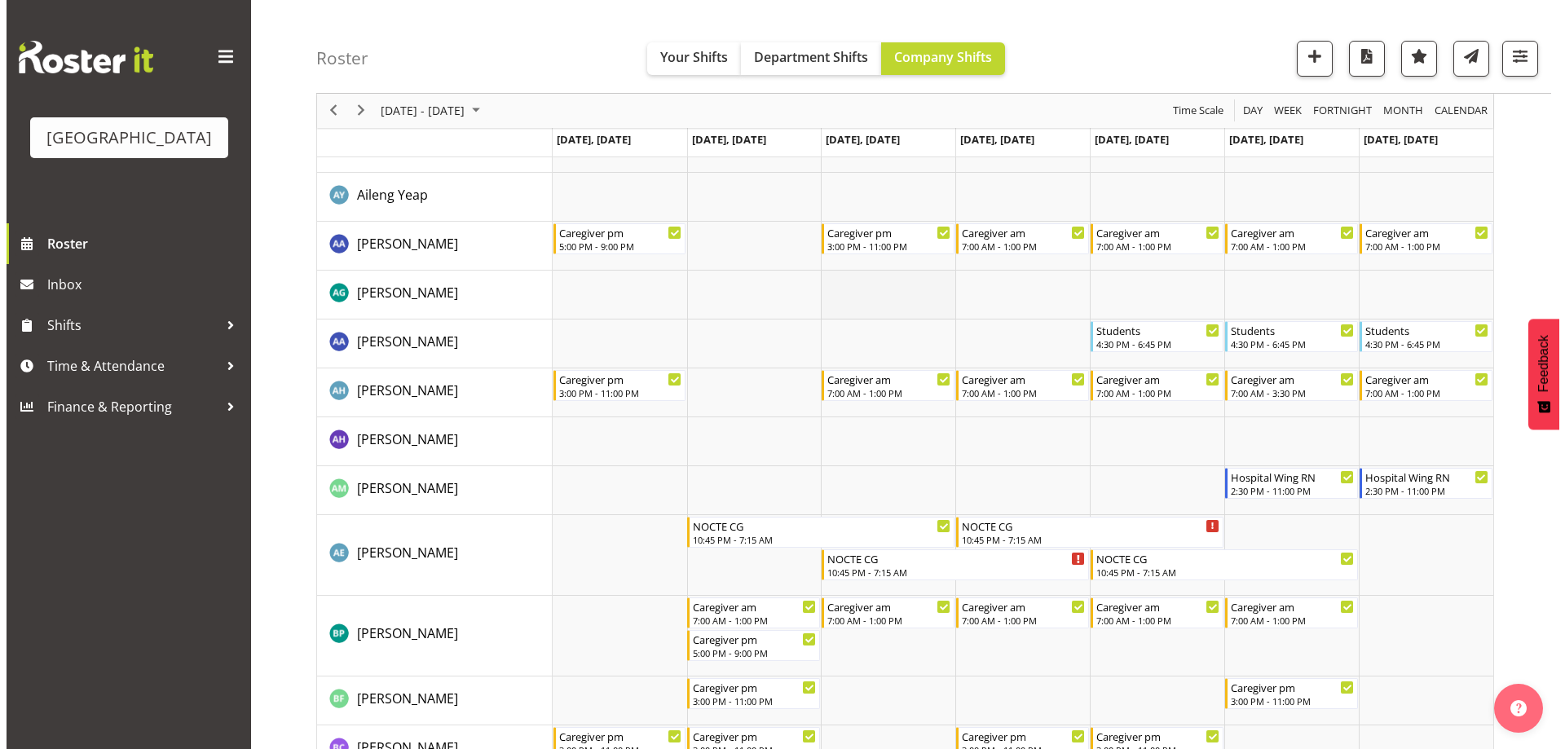
scroll to position [0, 0]
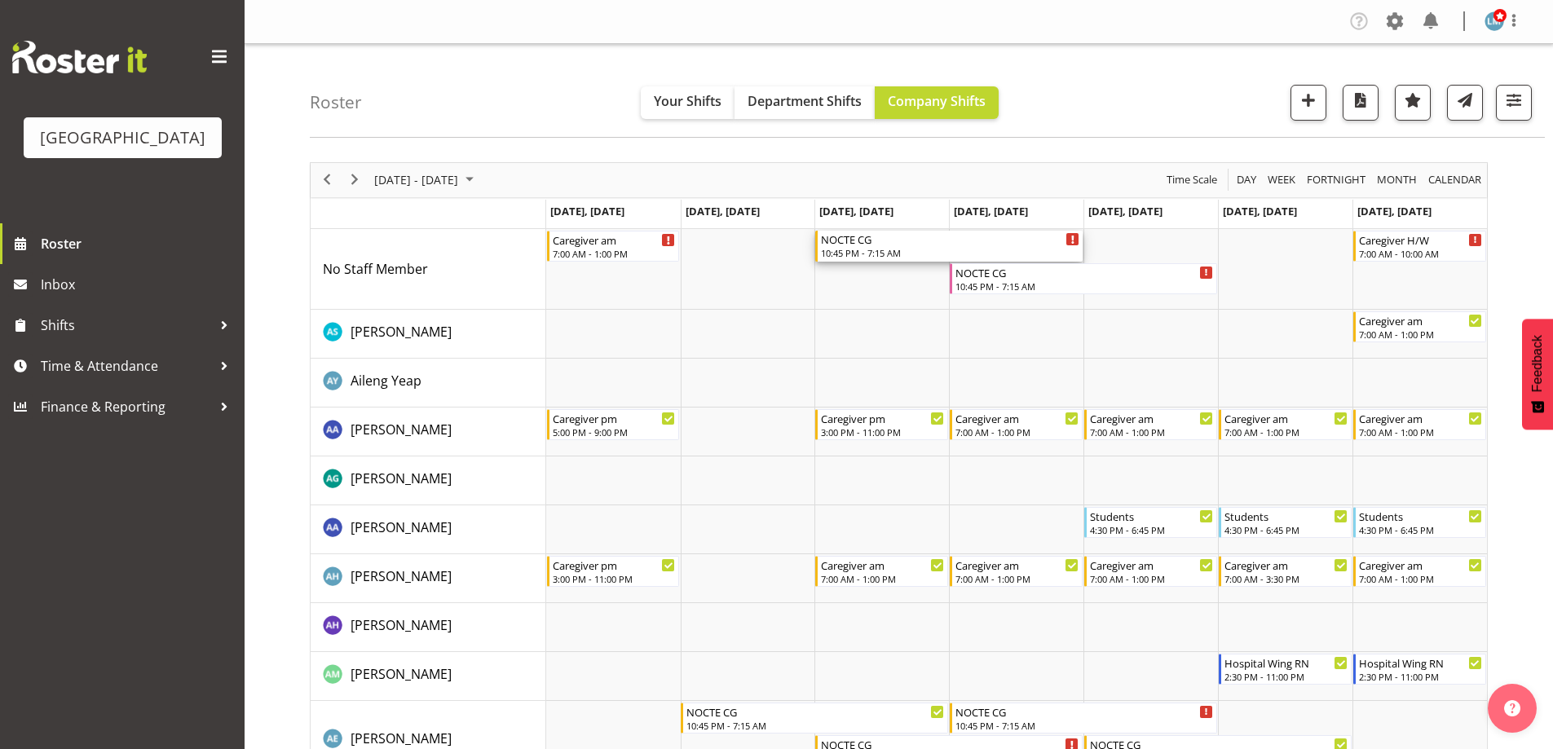
click at [854, 244] on div "NOCTE CG" at bounding box center [950, 239] width 258 height 16
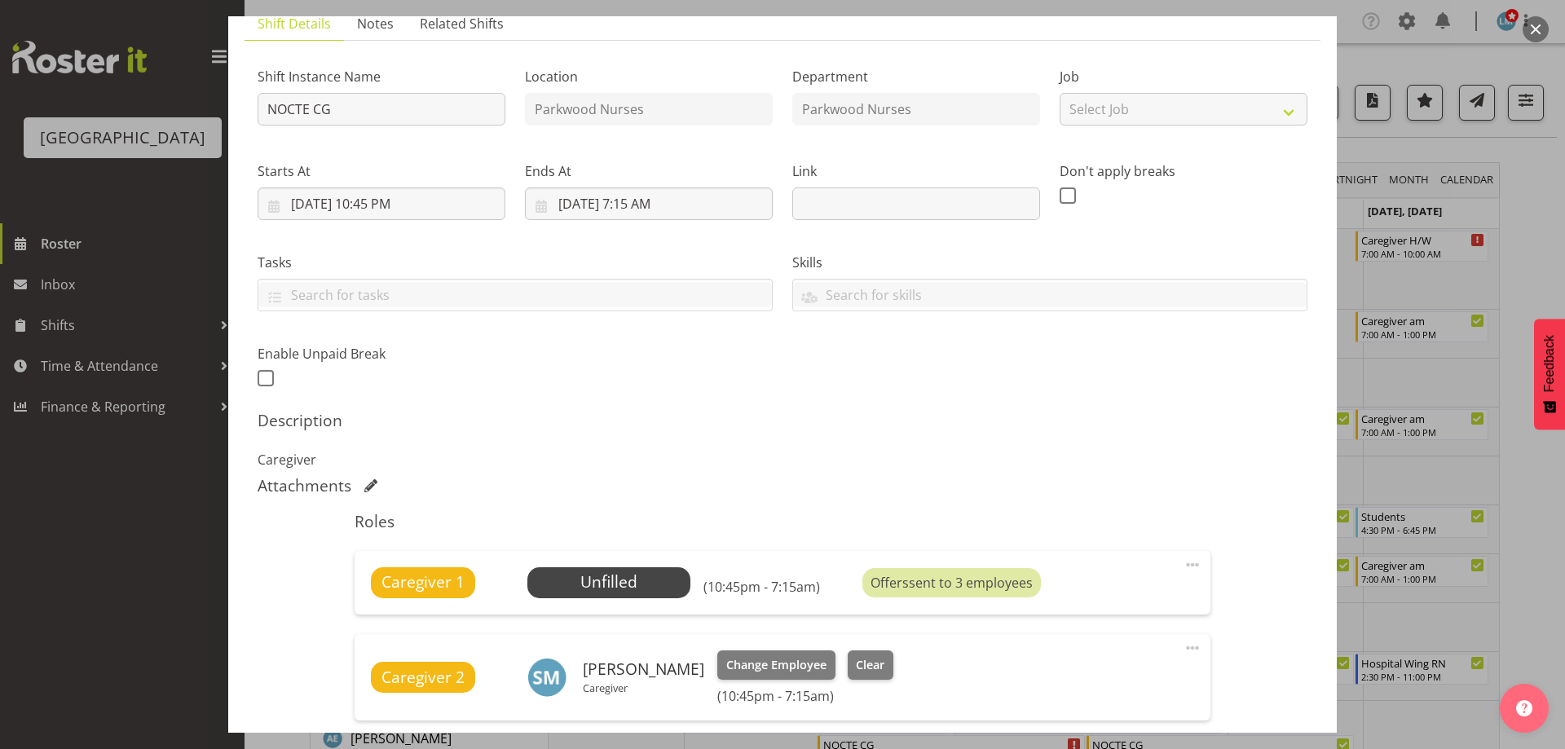
scroll to position [245, 0]
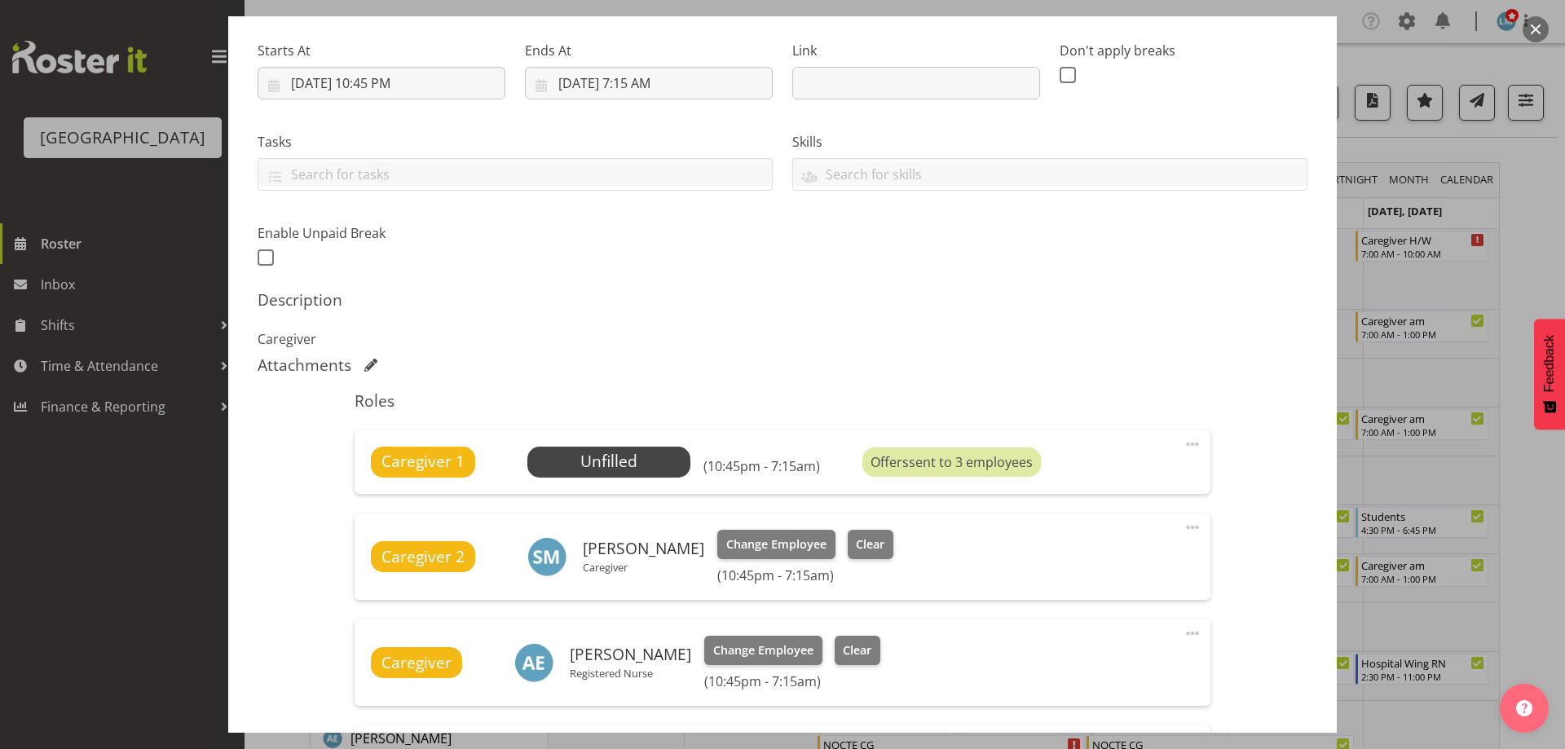
click at [1538, 229] on div at bounding box center [782, 374] width 1565 height 749
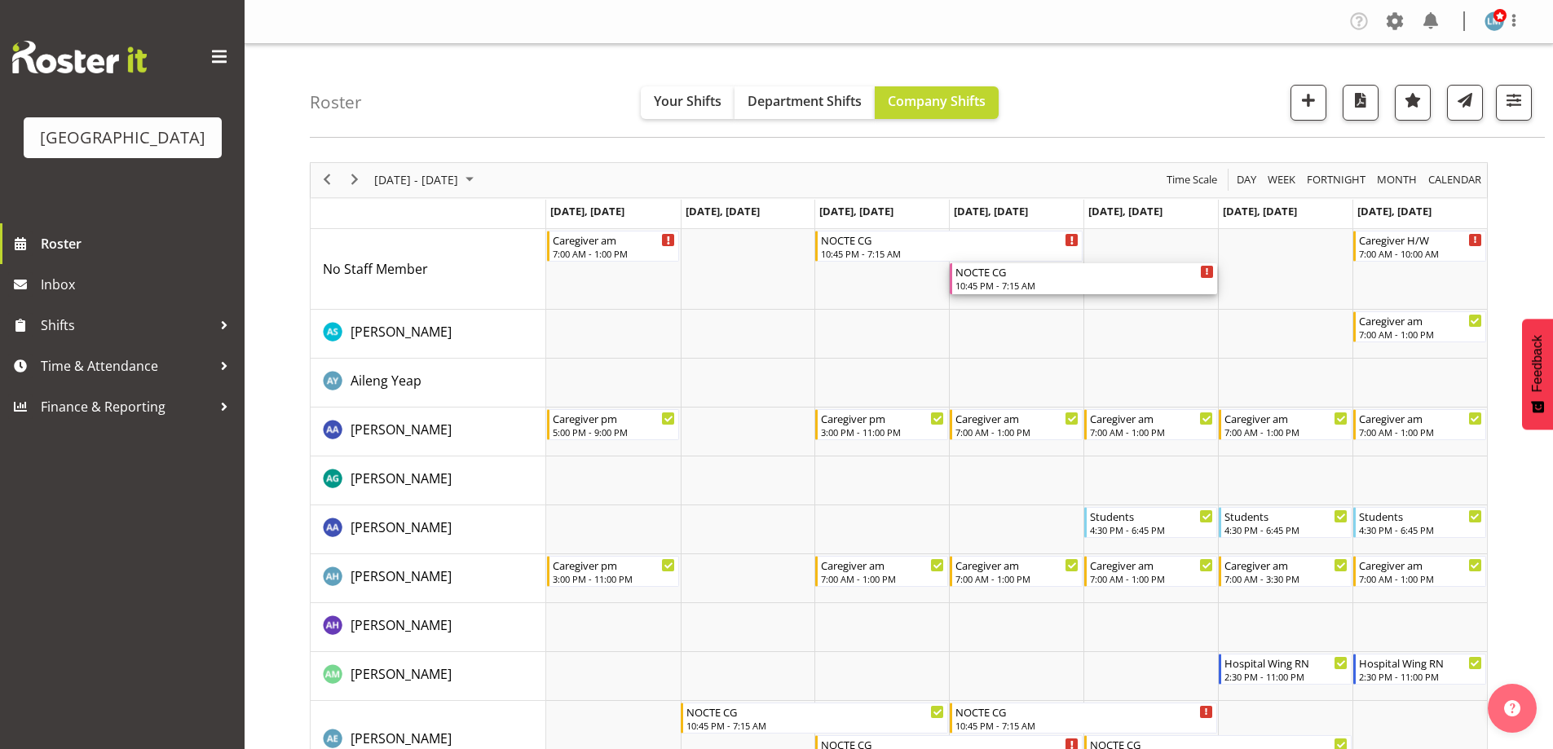
click at [1029, 275] on div "NOCTE CG" at bounding box center [1084, 271] width 258 height 16
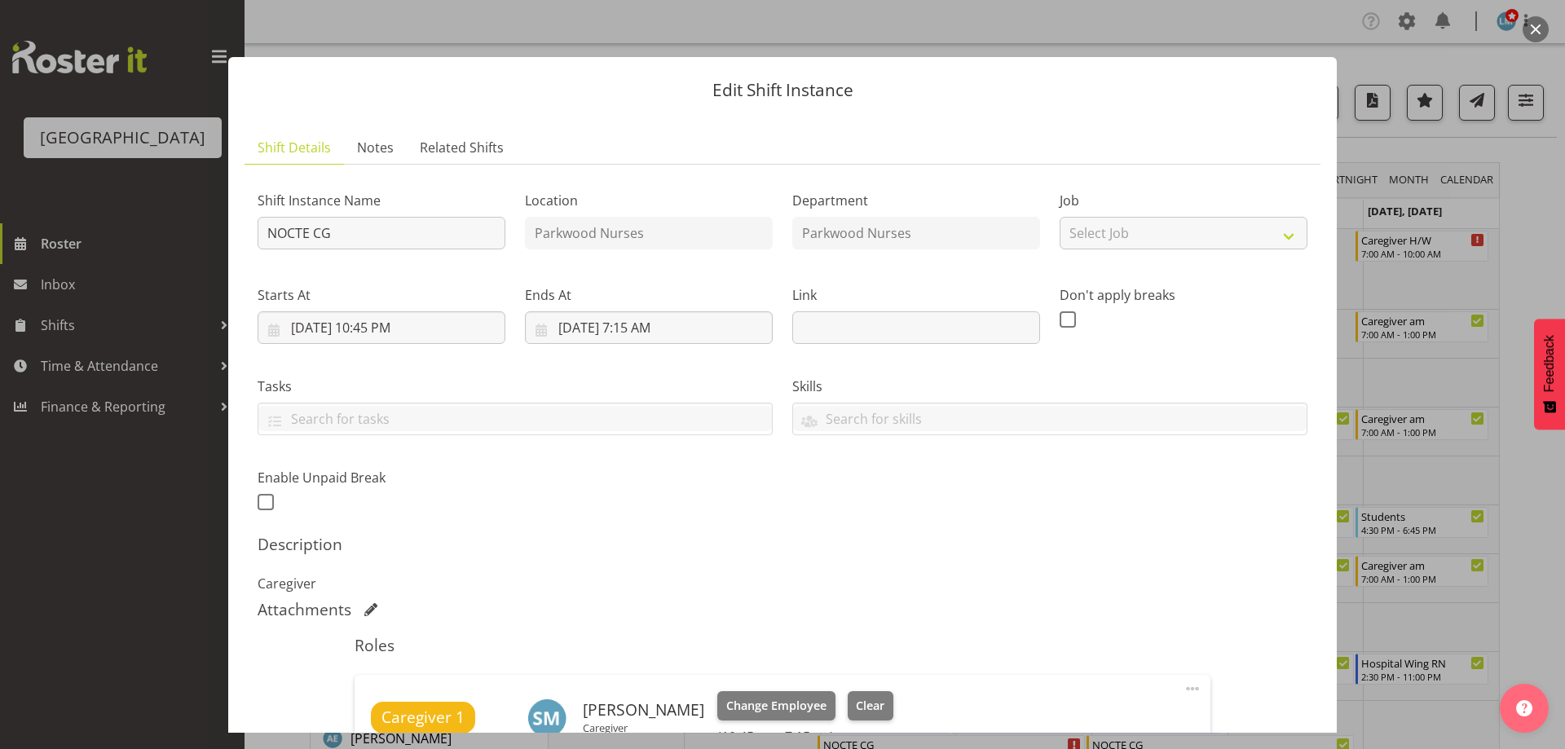
scroll to position [408, 0]
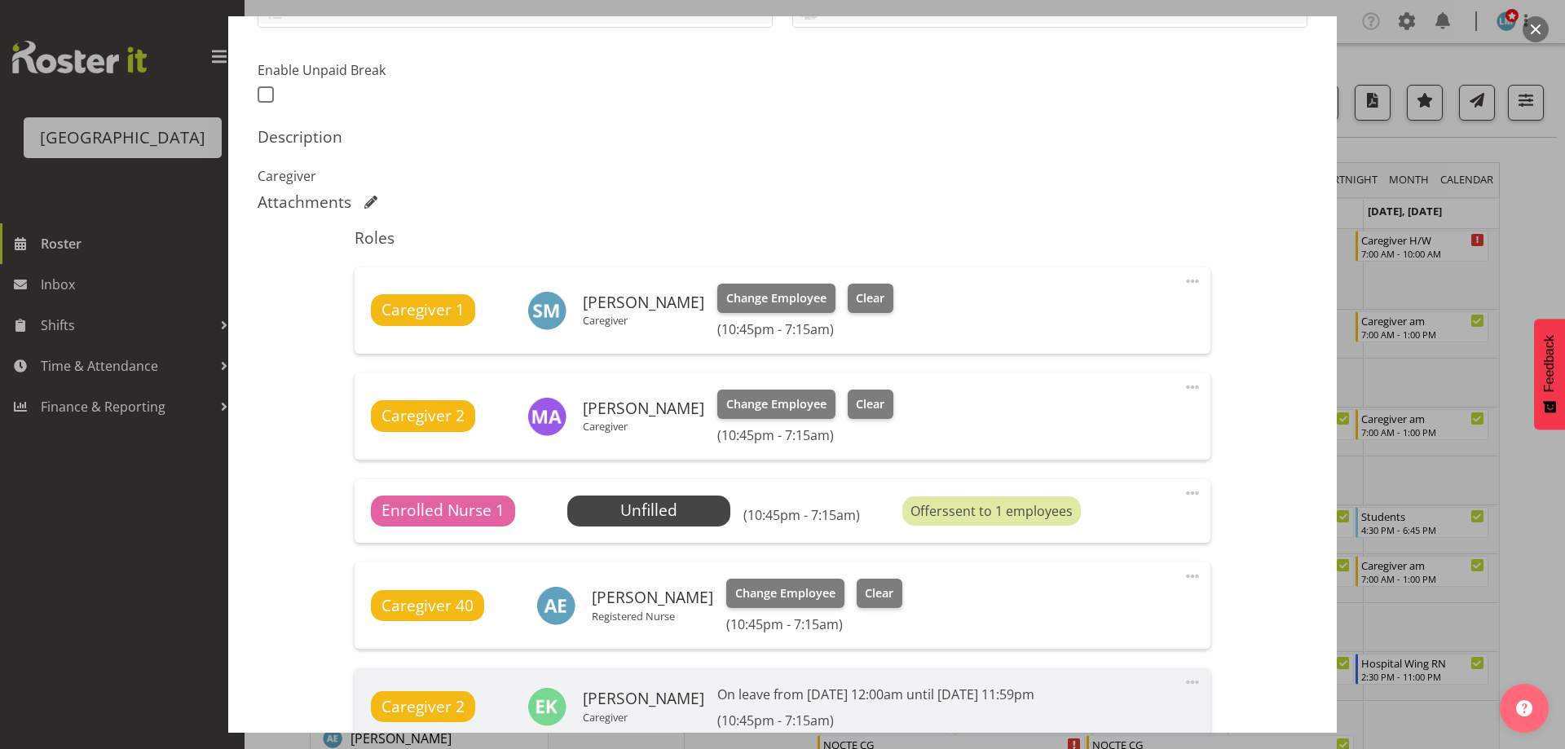
click at [1515, 216] on div at bounding box center [782, 374] width 1565 height 749
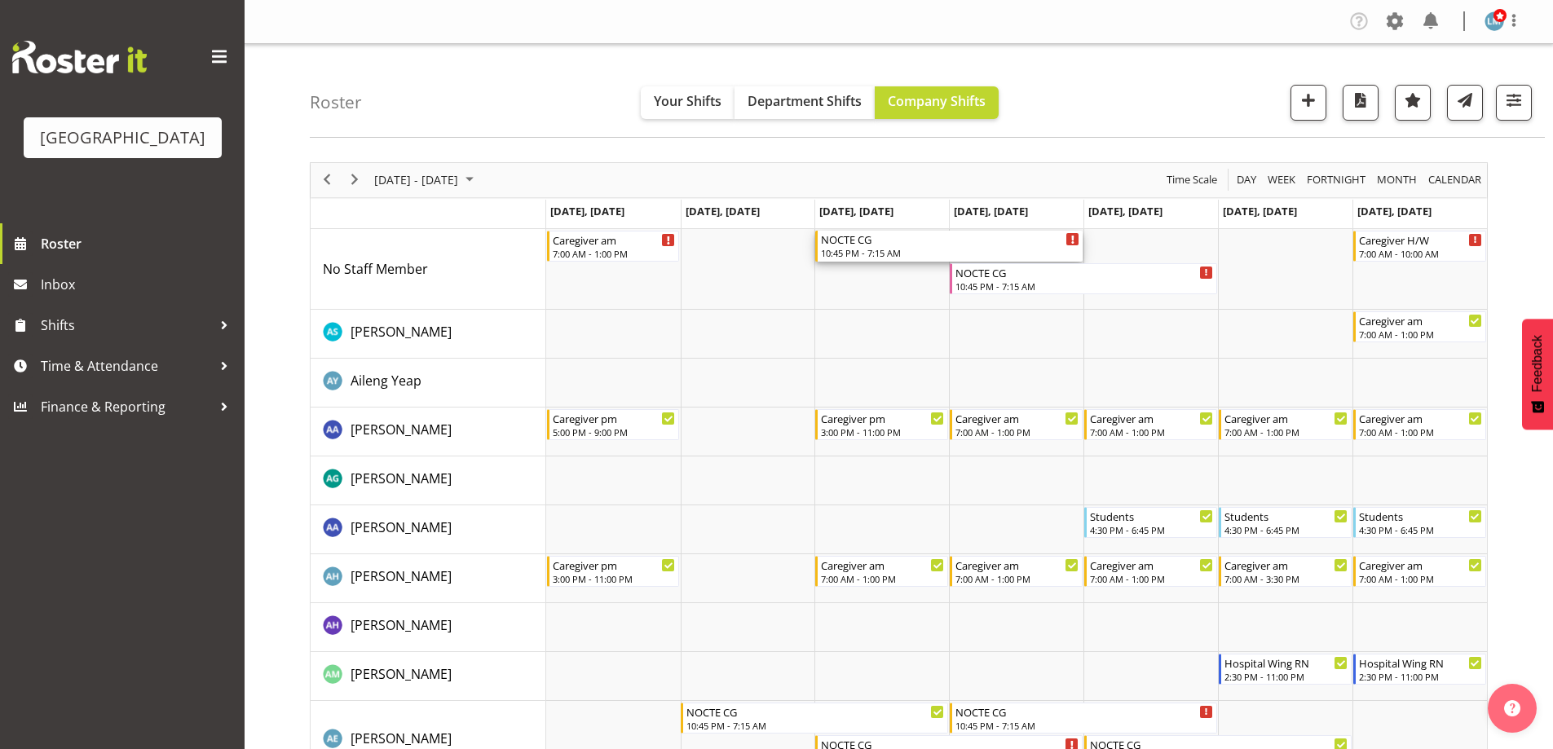
click at [893, 258] on div "10:45 PM - 7:15 AM" at bounding box center [950, 252] width 258 height 13
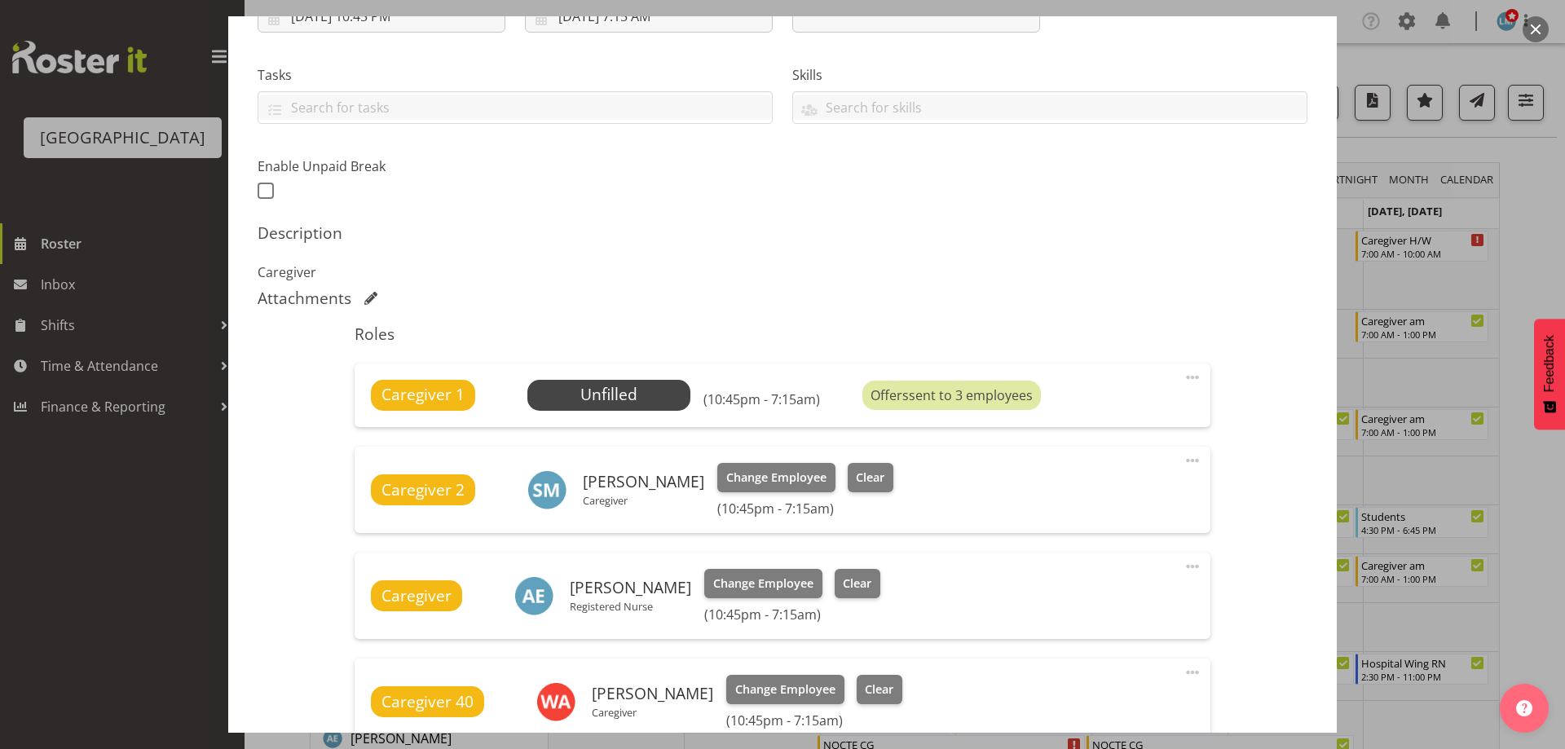
scroll to position [326, 0]
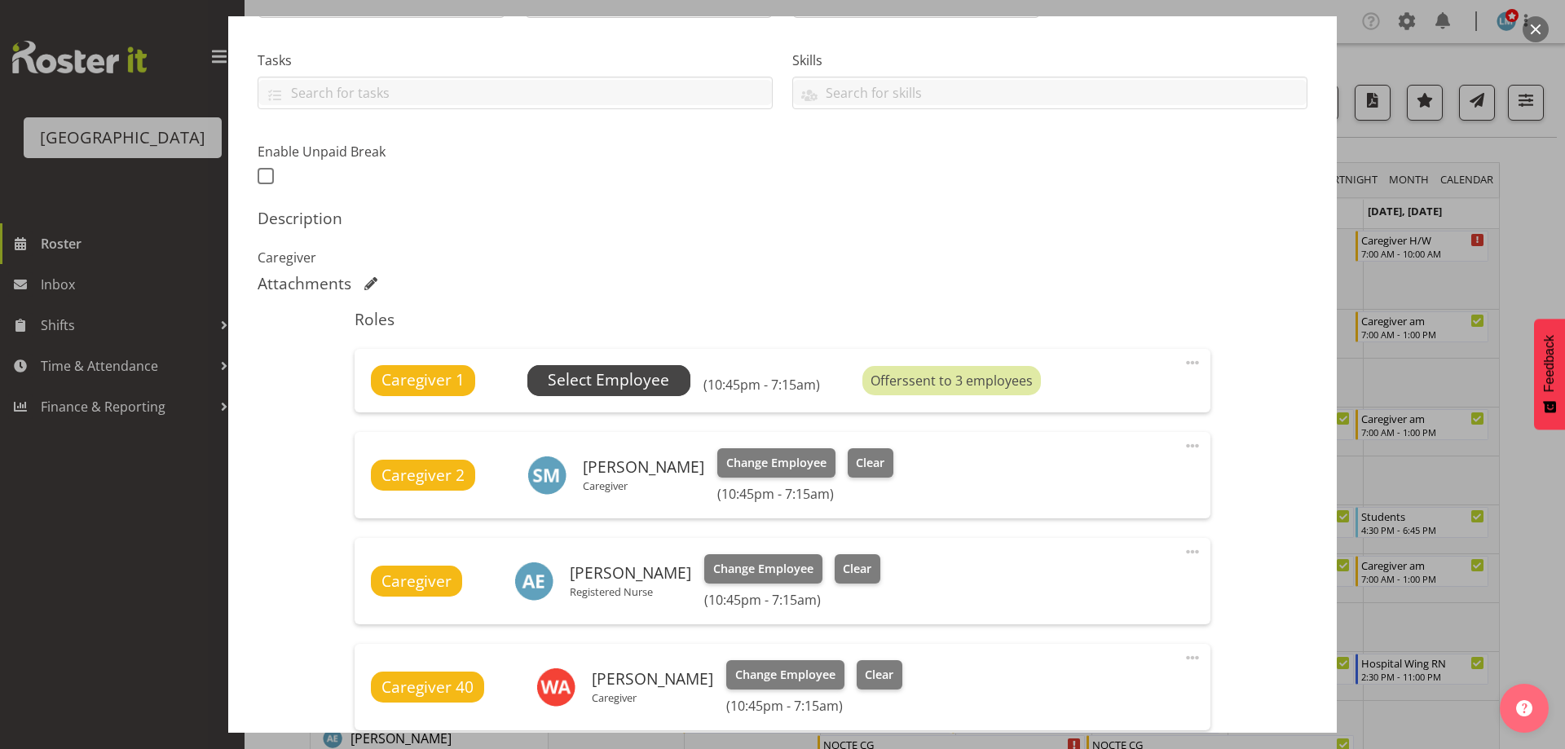
click at [655, 373] on span "Select Employee" at bounding box center [608, 380] width 121 height 24
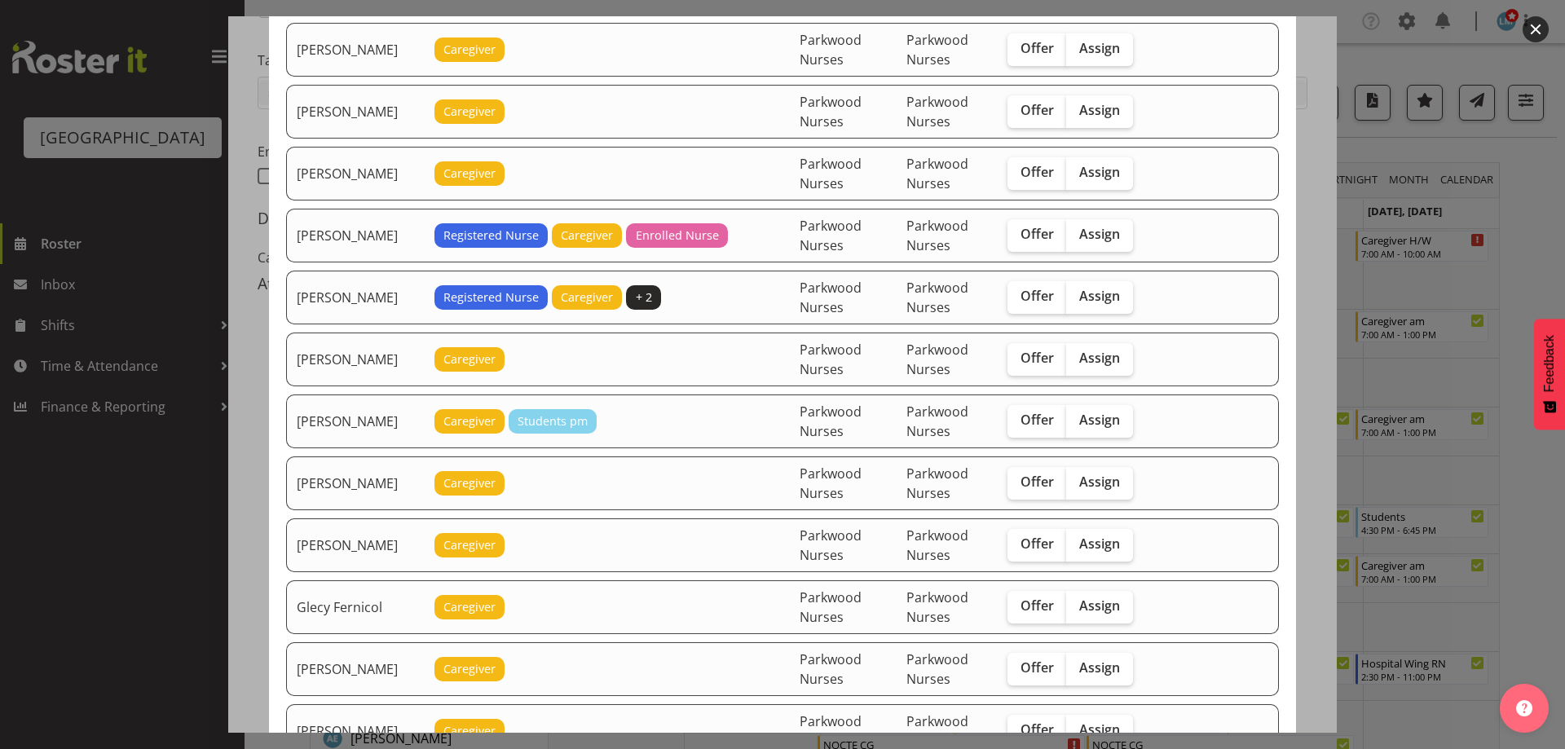
scroll to position [571, 0]
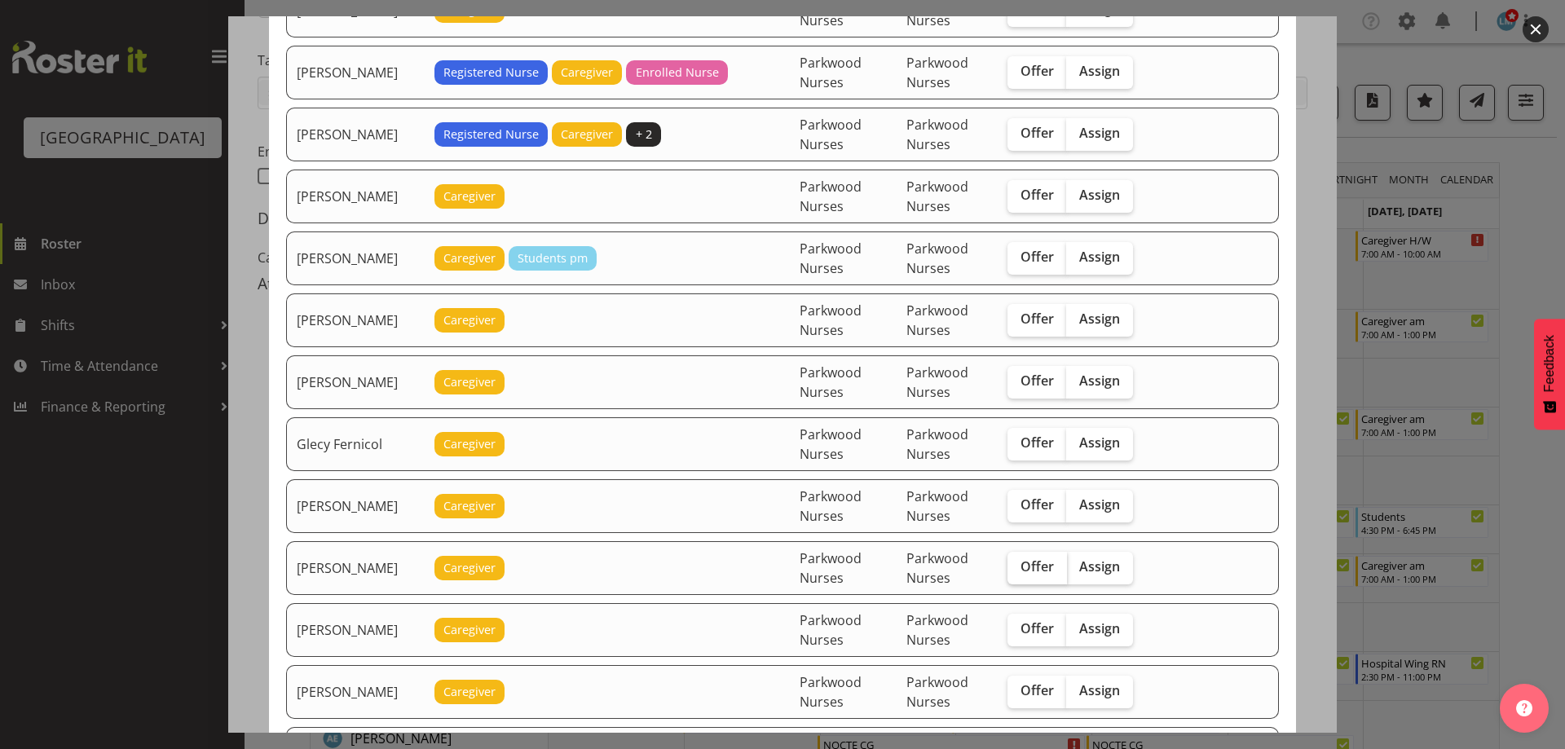
click at [1041, 570] on span "Offer" at bounding box center [1036, 566] width 33 height 16
click at [1018, 570] on input "Offer" at bounding box center [1012, 567] width 11 height 11
checkbox input "true"
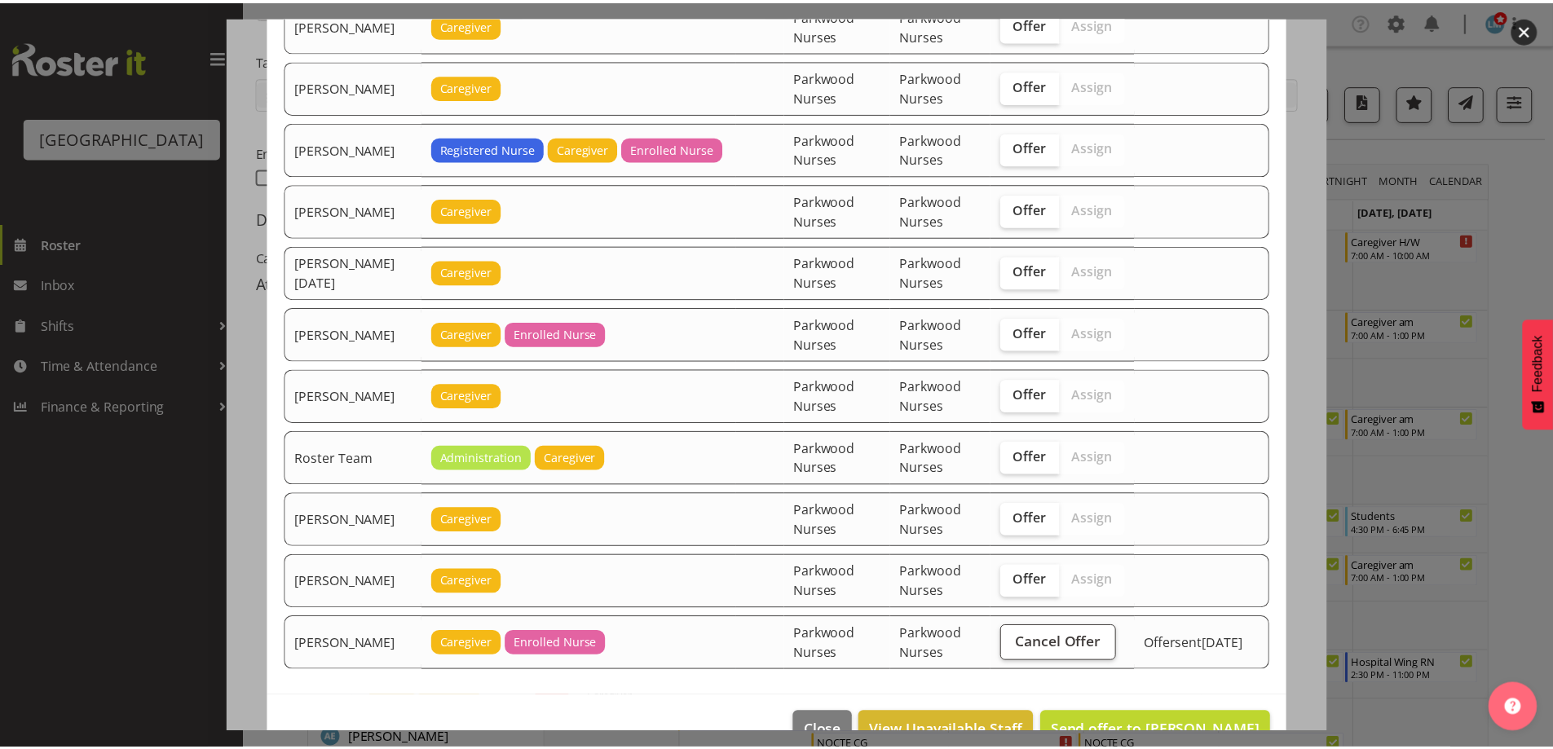
scroll to position [1836, 0]
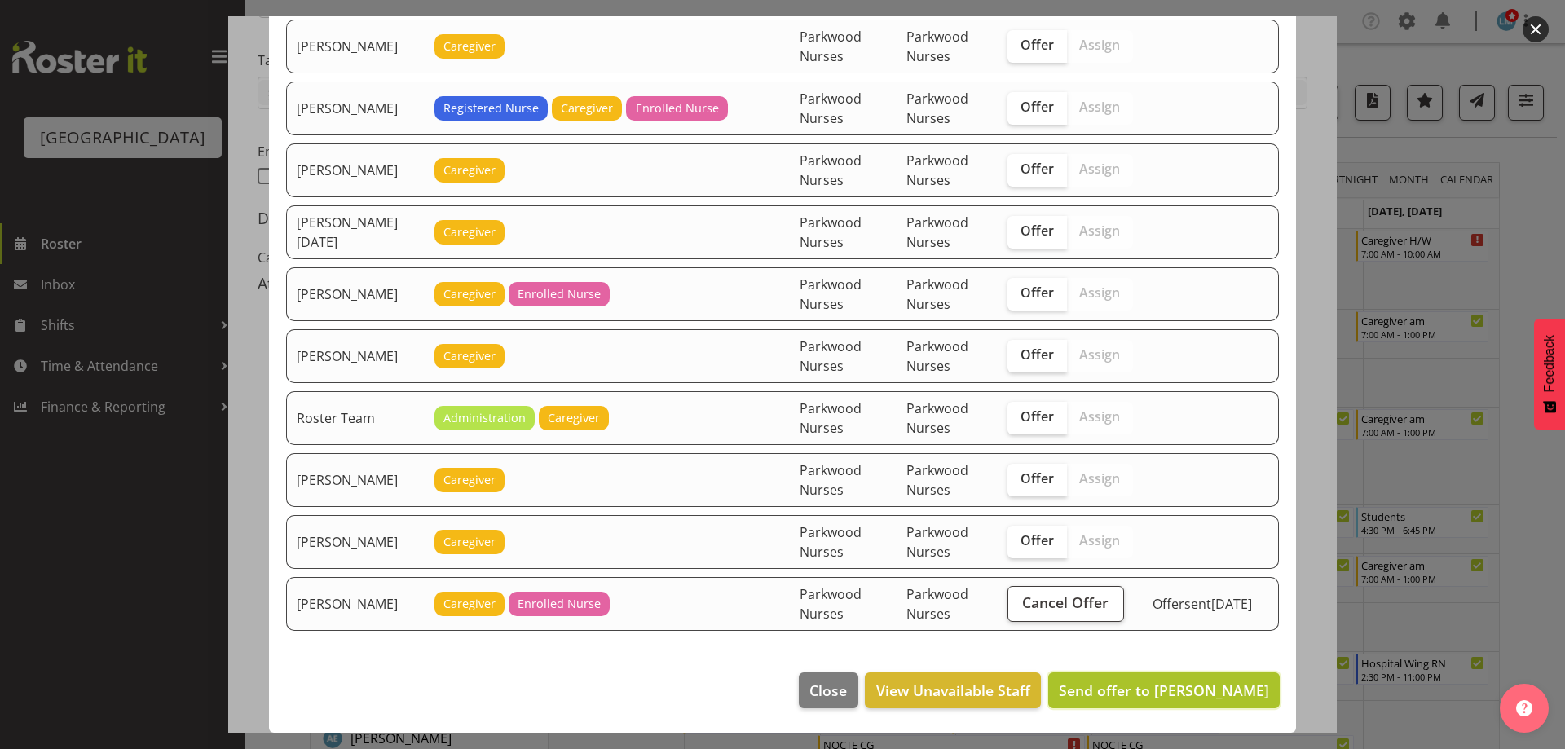
click at [1145, 683] on span "Send offer to Ian Ramos" at bounding box center [1164, 691] width 210 height 20
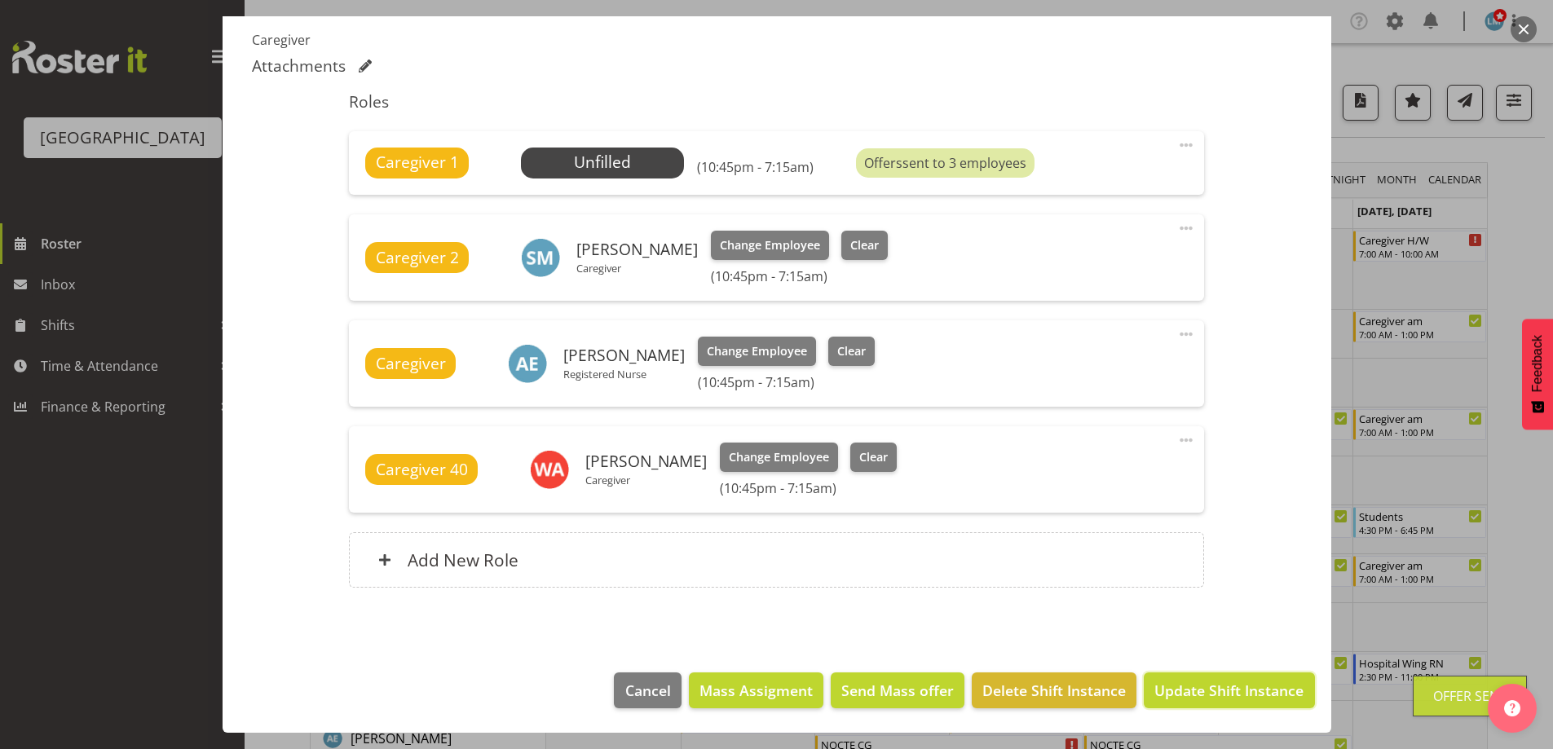
click at [1154, 684] on span "Update Shift Instance" at bounding box center [1228, 690] width 149 height 21
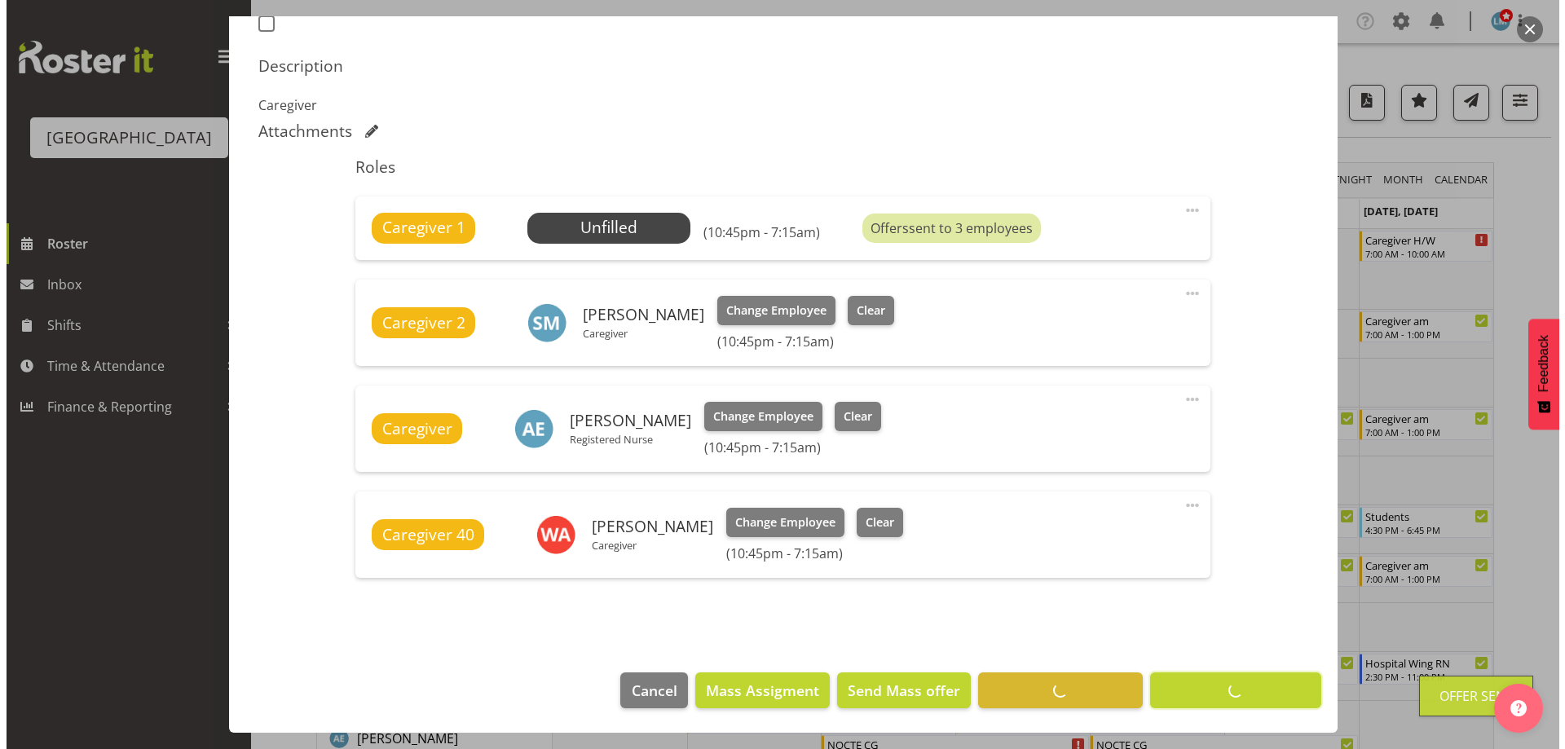
scroll to position [478, 0]
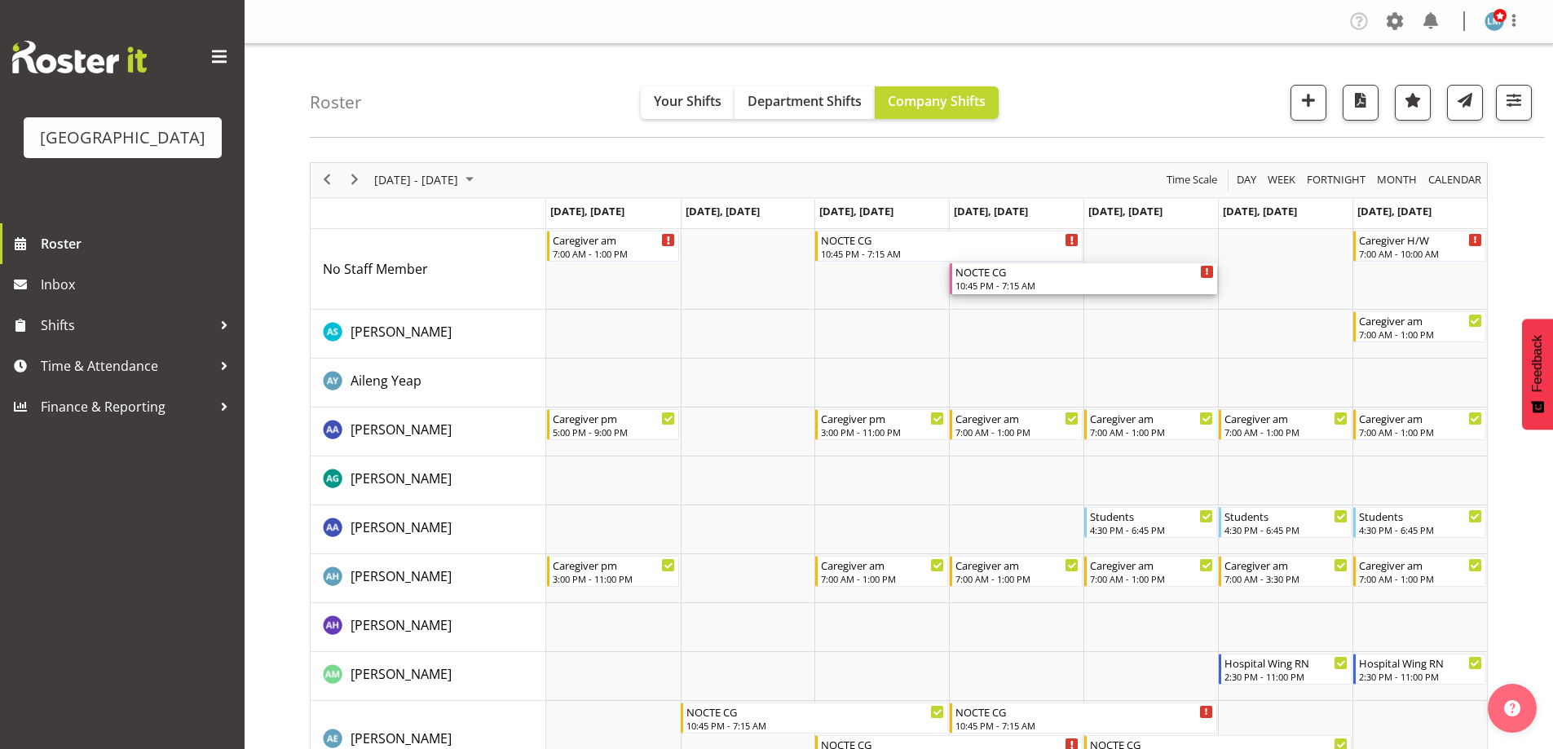
click at [1030, 285] on div "10:45 PM - 7:15 AM" at bounding box center [1084, 285] width 258 height 13
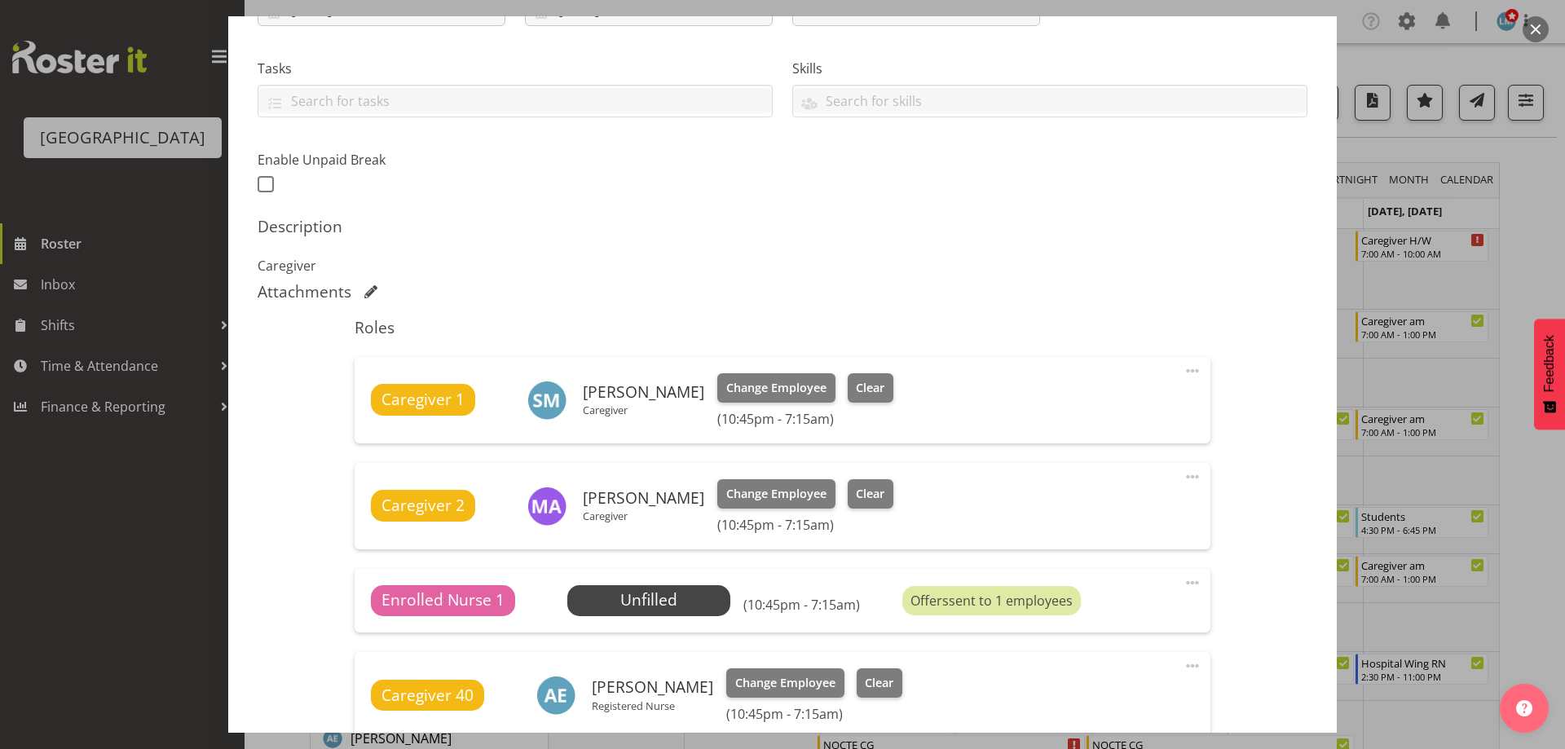
scroll to position [408, 0]
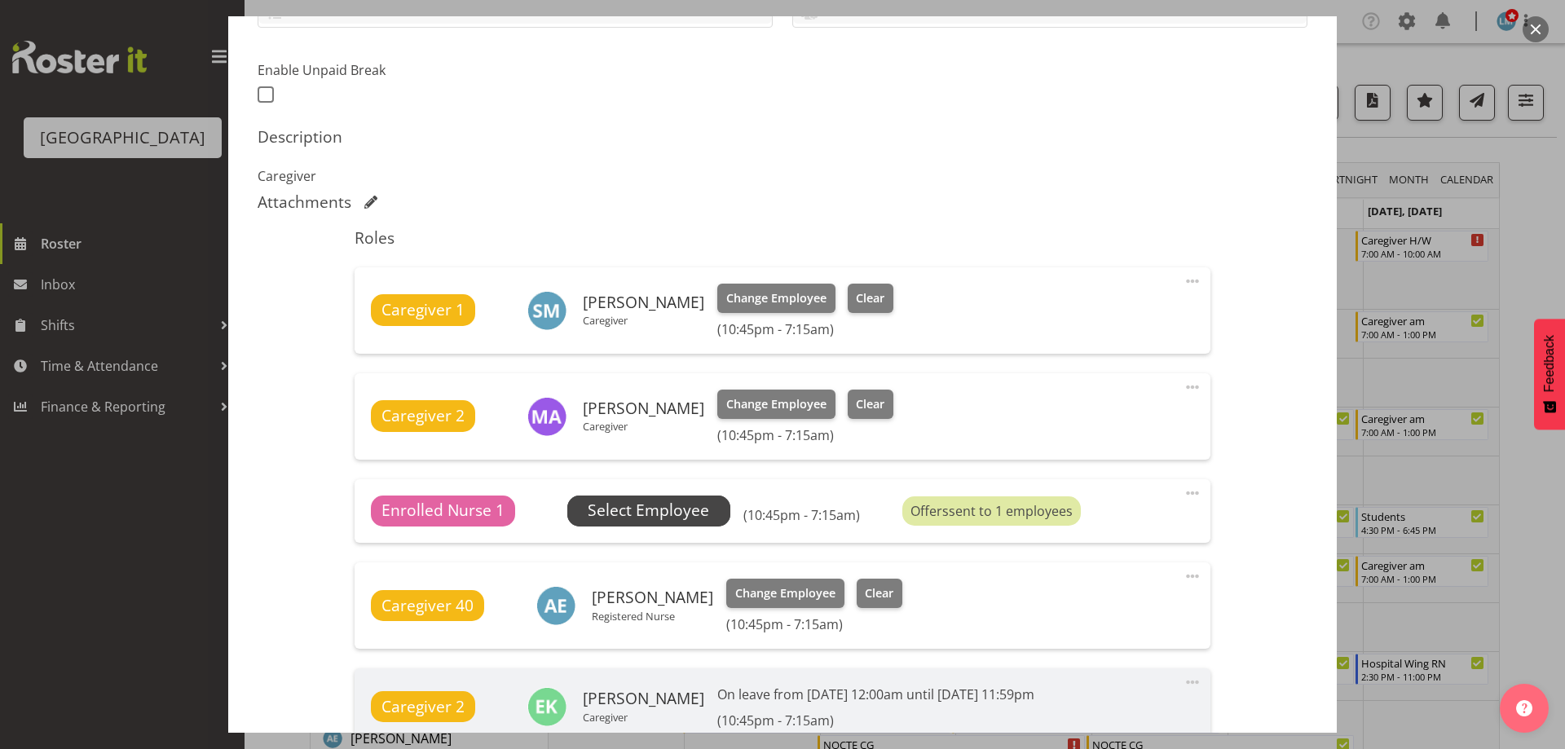
click at [703, 509] on span "Select Employee" at bounding box center [648, 511] width 121 height 24
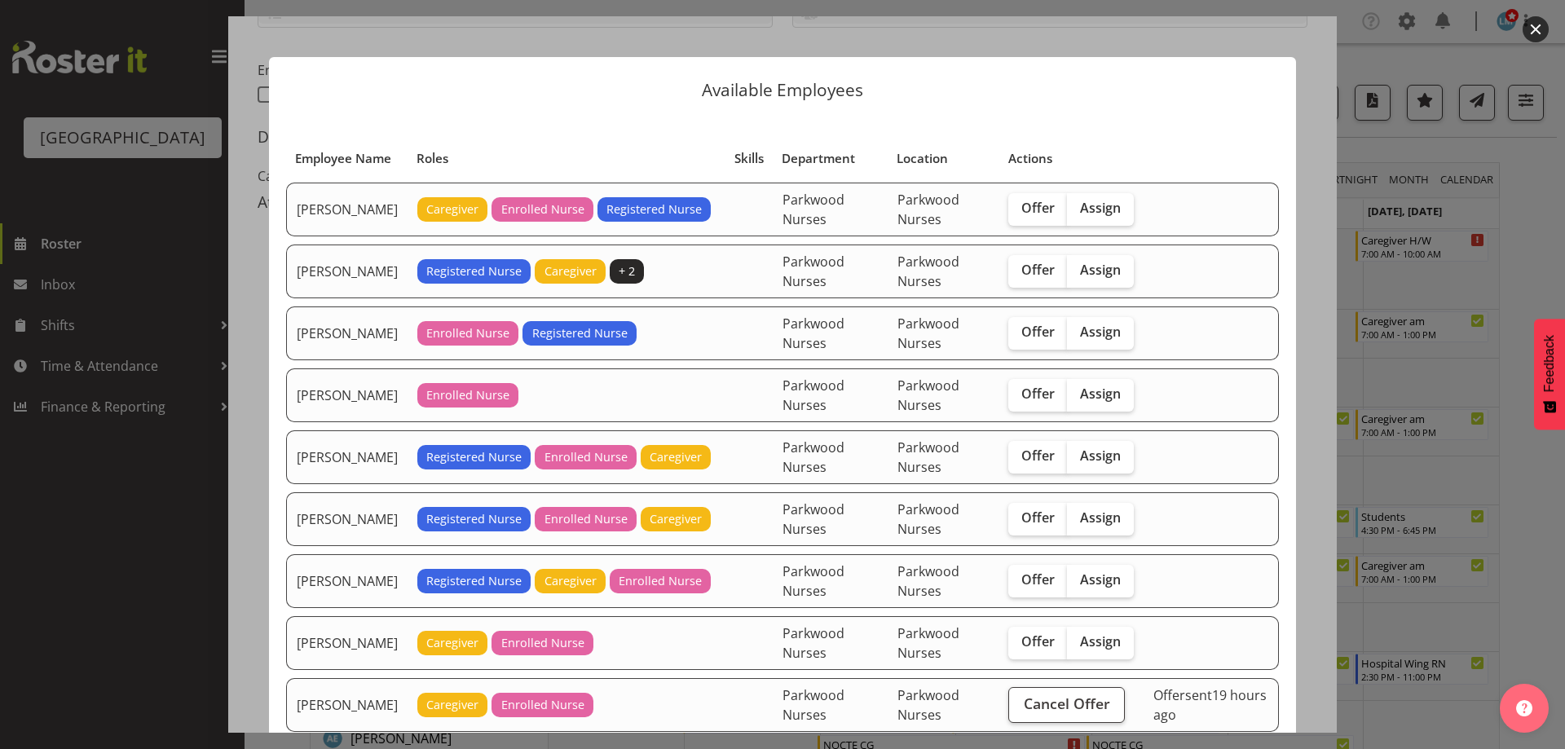
click at [1510, 233] on div at bounding box center [782, 374] width 1565 height 749
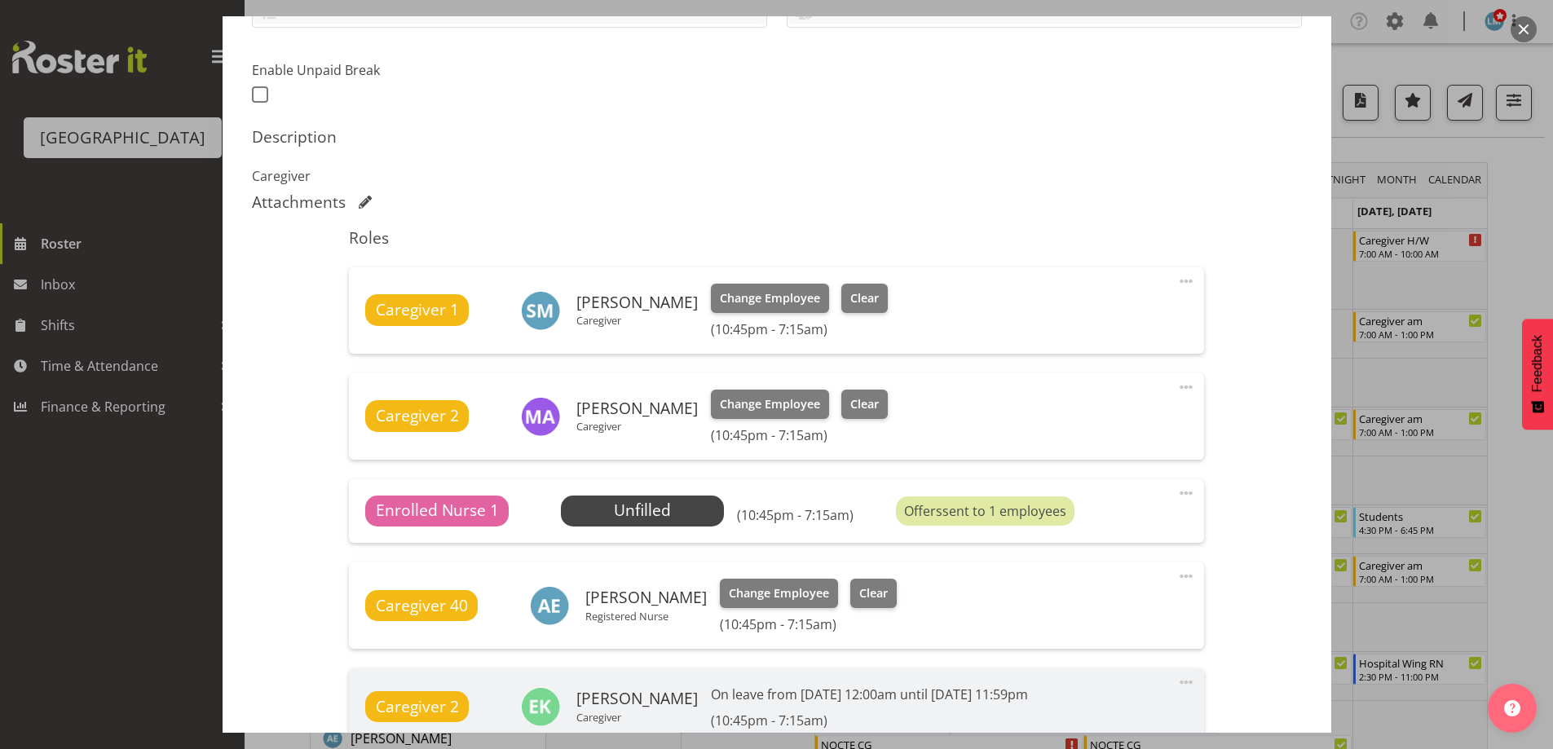
click at [1510, 233] on div at bounding box center [776, 374] width 1553 height 749
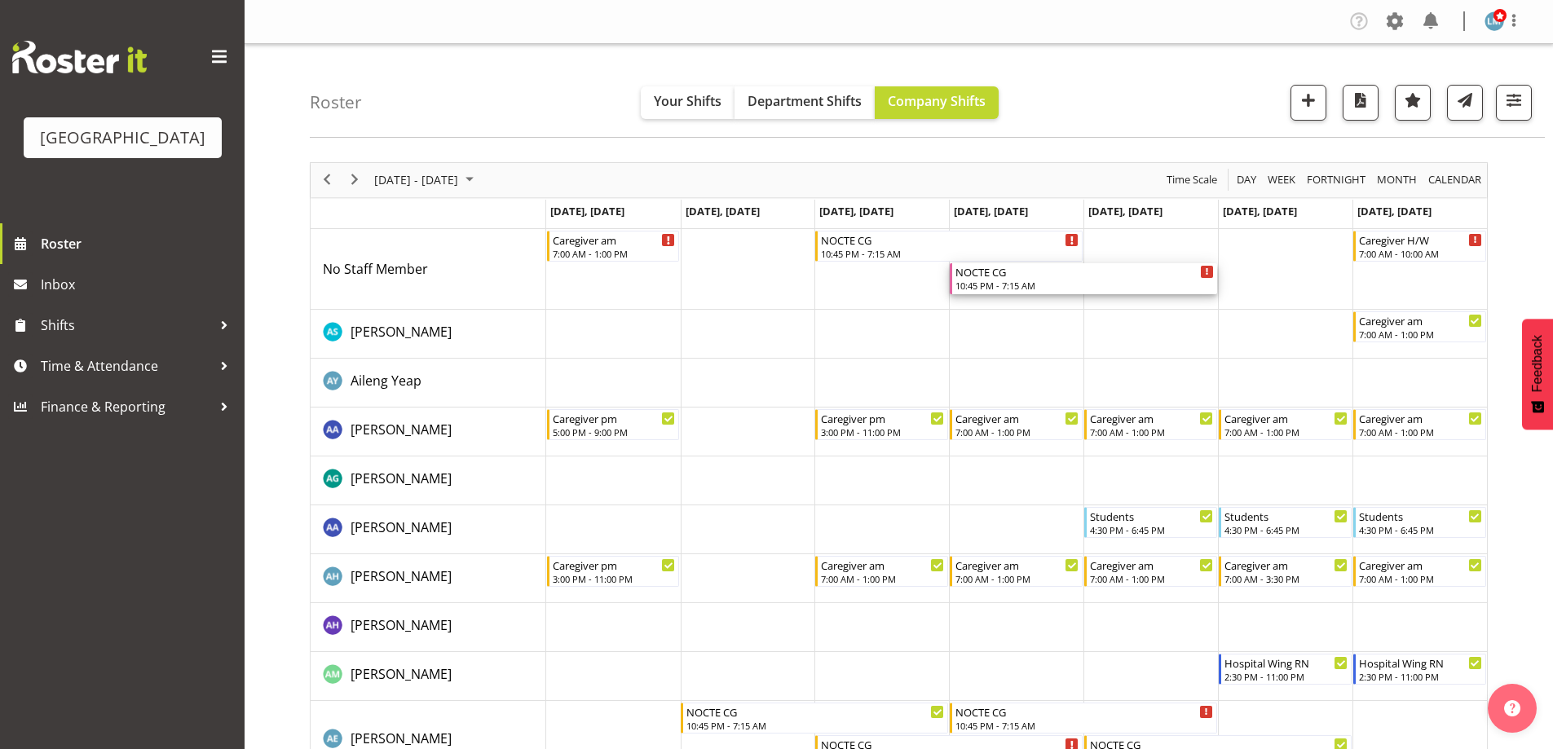
click at [978, 284] on div "10:45 PM - 7:15 AM" at bounding box center [1084, 285] width 258 height 13
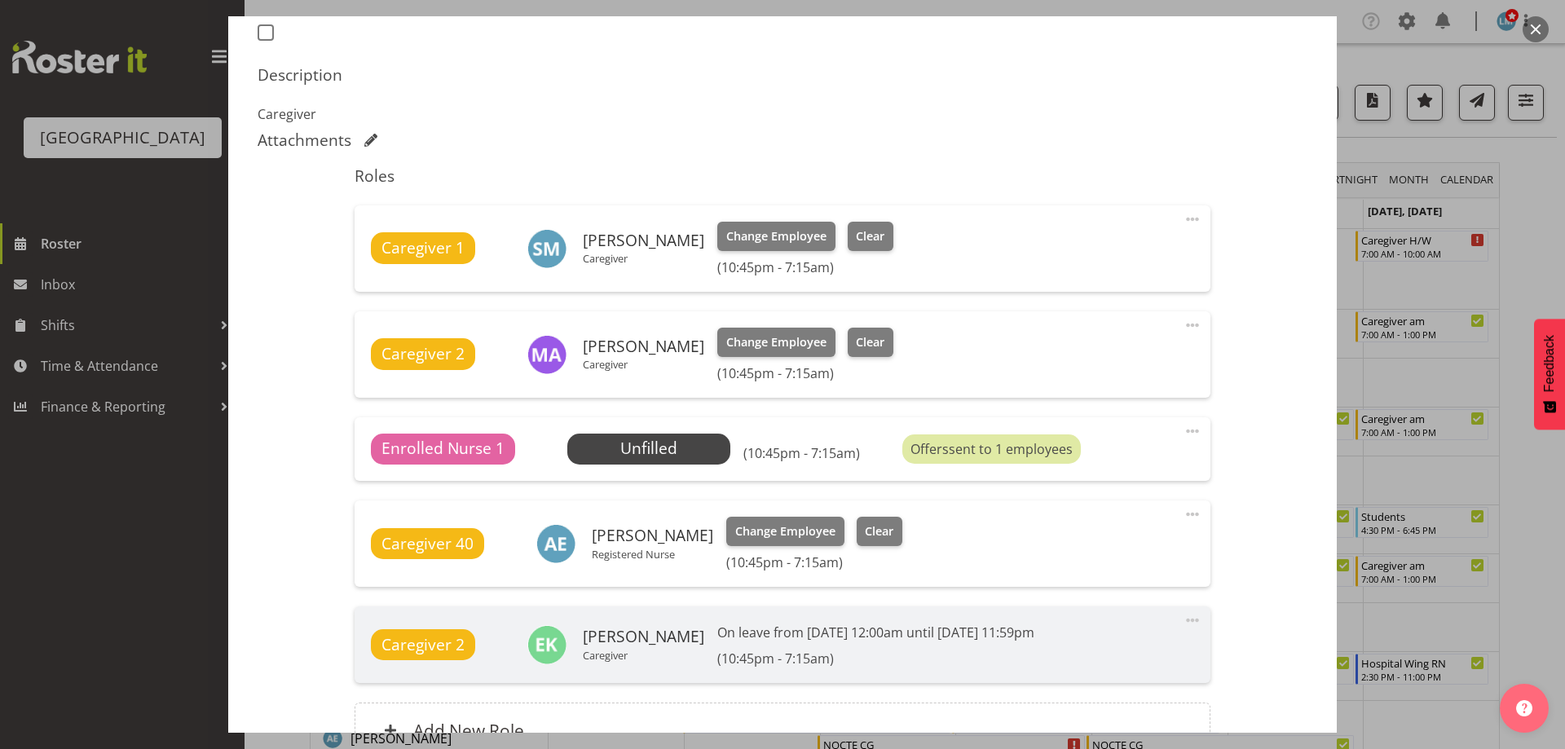
scroll to position [571, 0]
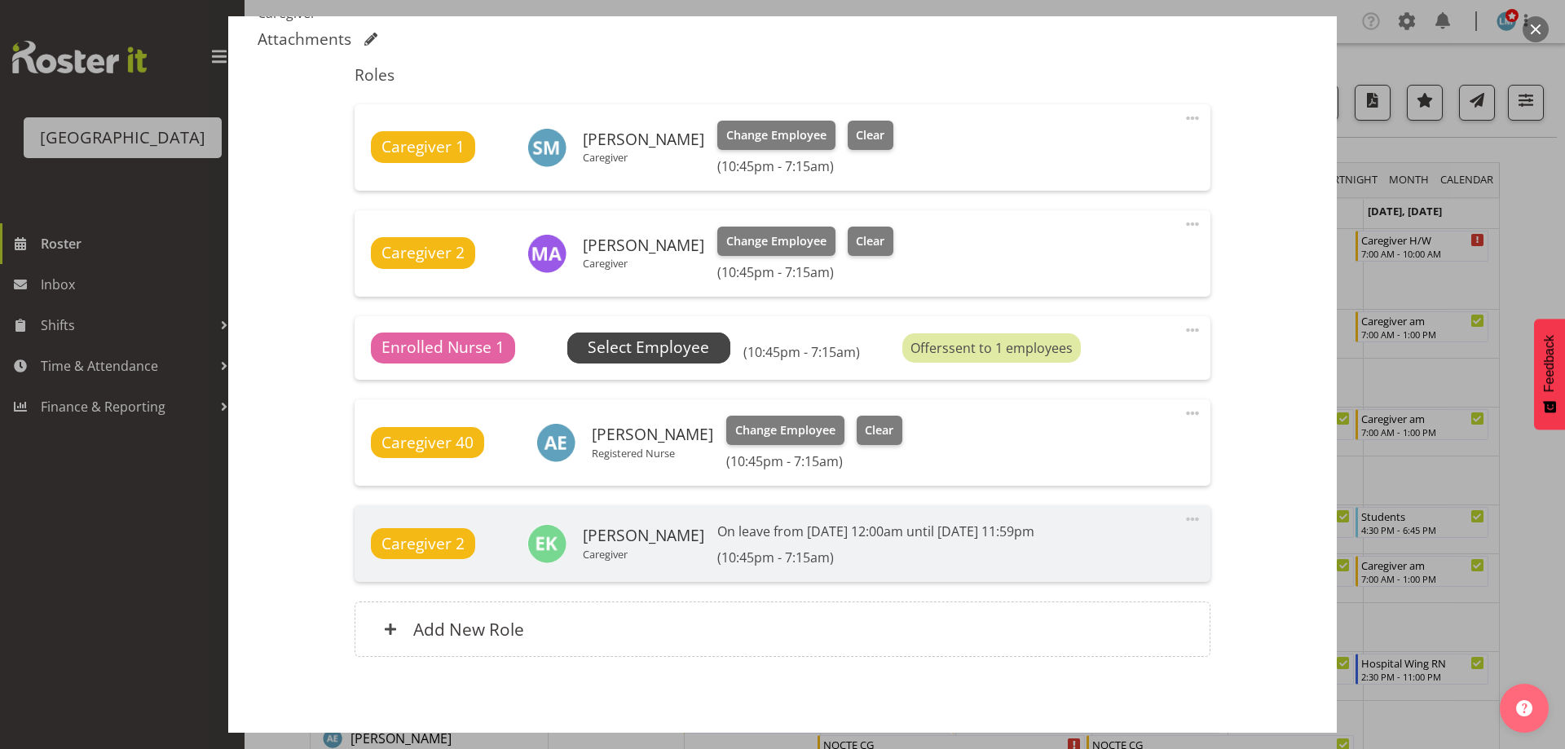
click at [633, 345] on span "Select Employee" at bounding box center [648, 348] width 121 height 24
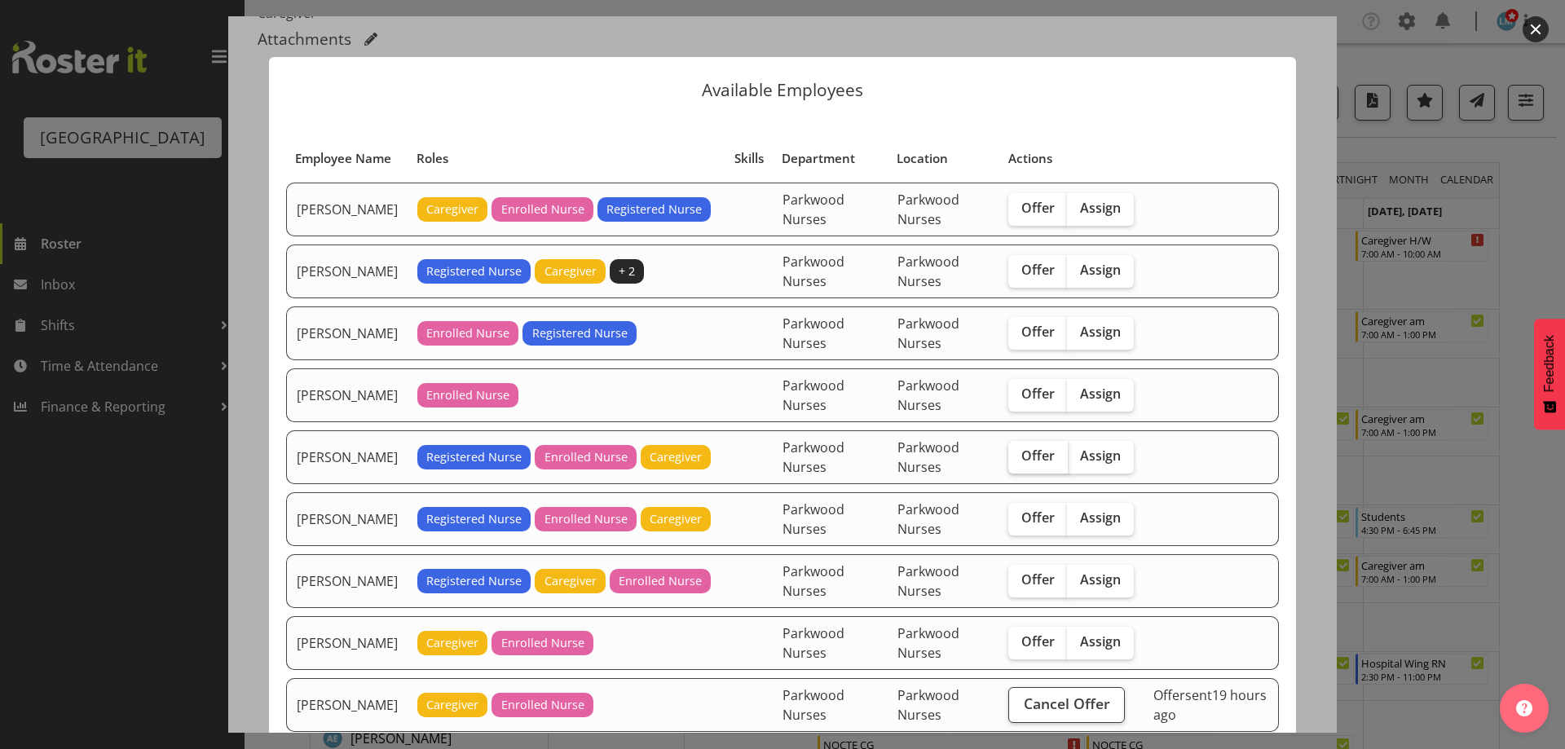
drag, startPoint x: 1043, startPoint y: 477, endPoint x: 1071, endPoint y: 487, distance: 29.7
click at [1046, 464] on span "Offer" at bounding box center [1037, 455] width 33 height 16
click at [1019, 461] on input "Offer" at bounding box center [1013, 456] width 11 height 11
checkbox input "true"
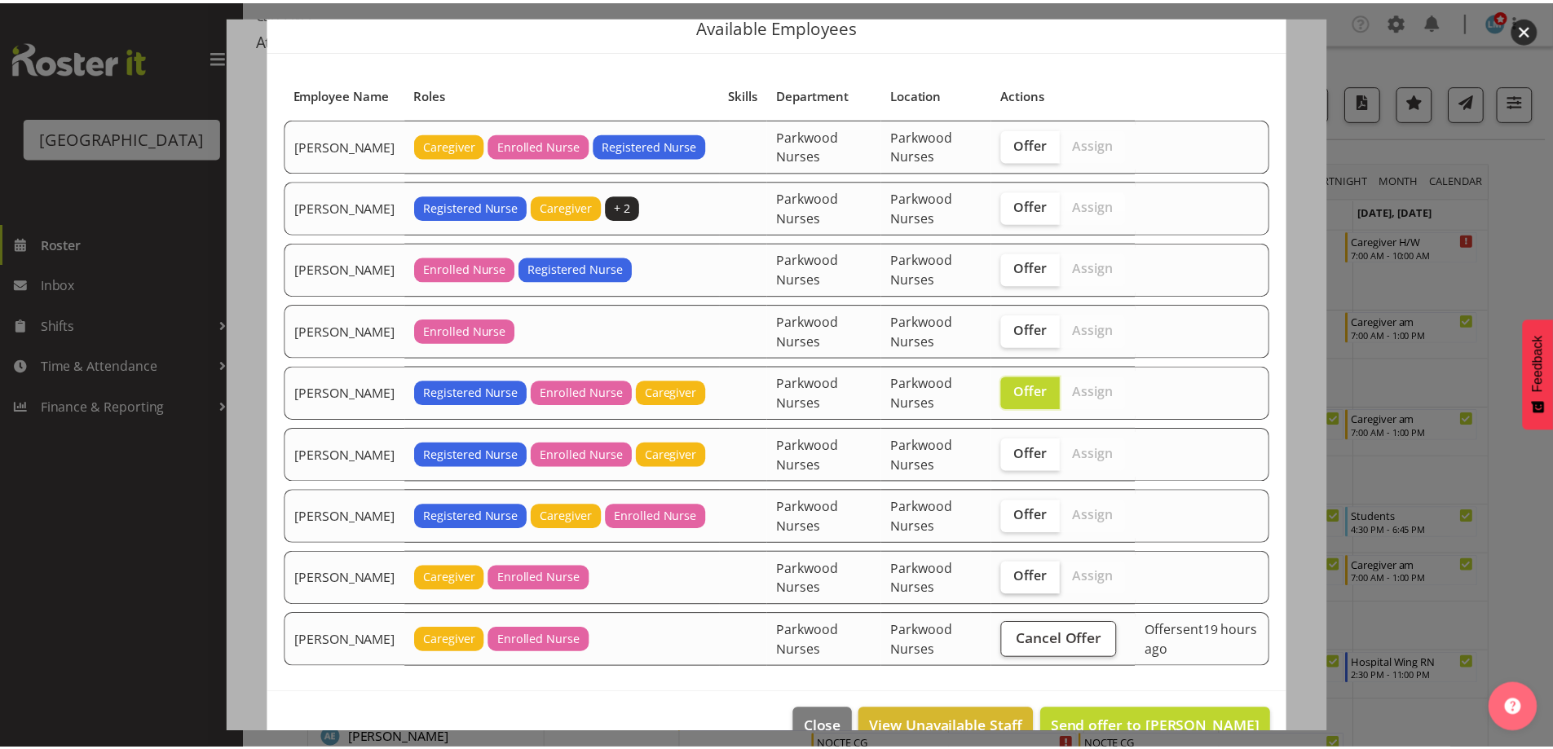
scroll to position [120, 0]
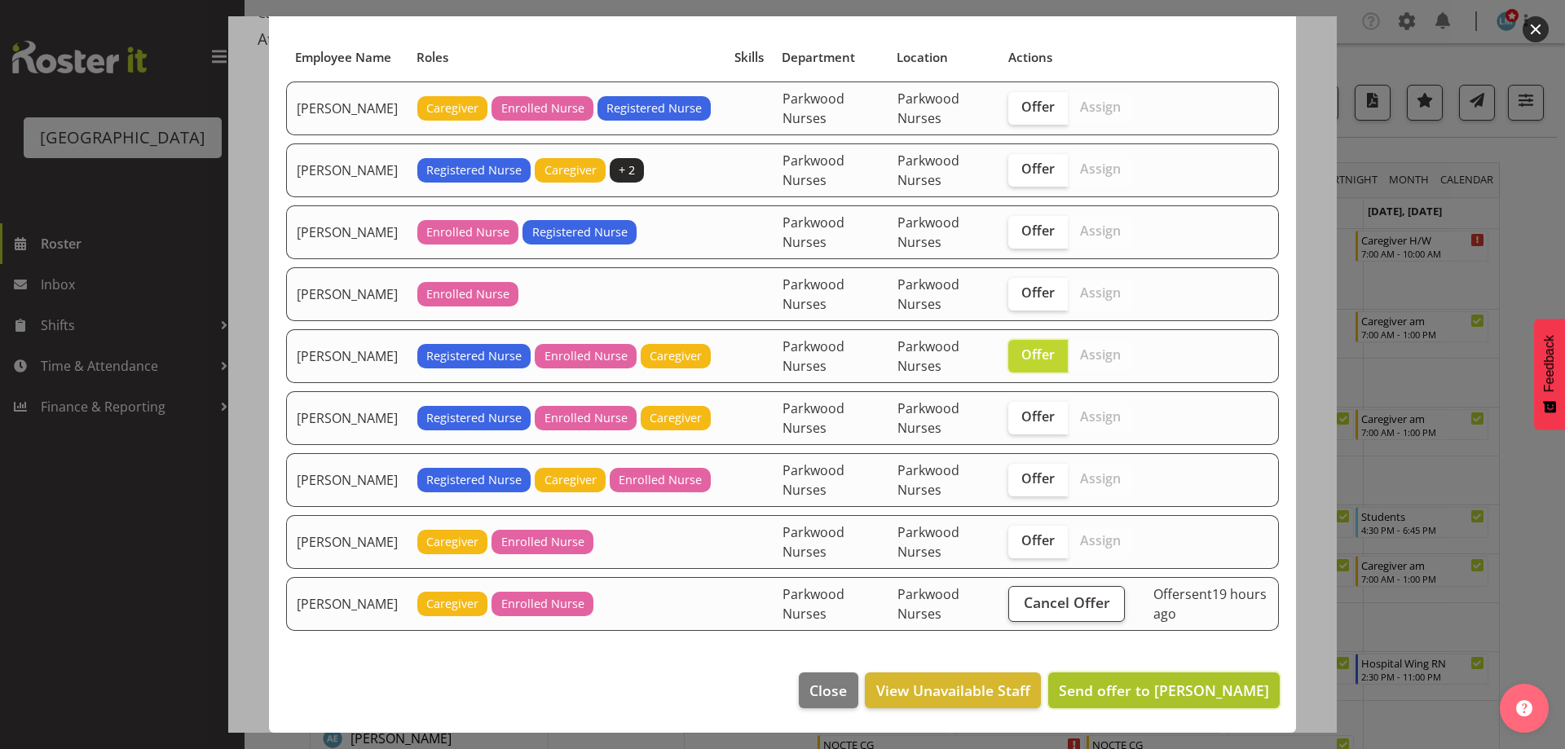
click at [1192, 690] on span "Send offer to Linda Shearman" at bounding box center [1164, 691] width 210 height 20
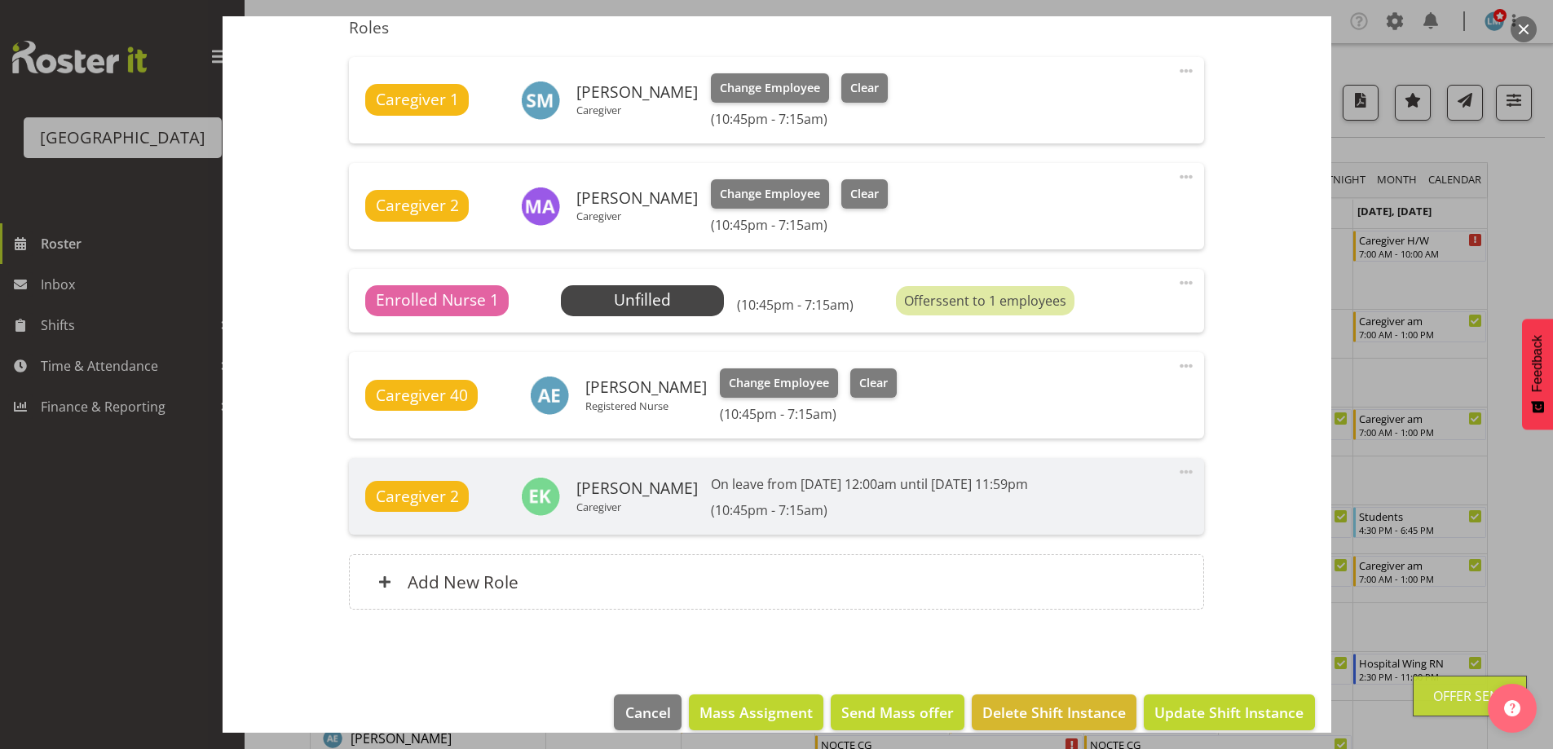
scroll to position [640, 0]
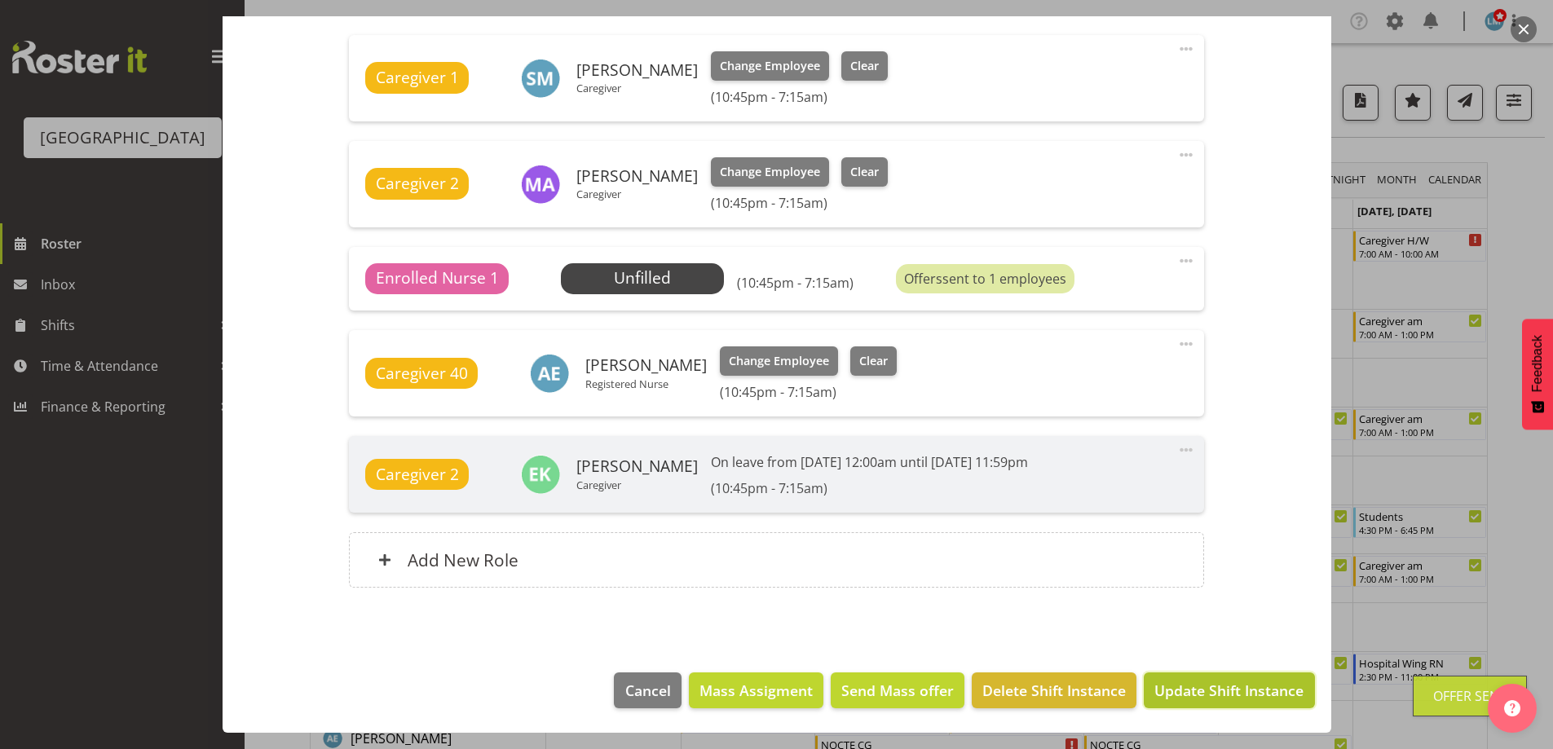
click at [1206, 694] on span "Update Shift Instance" at bounding box center [1228, 690] width 149 height 21
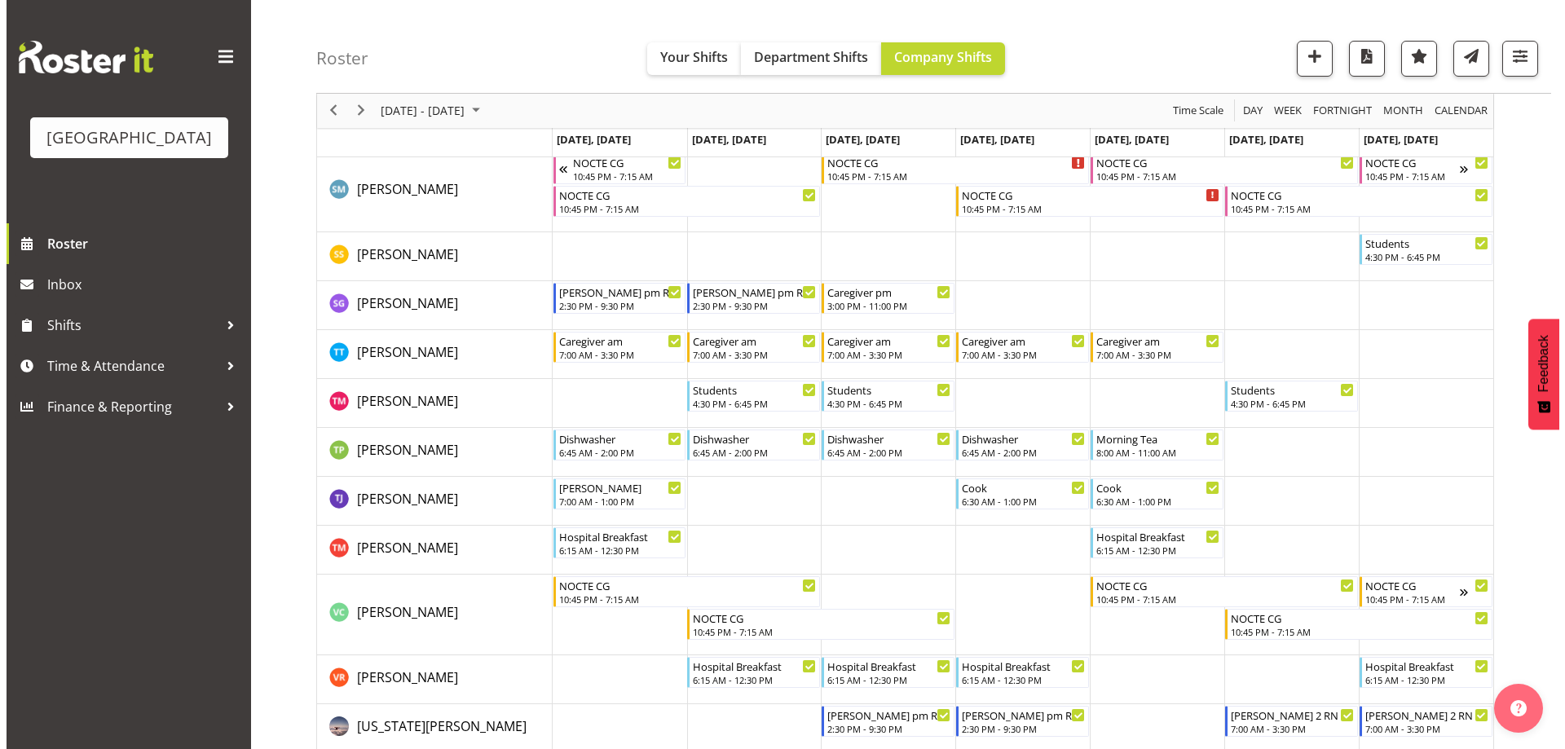
scroll to position [5461, 0]
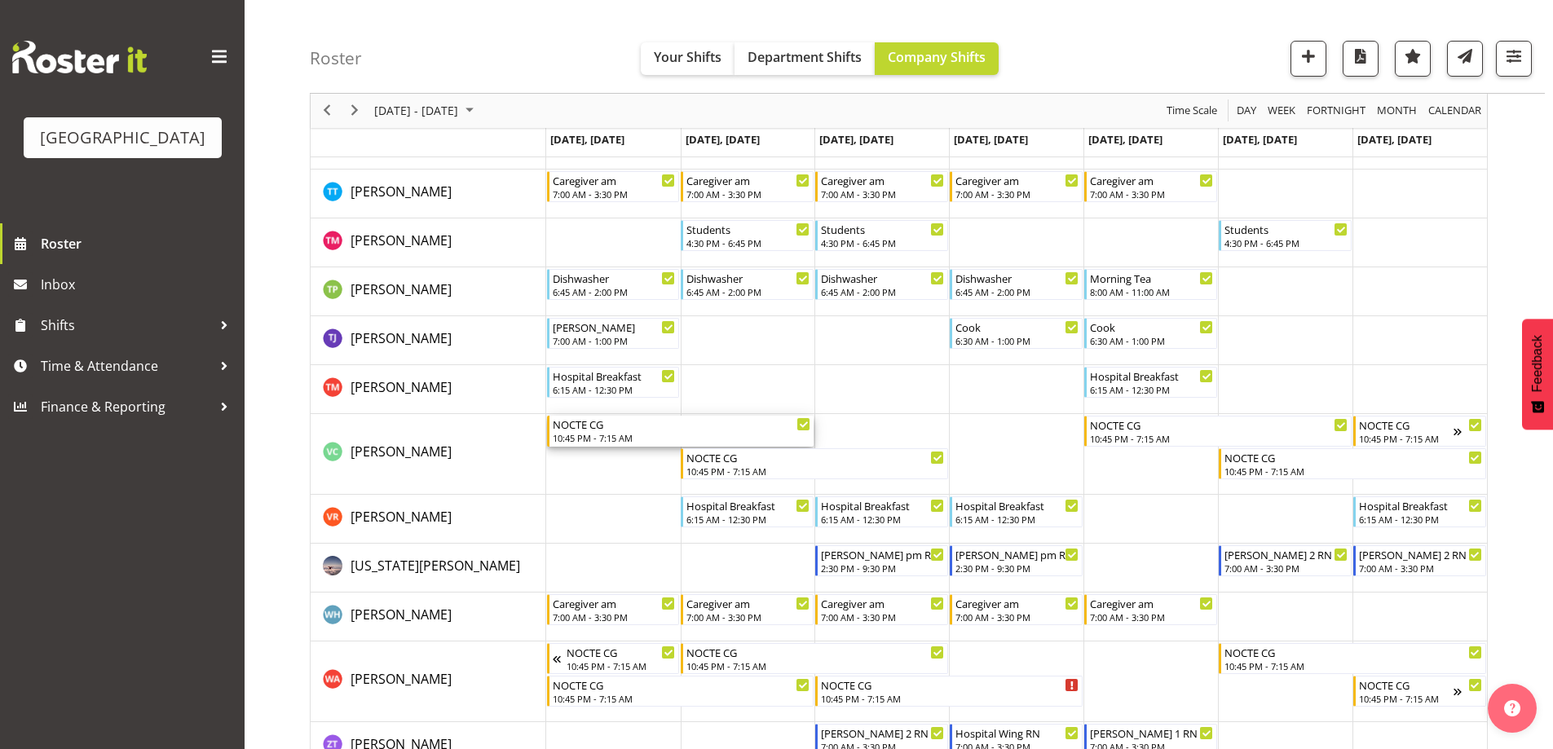
click at [604, 434] on div "10:45 PM - 7:15 AM" at bounding box center [682, 437] width 258 height 13
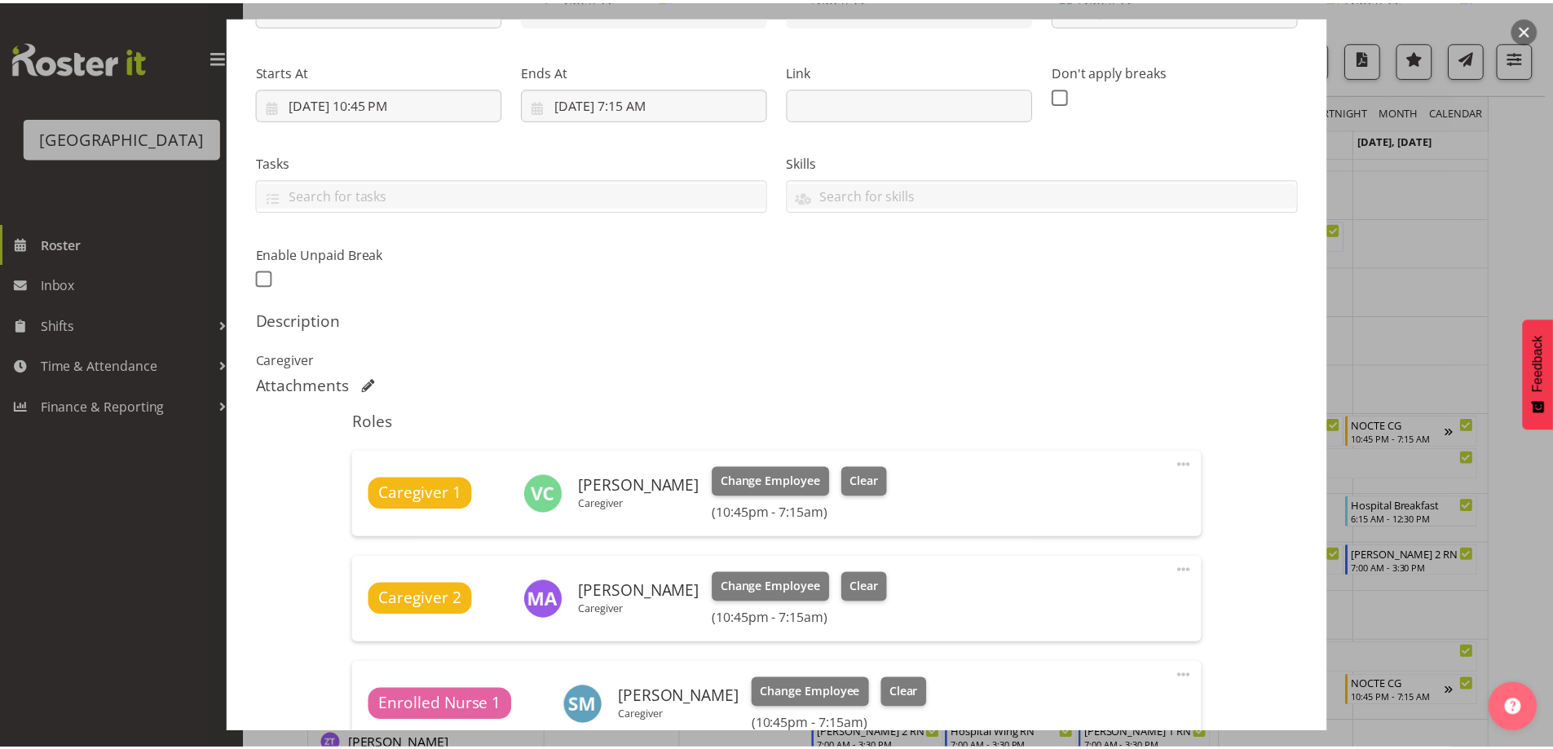
scroll to position [489, 0]
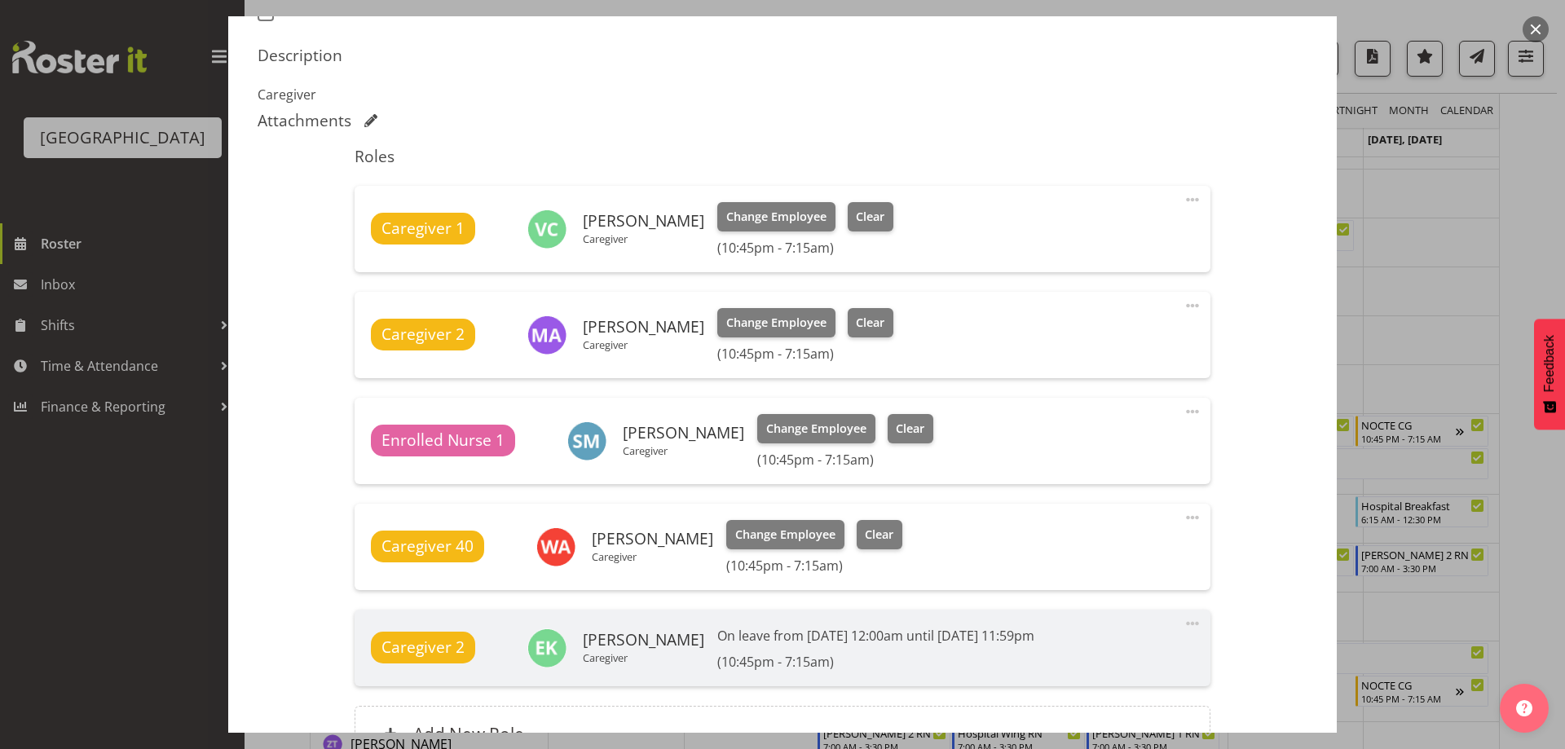
click at [1519, 199] on div at bounding box center [782, 374] width 1565 height 749
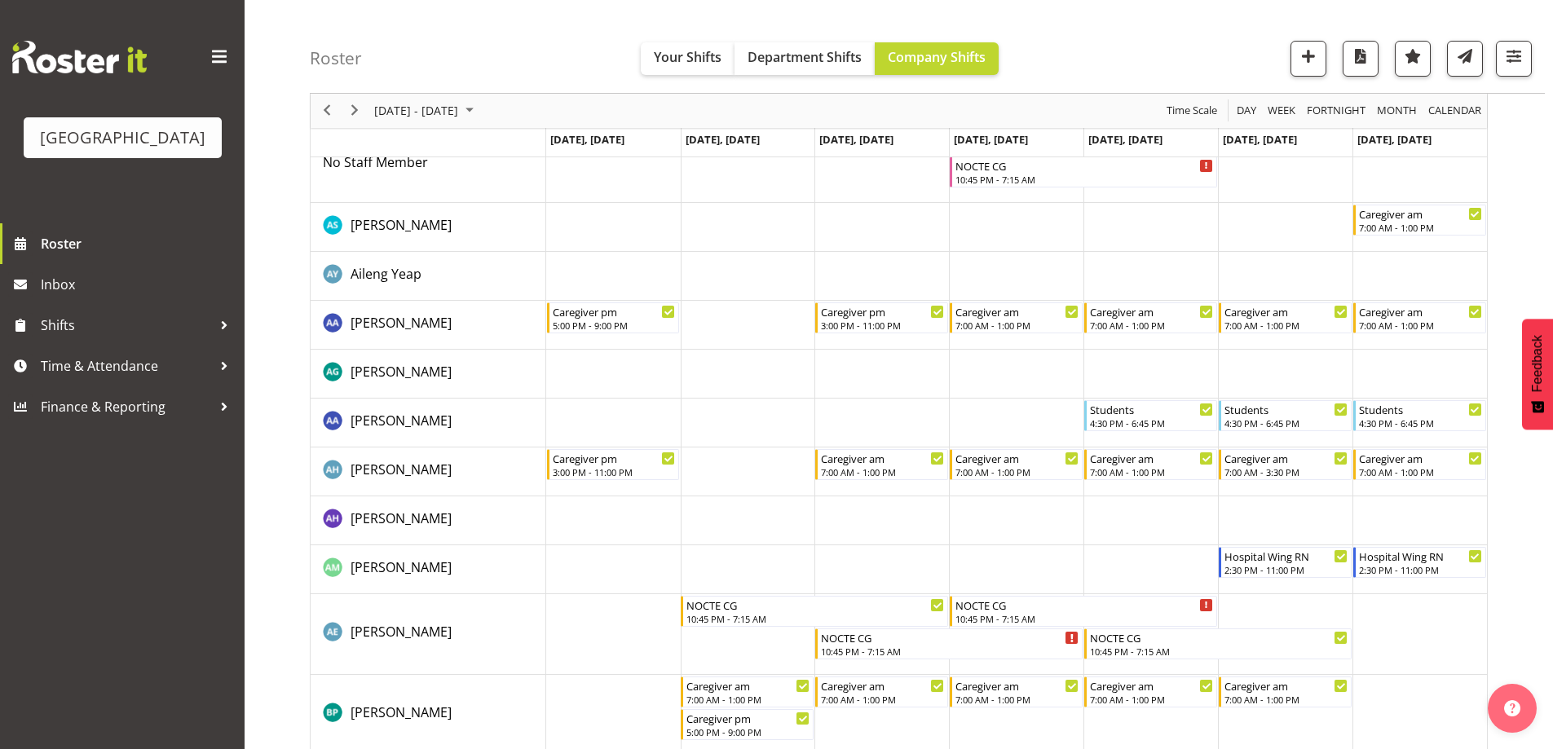
scroll to position [0, 0]
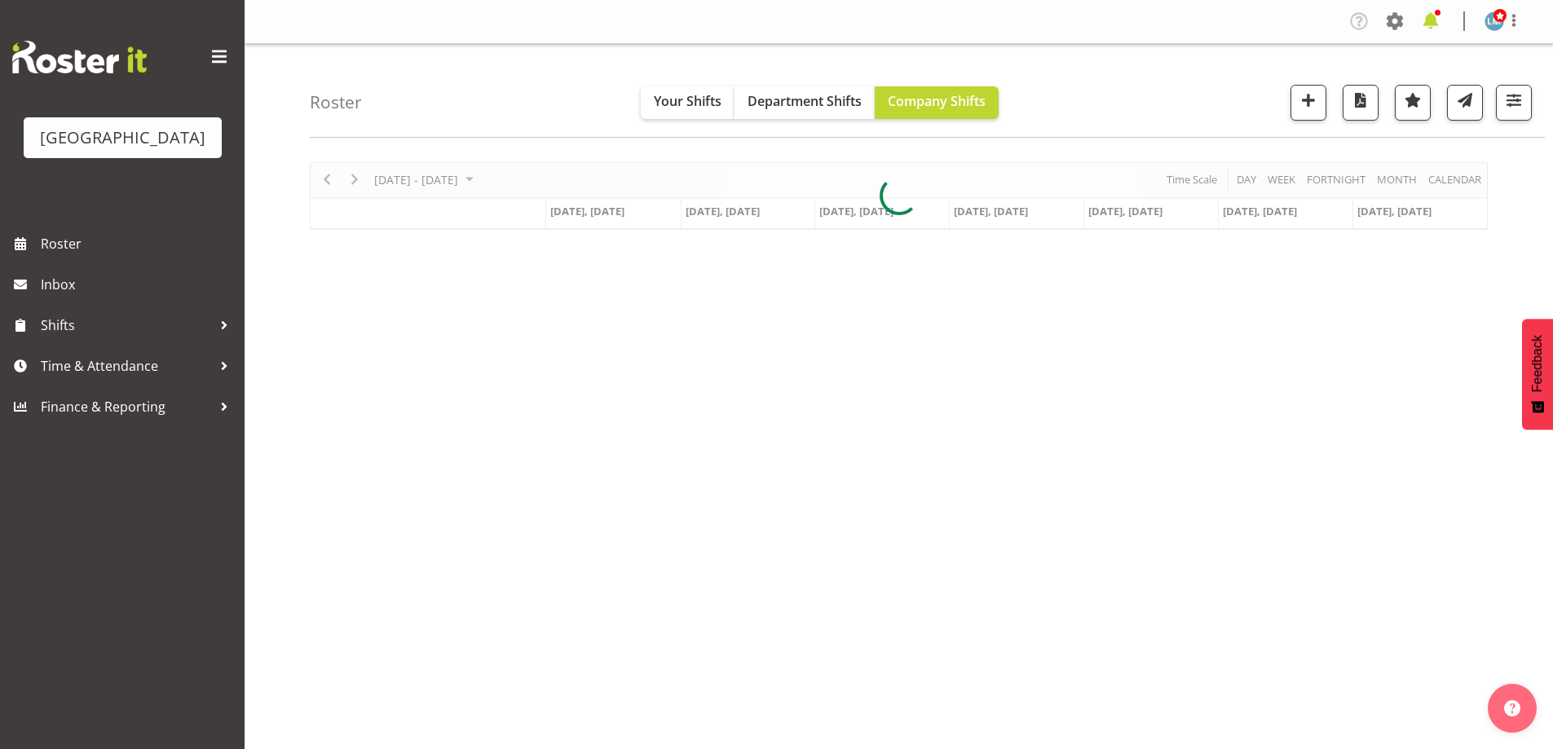
click at [1439, 22] on span at bounding box center [1430, 21] width 26 height 26
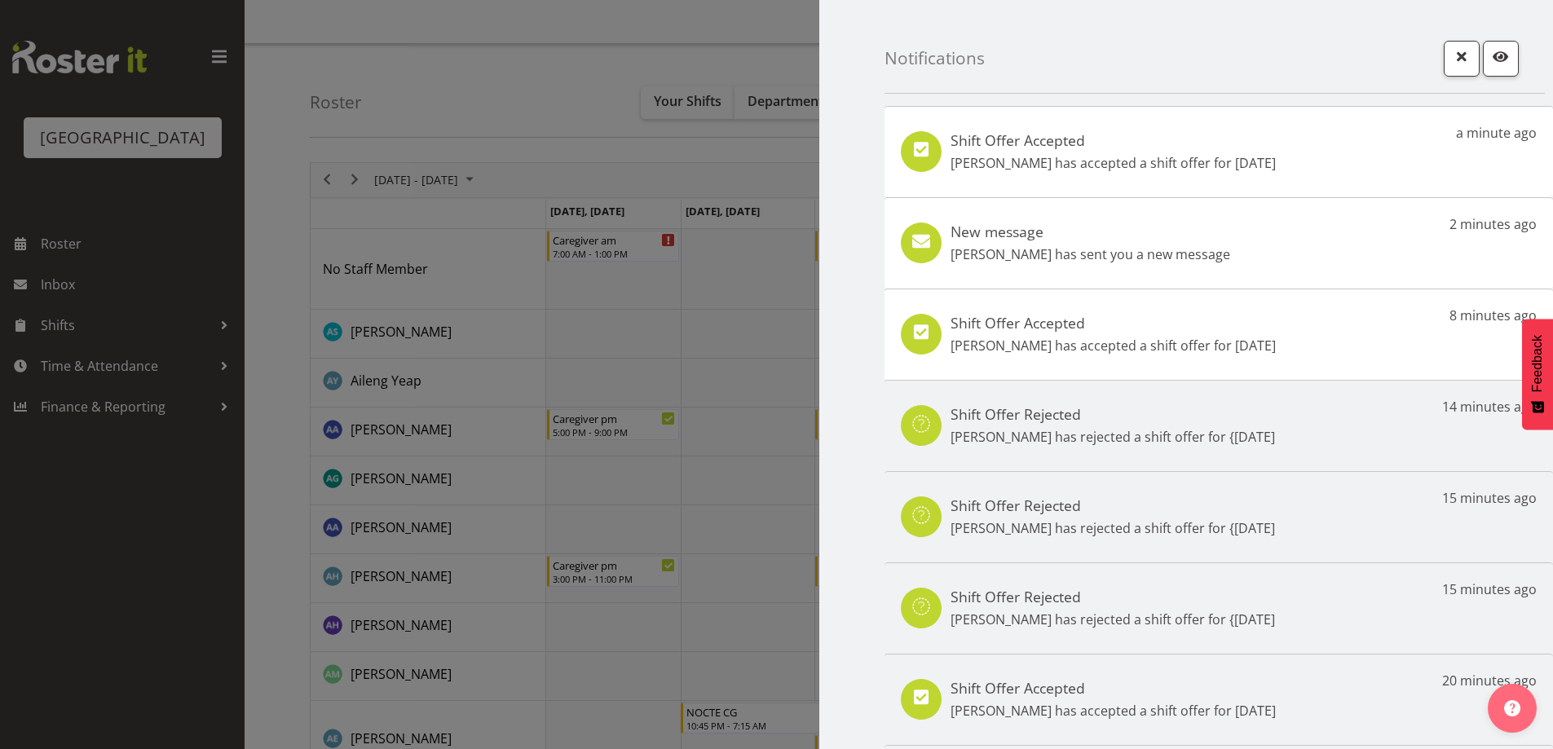
click at [1156, 234] on h5 "New message" at bounding box center [1090, 232] width 280 height 18
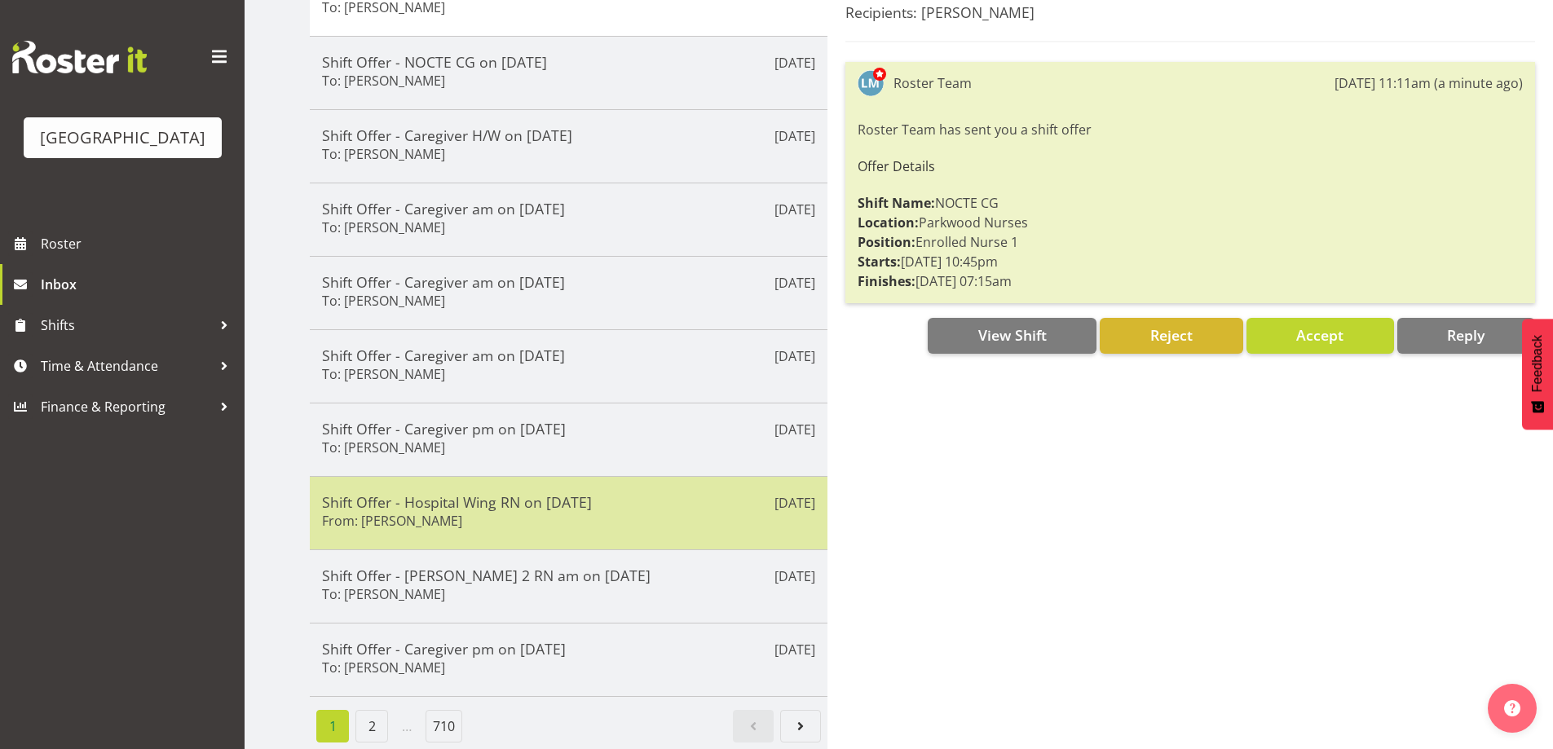
scroll to position [271, 0]
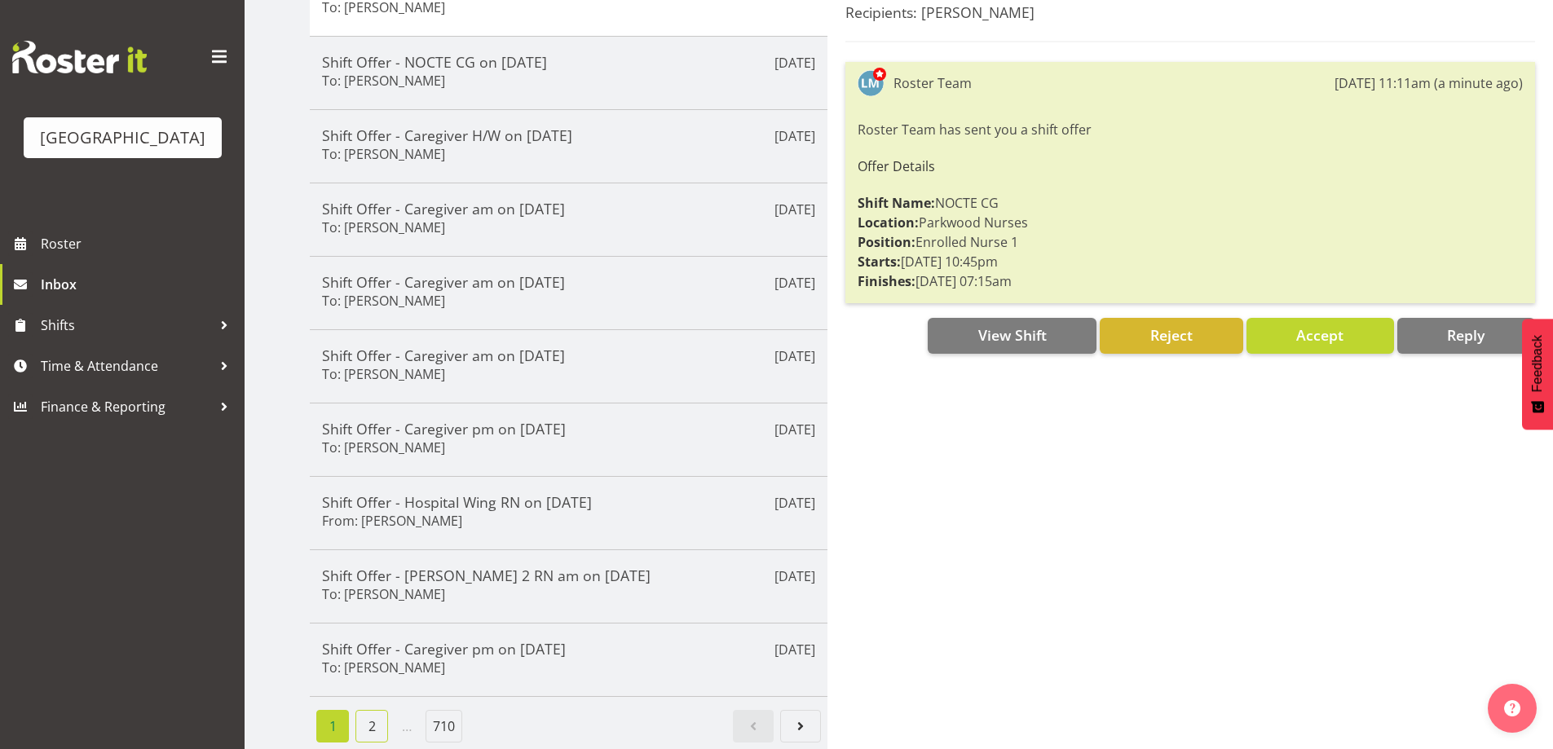
click at [368, 710] on link "2" at bounding box center [371, 726] width 33 height 33
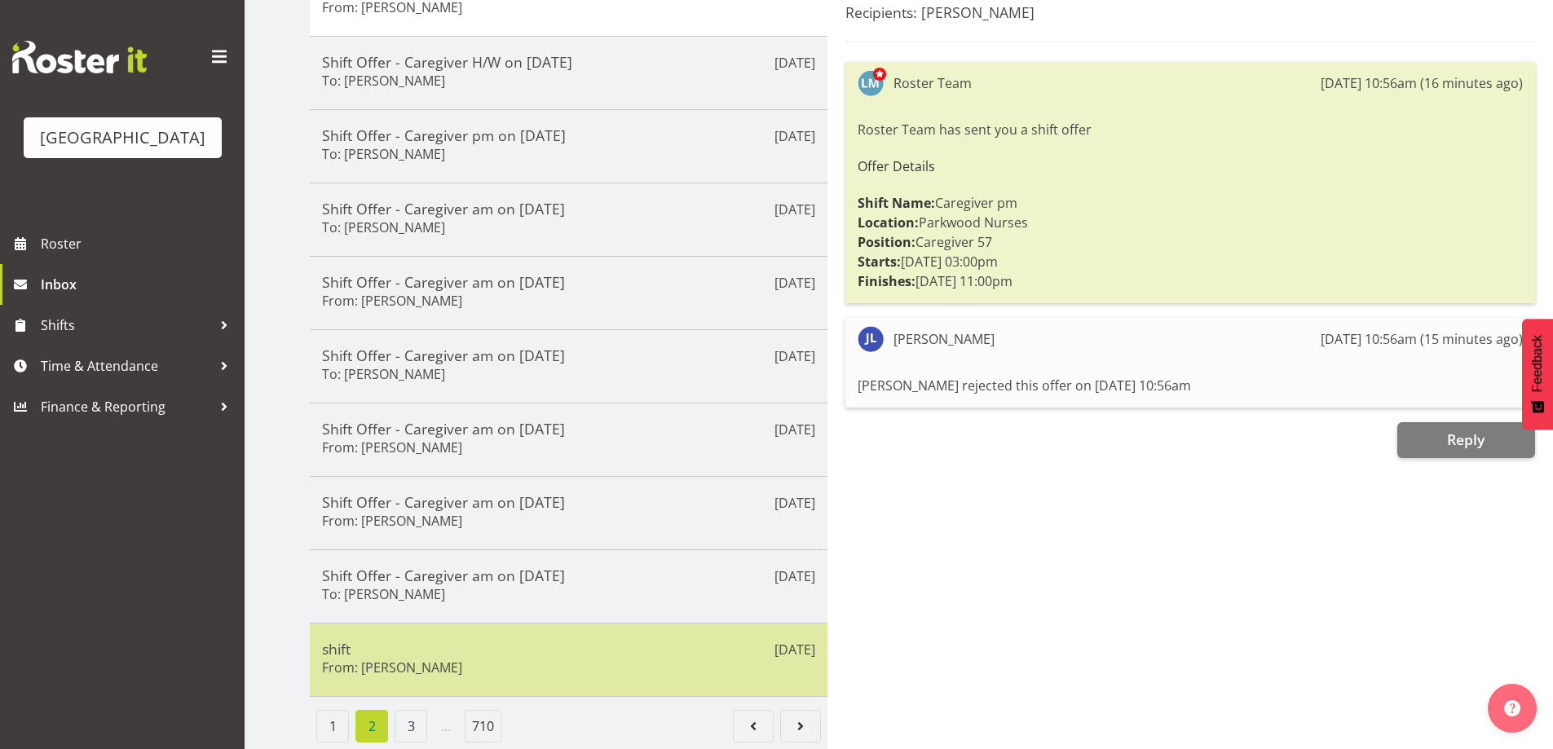
click at [390, 640] on h5 "shift" at bounding box center [568, 649] width 493 height 18
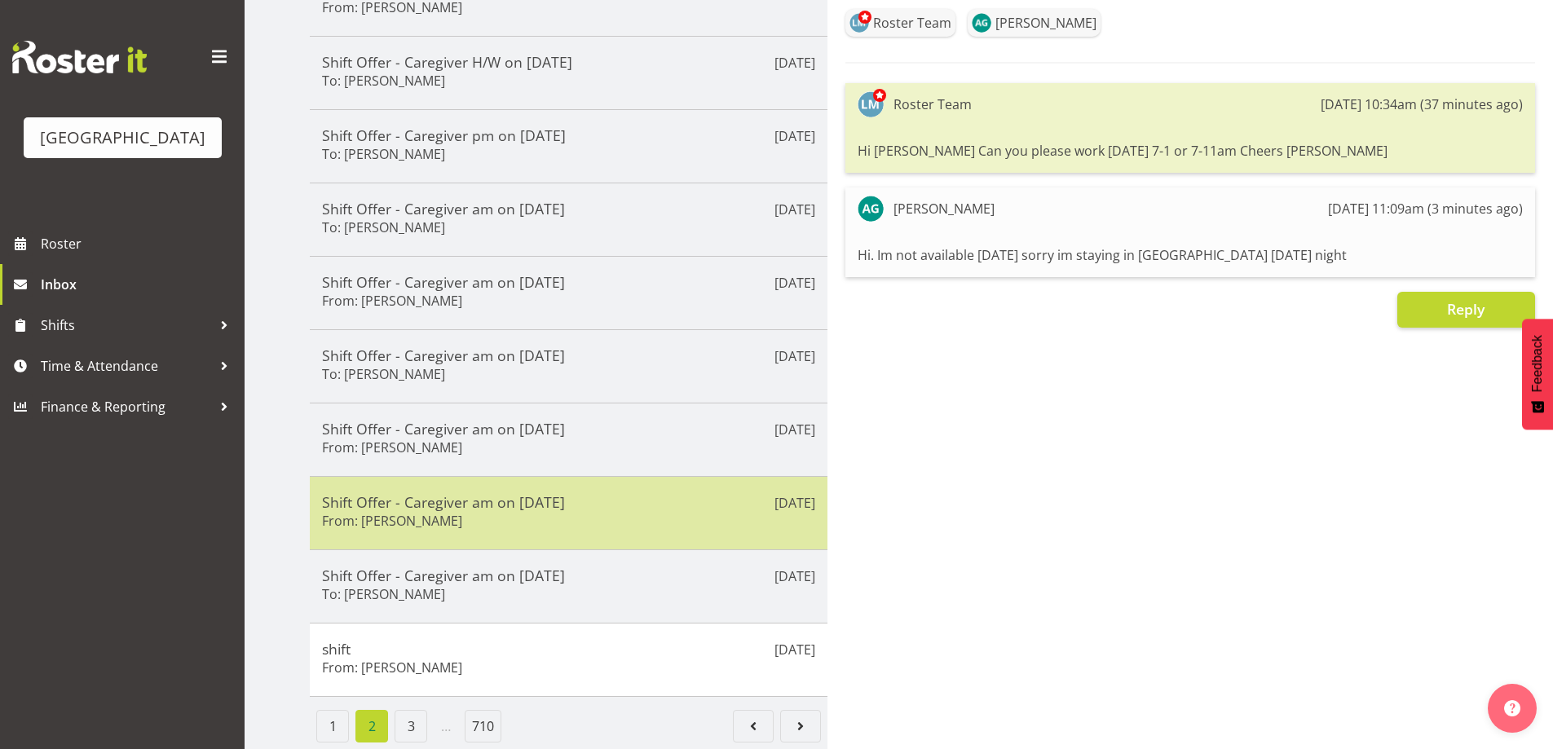
click at [382, 513] on h6 "From: Chrislyn-ann Saquilayan" at bounding box center [392, 521] width 140 height 16
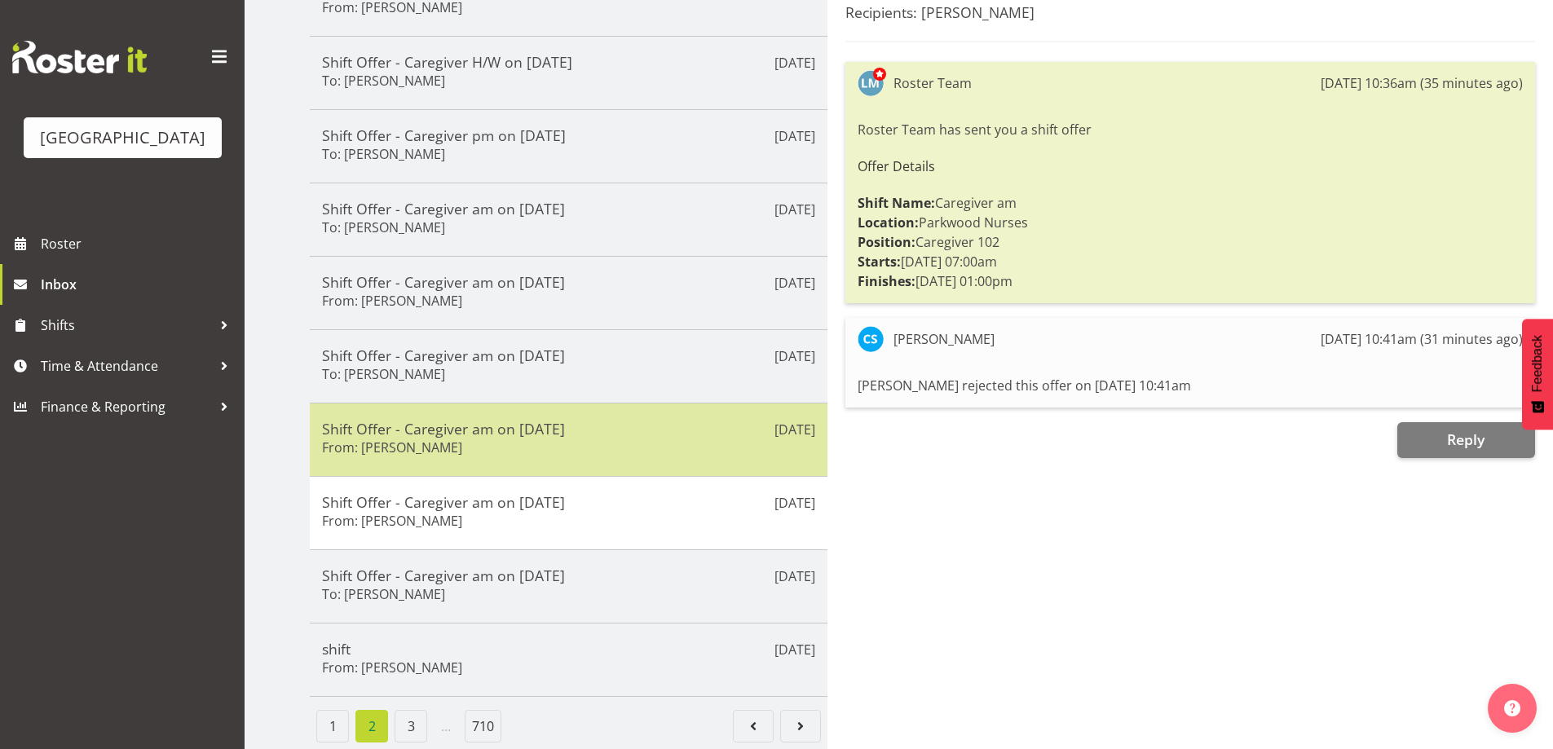
click at [377, 446] on div "Shift Offer - Caregiver am on 16/09/25 From: Jane Serrano" at bounding box center [568, 440] width 493 height 40
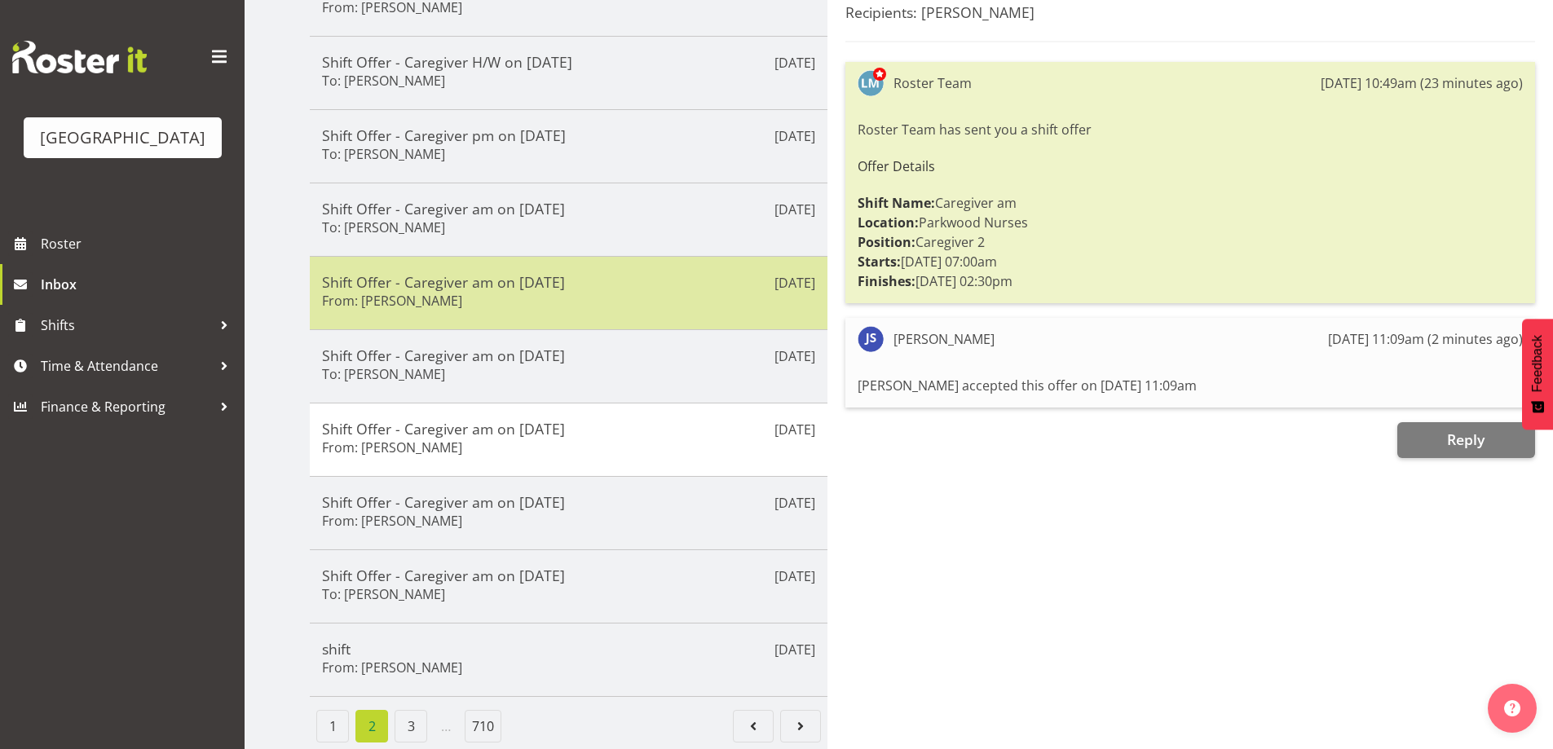
click at [450, 283] on div "Shift Offer - Caregiver am on 18/09/25 From: Mary Smith" at bounding box center [568, 293] width 493 height 40
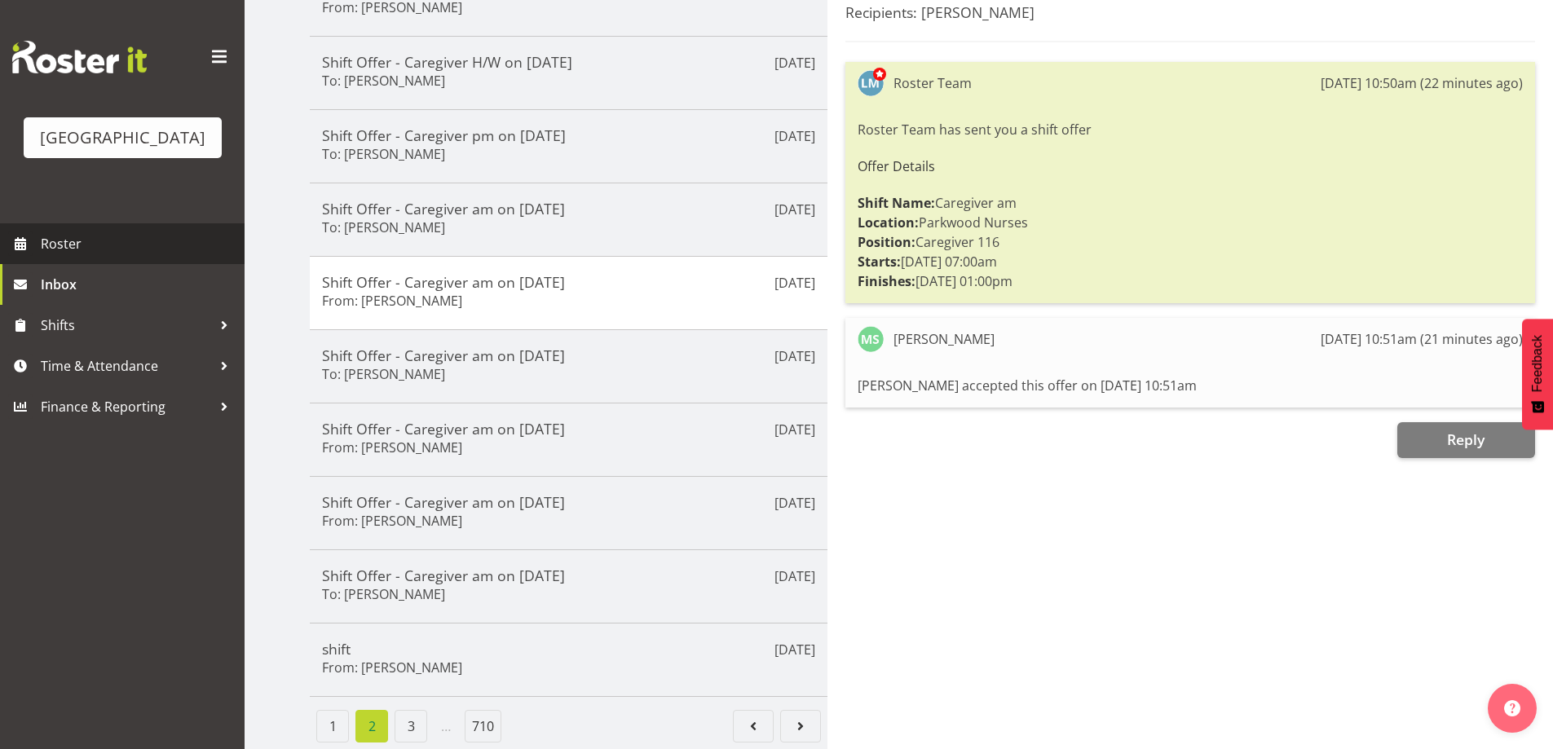
click at [46, 256] on span "Roster" at bounding box center [139, 243] width 196 height 24
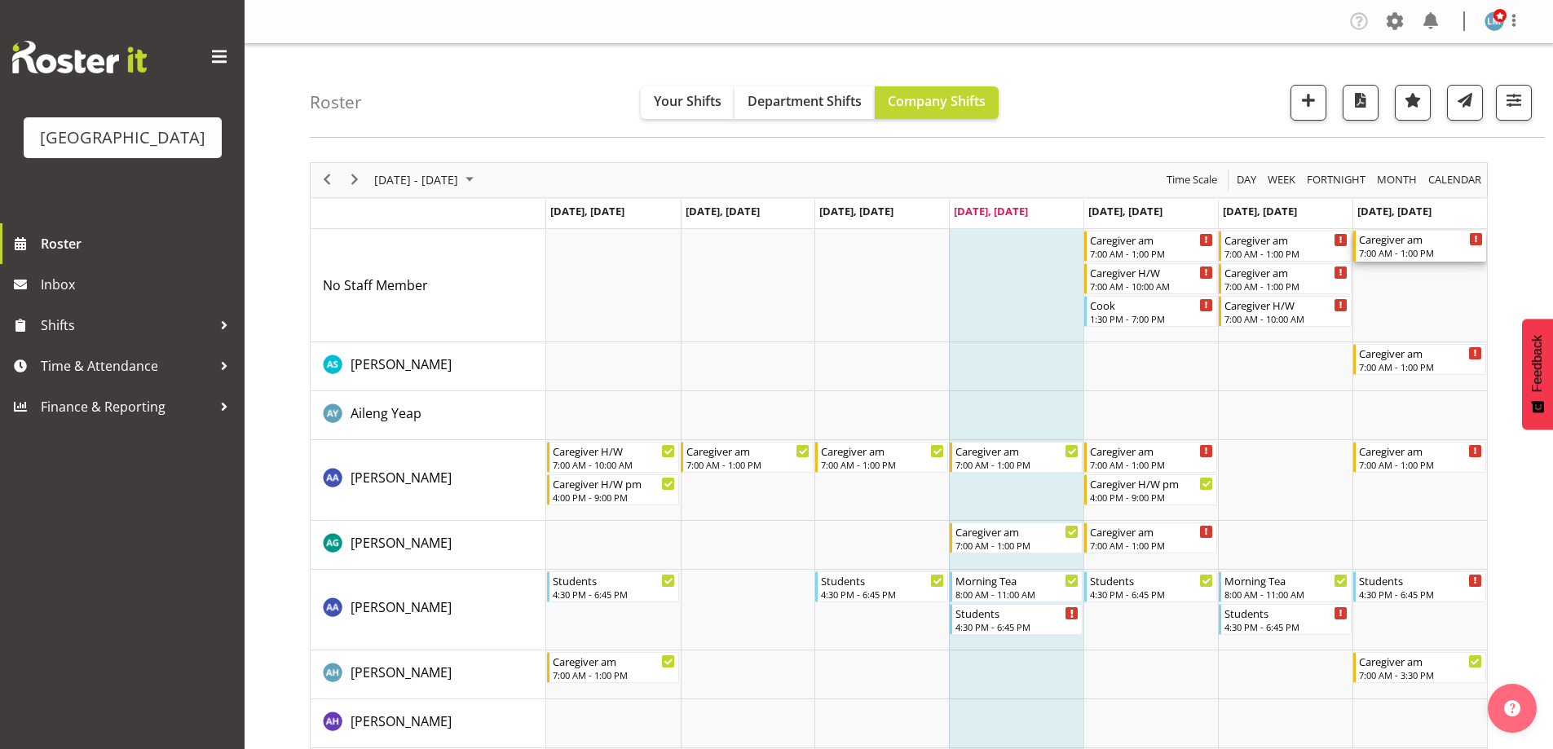
click at [1439, 245] on div "Caregiver am" at bounding box center [1421, 239] width 124 height 16
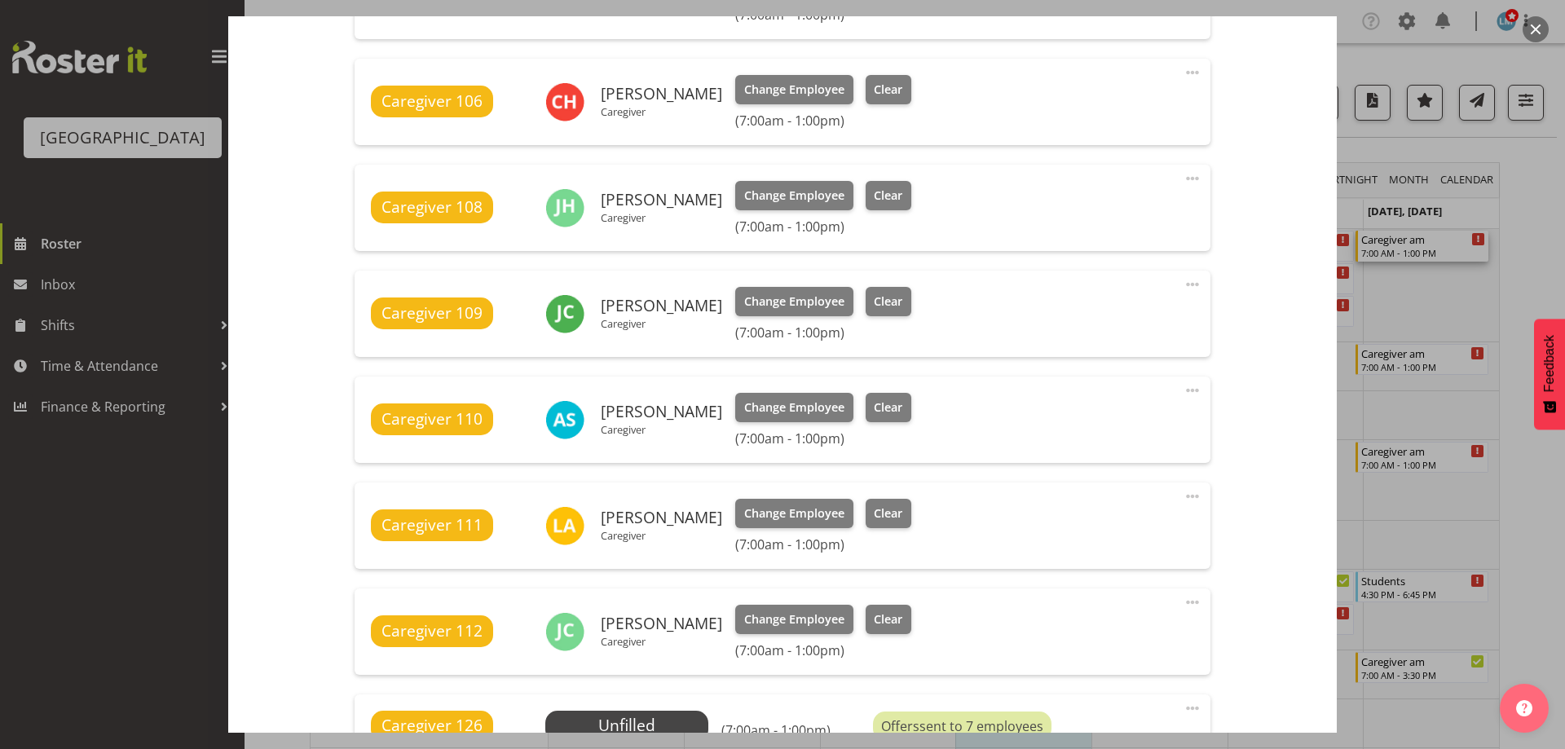
scroll to position [734, 0]
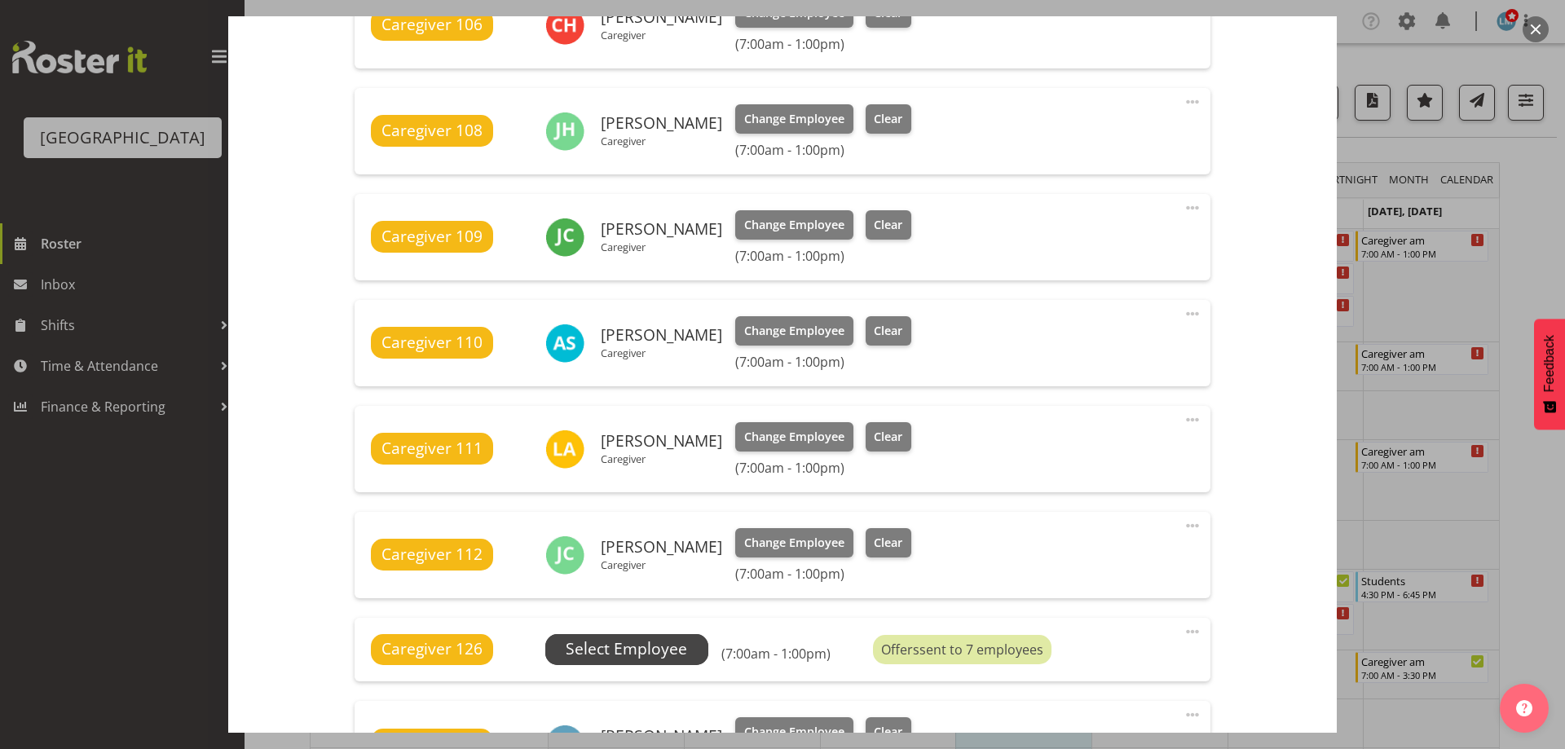
click at [666, 644] on span "Select Employee" at bounding box center [626, 649] width 121 height 24
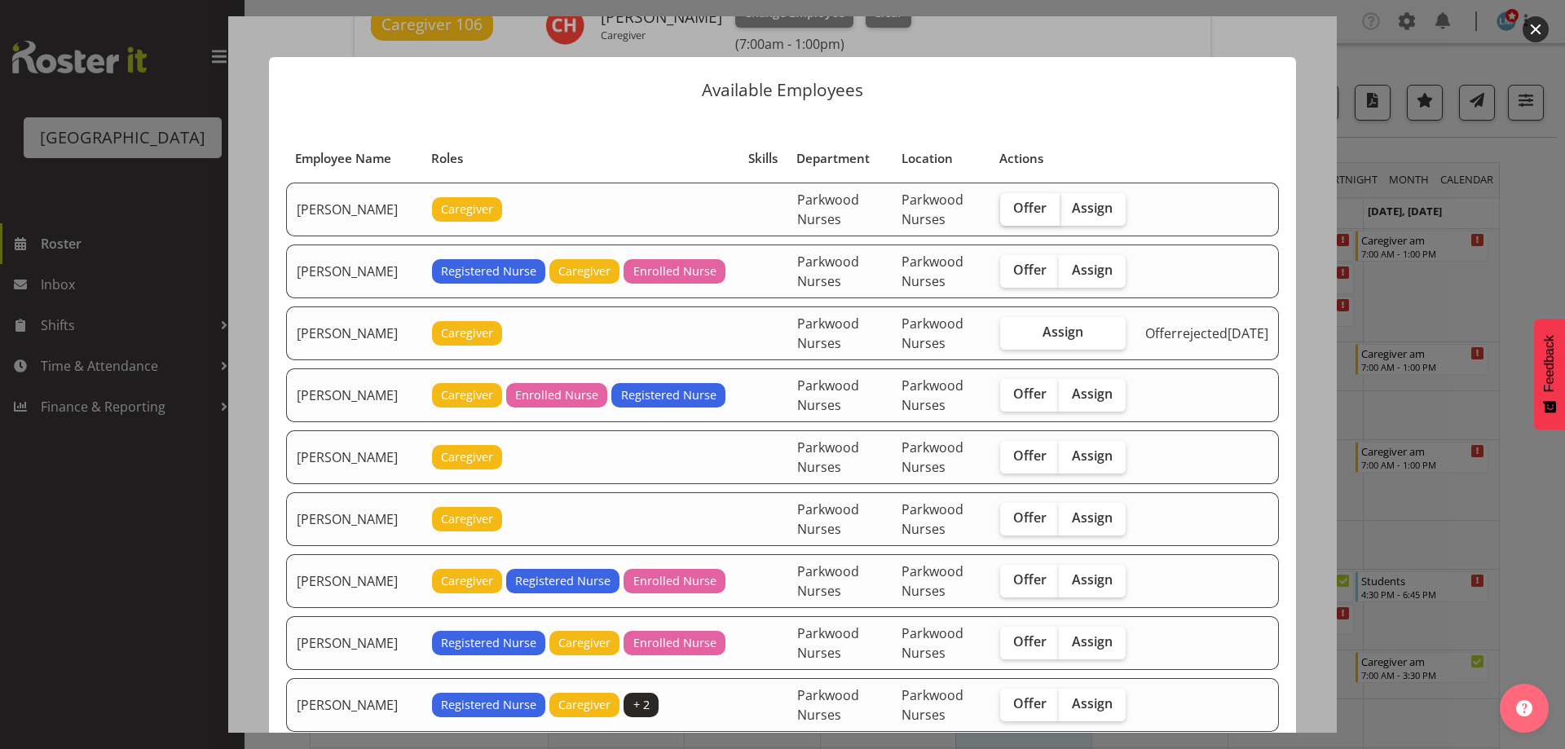
drag, startPoint x: 1031, startPoint y: 208, endPoint x: 1025, endPoint y: 248, distance: 40.5
click at [1031, 209] on span "Offer" at bounding box center [1029, 208] width 33 height 16
click at [1011, 209] on input "Offer" at bounding box center [1005, 208] width 11 height 11
checkbox input "true"
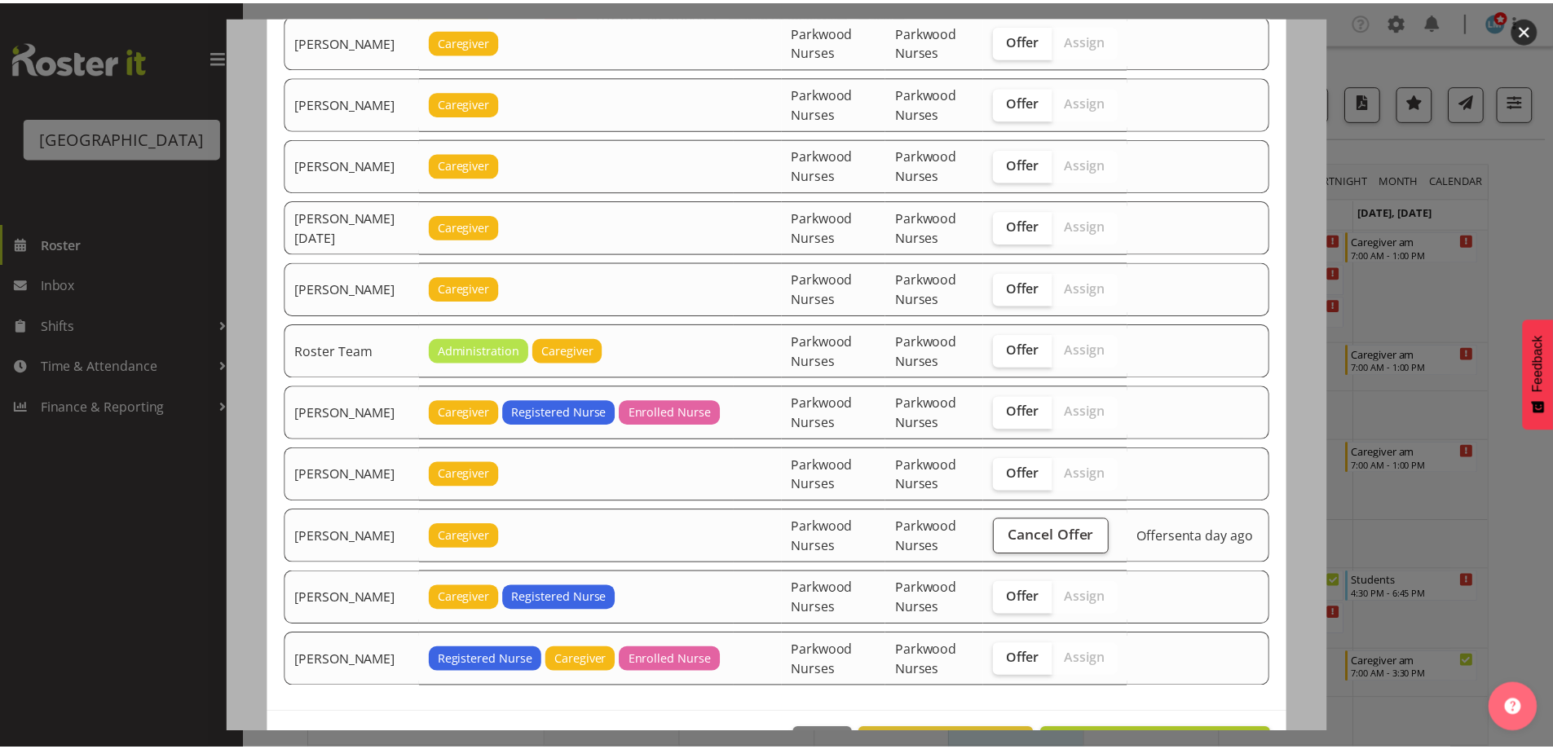
scroll to position [2021, 0]
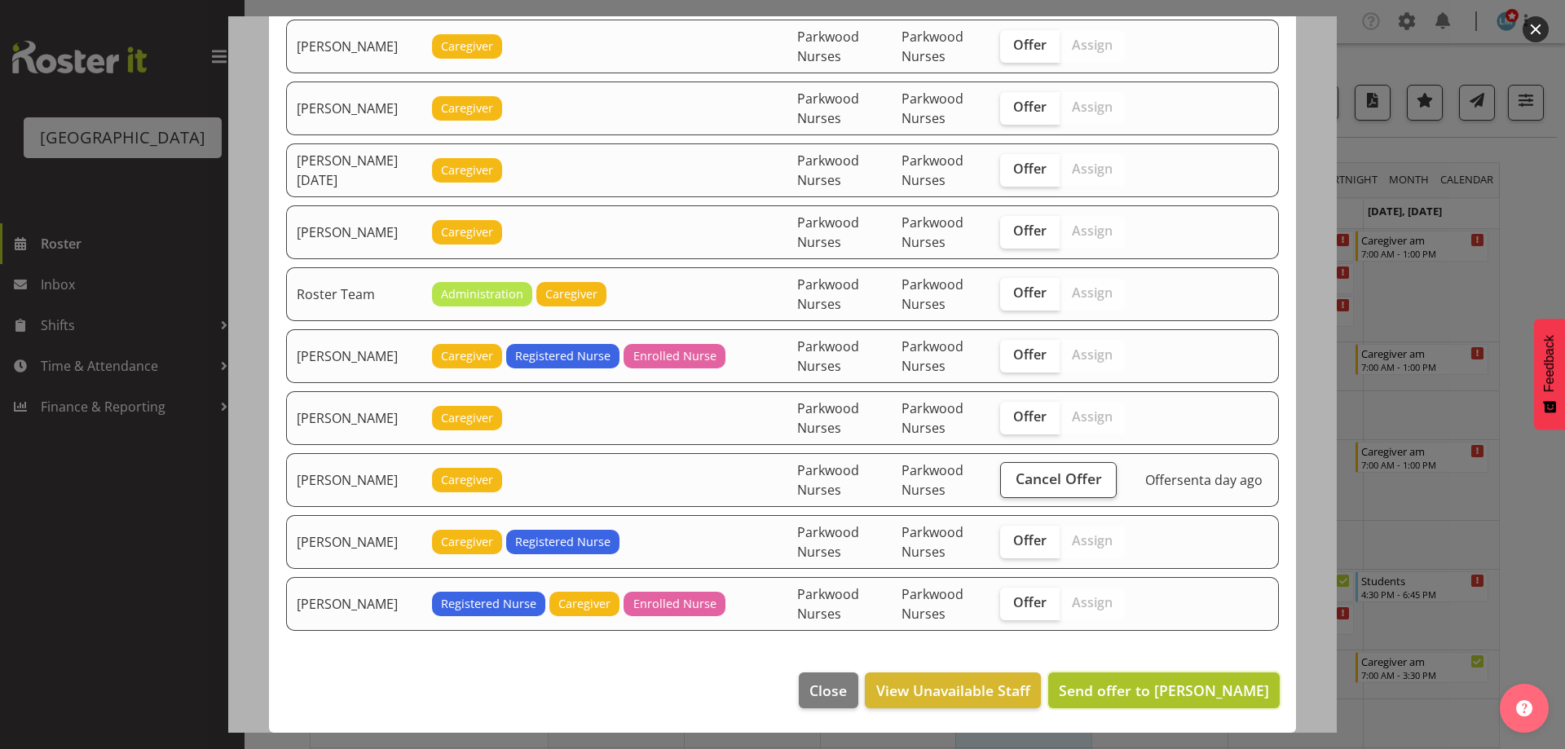
click at [1180, 689] on span "Send offer to Alex Green" at bounding box center [1164, 691] width 210 height 20
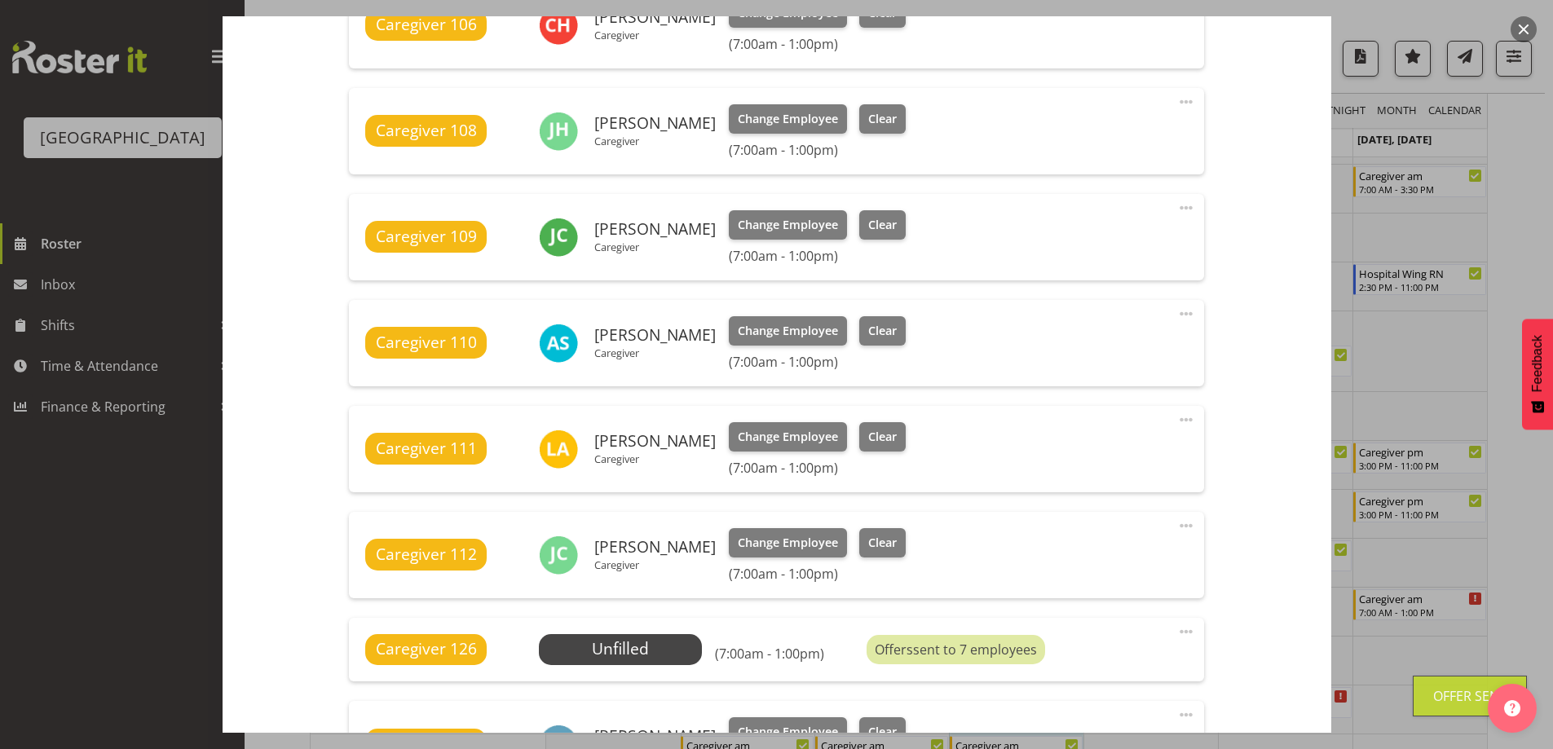
scroll to position [571, 0]
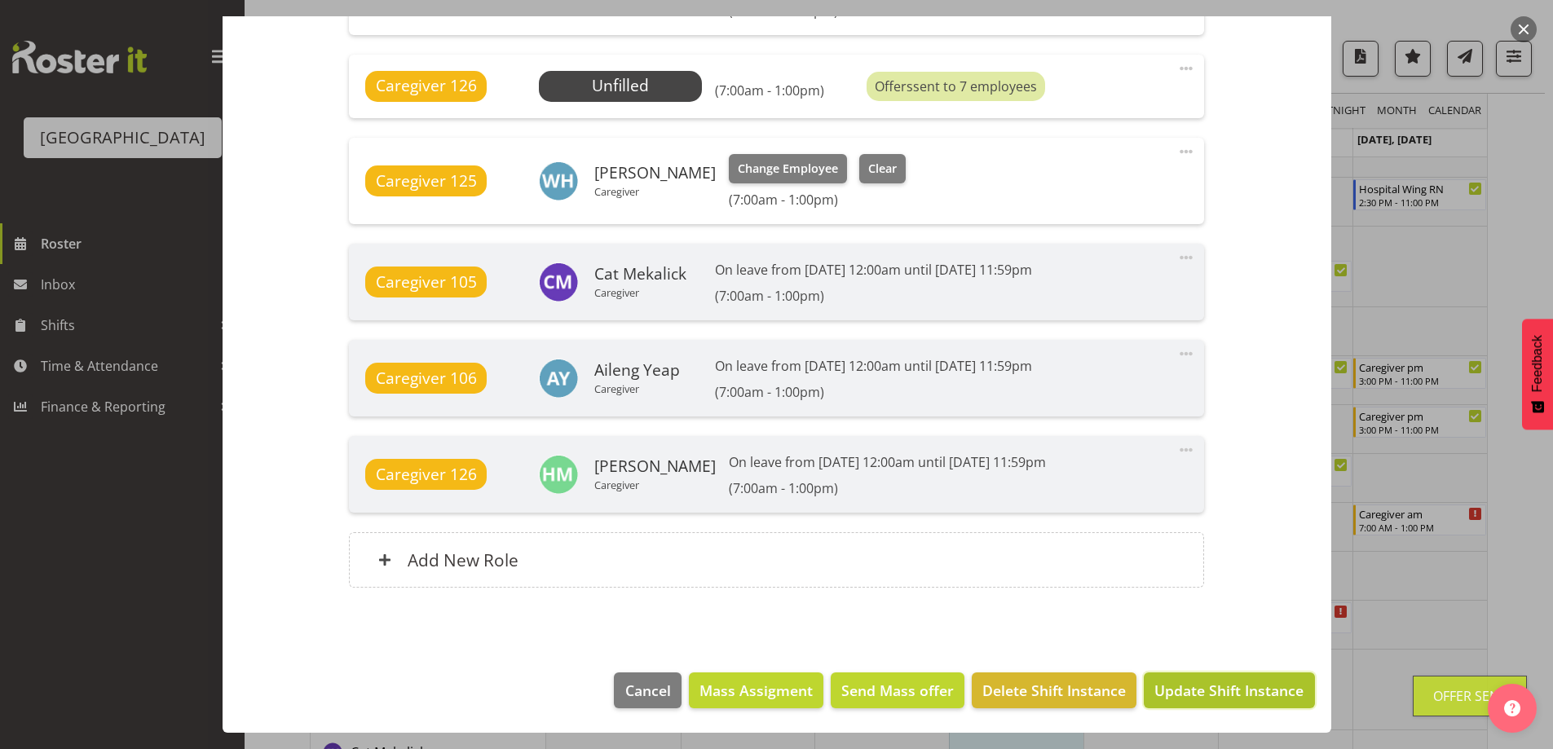
click at [1198, 695] on span "Update Shift Instance" at bounding box center [1228, 690] width 149 height 21
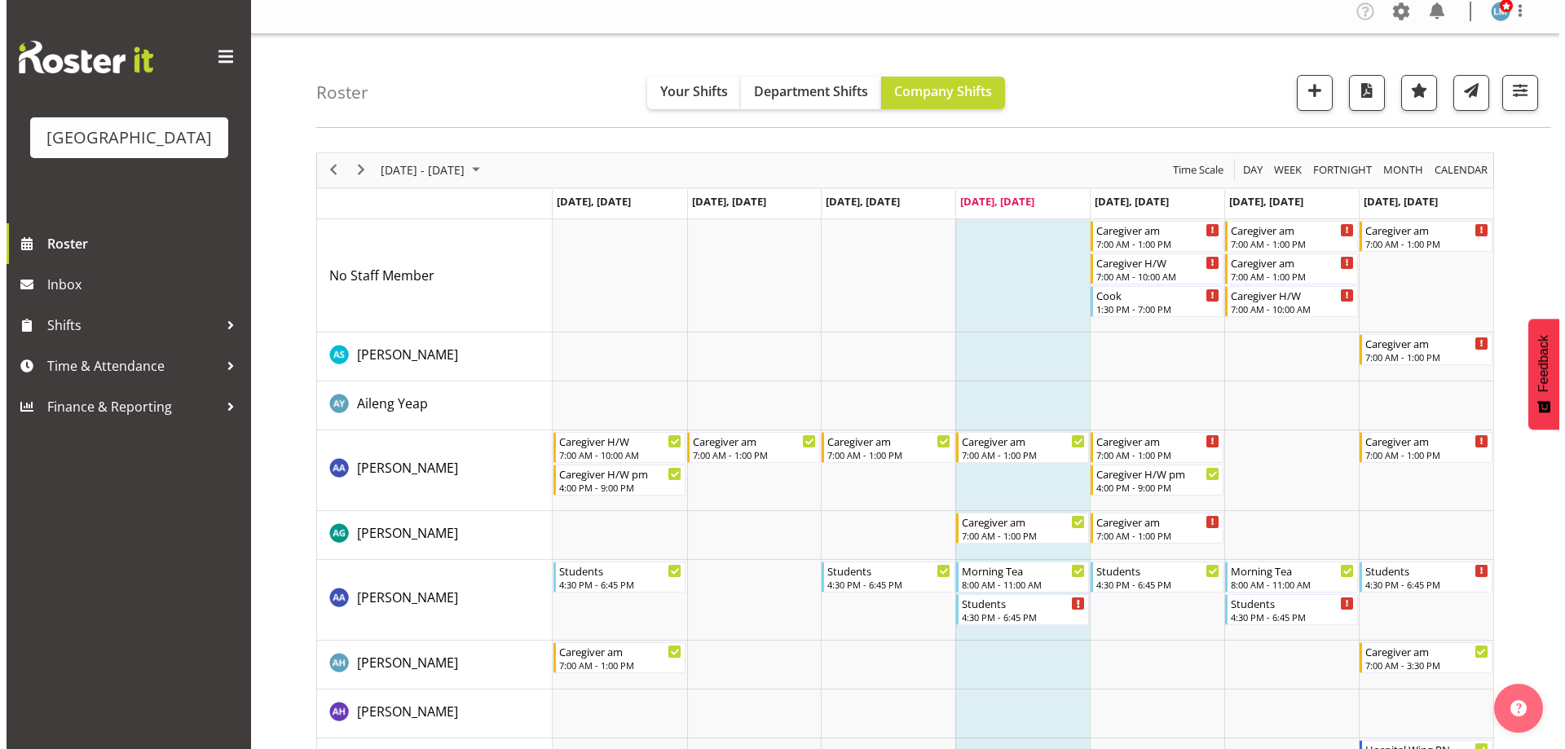
scroll to position [0, 0]
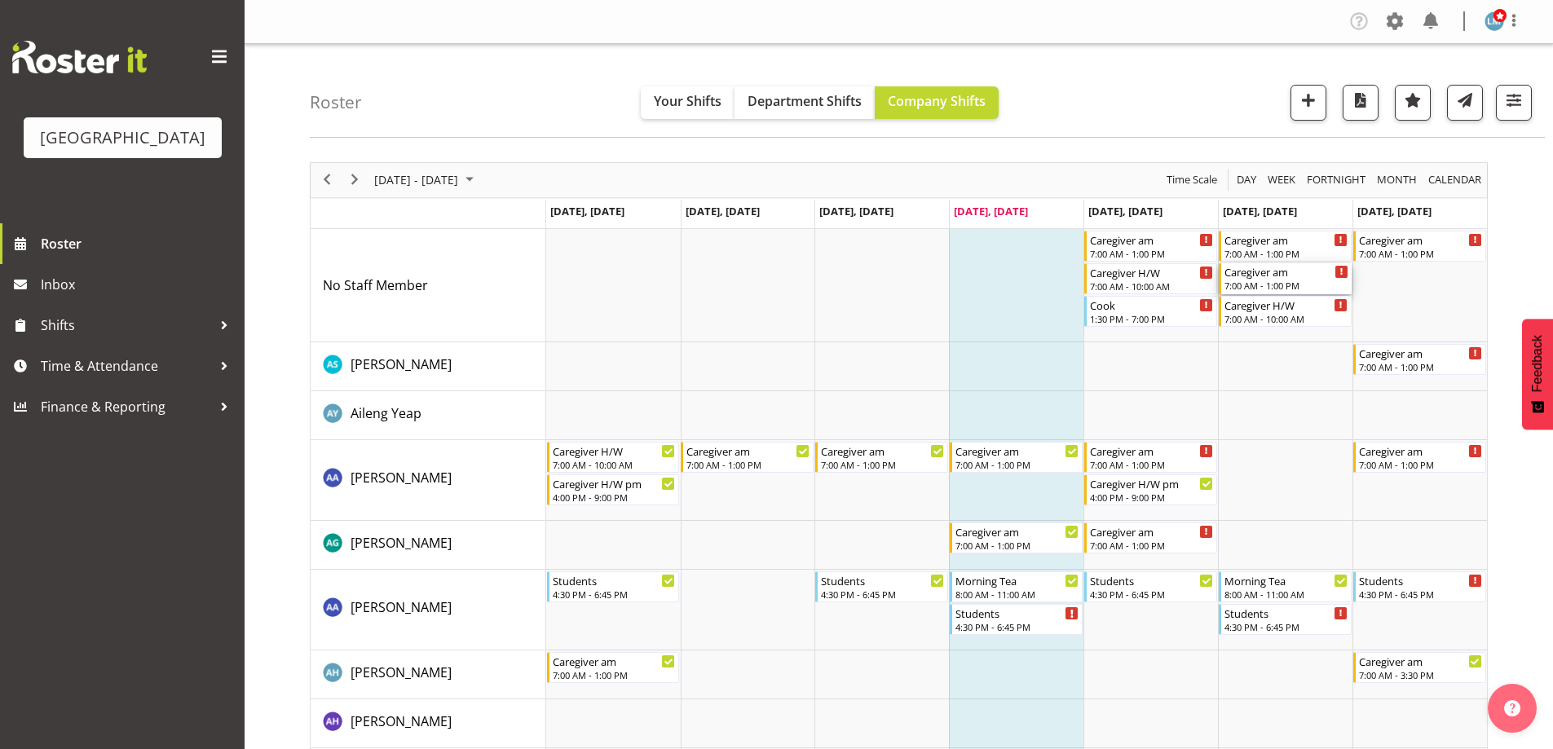
click at [1276, 277] on div "Caregiver am" at bounding box center [1286, 271] width 124 height 16
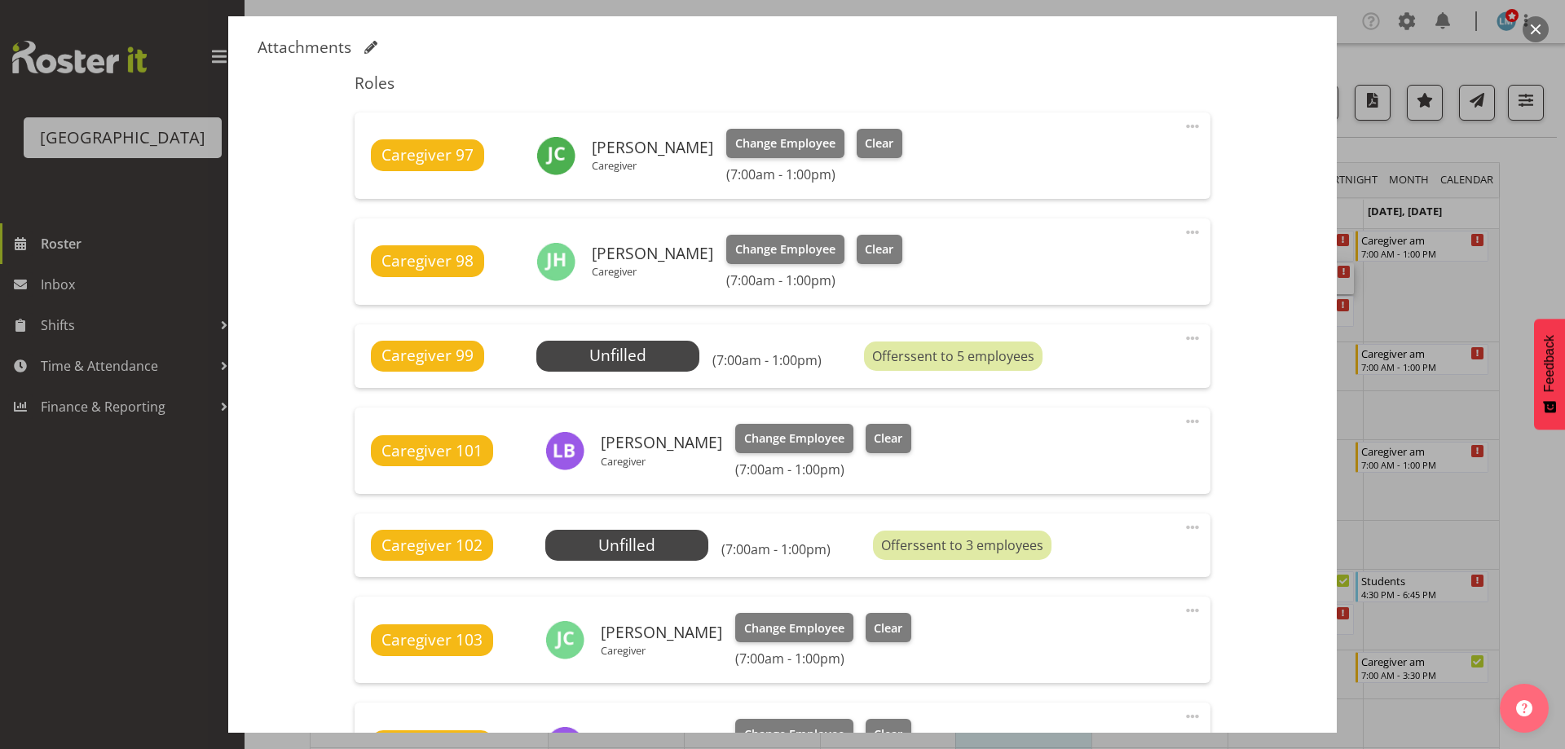
scroll to position [652, 0]
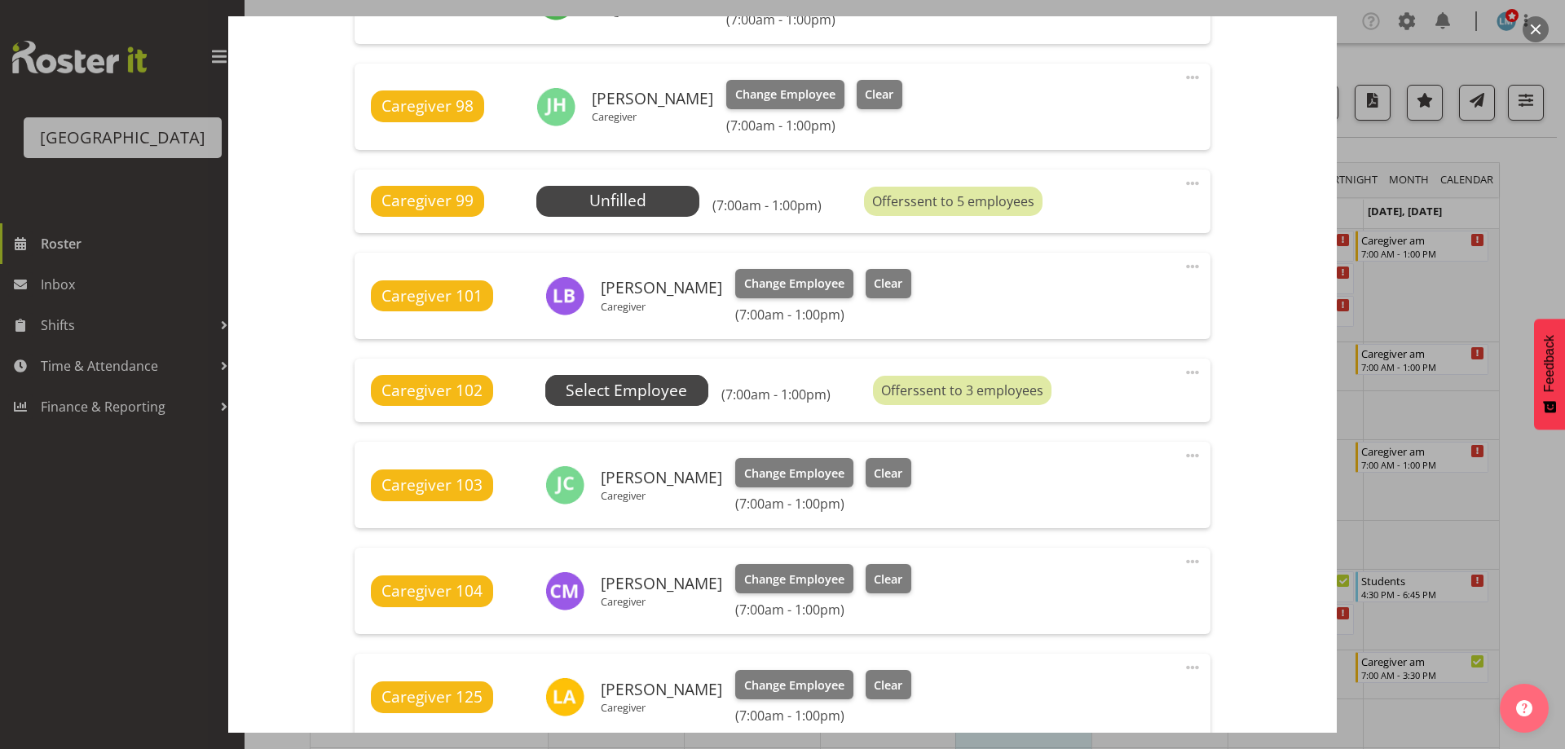
click at [692, 385] on span "Select Employee" at bounding box center [626, 390] width 163 height 31
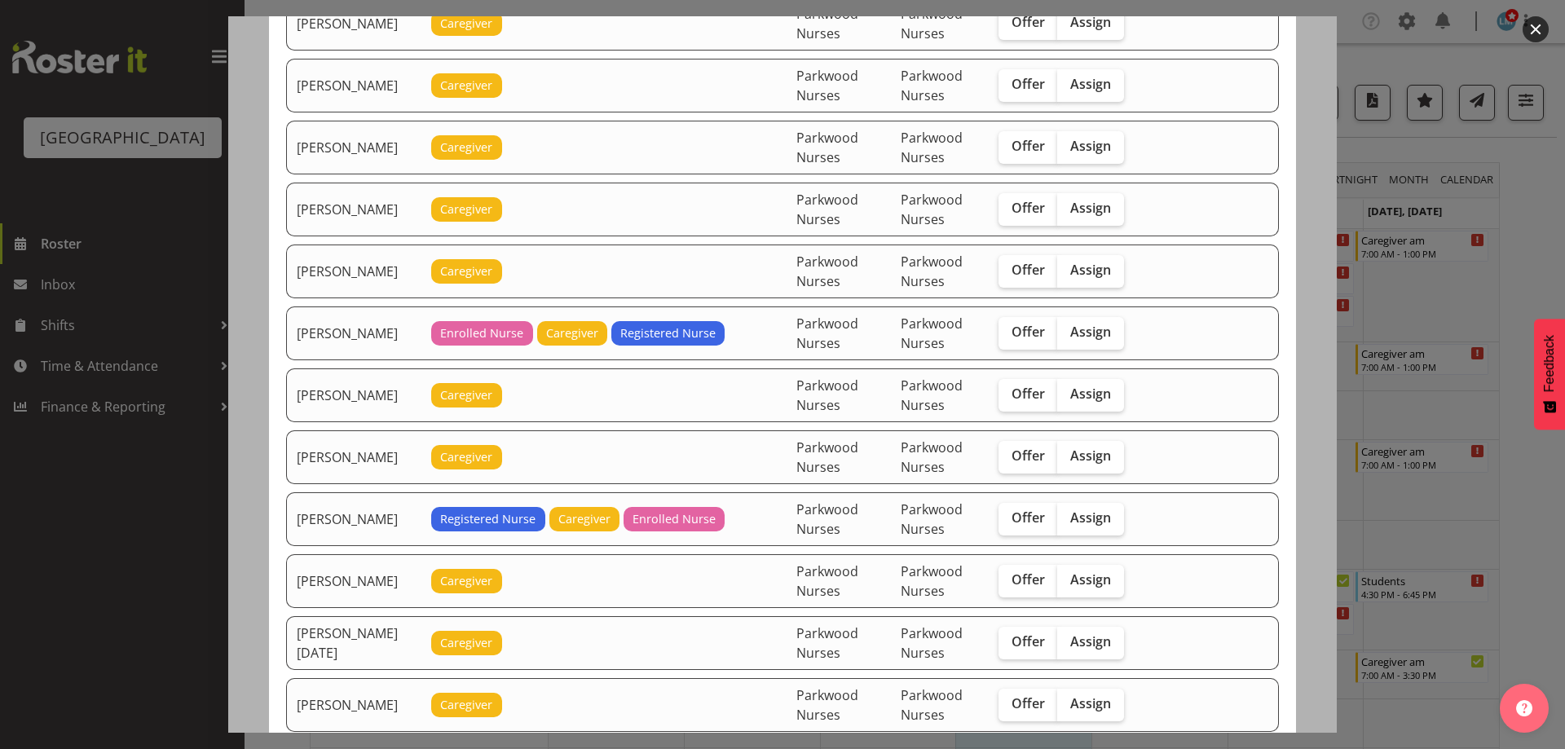
scroll to position [1712, 0]
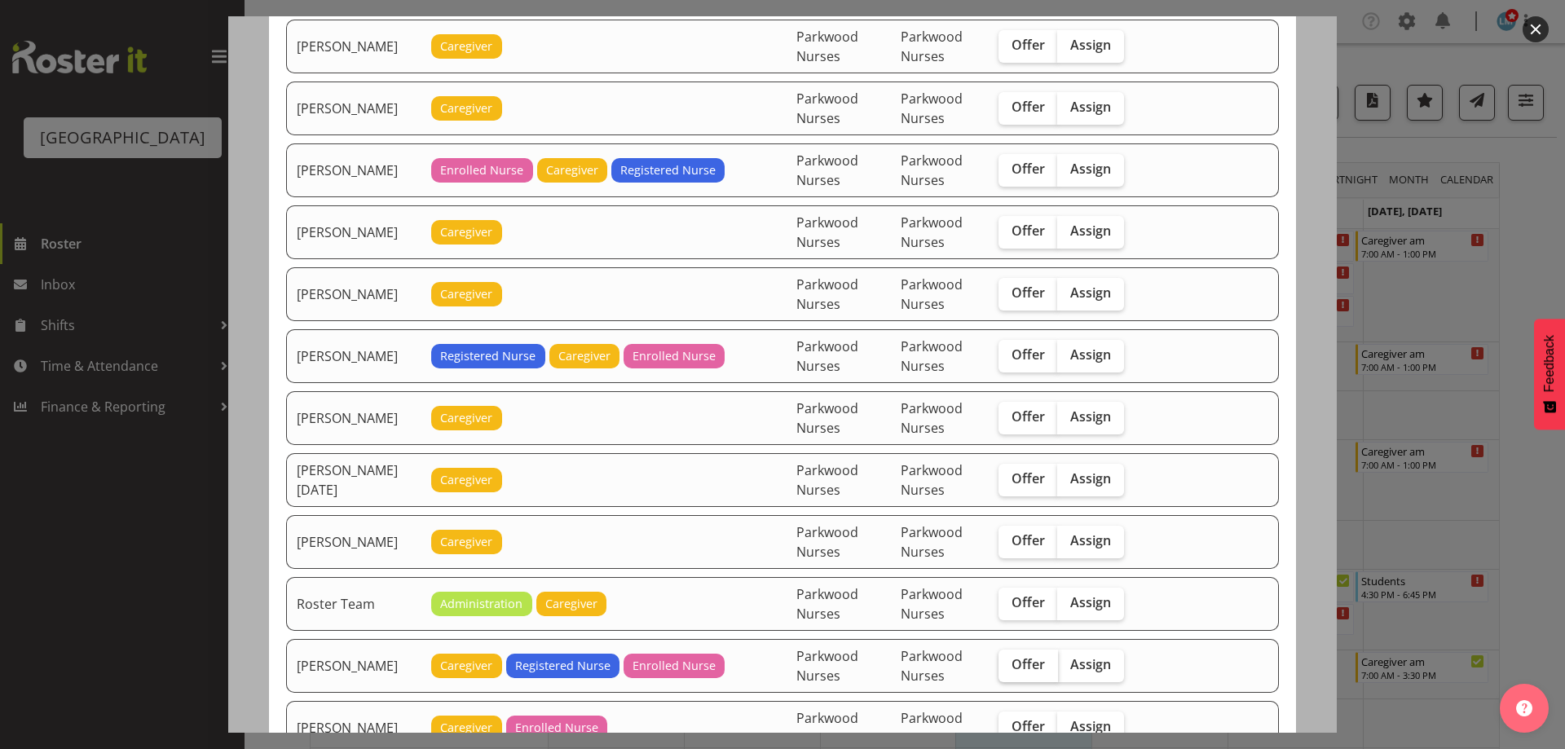
click at [1033, 668] on span "Offer" at bounding box center [1028, 664] width 33 height 16
click at [1009, 668] on input "Offer" at bounding box center [1003, 664] width 11 height 11
checkbox input "true"
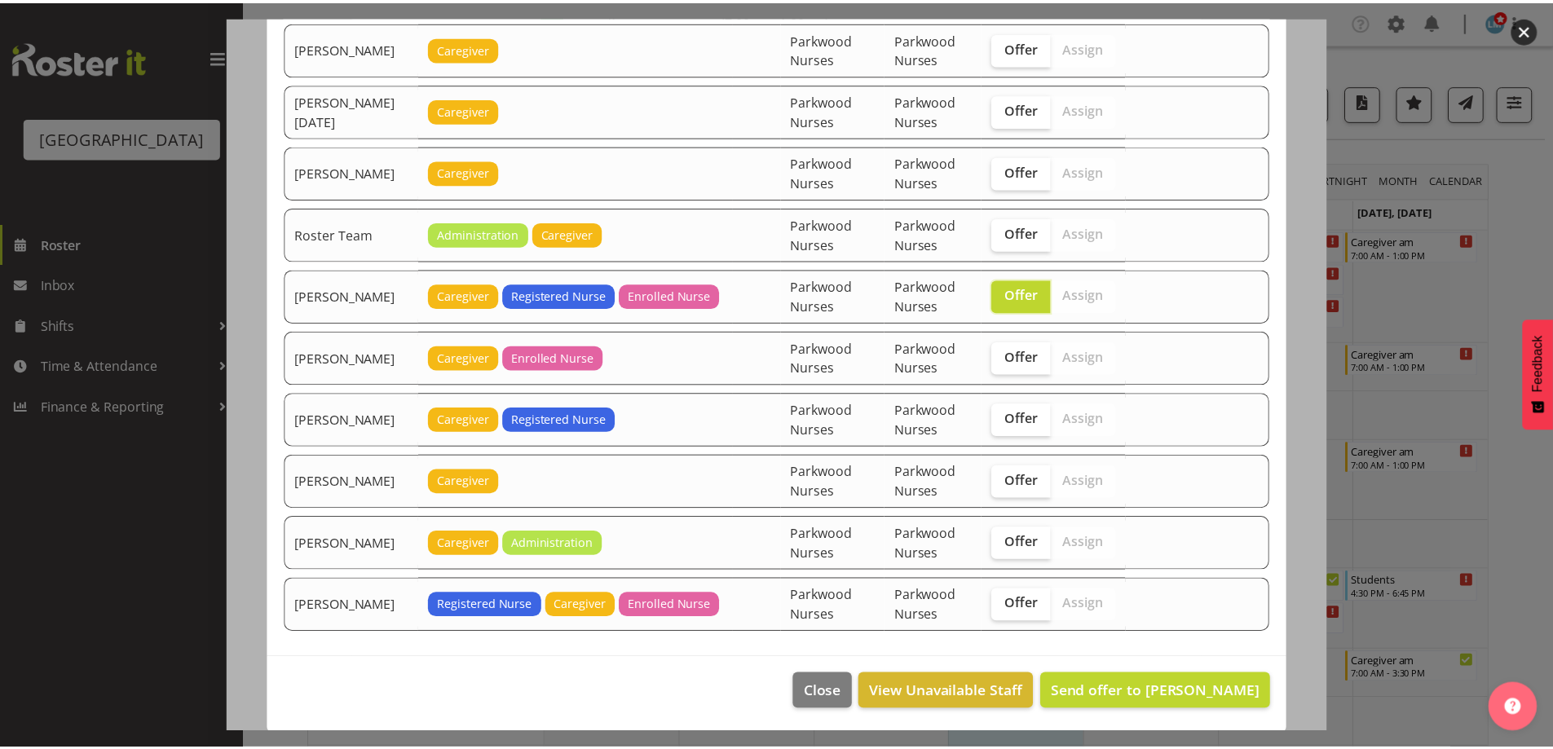
scroll to position [2083, 0]
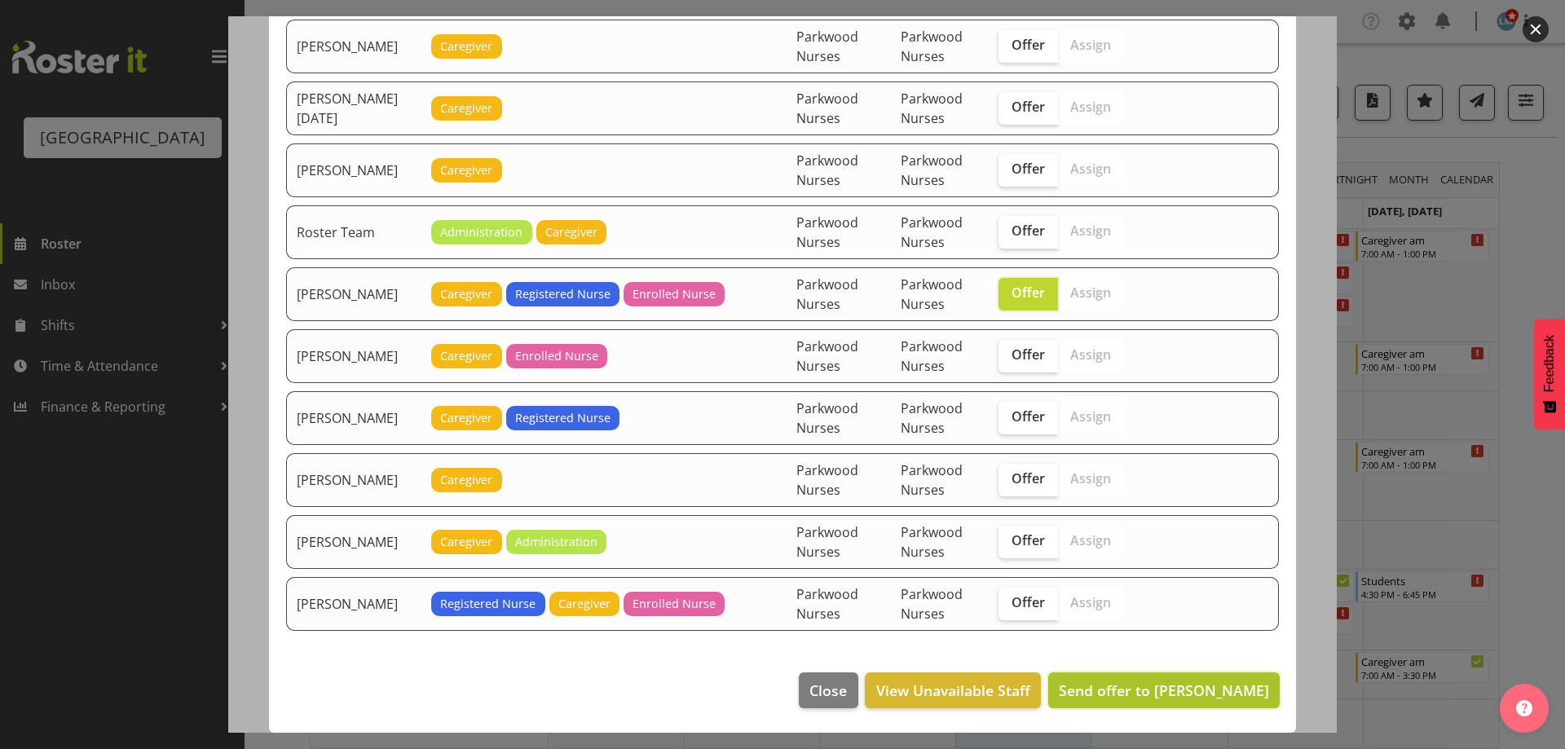
click at [1212, 697] on span "Send offer to Ruth Flavell" at bounding box center [1164, 691] width 210 height 20
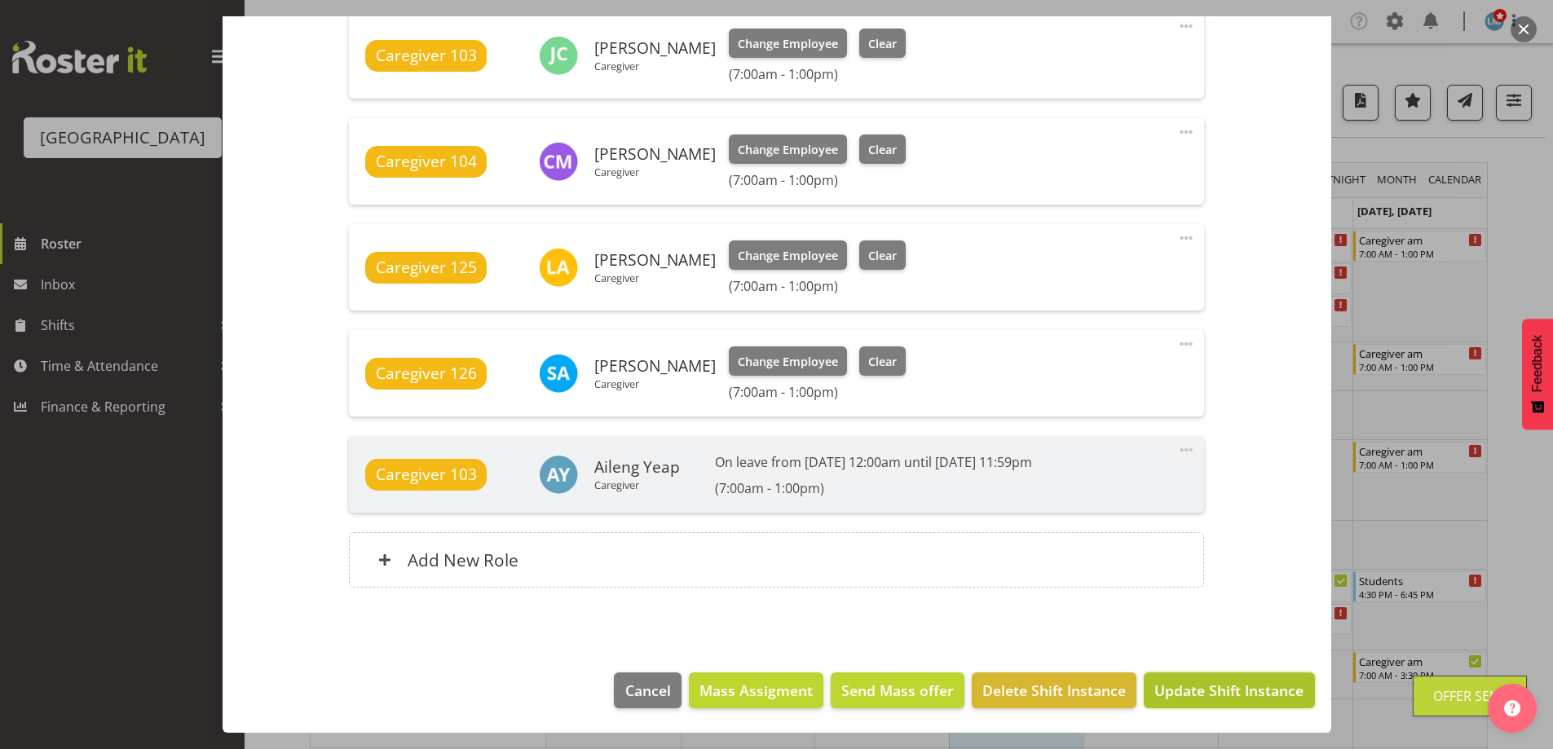
click at [1214, 694] on span "Update Shift Instance" at bounding box center [1228, 690] width 149 height 21
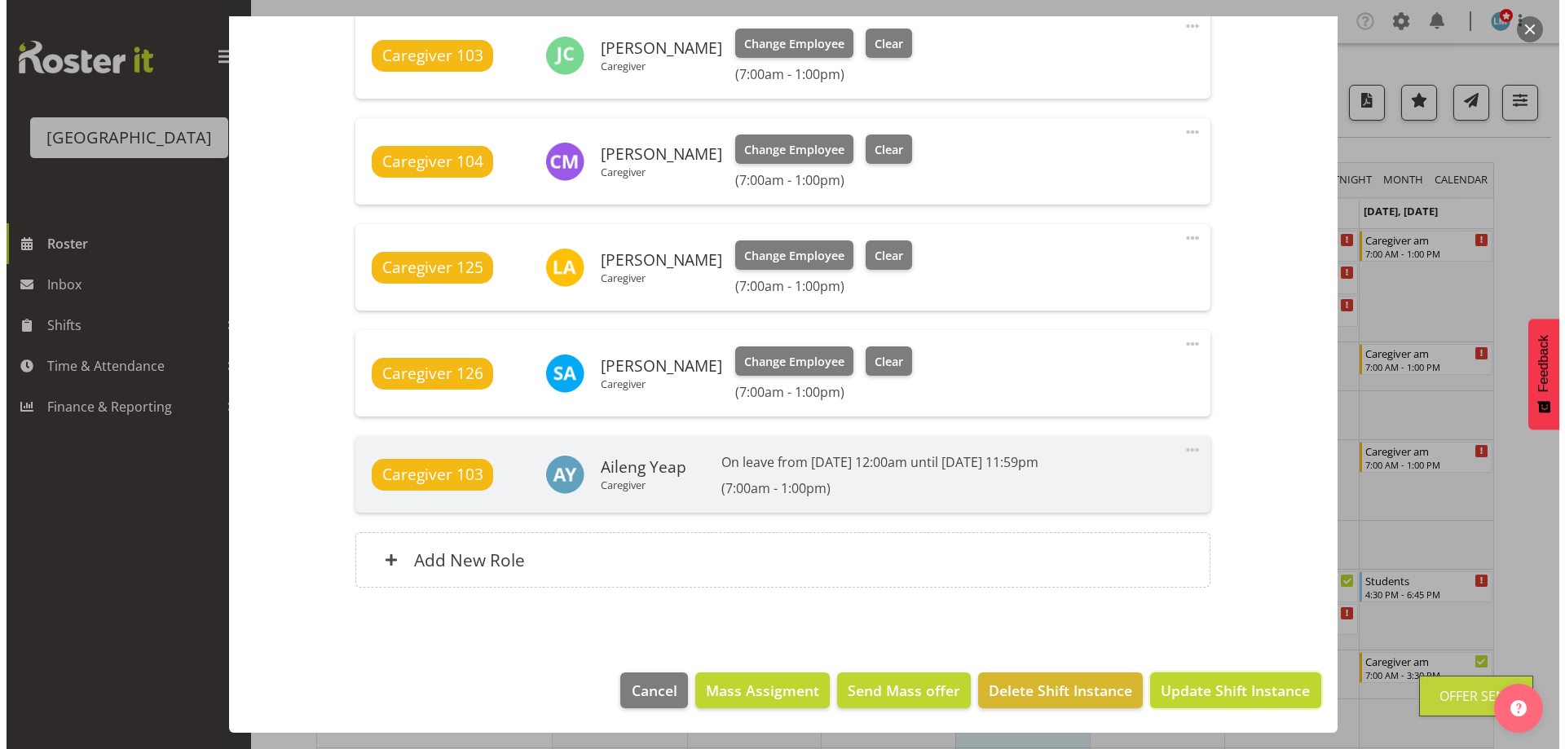
scroll to position [1016, 0]
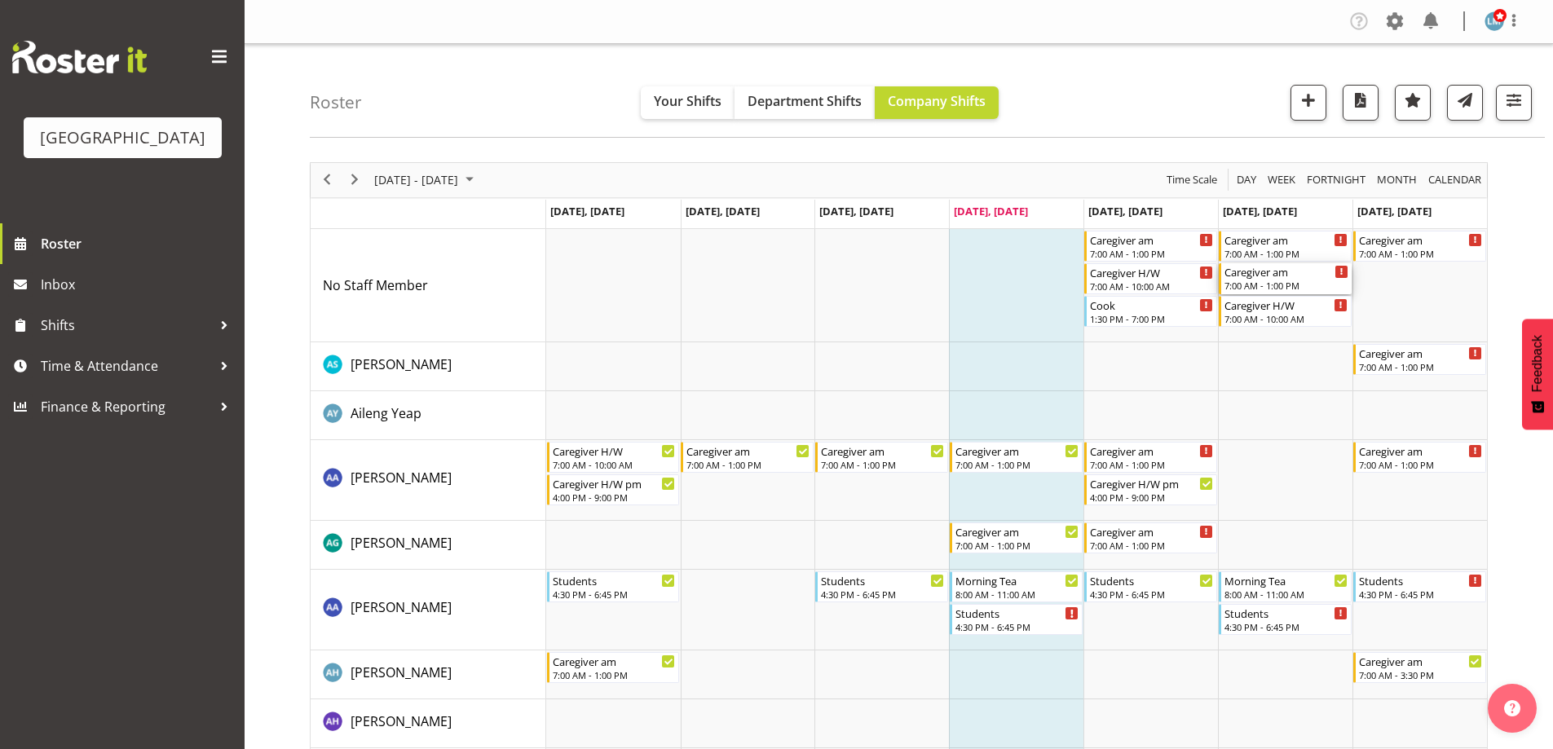
click at [1254, 278] on div "Caregiver am" at bounding box center [1286, 271] width 124 height 16
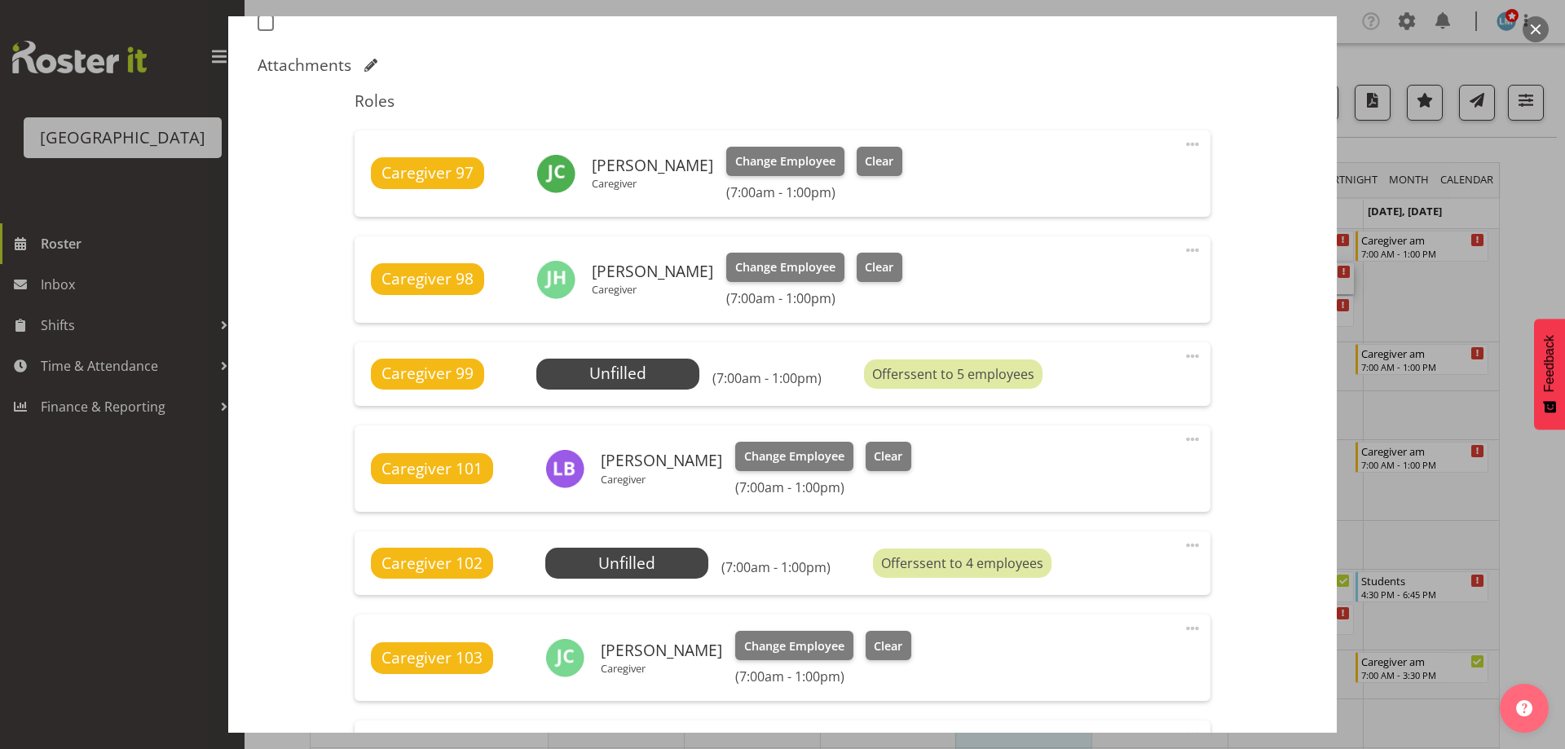
scroll to position [489, 0]
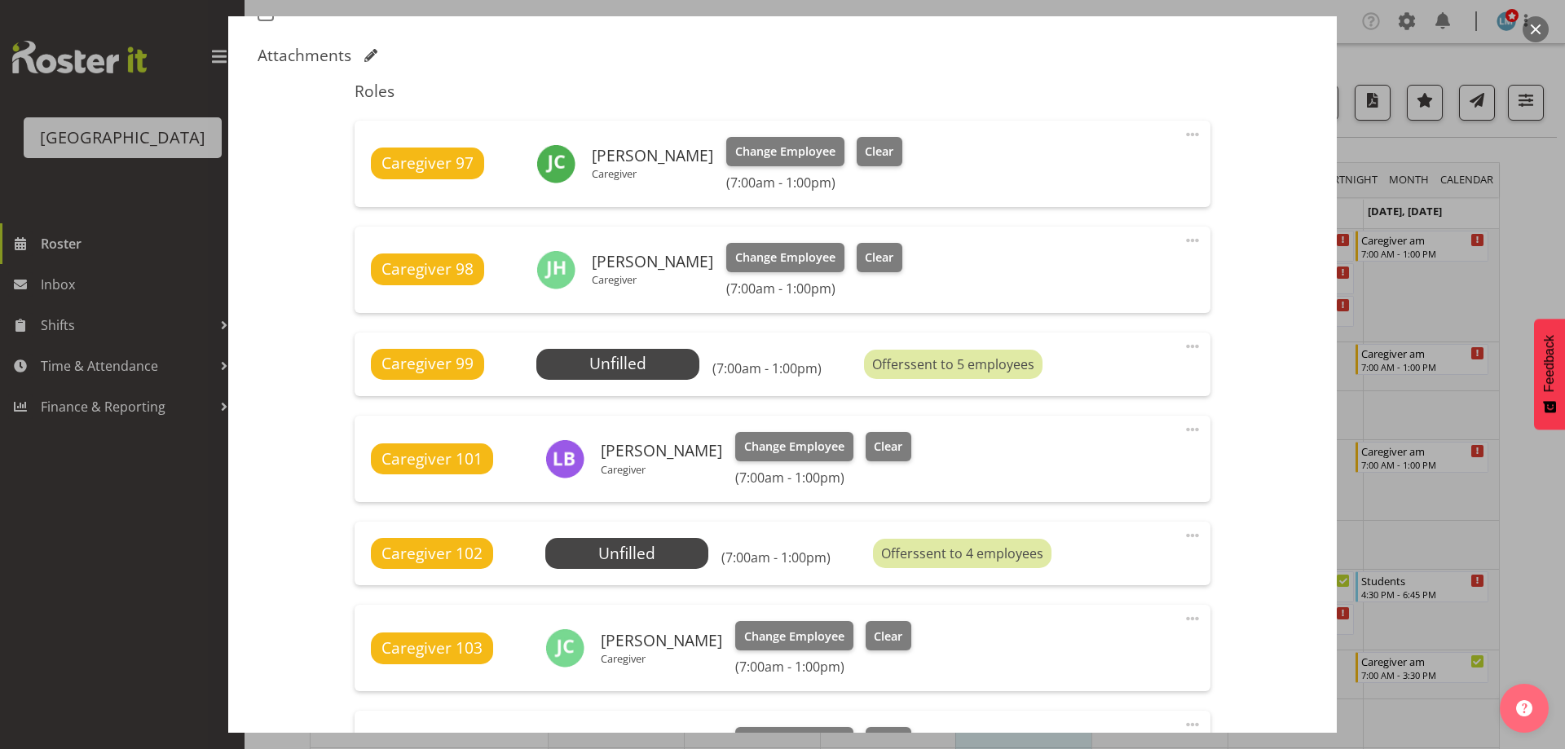
click at [1540, 276] on div at bounding box center [782, 374] width 1565 height 749
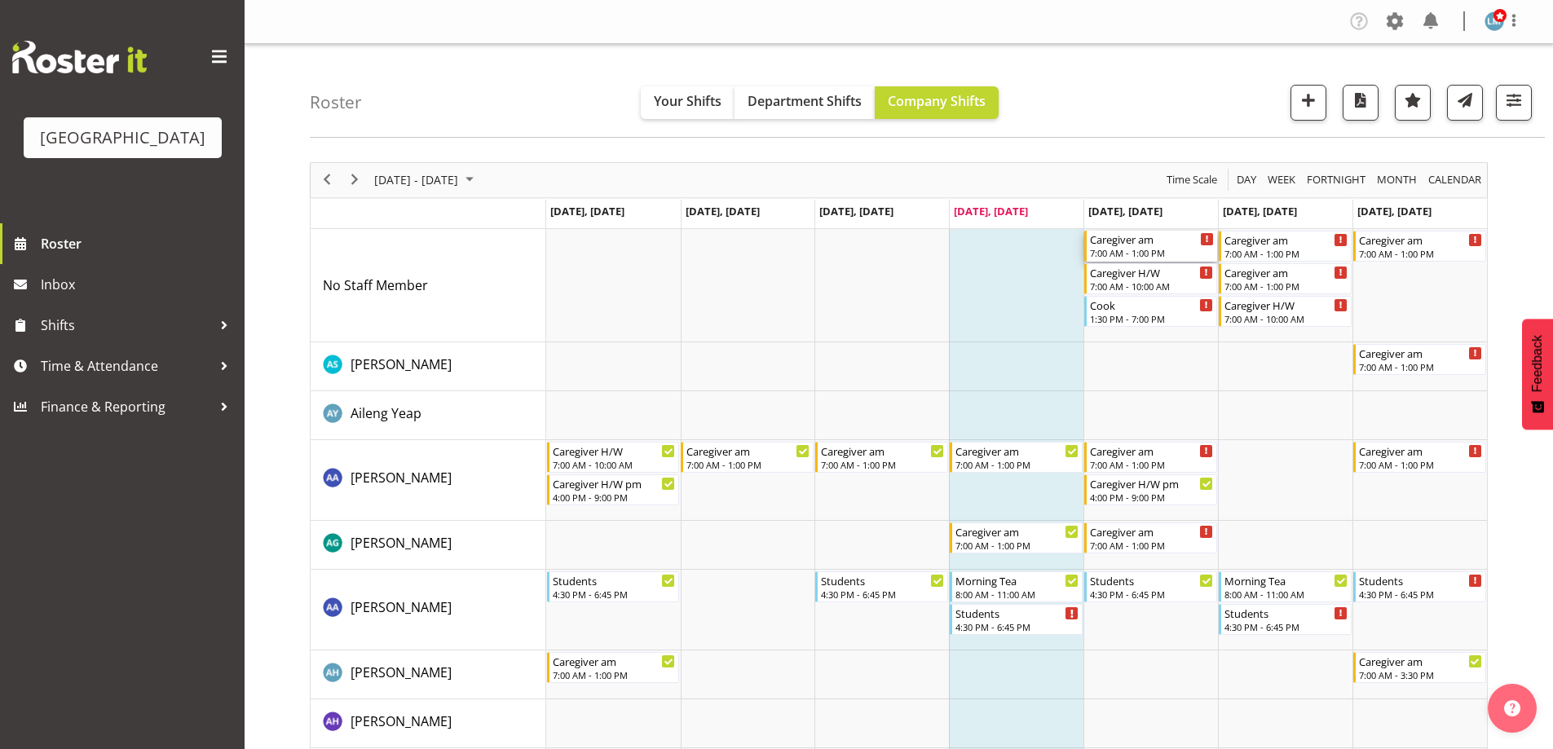
click at [1118, 245] on div "Caregiver am" at bounding box center [1152, 239] width 124 height 16
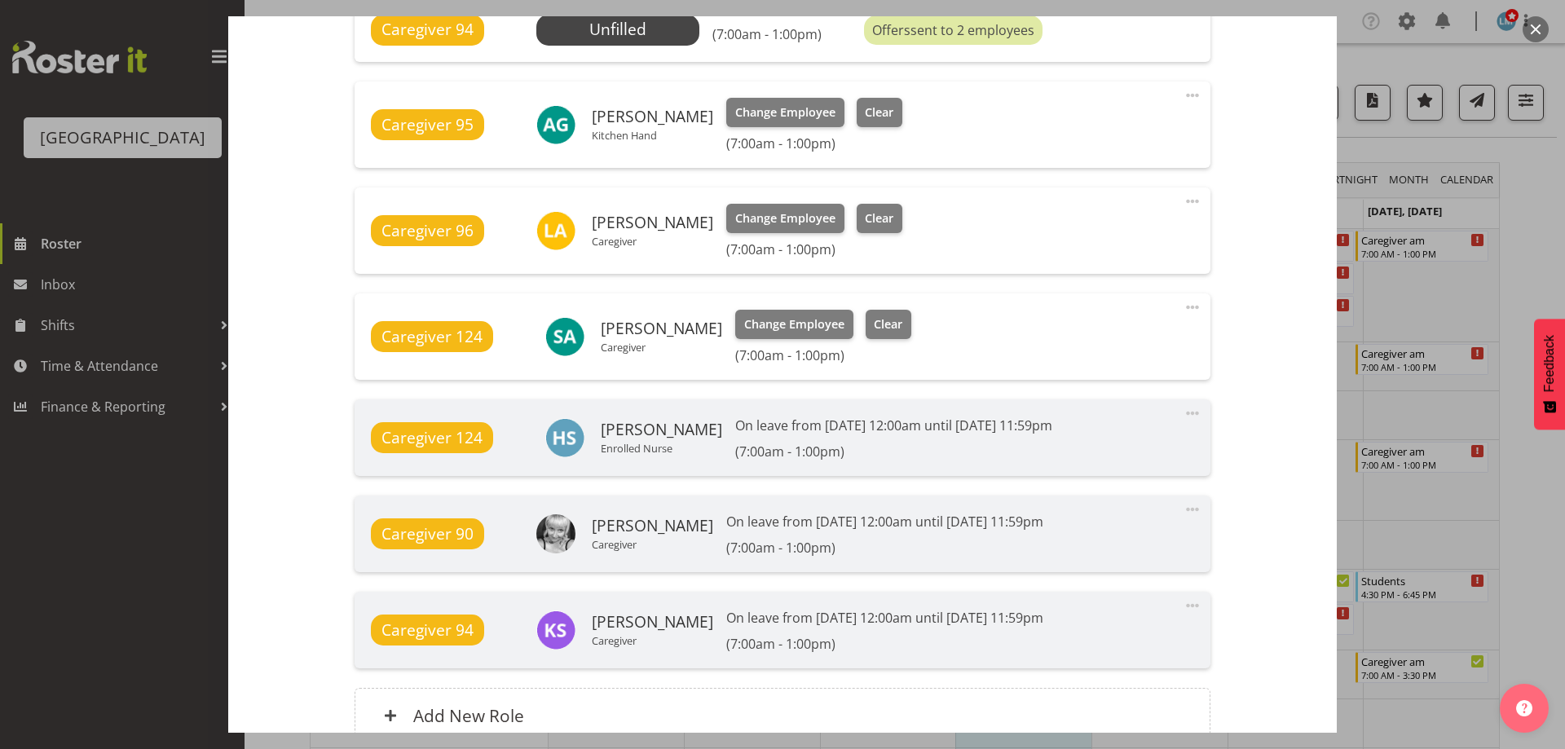
scroll to position [897, 0]
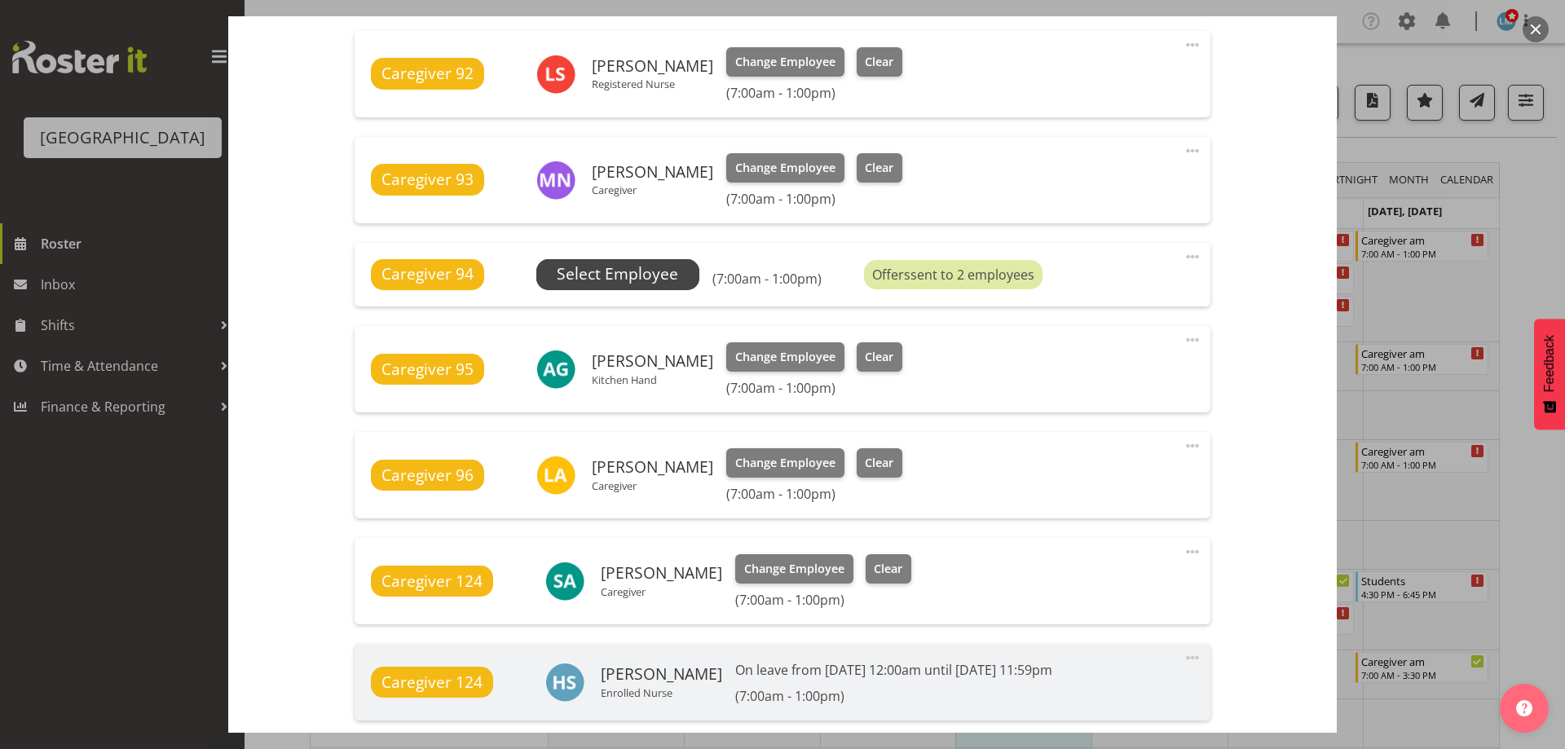
click at [636, 275] on span "Select Employee" at bounding box center [617, 274] width 121 height 24
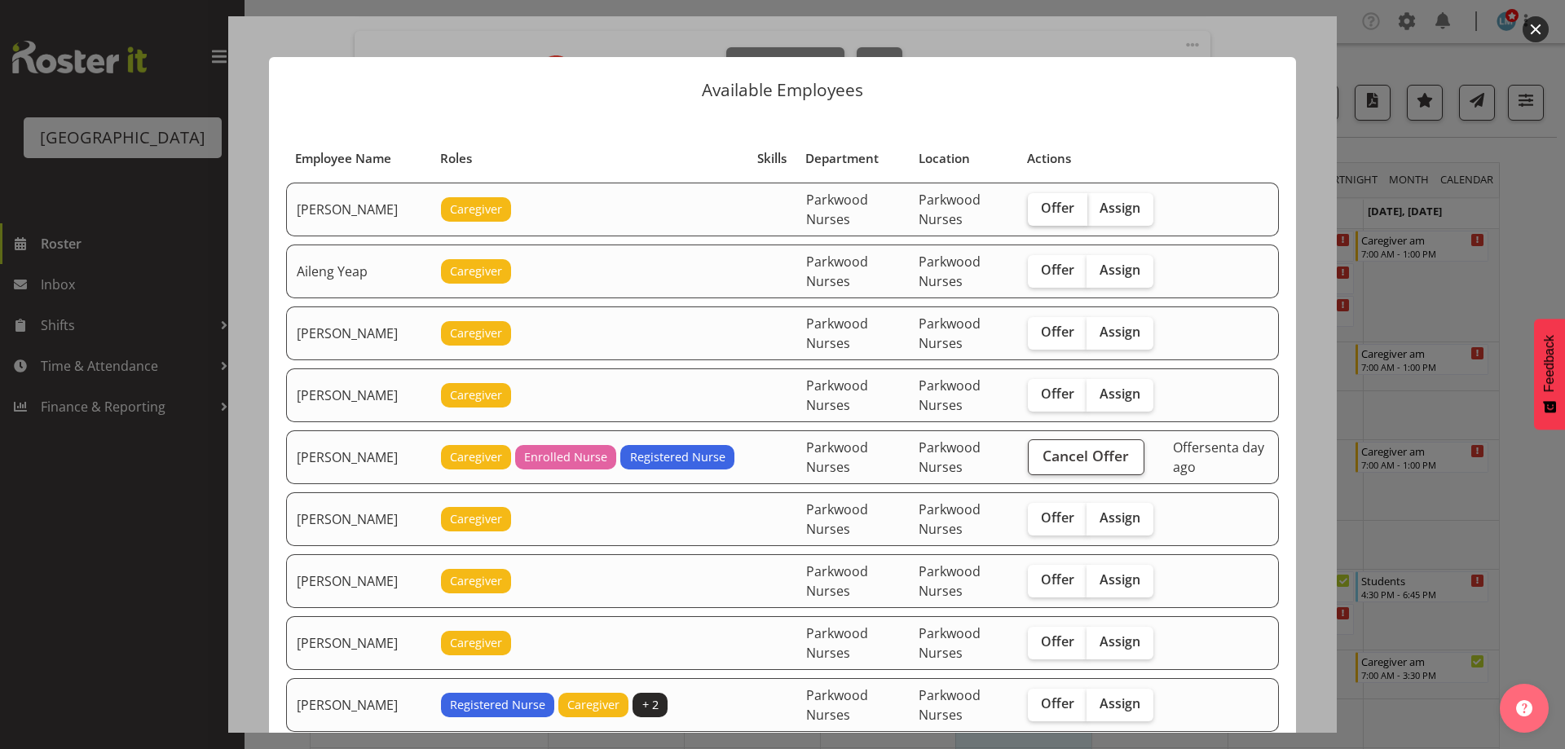
click at [1041, 205] on span "Offer" at bounding box center [1057, 208] width 33 height 16
click at [1038, 205] on input "Offer" at bounding box center [1033, 208] width 11 height 11
checkbox input "true"
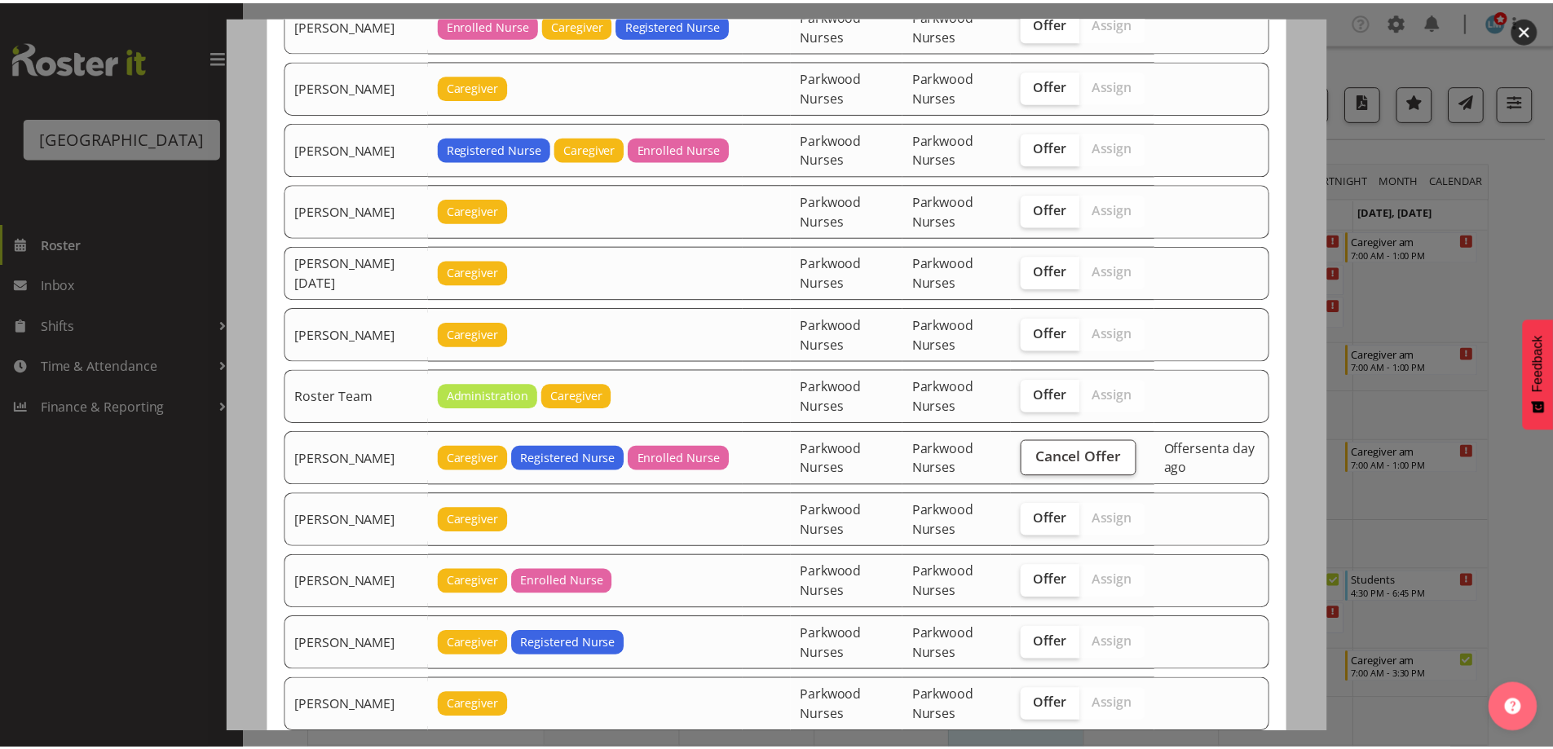
scroll to position [2021, 0]
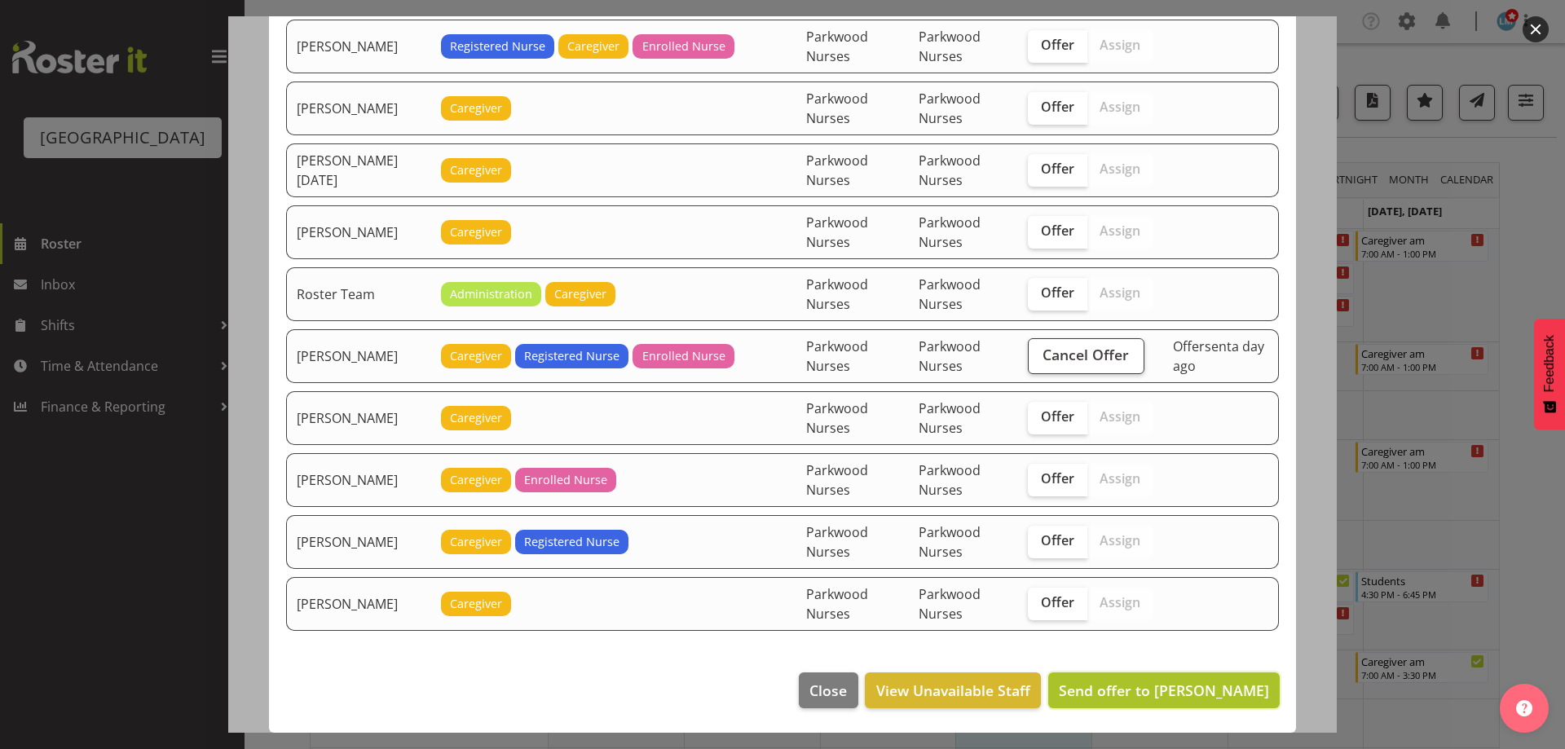
click at [1234, 681] on span "Send offer to Abigail Savage" at bounding box center [1164, 691] width 210 height 20
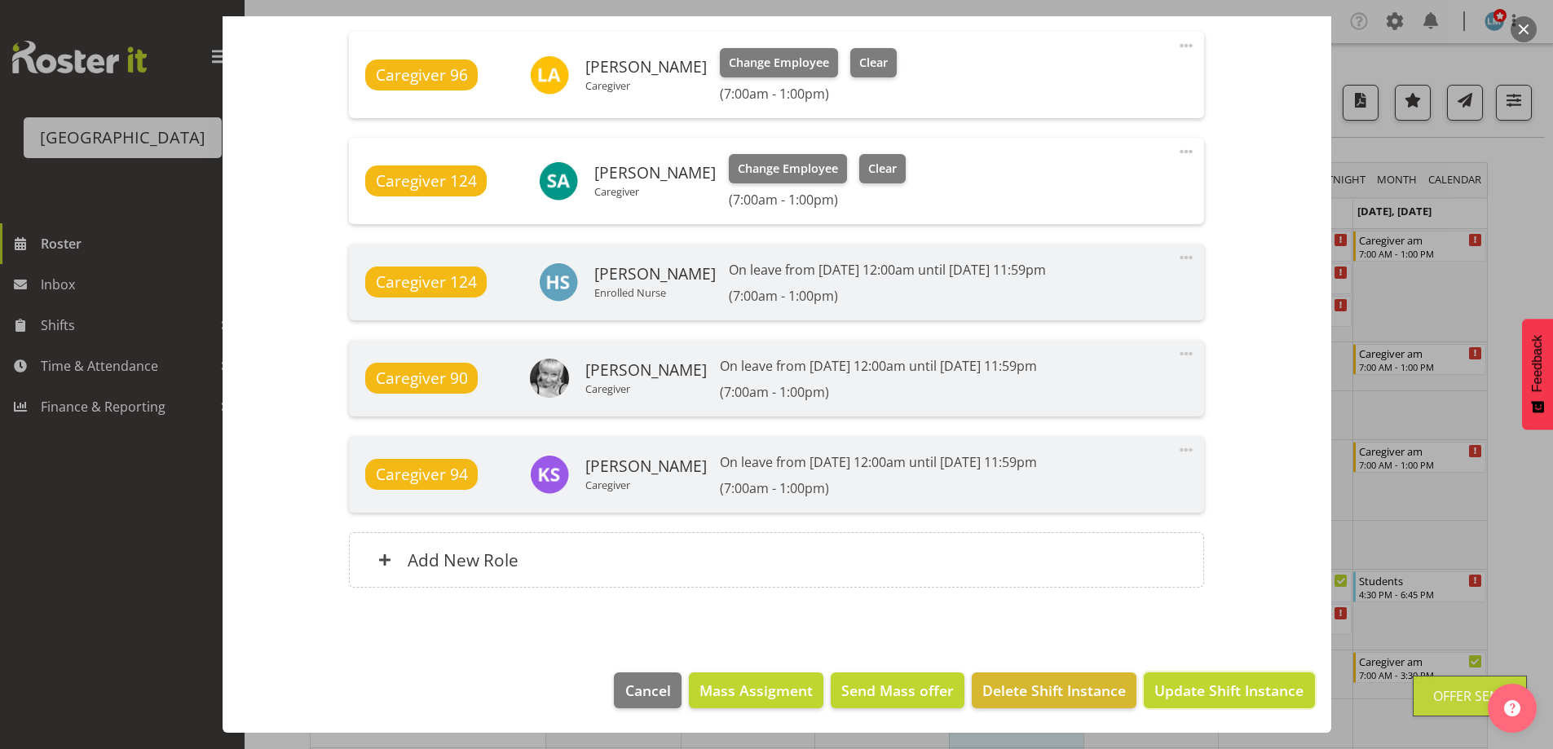
click at [1235, 688] on span "Update Shift Instance" at bounding box center [1228, 690] width 149 height 21
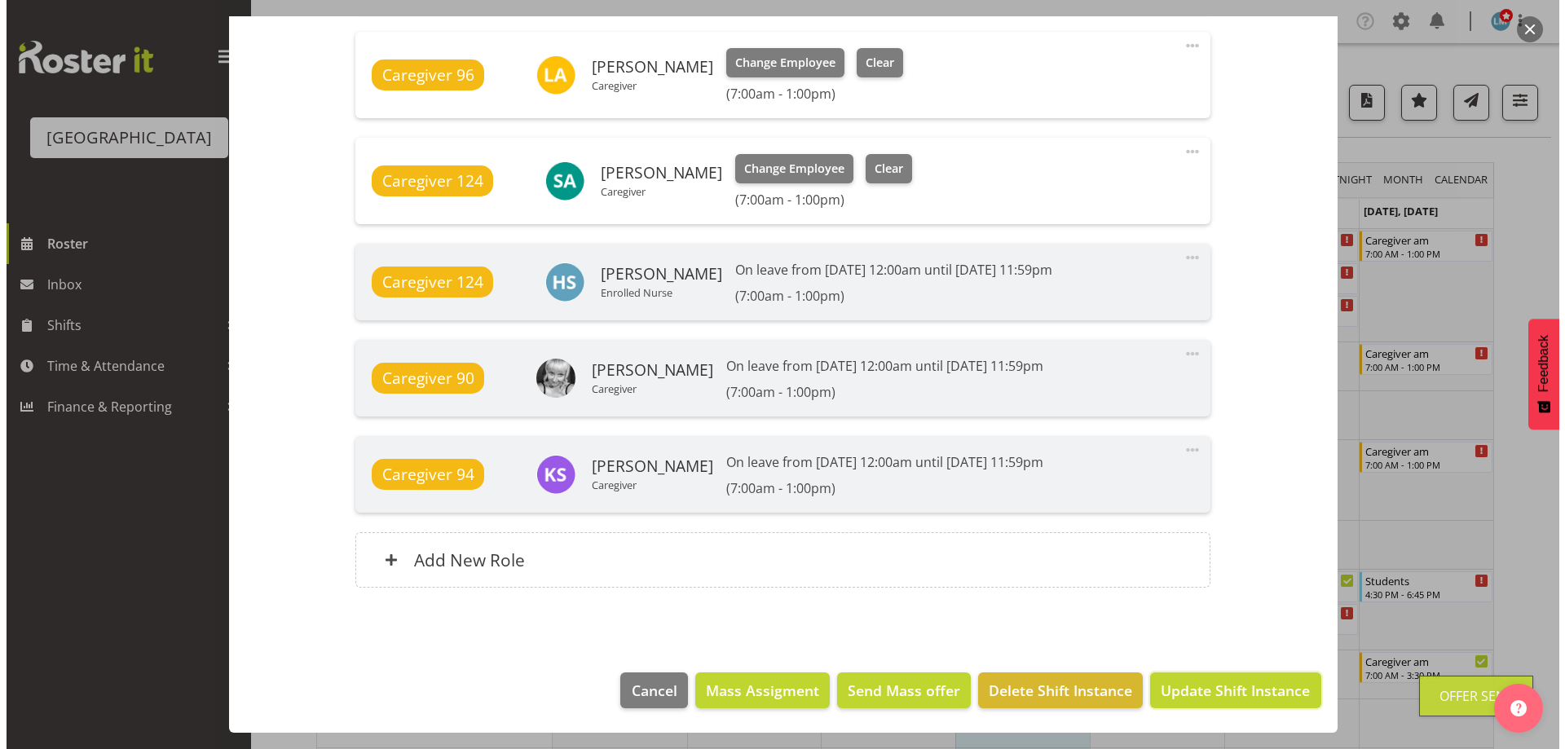
scroll to position [1232, 0]
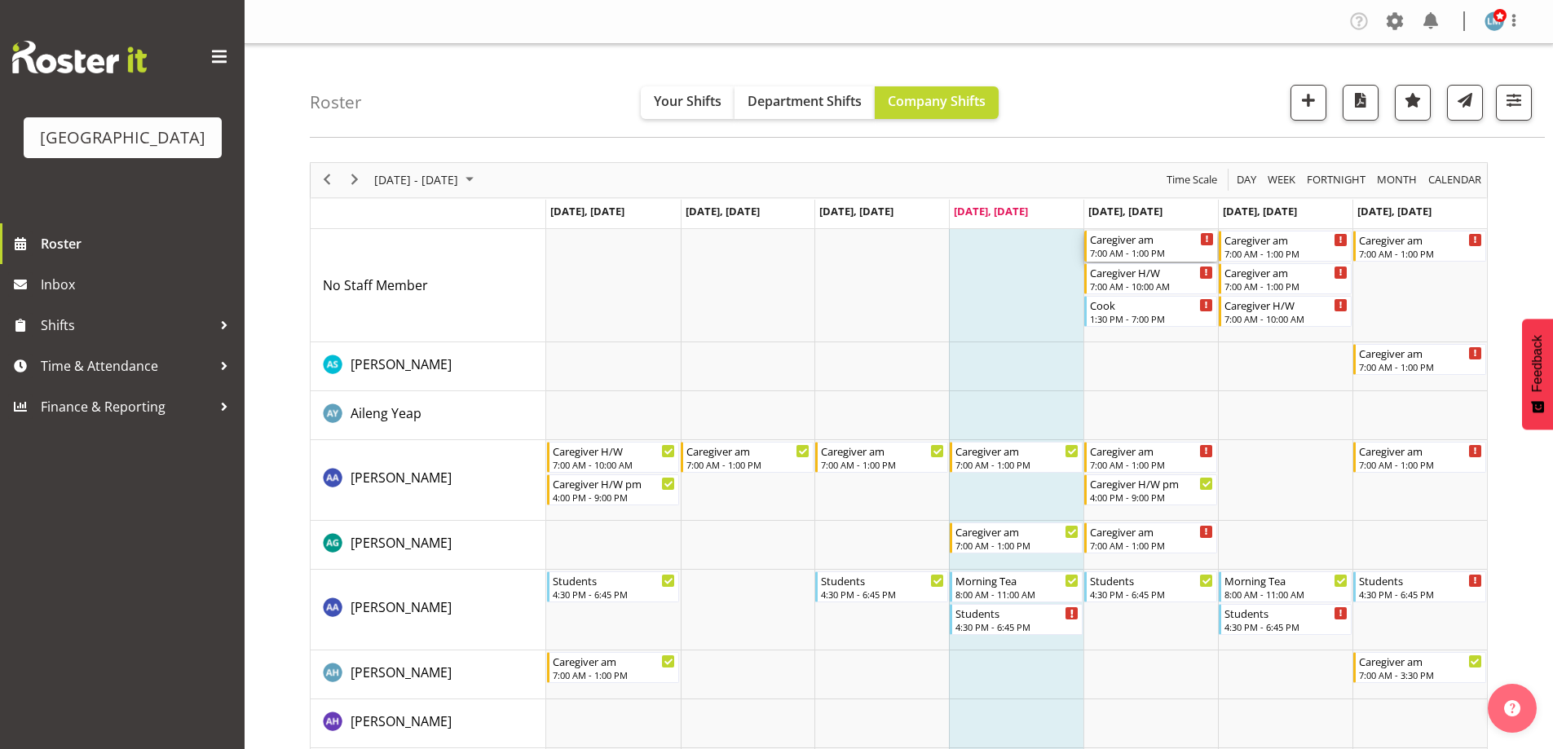
click at [1146, 239] on div "Caregiver am" at bounding box center [1152, 239] width 124 height 16
click at [351, 183] on span "Next" at bounding box center [355, 180] width 20 height 20
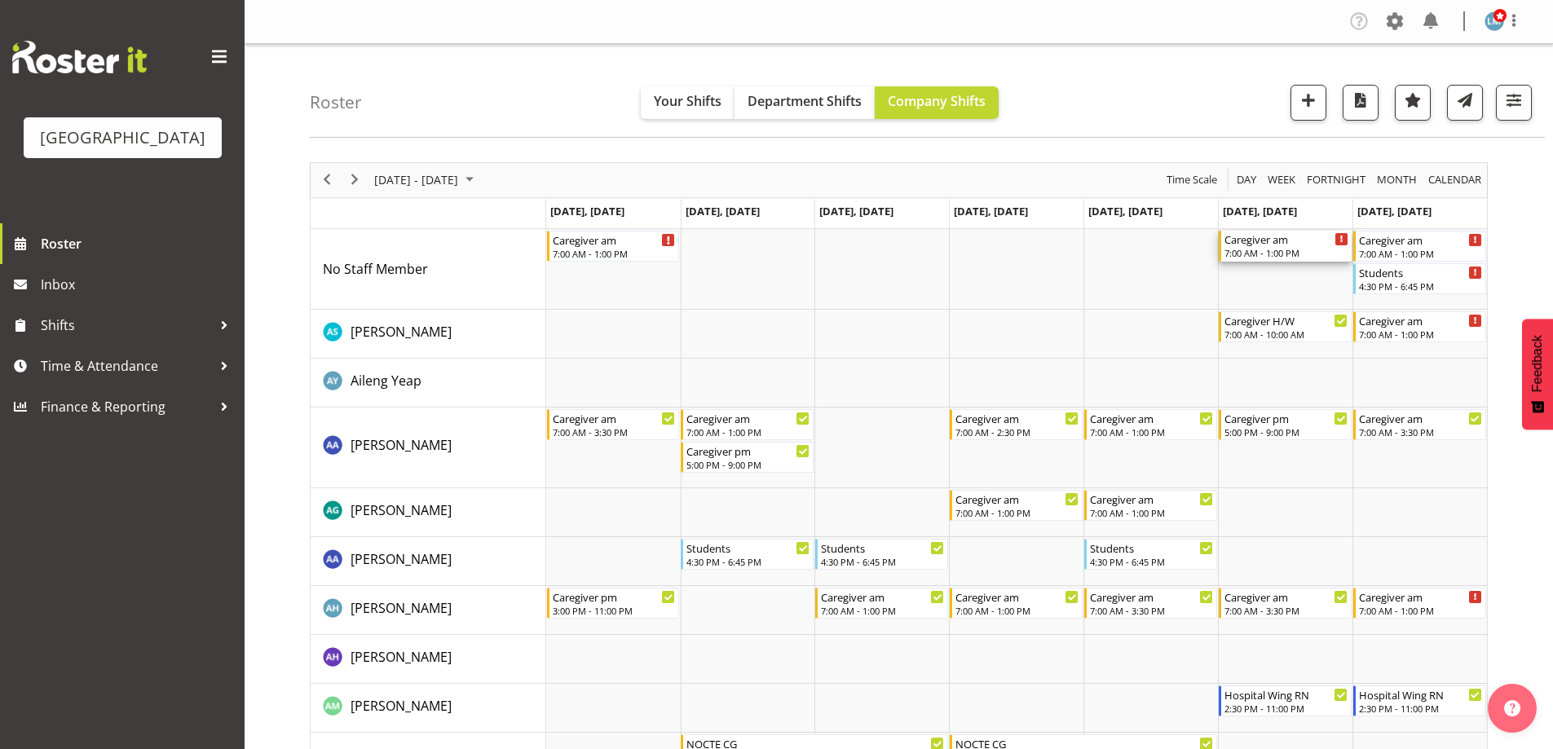
click at [1285, 258] on div "7:00 AM - 1:00 PM" at bounding box center [1286, 252] width 124 height 13
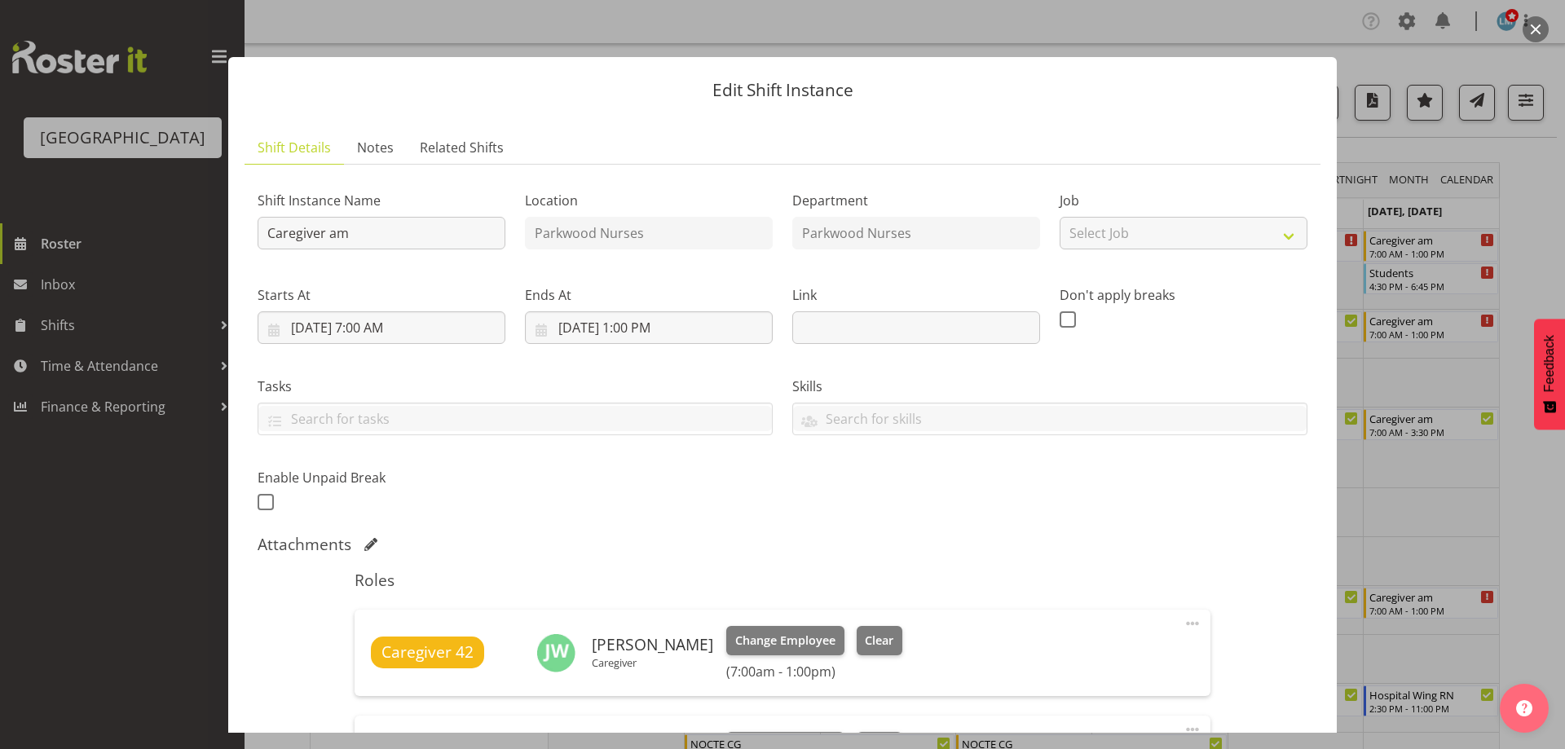
click at [1519, 194] on div at bounding box center [782, 374] width 1565 height 749
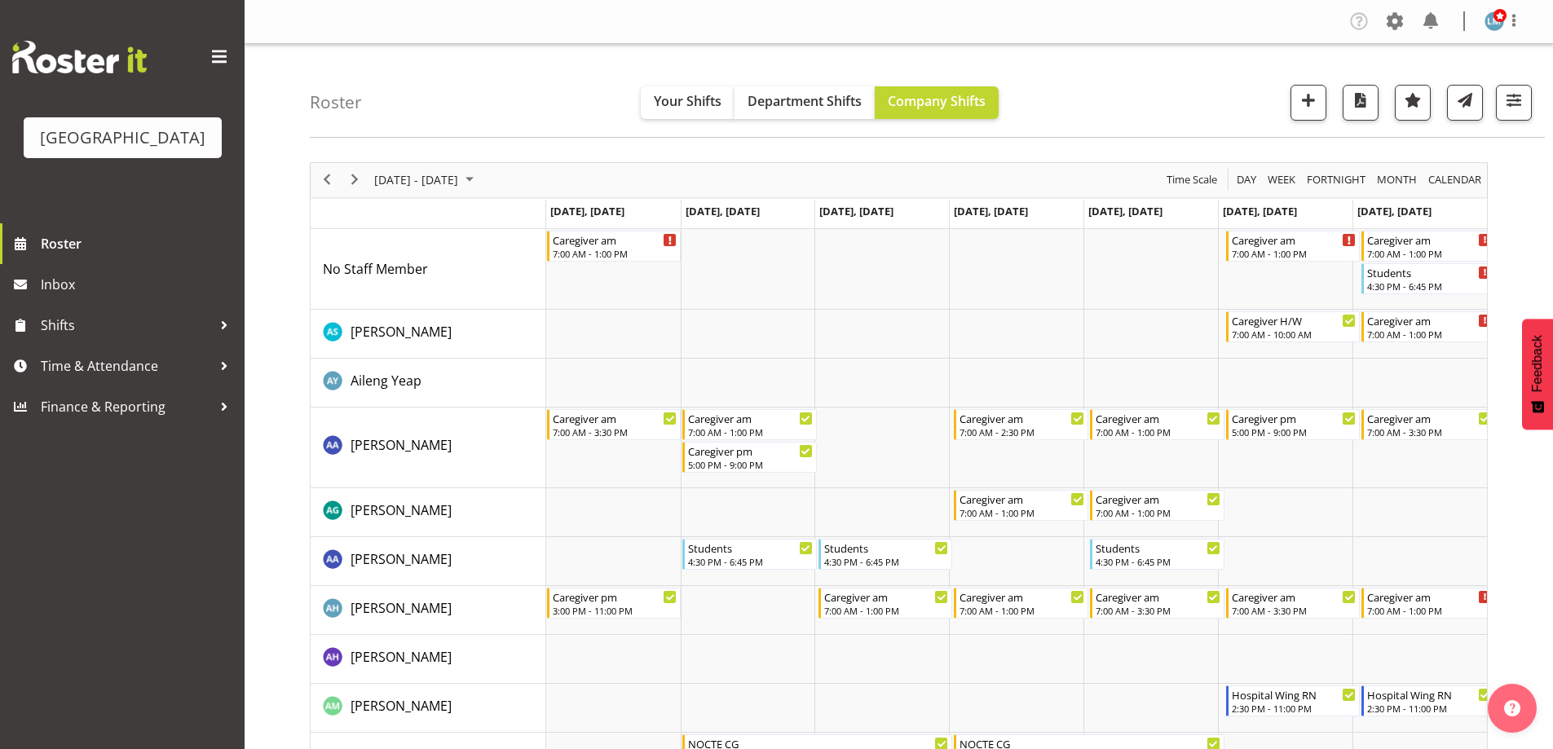
click at [1413, 248] on div "7:00 AM - 1:00 PM" at bounding box center [1430, 252] width 126 height 13
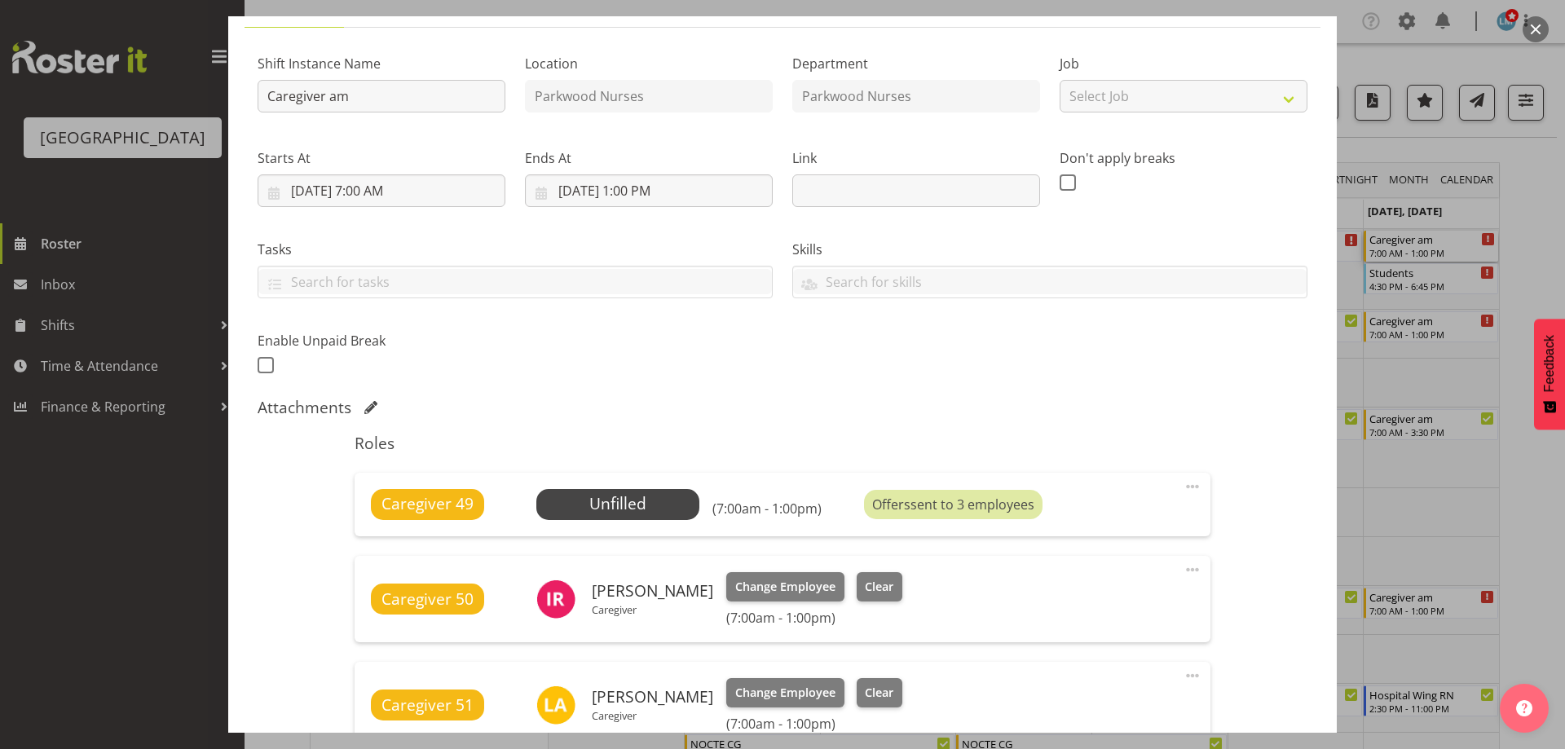
scroll to position [326, 0]
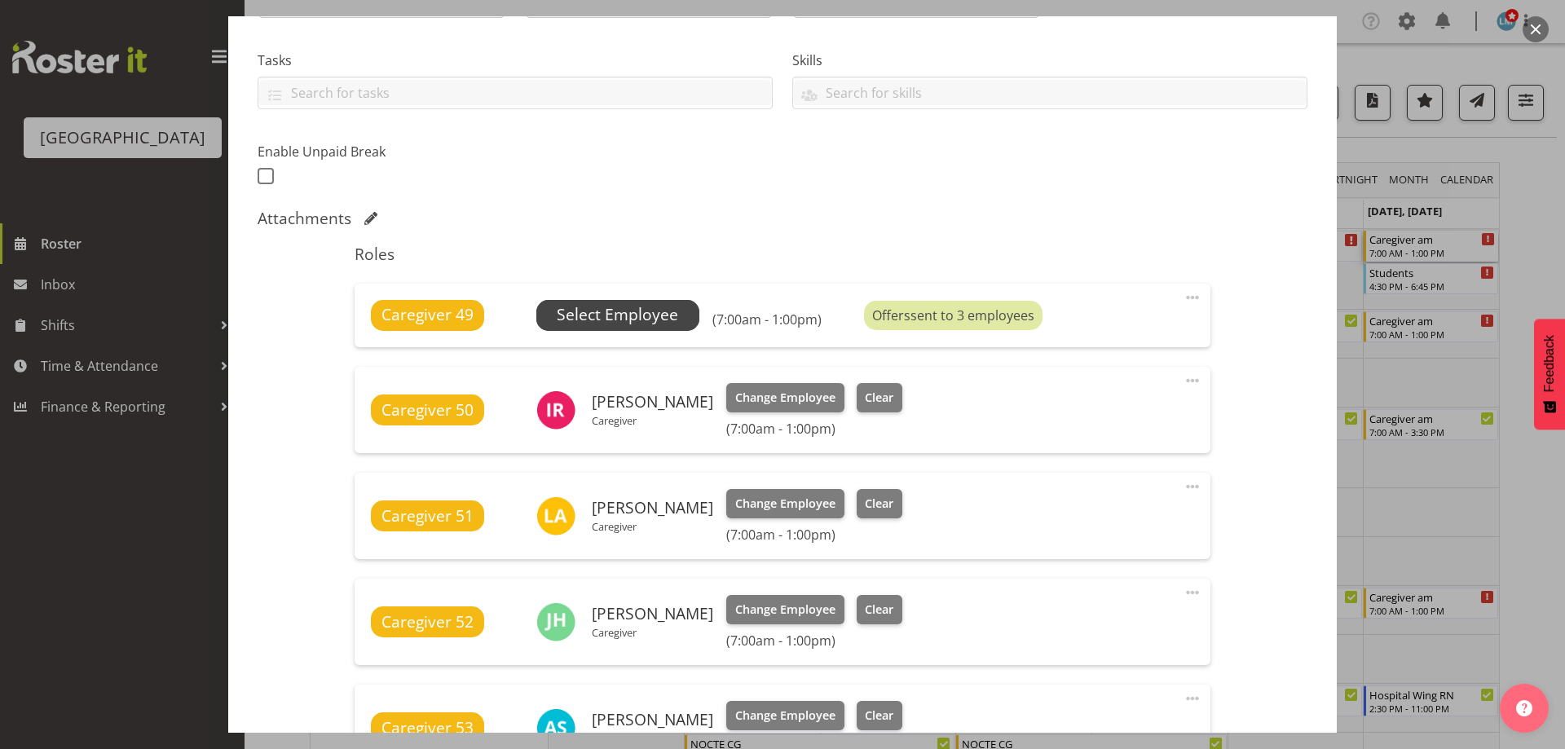
click at [650, 320] on span "Select Employee" at bounding box center [617, 315] width 121 height 24
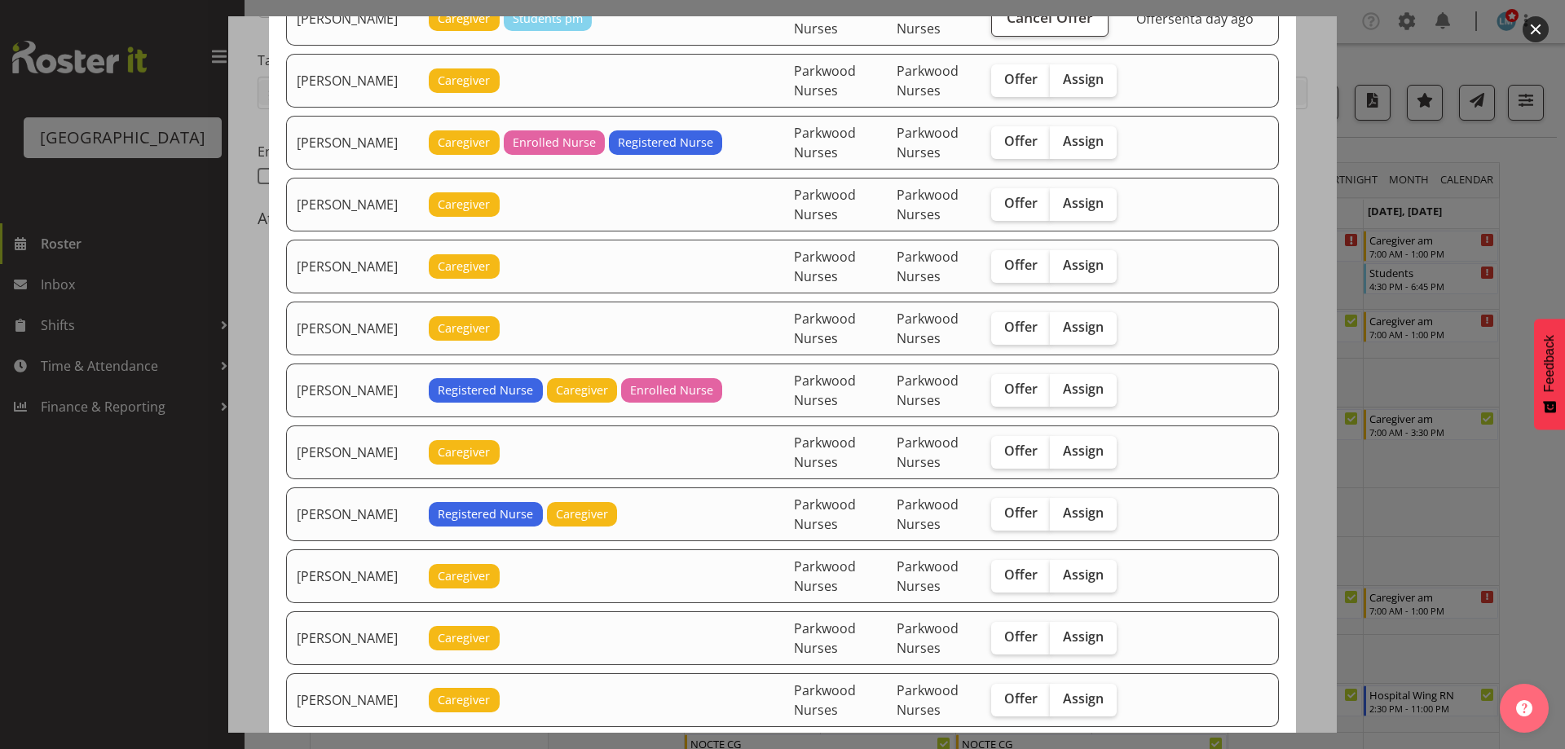
scroll to position [815, 0]
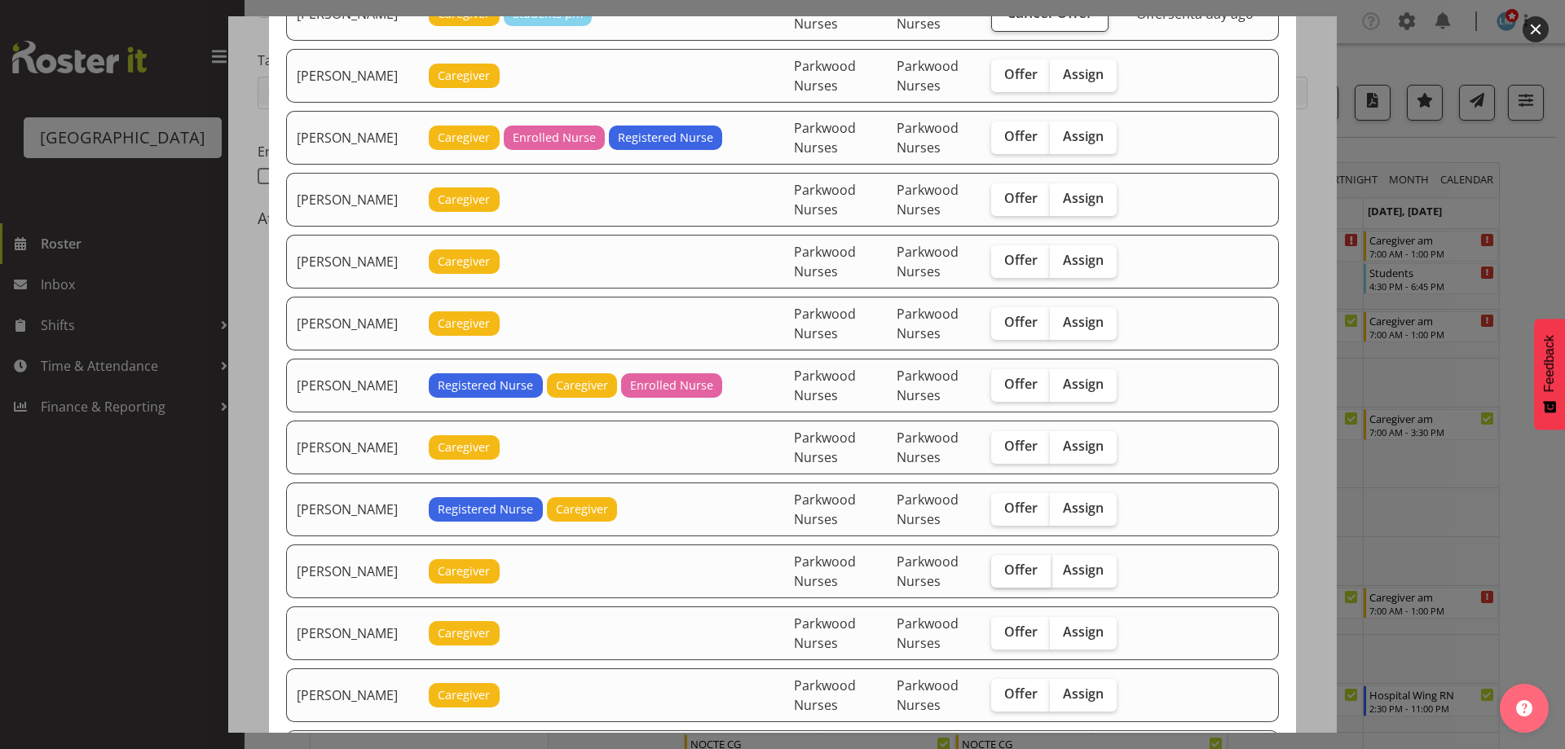
click at [1029, 566] on span "Offer" at bounding box center [1020, 570] width 33 height 16
click at [1002, 566] on input "Offer" at bounding box center [996, 570] width 11 height 11
checkbox input "true"
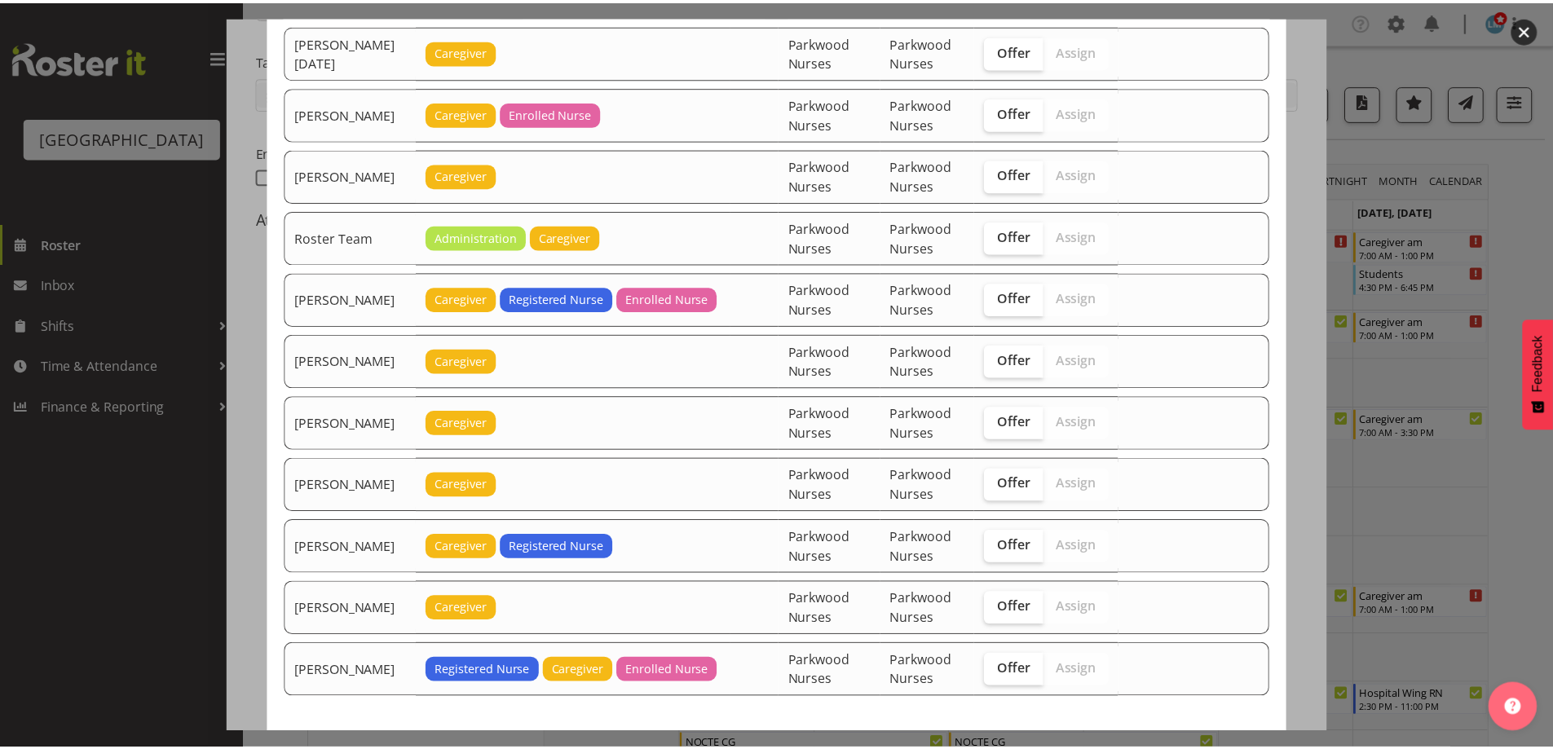
scroll to position [2269, 0]
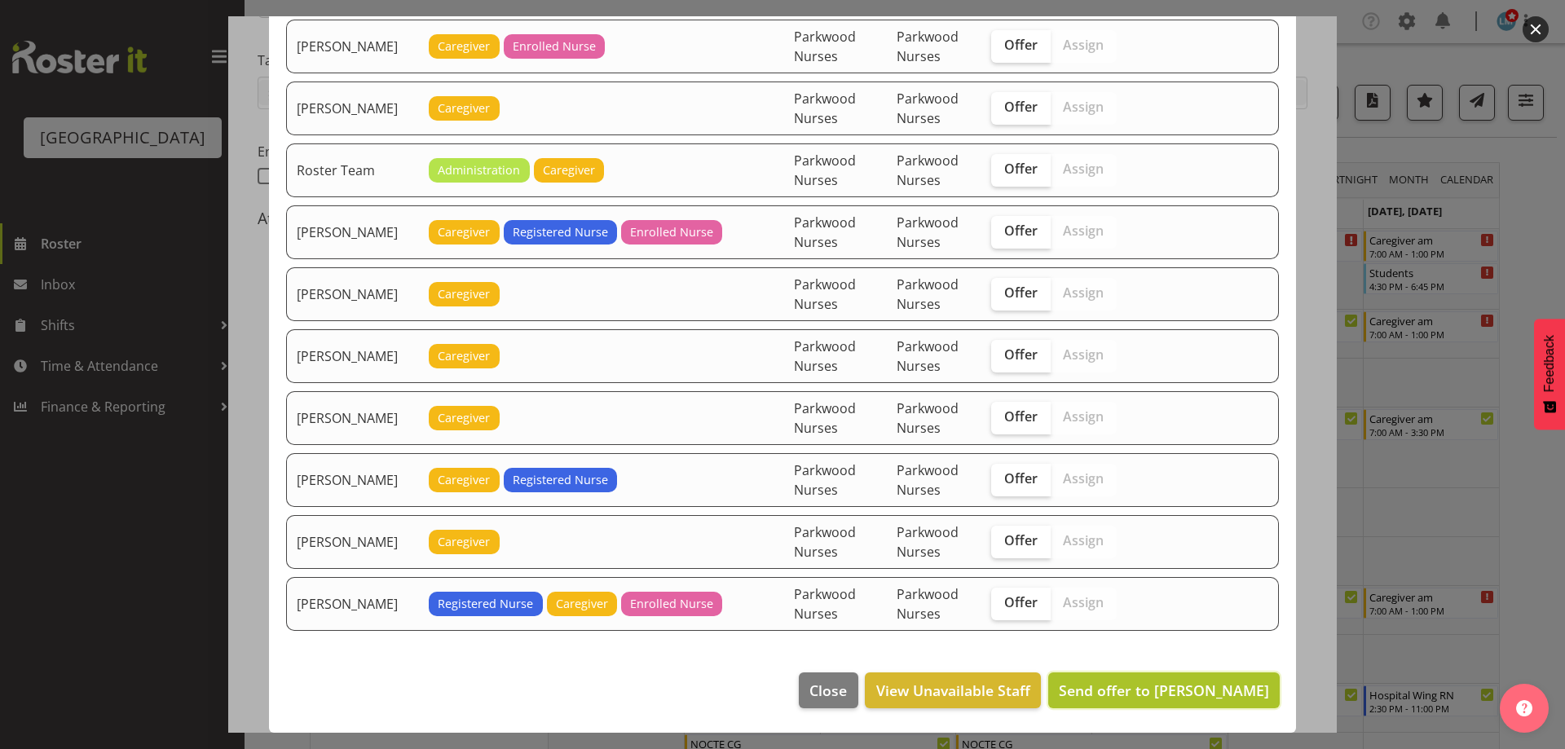
click at [1228, 685] on span "Send offer to [PERSON_NAME]" at bounding box center [1164, 691] width 210 height 20
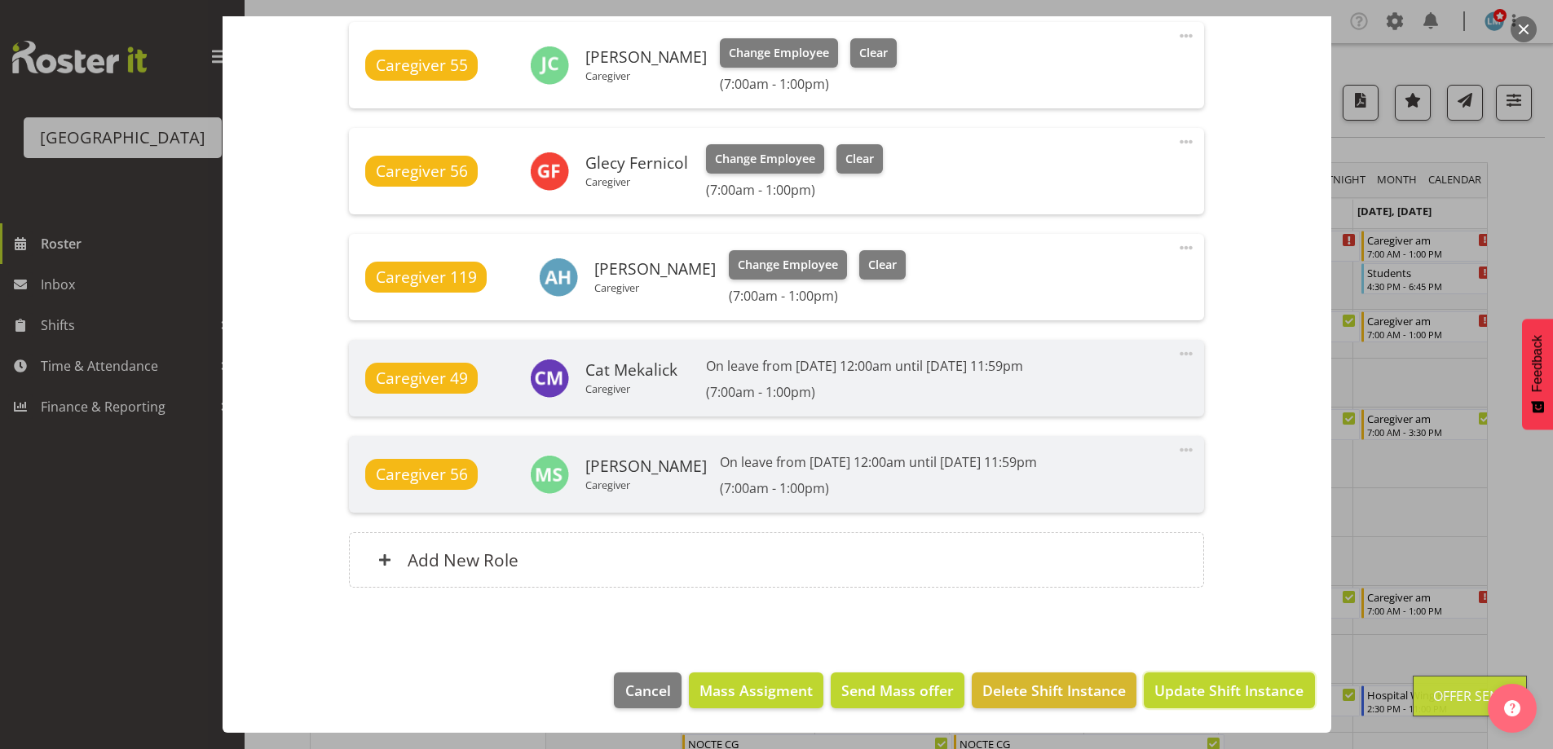
click at [1226, 689] on span "Update Shift Instance" at bounding box center [1228, 690] width 149 height 21
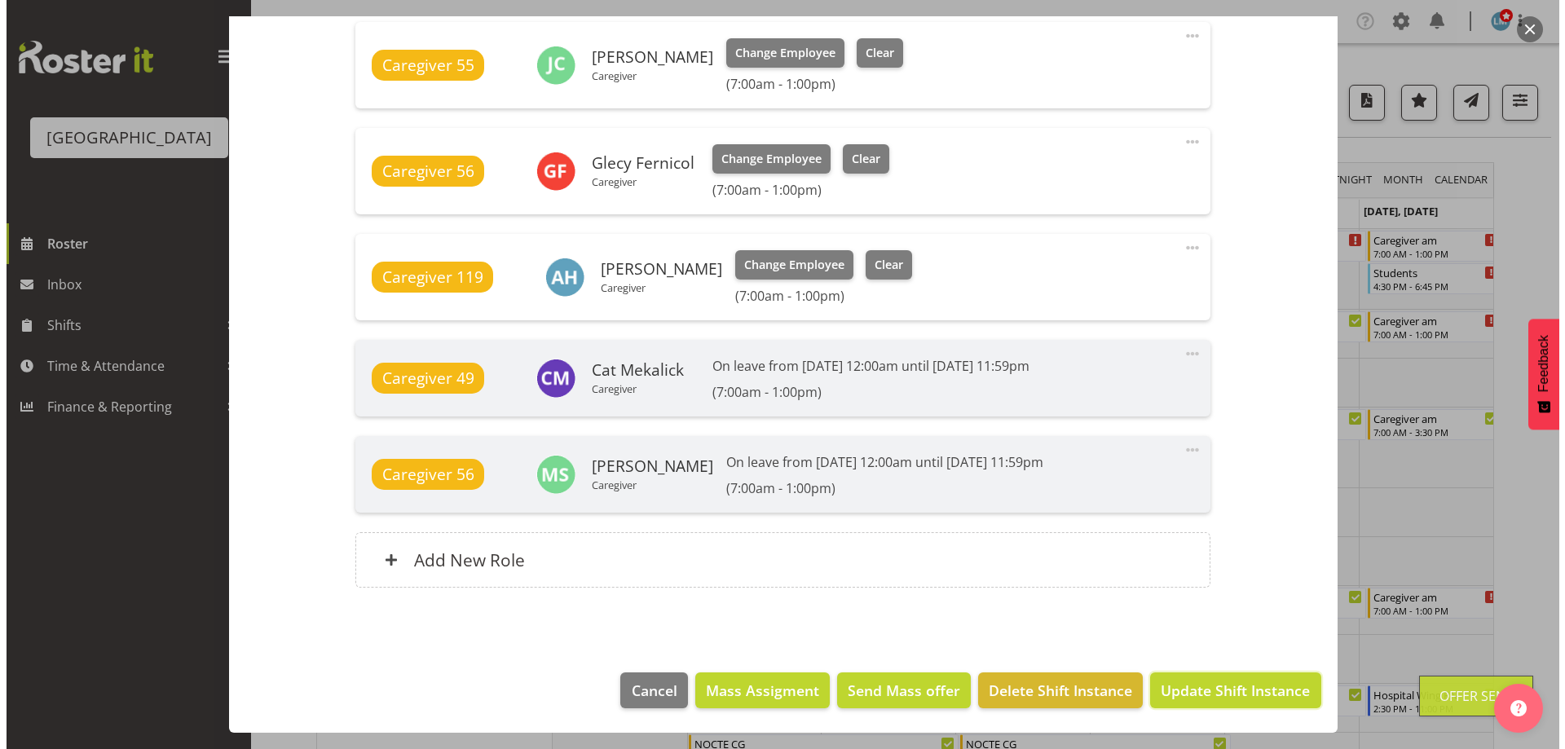
scroll to position [1135, 0]
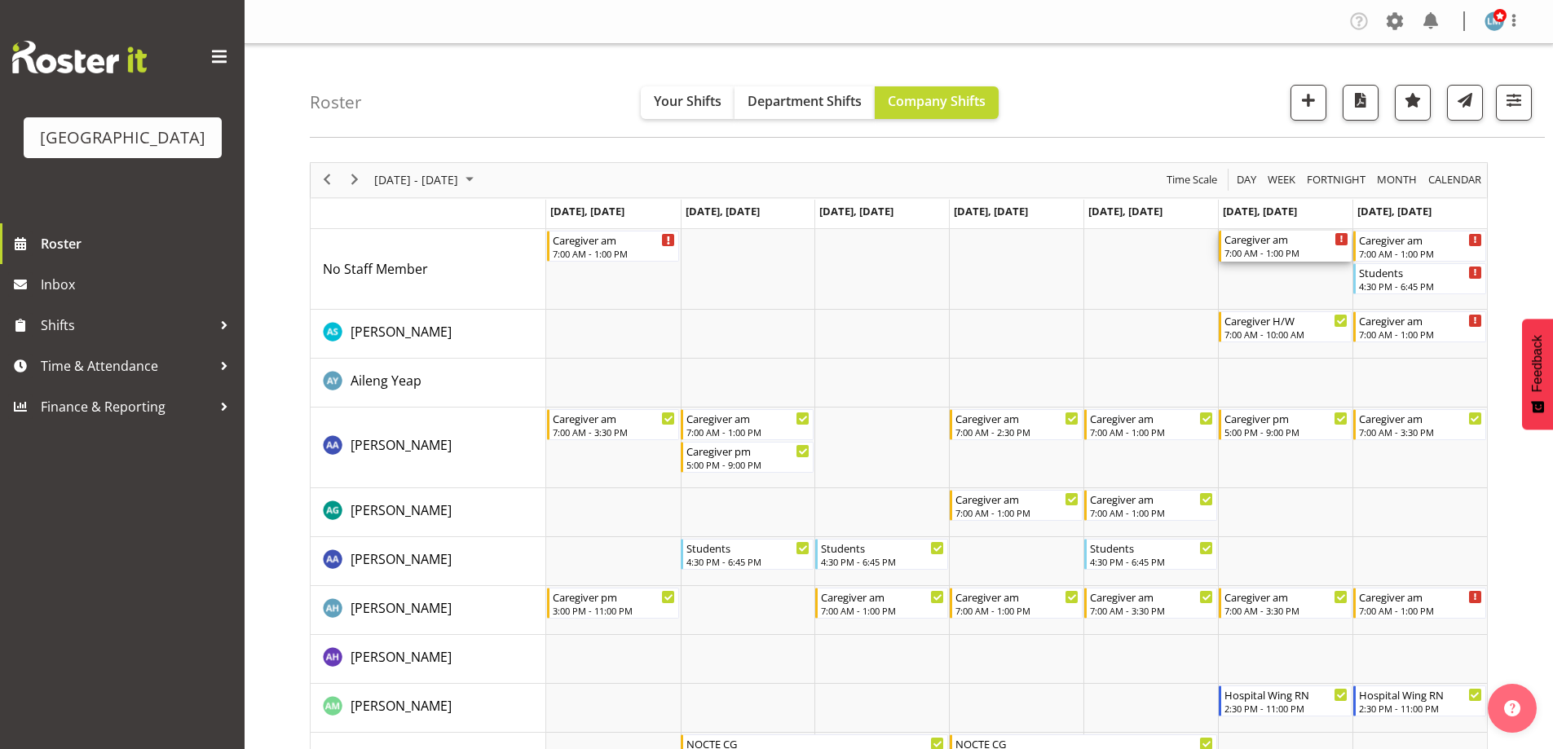
click at [1270, 245] on div "Caregiver am" at bounding box center [1286, 239] width 124 height 16
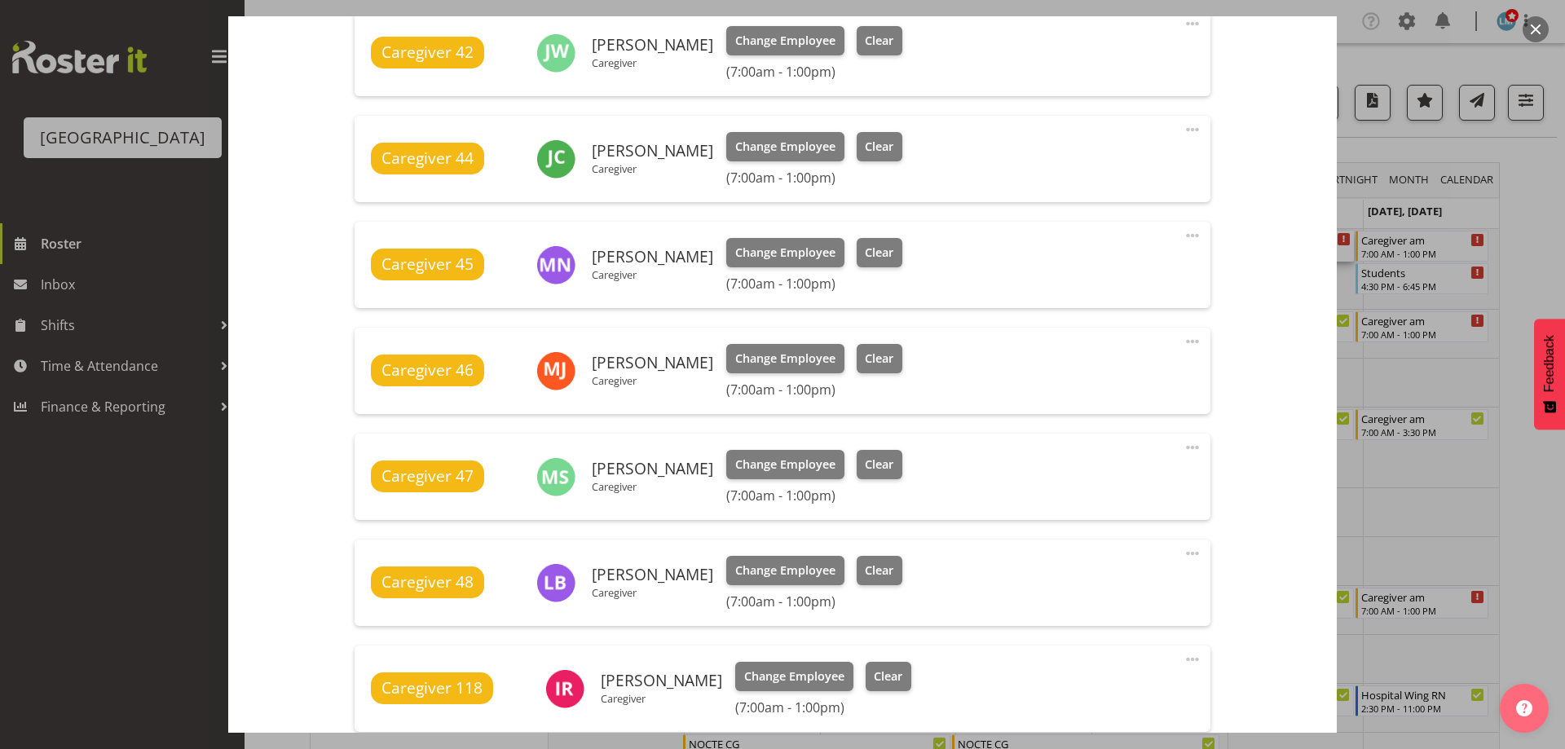
scroll to position [734, 0]
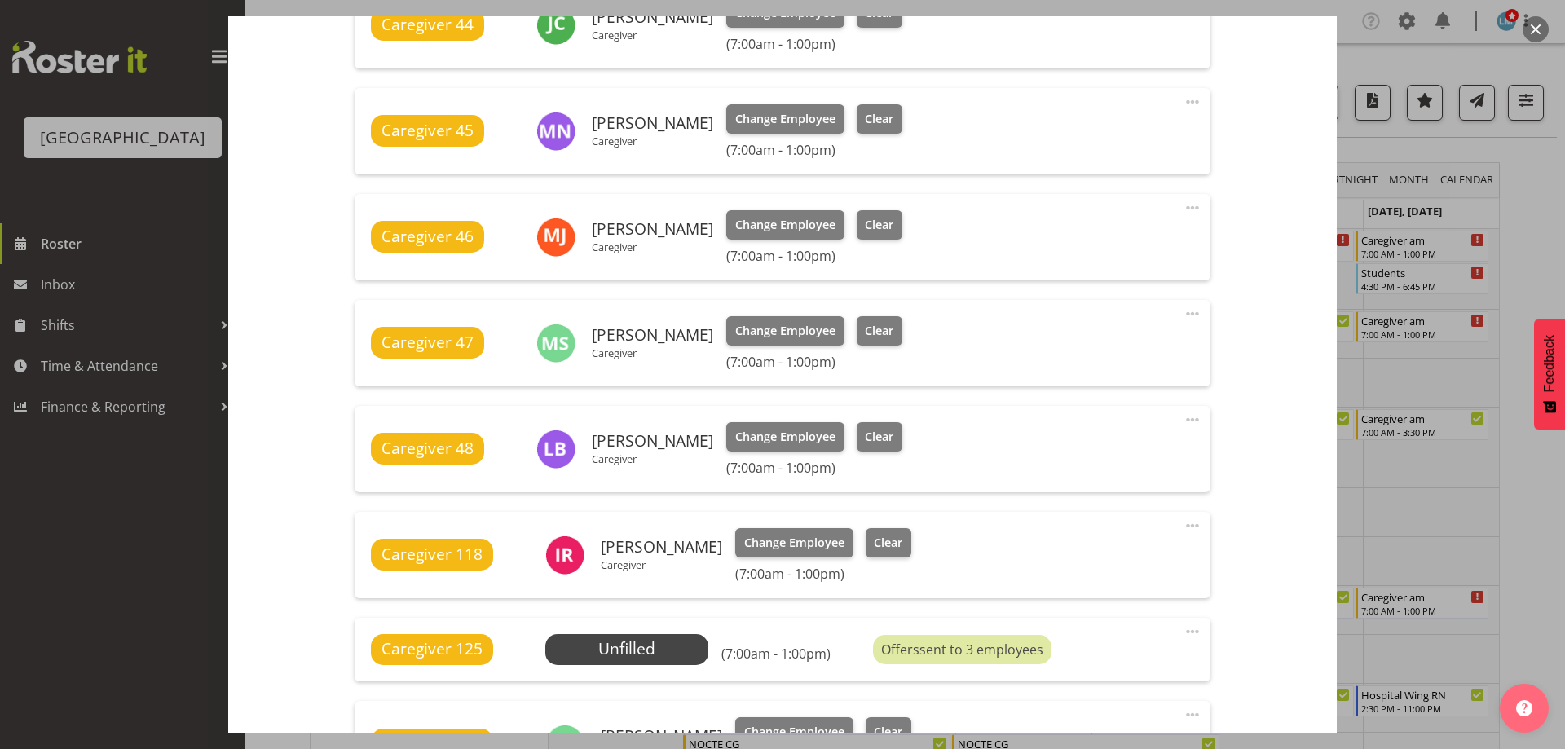
click at [1532, 207] on div at bounding box center [782, 374] width 1565 height 749
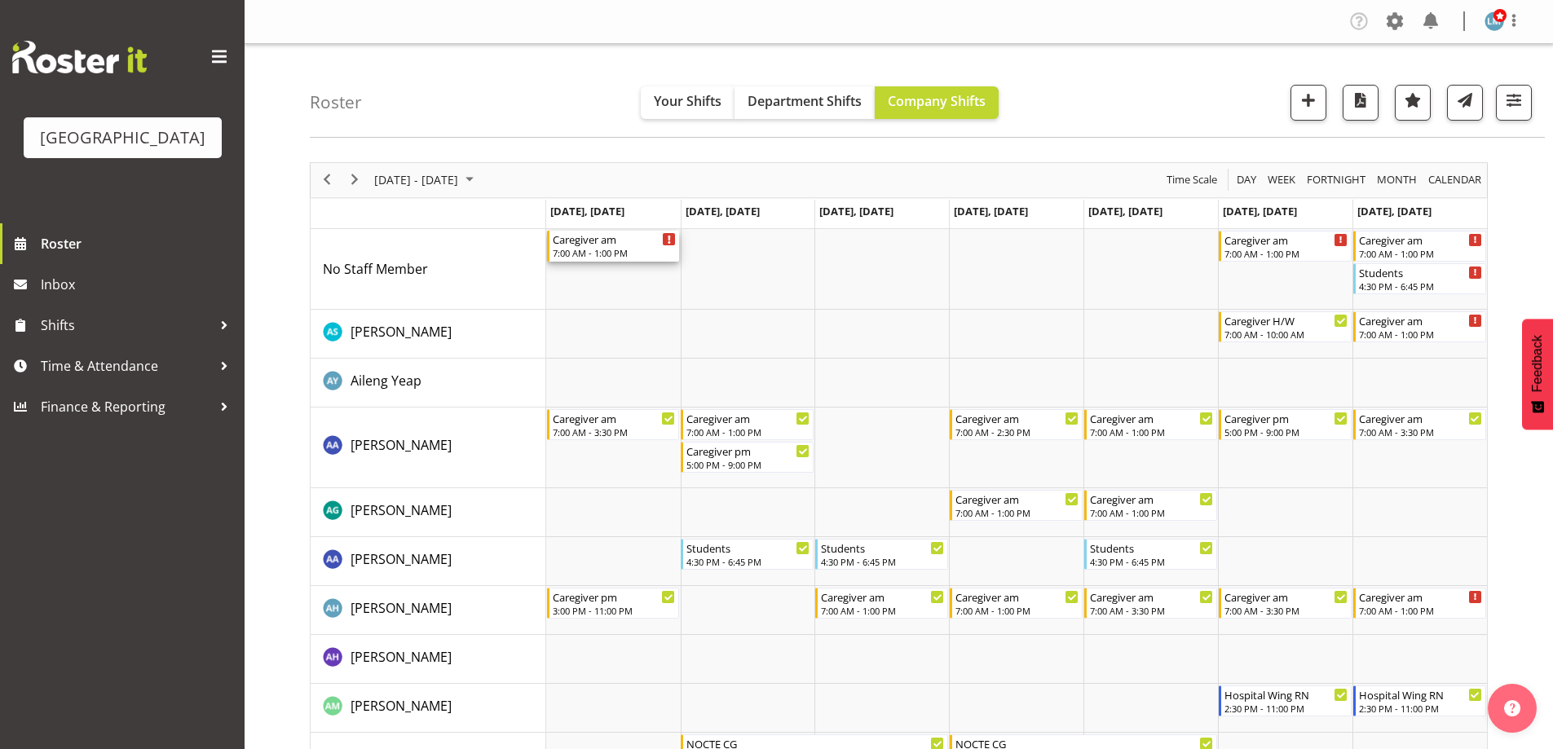
click at [615, 256] on div "7:00 AM - 1:00 PM" at bounding box center [615, 252] width 124 height 13
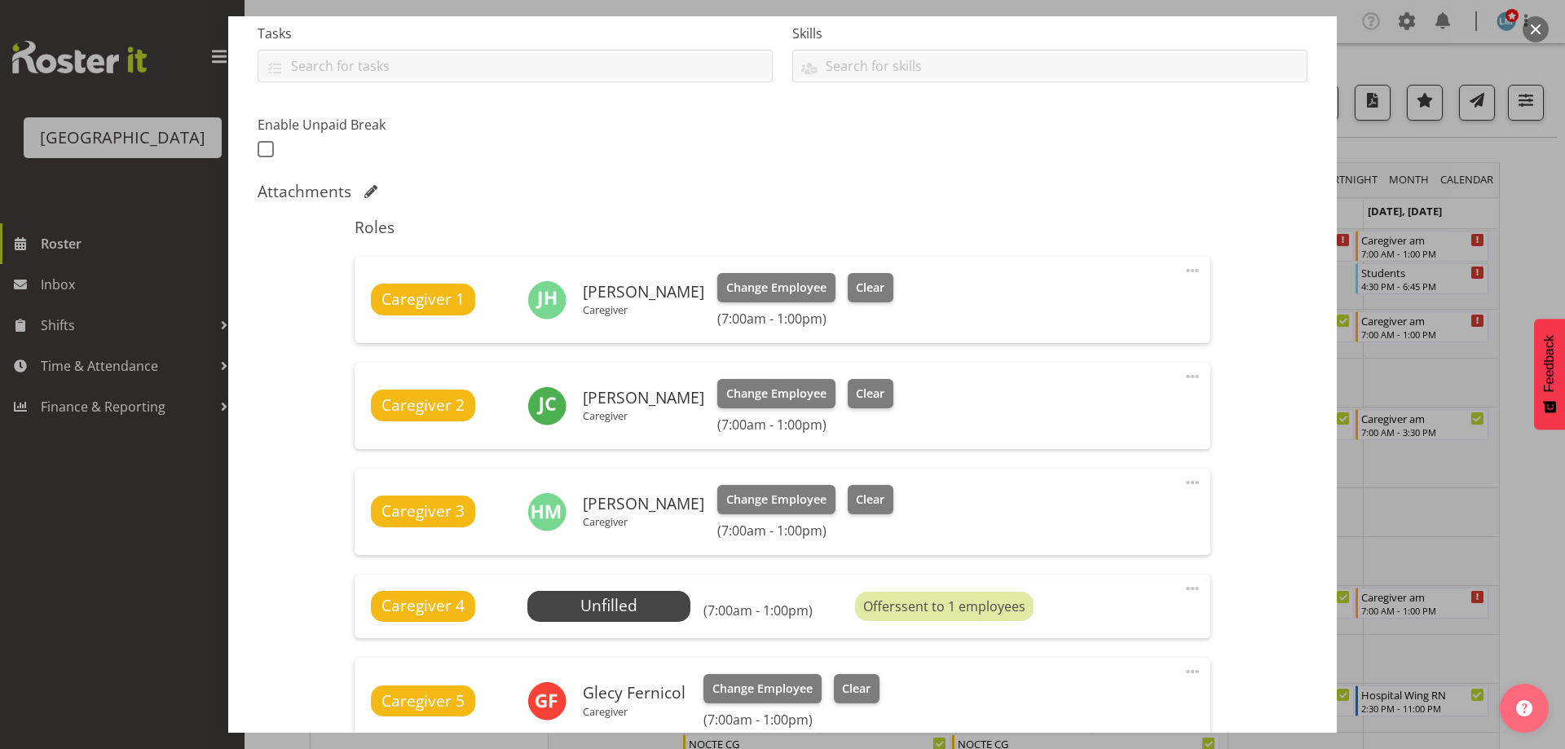
scroll to position [489, 0]
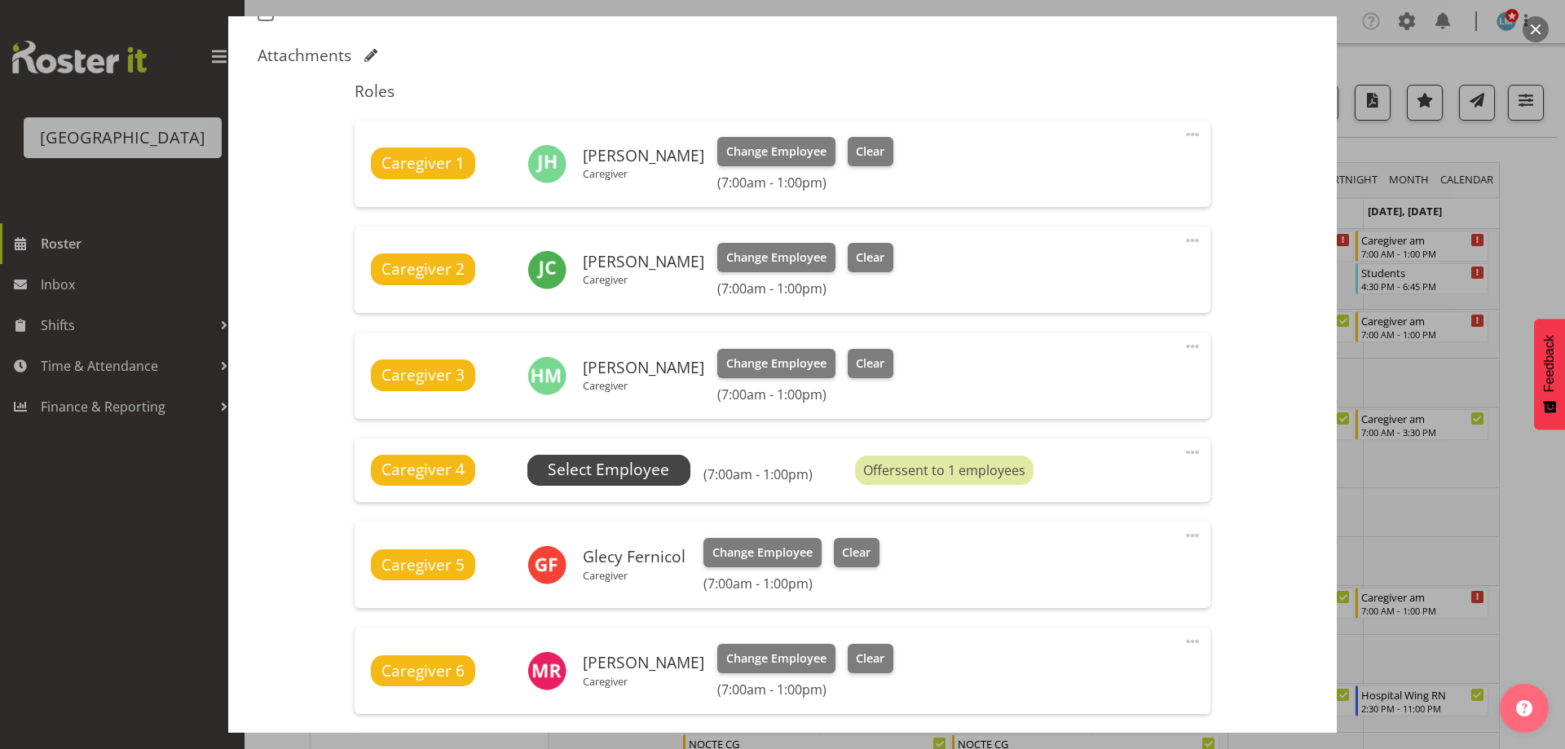
click at [634, 473] on span "Select Employee" at bounding box center [608, 470] width 121 height 24
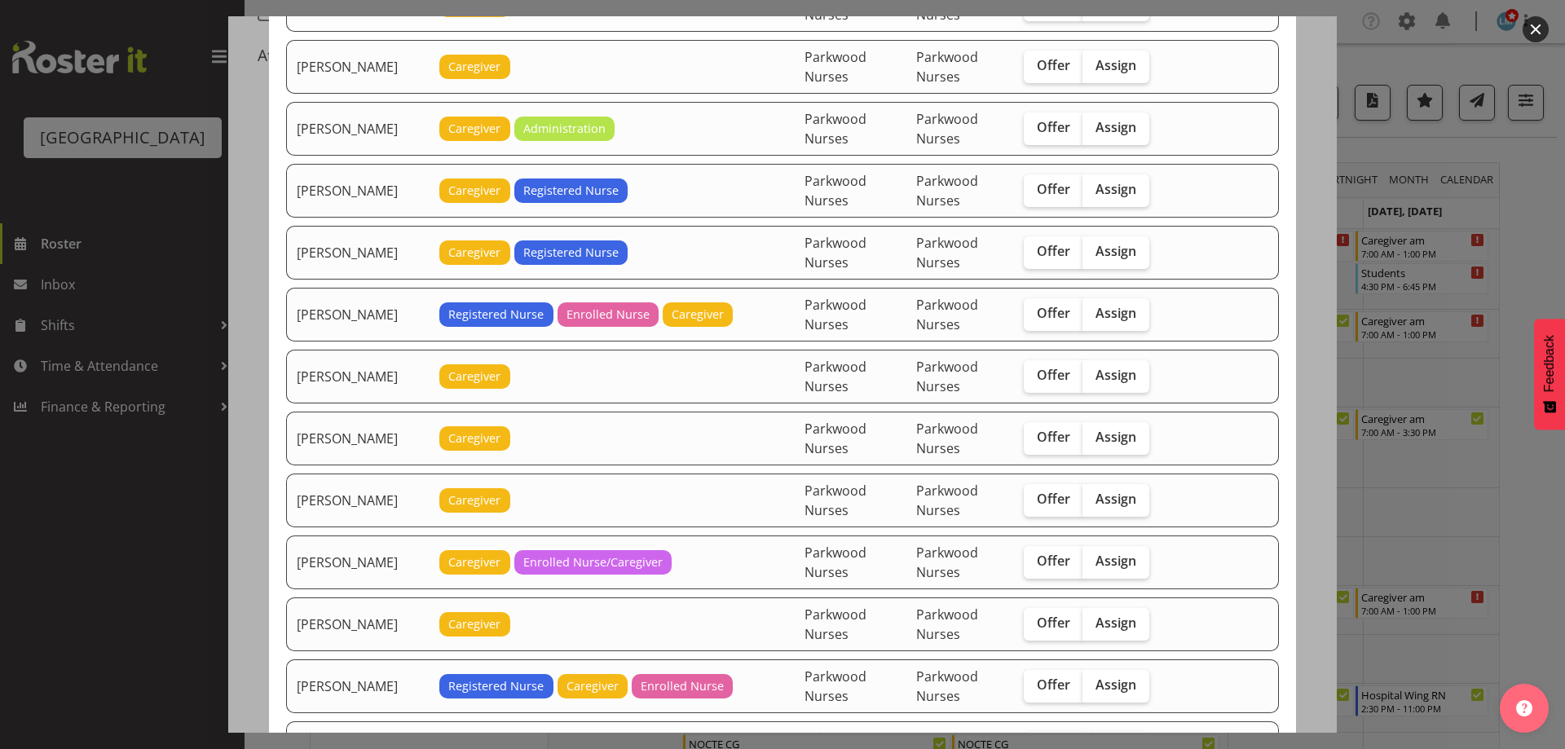
scroll to position [1630, 0]
click at [1037, 564] on span "Offer" at bounding box center [1053, 560] width 33 height 16
click at [1033, 564] on input "Offer" at bounding box center [1029, 560] width 11 height 11
checkbox input "true"
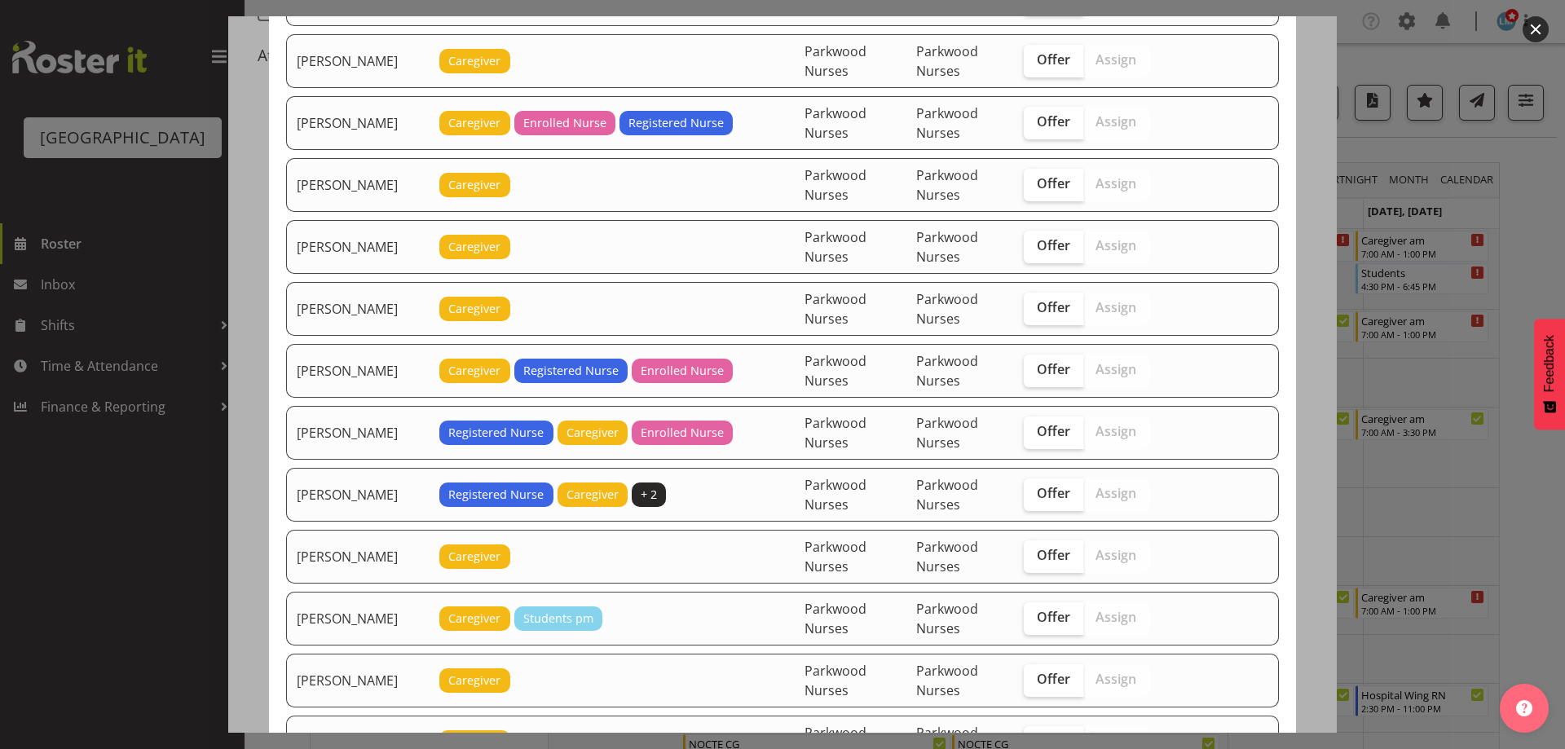
scroll to position [408, 0]
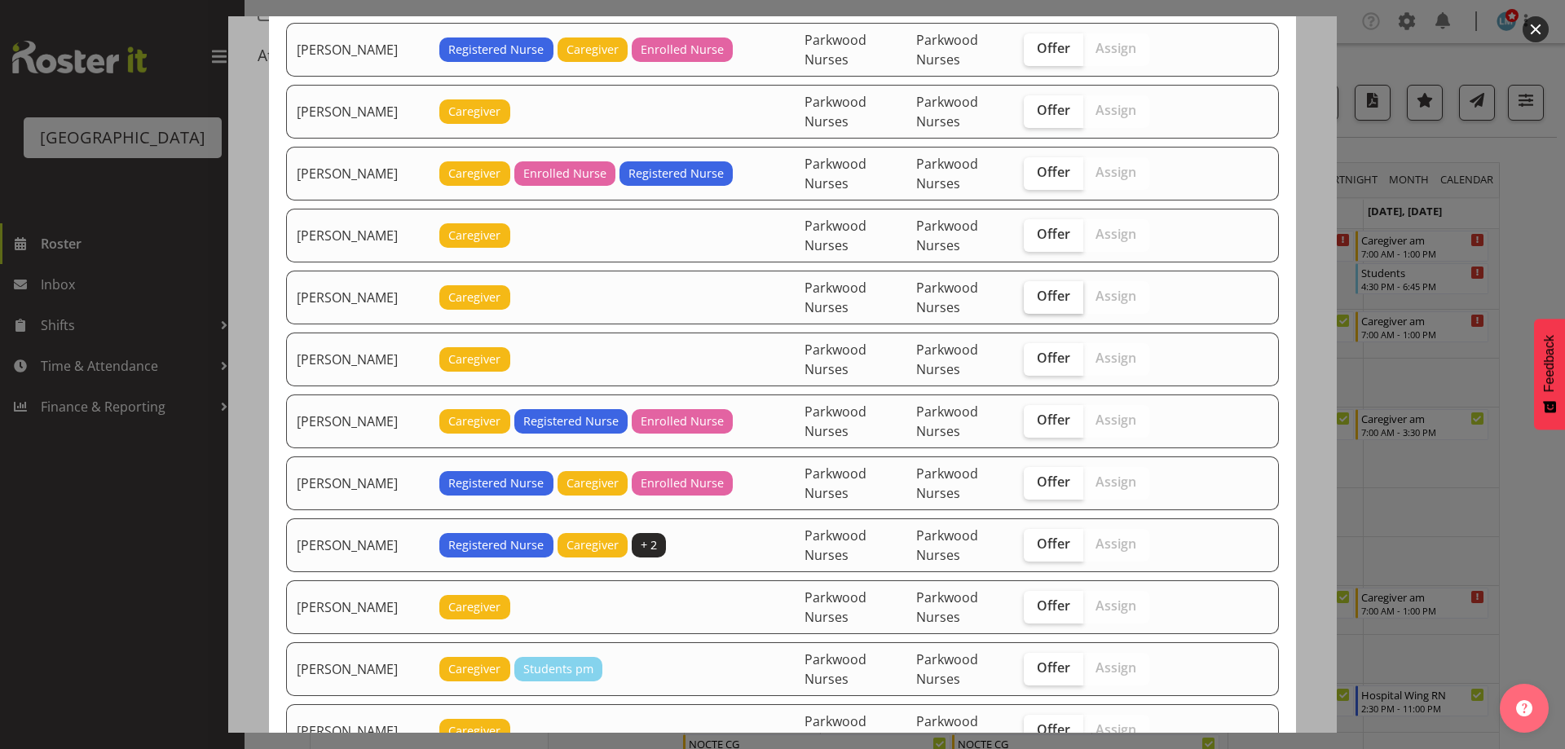
click at [1053, 302] on span "Offer" at bounding box center [1053, 296] width 33 height 16
click at [1034, 302] on input "Offer" at bounding box center [1029, 296] width 11 height 11
checkbox input "true"
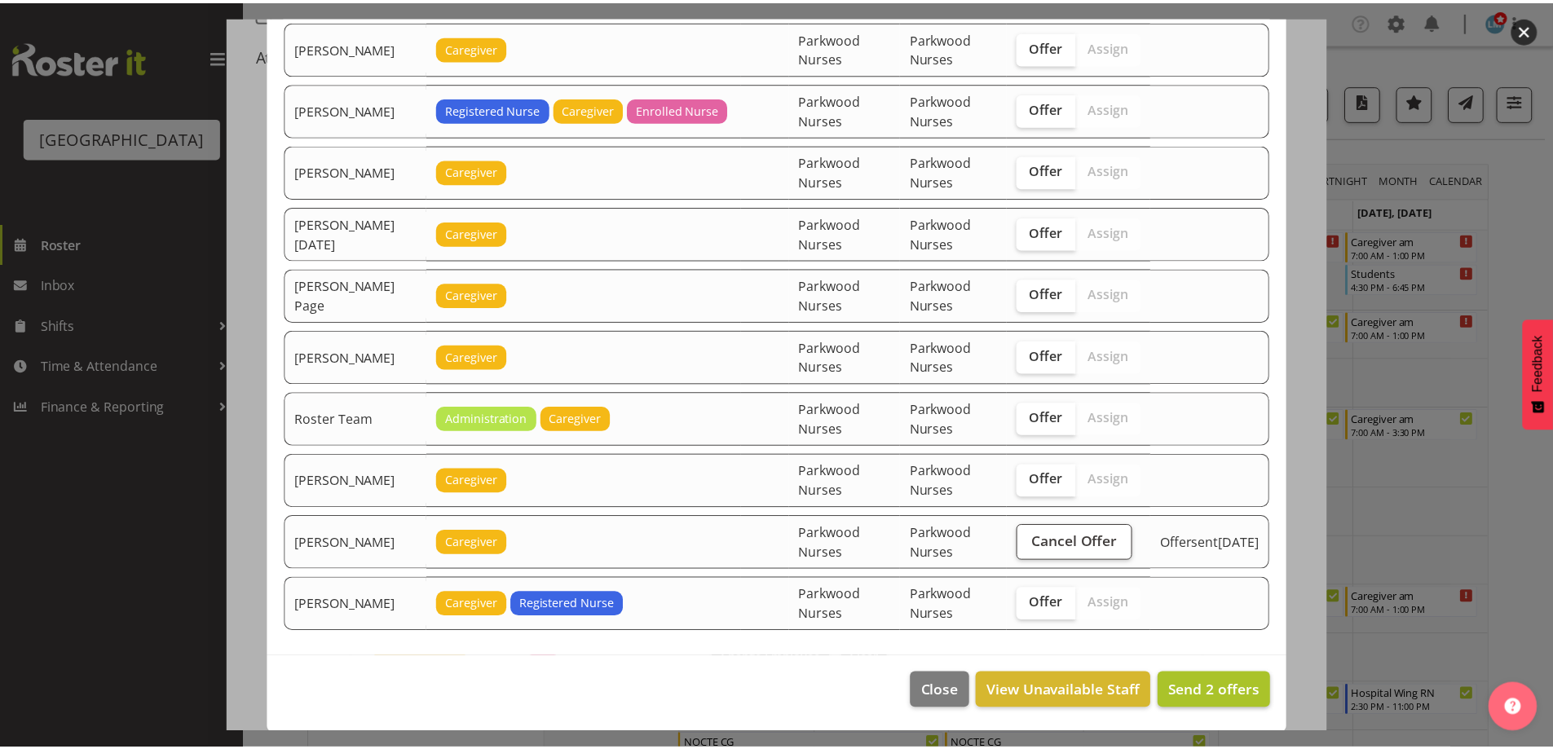
scroll to position [2207, 0]
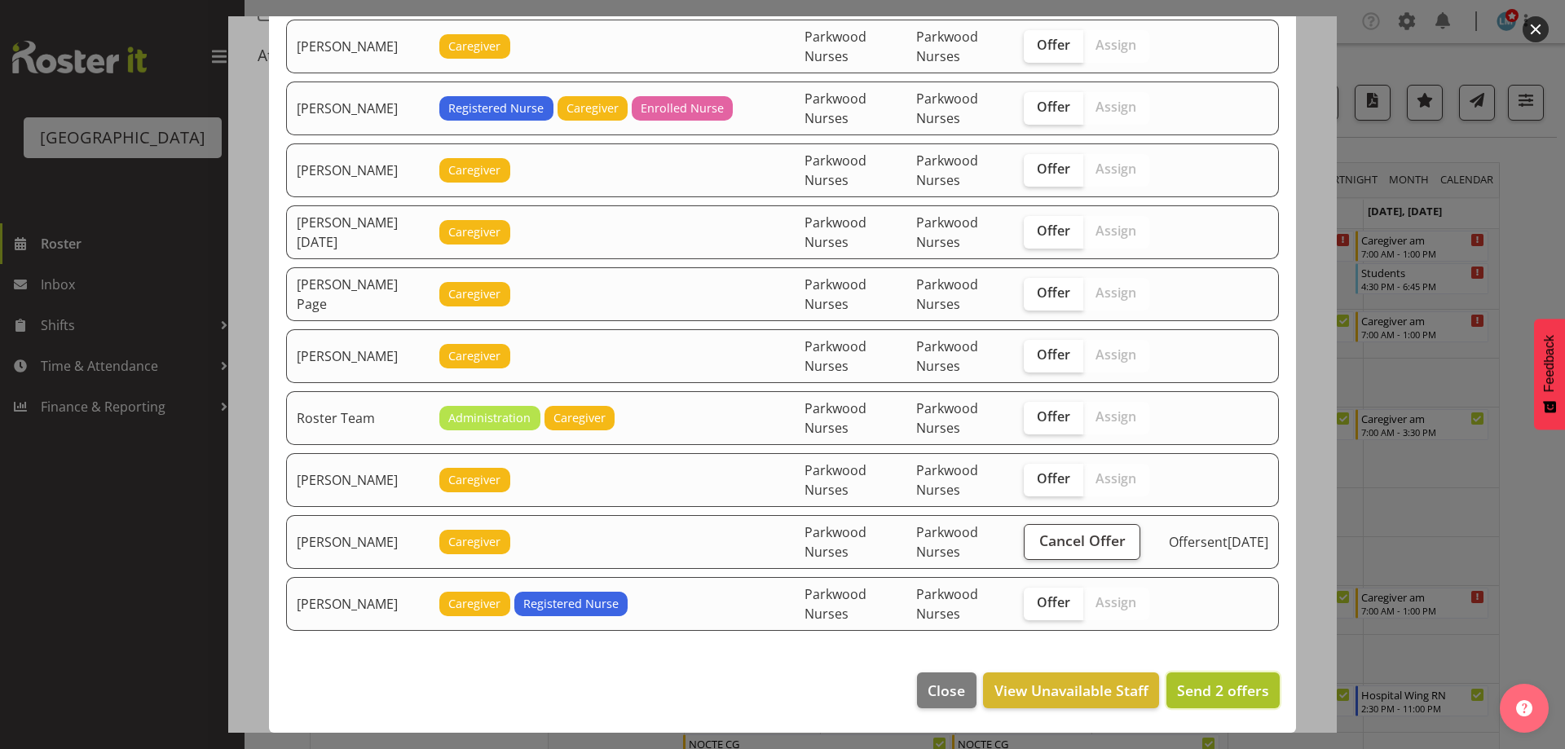
click at [1244, 700] on span "Send 2 offers" at bounding box center [1223, 690] width 92 height 21
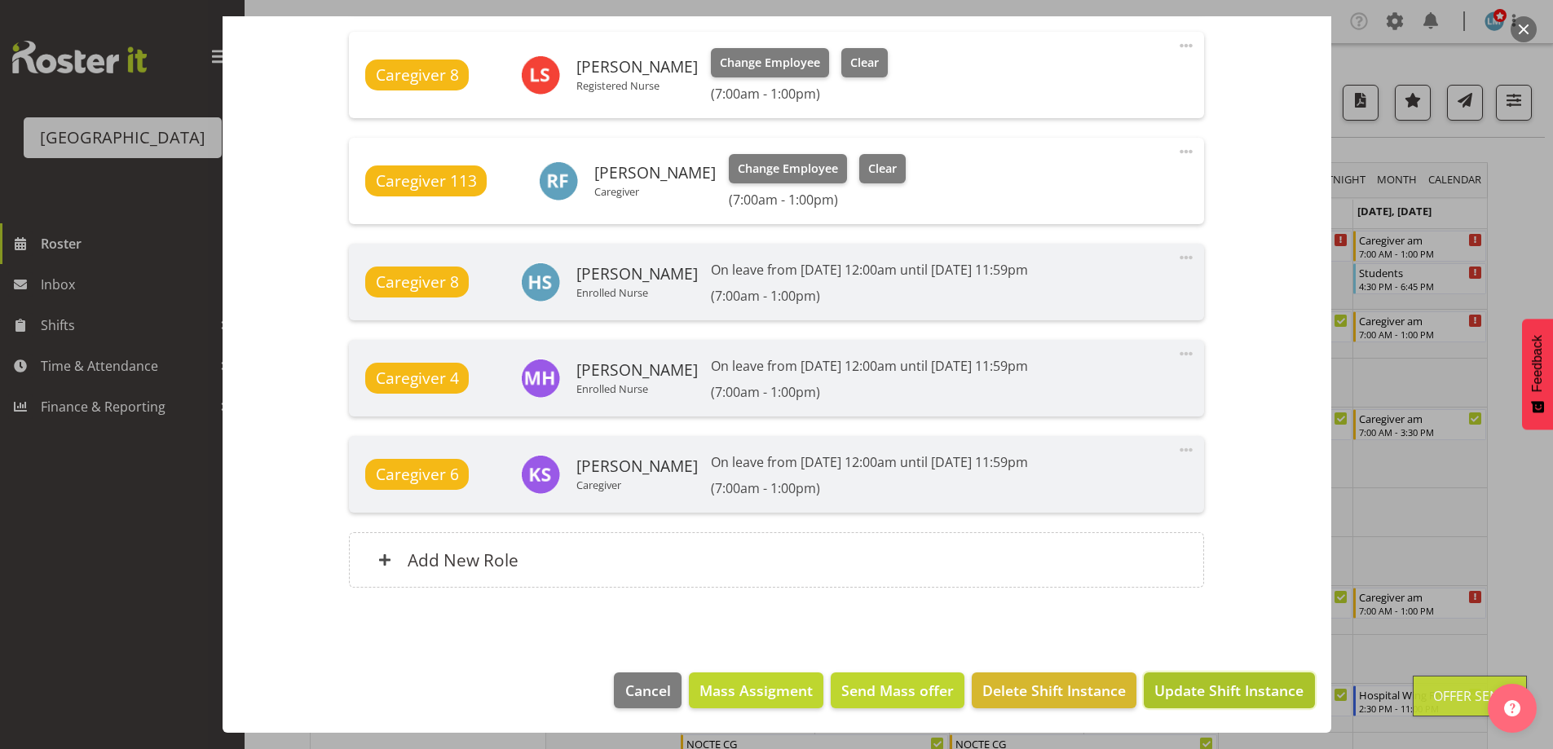
click at [1245, 688] on span "Update Shift Instance" at bounding box center [1228, 690] width 149 height 21
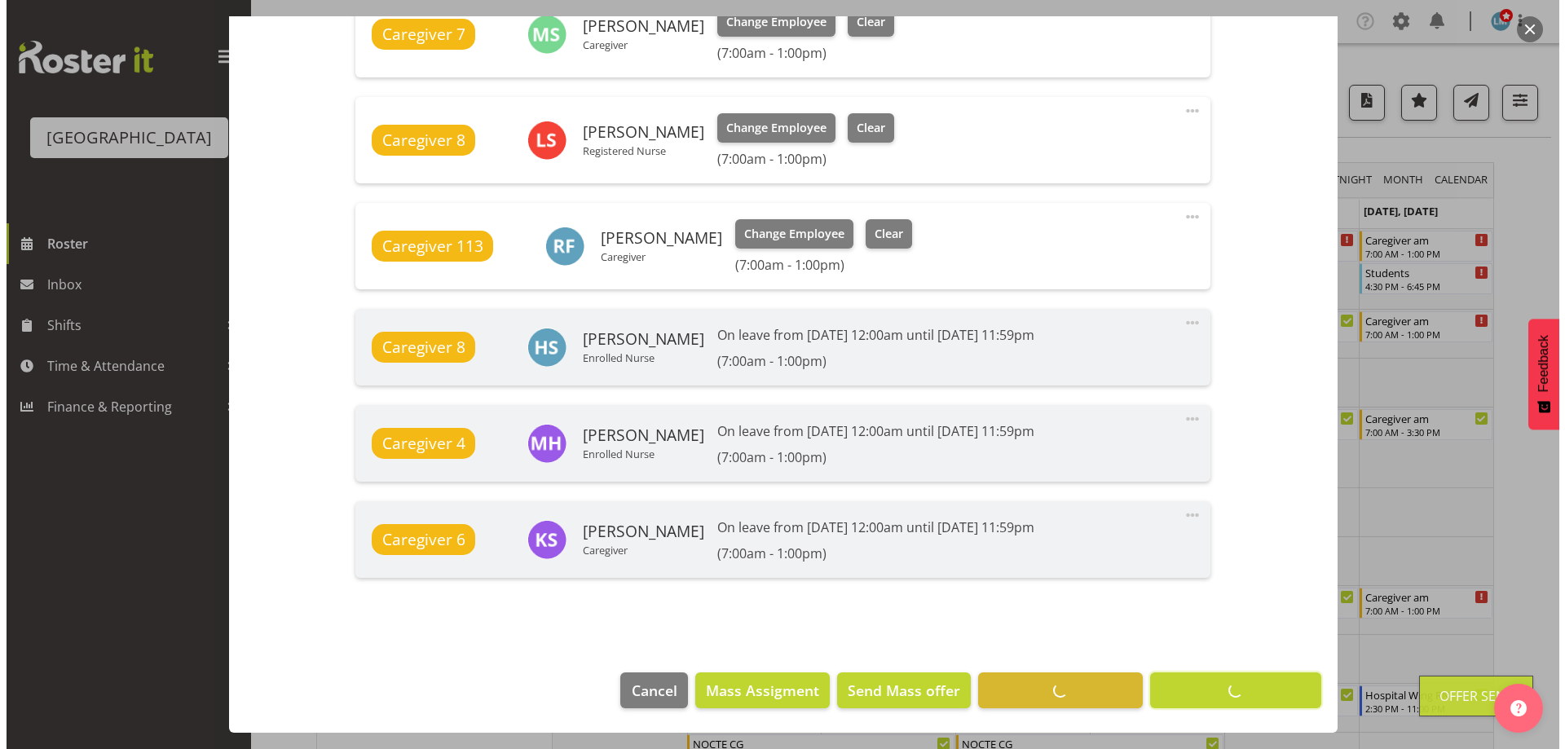
scroll to position [1232, 0]
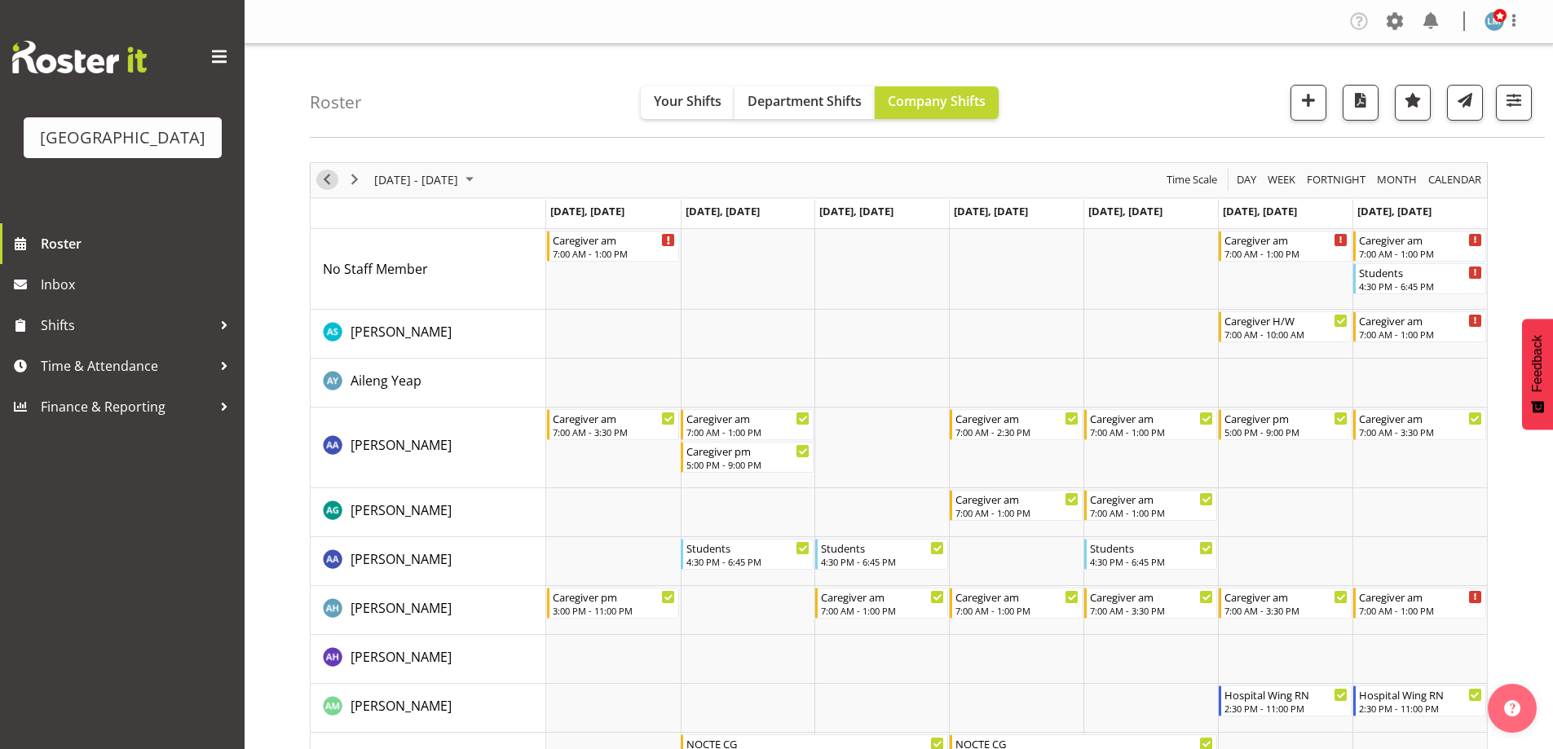
click at [334, 182] on span "Previous" at bounding box center [327, 180] width 20 height 20
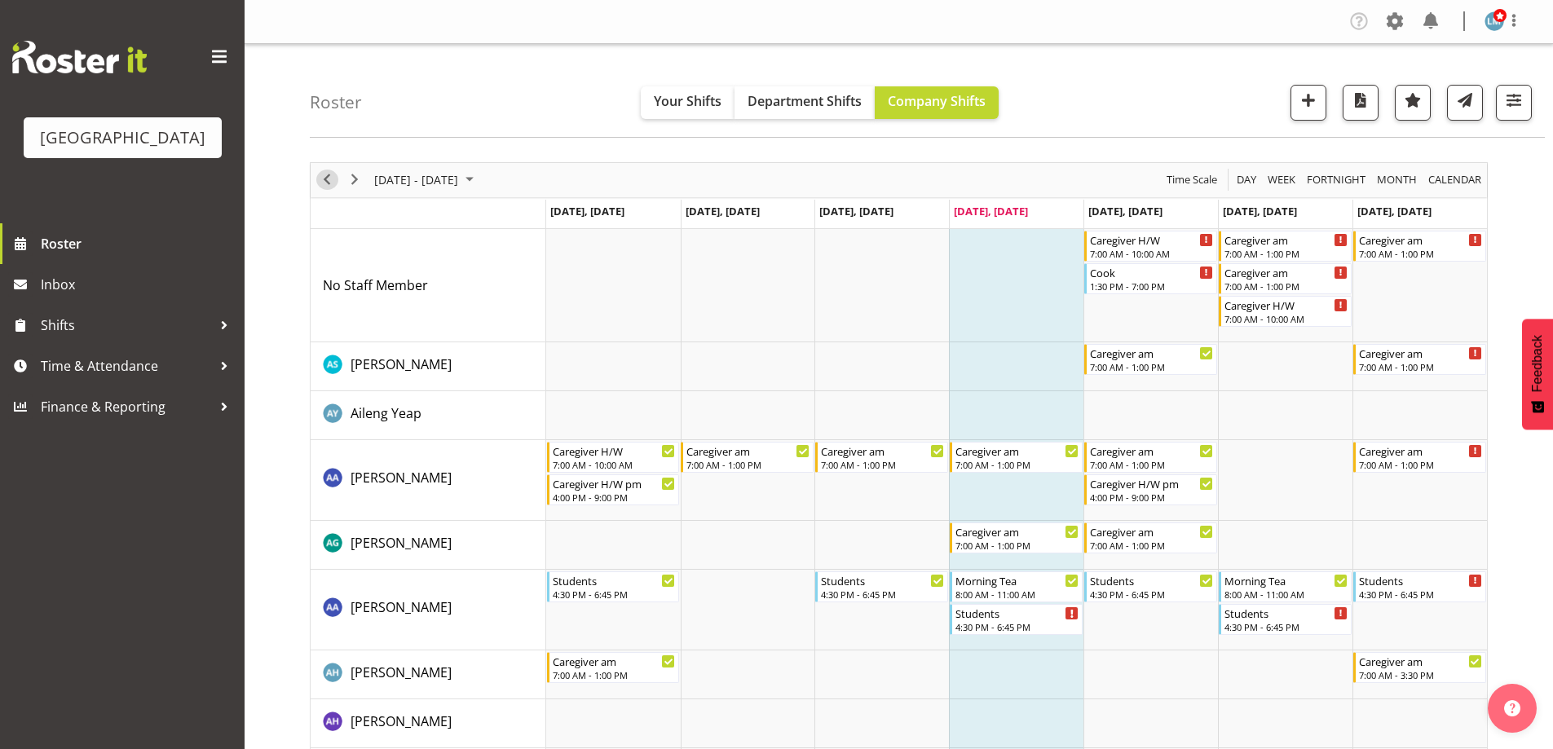
click at [333, 174] on span "Previous" at bounding box center [327, 180] width 20 height 20
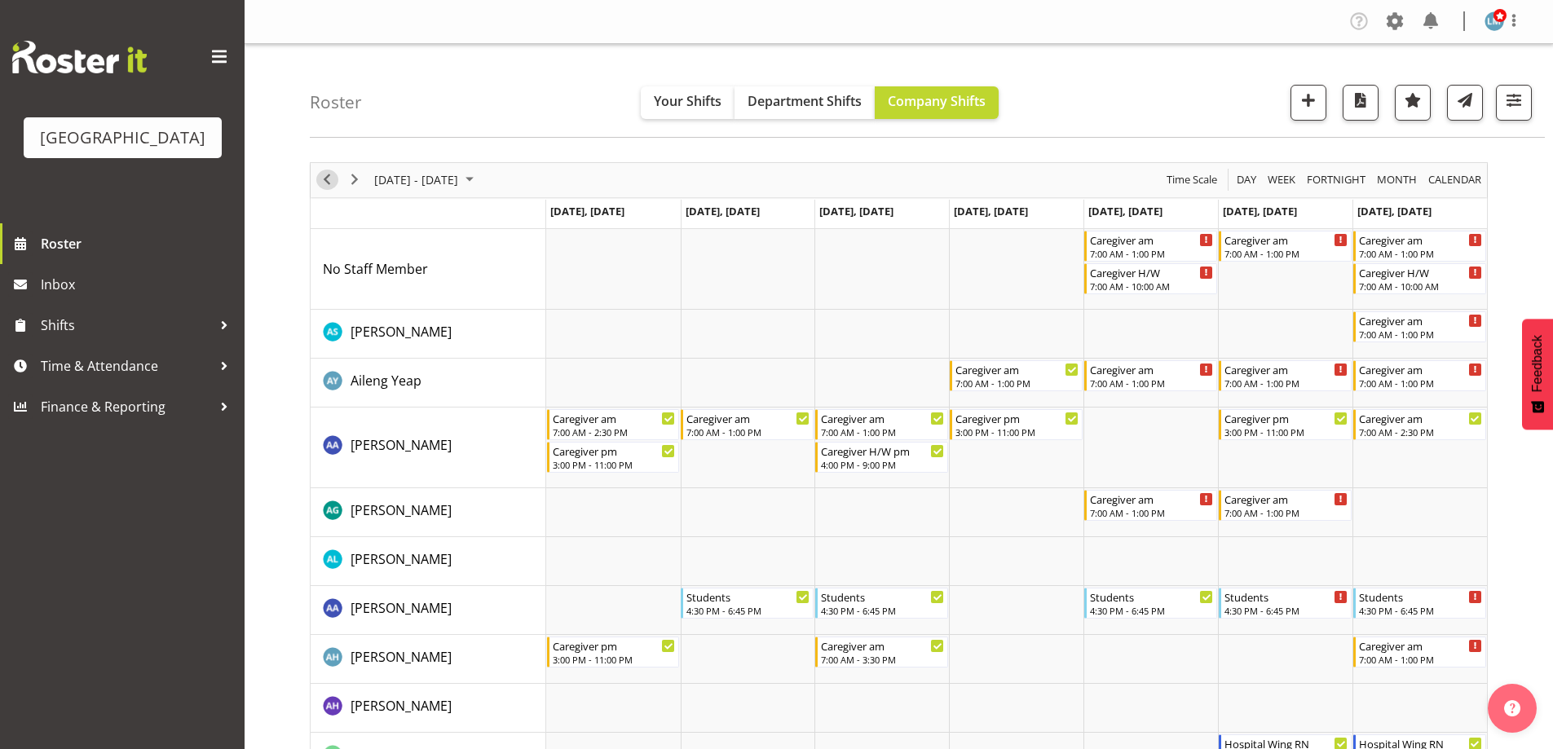
click at [316, 181] on button "Previous" at bounding box center [327, 180] width 22 height 20
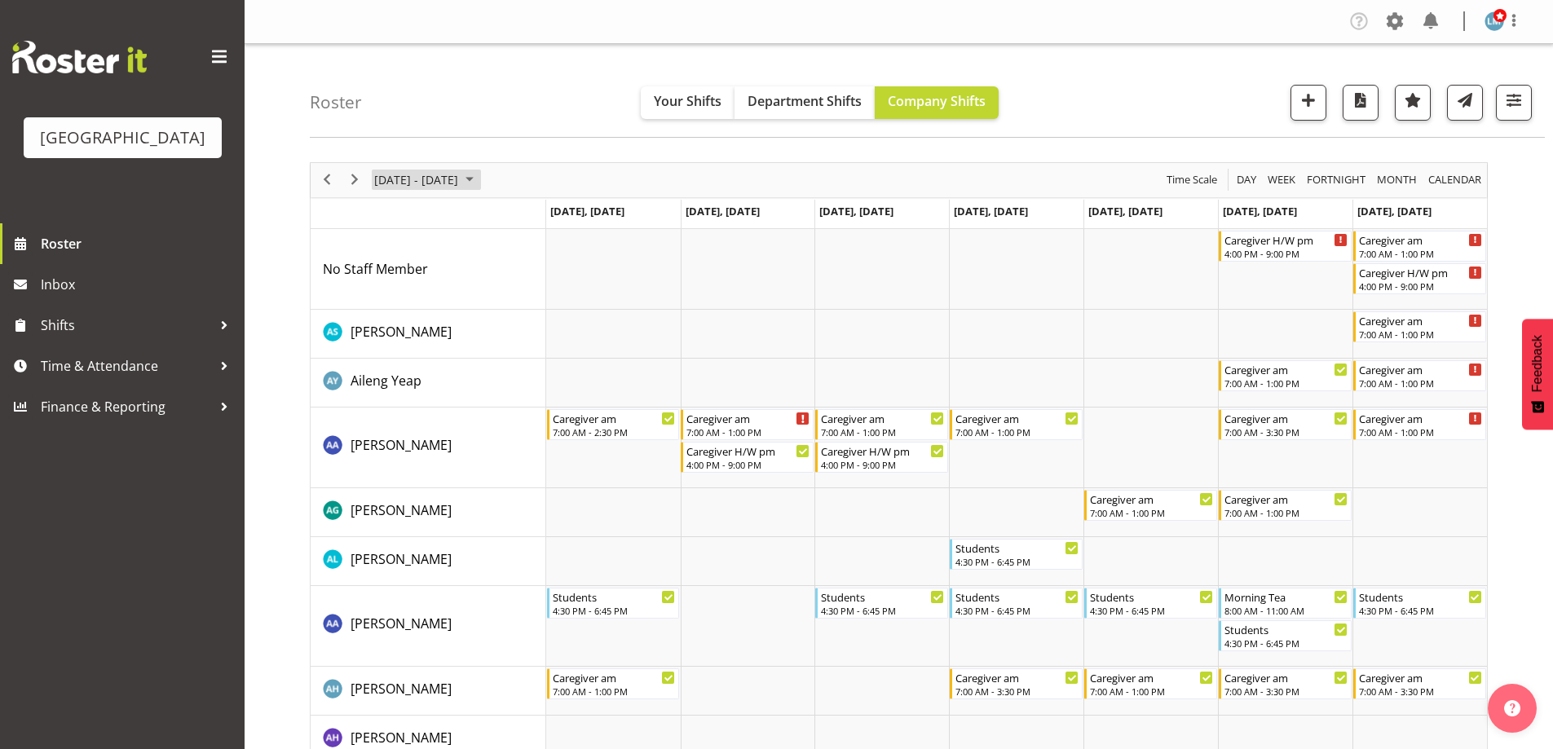
click at [479, 178] on span "August 2025" at bounding box center [470, 180] width 20 height 20
click at [538, 218] on span "next month" at bounding box center [545, 220] width 29 height 29
click at [543, 218] on span "next month" at bounding box center [545, 220] width 29 height 29
click at [546, 311] on span "14" at bounding box center [548, 305] width 24 height 24
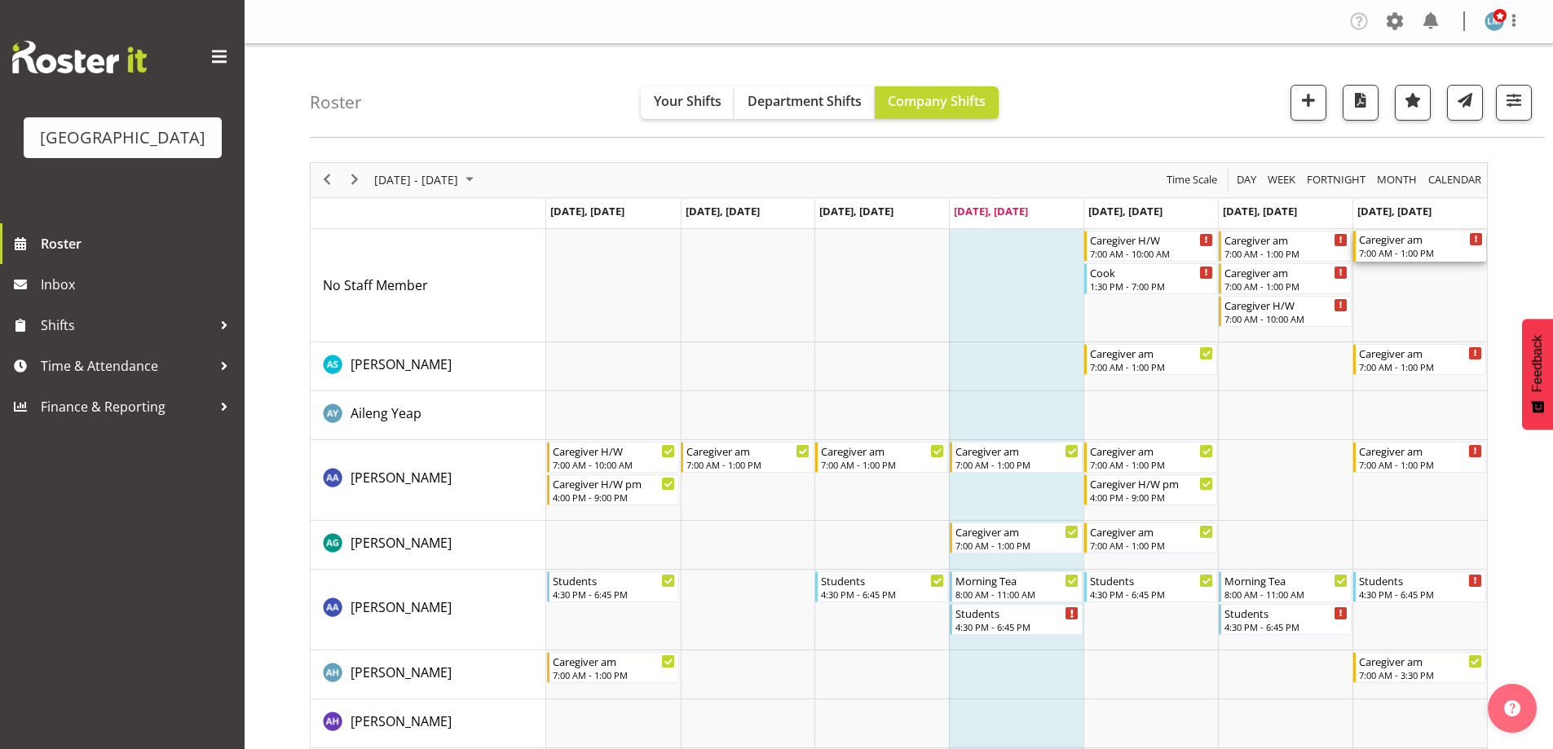
click at [1396, 245] on div "Caregiver am" at bounding box center [1421, 239] width 124 height 16
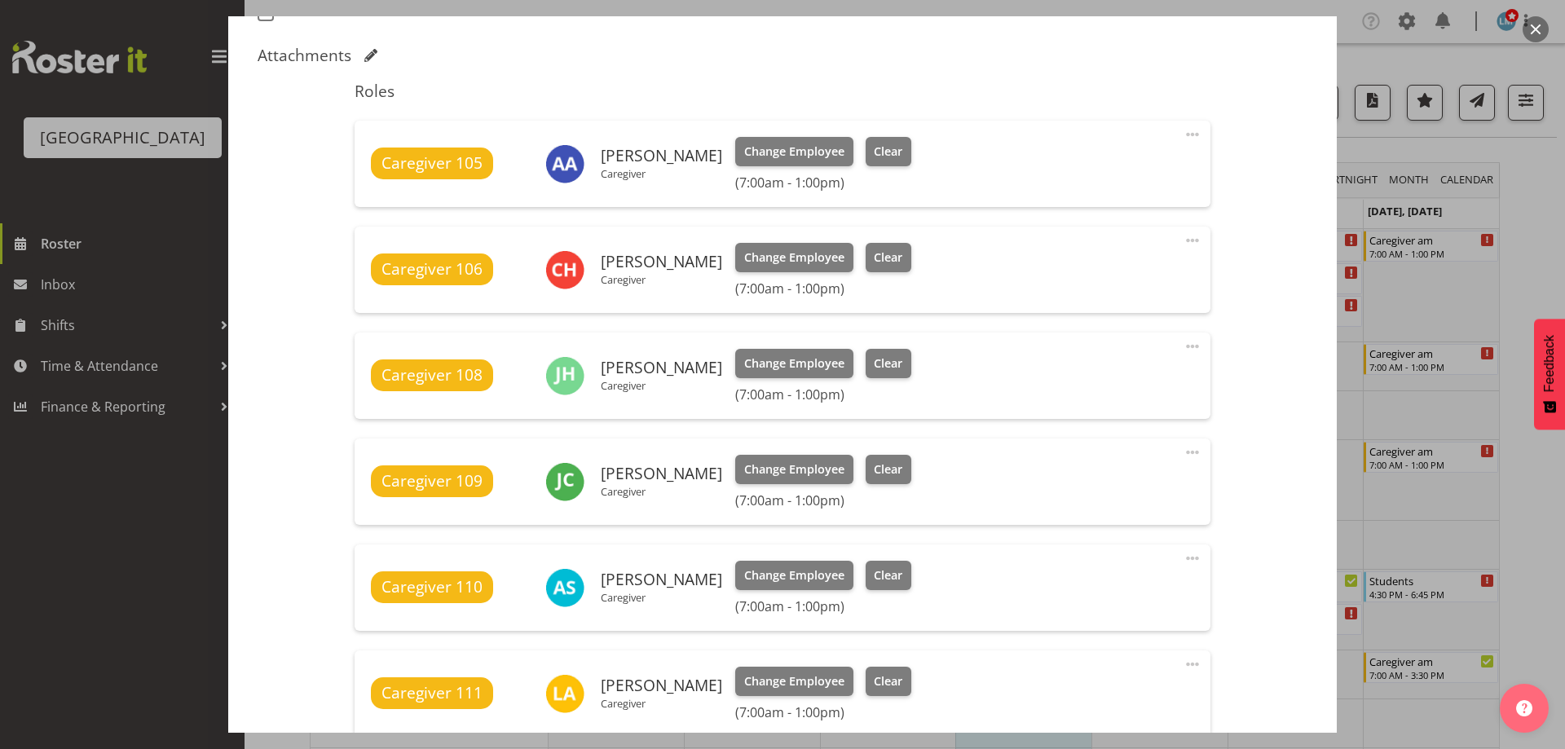
scroll to position [734, 0]
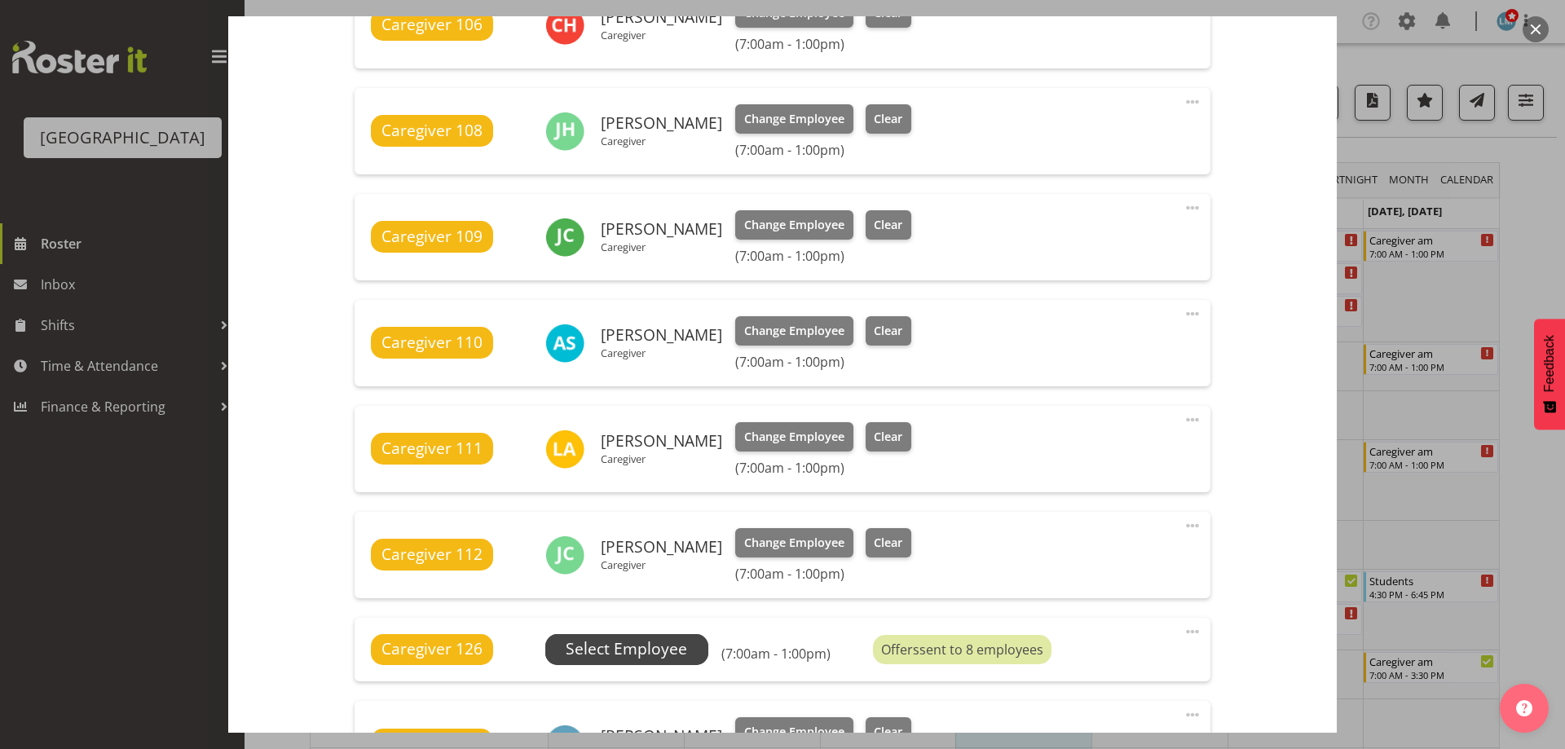
click at [692, 651] on span "Select Employee" at bounding box center [626, 649] width 163 height 31
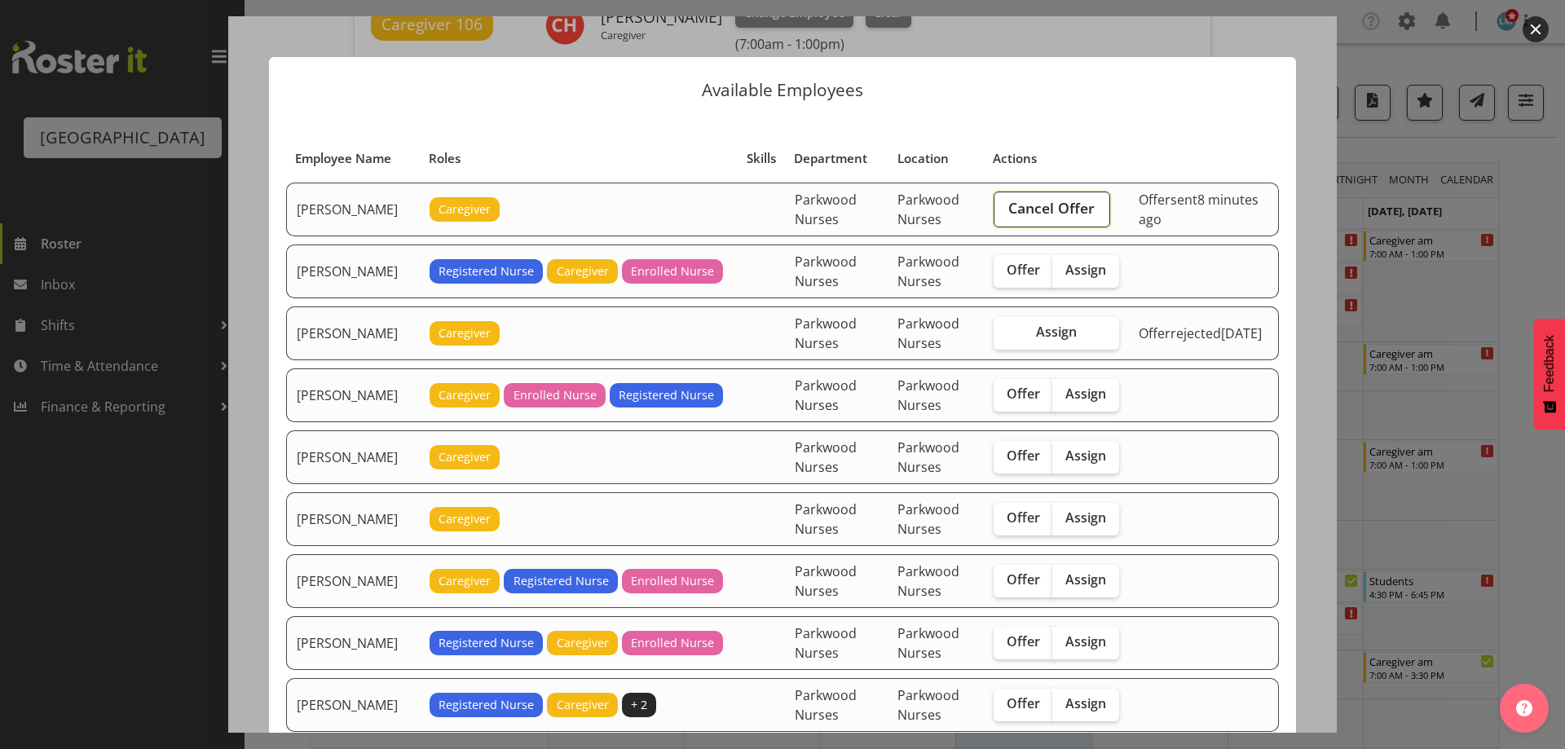
click at [1110, 201] on button "Cancel Offer" at bounding box center [1052, 210] width 117 height 36
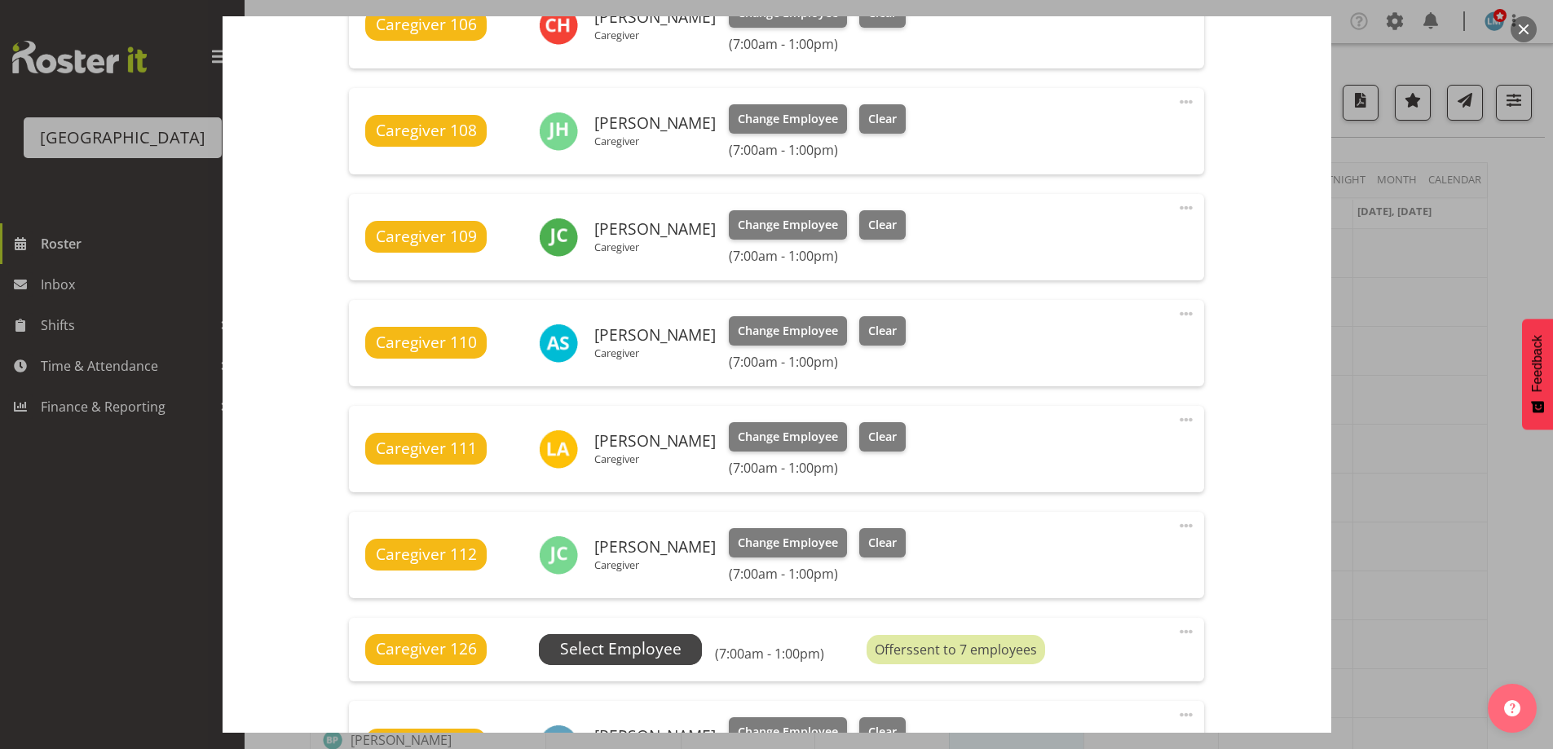
click at [658, 644] on span "Select Employee" at bounding box center [620, 649] width 121 height 24
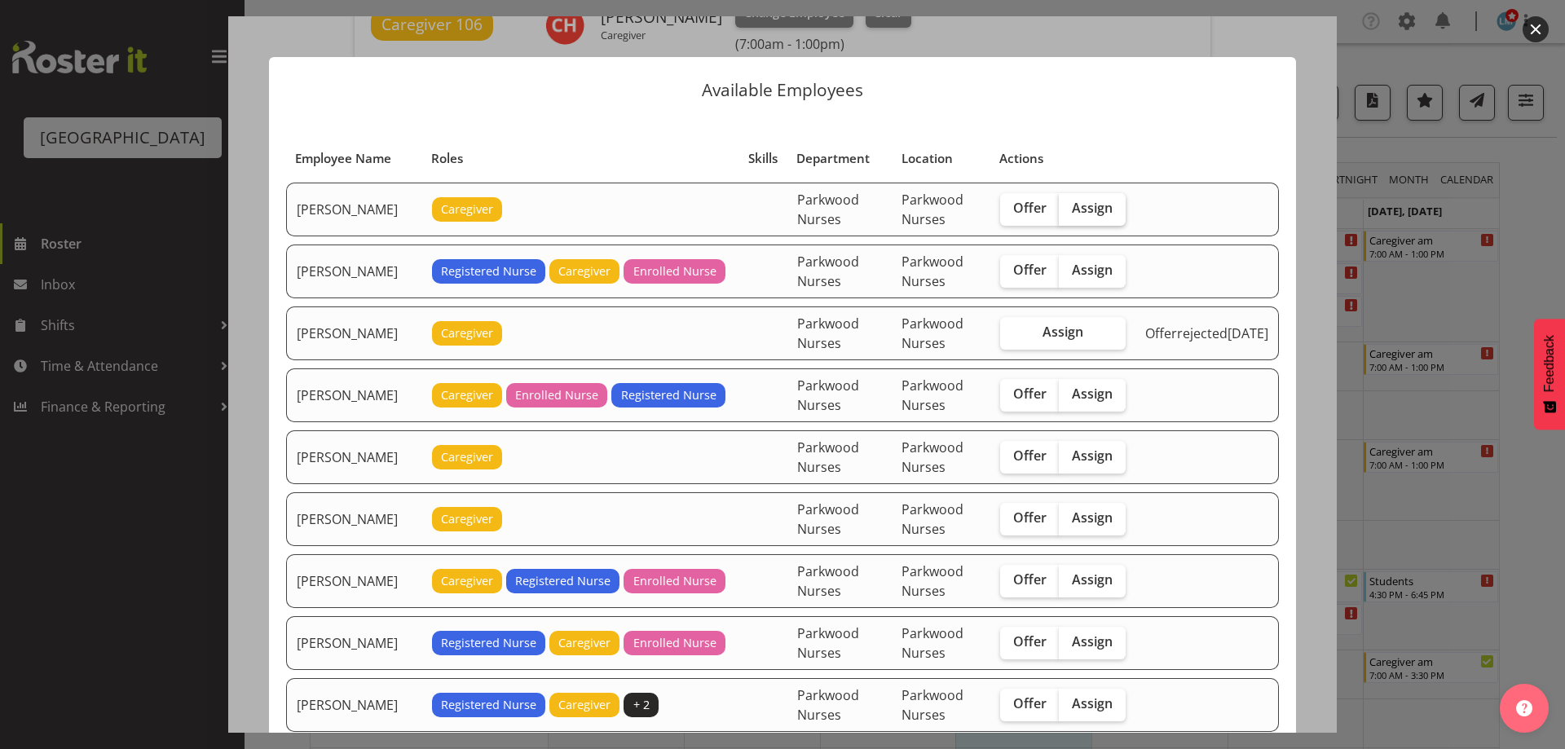
click at [1094, 203] on span "Assign" at bounding box center [1092, 208] width 41 height 16
click at [1069, 203] on input "Assign" at bounding box center [1064, 208] width 11 height 11
checkbox input "true"
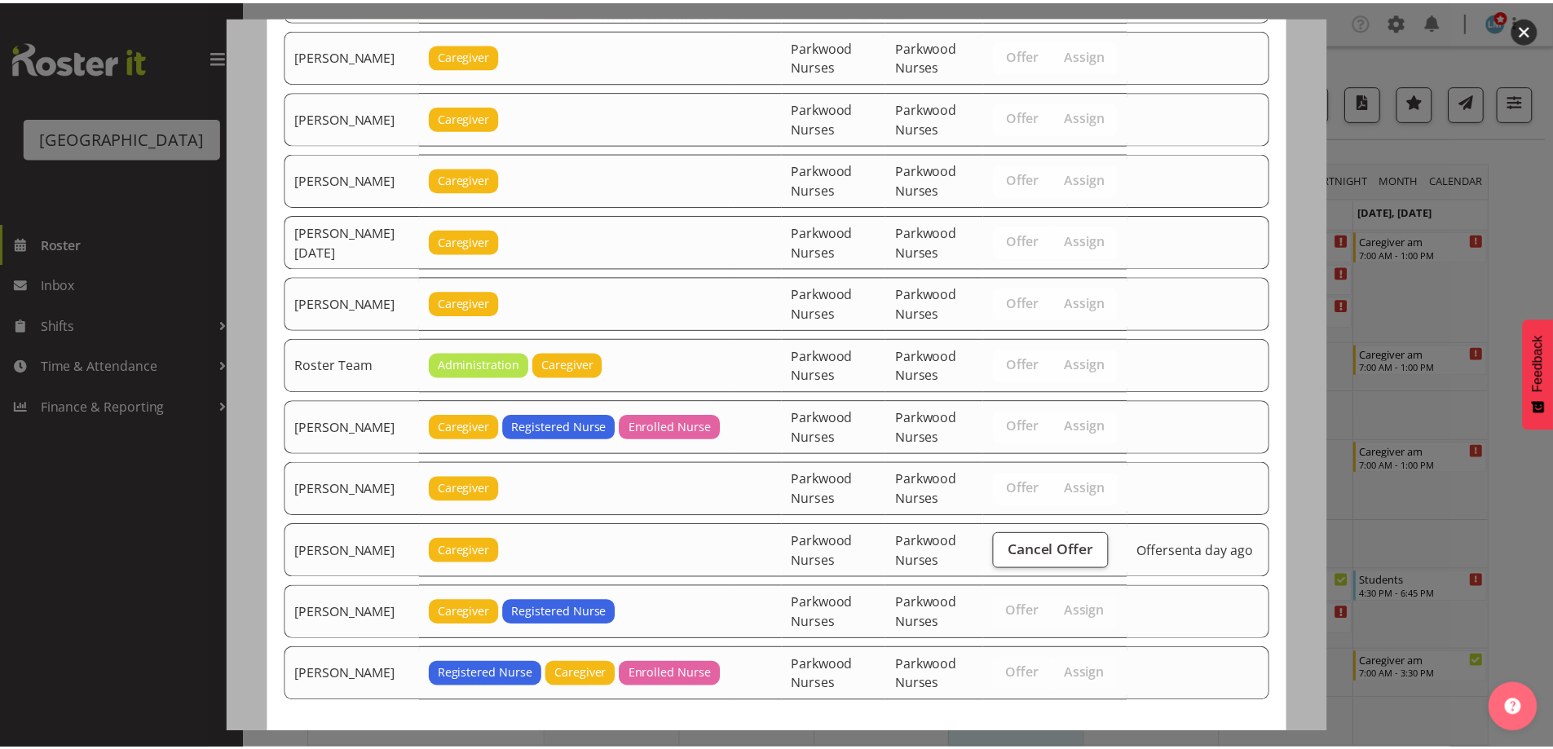
scroll to position [2021, 0]
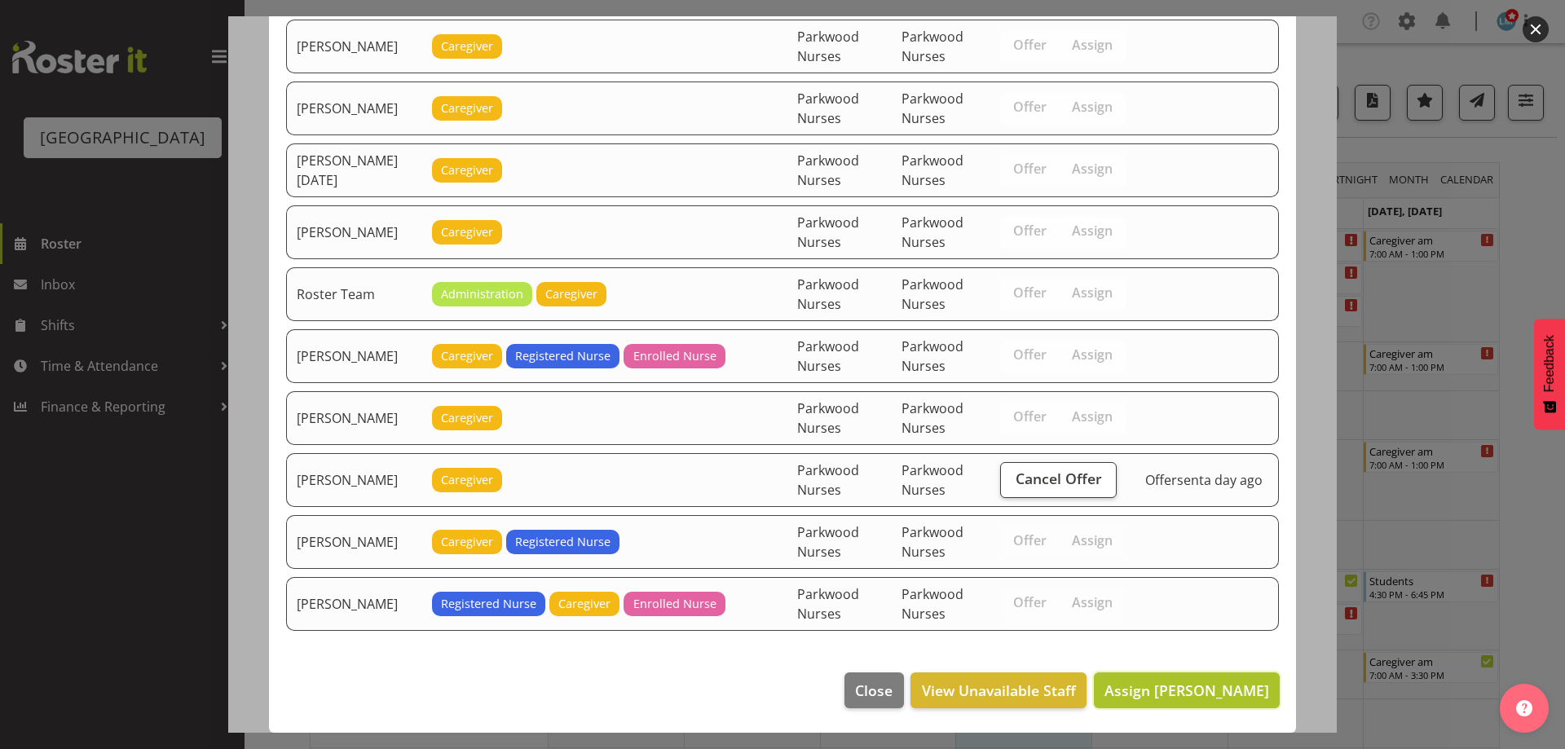
click at [1242, 682] on span "Assign Alex Green" at bounding box center [1186, 691] width 165 height 20
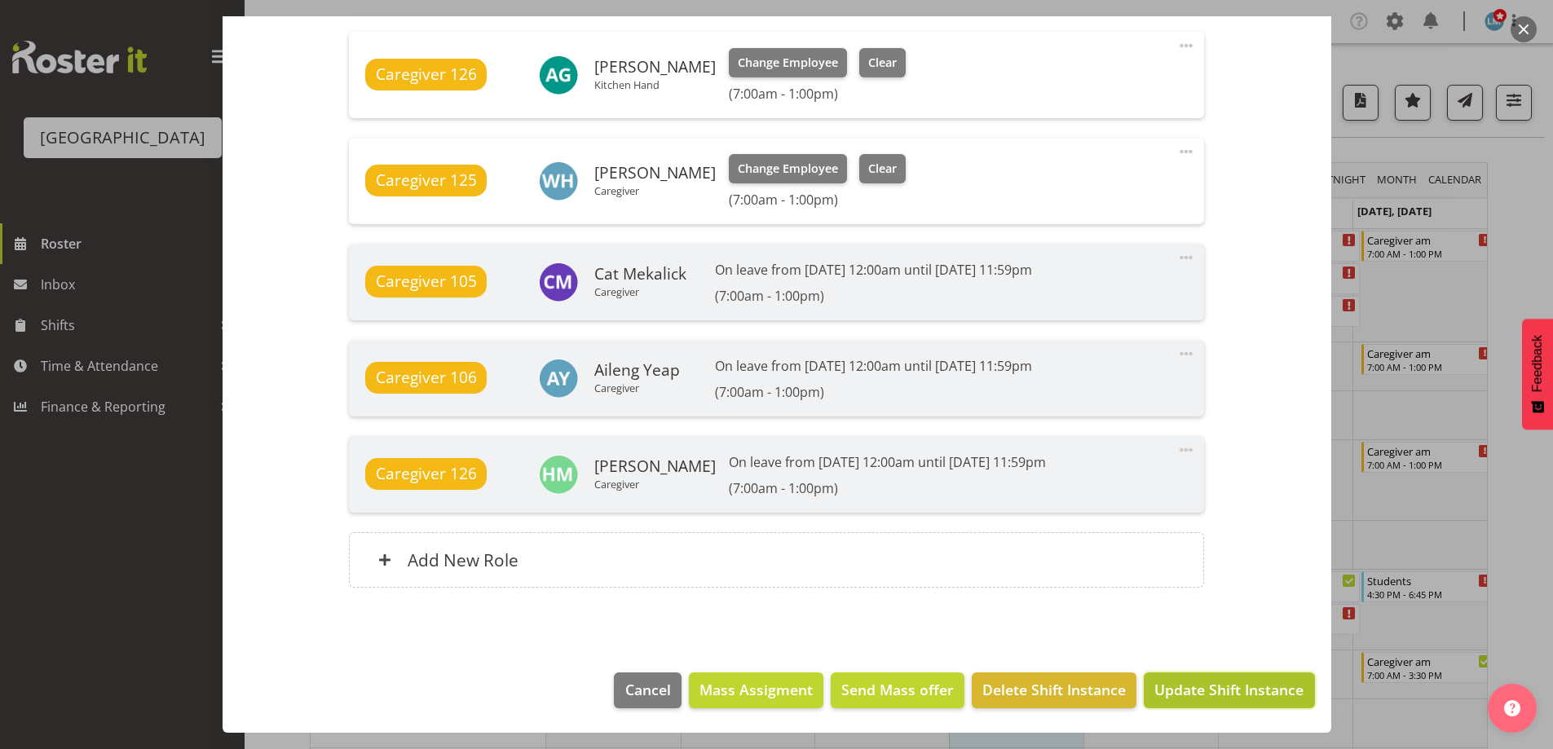
click at [1248, 694] on span "Update Shift Instance" at bounding box center [1228, 689] width 149 height 21
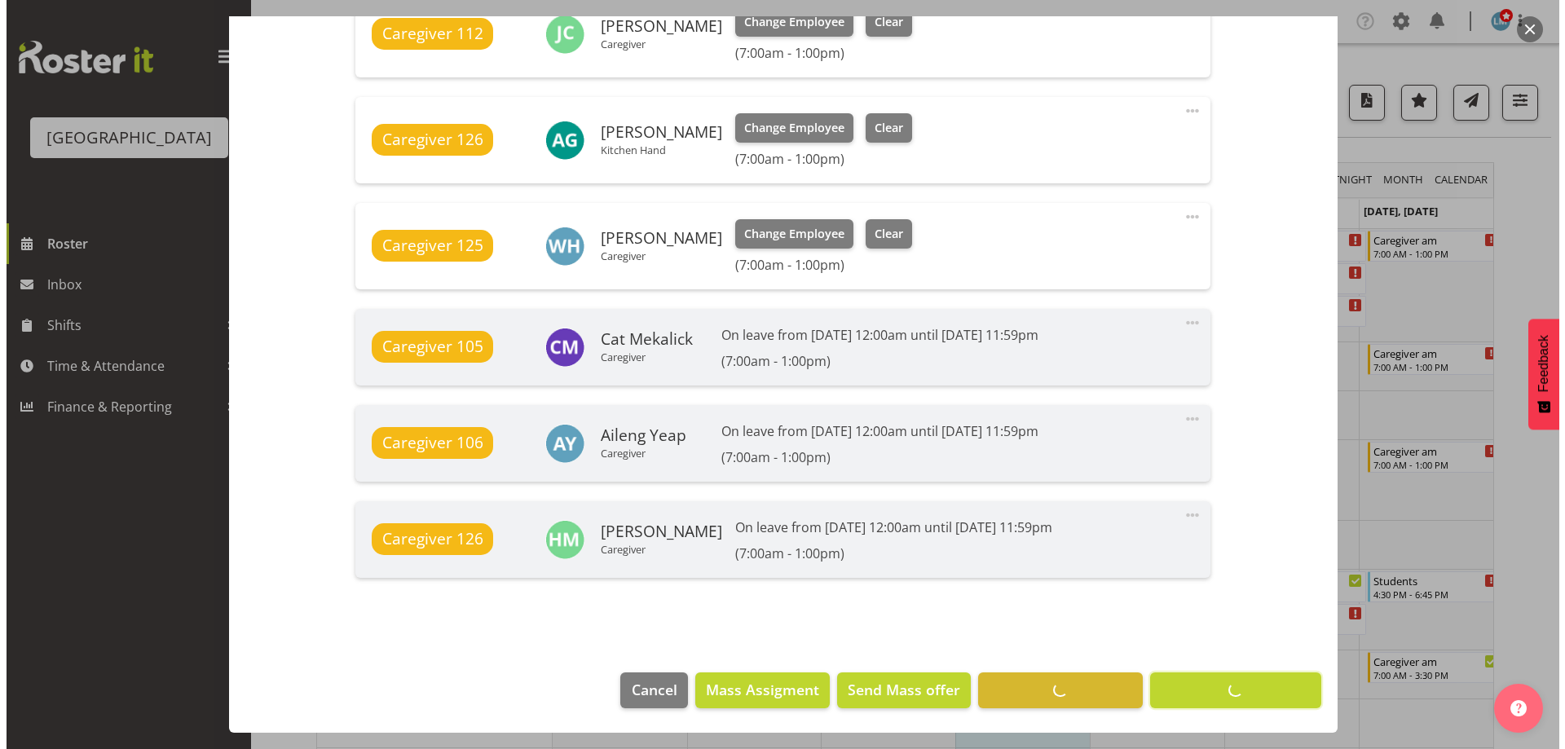
scroll to position [1254, 0]
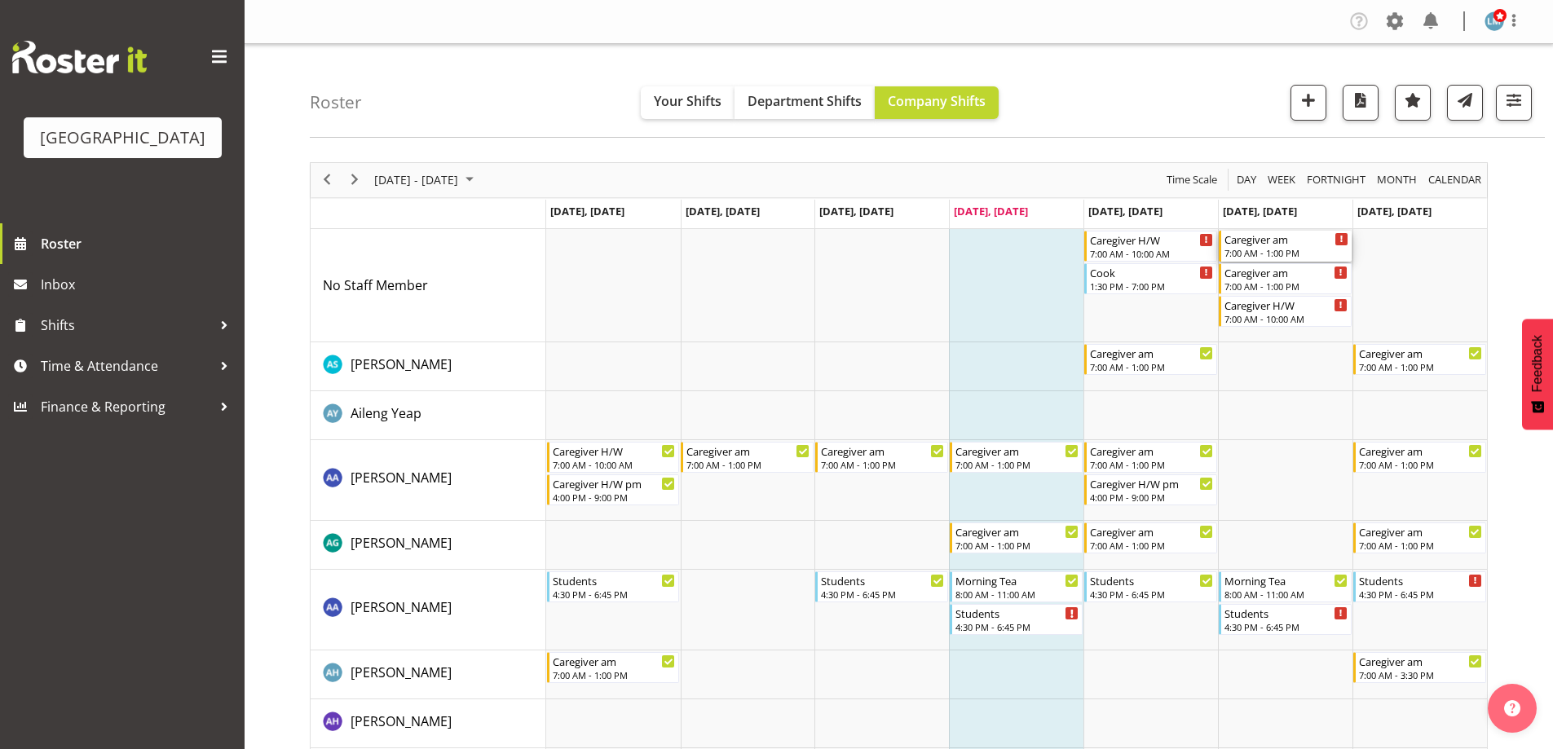
click at [1287, 246] on div "Caregiver am" at bounding box center [1286, 239] width 124 height 16
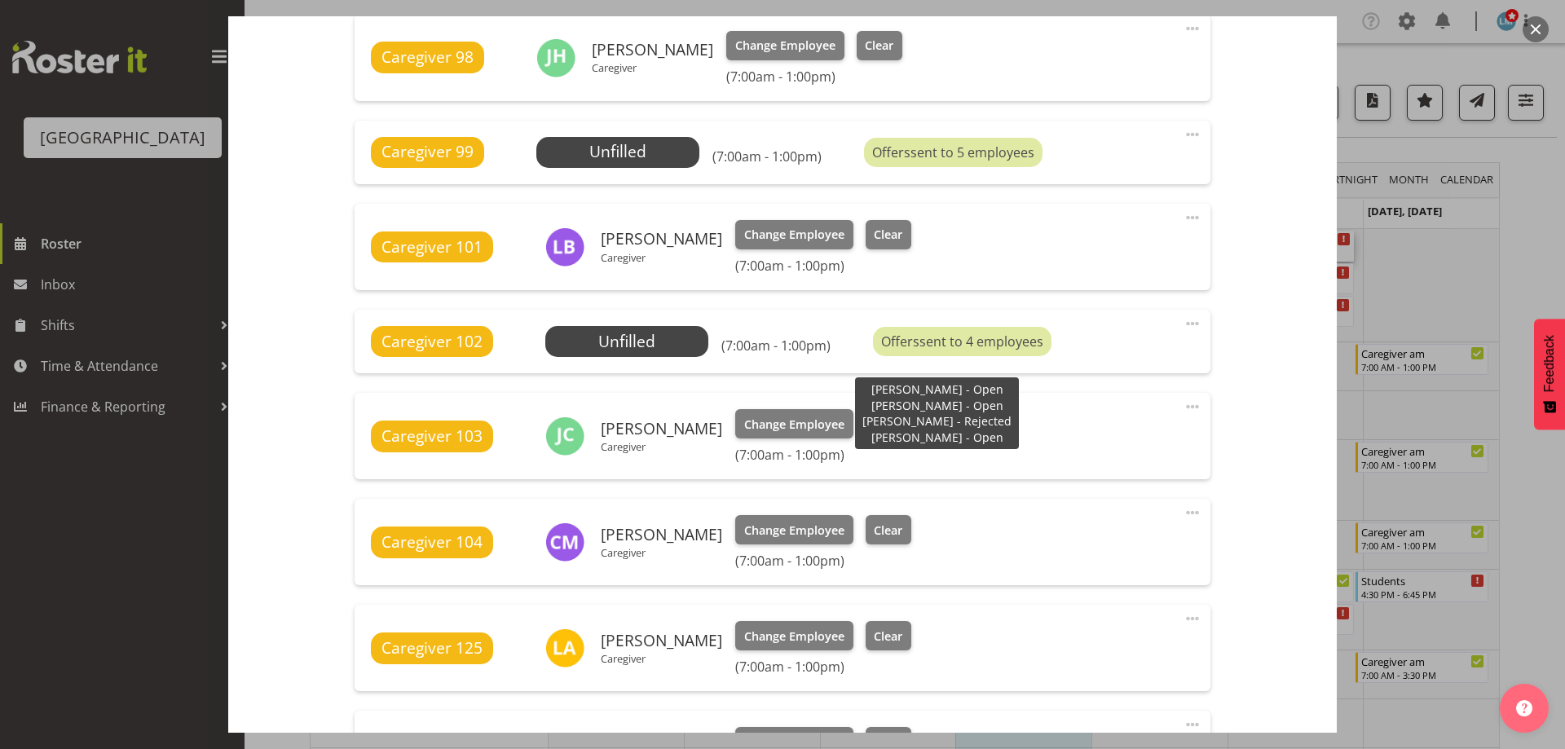
scroll to position [571, 0]
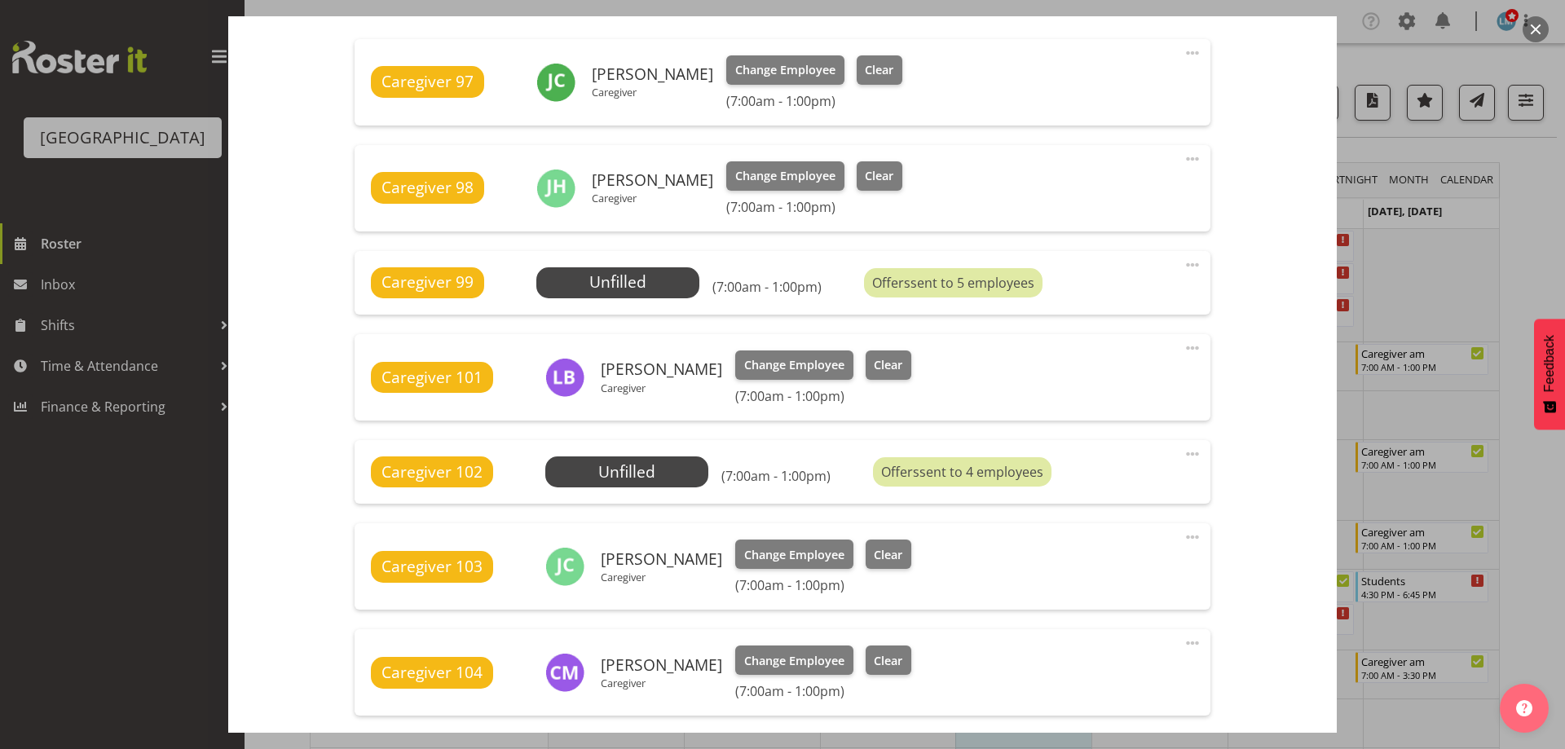
click at [652, 261] on div "Caregiver 99 Unfilled Select Employee (7:00am - 1:00pm) Offers sent to 5 employ…" at bounding box center [782, 283] width 855 height 64
click at [651, 275] on span "Select Employee" at bounding box center [617, 283] width 121 height 24
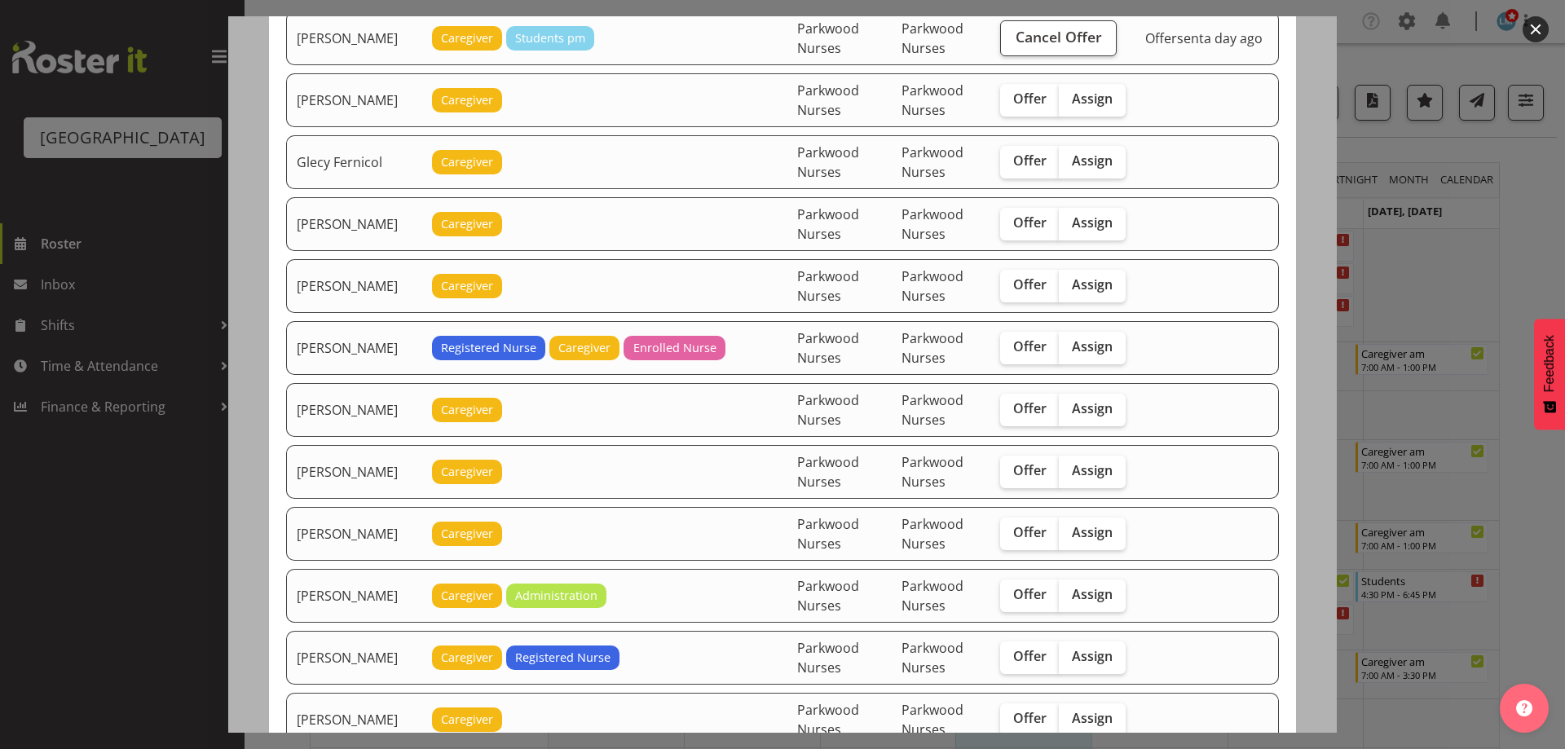
scroll to position [734, 0]
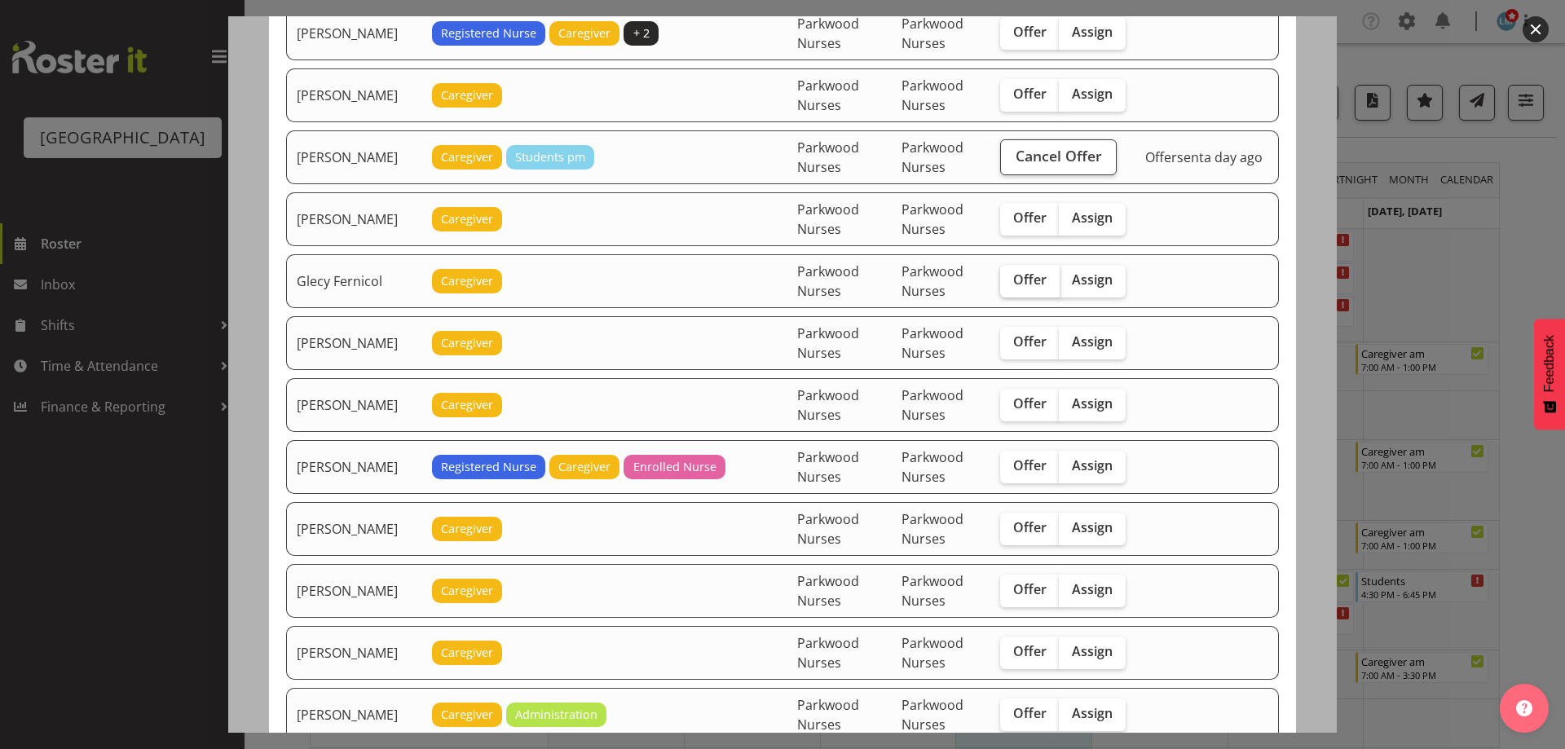
click at [1029, 279] on span "Offer" at bounding box center [1029, 279] width 33 height 16
click at [1011, 279] on input "Offer" at bounding box center [1005, 280] width 11 height 11
checkbox input "true"
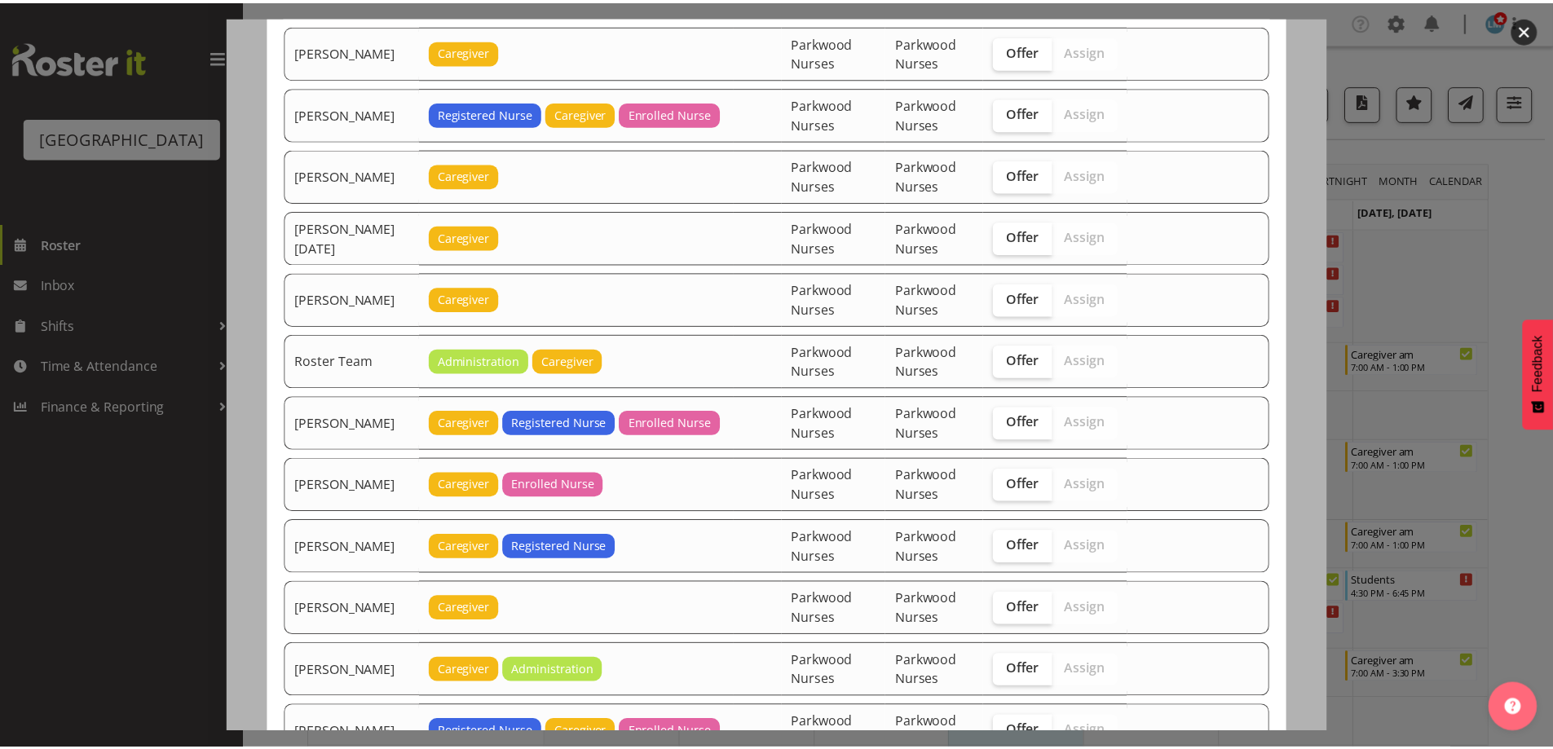
scroll to position [2083, 0]
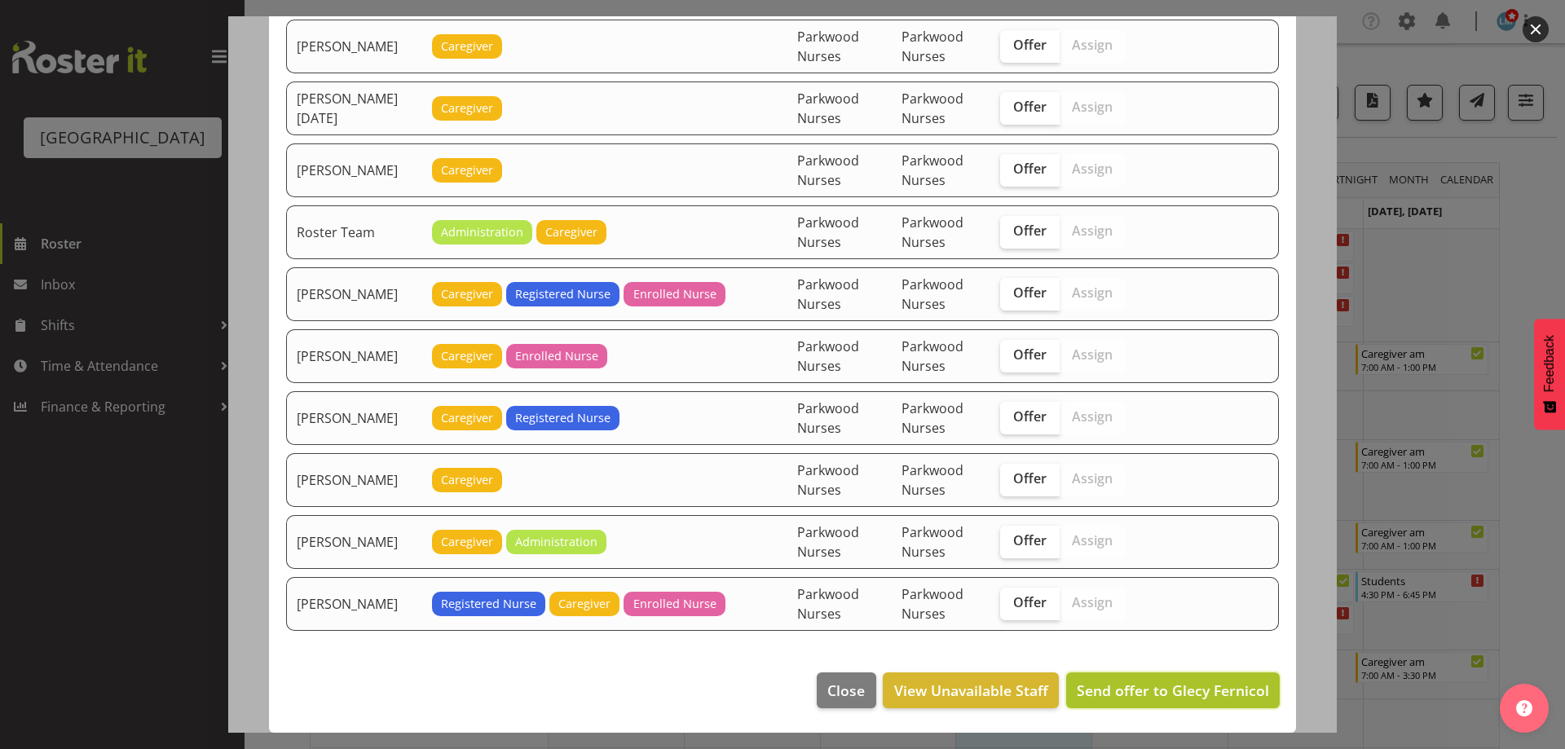
click at [1212, 687] on span "Send offer to Glecy Fernicol" at bounding box center [1173, 691] width 192 height 20
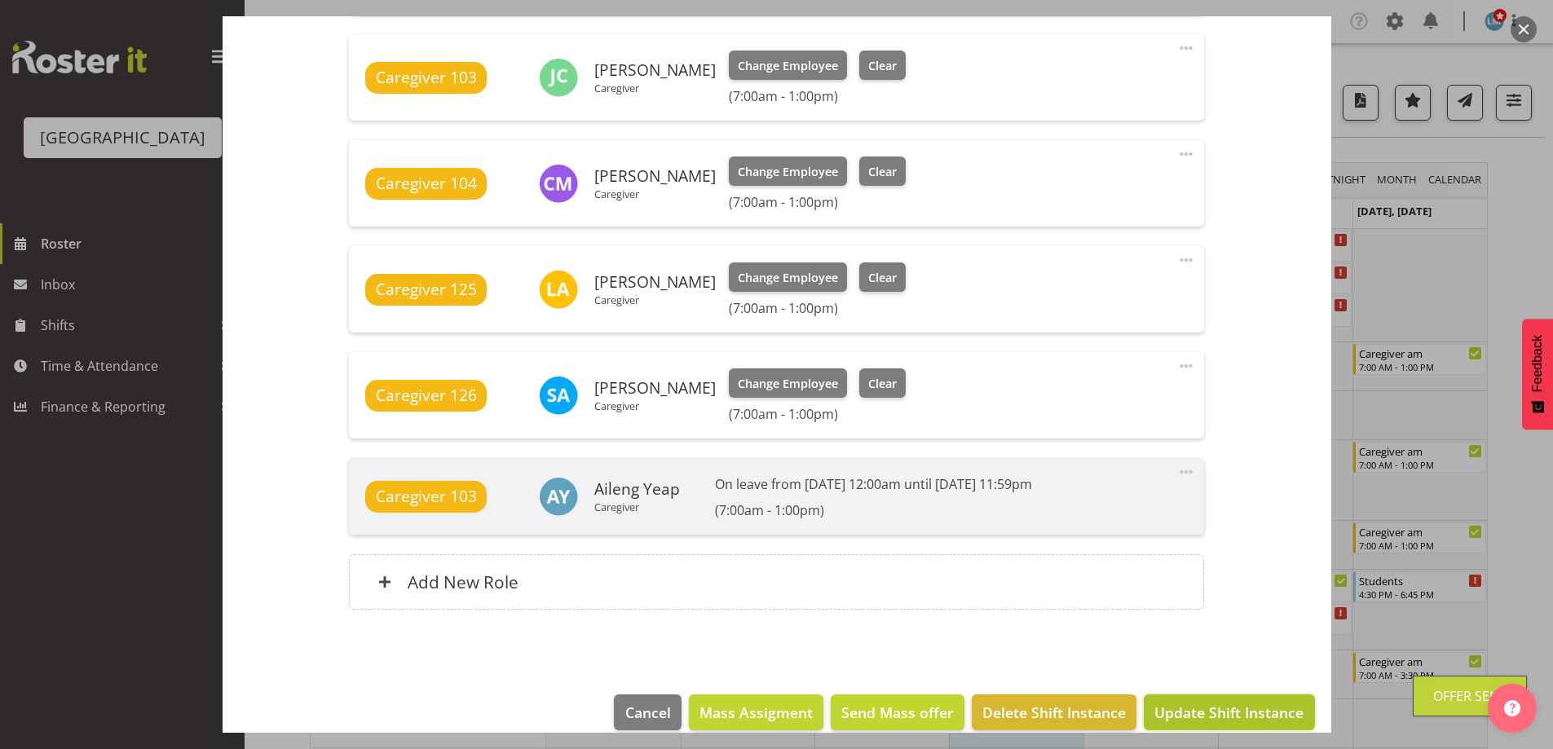
click at [1225, 696] on button "Update Shift Instance" at bounding box center [1229, 712] width 170 height 36
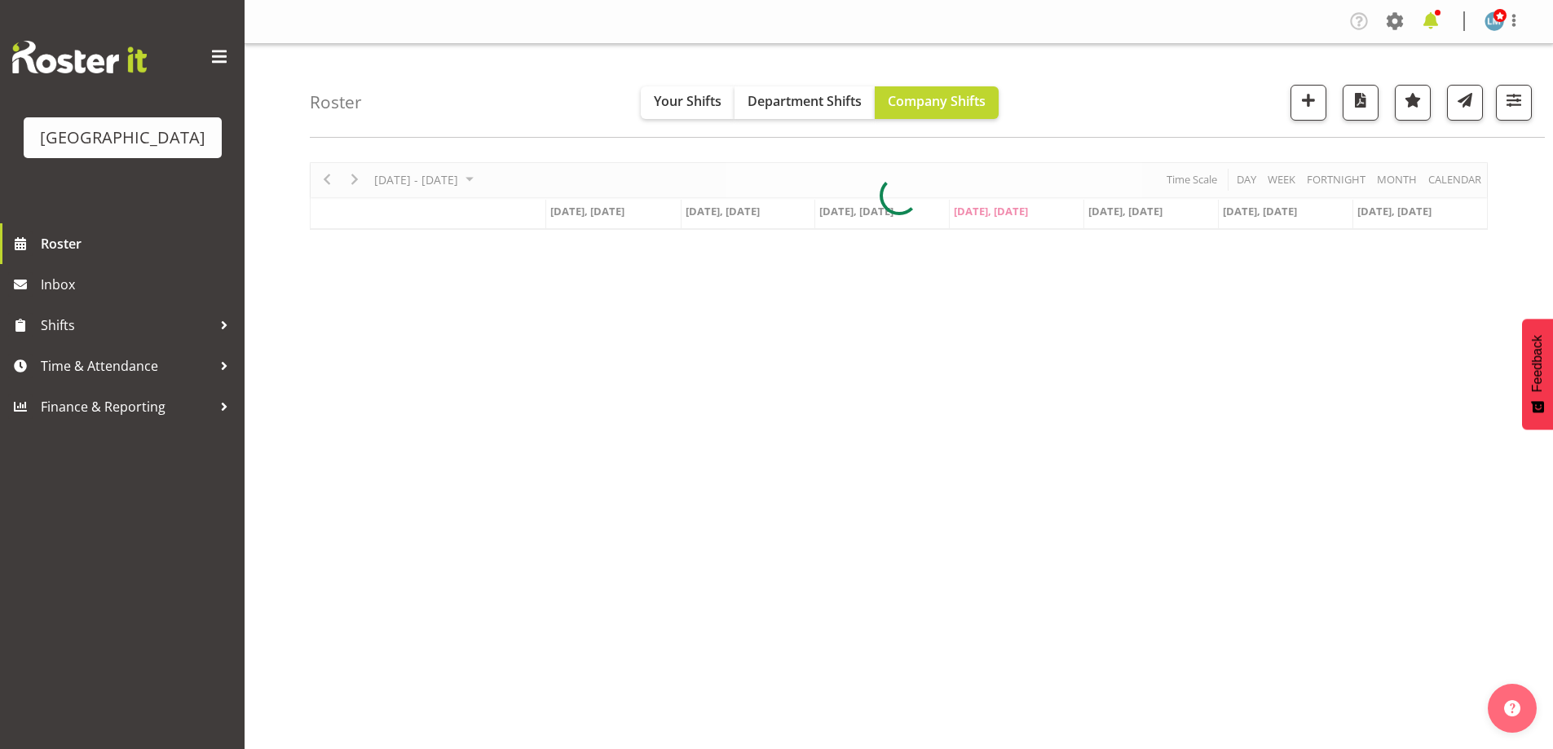
click at [1427, 21] on span at bounding box center [1430, 21] width 26 height 26
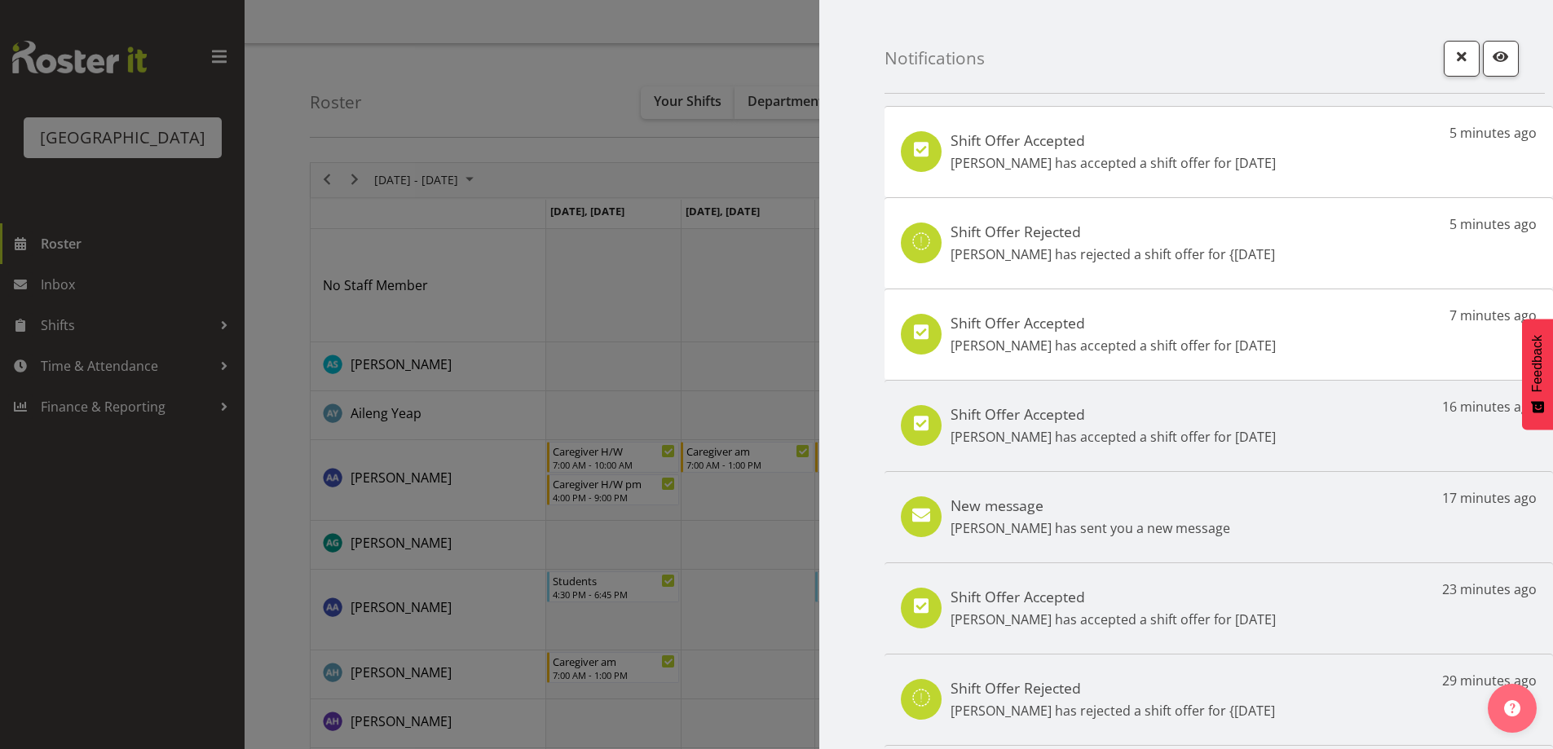
click at [1106, 362] on div "Shift Offer Accepted [PERSON_NAME] has accepted a shift offer for [DATE] 7 minu…" at bounding box center [1218, 334] width 668 height 91
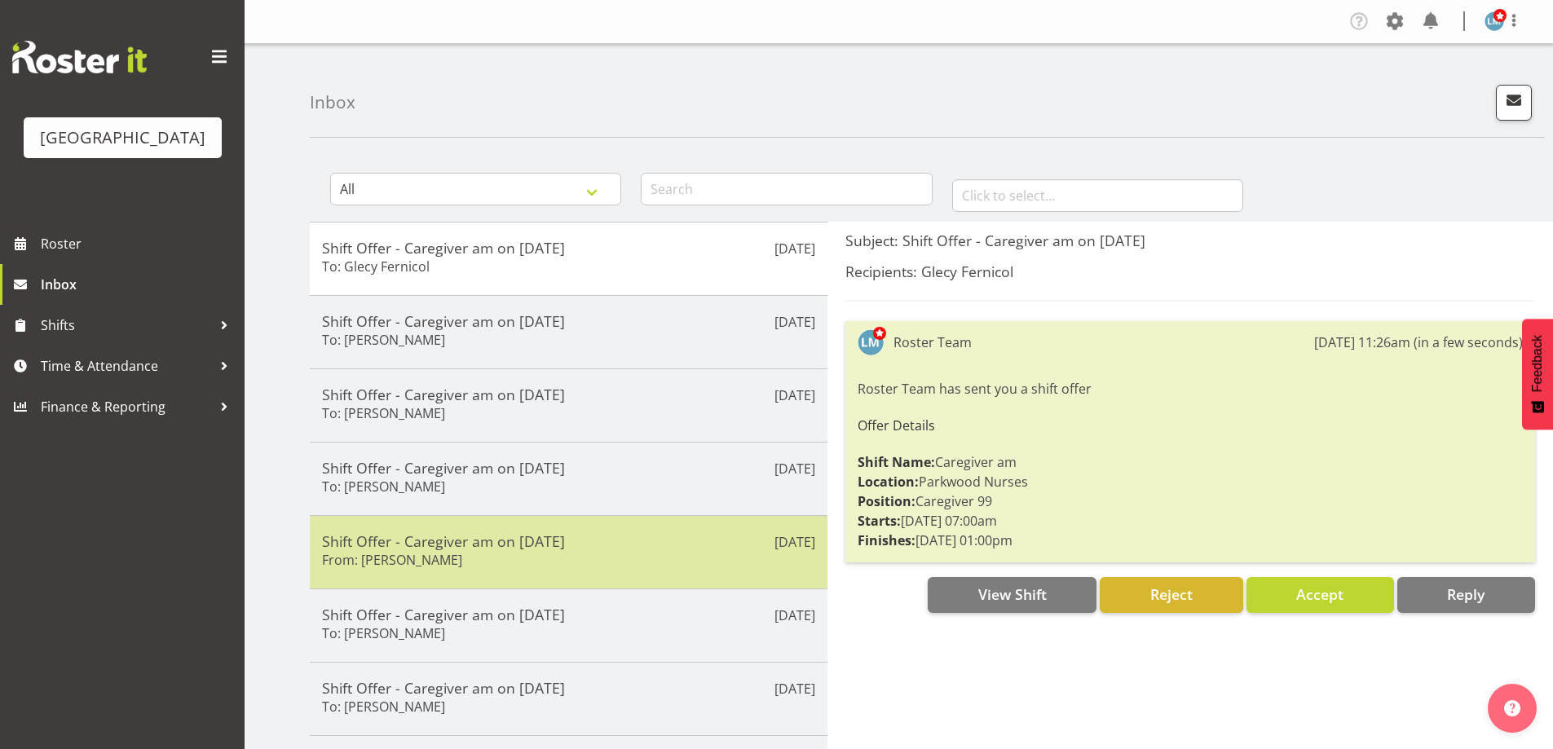
click at [652, 545] on h5 "Shift Offer - Caregiver am on [DATE]" at bounding box center [568, 541] width 493 height 18
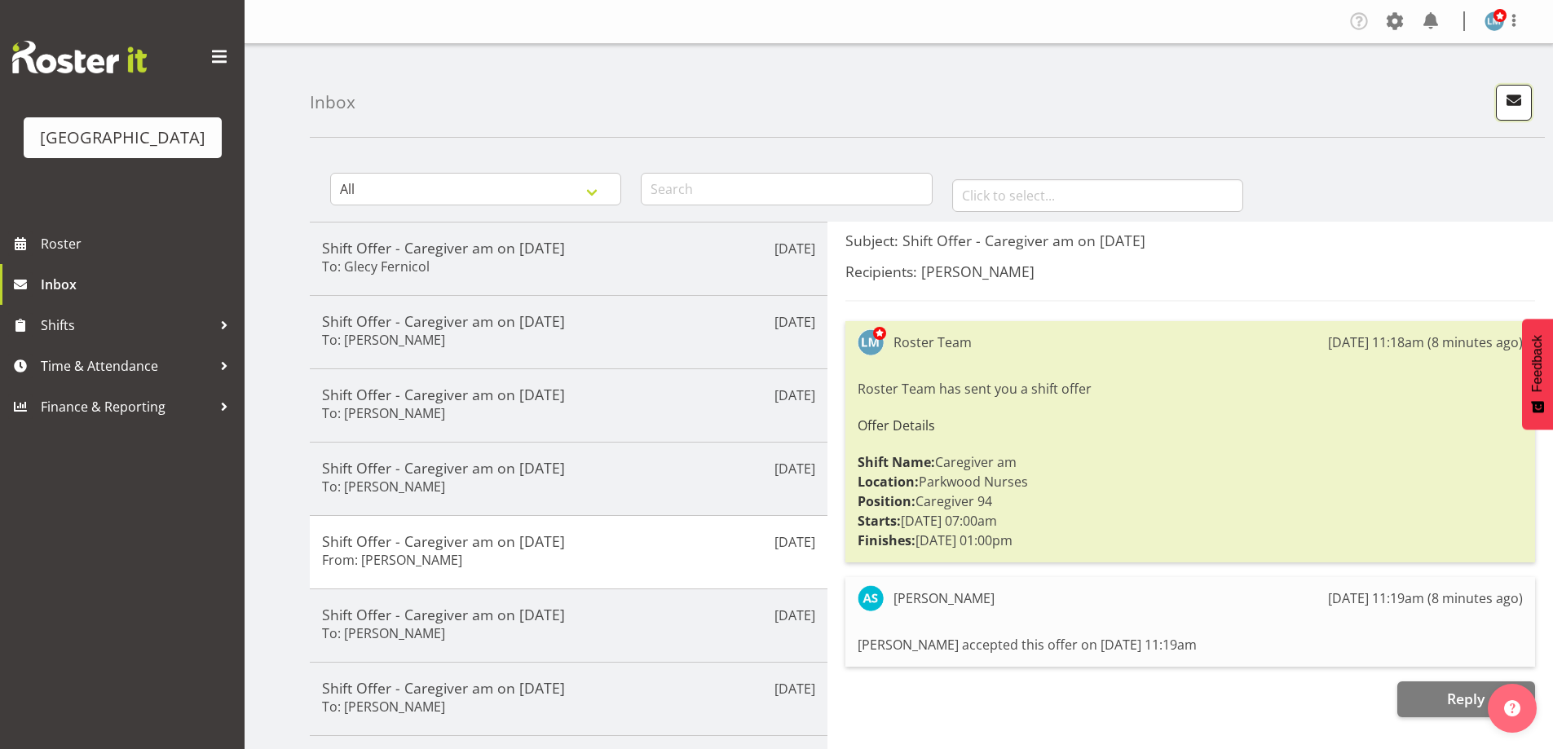
click at [1521, 91] on span "button" at bounding box center [1513, 100] width 21 height 21
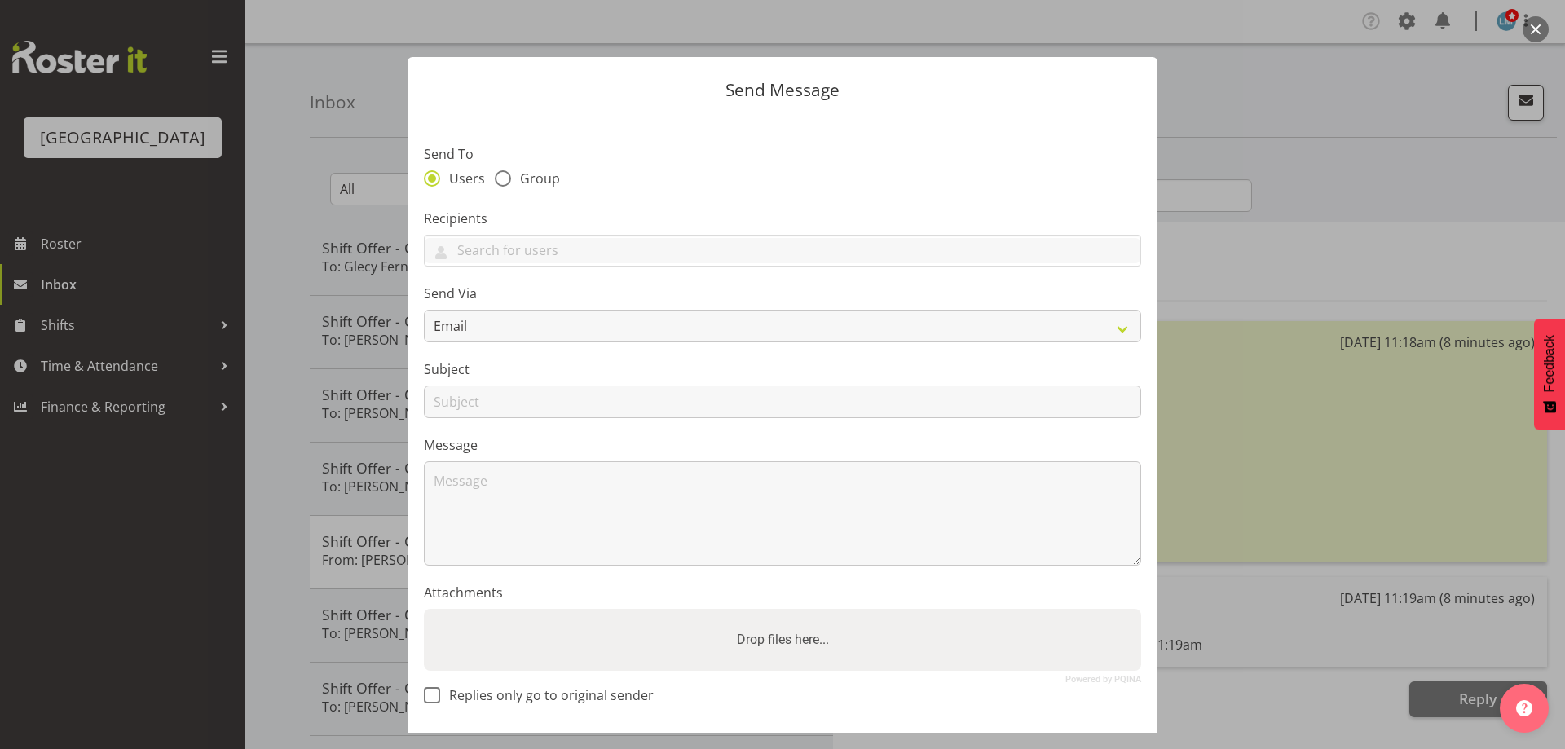
drag, startPoint x: 1353, startPoint y: 174, endPoint x: 1413, endPoint y: 45, distance: 142.9
click at [1355, 174] on div at bounding box center [782, 374] width 1565 height 749
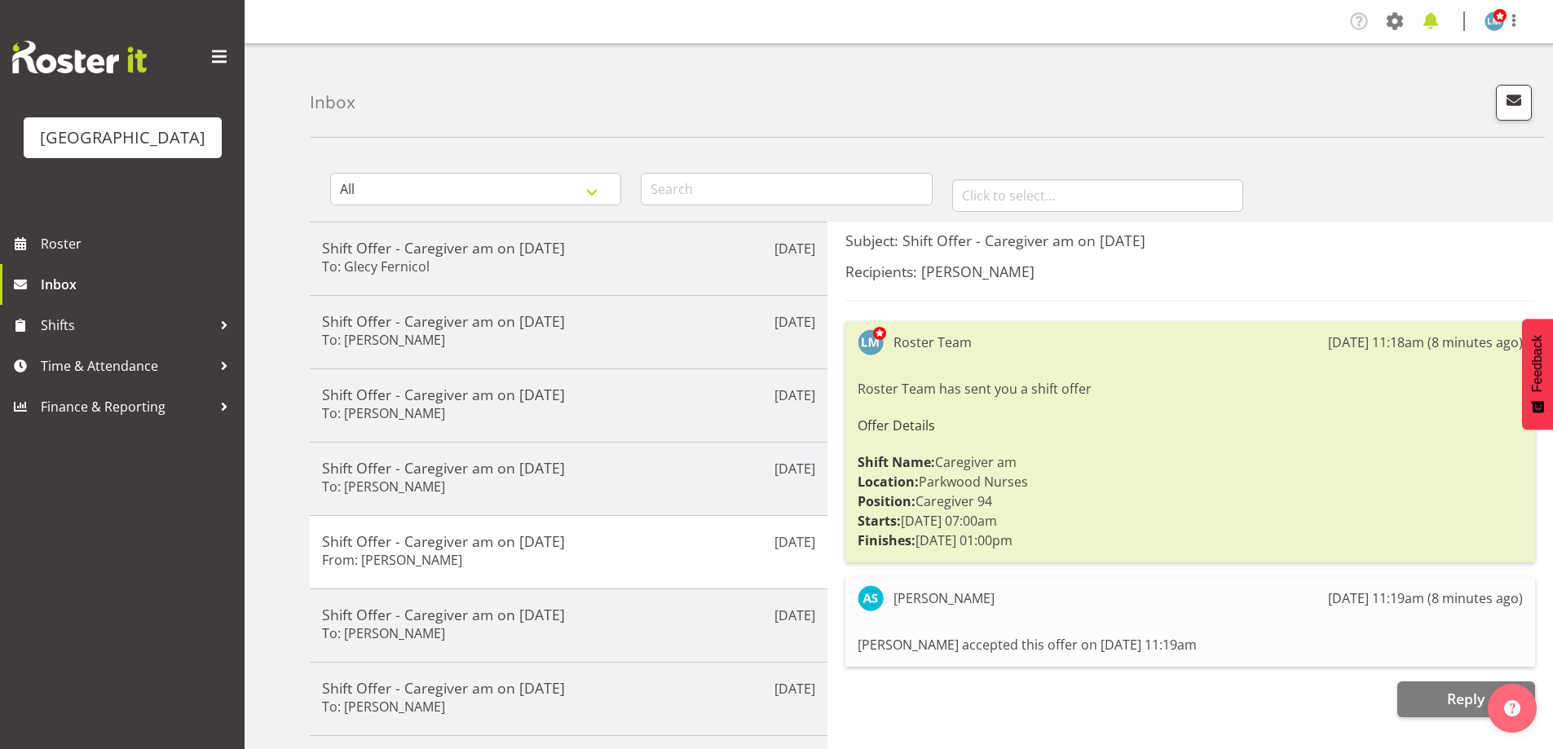
click at [1437, 15] on span at bounding box center [1430, 21] width 26 height 26
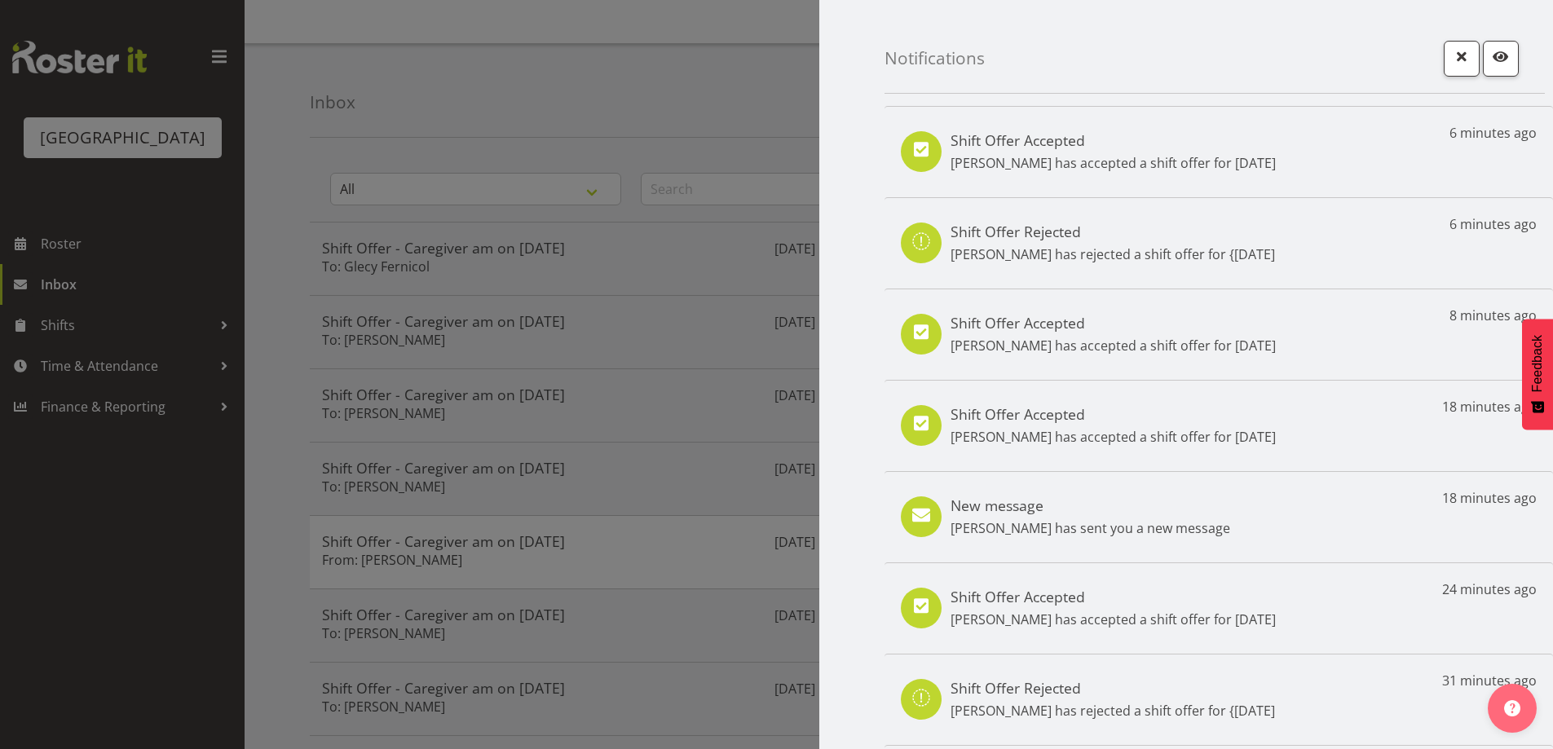
click at [1214, 168] on p "[PERSON_NAME] has accepted a shift offer for [DATE]" at bounding box center [1112, 163] width 325 height 20
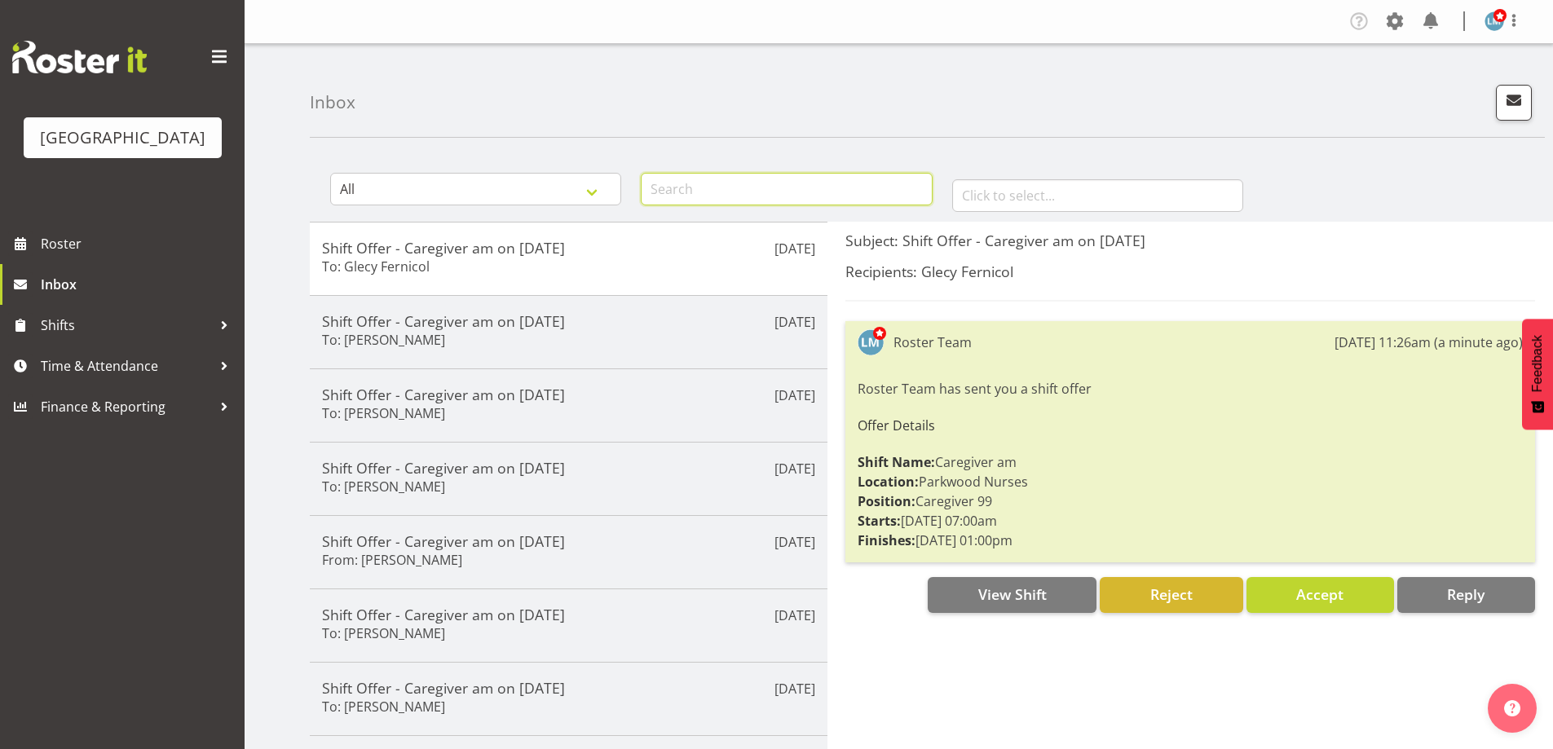
click at [683, 186] on input "text" at bounding box center [786, 189] width 291 height 33
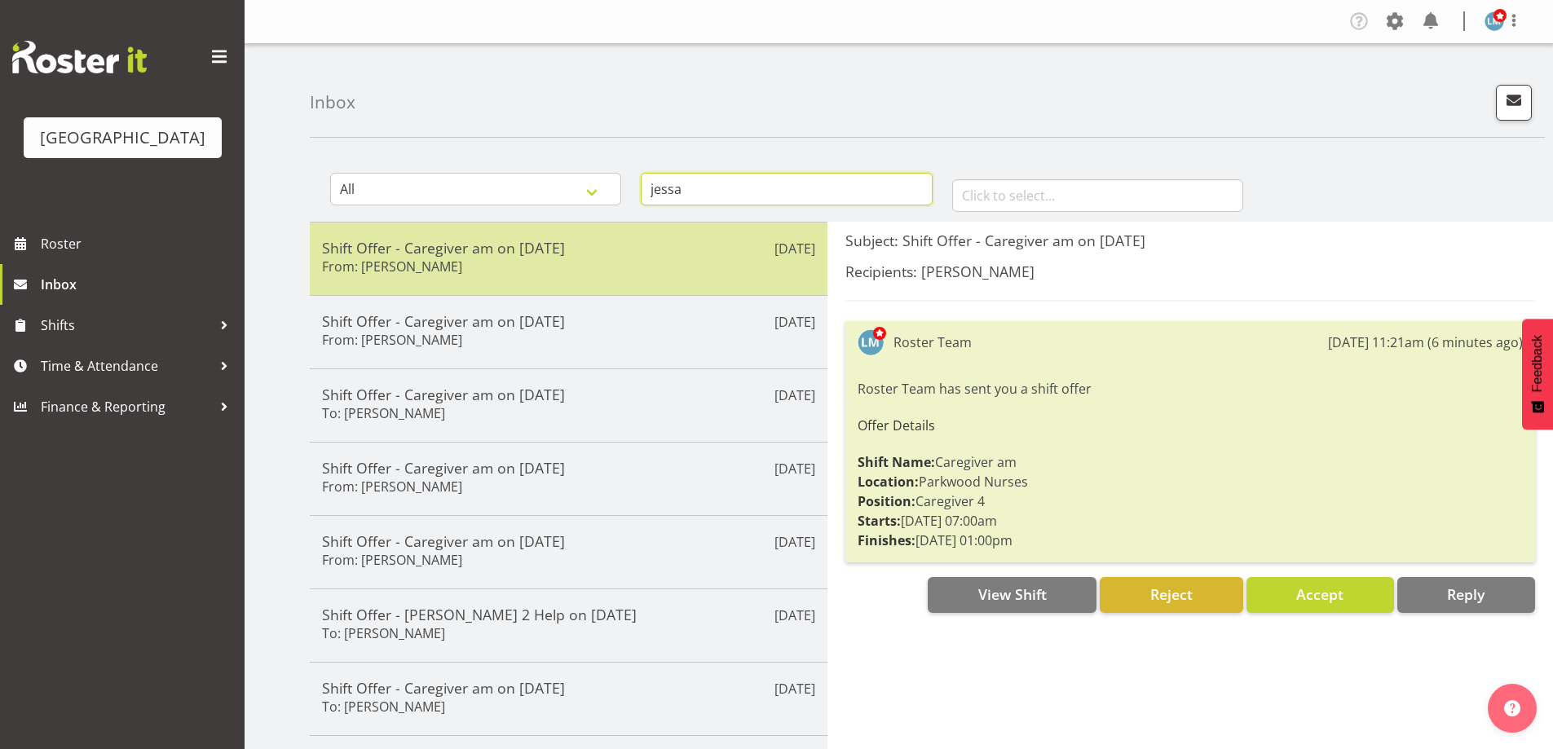
type input "jessa"
click at [588, 258] on div "Shift Offer - Caregiver am on [DATE] From: [PERSON_NAME]" at bounding box center [568, 259] width 493 height 40
click at [646, 264] on div "Shift Offer - Caregiver am on [DATE] From: [PERSON_NAME]" at bounding box center [568, 259] width 493 height 40
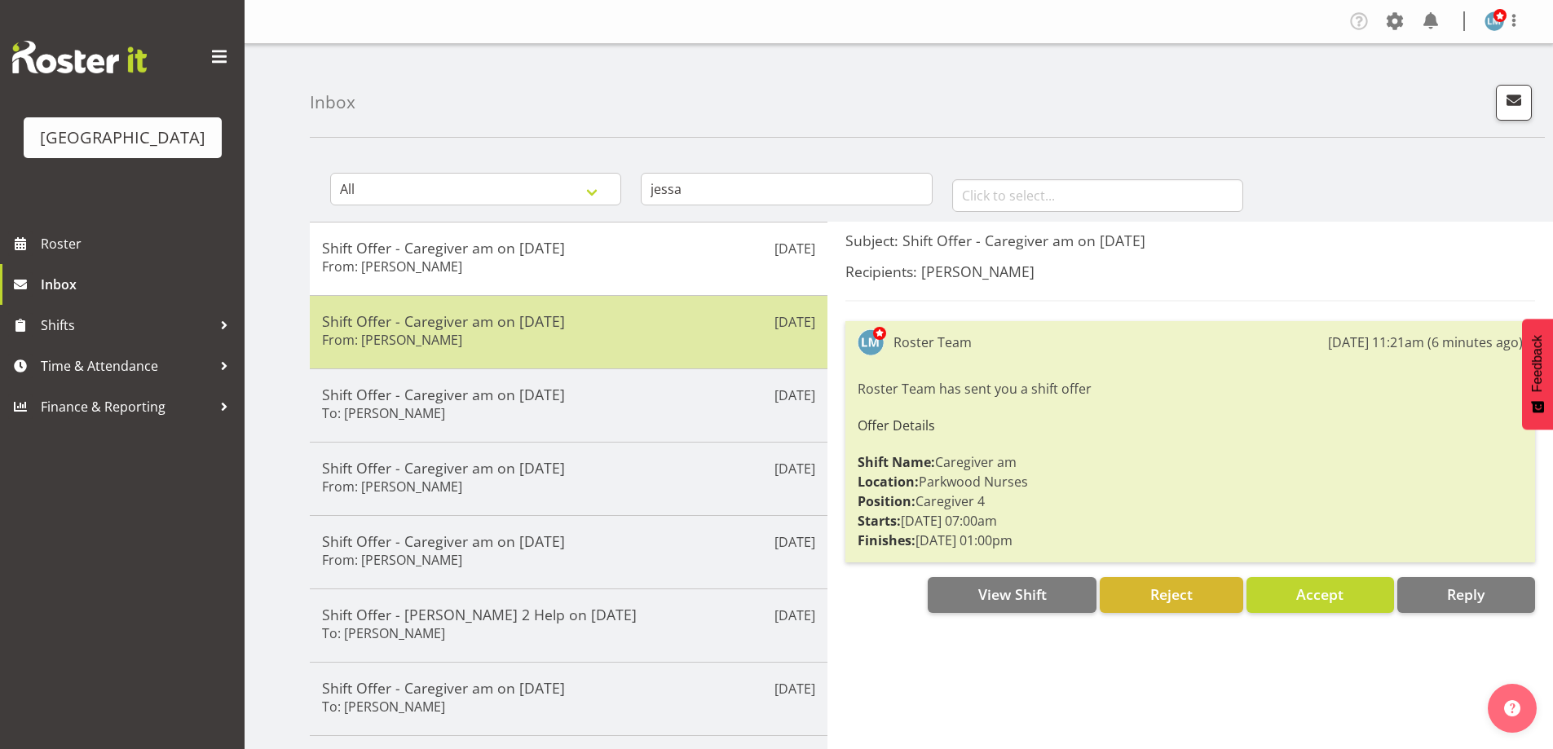
click at [474, 359] on div "[DATE] Shift Offer - Caregiver am on [DATE] From: [PERSON_NAME]" at bounding box center [569, 331] width 518 height 73
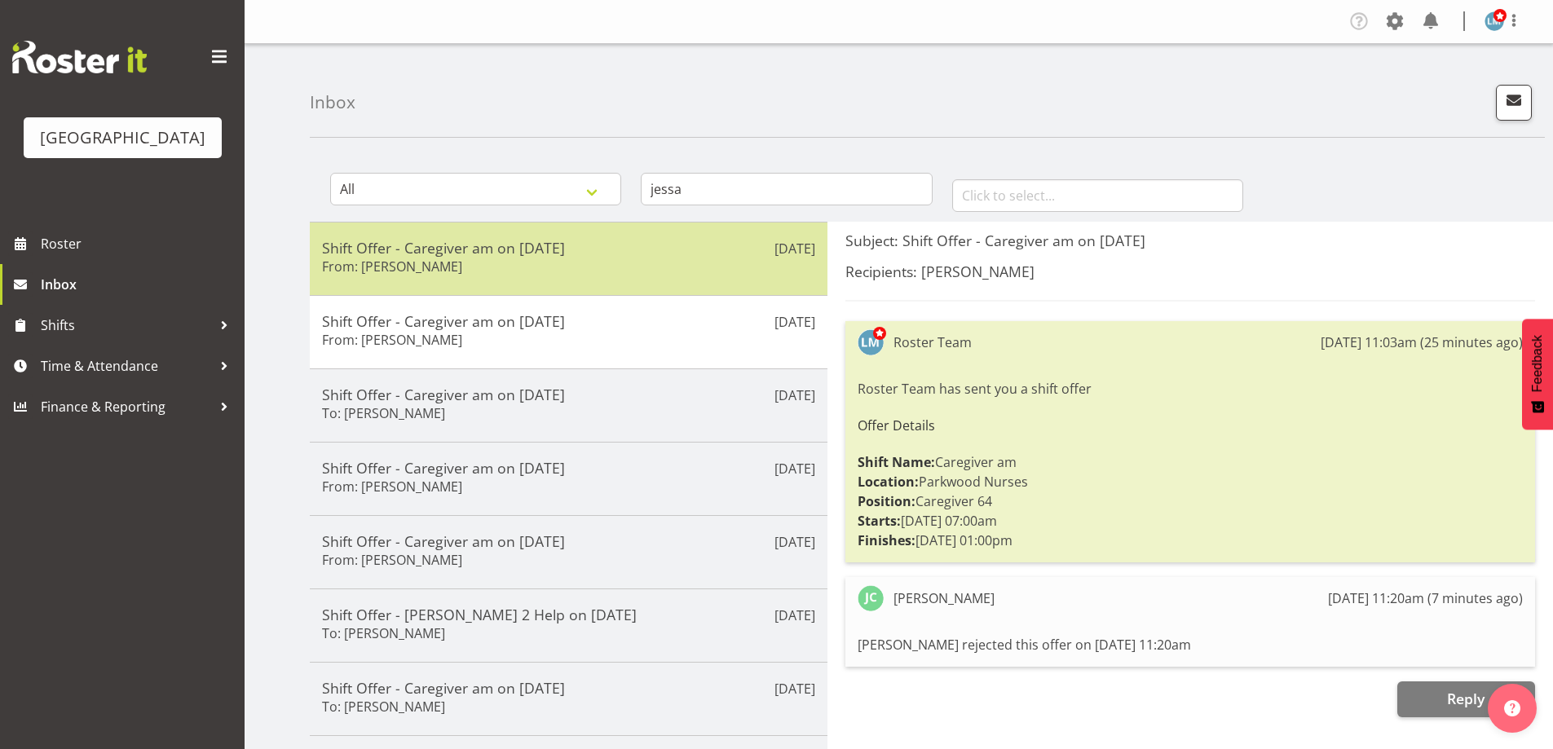
click at [502, 279] on div "[DATE] Shift Offer - Caregiver am on [DATE] From: [PERSON_NAME]" at bounding box center [569, 258] width 518 height 73
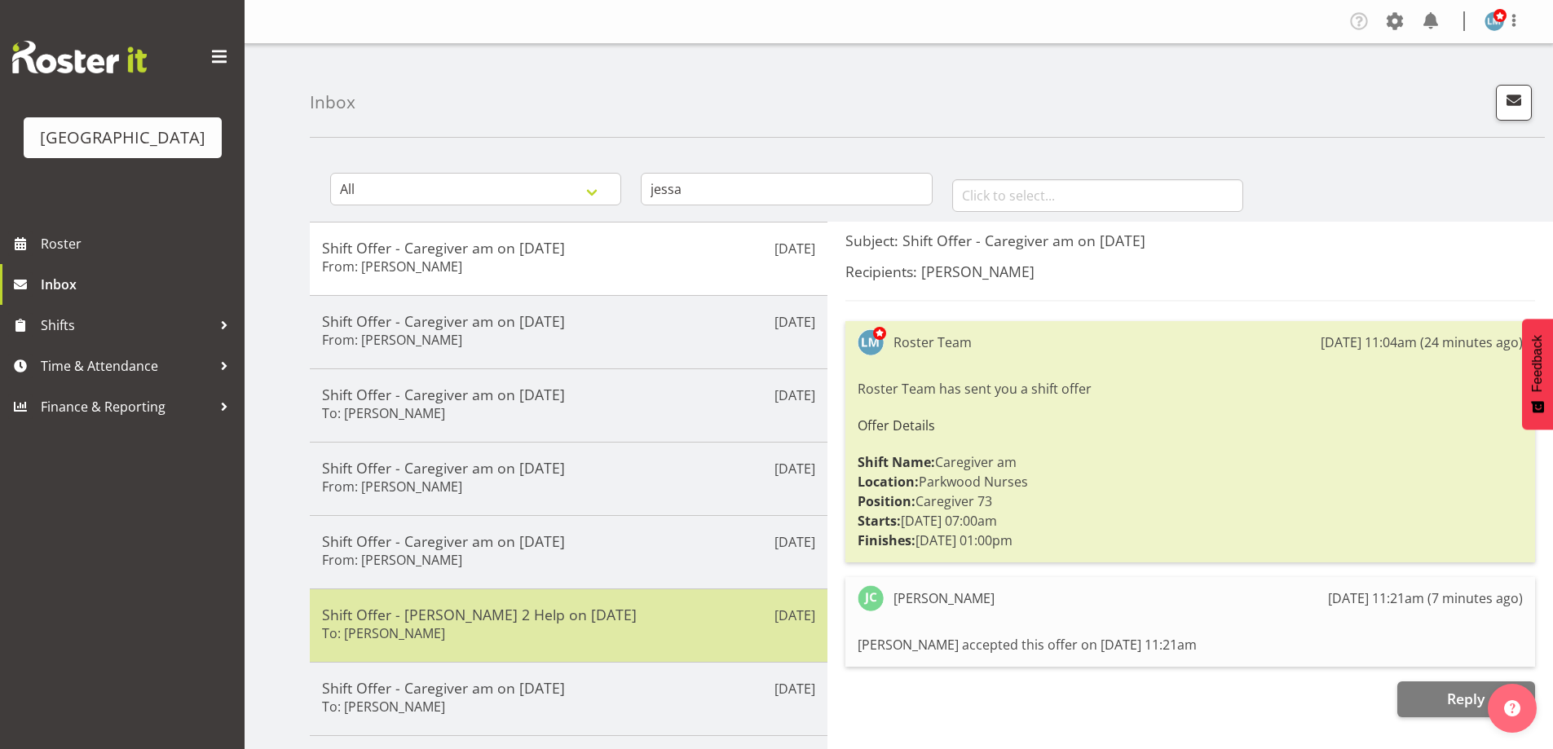
scroll to position [271, 0]
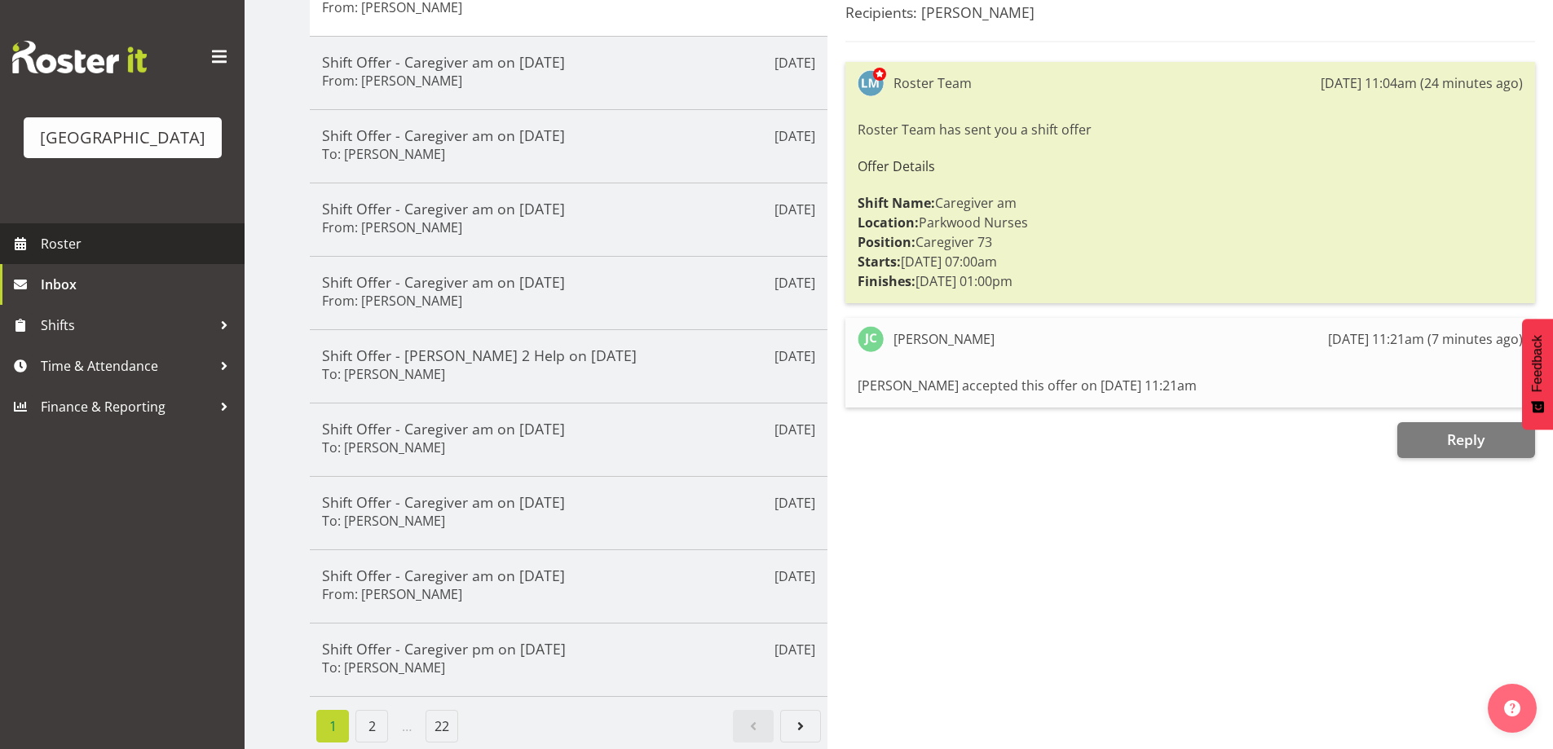
click at [83, 256] on span "Roster" at bounding box center [139, 243] width 196 height 24
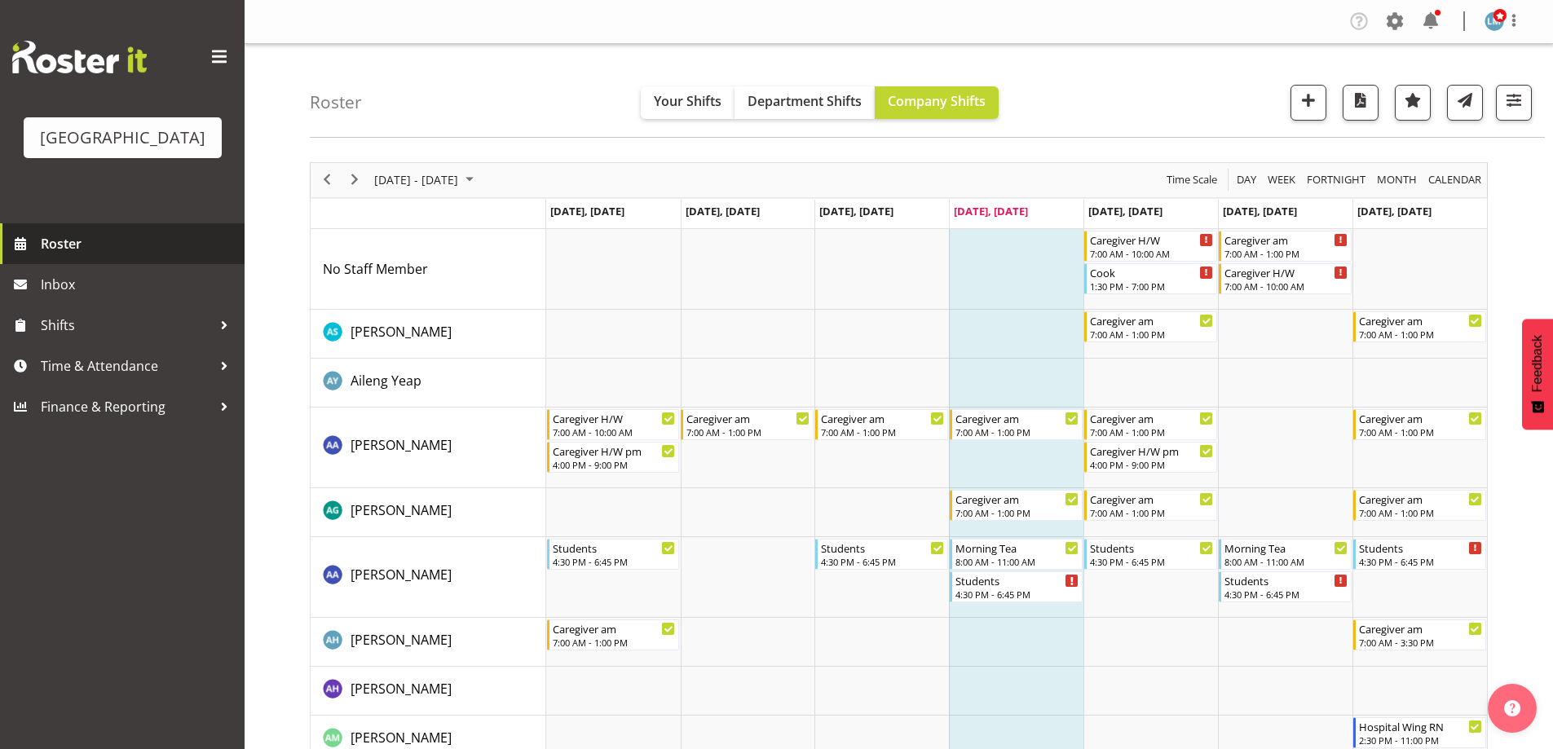
click at [79, 256] on span "Roster" at bounding box center [139, 243] width 196 height 24
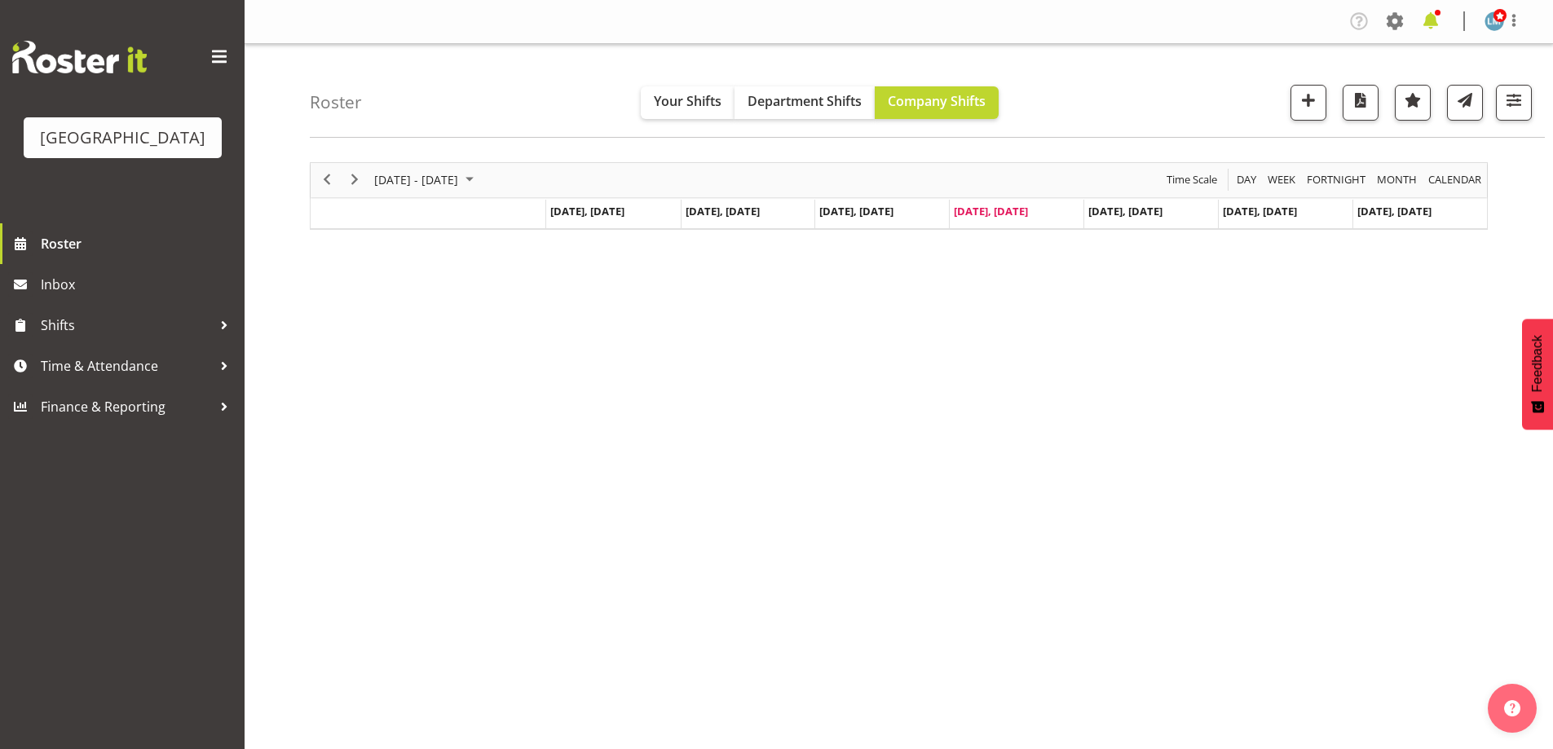
click at [1431, 14] on span at bounding box center [1430, 21] width 26 height 26
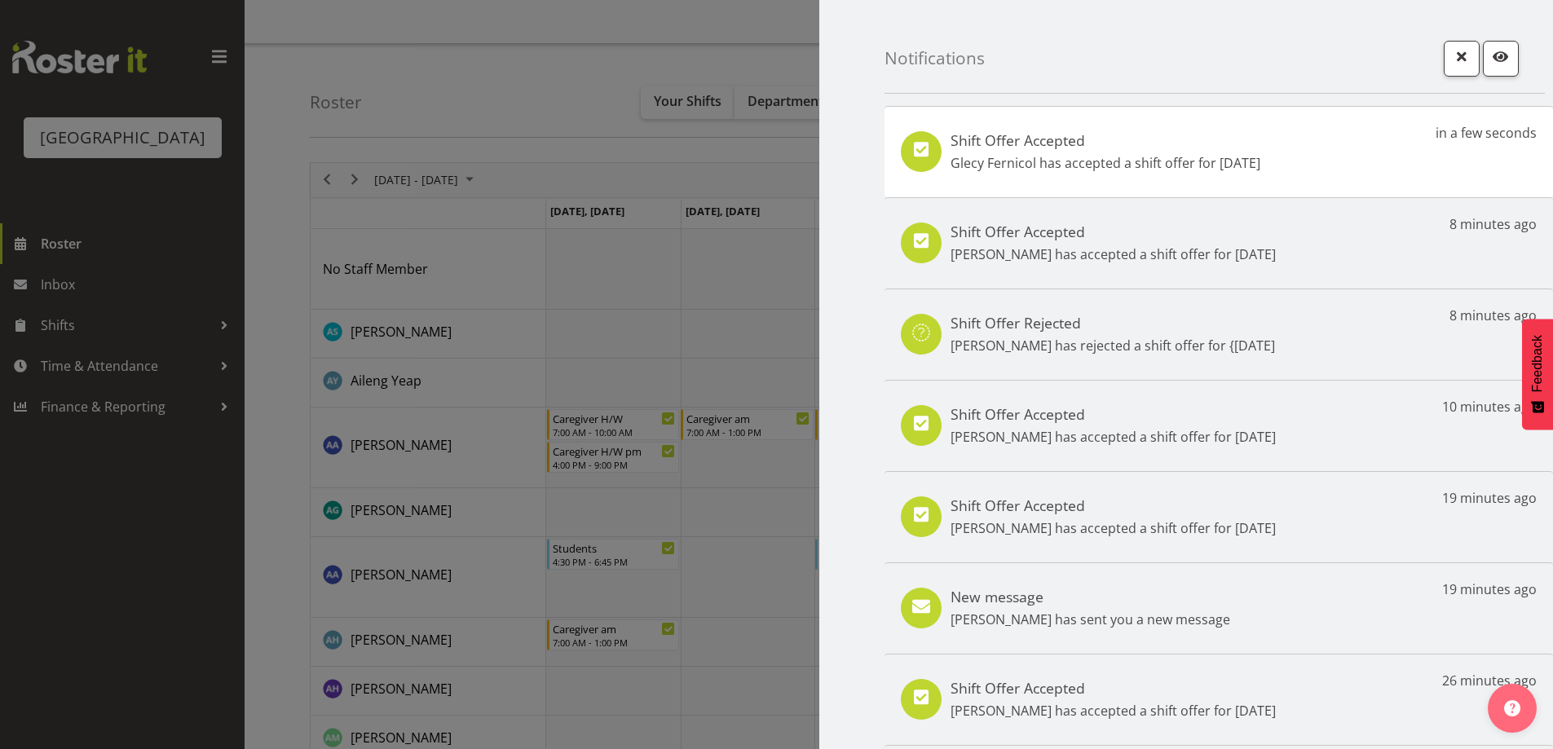
click at [7, 564] on div at bounding box center [776, 374] width 1553 height 749
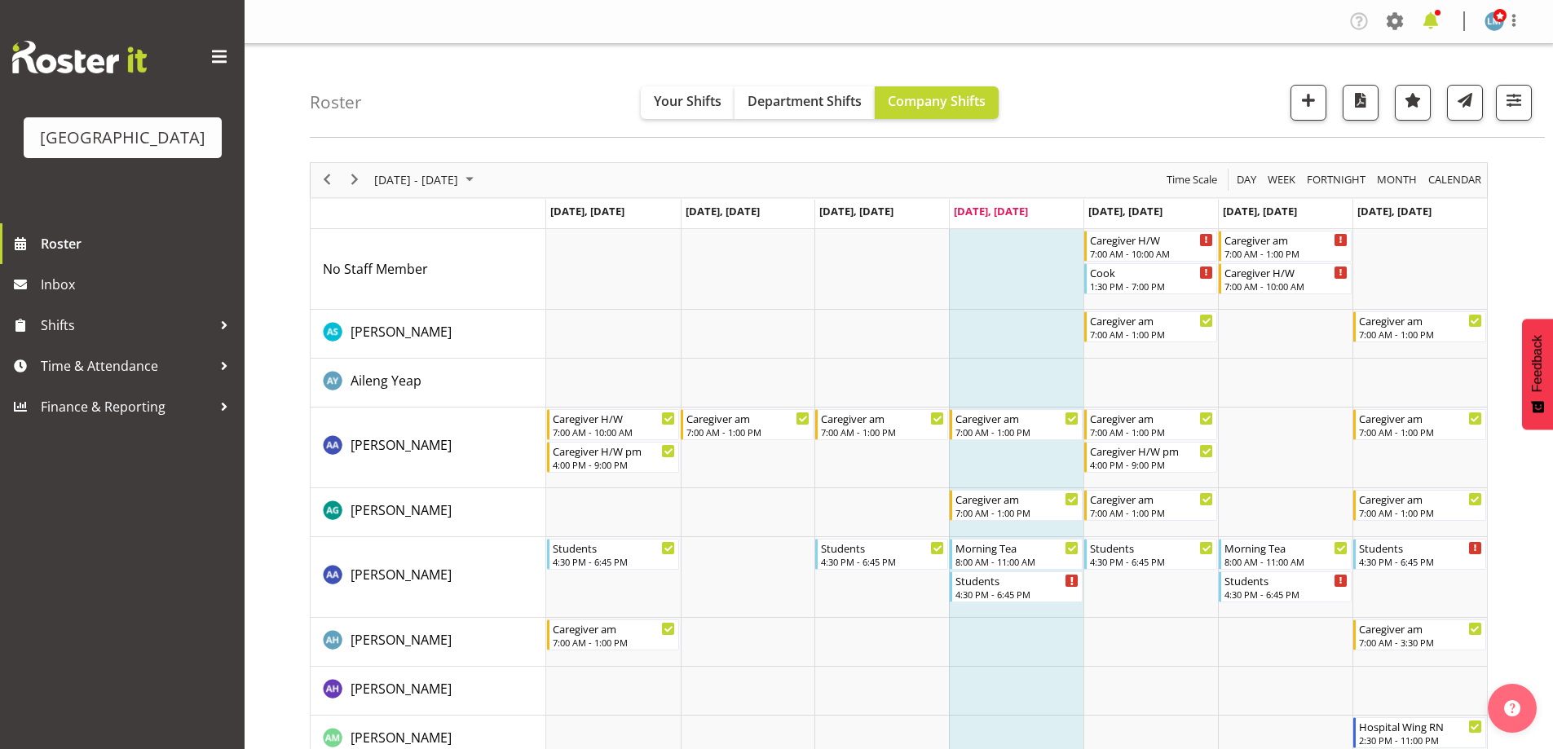
click at [1430, 21] on span at bounding box center [1430, 21] width 26 height 26
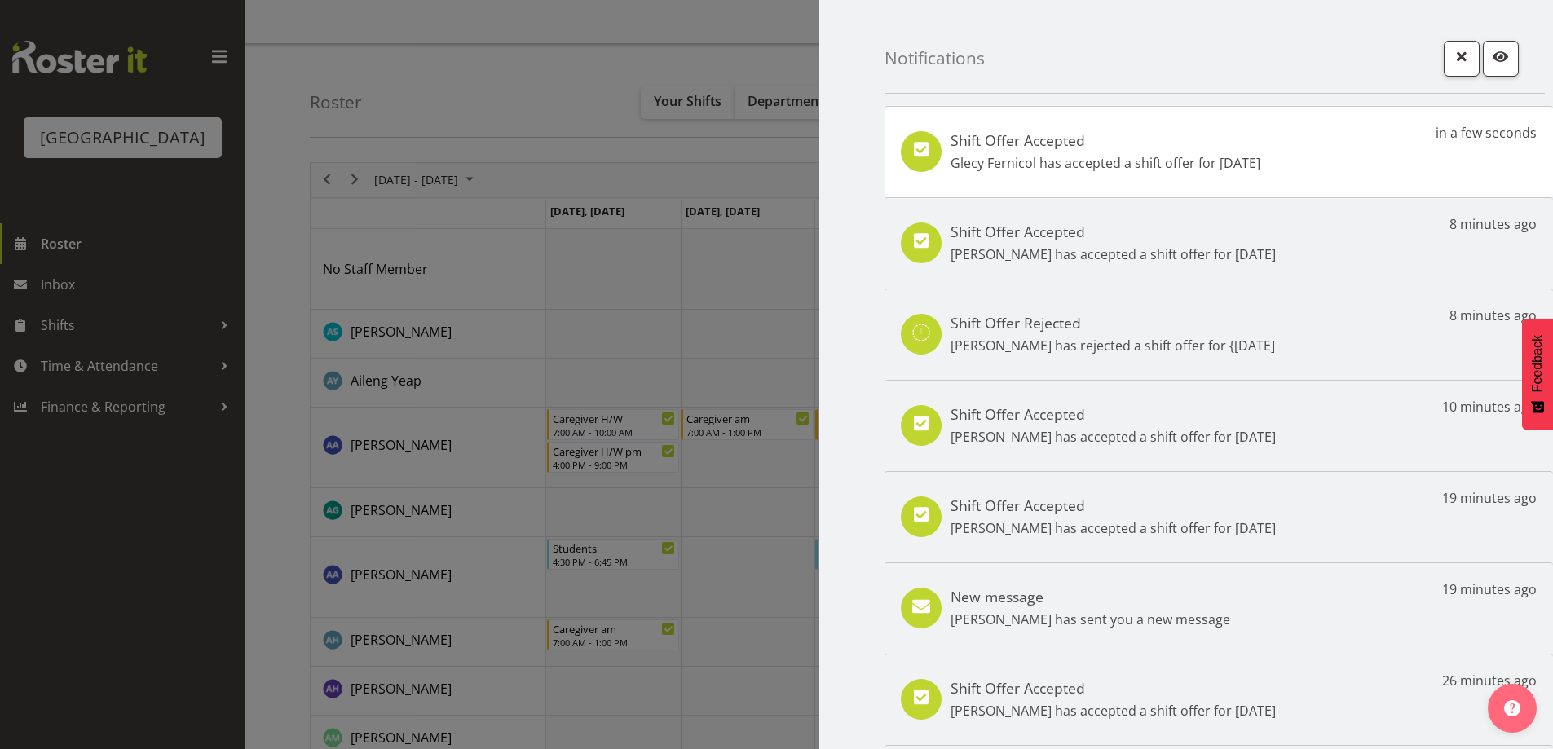
click at [1354, 161] on div "Shift Offer Accepted Glecy Fernicol has accepted a shift offer for [DATE] in a …" at bounding box center [1218, 151] width 668 height 91
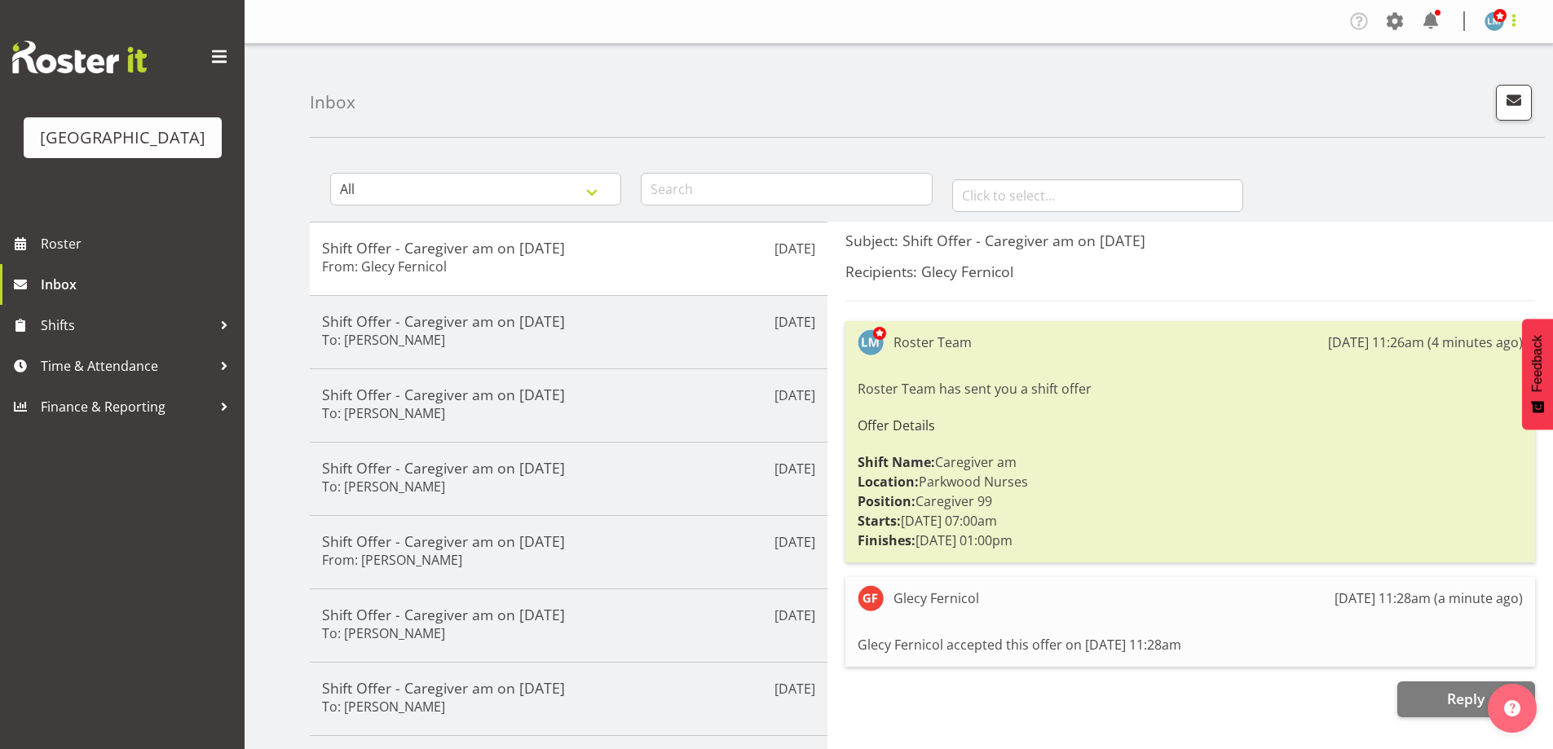
click at [1510, 22] on span at bounding box center [1514, 21] width 20 height 20
click at [1468, 88] on link "Log Out" at bounding box center [1445, 85] width 156 height 29
